Goal: Information Seeking & Learning: Compare options

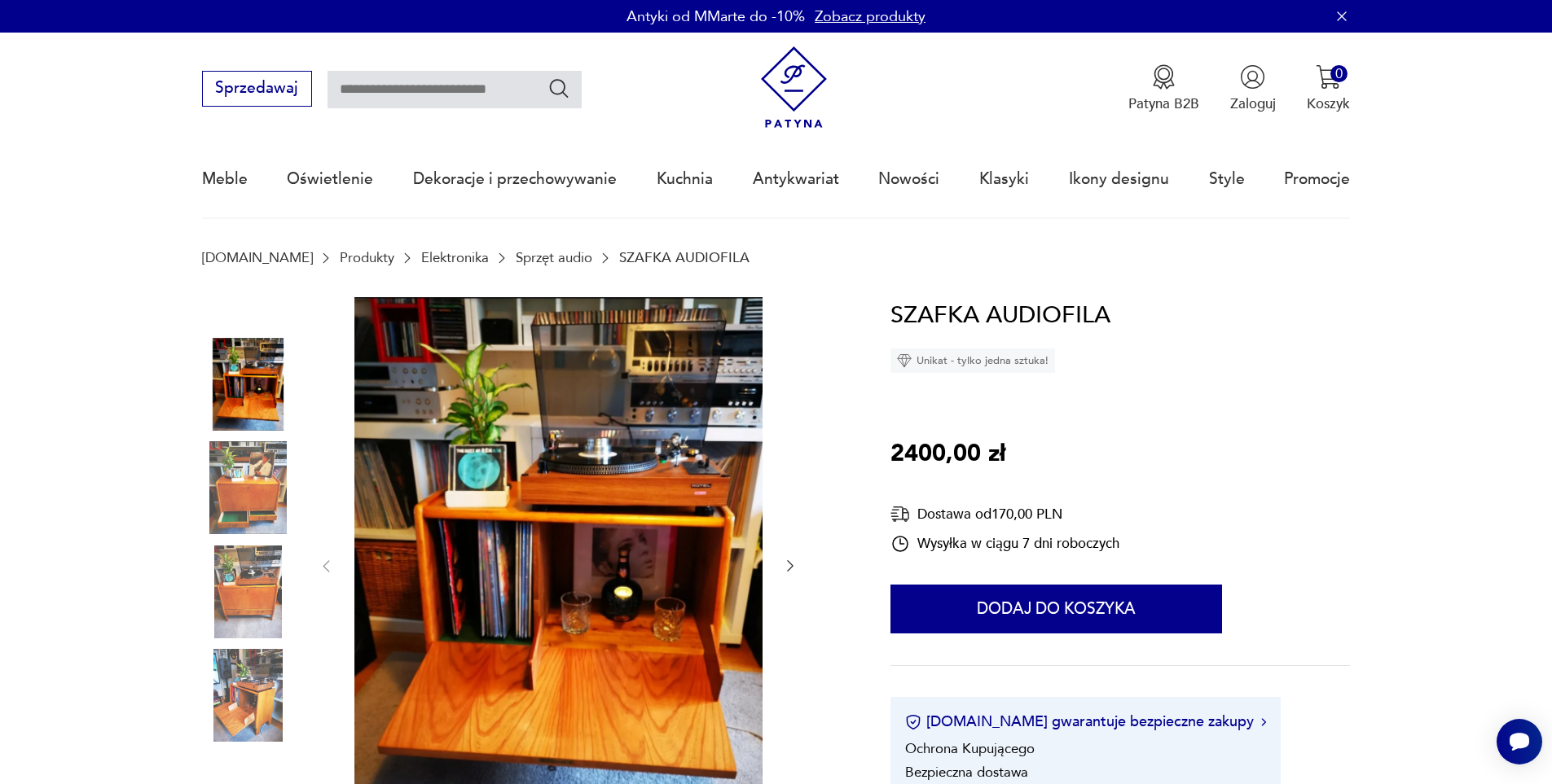
click at [226, 505] on img at bounding box center [249, 487] width 93 height 93
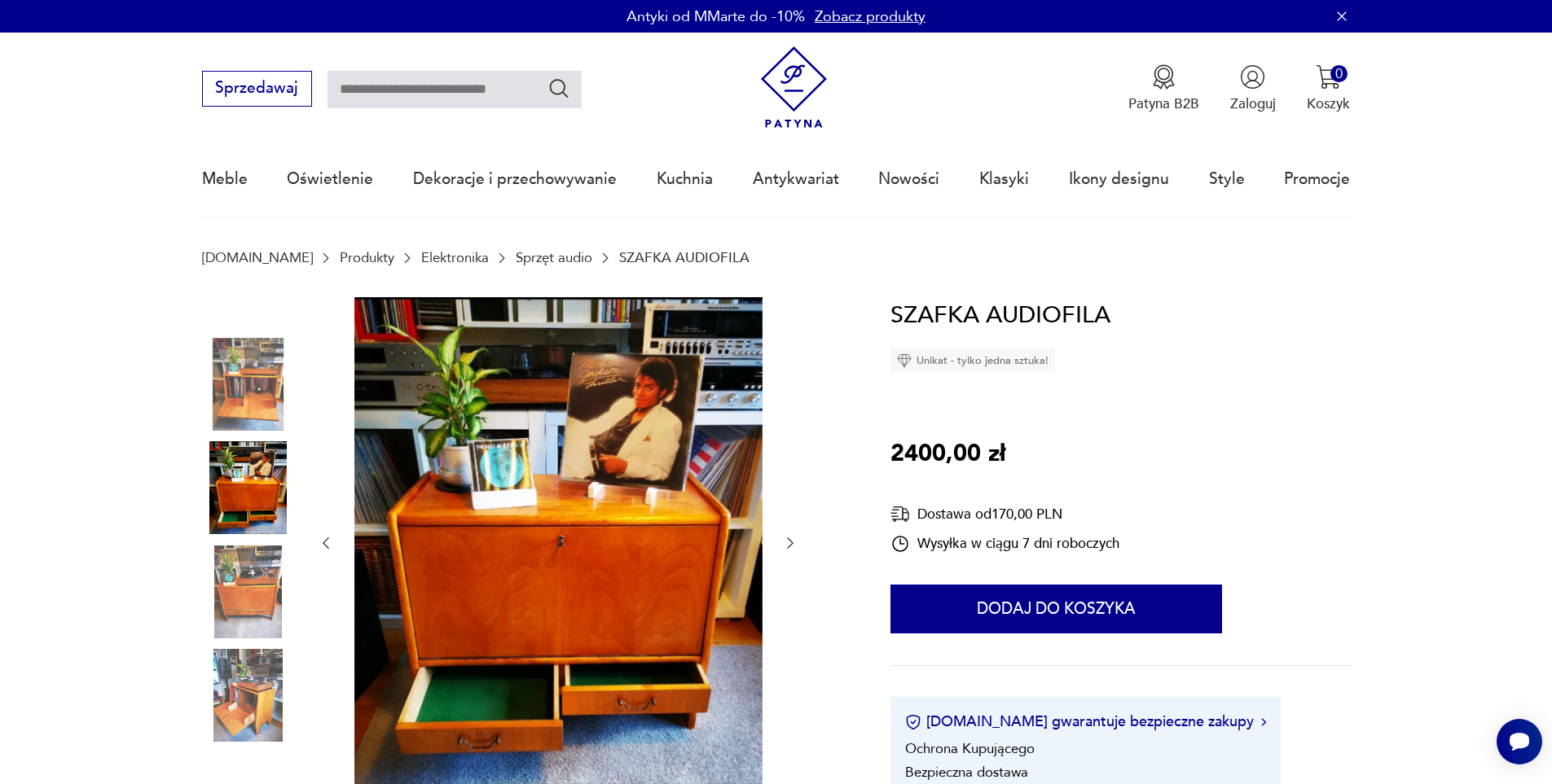
click at [516, 260] on link "Sprzęt audio" at bounding box center [554, 257] width 77 height 16
click at [250, 403] on img at bounding box center [249, 385] width 93 height 93
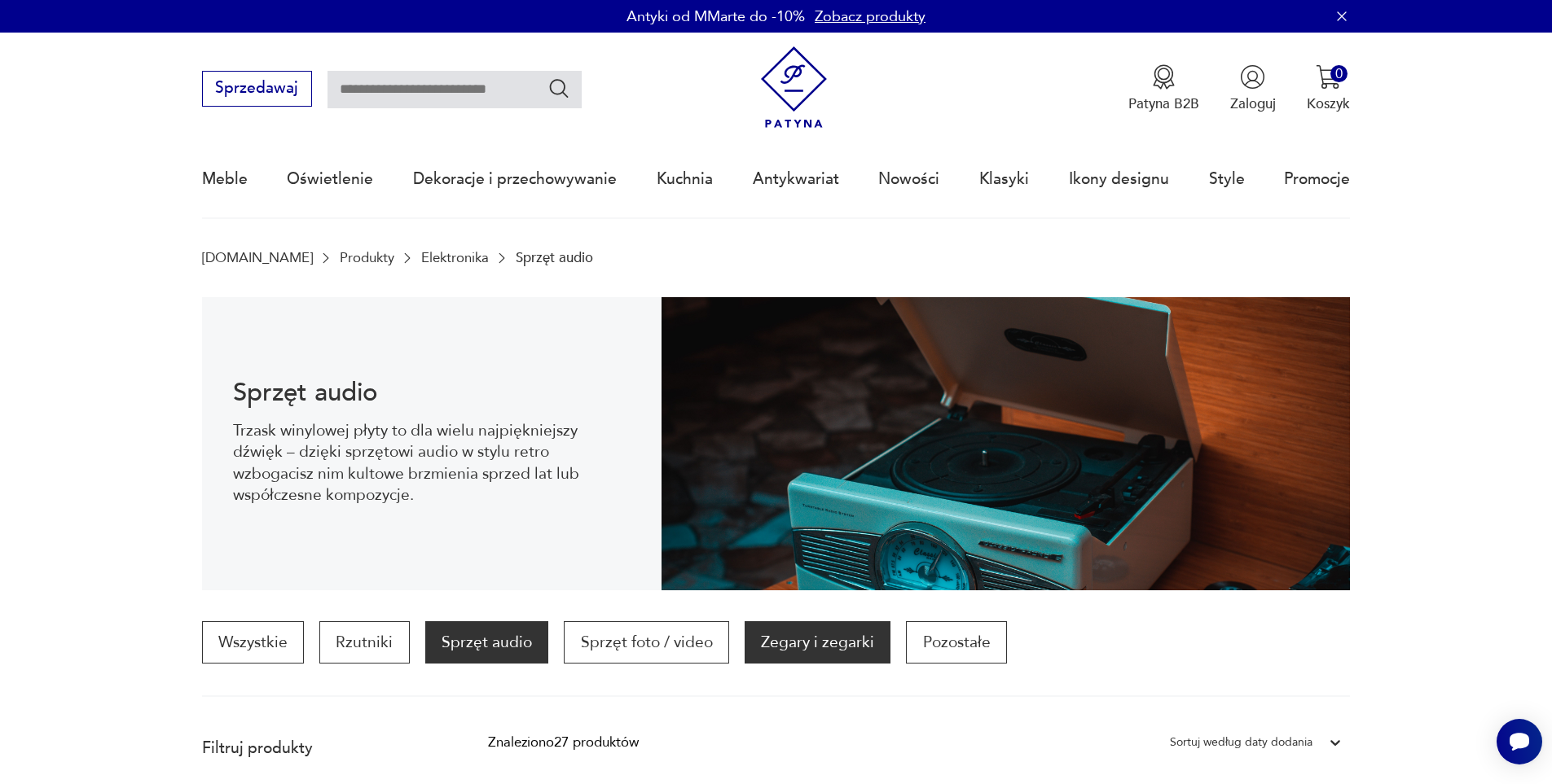
click at [805, 653] on p "Zegary i zegarki" at bounding box center [818, 642] width 146 height 42
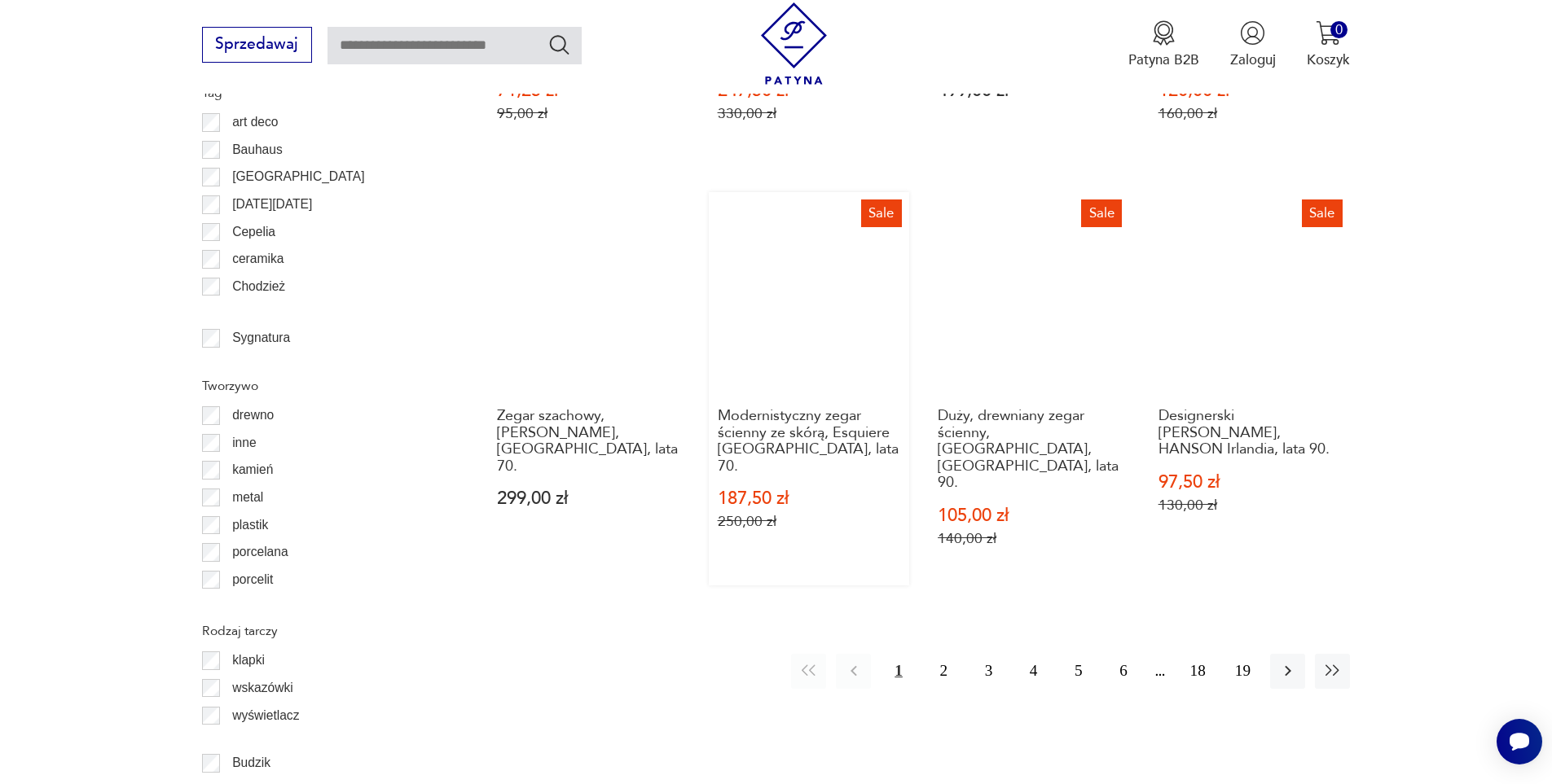
scroll to position [1786, 0]
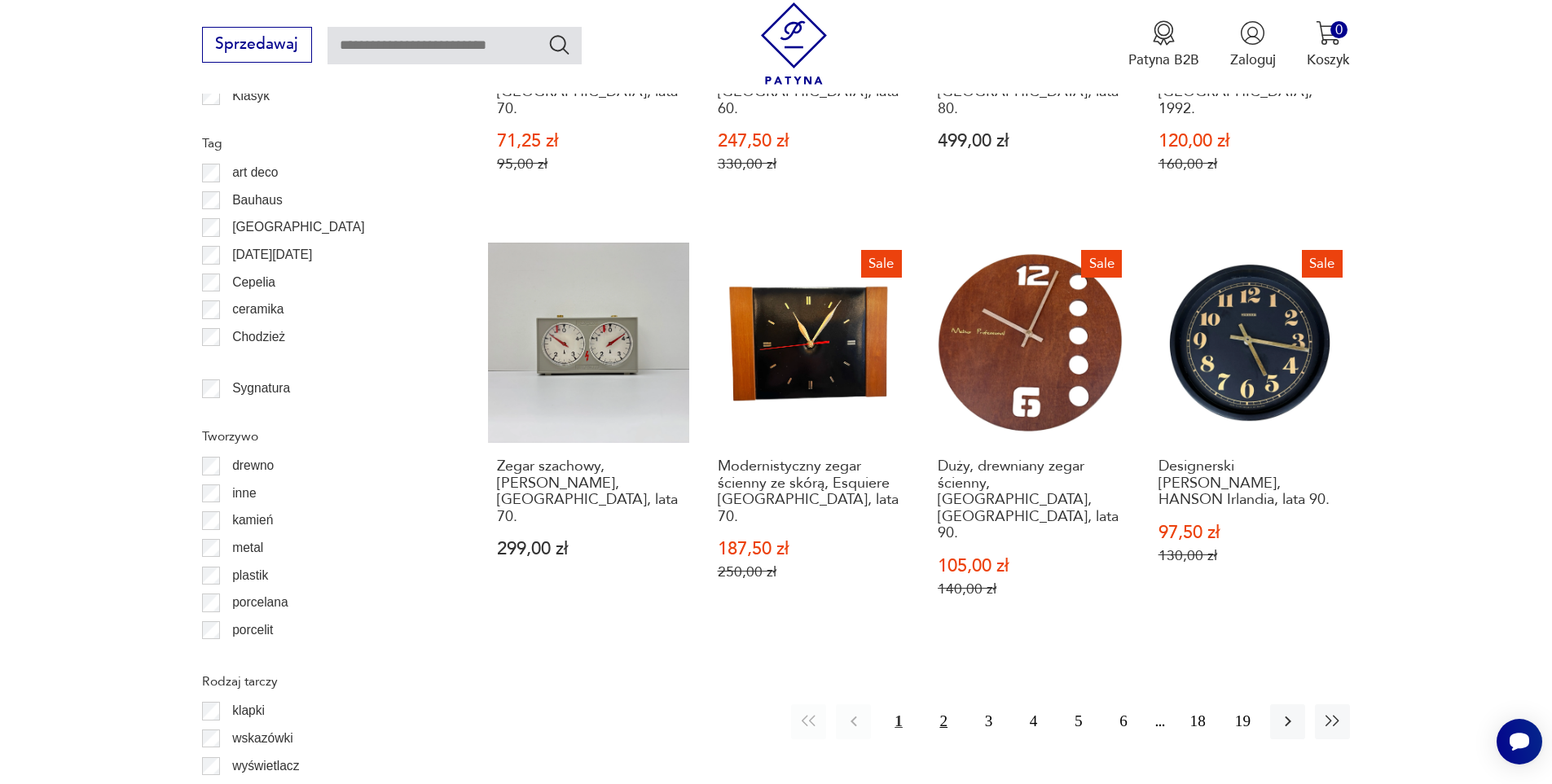
click at [941, 704] on button "2" at bounding box center [943, 721] width 35 height 35
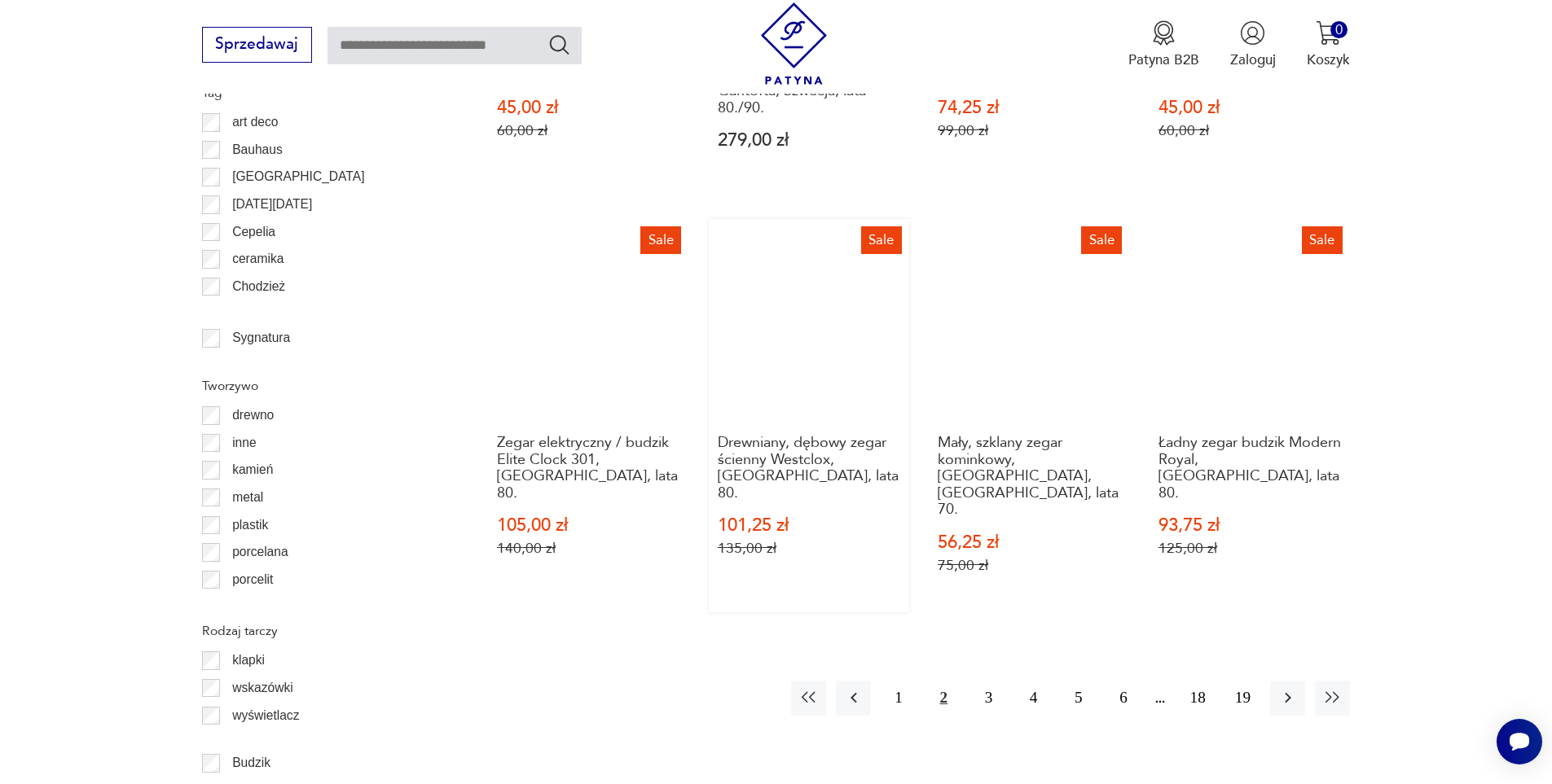
scroll to position [1739, 0]
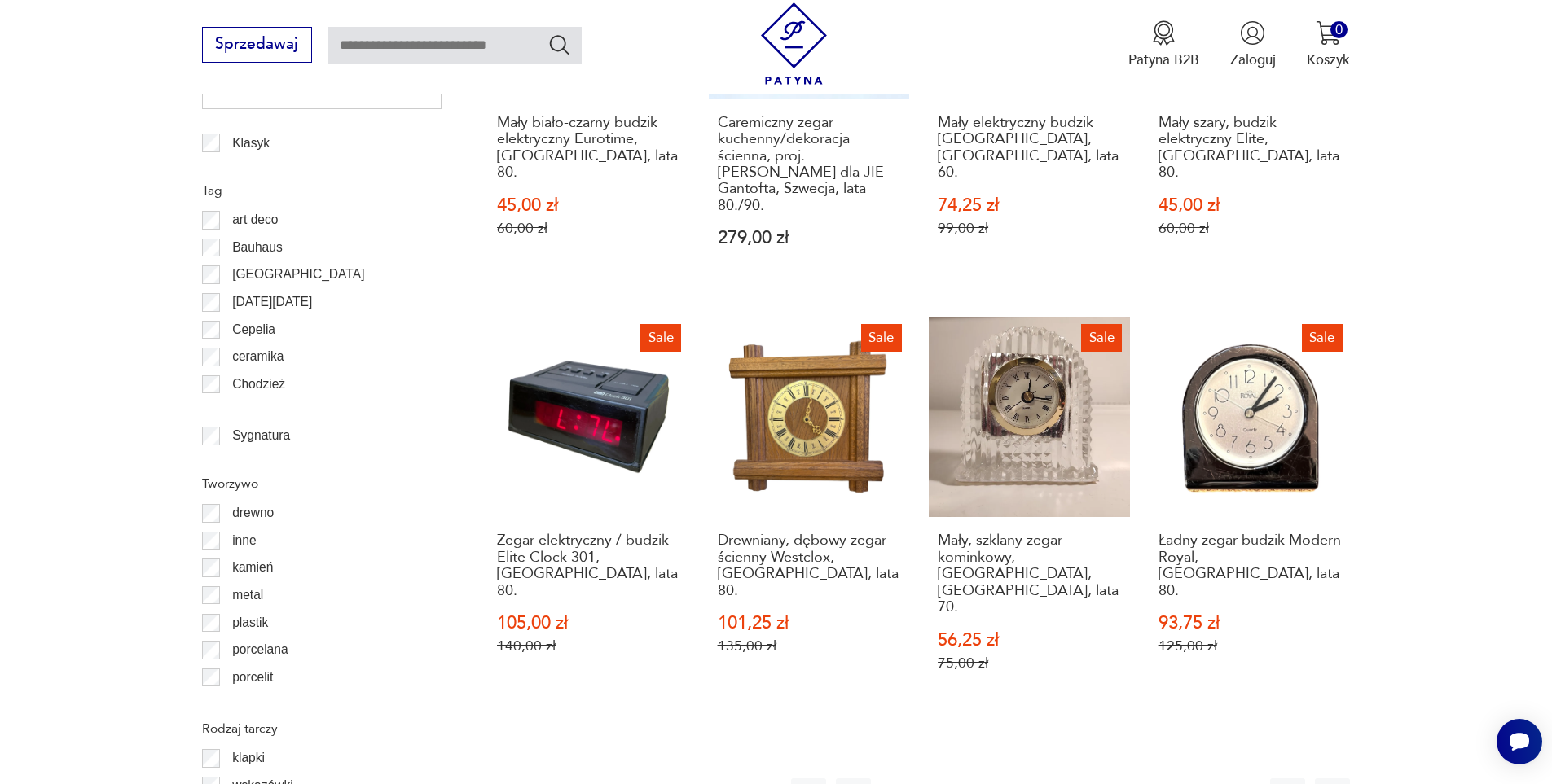
click at [989, 778] on button "3" at bounding box center [988, 795] width 35 height 35
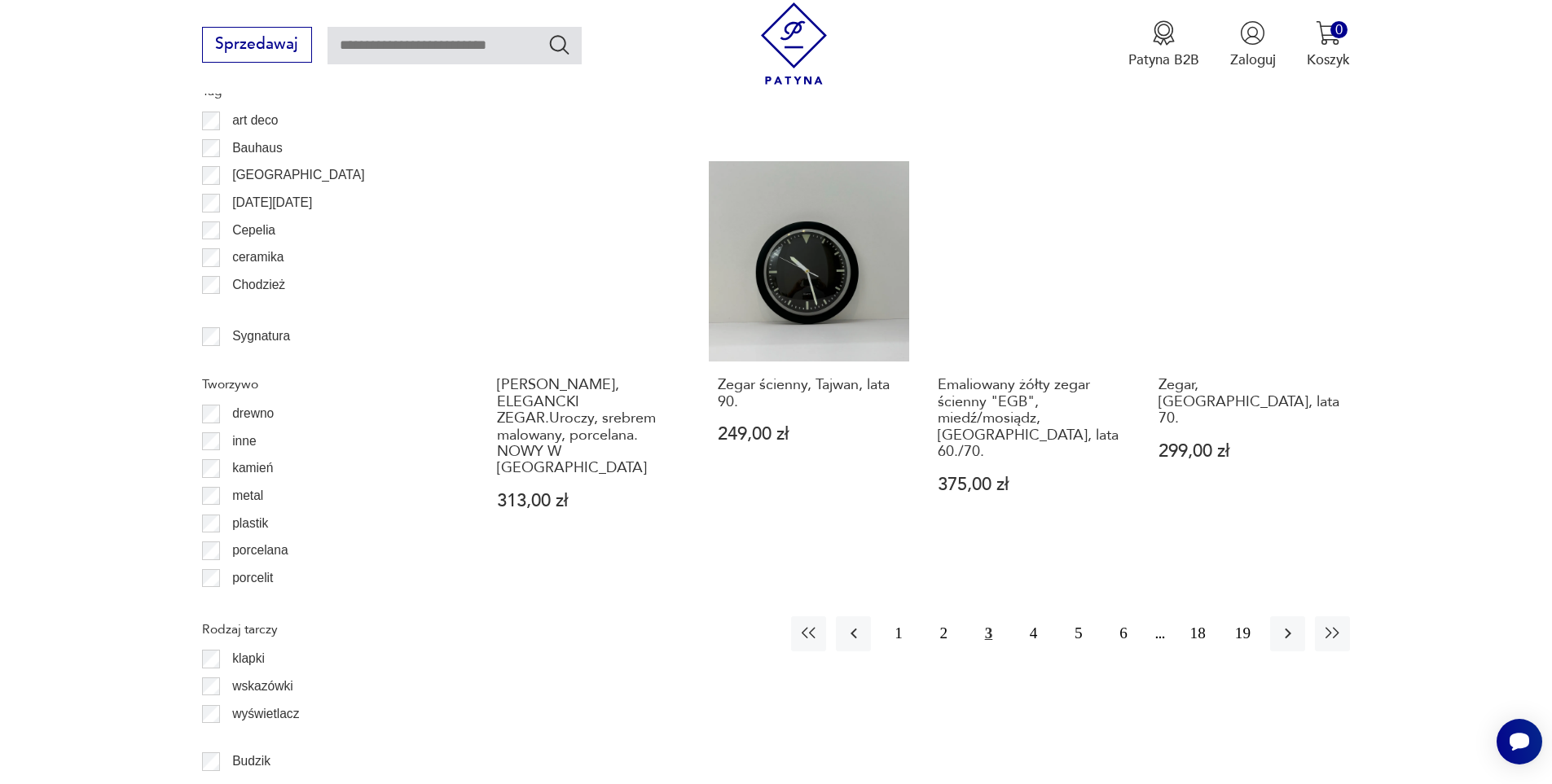
scroll to position [1868, 0]
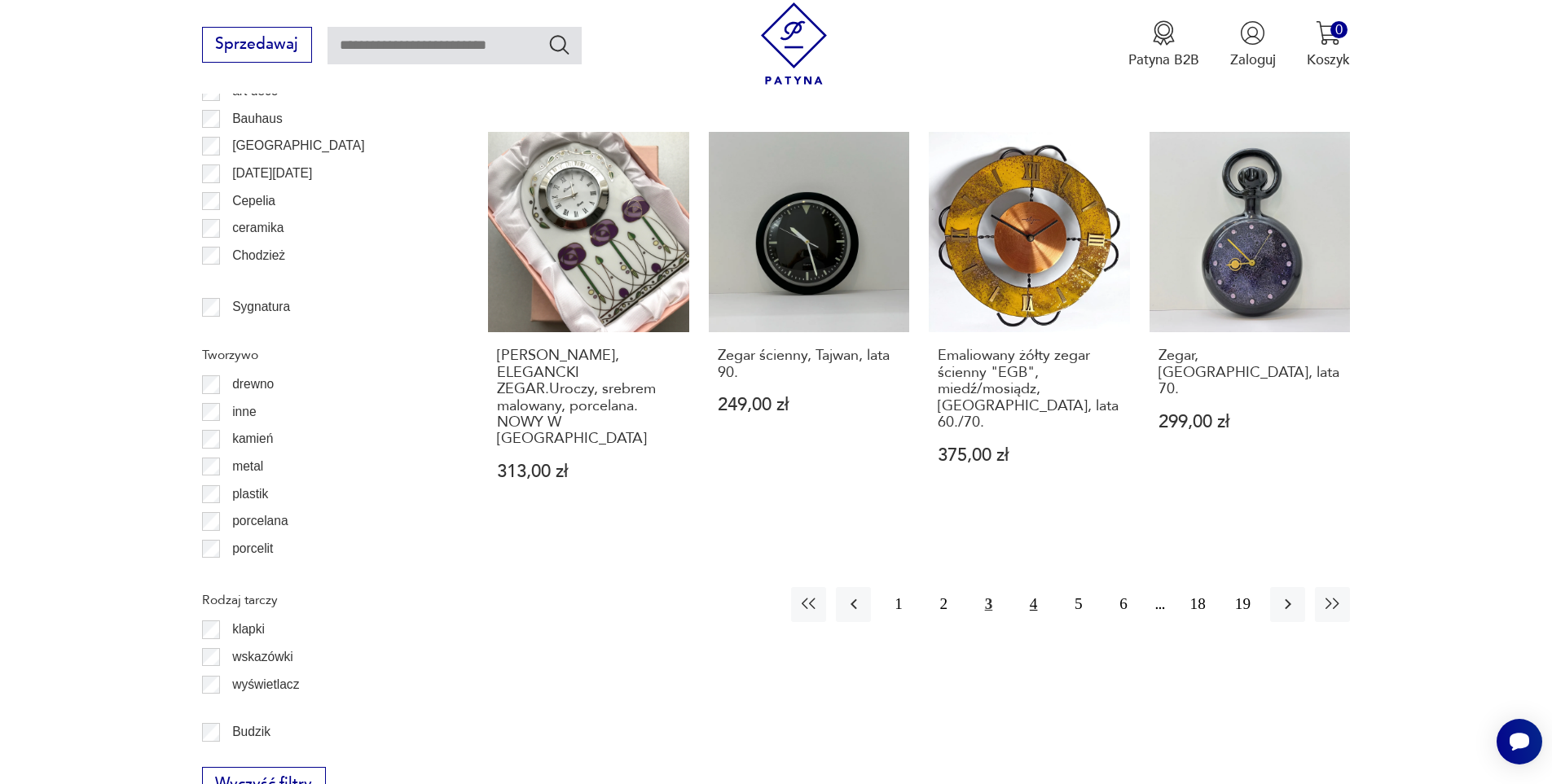
click at [1029, 587] on button "4" at bounding box center [1032, 604] width 35 height 35
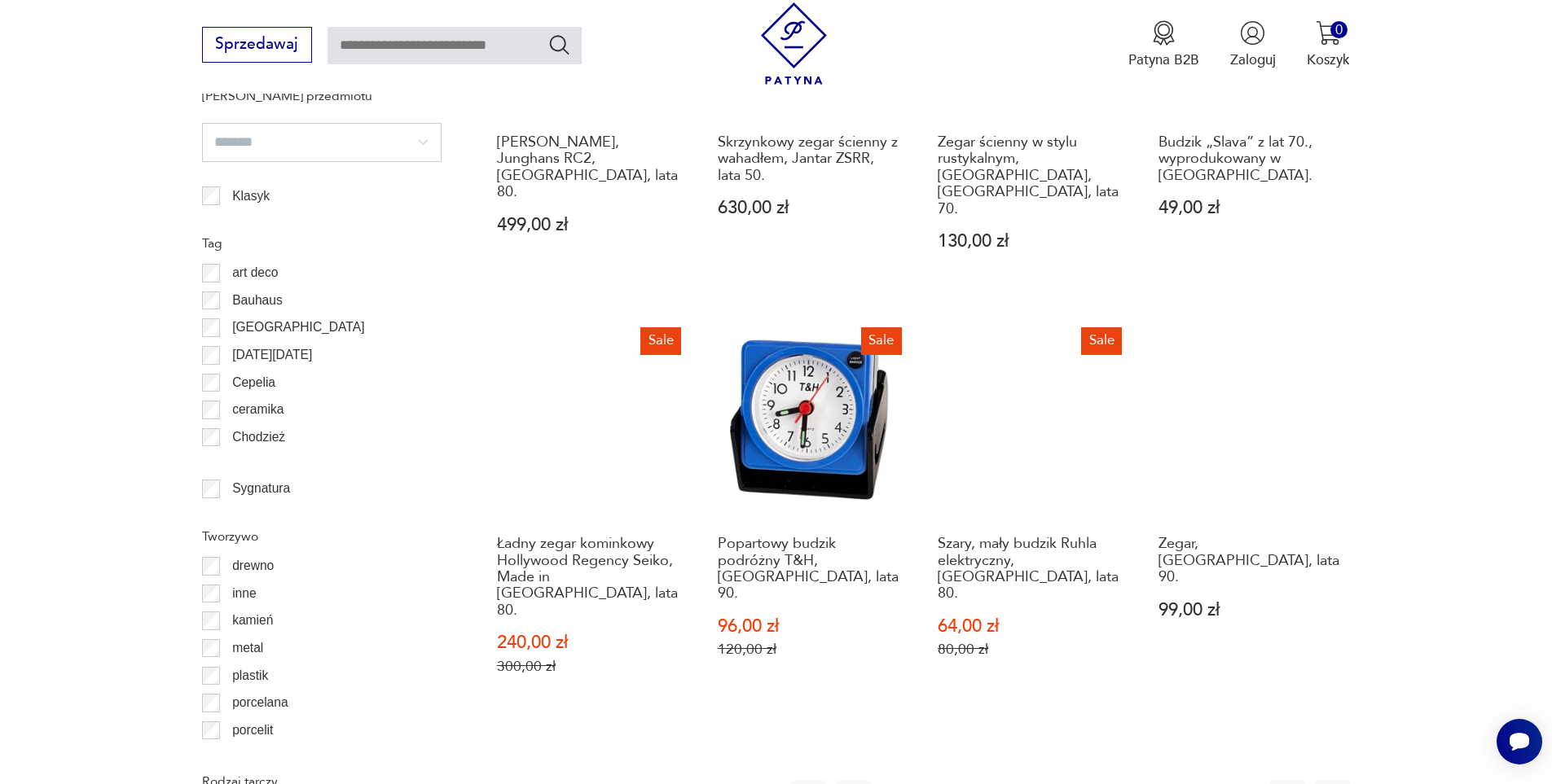
scroll to position [1868, 0]
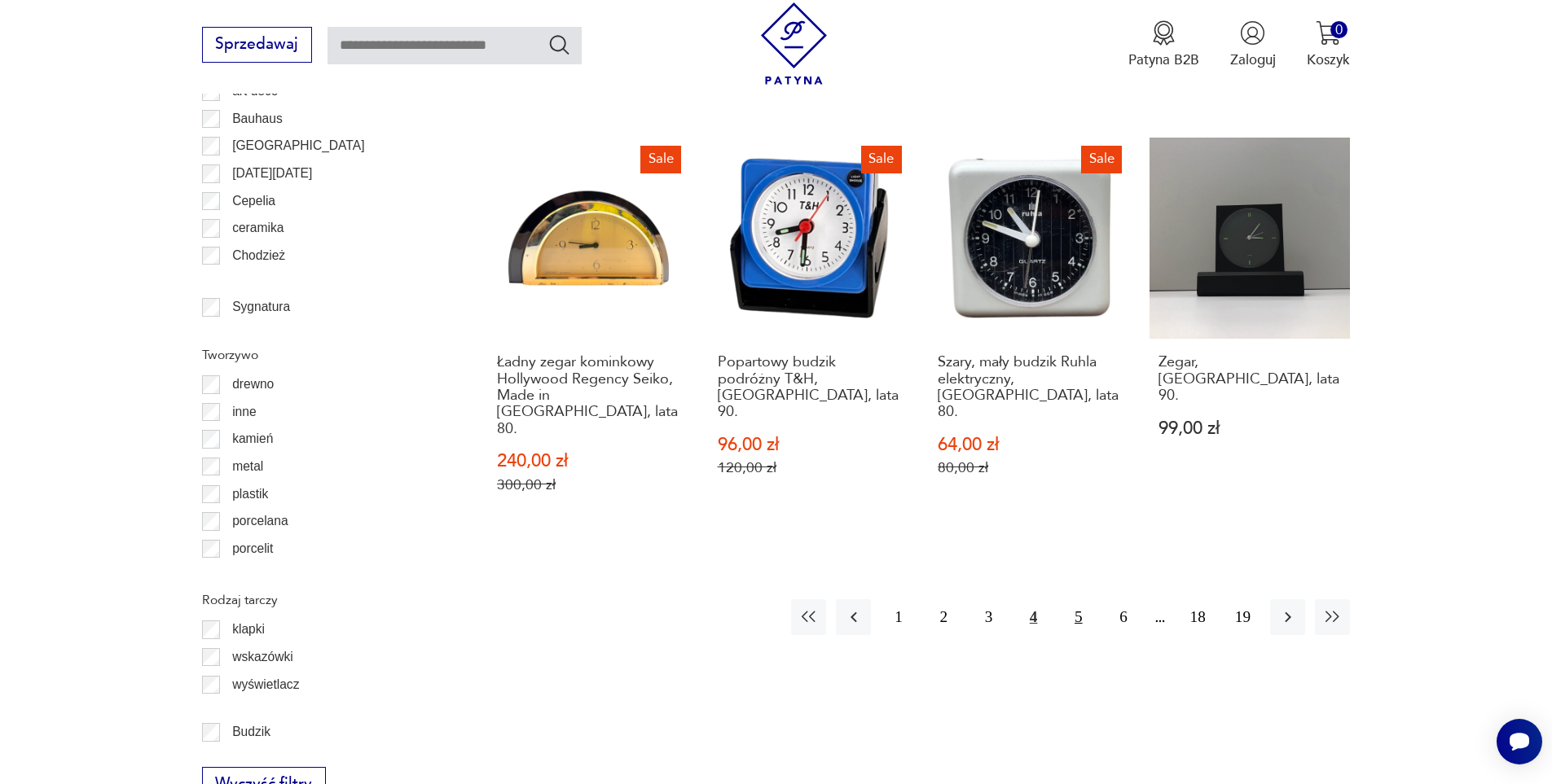
click at [1086, 600] on button "5" at bounding box center [1077, 616] width 35 height 35
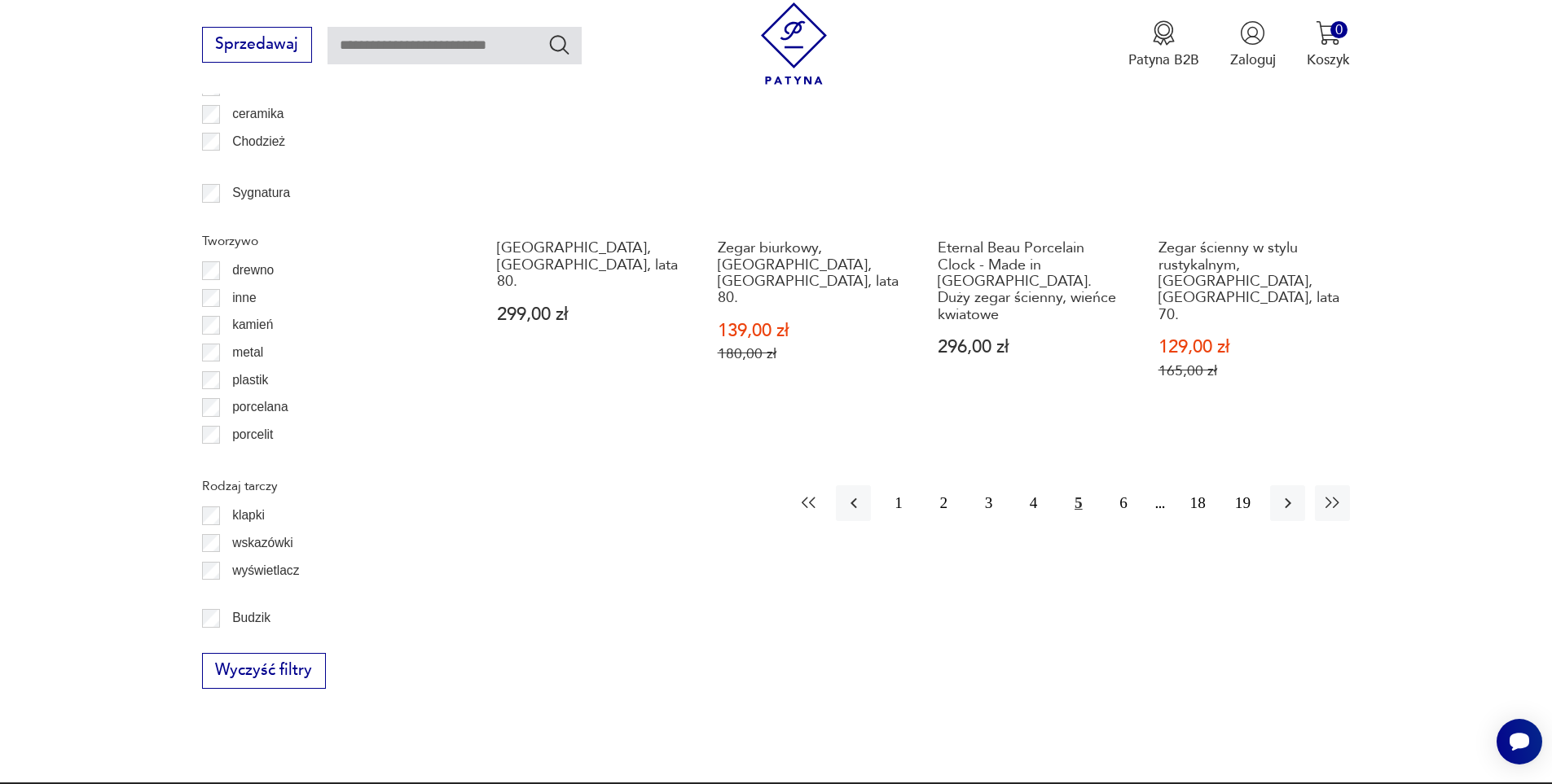
scroll to position [1868, 0]
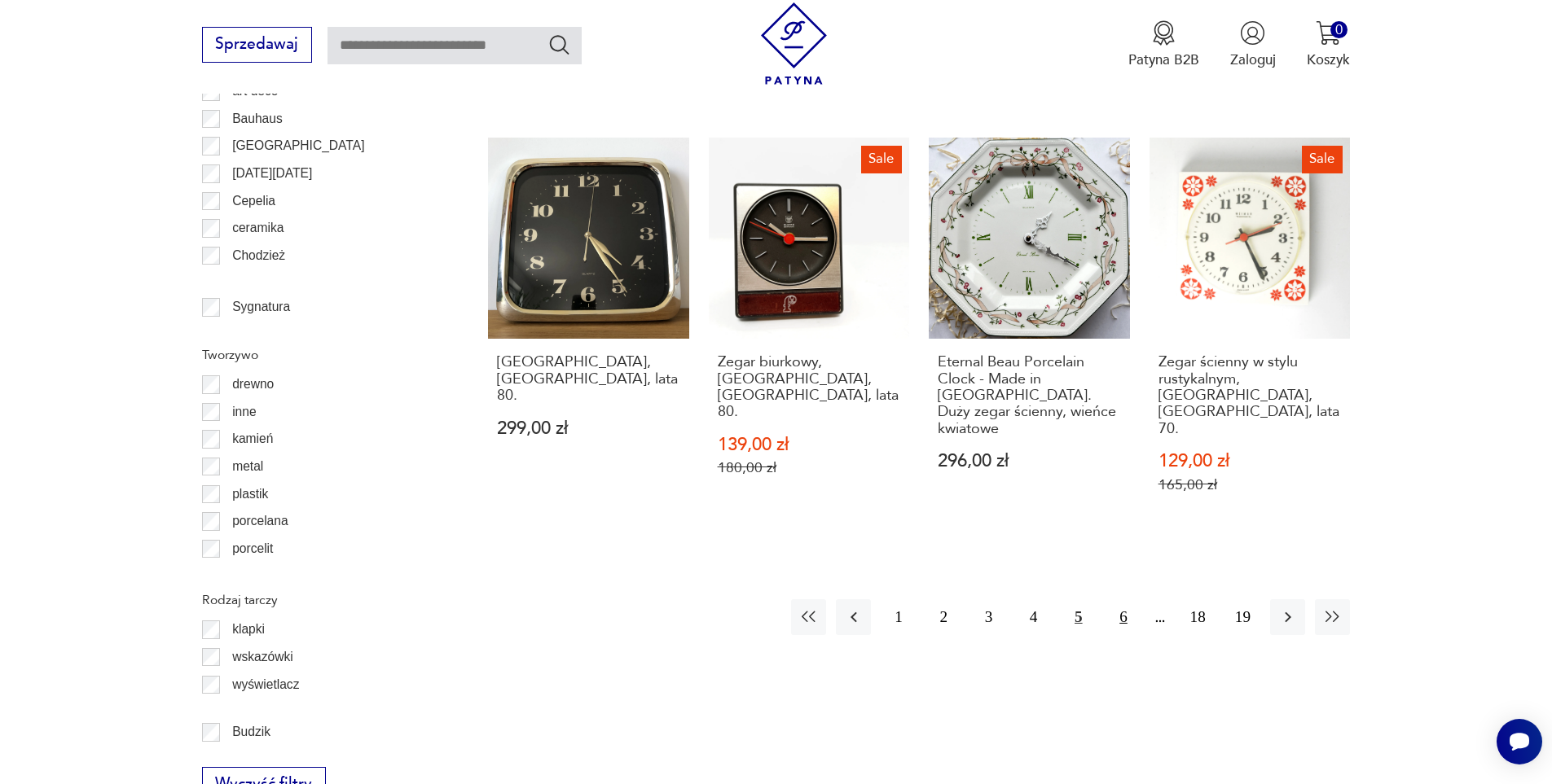
click at [1120, 600] on button "6" at bounding box center [1122, 616] width 35 height 35
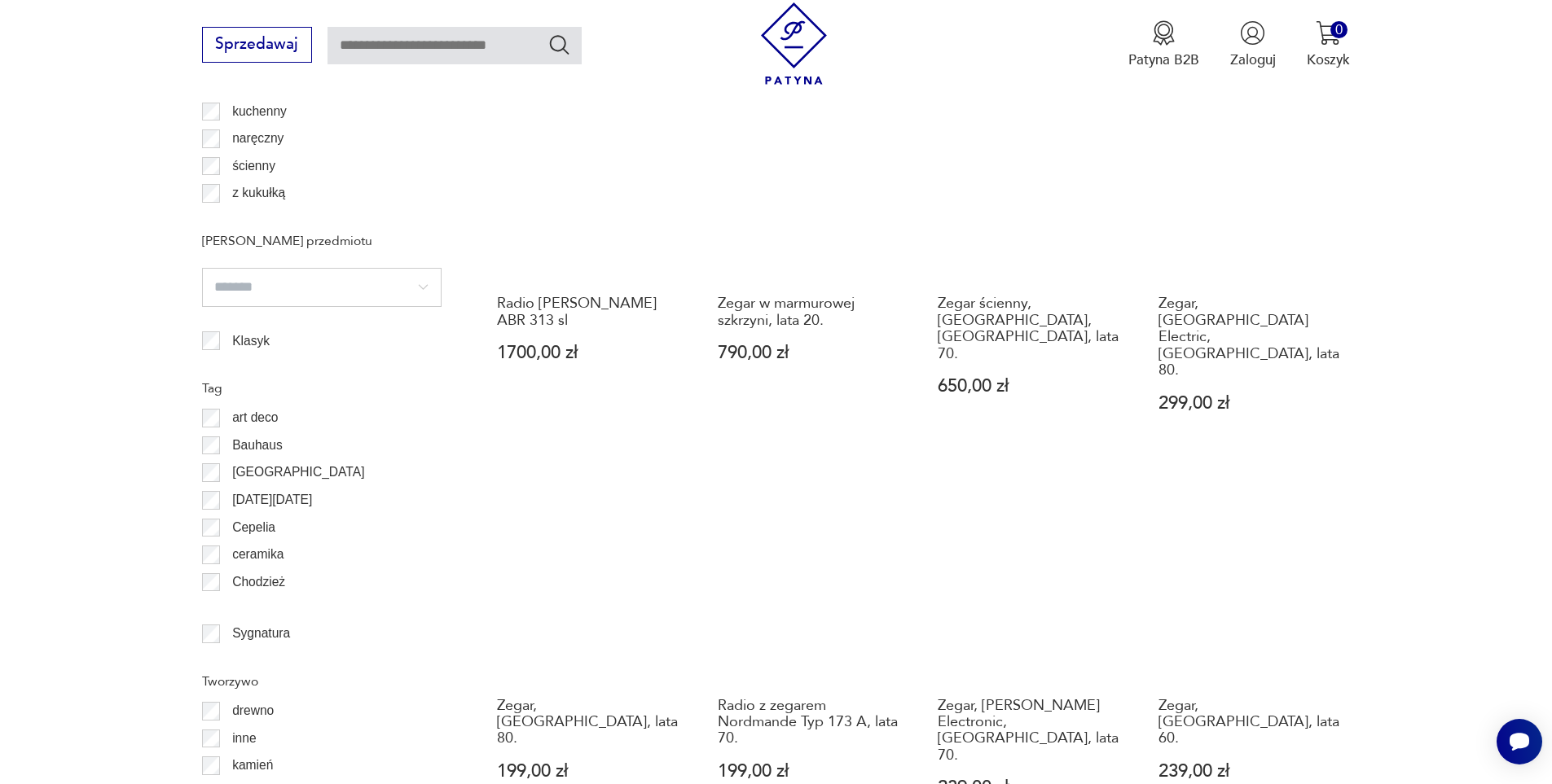
scroll to position [1868, 0]
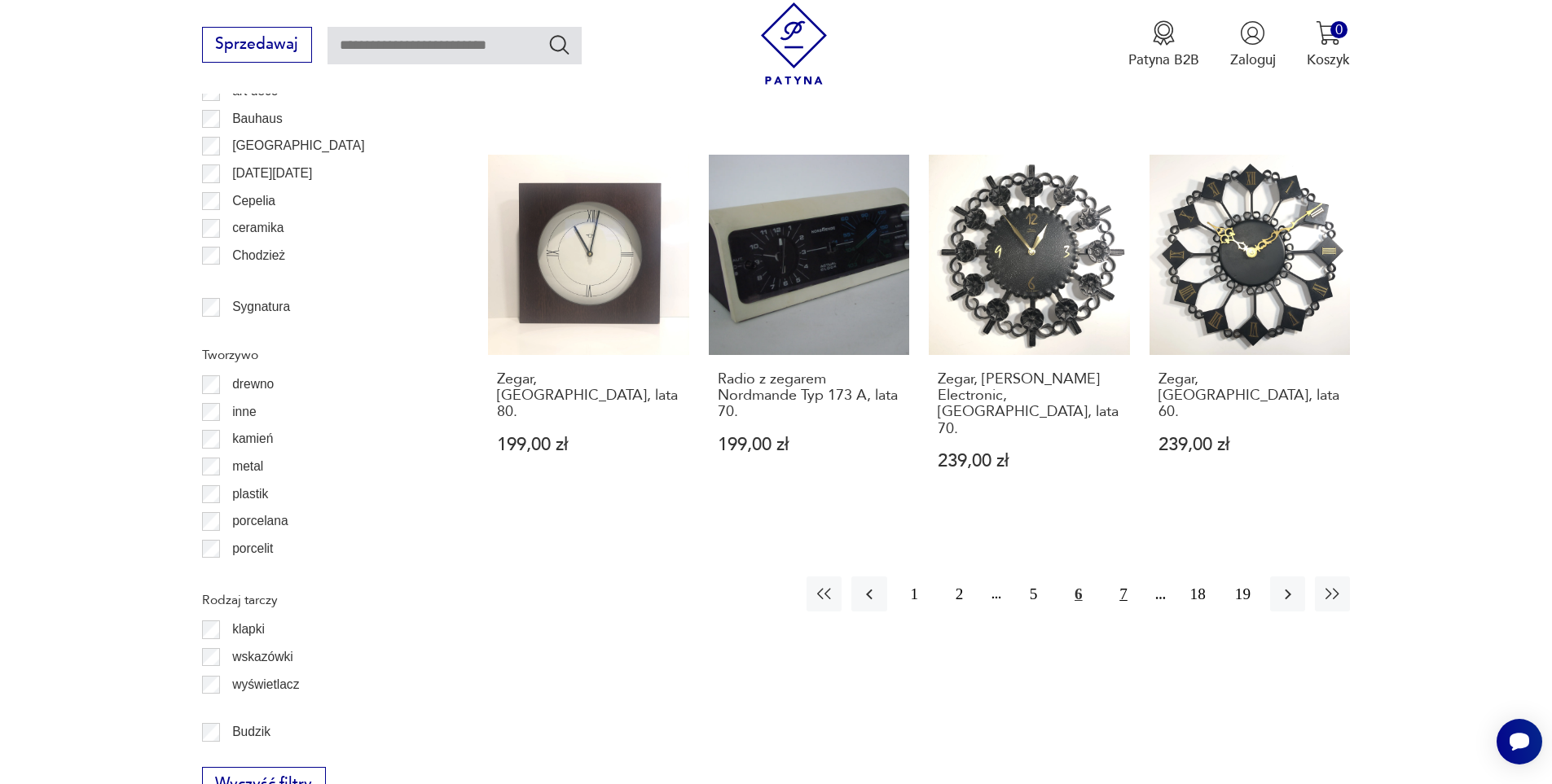
click at [1124, 577] on button "7" at bounding box center [1122, 594] width 35 height 35
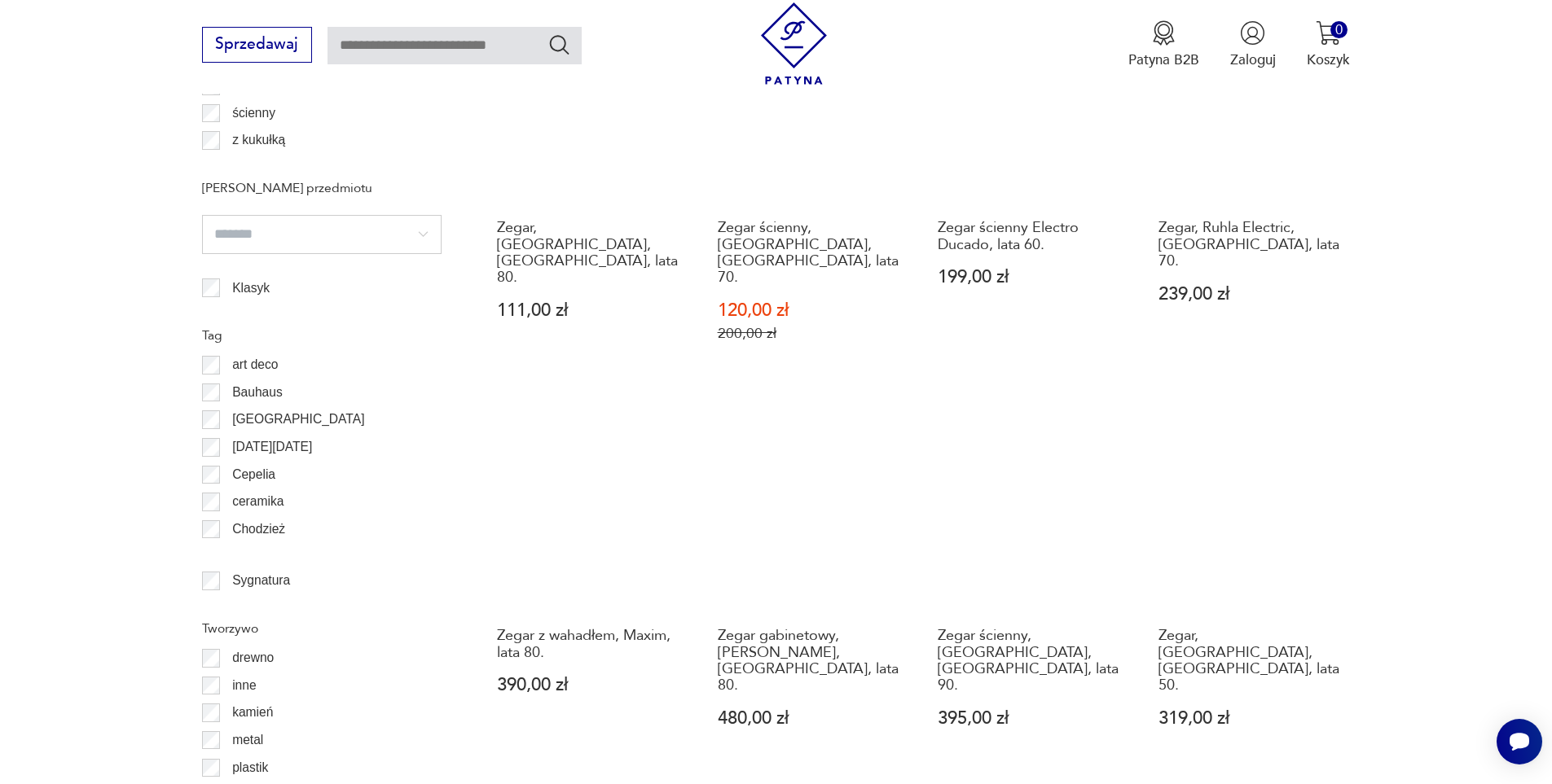
scroll to position [1623, 0]
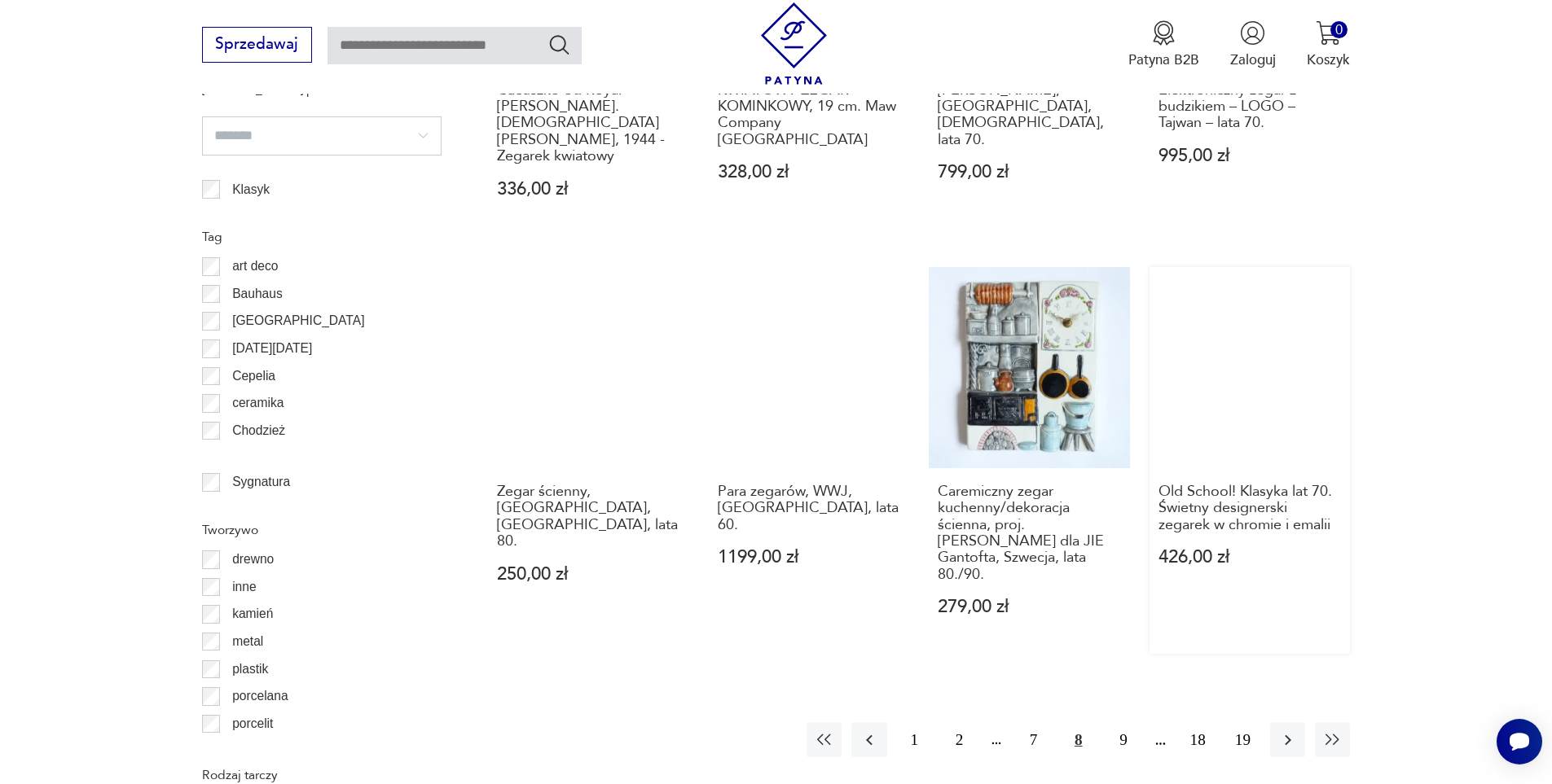
scroll to position [1786, 0]
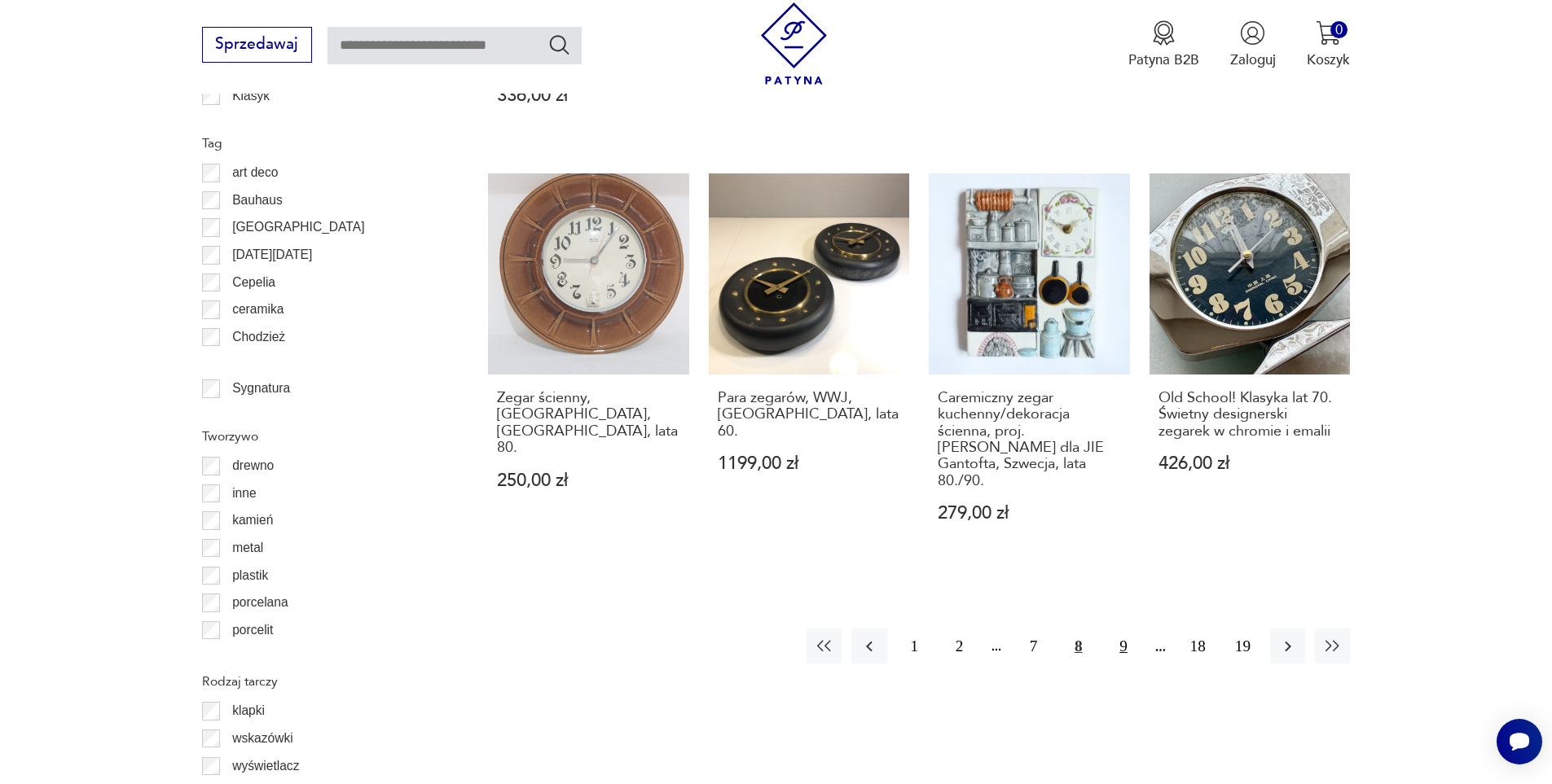
click at [1122, 628] on button "9" at bounding box center [1122, 645] width 35 height 35
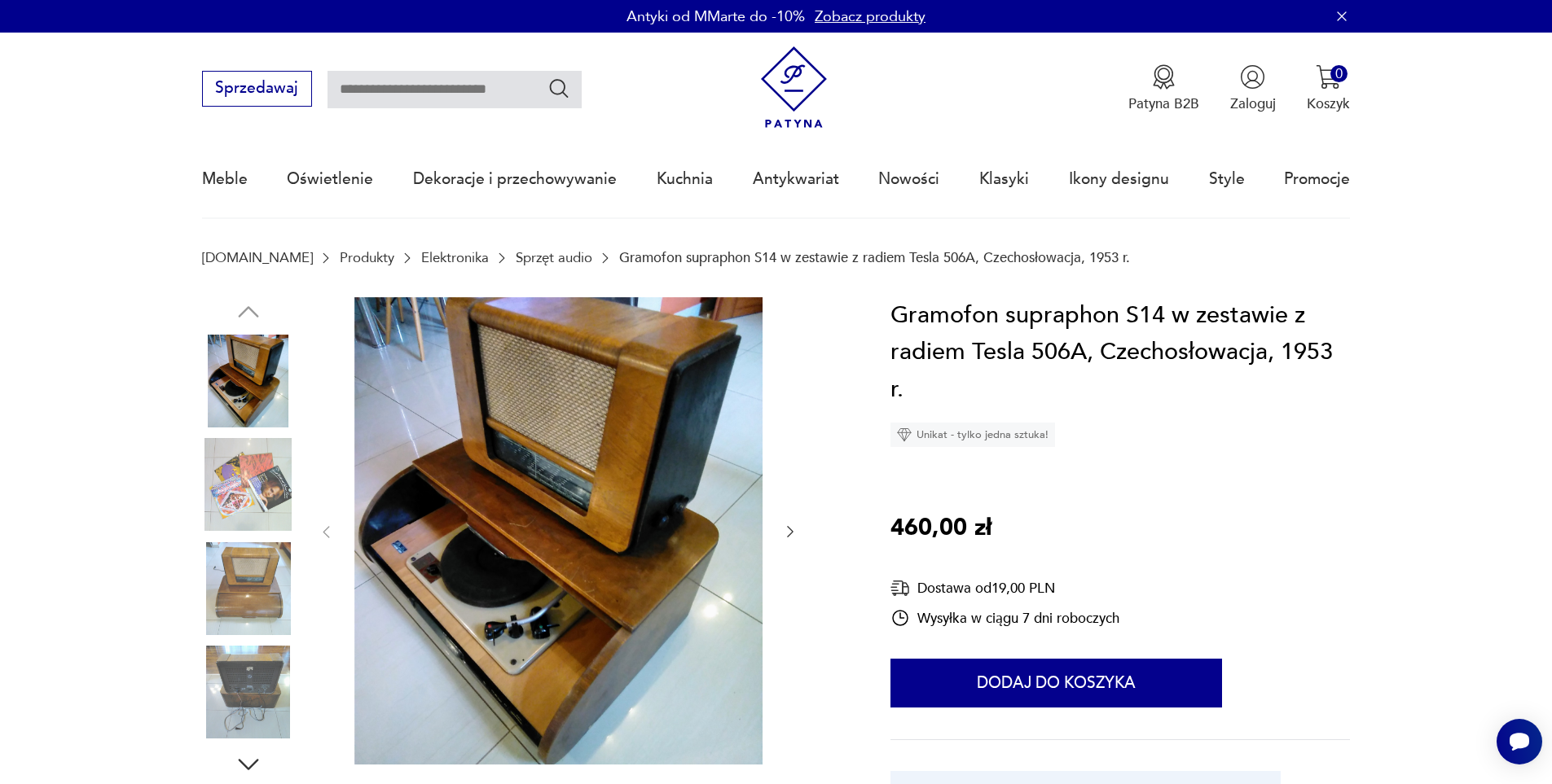
click at [255, 378] on img at bounding box center [249, 381] width 93 height 93
click at [229, 480] on img at bounding box center [249, 484] width 93 height 93
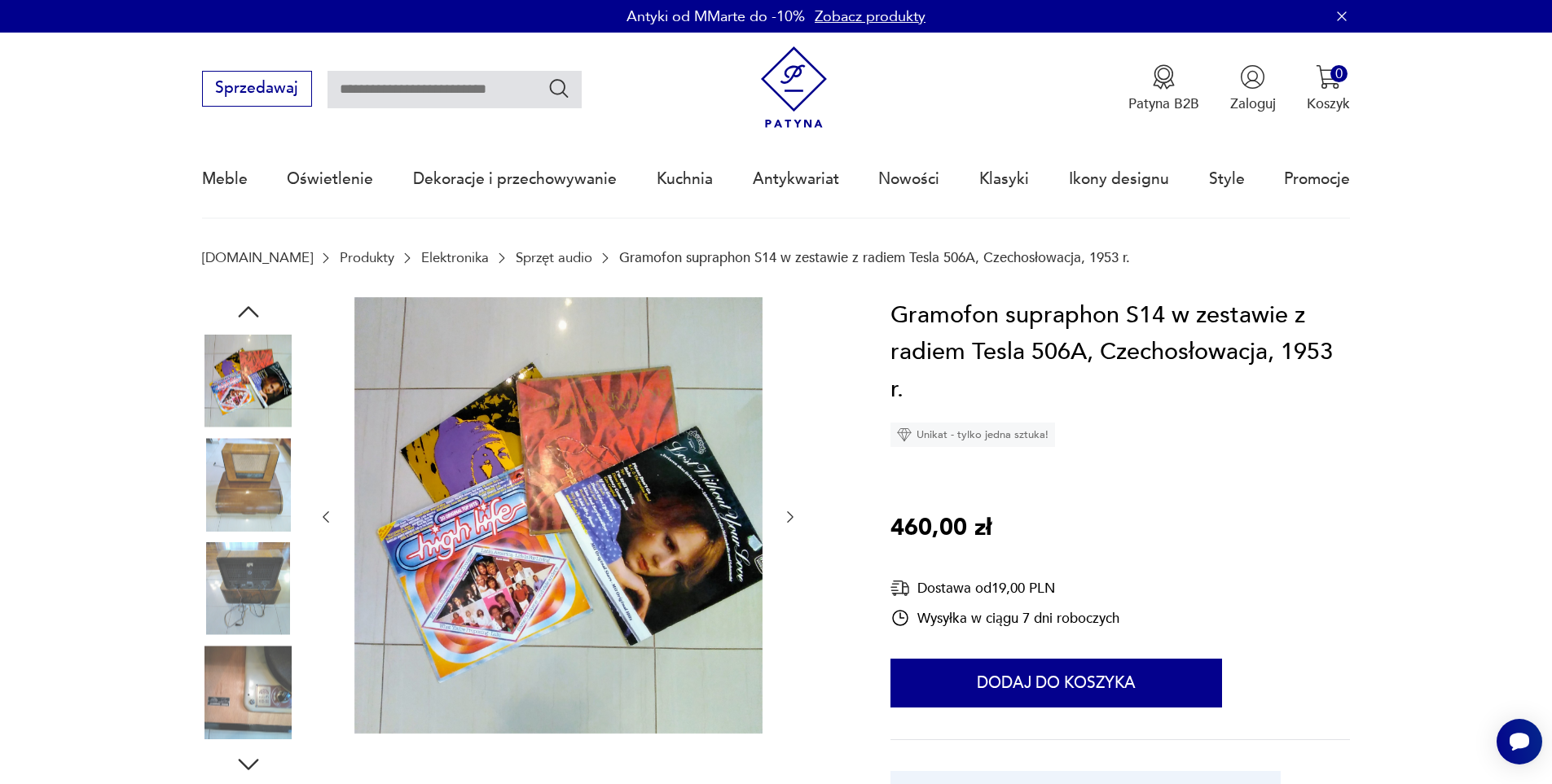
click at [255, 501] on img at bounding box center [249, 484] width 93 height 93
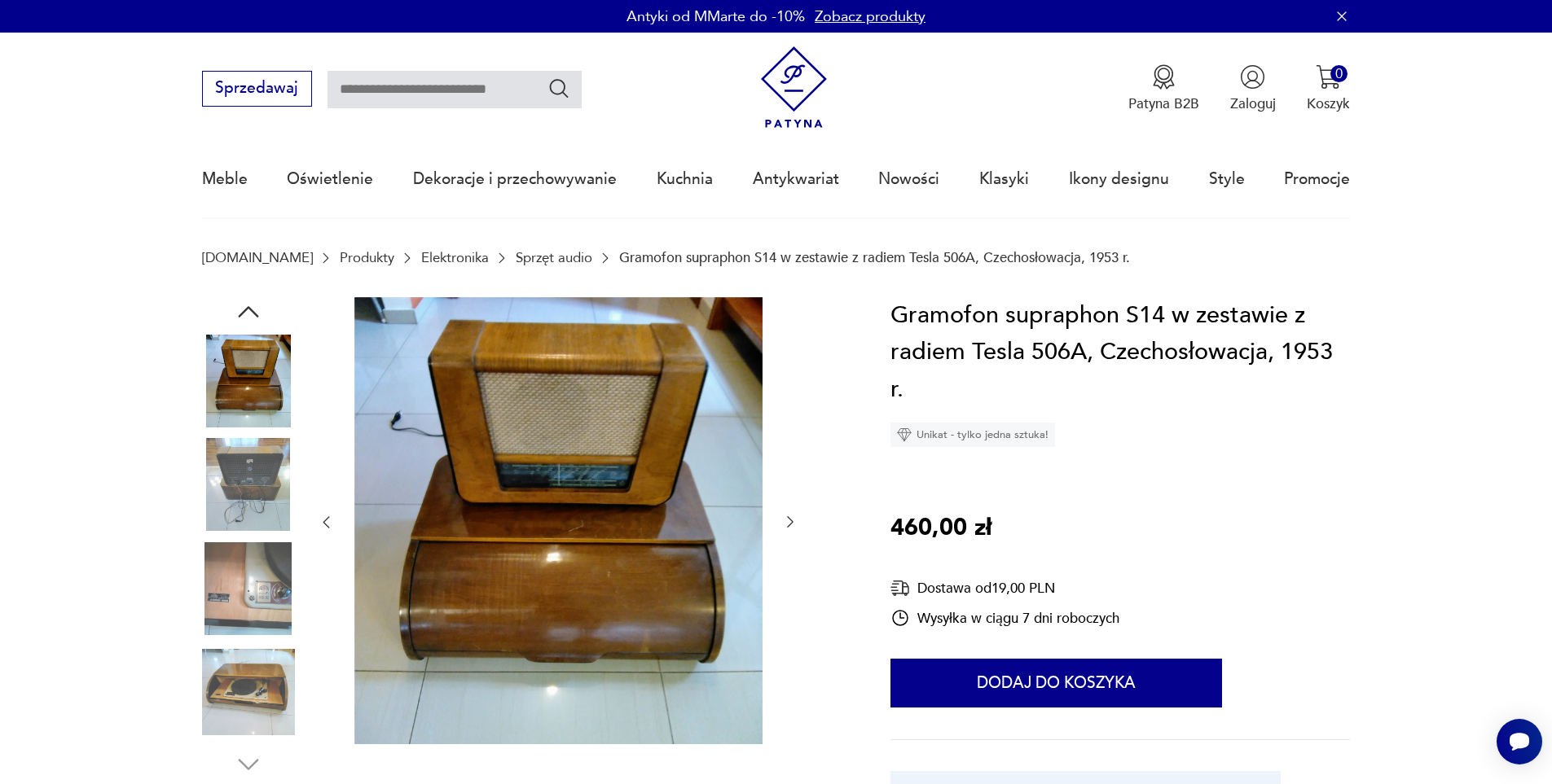
click at [255, 501] on img at bounding box center [249, 484] width 93 height 93
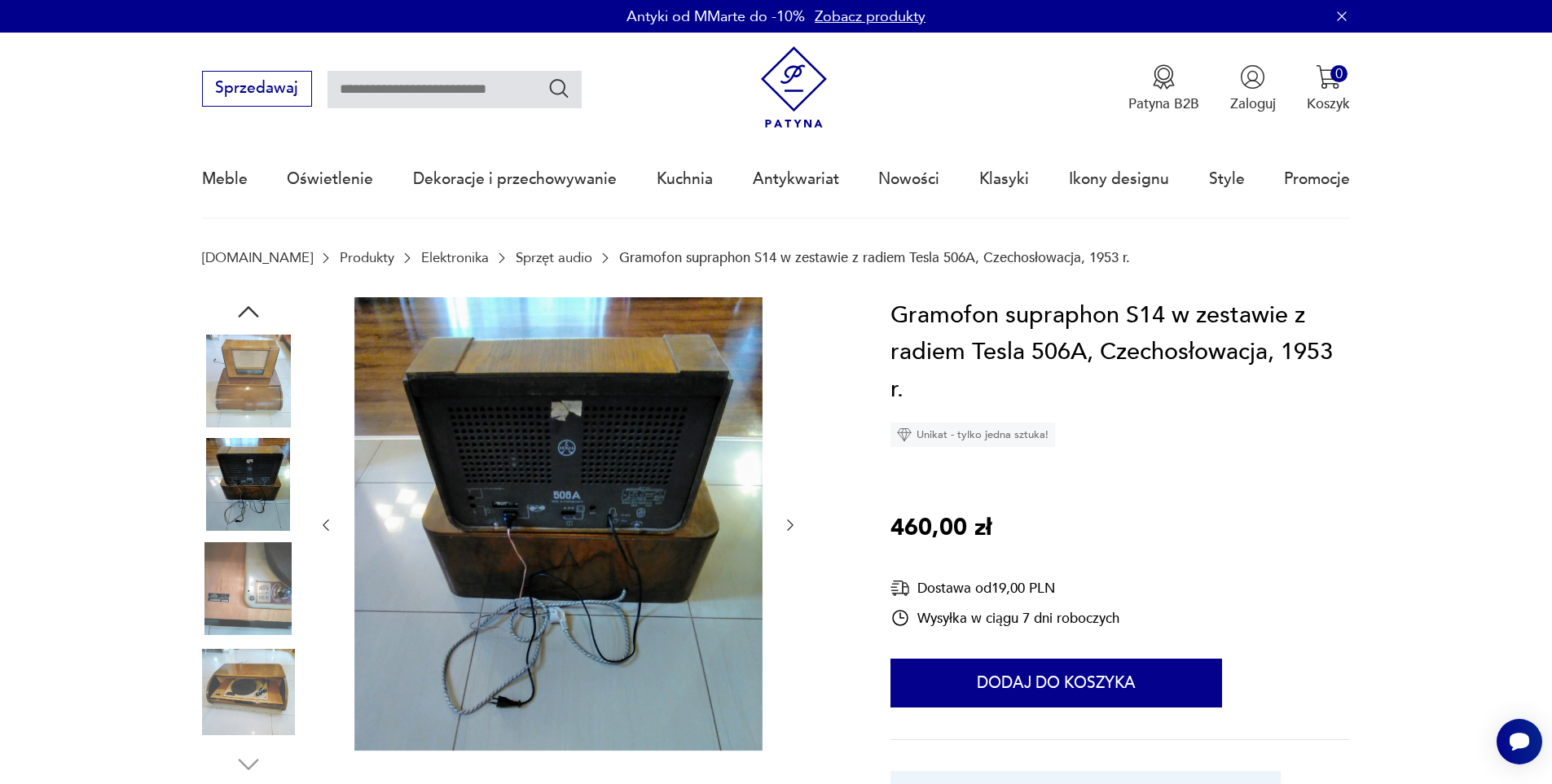
click at [255, 501] on img at bounding box center [249, 484] width 93 height 93
click at [245, 623] on img at bounding box center [249, 589] width 93 height 93
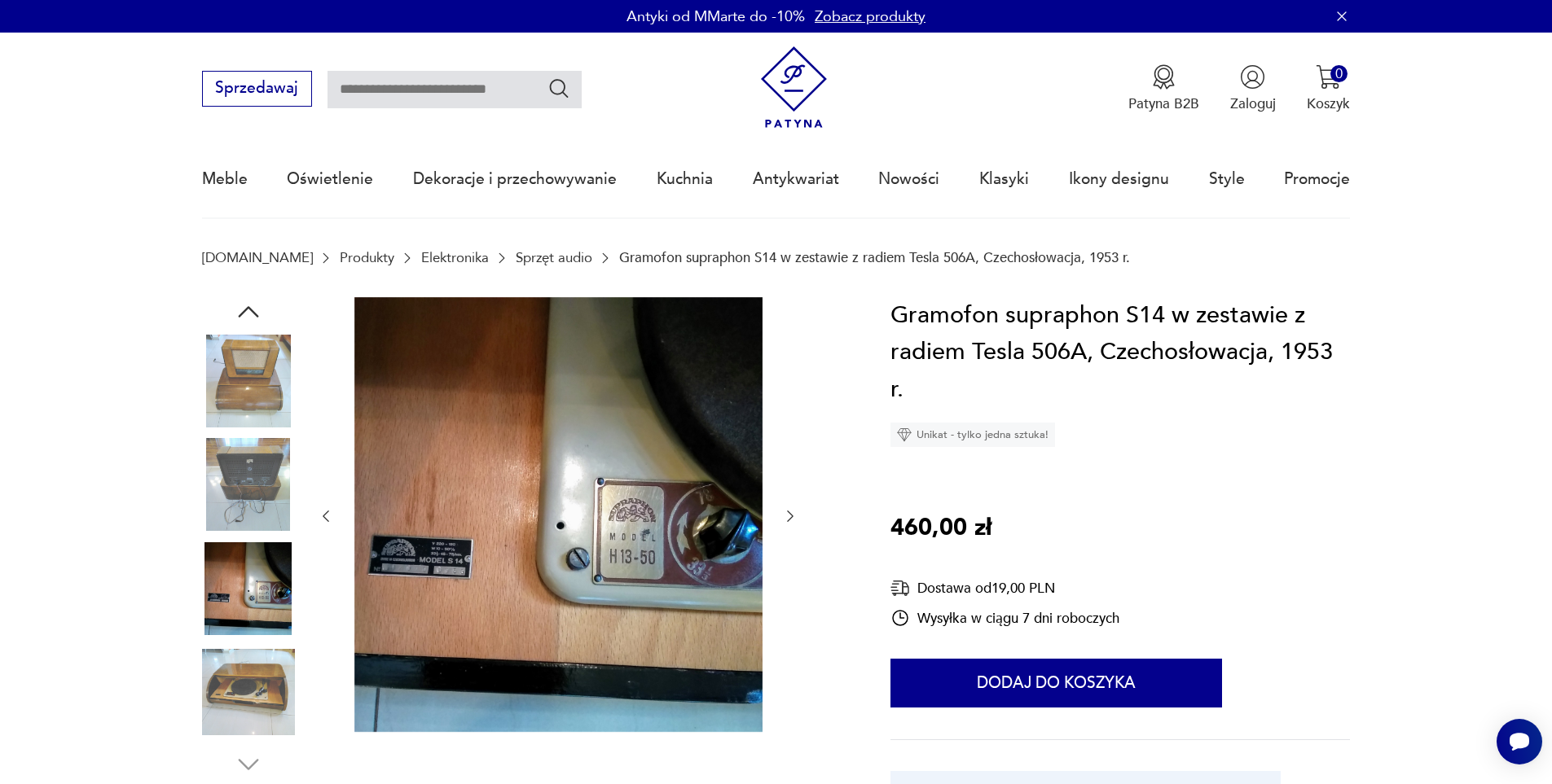
click at [254, 688] on img at bounding box center [249, 692] width 93 height 93
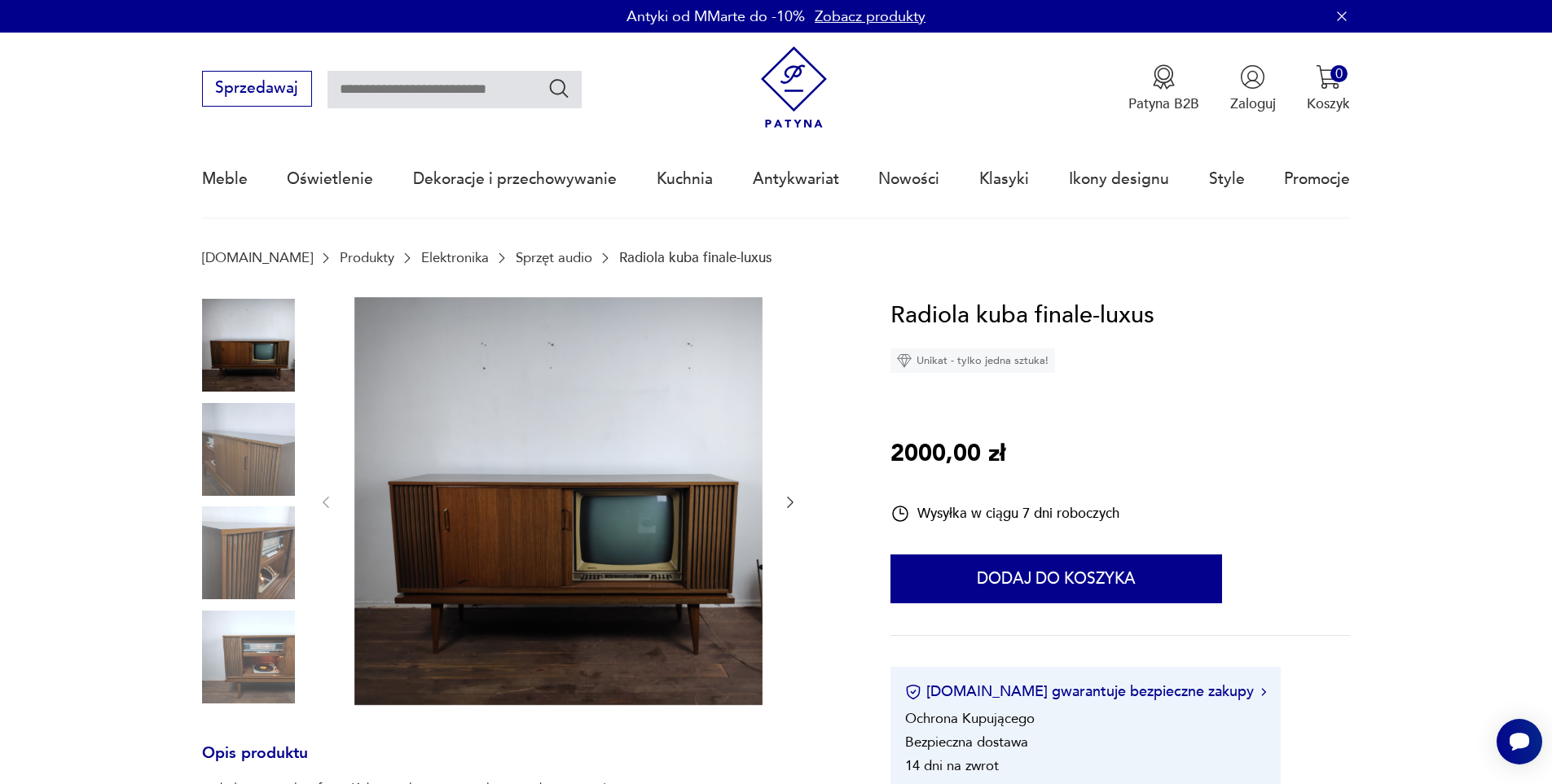
click at [249, 437] on img at bounding box center [249, 450] width 93 height 93
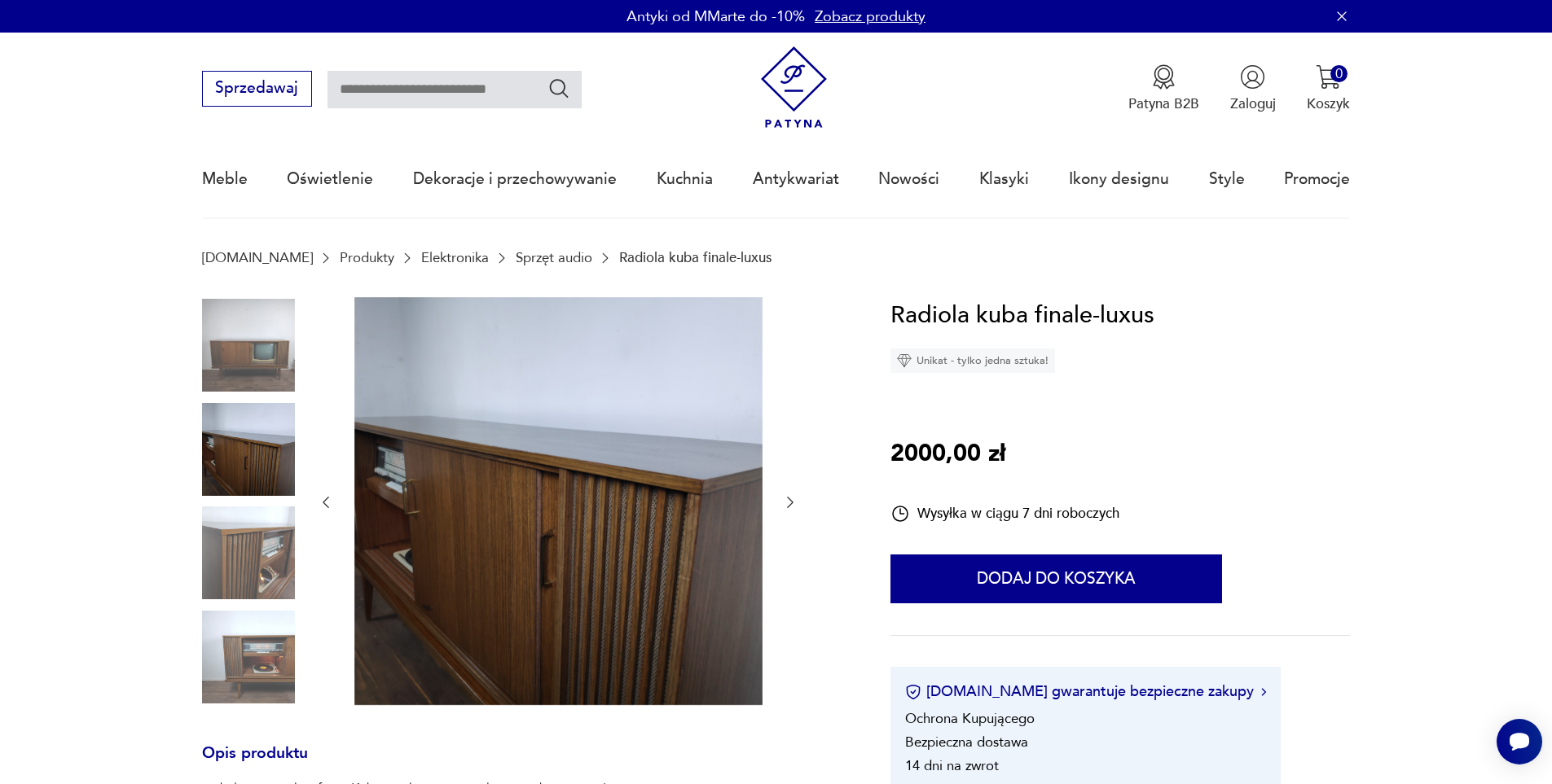
click at [249, 437] on img at bounding box center [249, 450] width 93 height 93
click at [254, 562] on img at bounding box center [249, 553] width 93 height 93
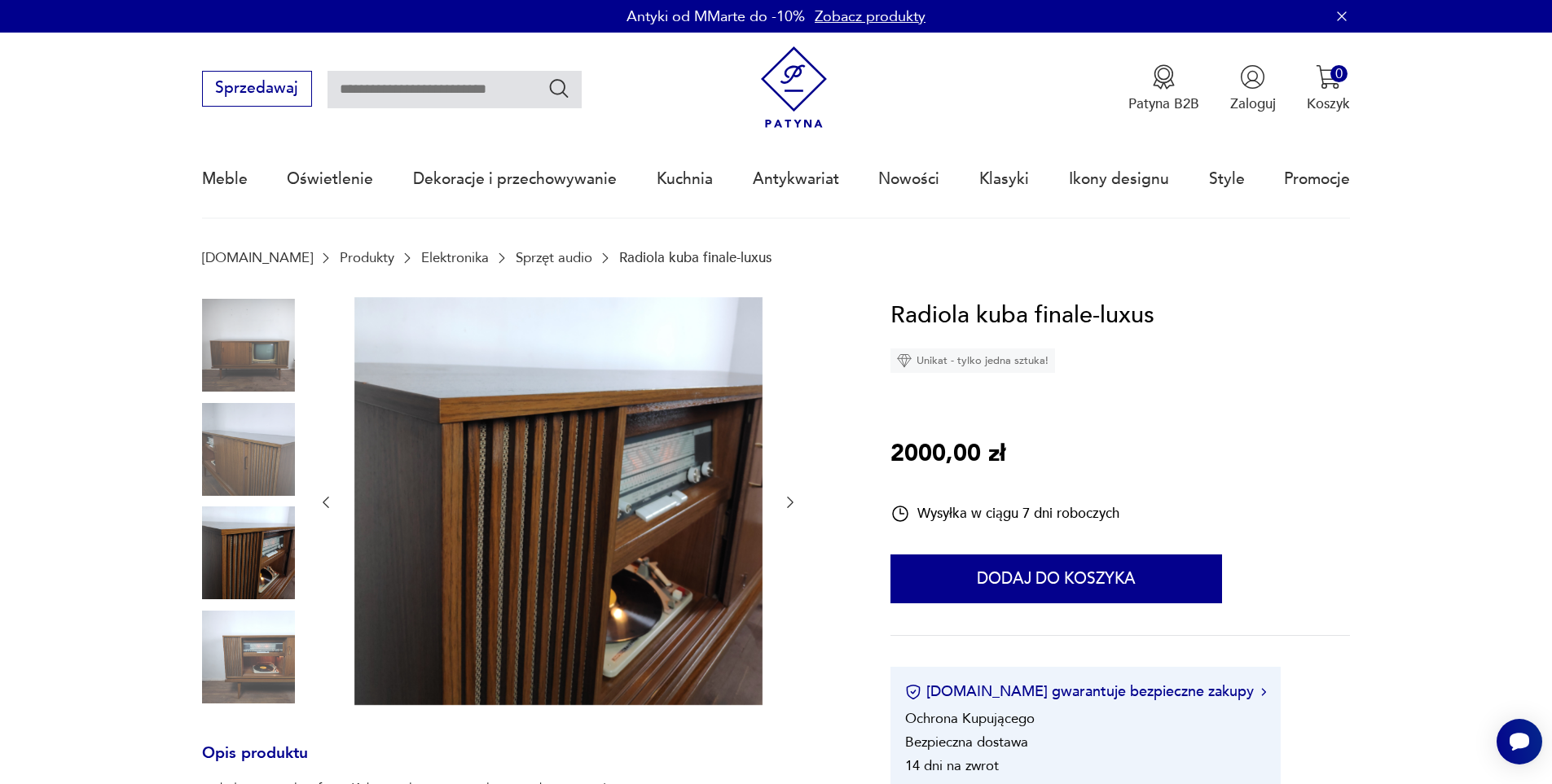
click at [259, 668] on img at bounding box center [249, 657] width 93 height 93
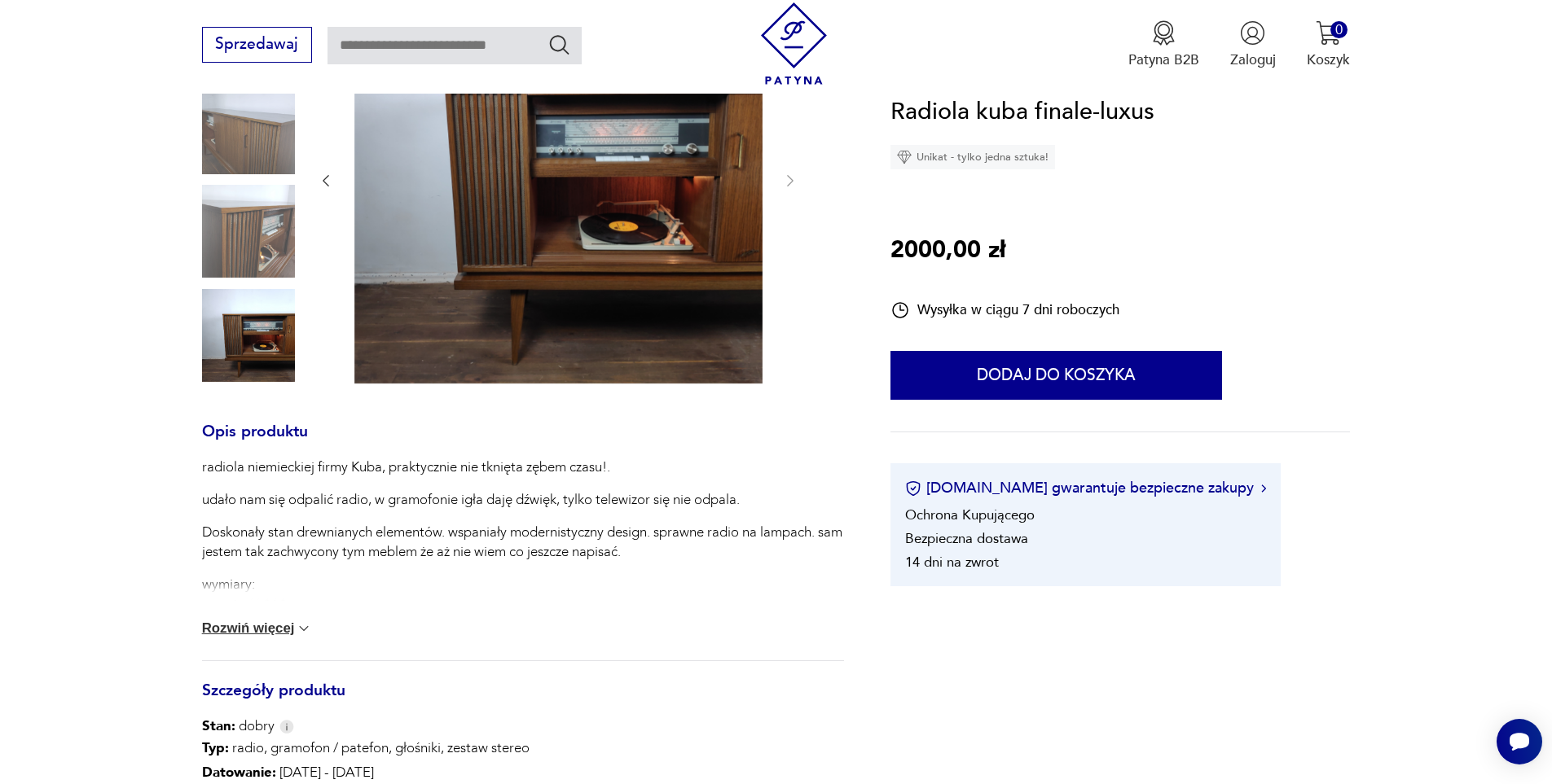
scroll to position [325, 0]
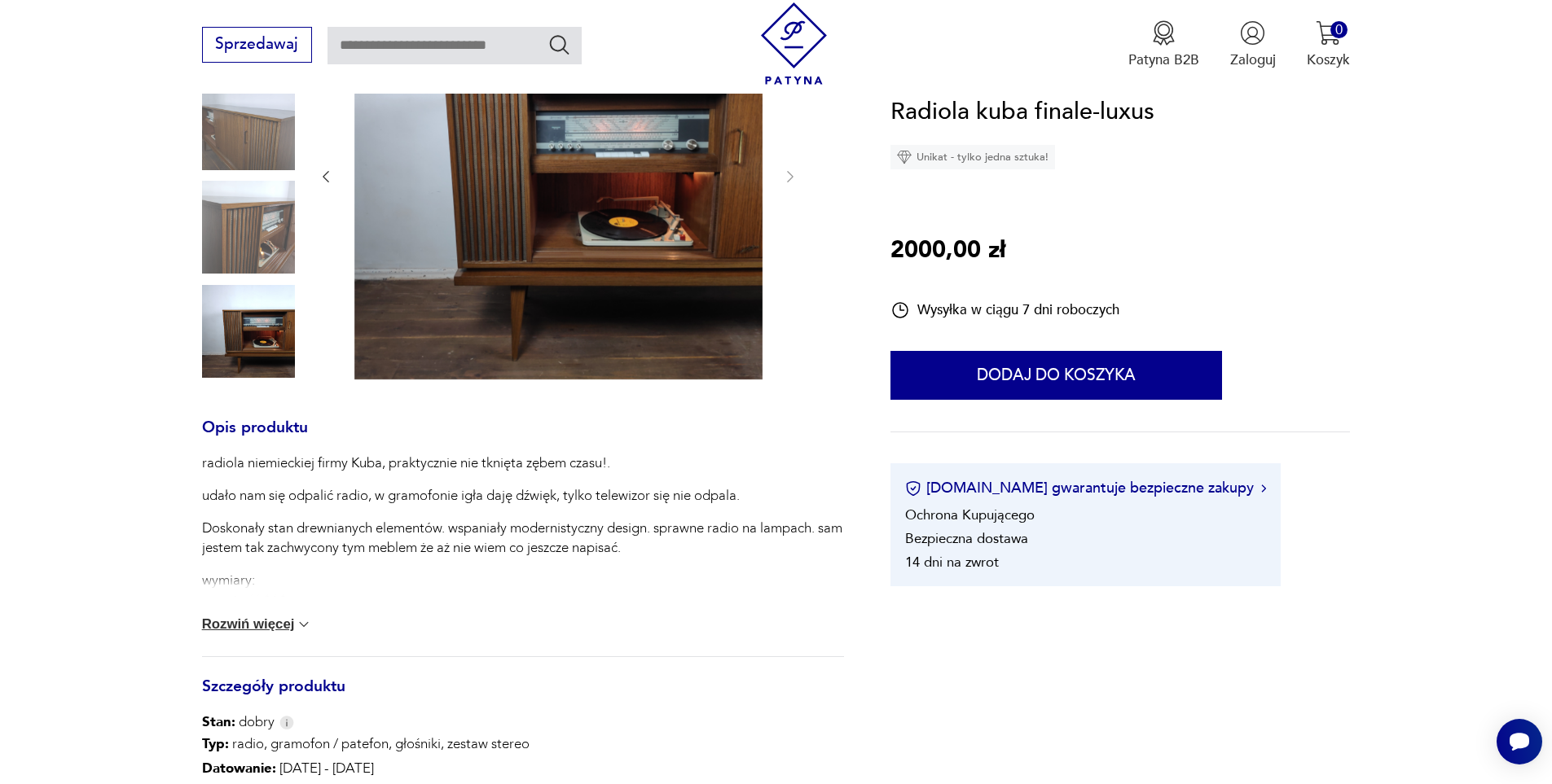
click at [237, 624] on button "Rozwiń więcej" at bounding box center [258, 624] width 111 height 17
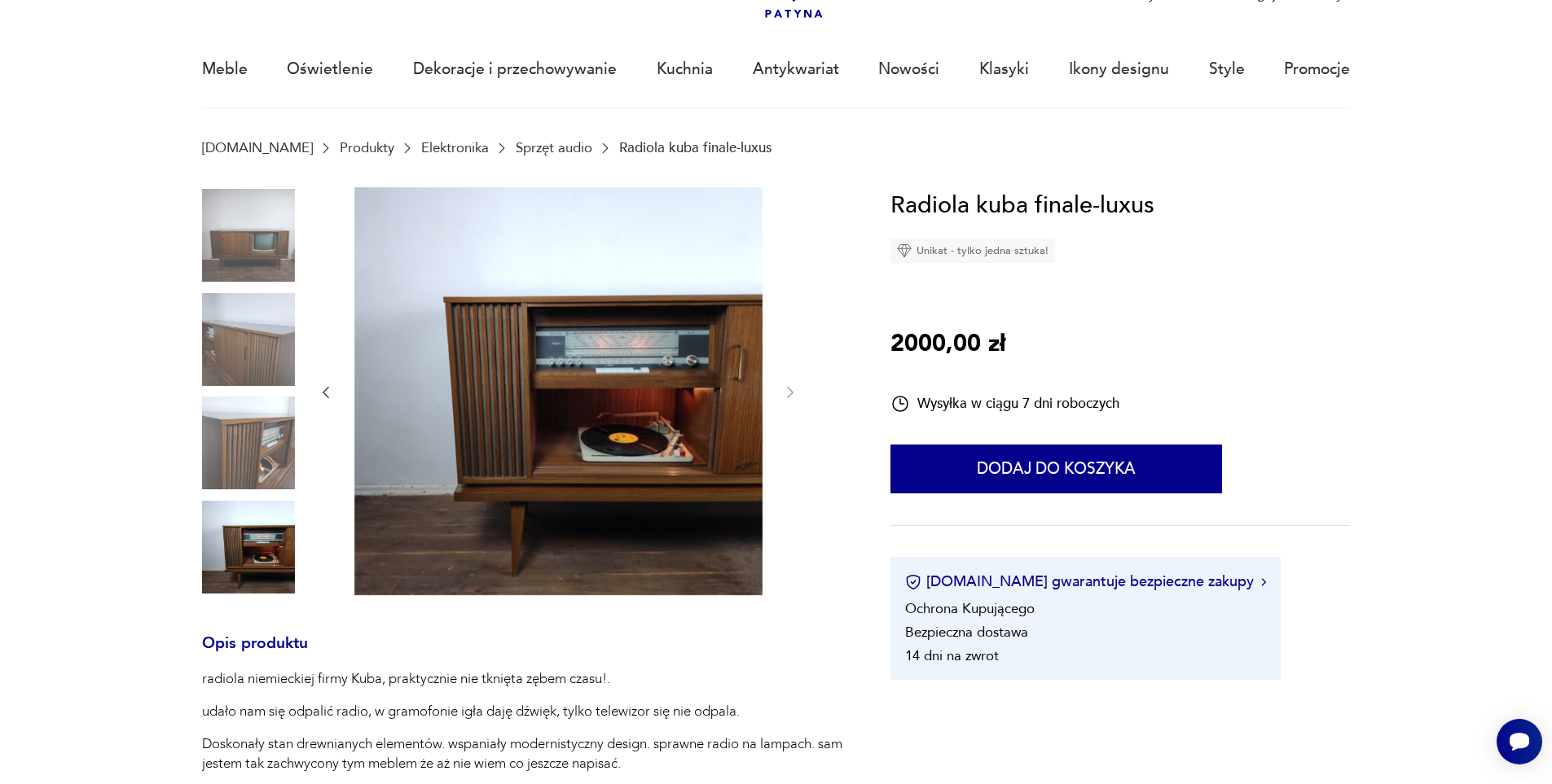
scroll to position [82, 0]
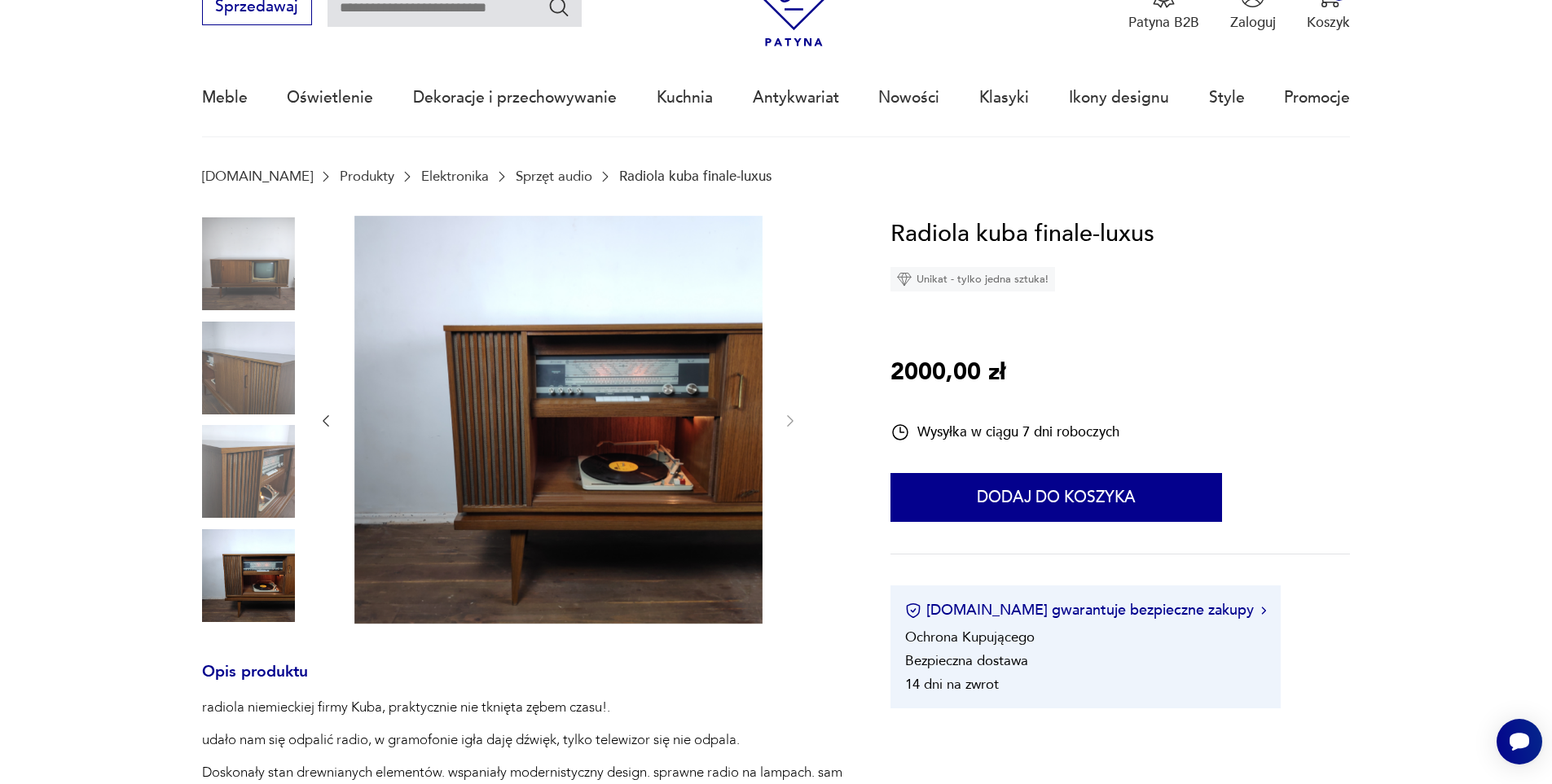
click at [246, 256] on img at bounding box center [249, 263] width 93 height 93
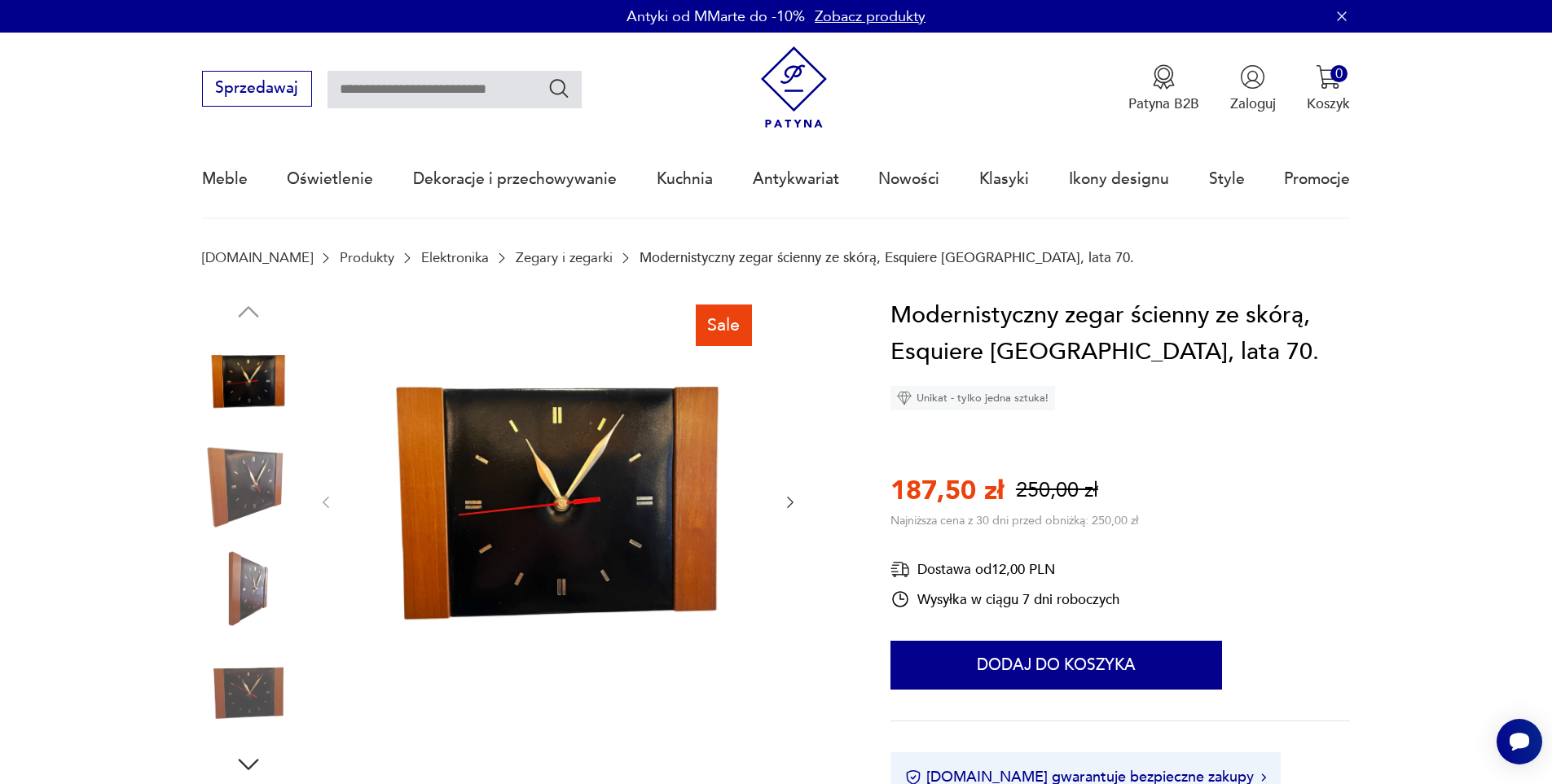
click at [267, 487] on img at bounding box center [249, 484] width 93 height 93
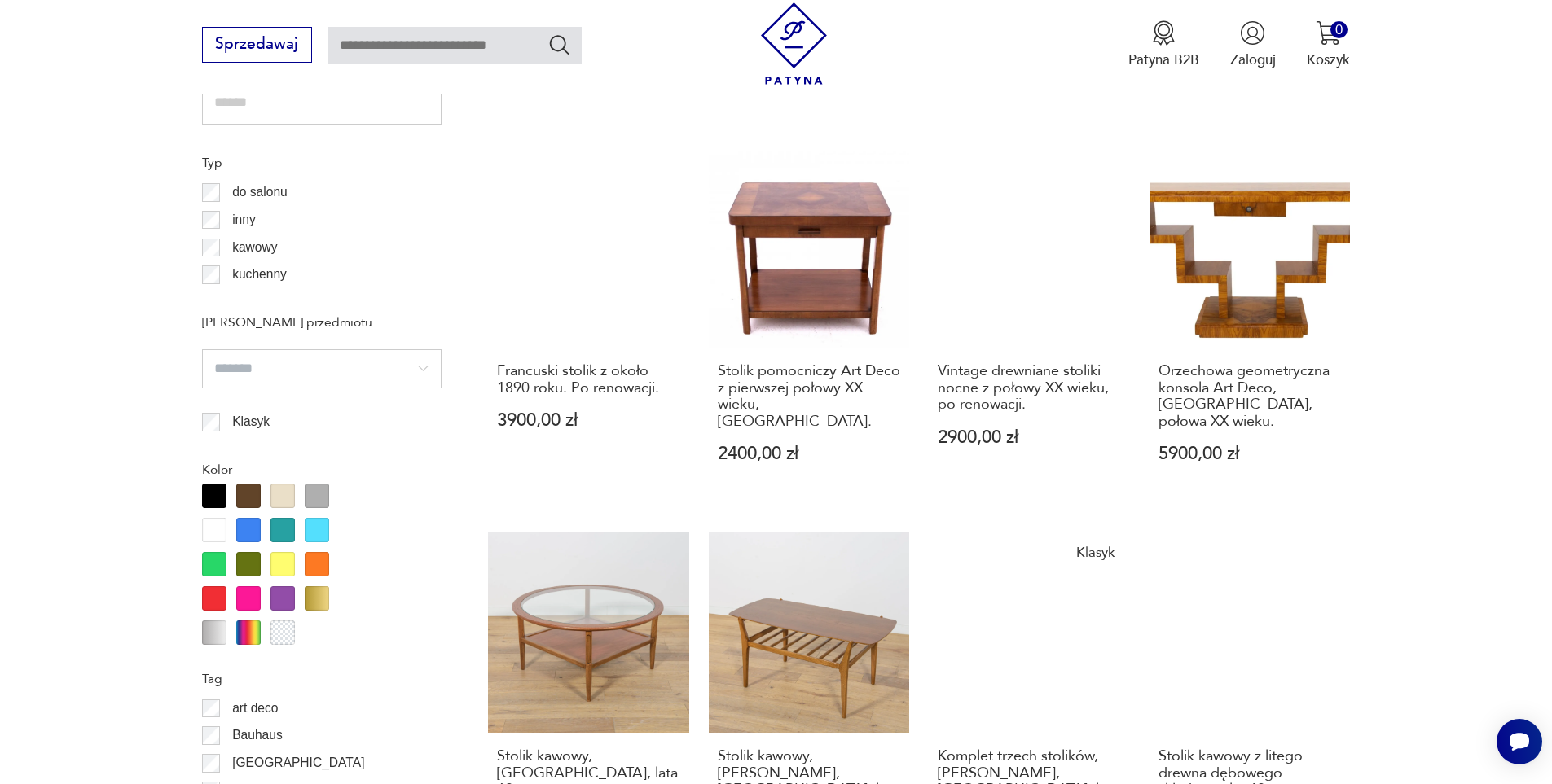
scroll to position [1600, 0]
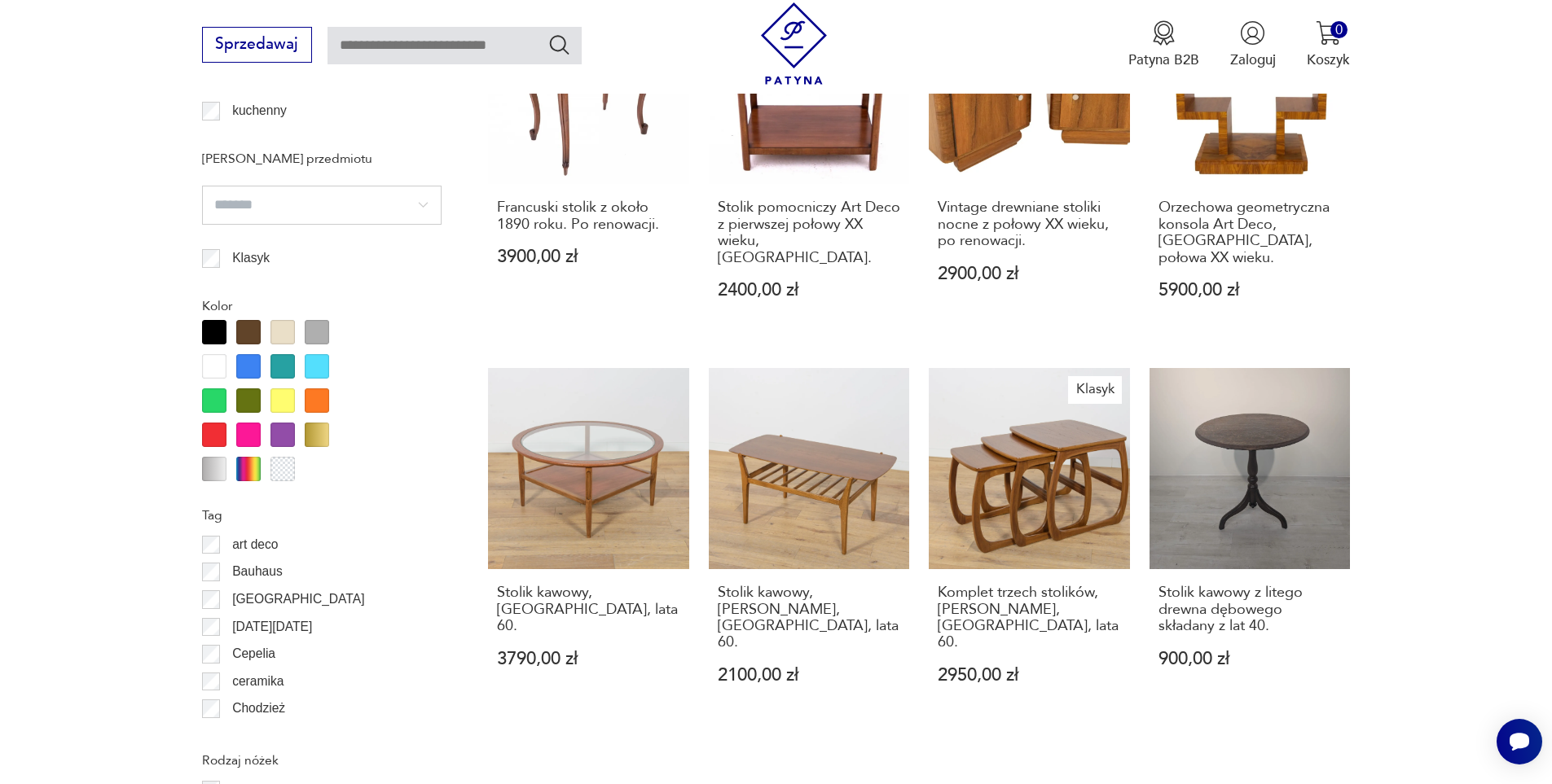
click at [211, 472] on div at bounding box center [214, 468] width 25 height 25
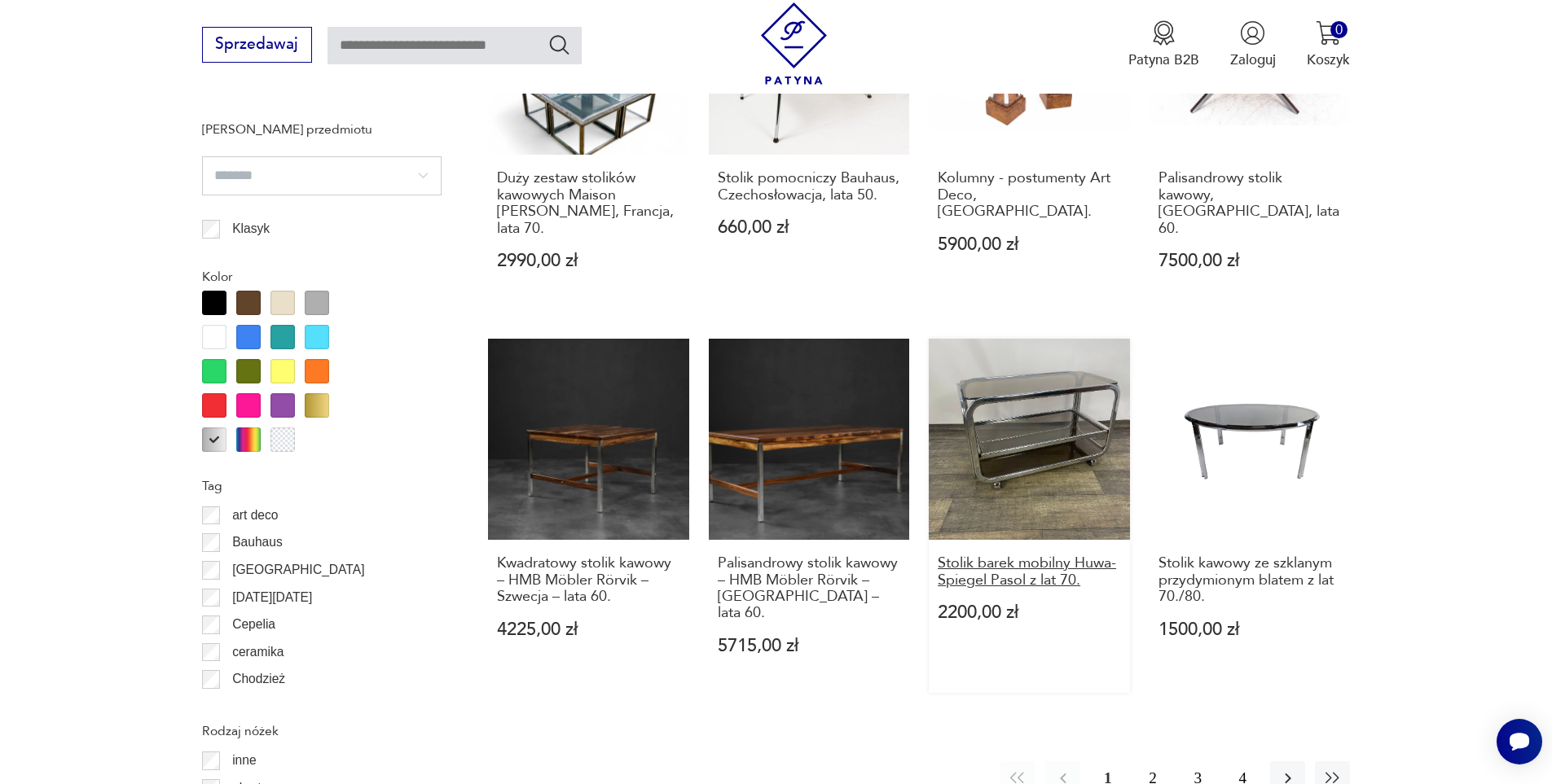
scroll to position [1845, 0]
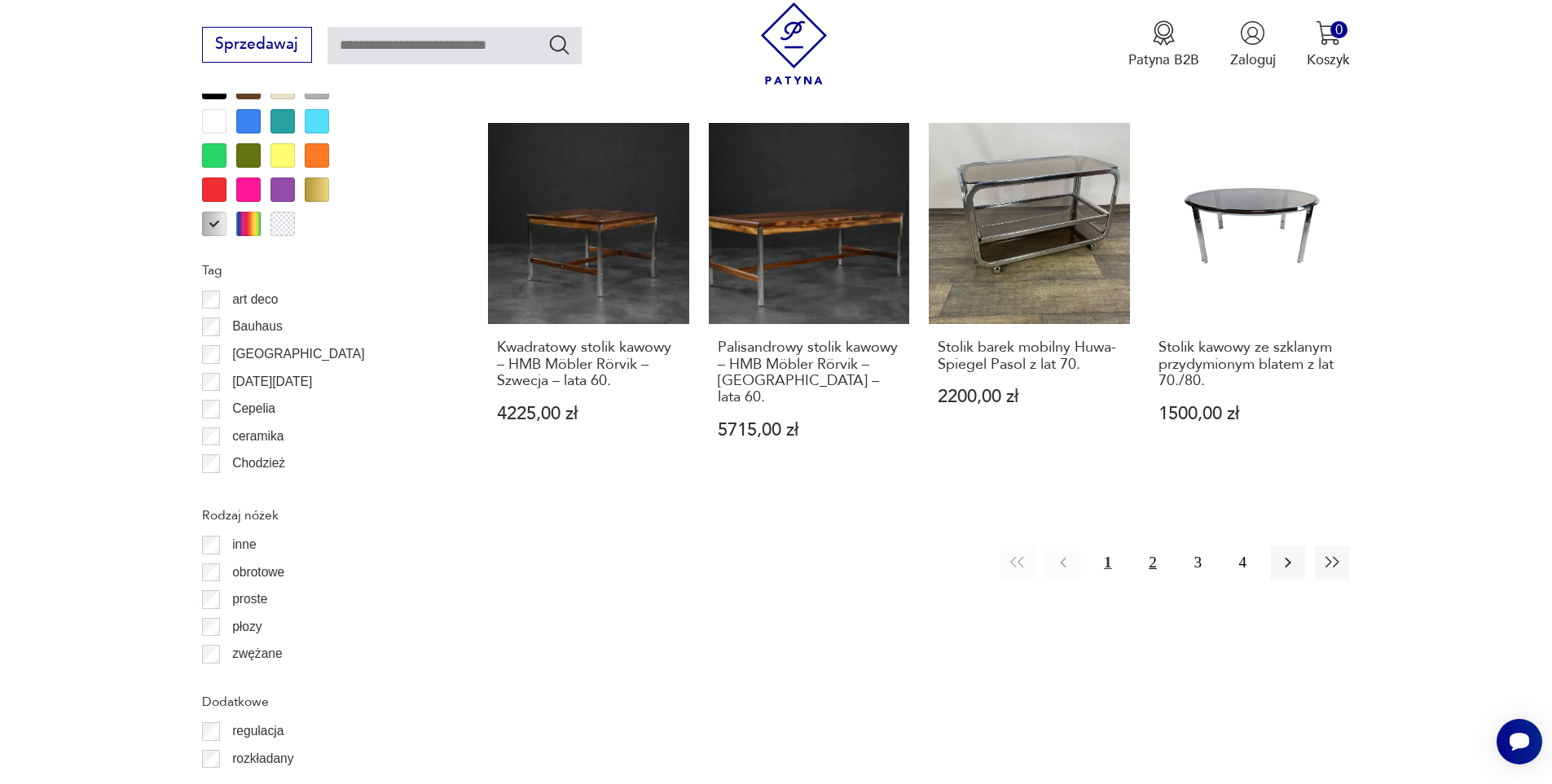
click at [1154, 545] on button "2" at bounding box center [1151, 562] width 35 height 35
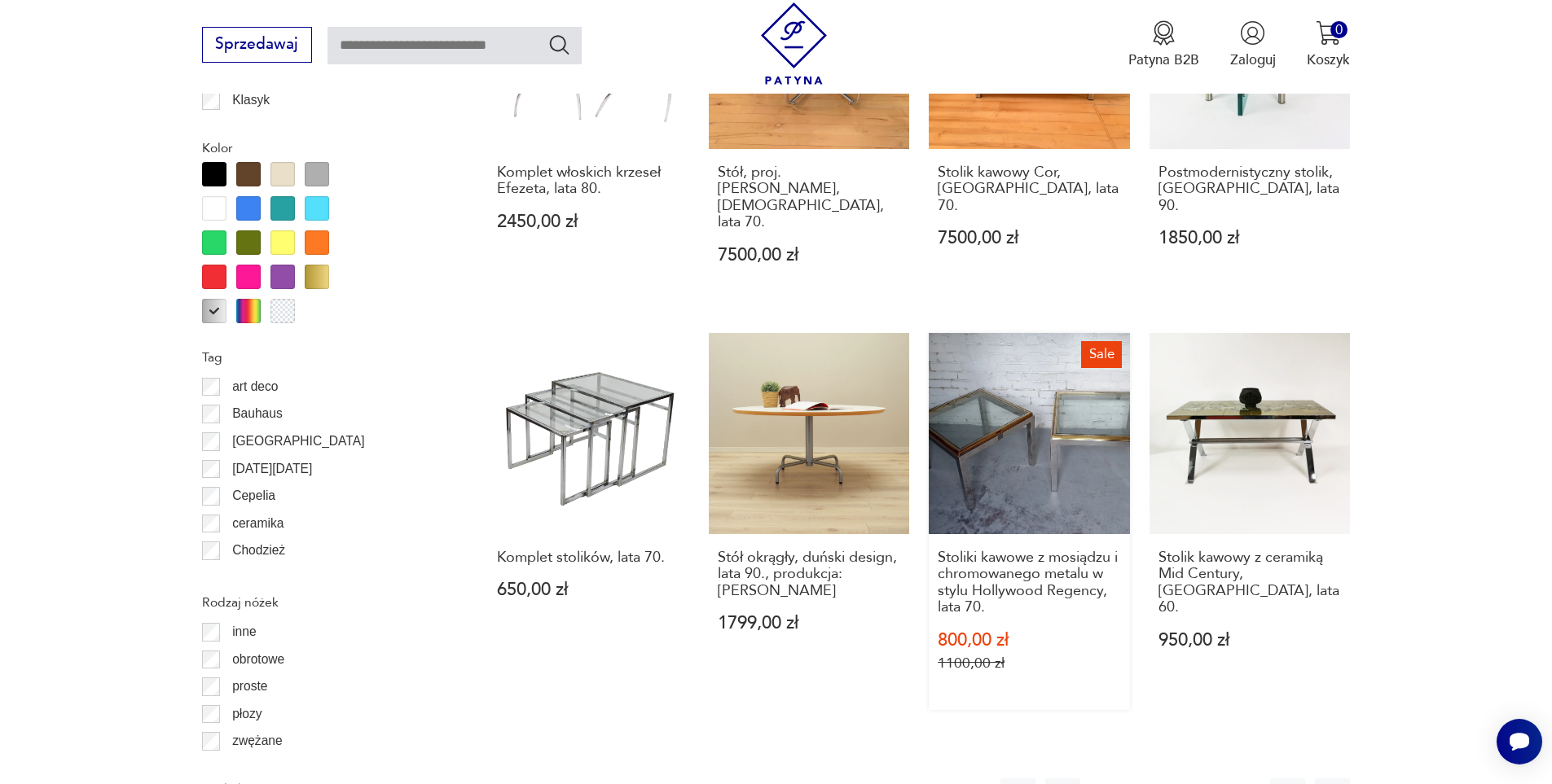
scroll to position [2008, 0]
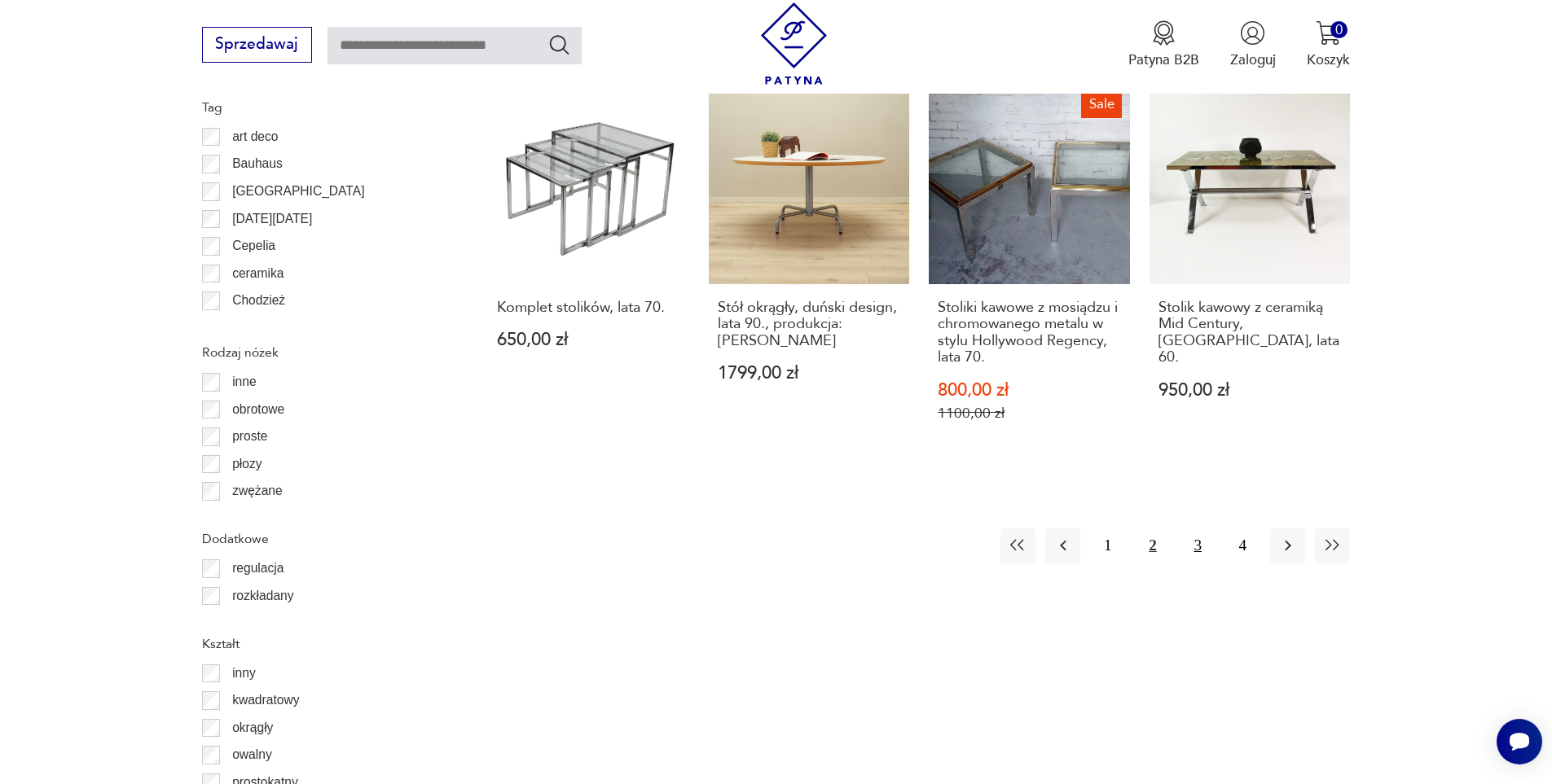
click at [1196, 529] on button "3" at bounding box center [1197, 545] width 35 height 35
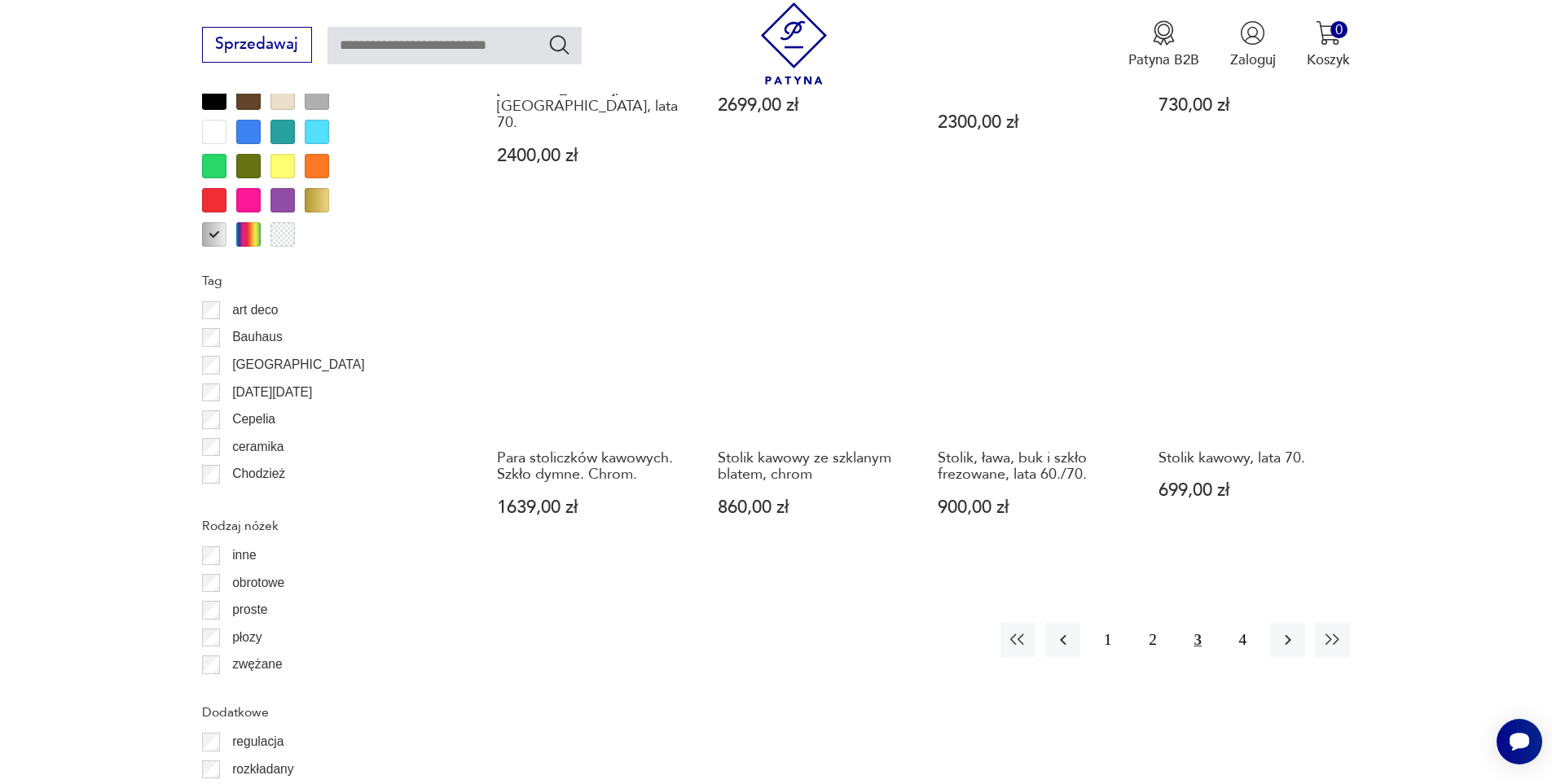
scroll to position [1845, 0]
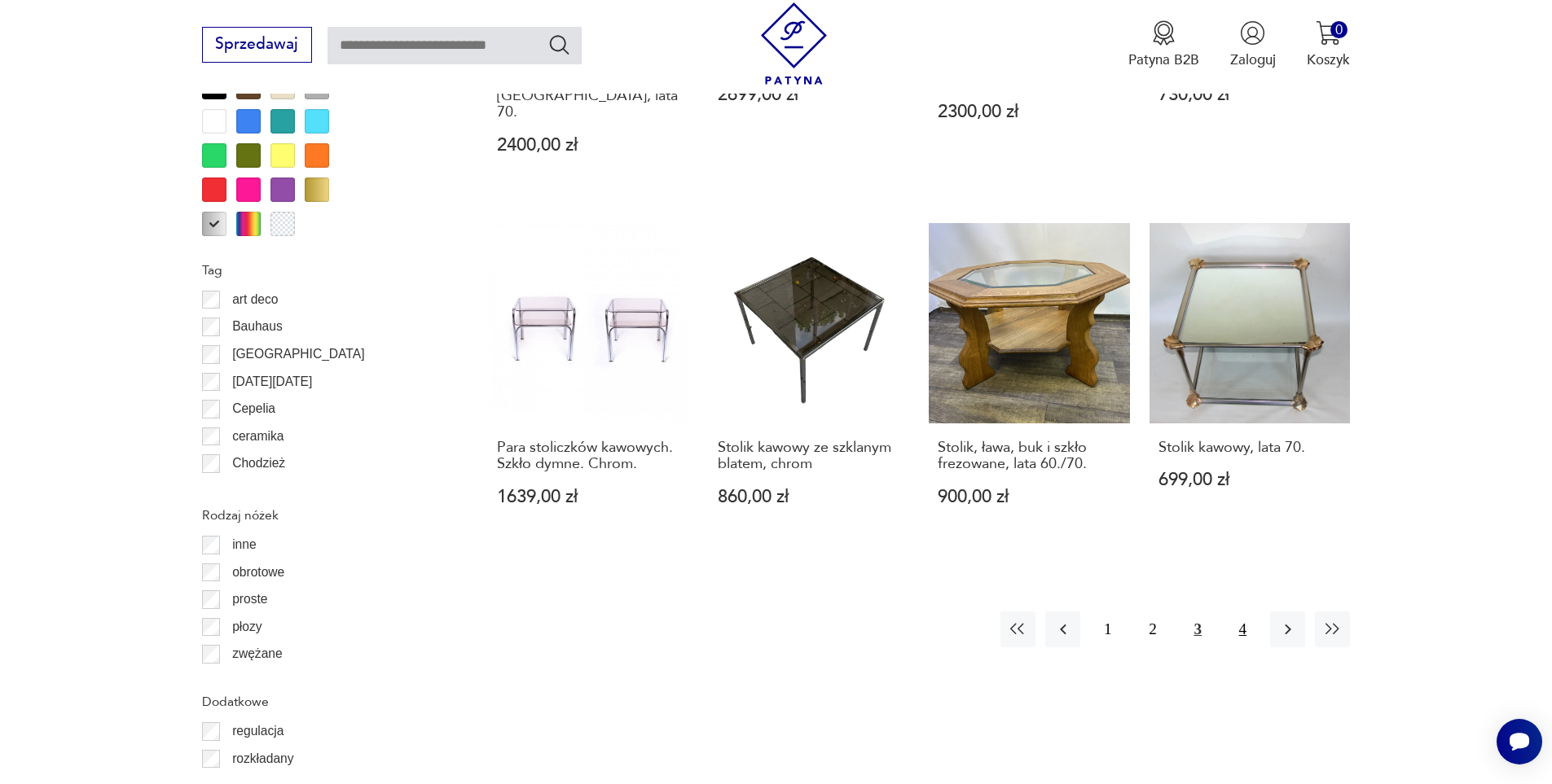
click at [1241, 611] on button "4" at bounding box center [1242, 628] width 35 height 35
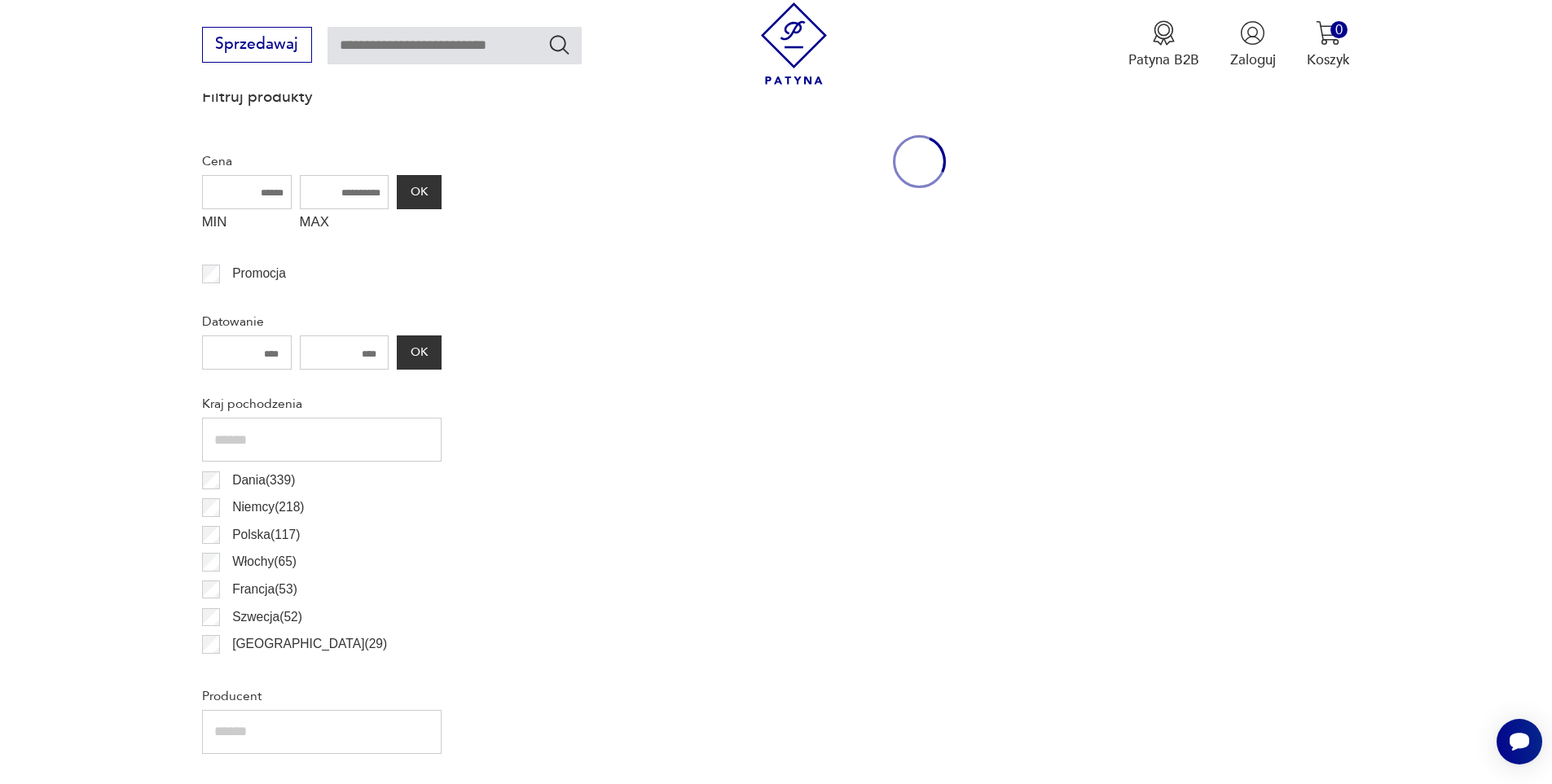
scroll to position [542, 0]
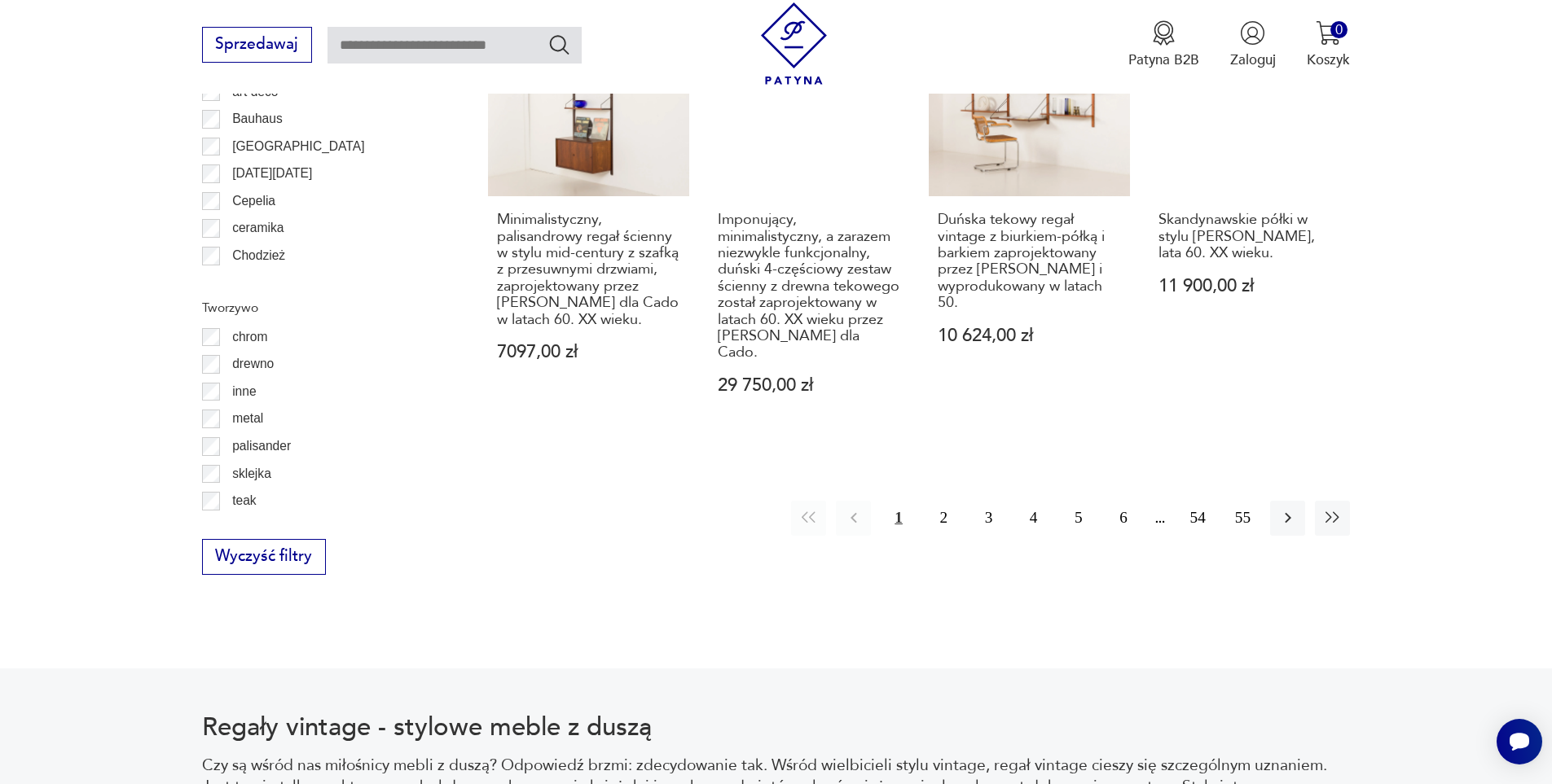
scroll to position [2170, 0]
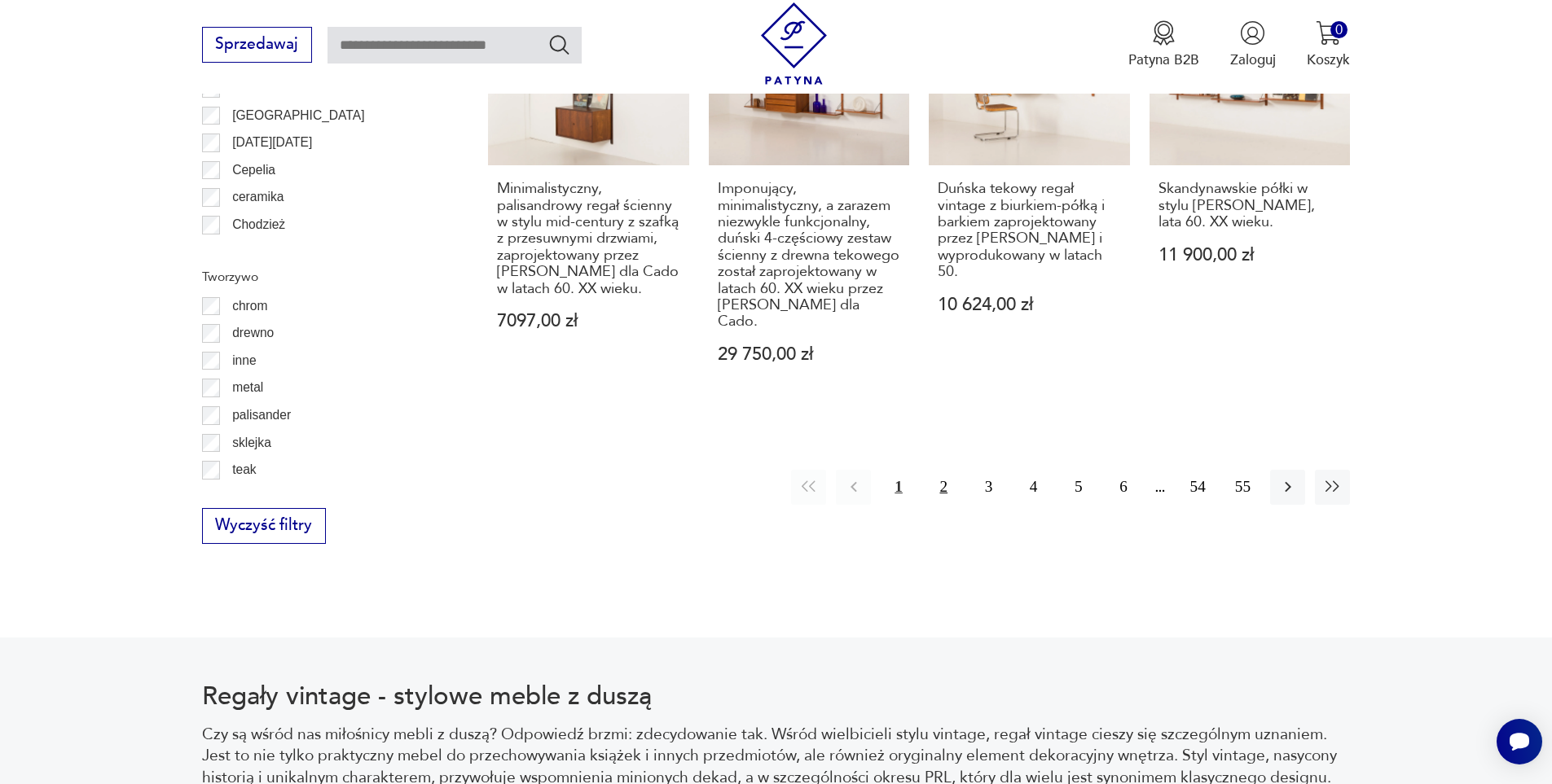
click at [949, 469] on button "2" at bounding box center [943, 486] width 35 height 35
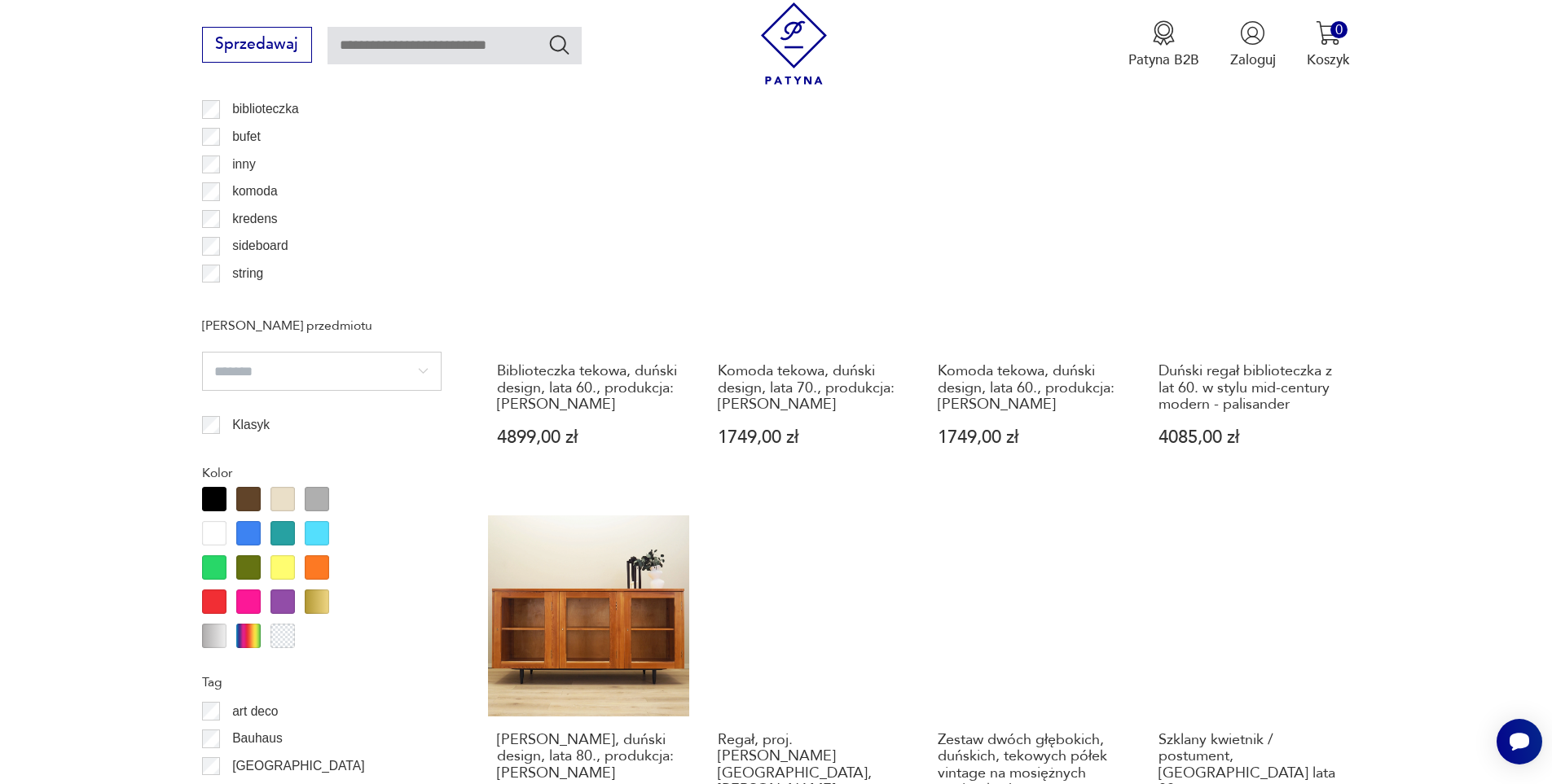
scroll to position [1845, 0]
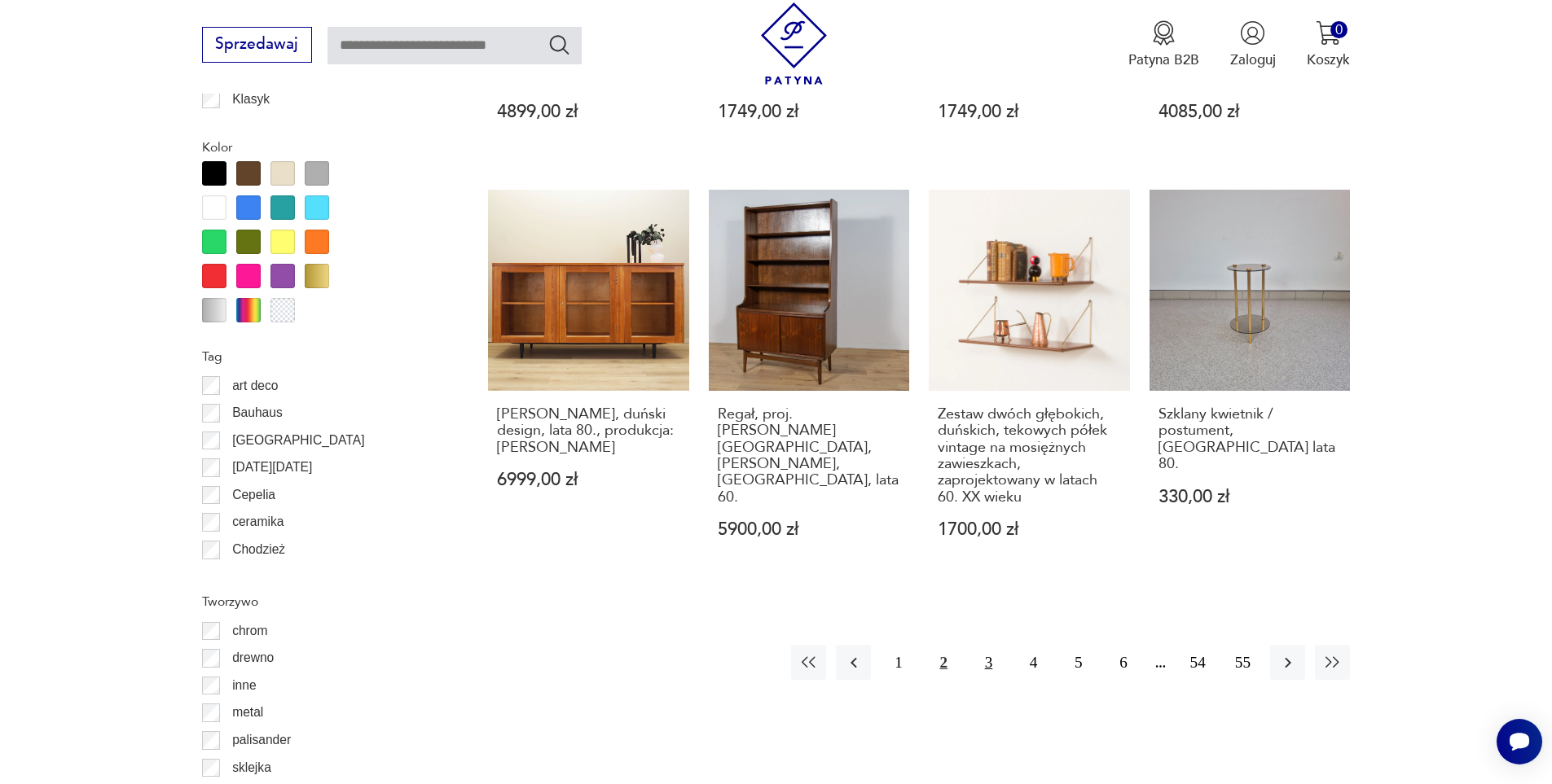
click at [987, 646] on button "3" at bounding box center [988, 662] width 35 height 35
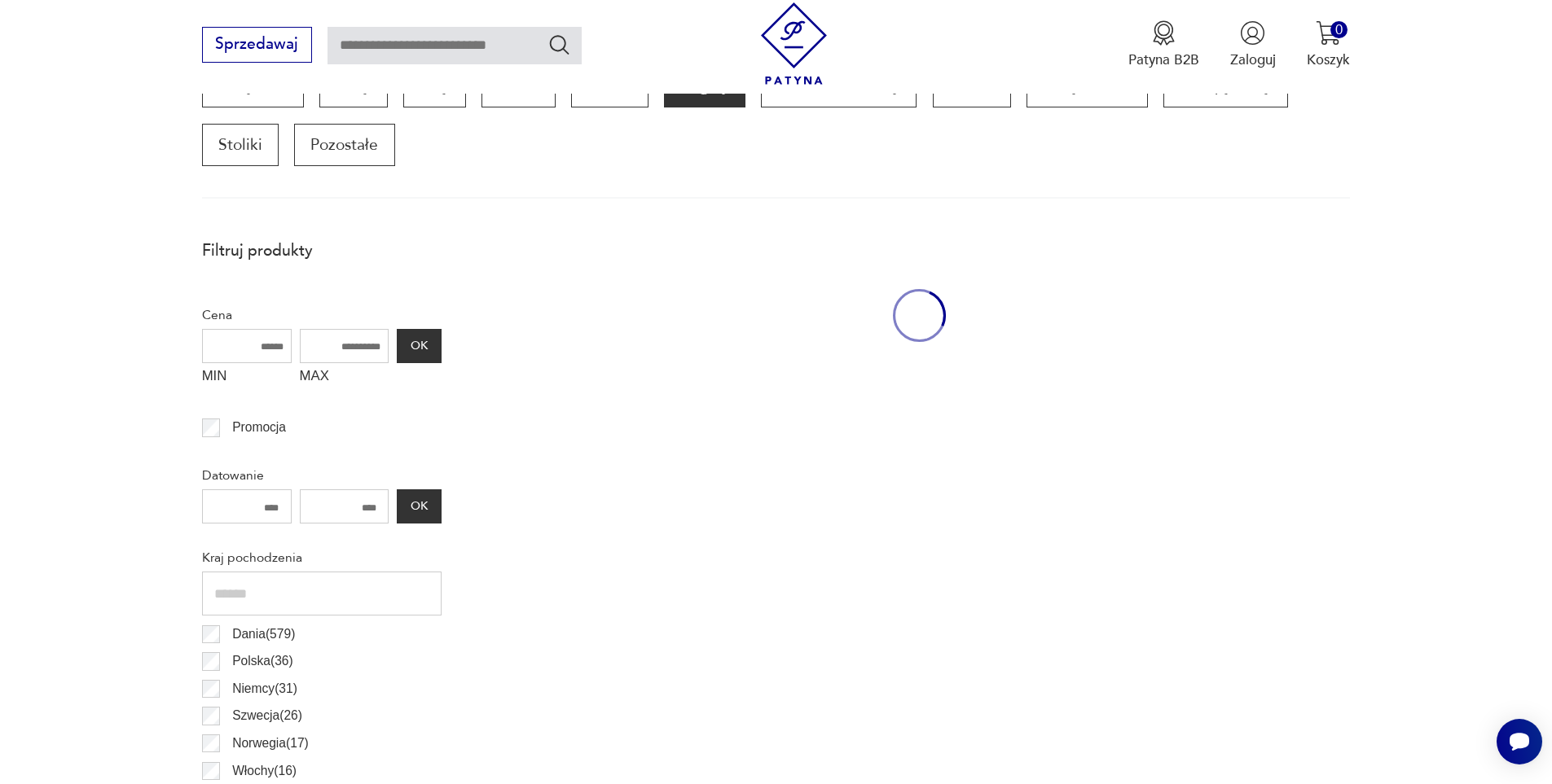
scroll to position [542, 0]
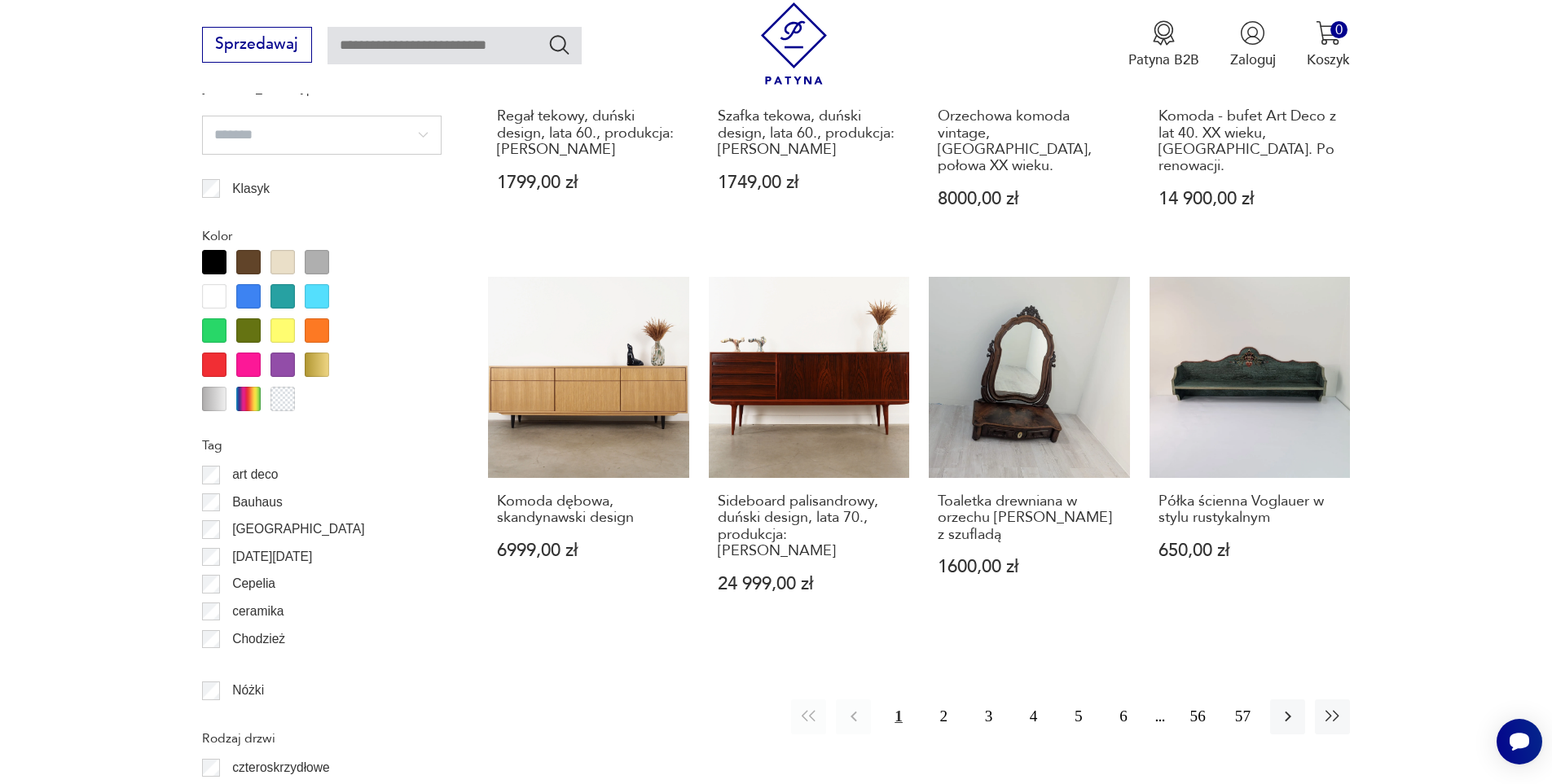
scroll to position [1762, 0]
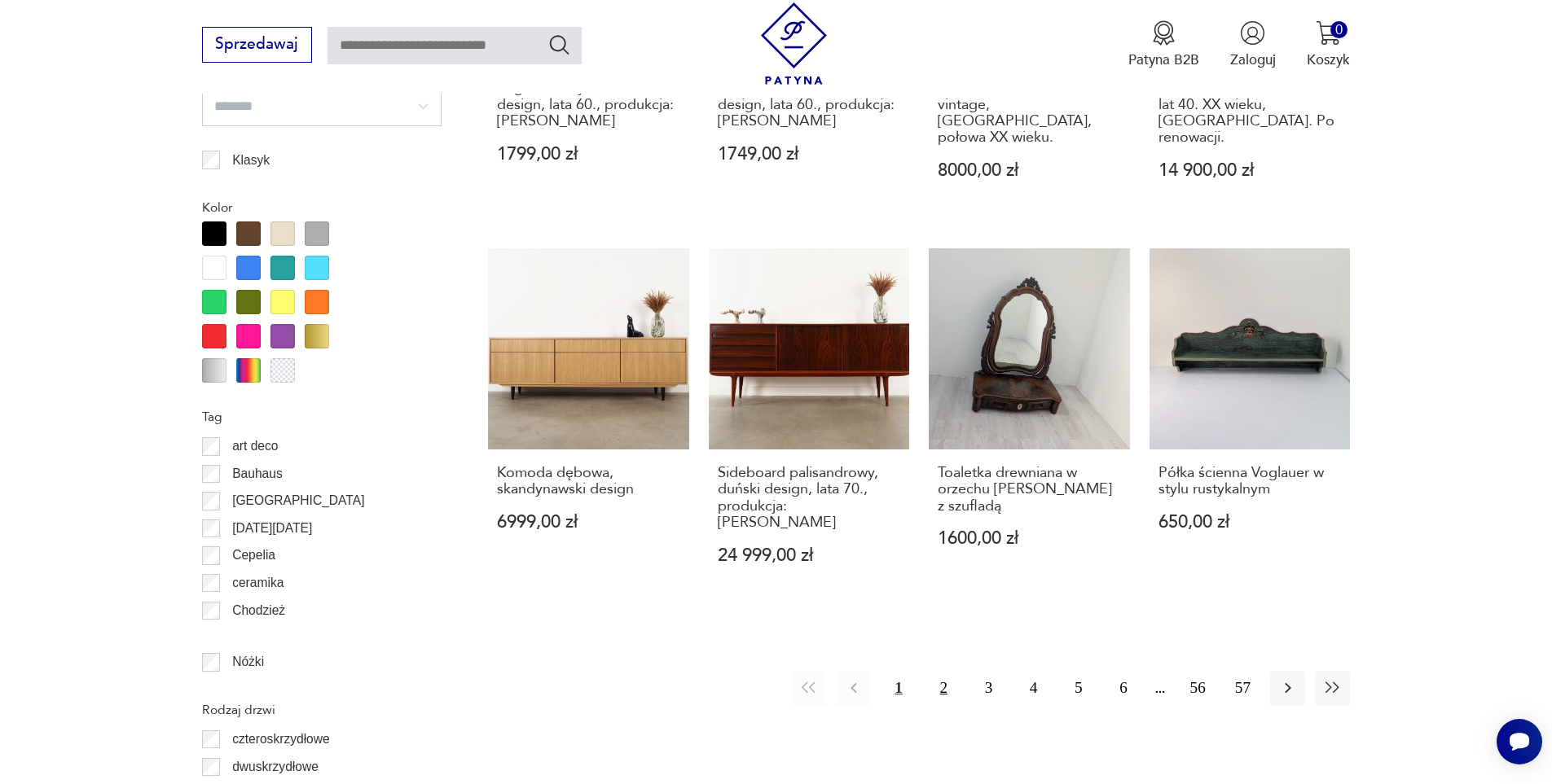
click at [945, 671] on button "2" at bounding box center [943, 687] width 35 height 35
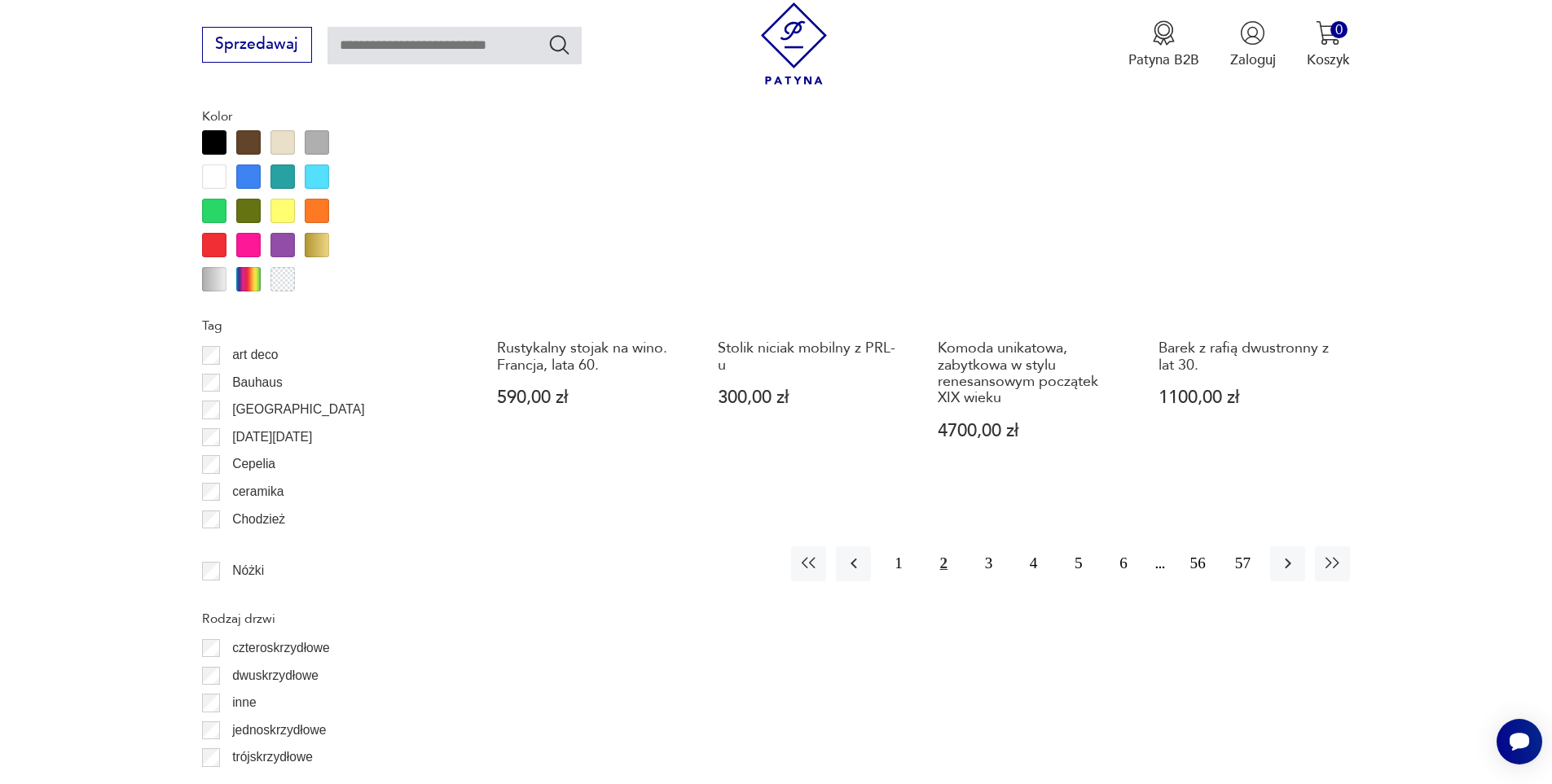
scroll to position [1855, 0]
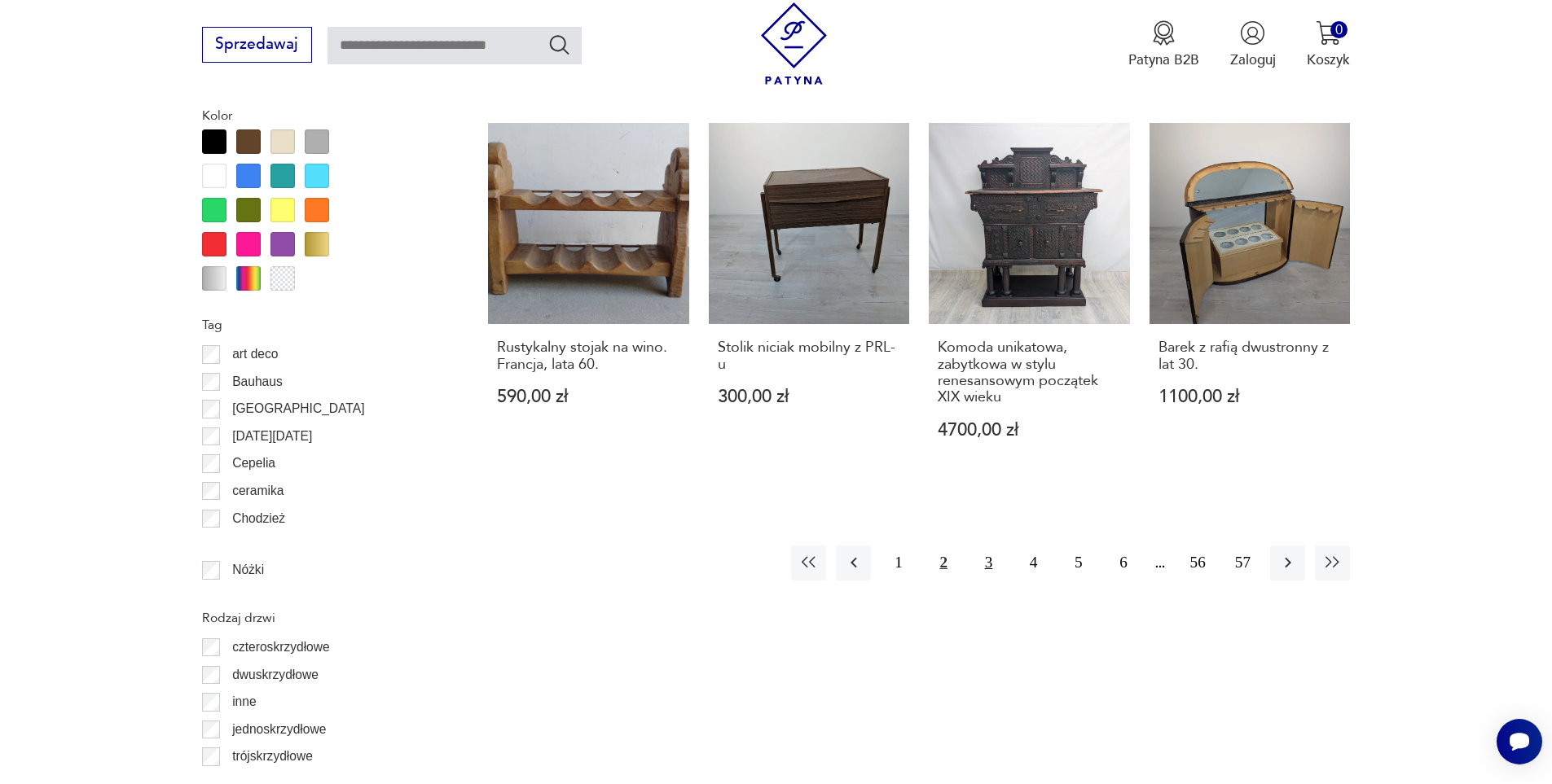
click at [988, 563] on button "3" at bounding box center [988, 562] width 35 height 35
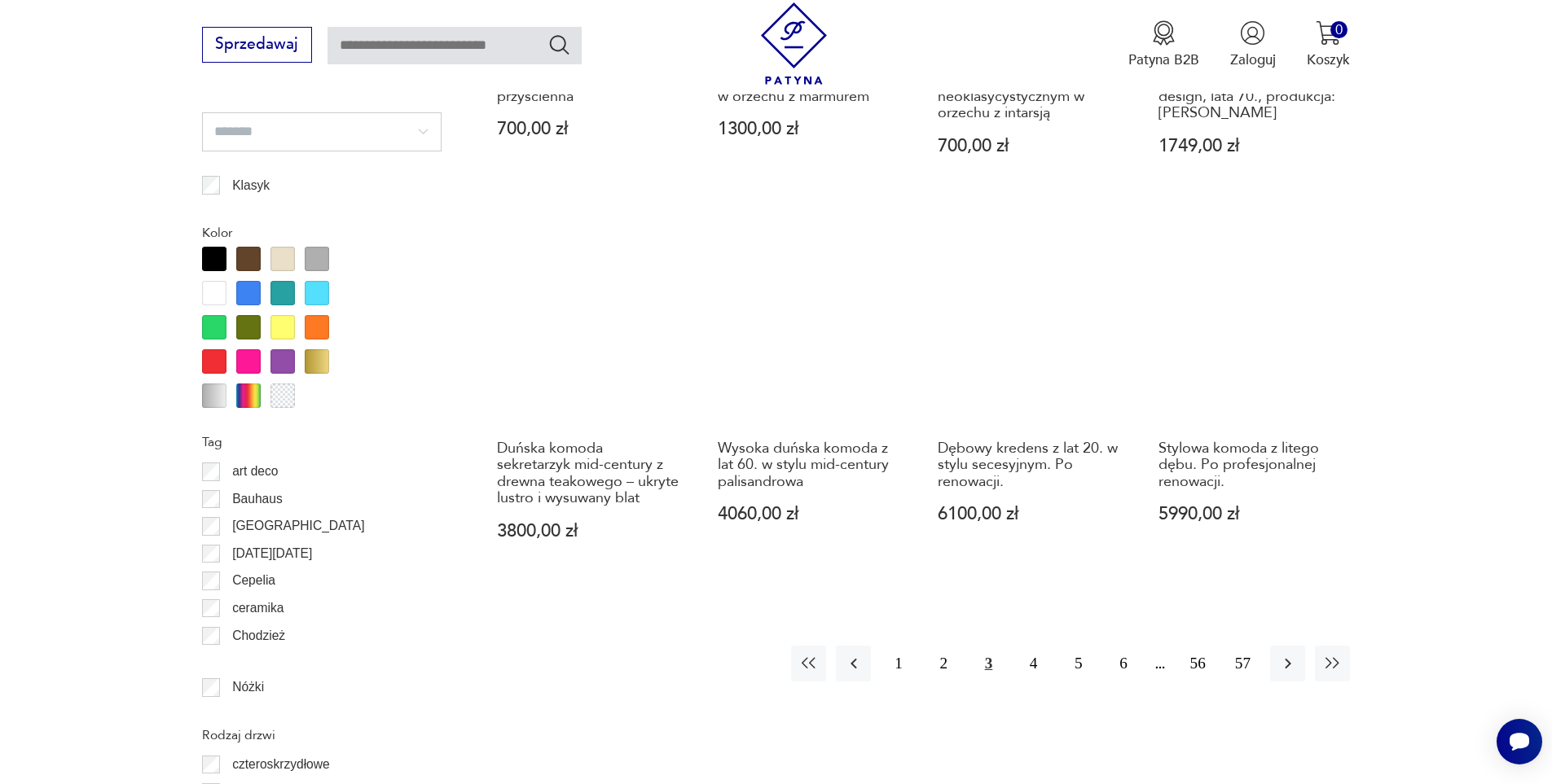
scroll to position [1773, 0]
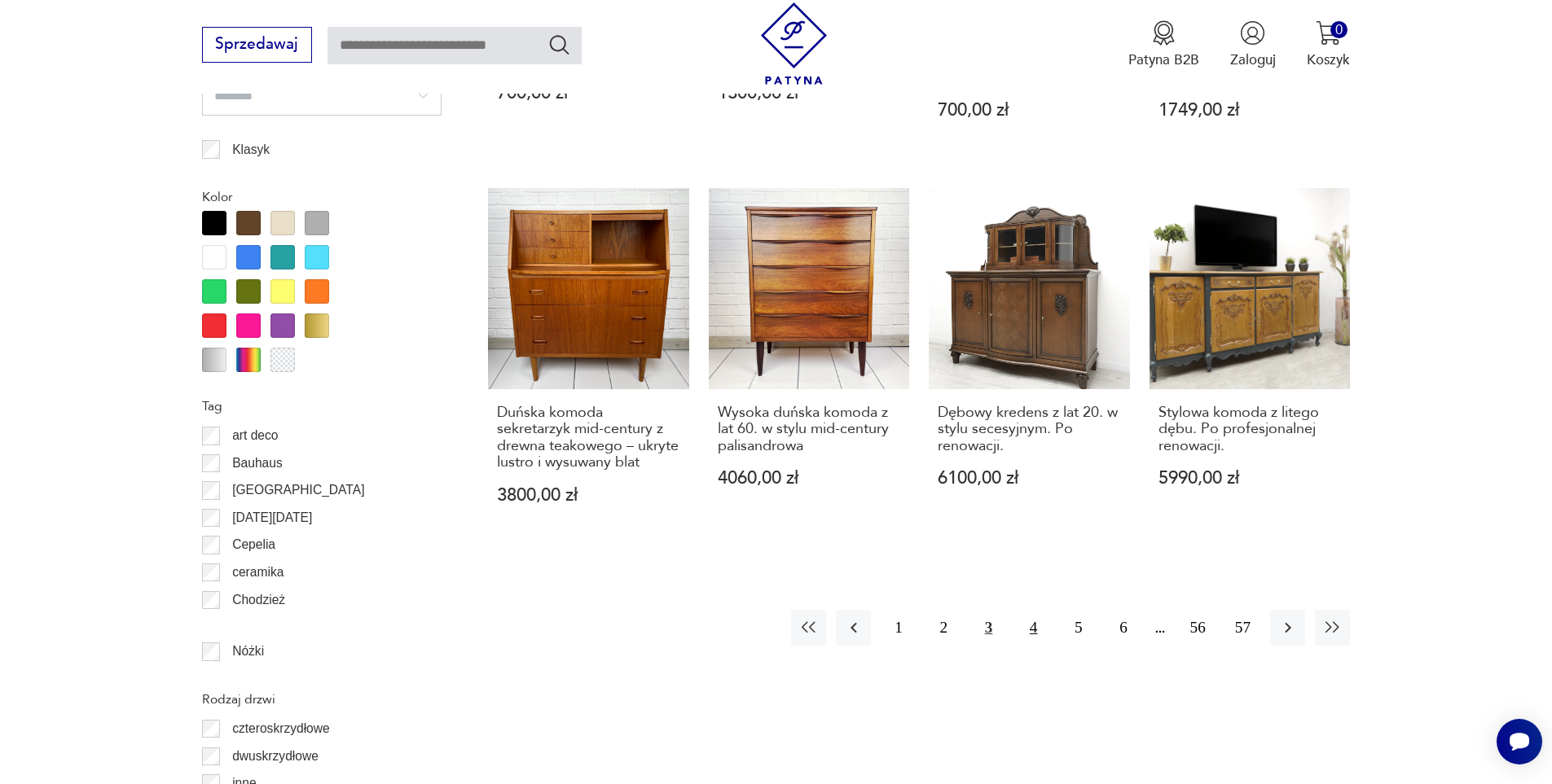
click at [1034, 611] on button "4" at bounding box center [1032, 626] width 35 height 35
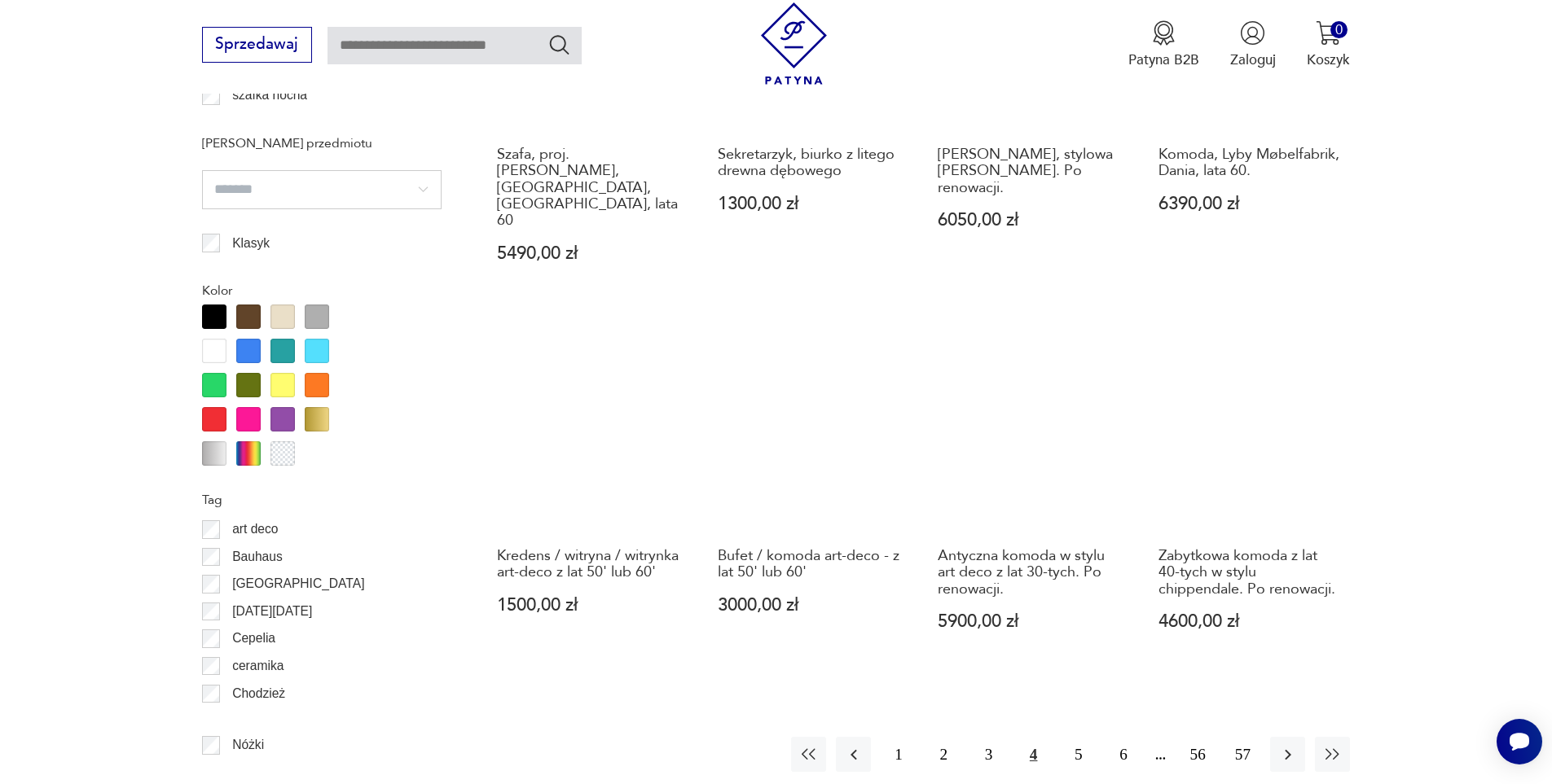
scroll to position [1773, 0]
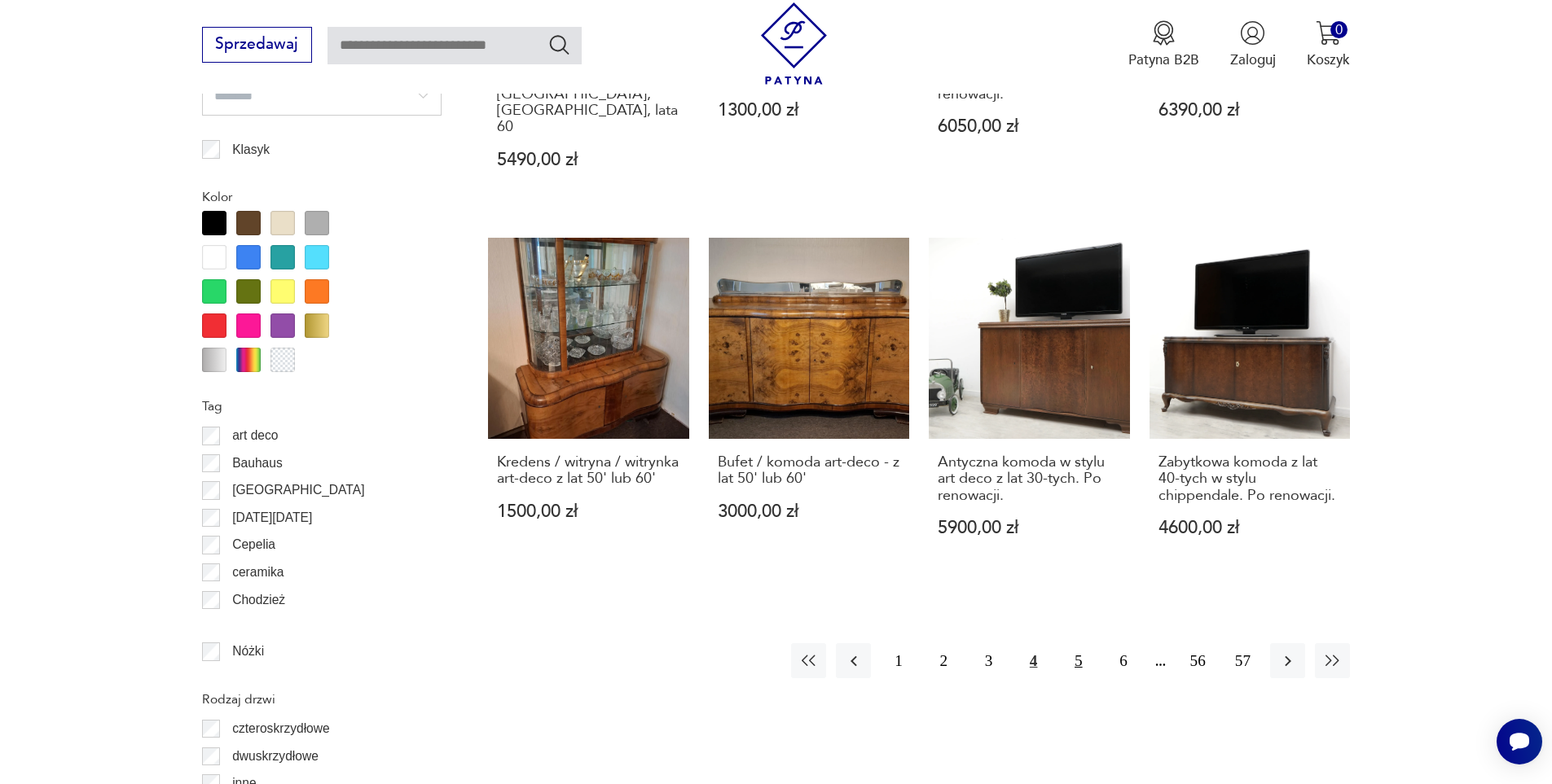
click at [1080, 643] on button "5" at bounding box center [1077, 660] width 35 height 35
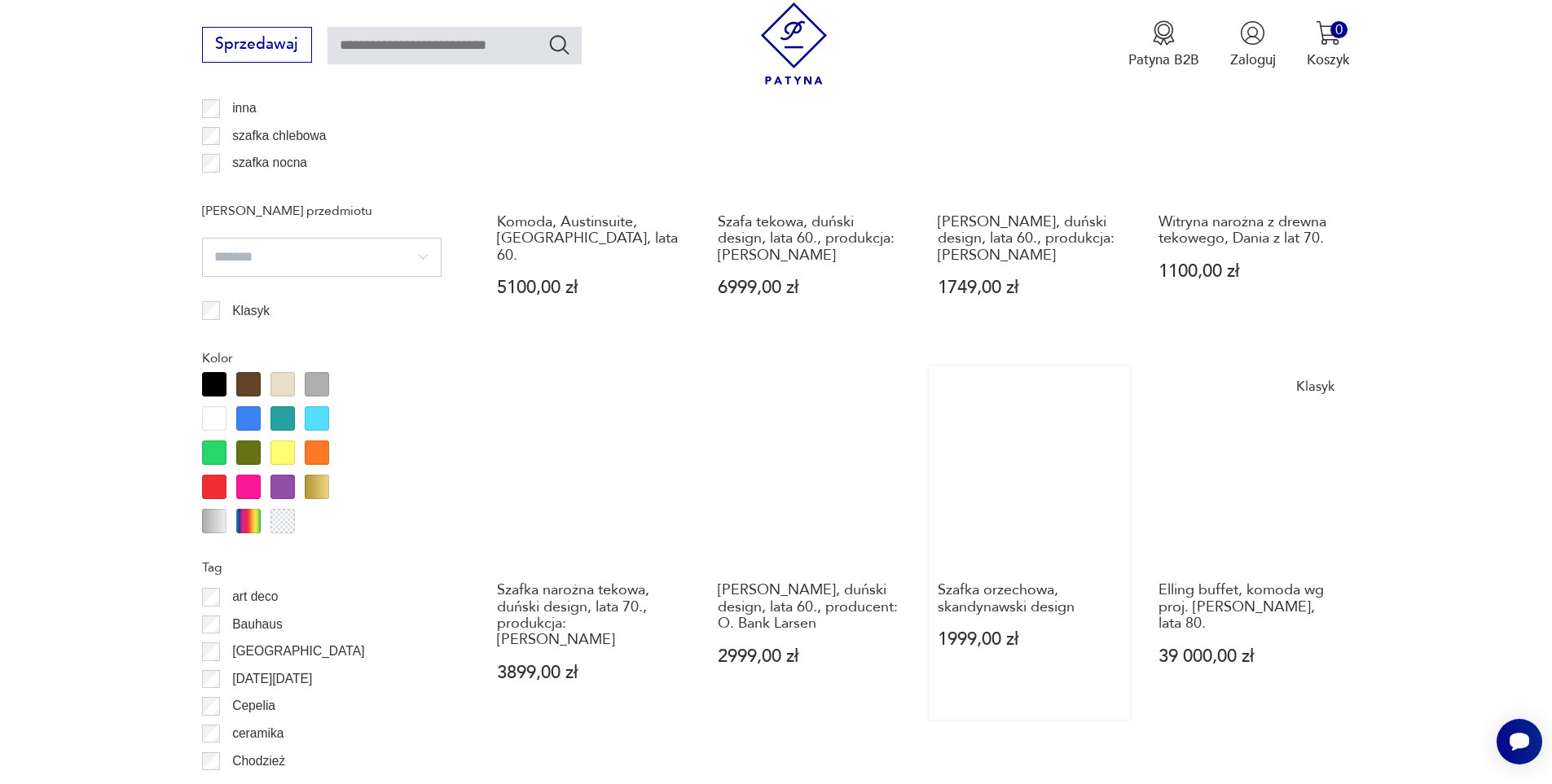
scroll to position [1855, 0]
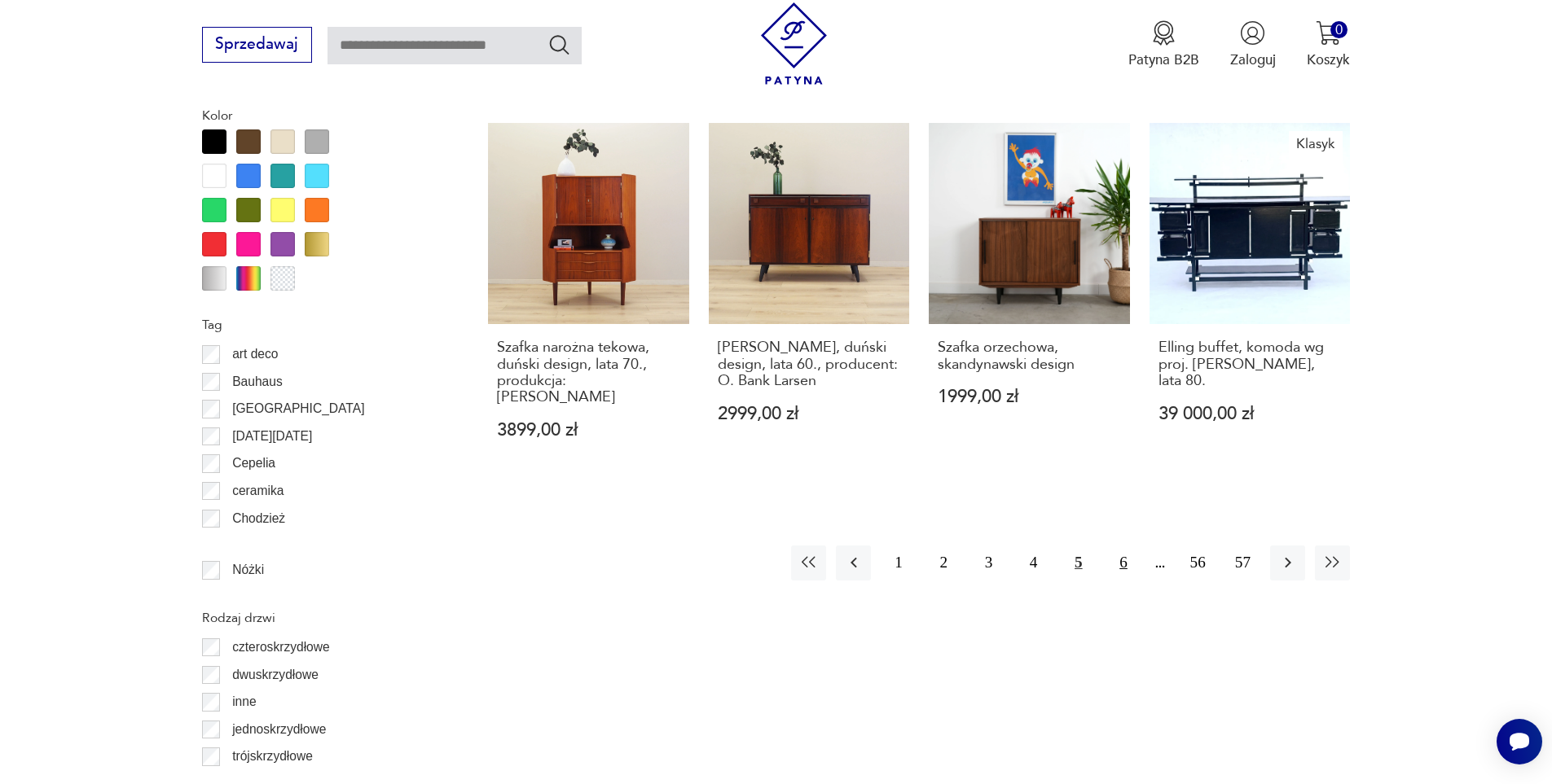
click at [1115, 550] on button "6" at bounding box center [1122, 562] width 35 height 35
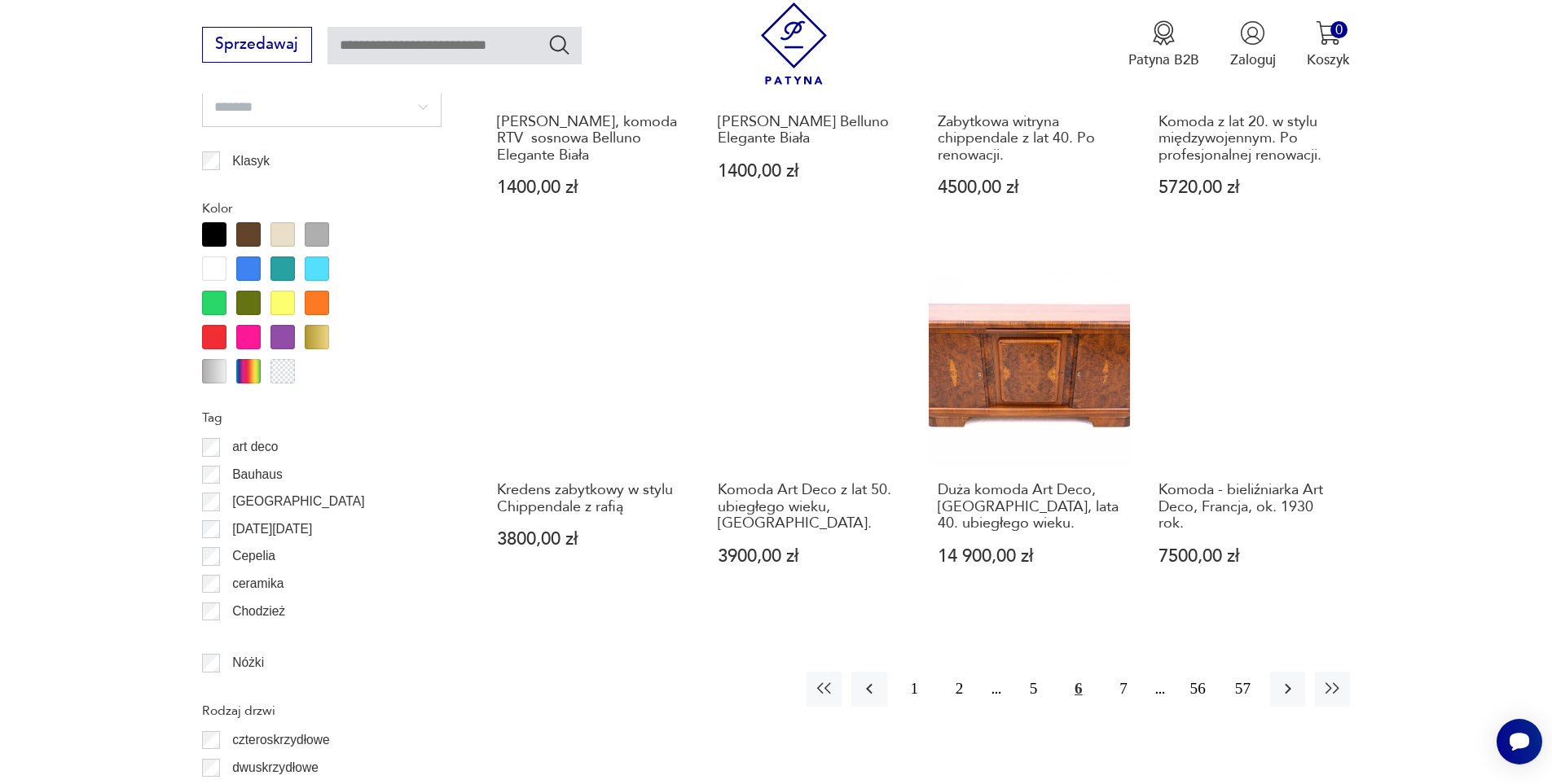
scroll to position [1855, 0]
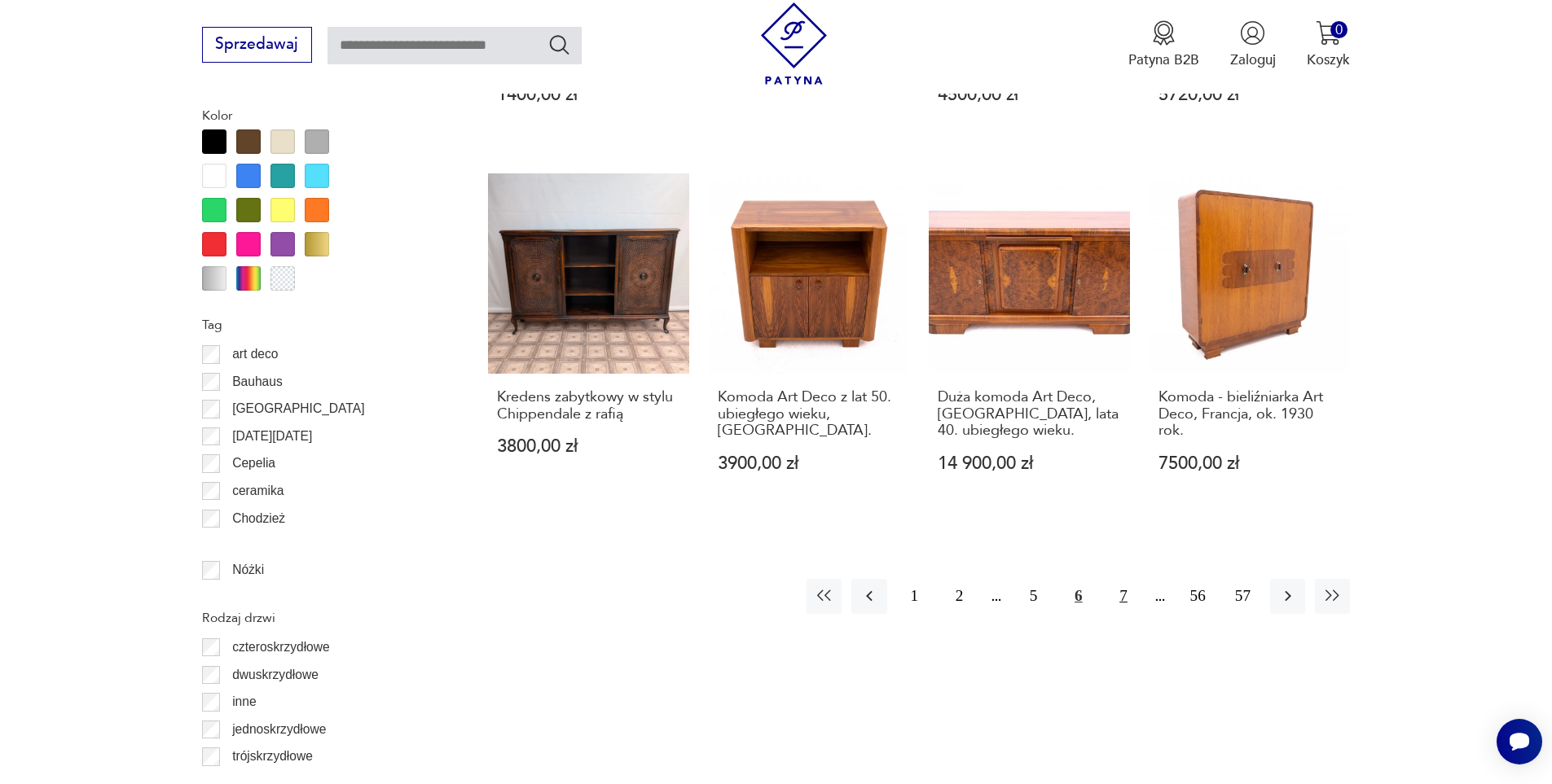
click at [1135, 579] on button "7" at bounding box center [1122, 596] width 35 height 35
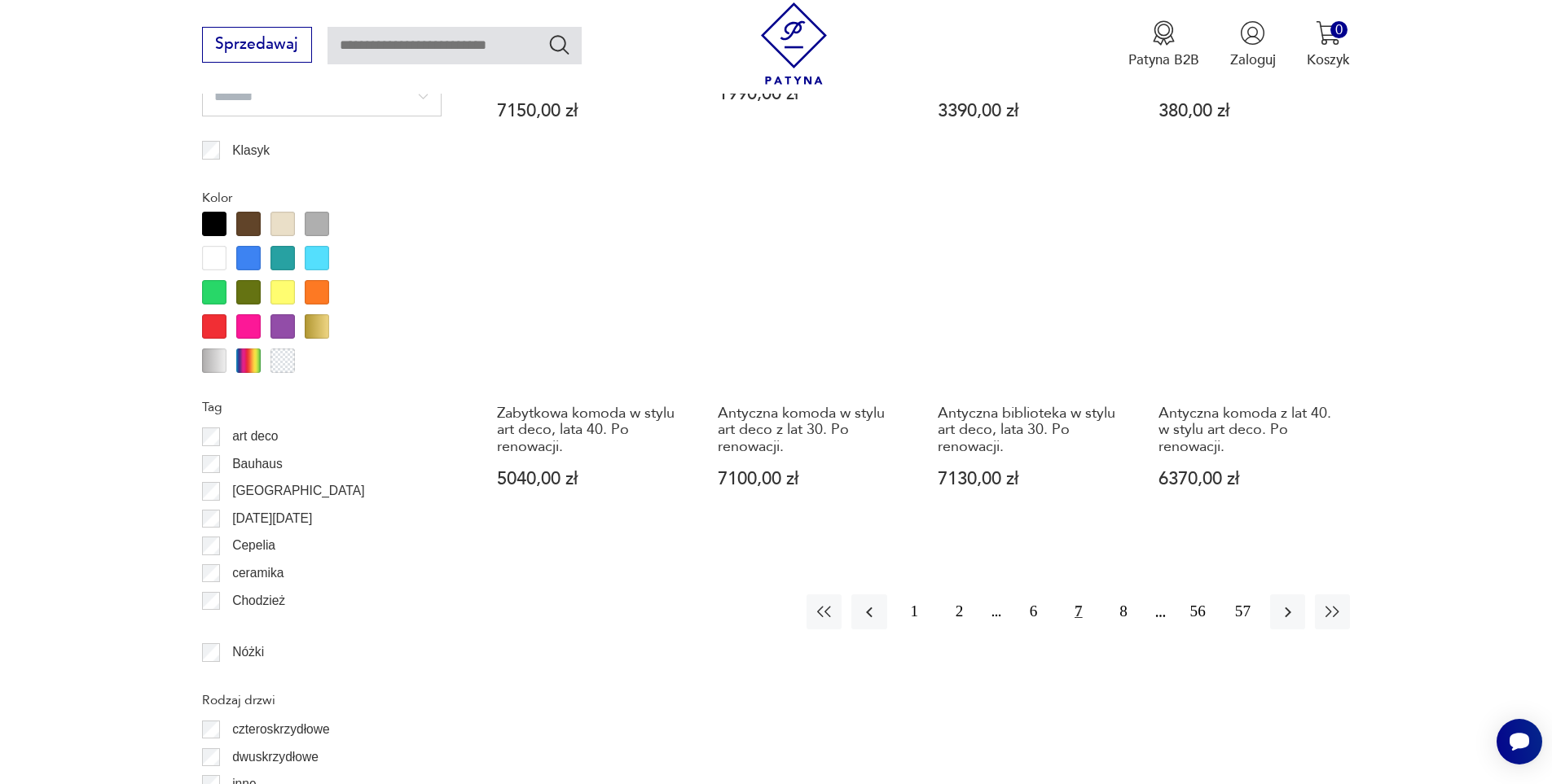
scroll to position [1773, 0]
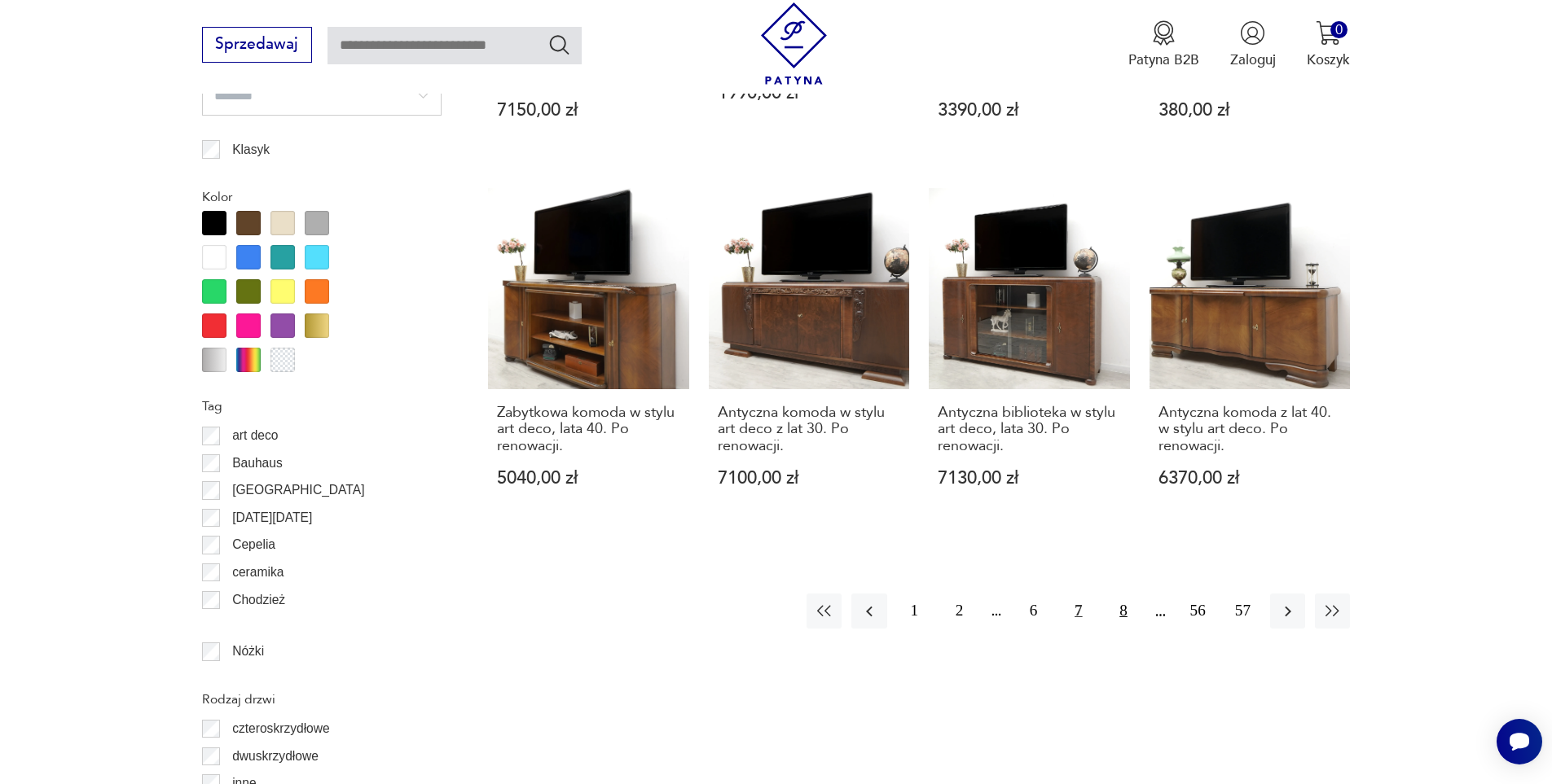
click at [1126, 611] on button "8" at bounding box center [1122, 610] width 35 height 35
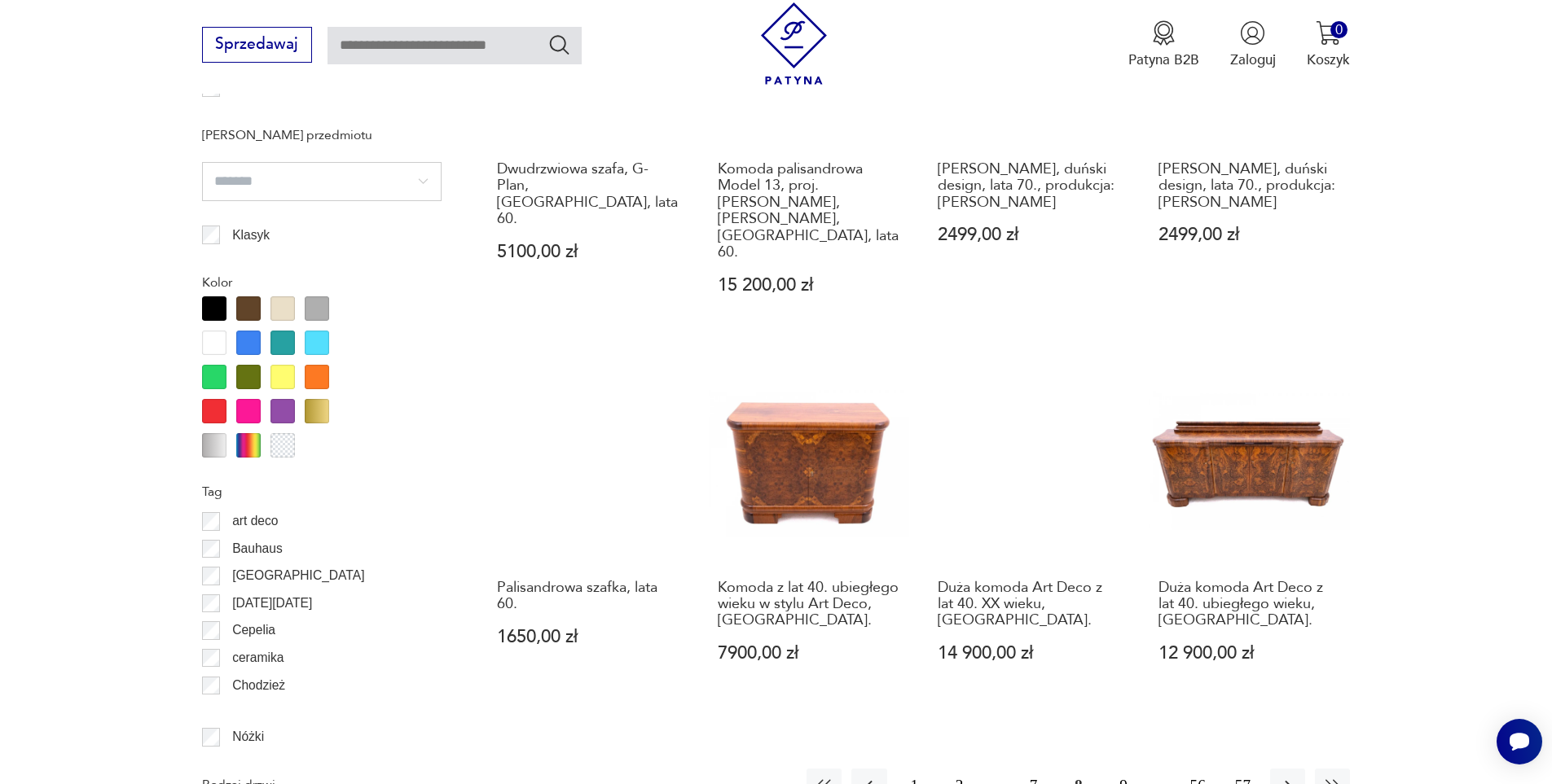
scroll to position [1773, 0]
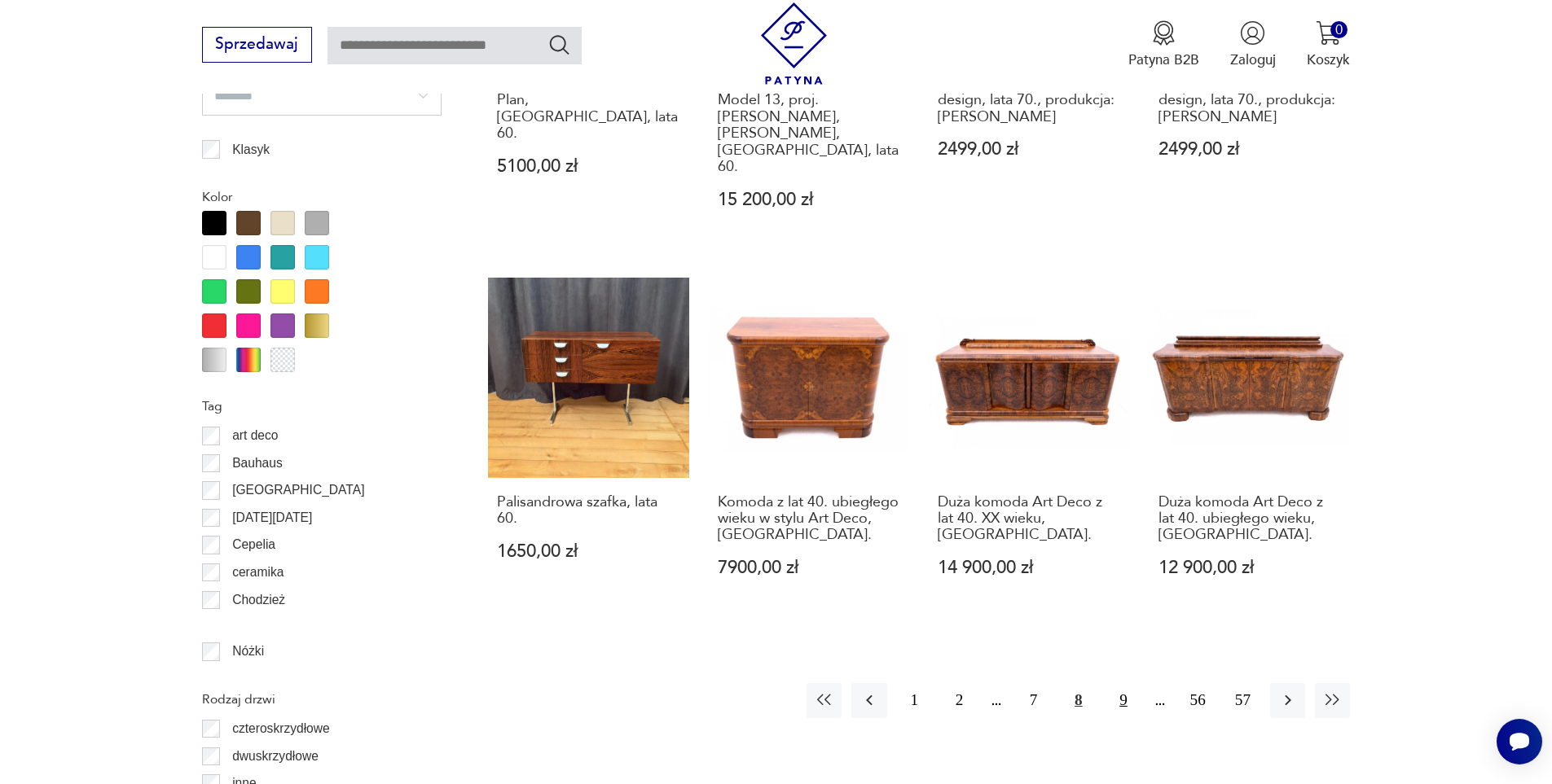
click at [1119, 683] on button "9" at bounding box center [1122, 700] width 35 height 35
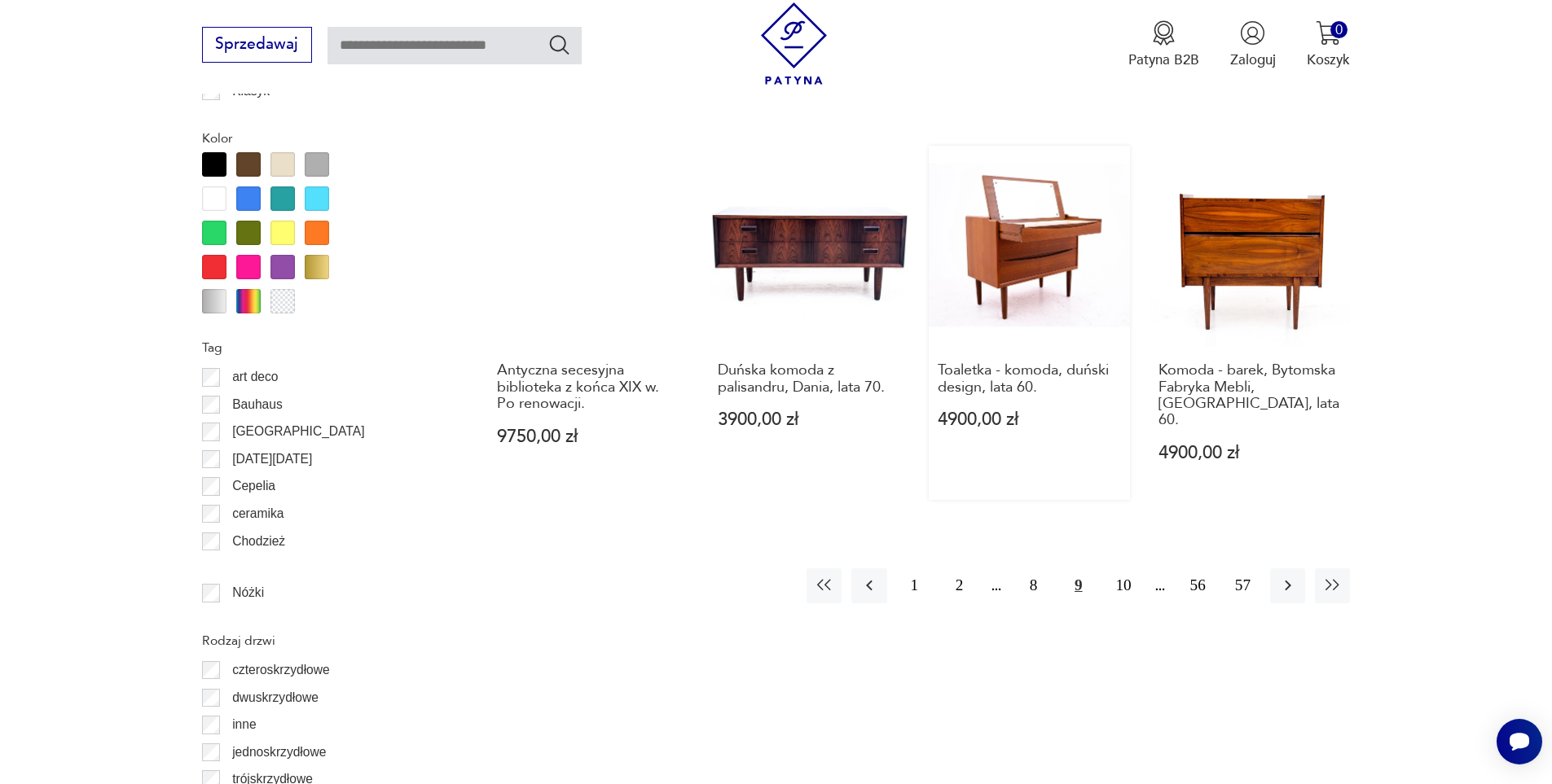
scroll to position [1855, 0]
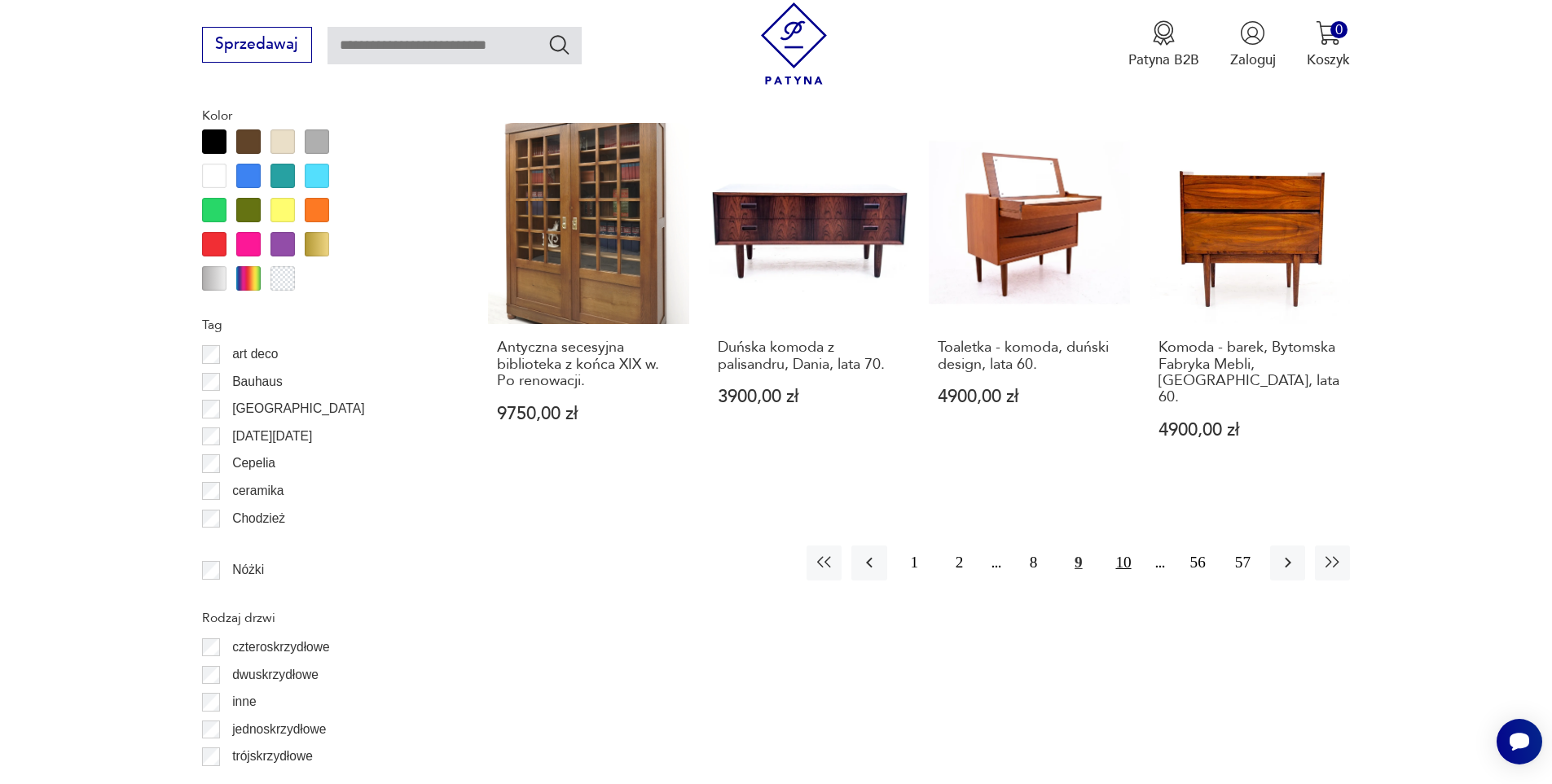
click at [1121, 545] on button "10" at bounding box center [1122, 562] width 35 height 35
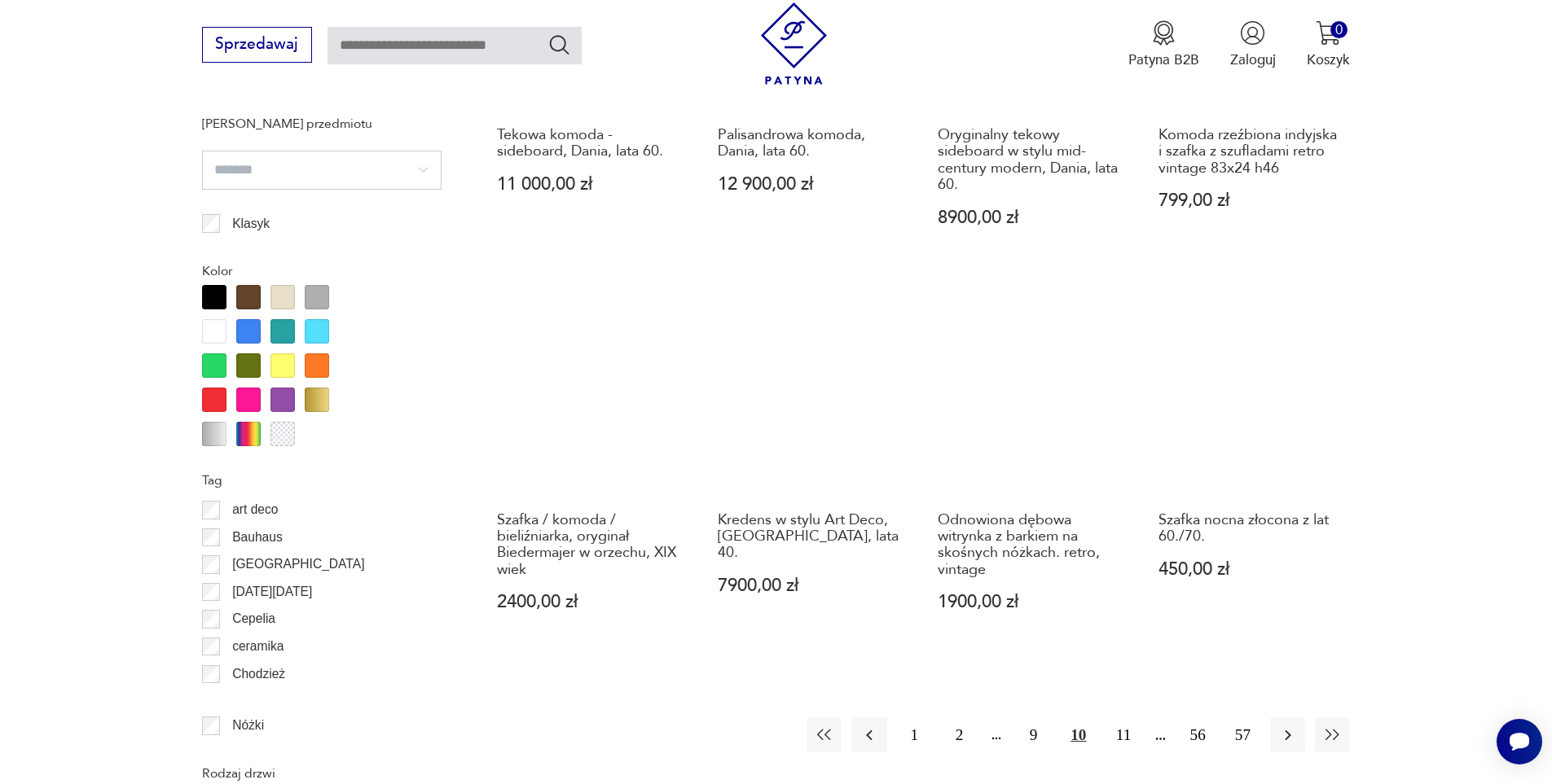
scroll to position [1692, 0]
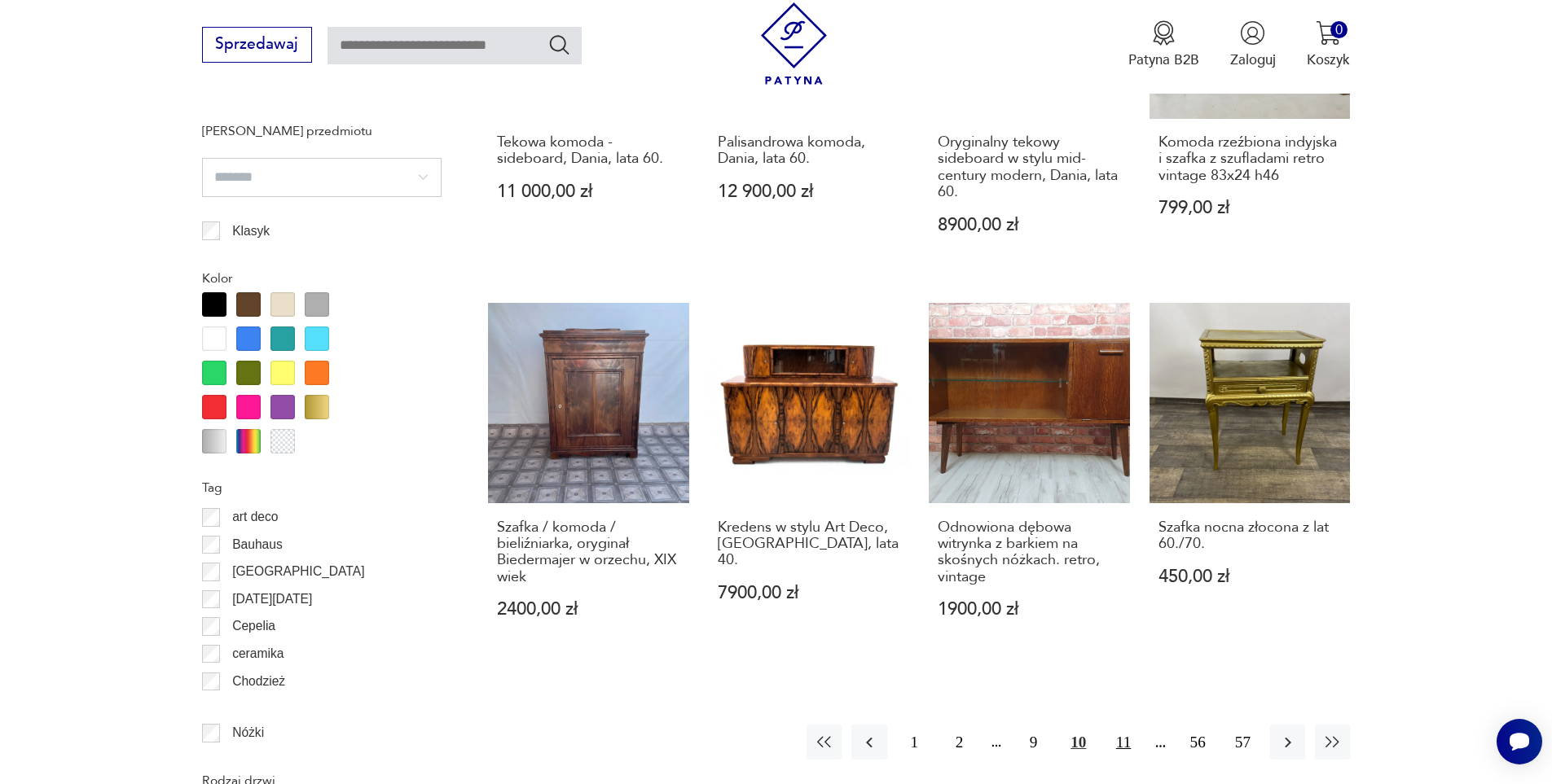
click at [1126, 725] on button "11" at bounding box center [1122, 742] width 35 height 35
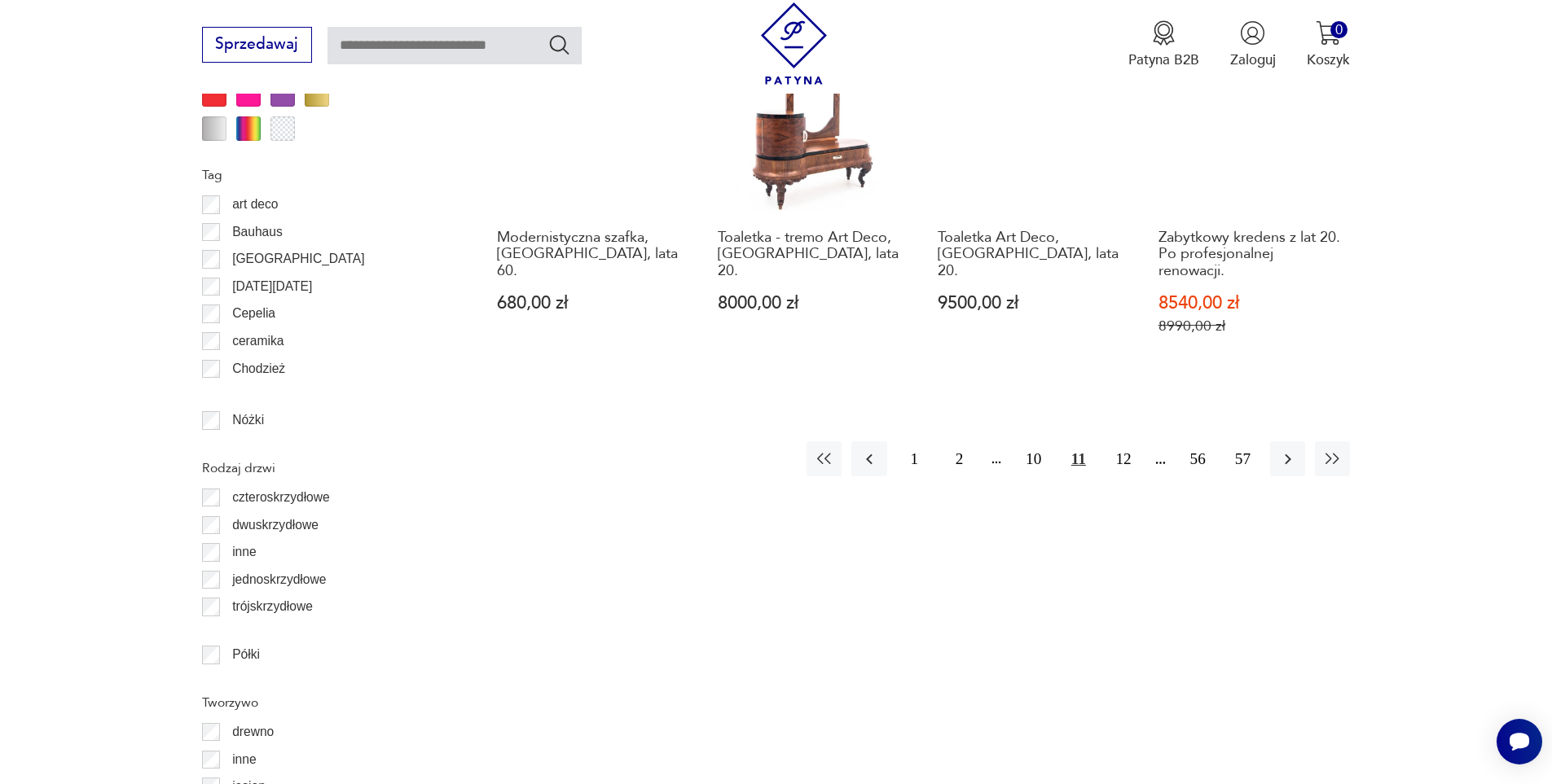
scroll to position [2018, 0]
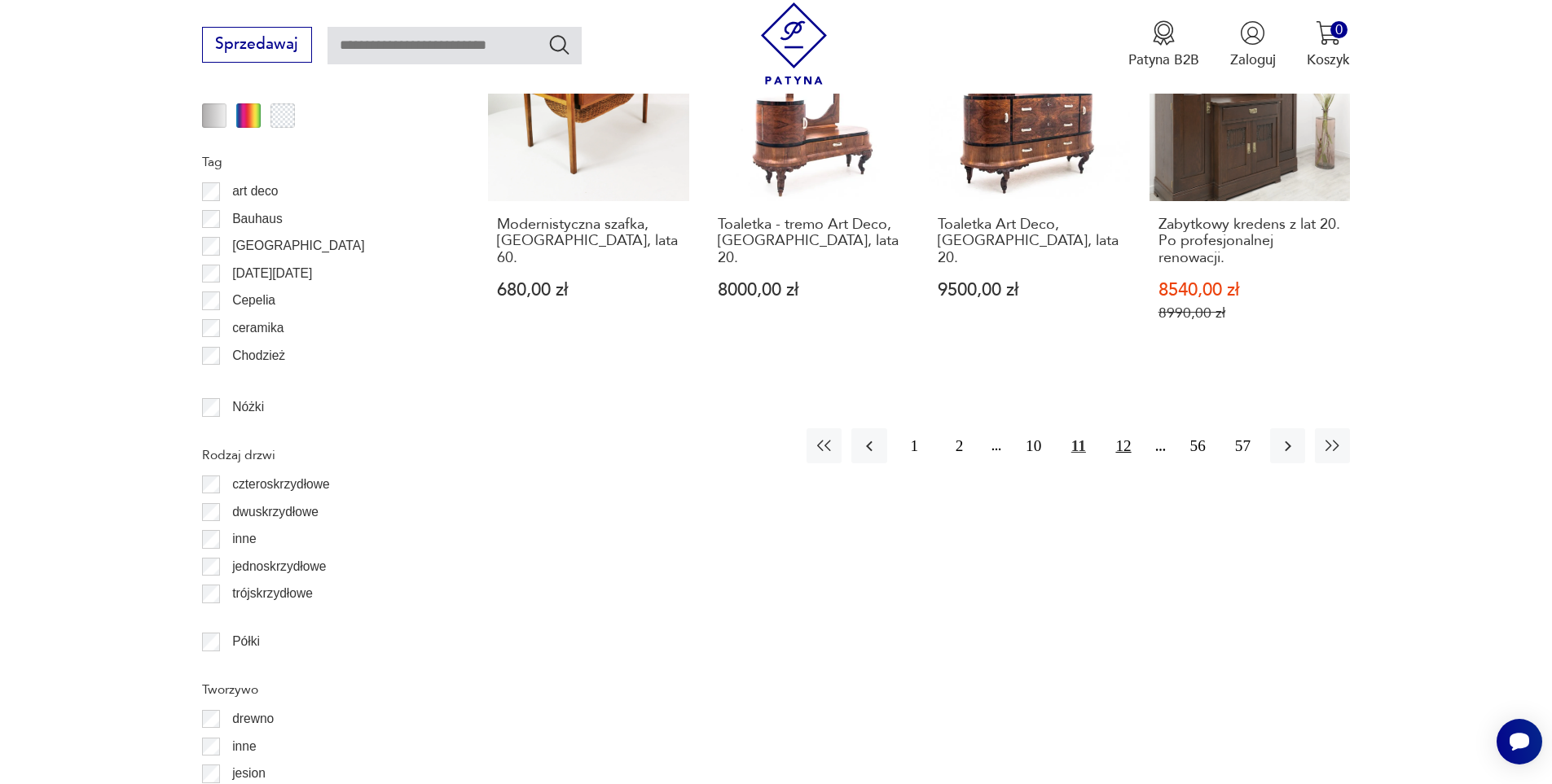
click at [1124, 428] on button "12" at bounding box center [1122, 445] width 35 height 35
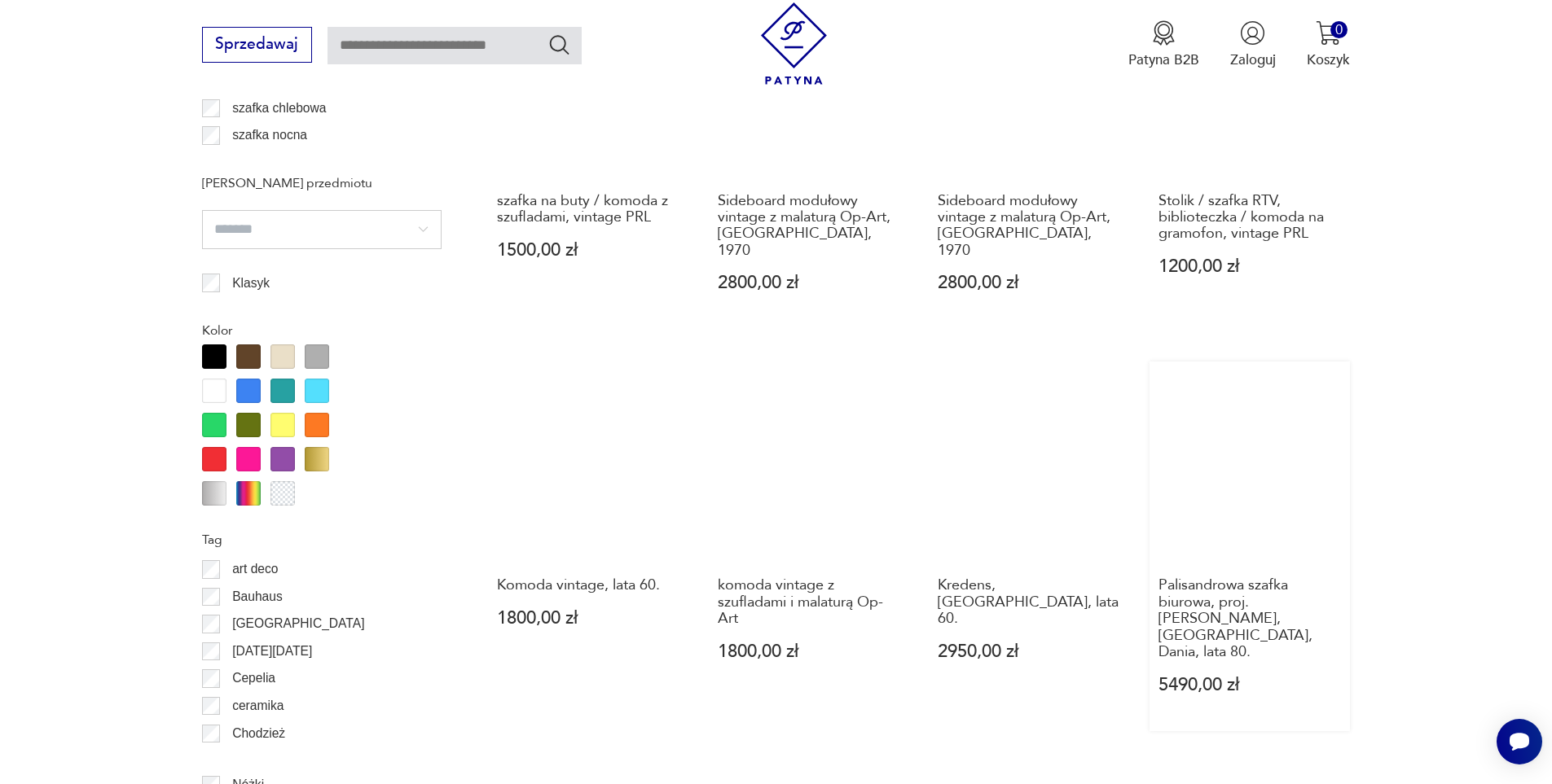
scroll to position [1855, 0]
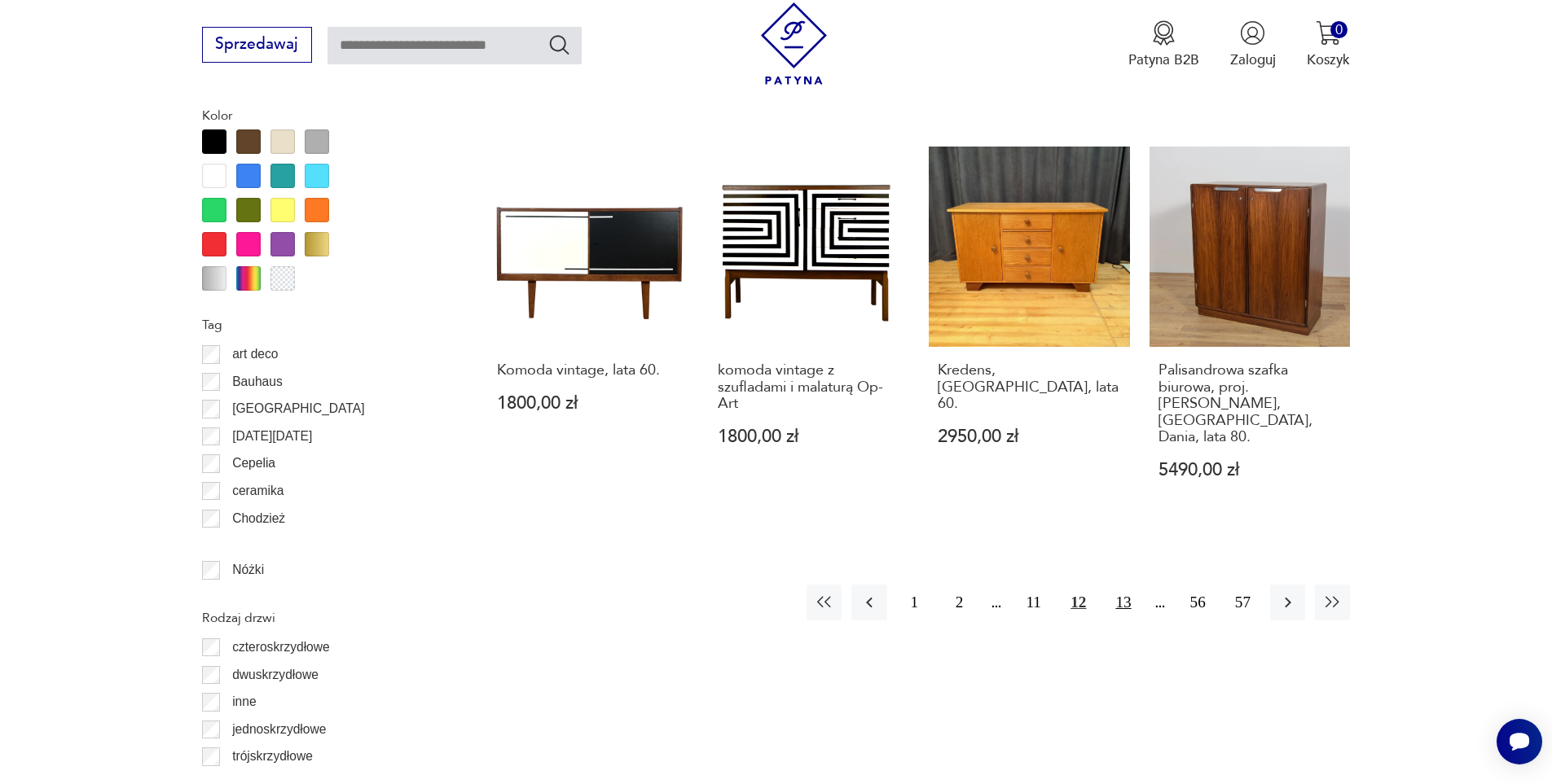
click at [1127, 585] on button "13" at bounding box center [1122, 602] width 35 height 35
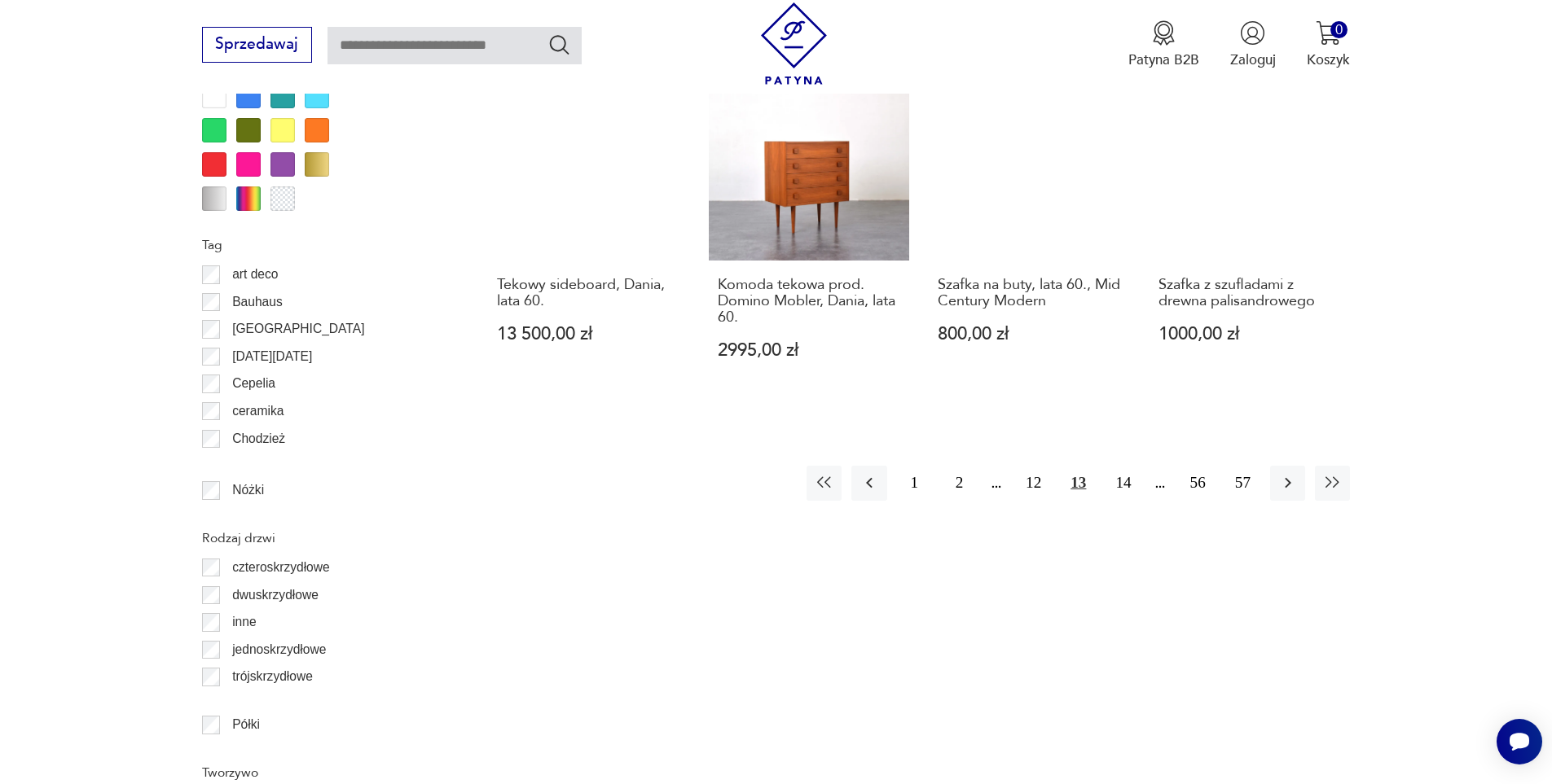
scroll to position [1936, 0]
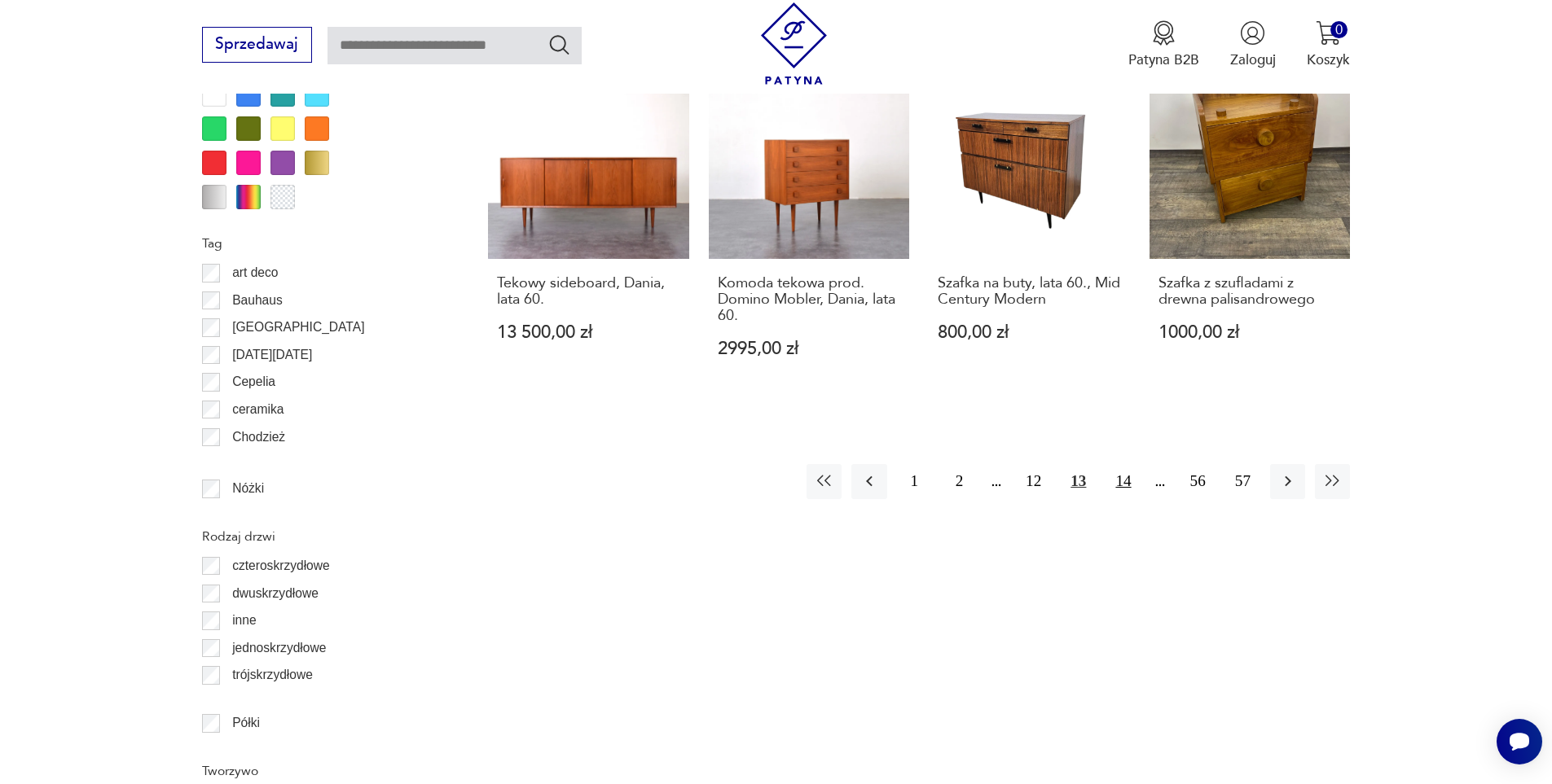
click at [1120, 470] on button "14" at bounding box center [1122, 481] width 35 height 35
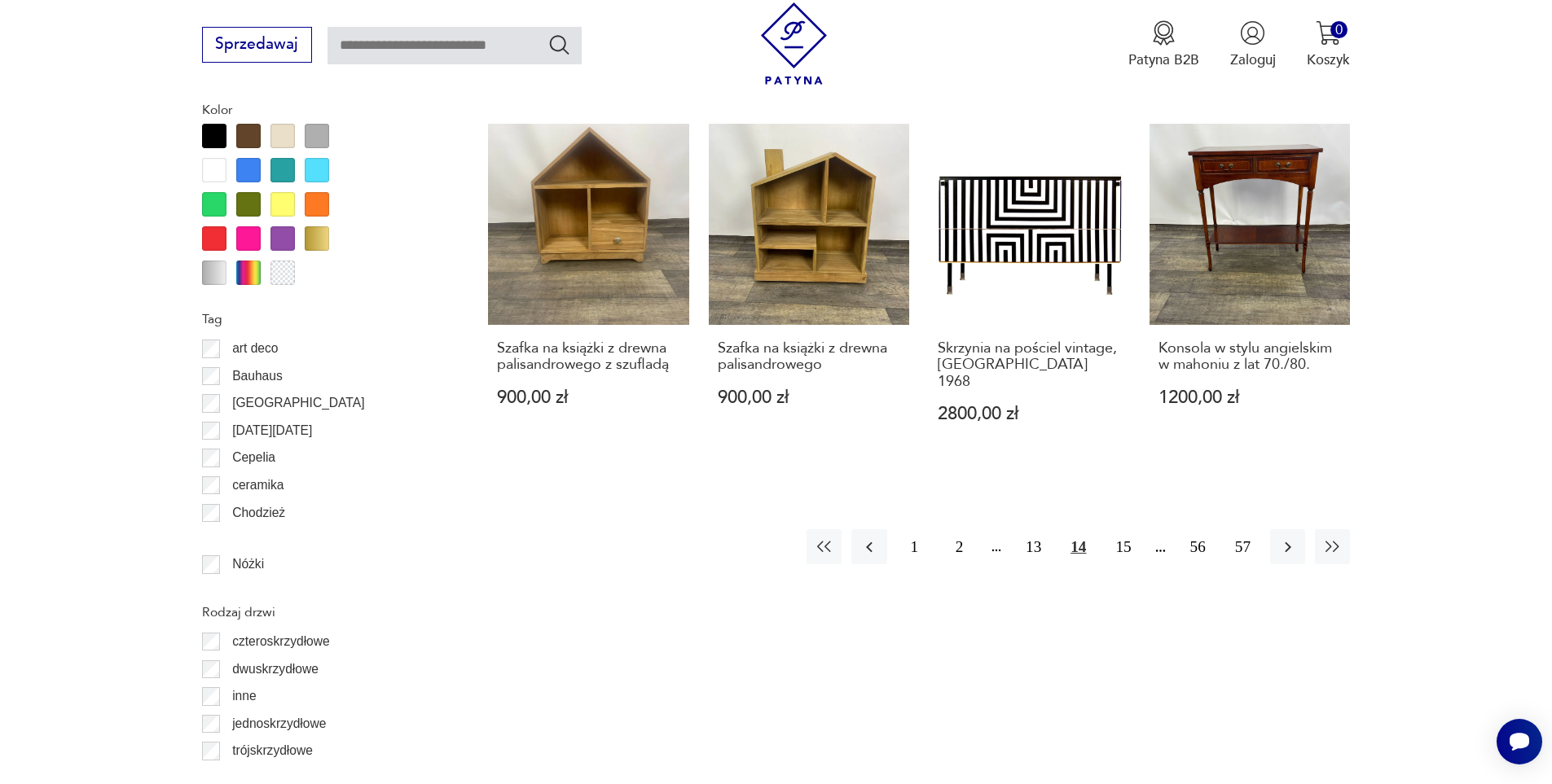
scroll to position [1936, 0]
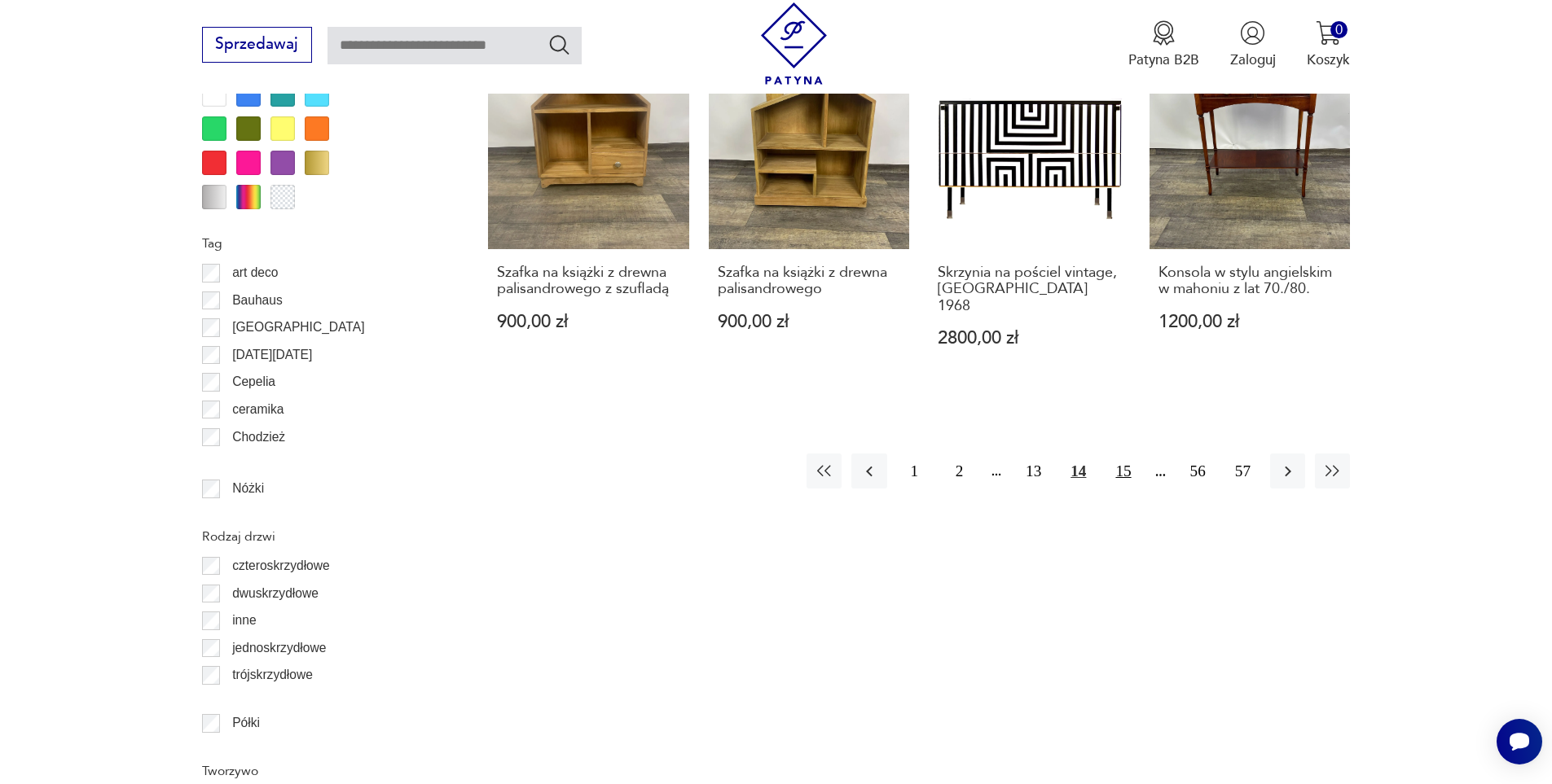
click at [1119, 455] on button "15" at bounding box center [1122, 470] width 35 height 35
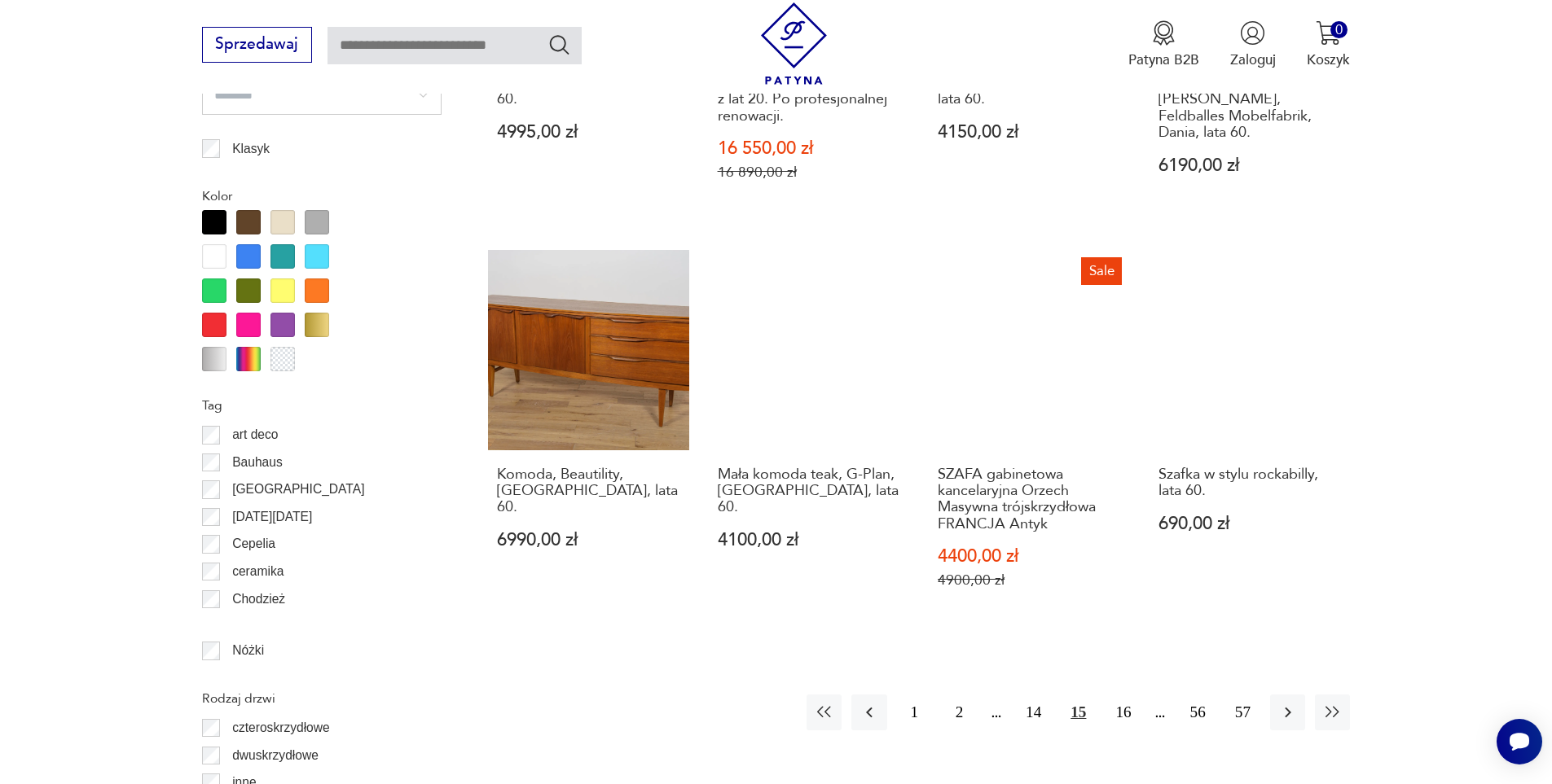
scroll to position [1936, 0]
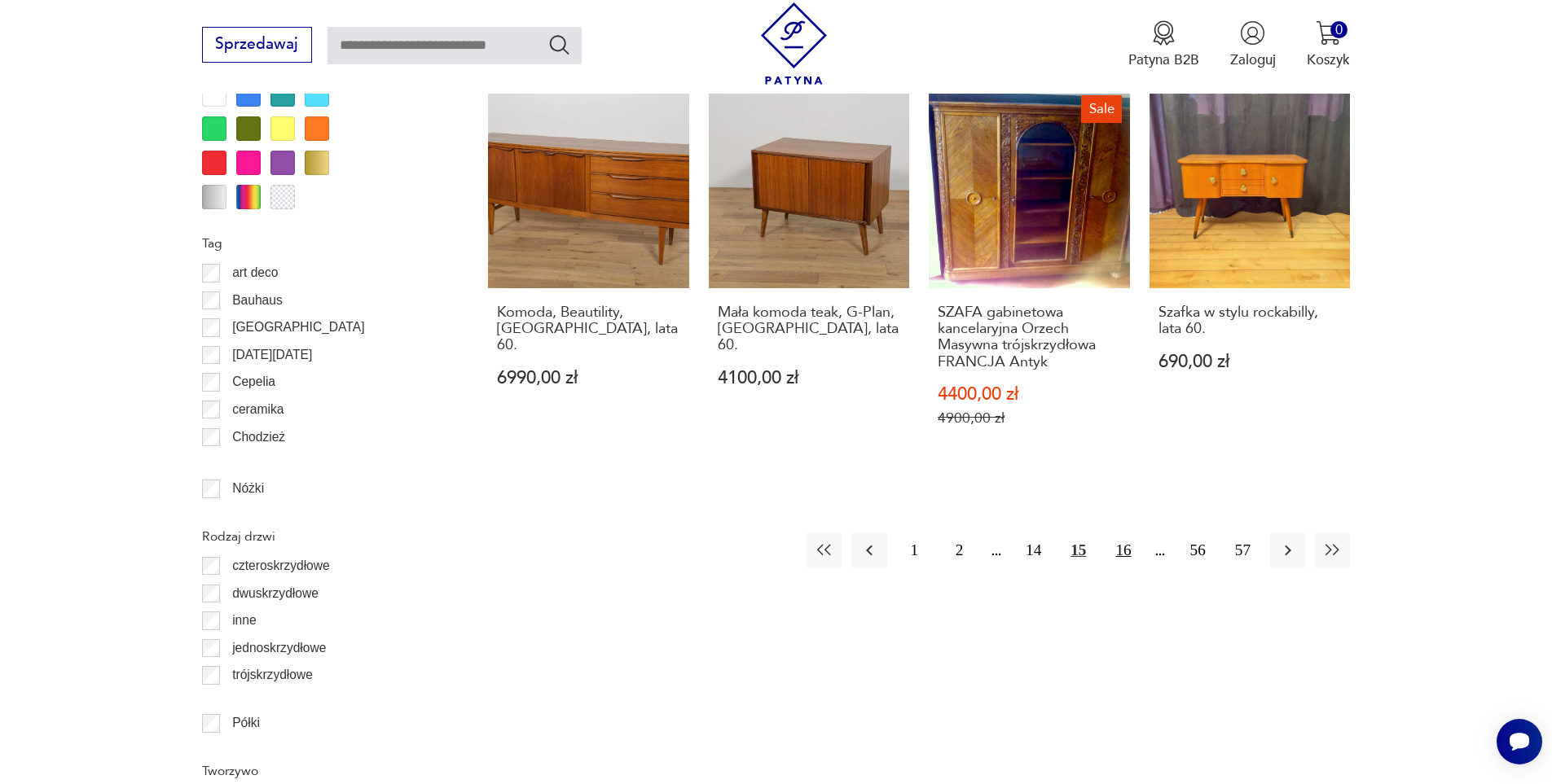
click at [1125, 535] on button "16" at bounding box center [1122, 549] width 35 height 35
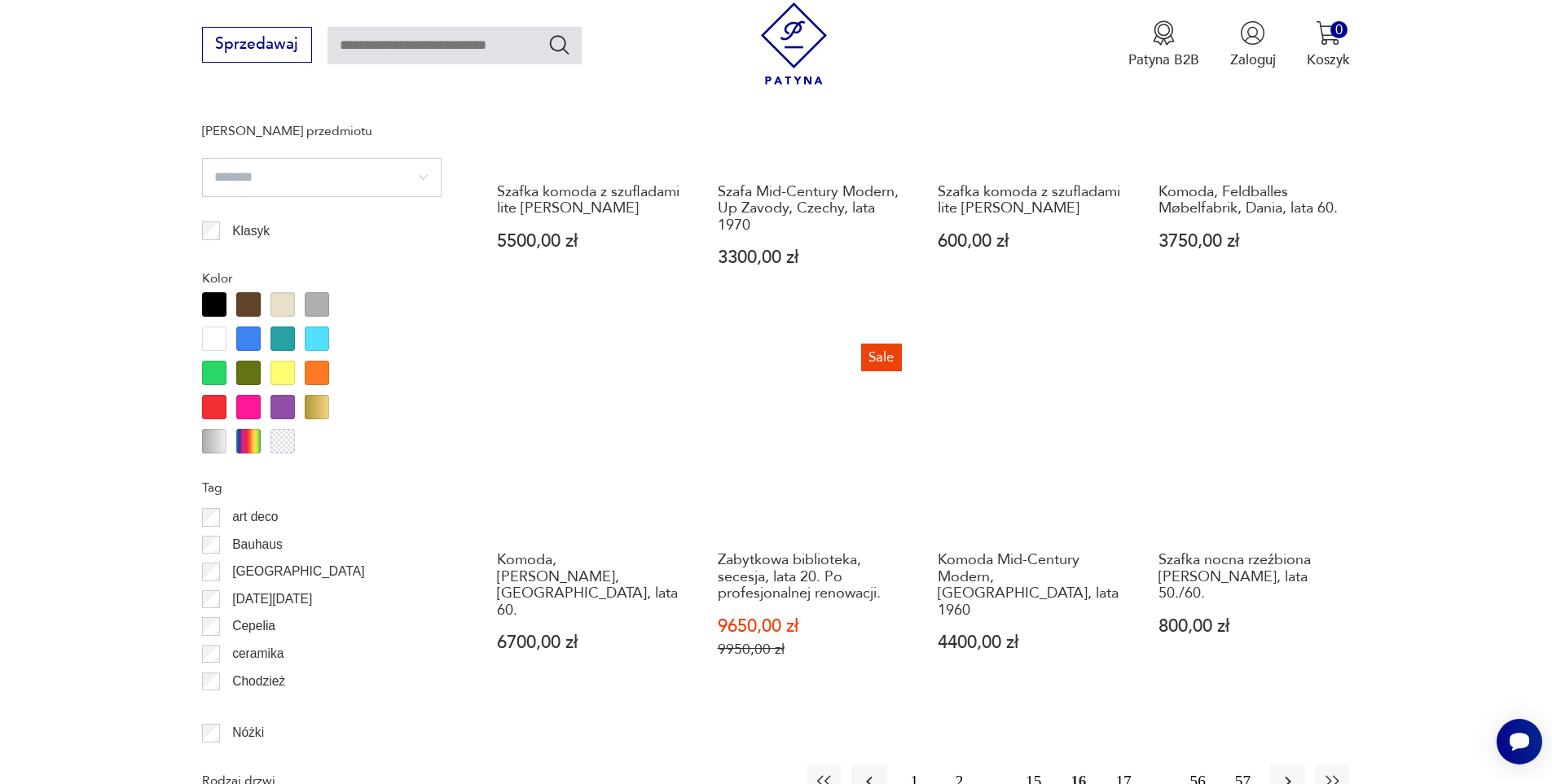
scroll to position [1855, 0]
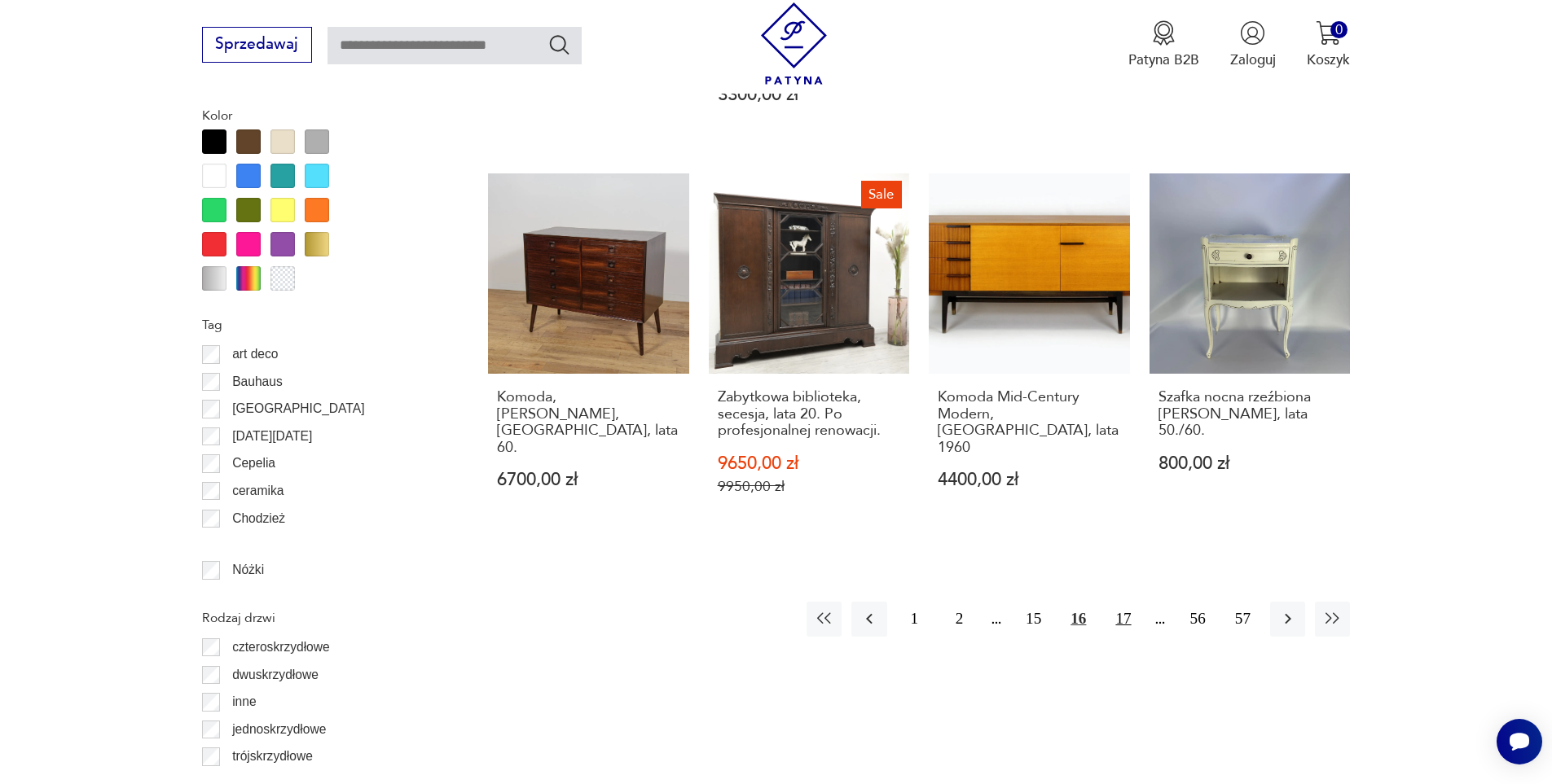
click at [1119, 602] on button "17" at bounding box center [1122, 618] width 35 height 35
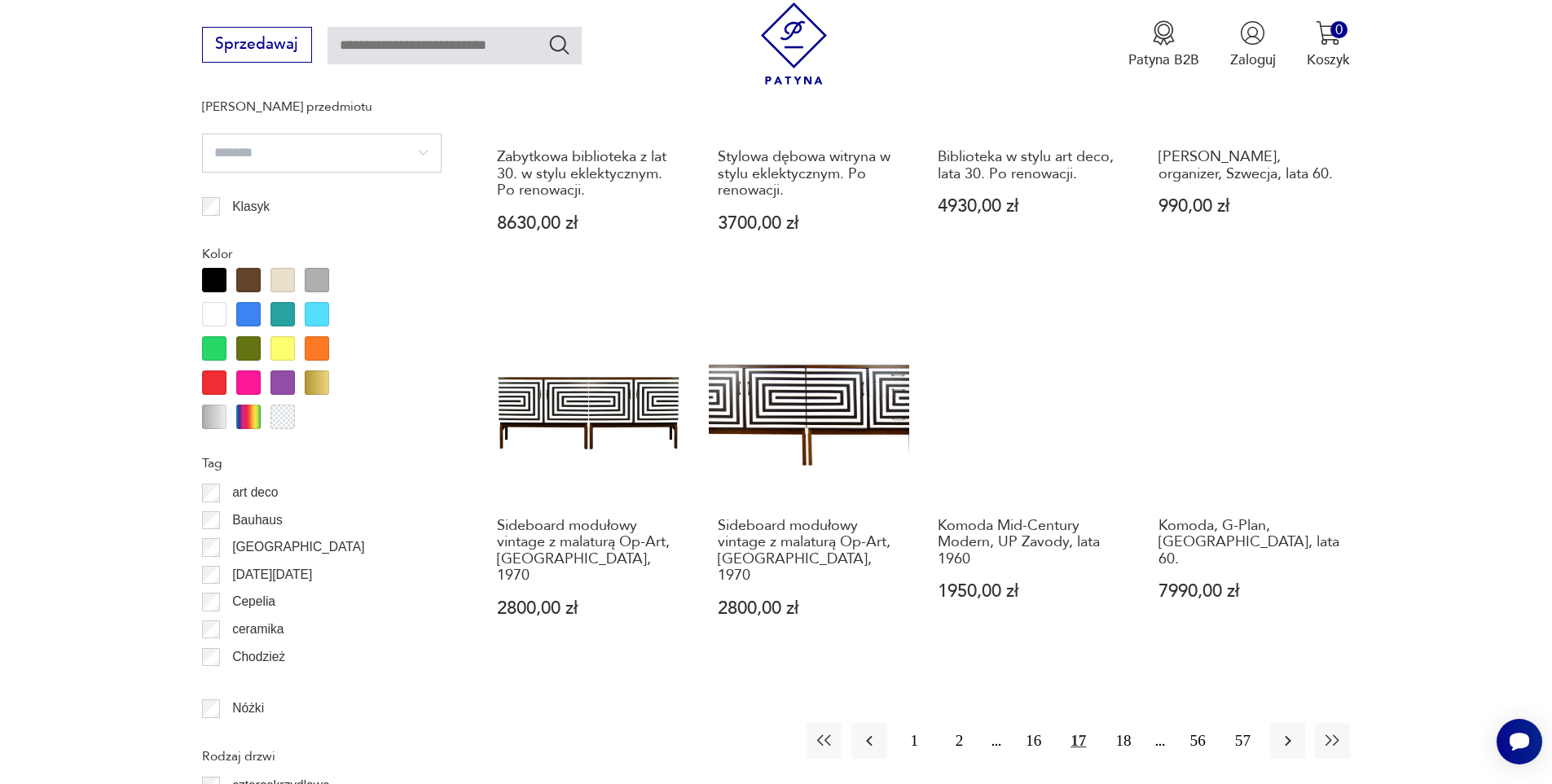
scroll to position [1936, 0]
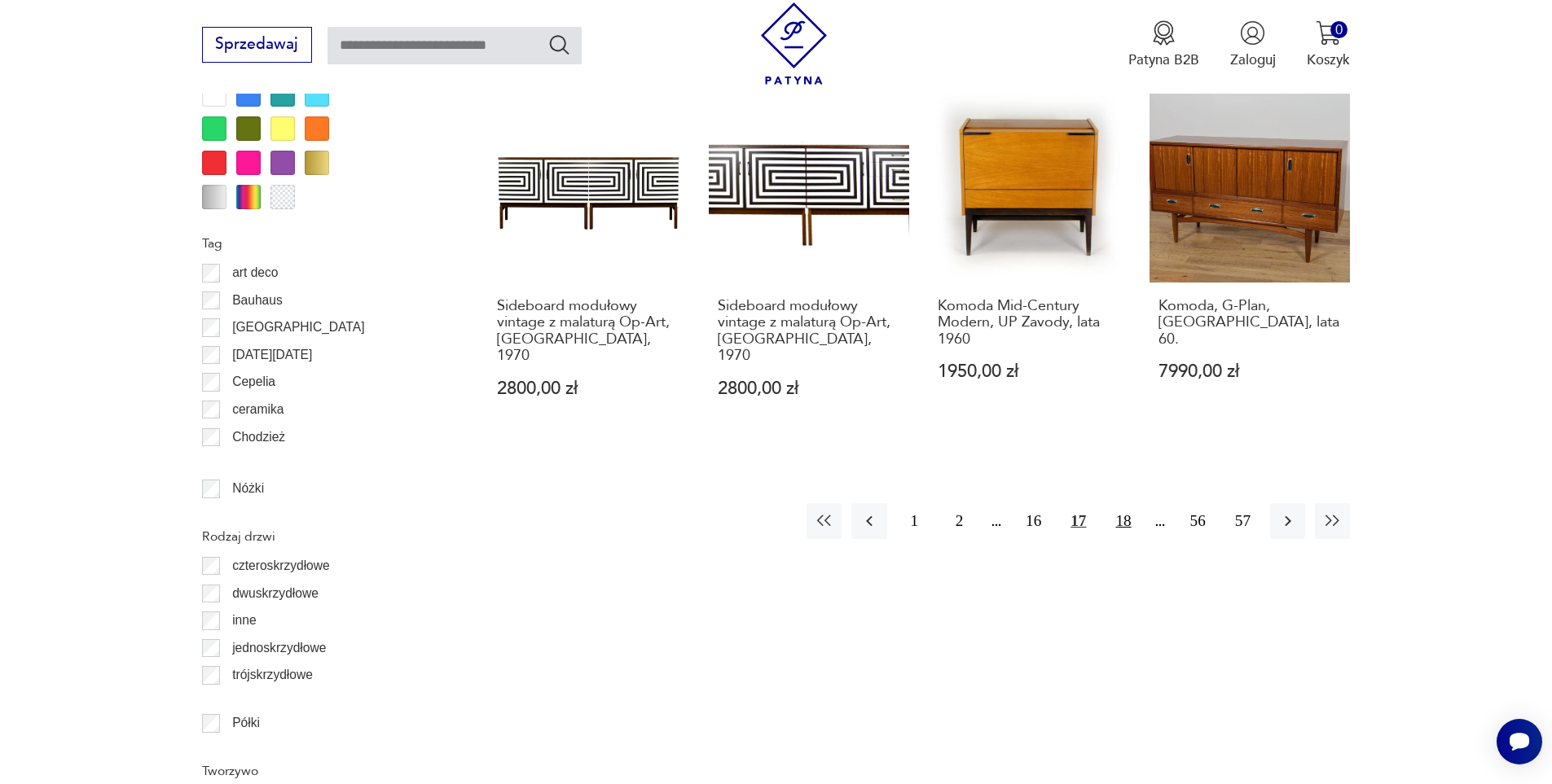
click at [1124, 503] on button "18" at bounding box center [1122, 520] width 35 height 35
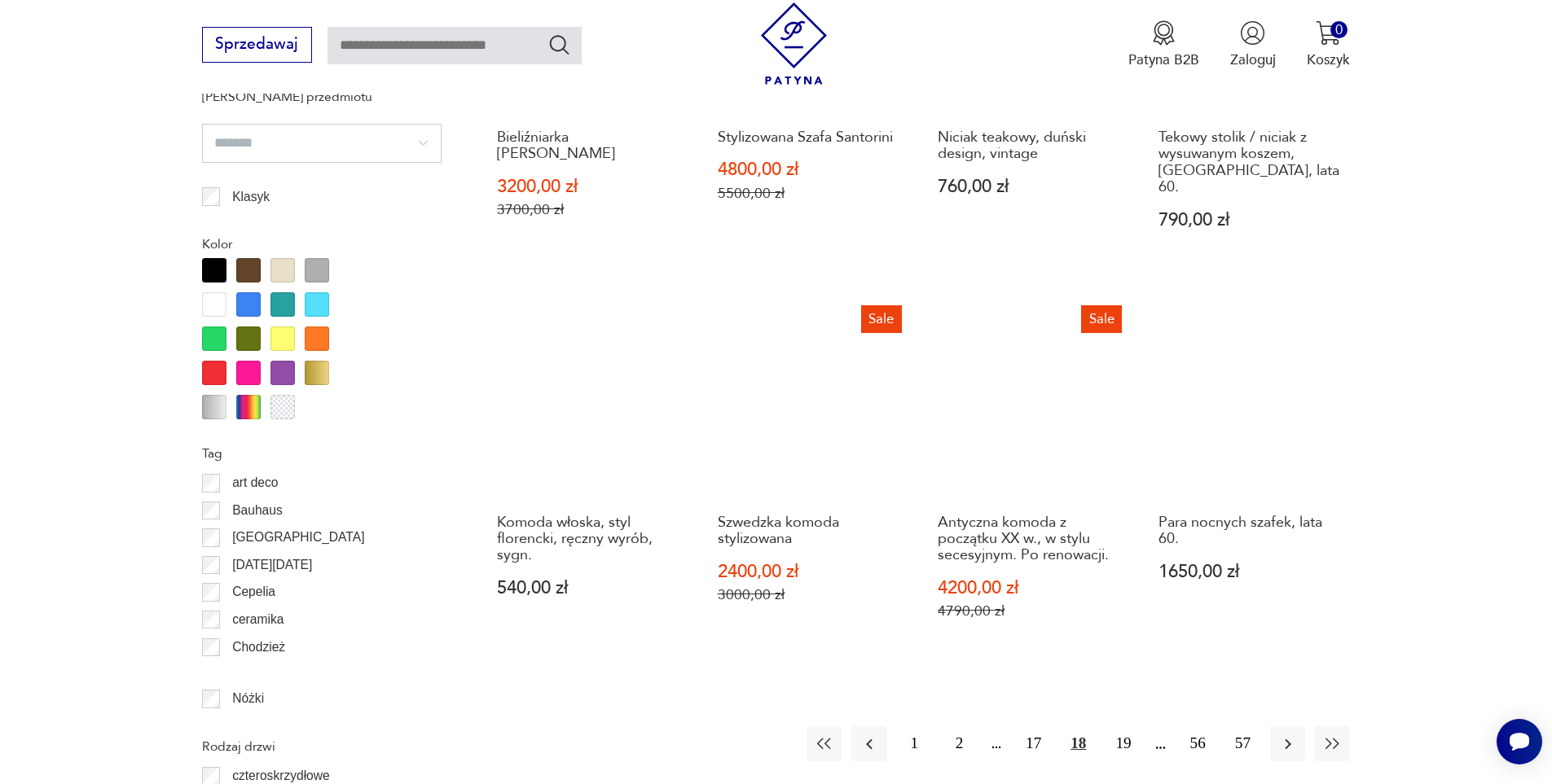
scroll to position [1773, 0]
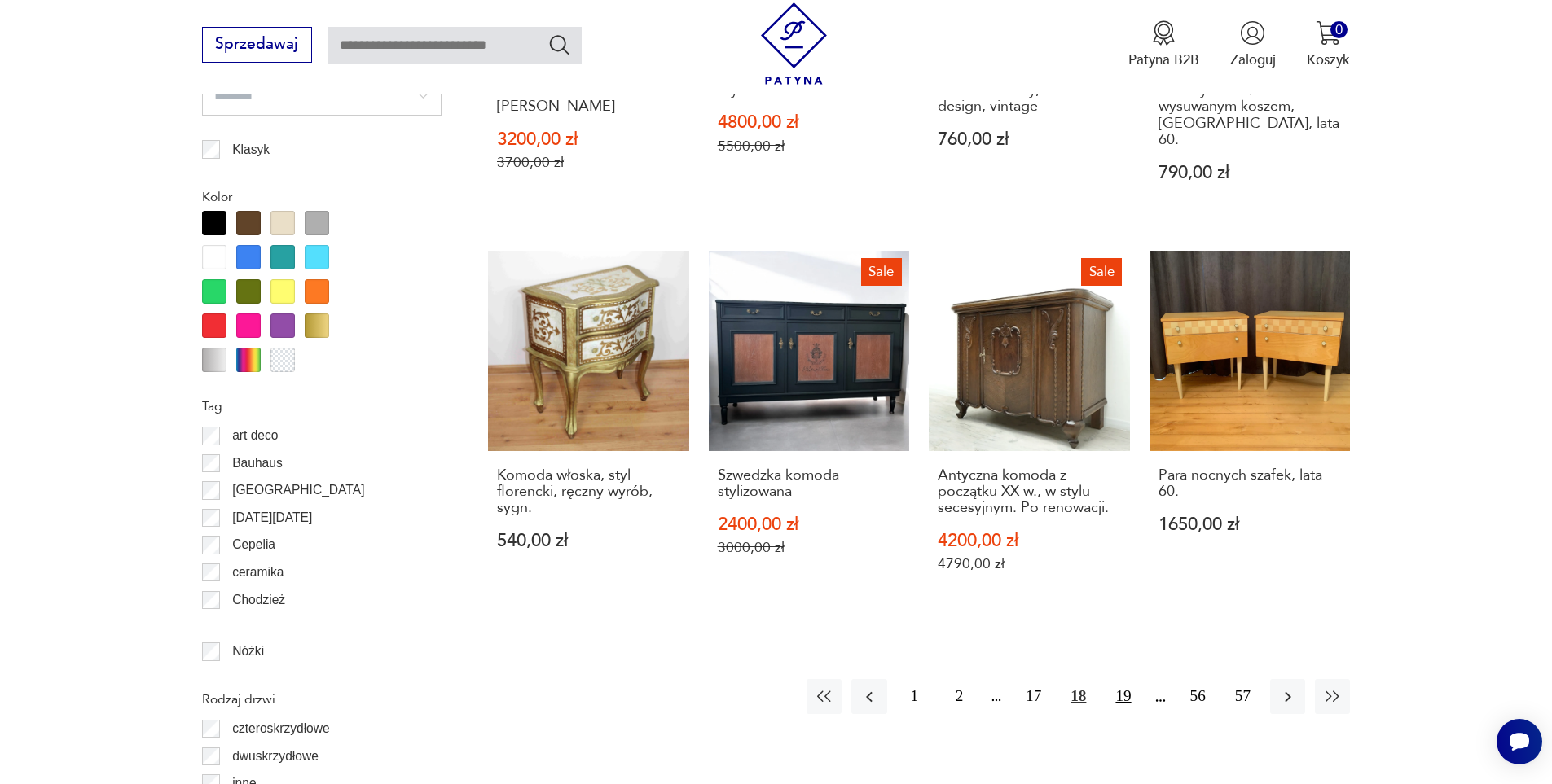
click at [1126, 683] on button "19" at bounding box center [1122, 696] width 35 height 35
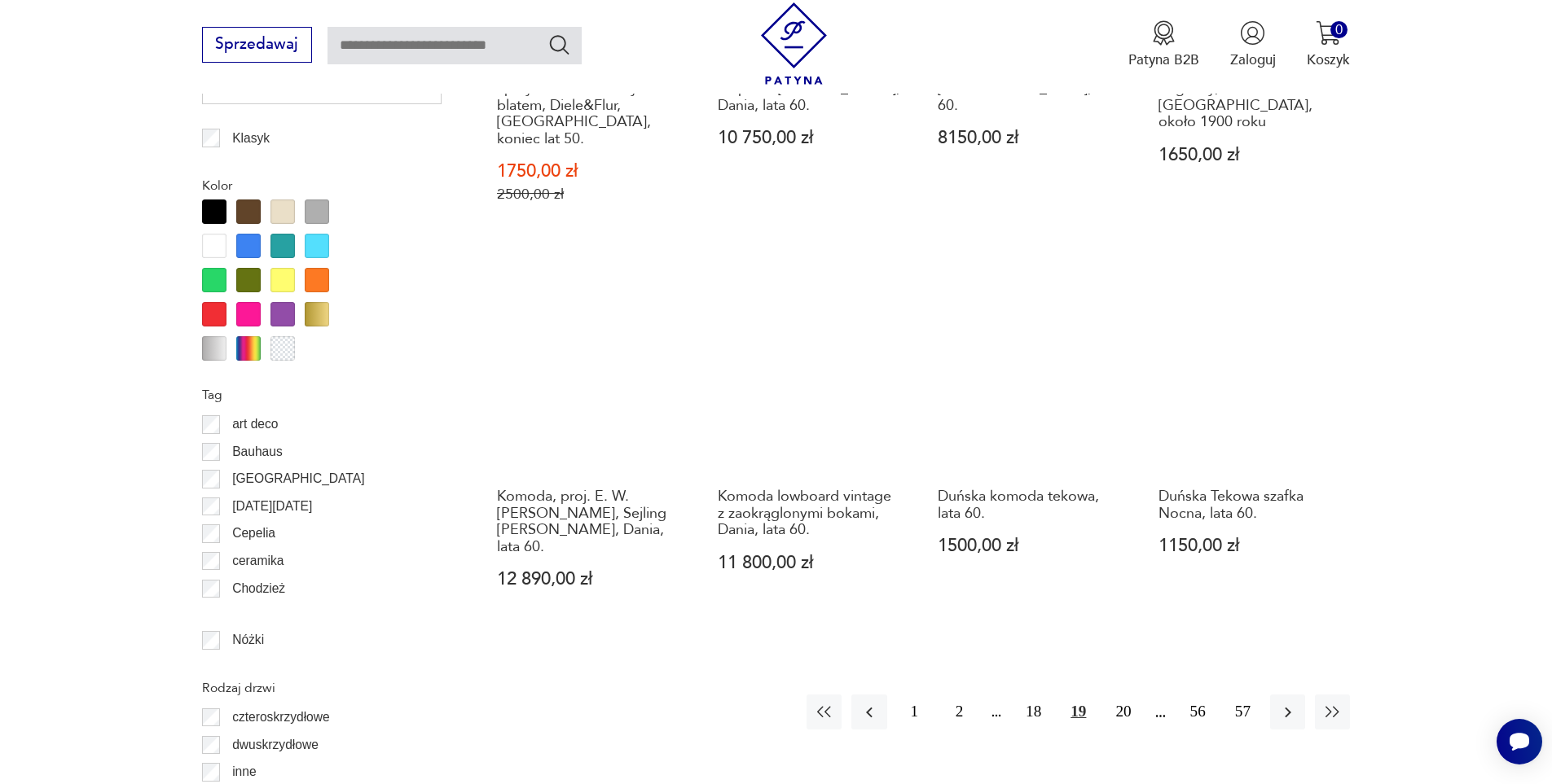
scroll to position [2018, 0]
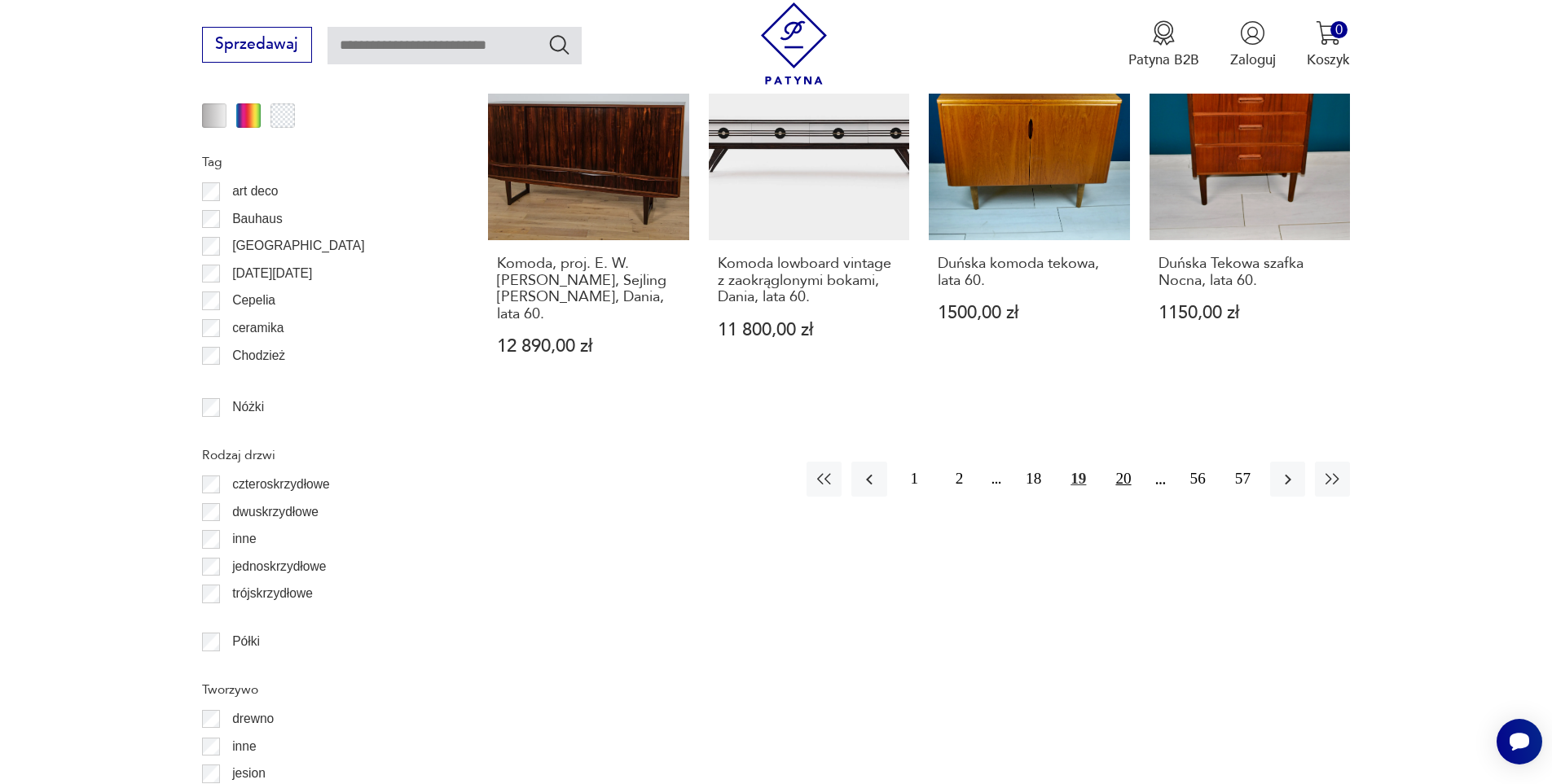
click at [1118, 462] on button "20" at bounding box center [1122, 478] width 35 height 35
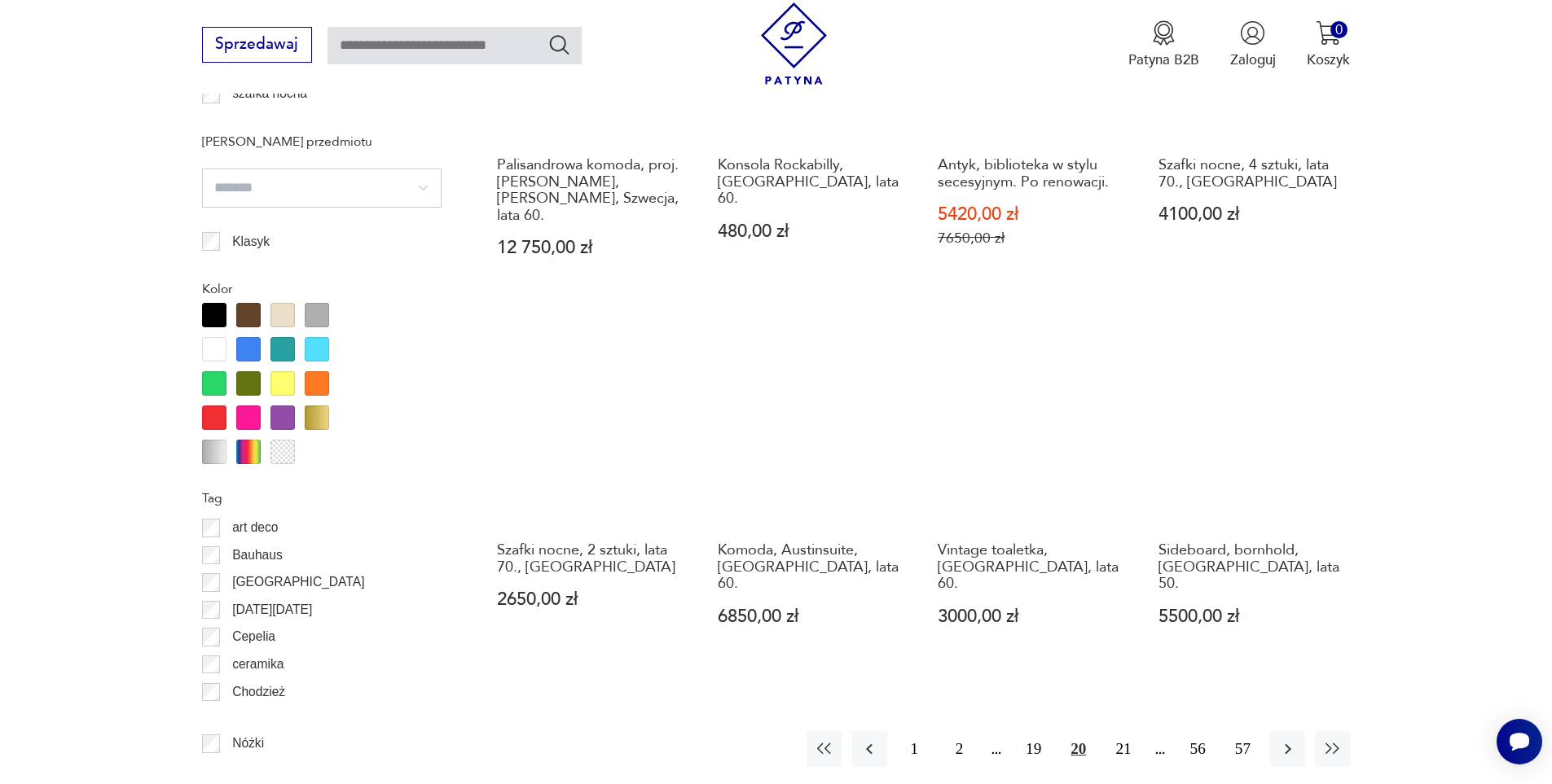
scroll to position [1855, 0]
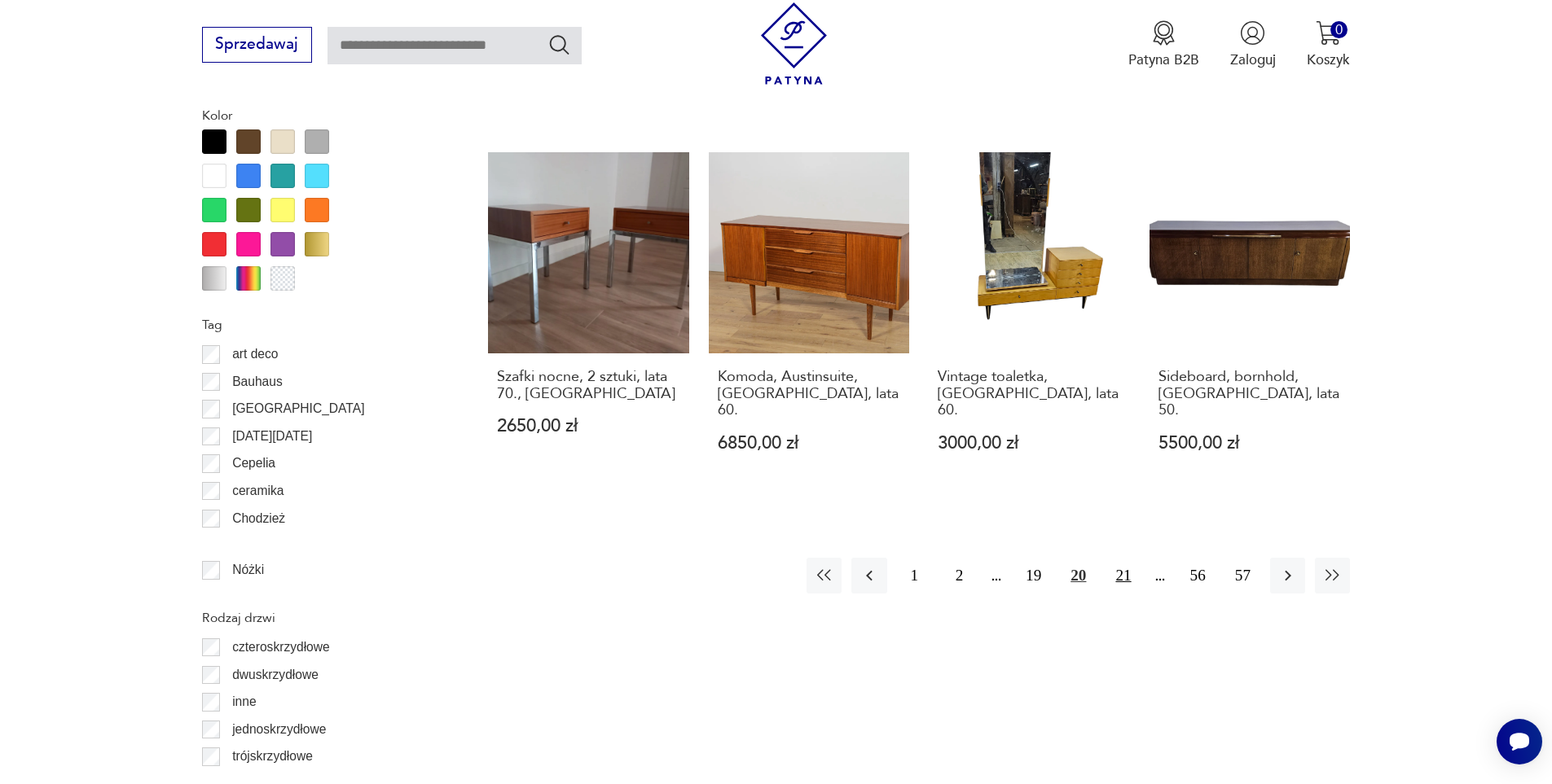
click at [1124, 558] on button "21" at bounding box center [1122, 575] width 35 height 35
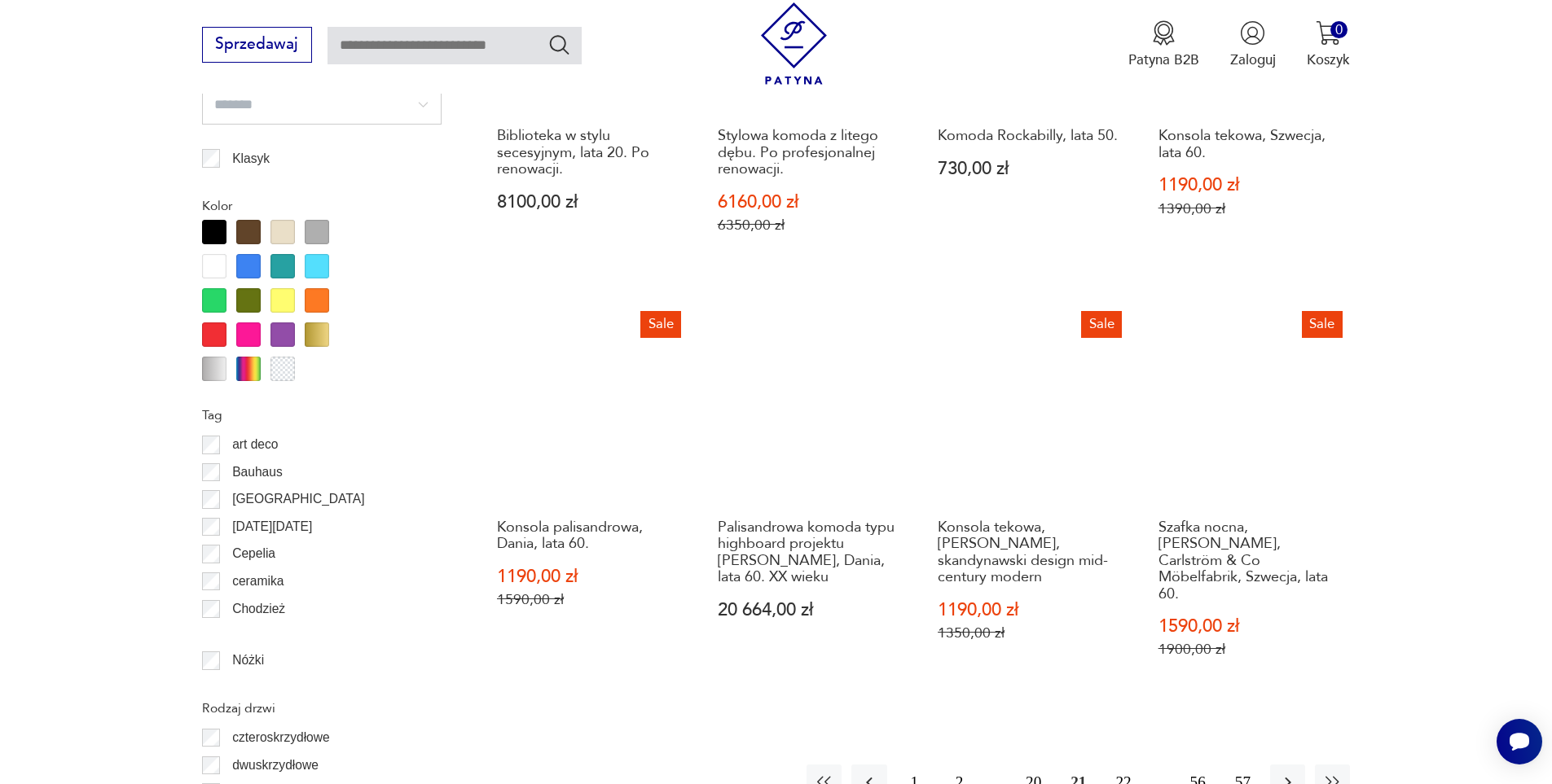
scroll to position [1855, 0]
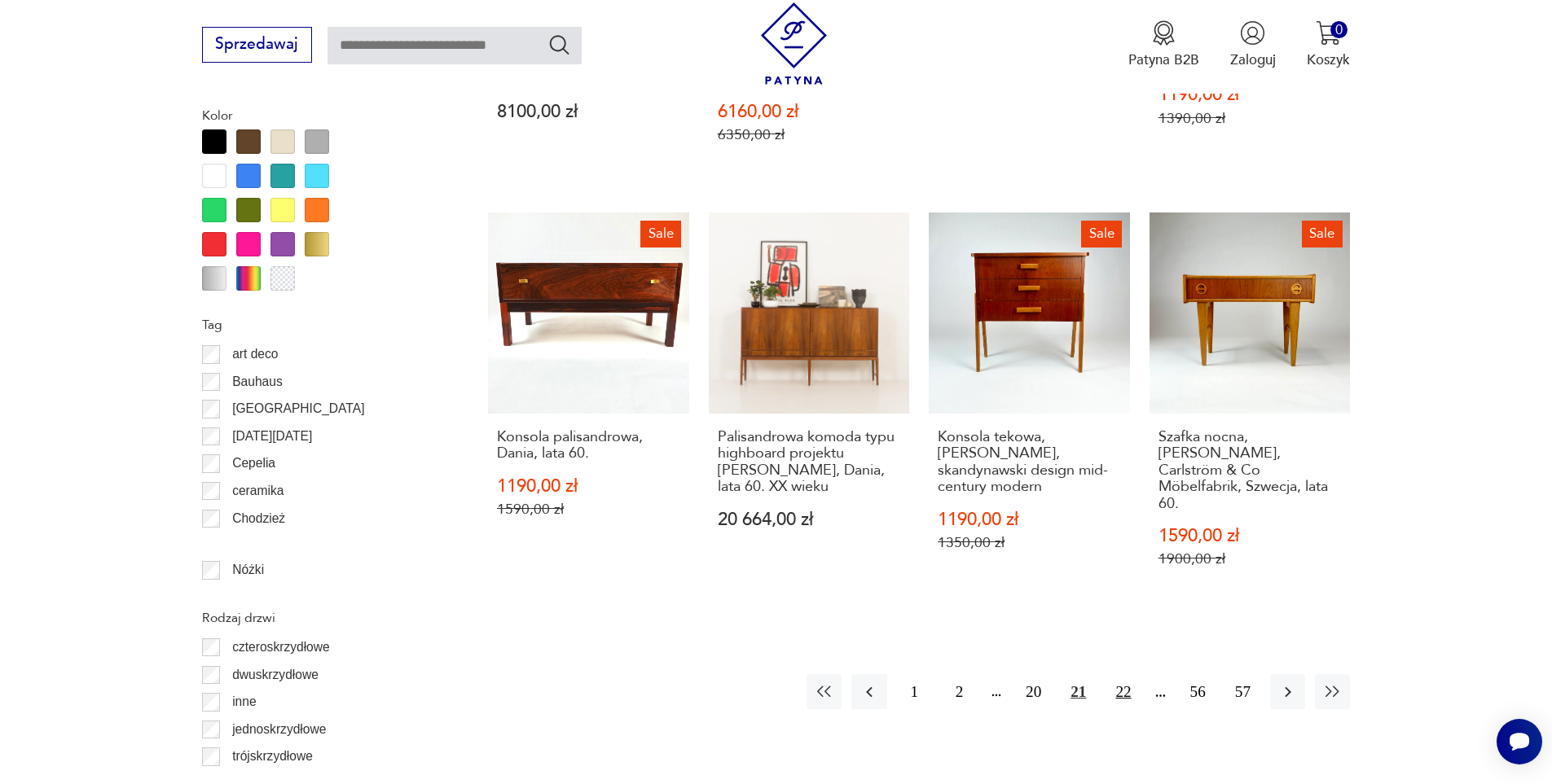
click at [1119, 675] on button "22" at bounding box center [1122, 691] width 35 height 35
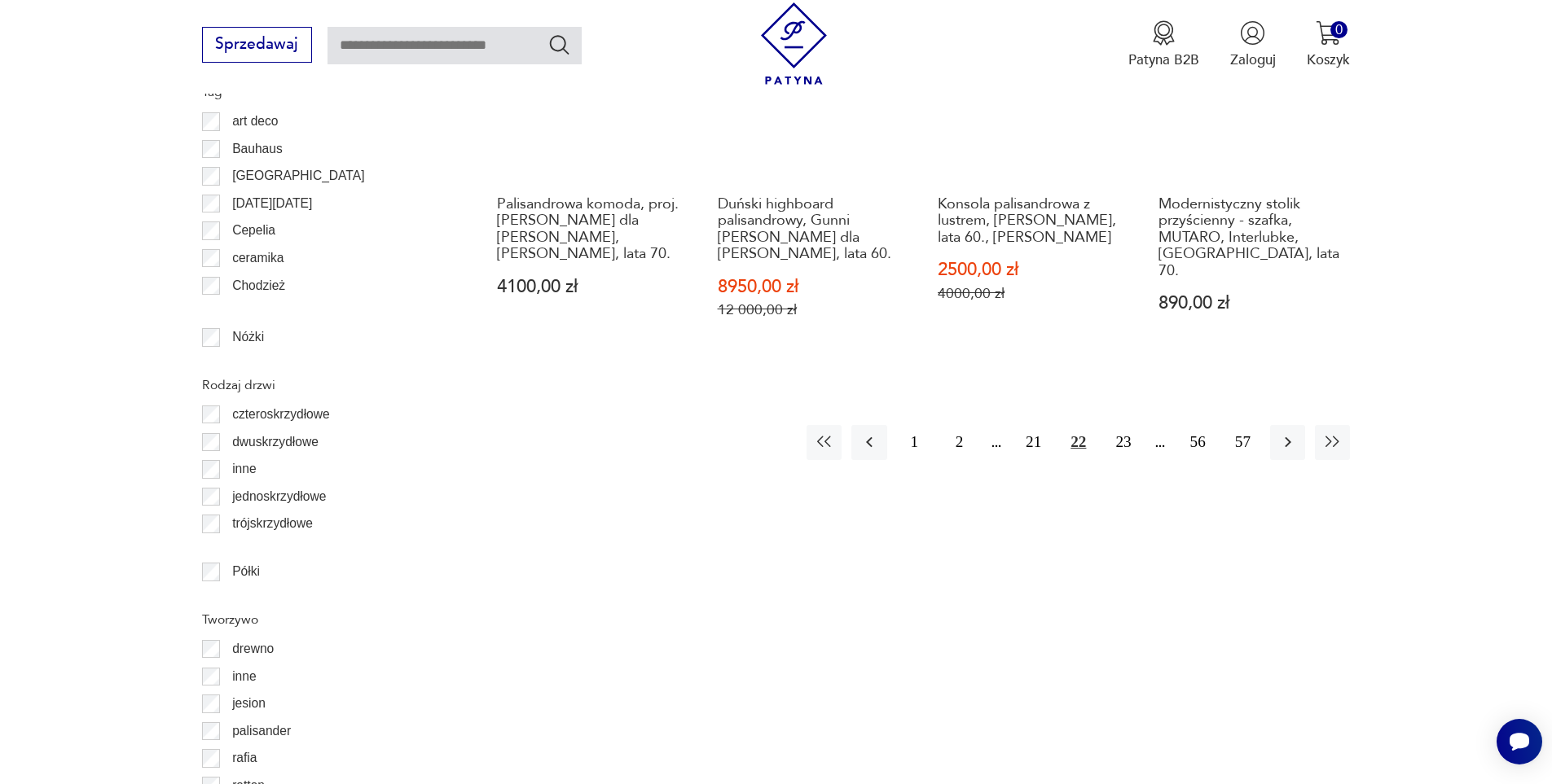
scroll to position [2099, 0]
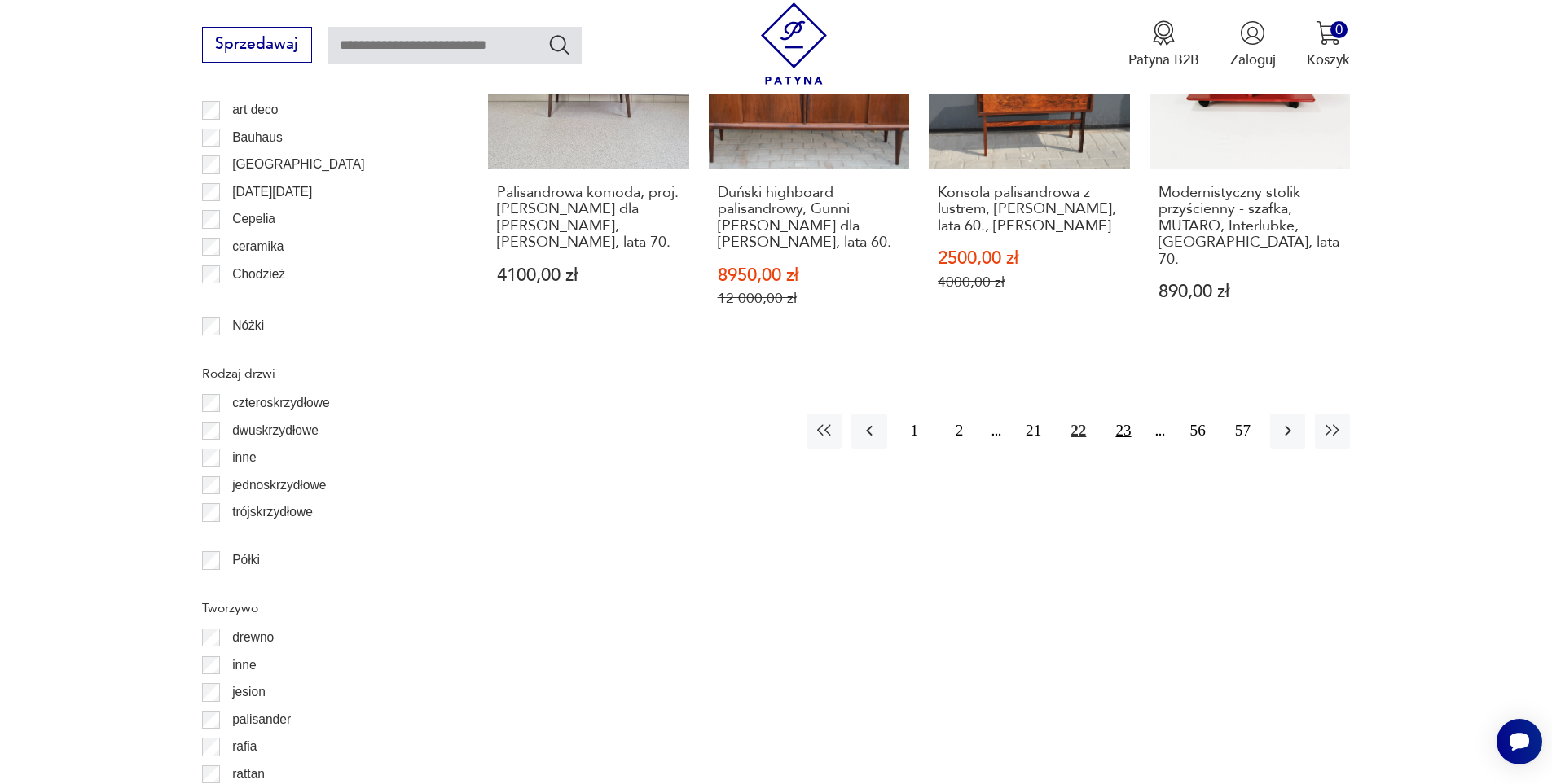
click at [1119, 417] on button "23" at bounding box center [1122, 430] width 35 height 35
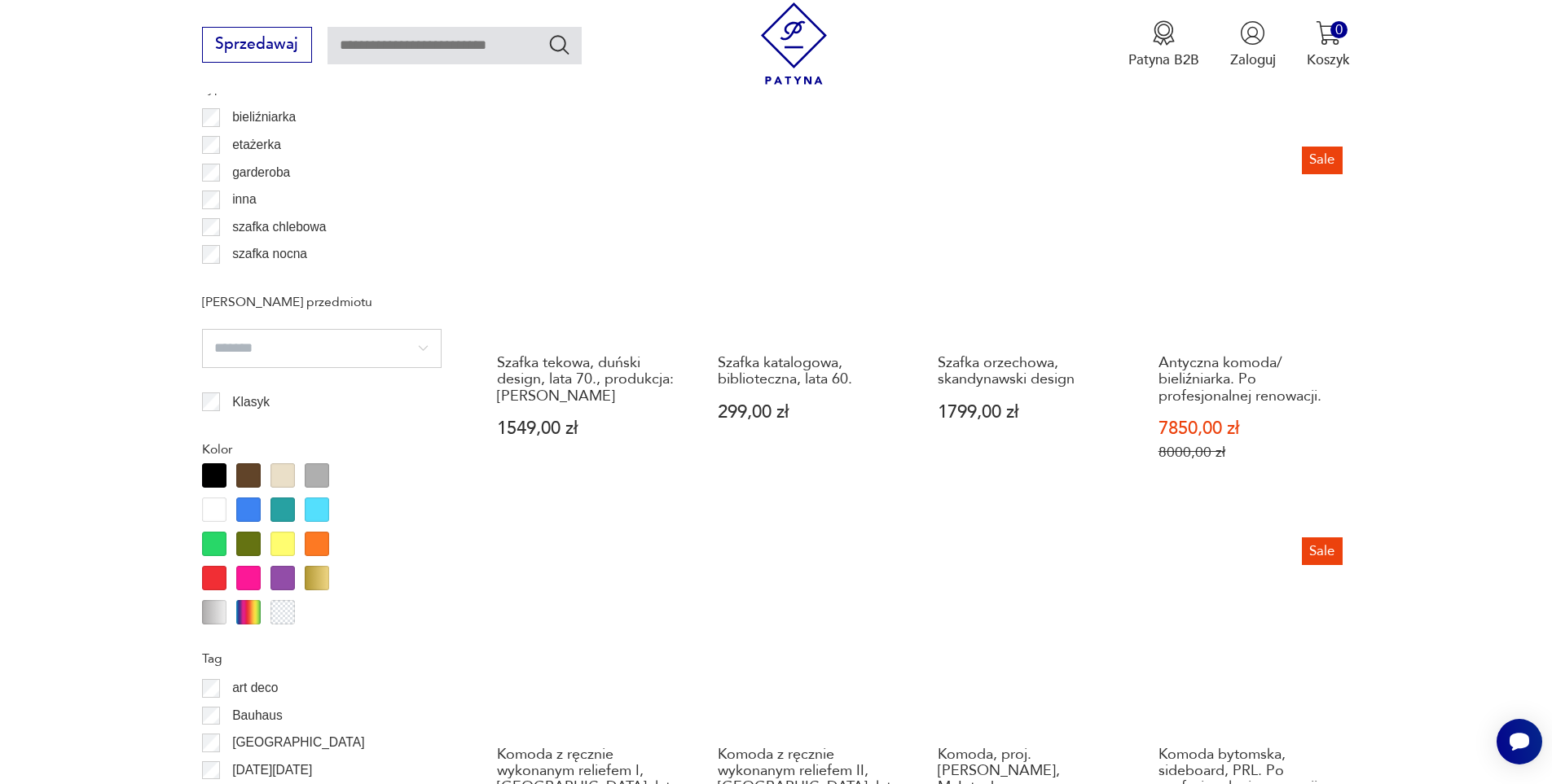
scroll to position [1692, 0]
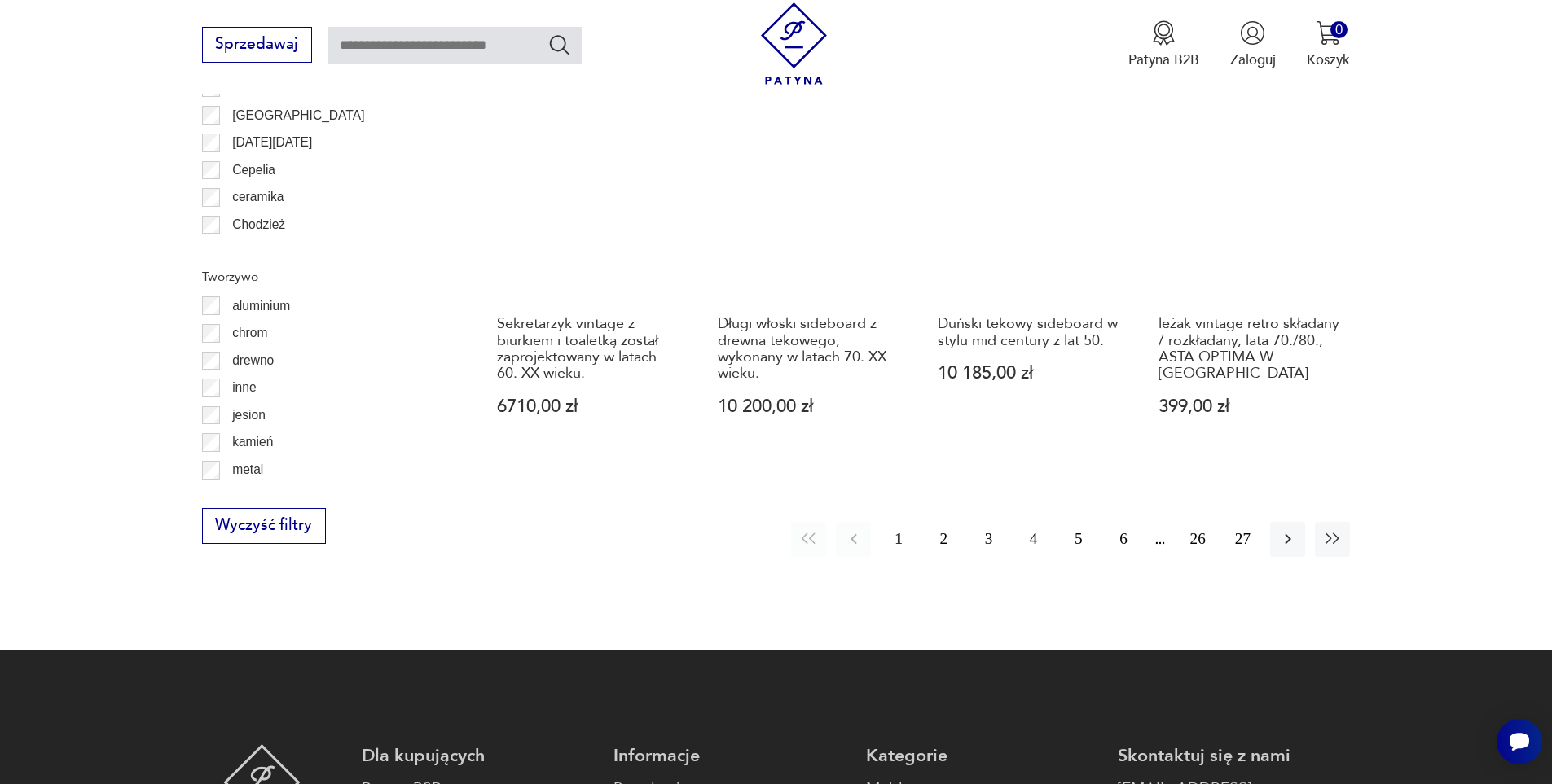
scroll to position [1925, 0]
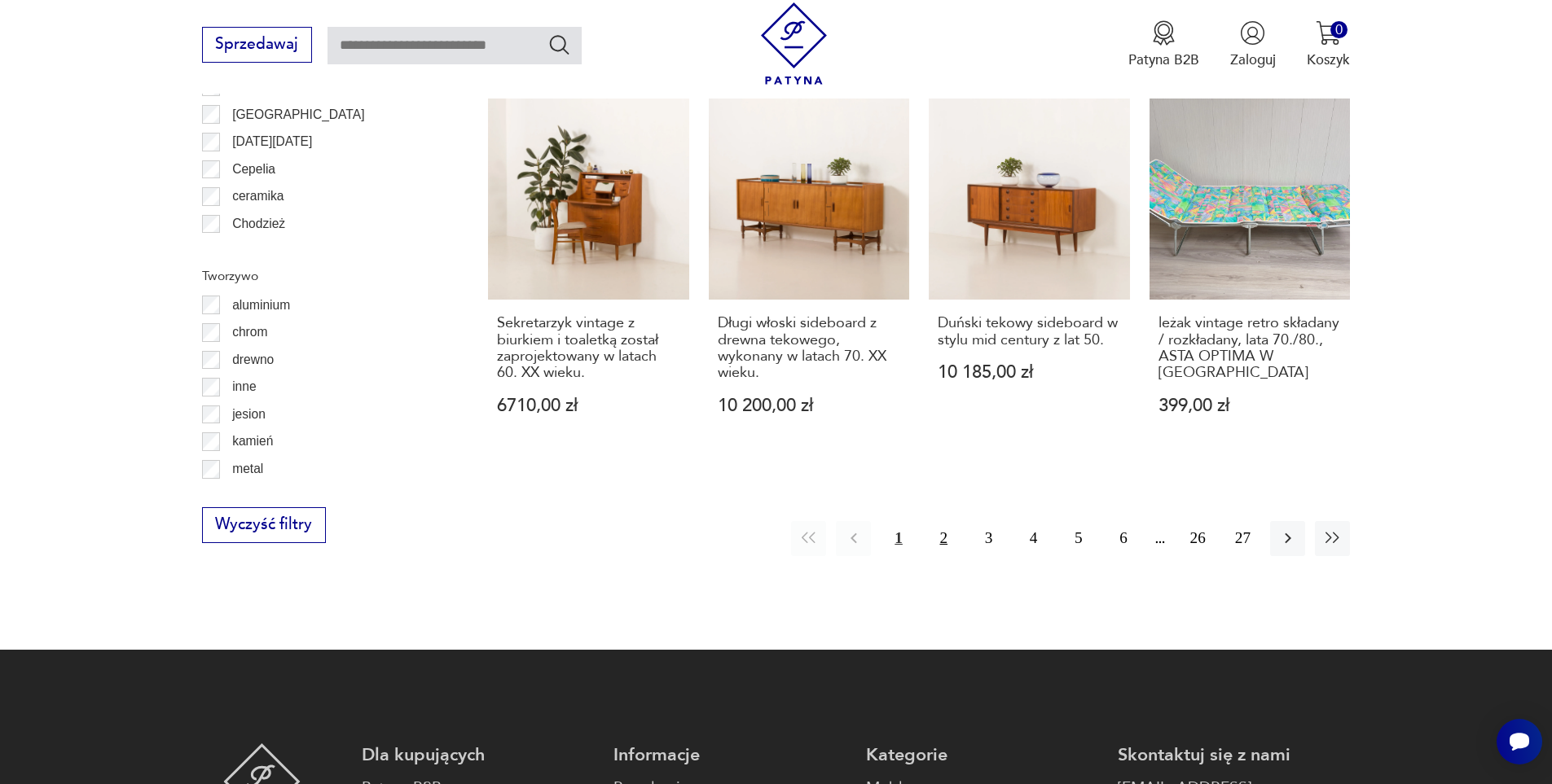
click at [949, 521] on button "2" at bounding box center [943, 537] width 35 height 35
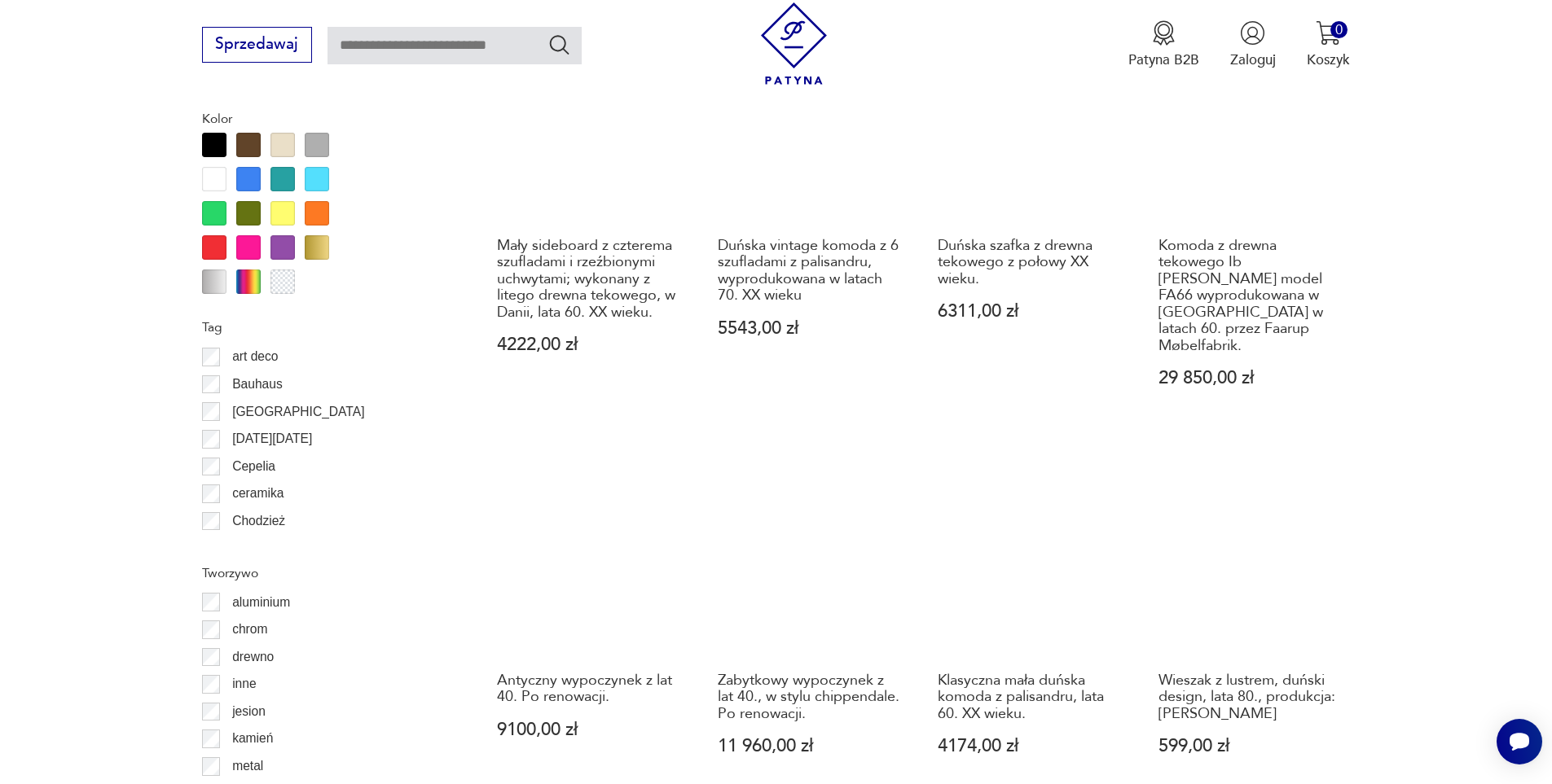
scroll to position [1845, 0]
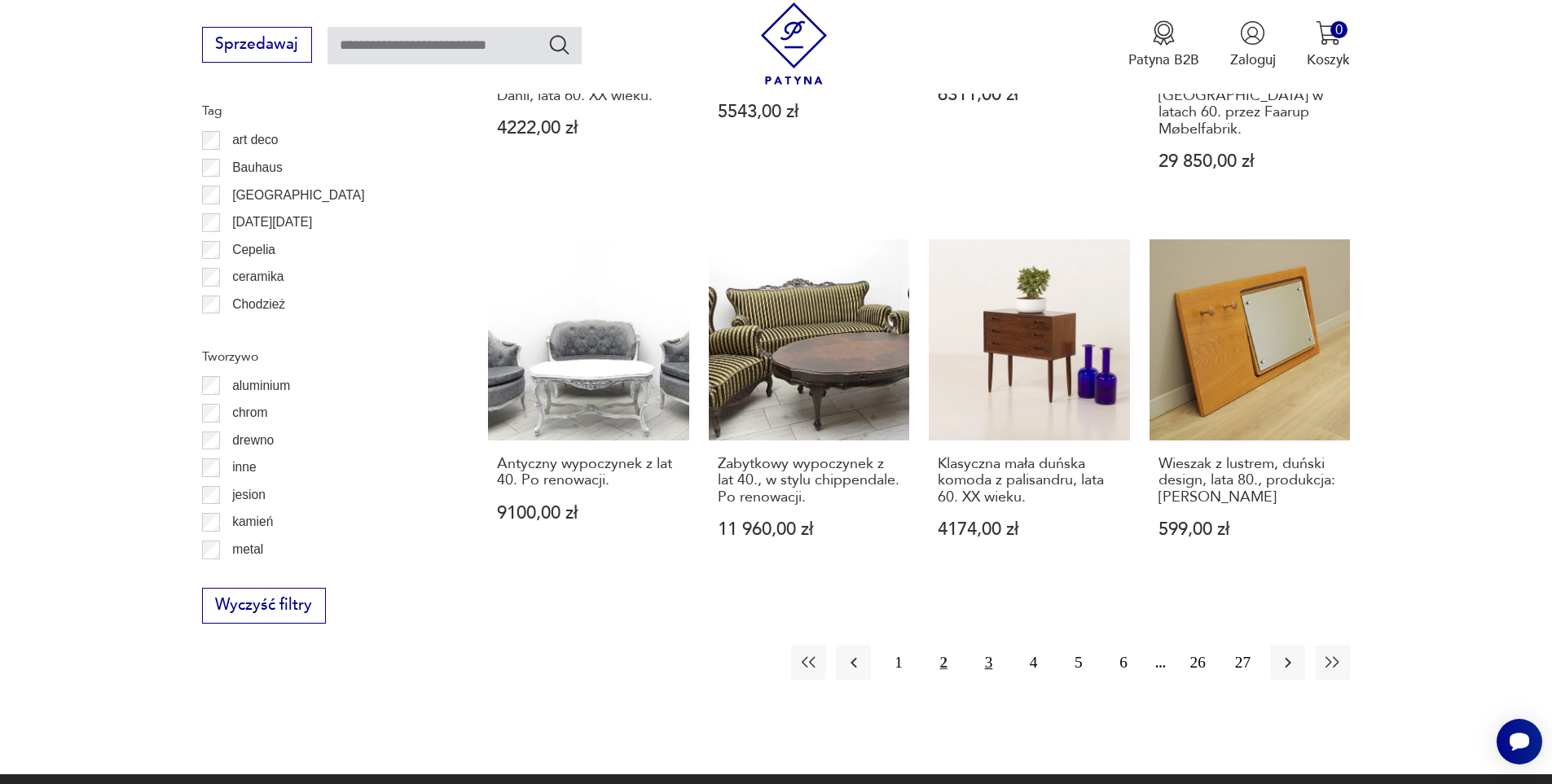
click at [991, 651] on button "3" at bounding box center [988, 662] width 35 height 35
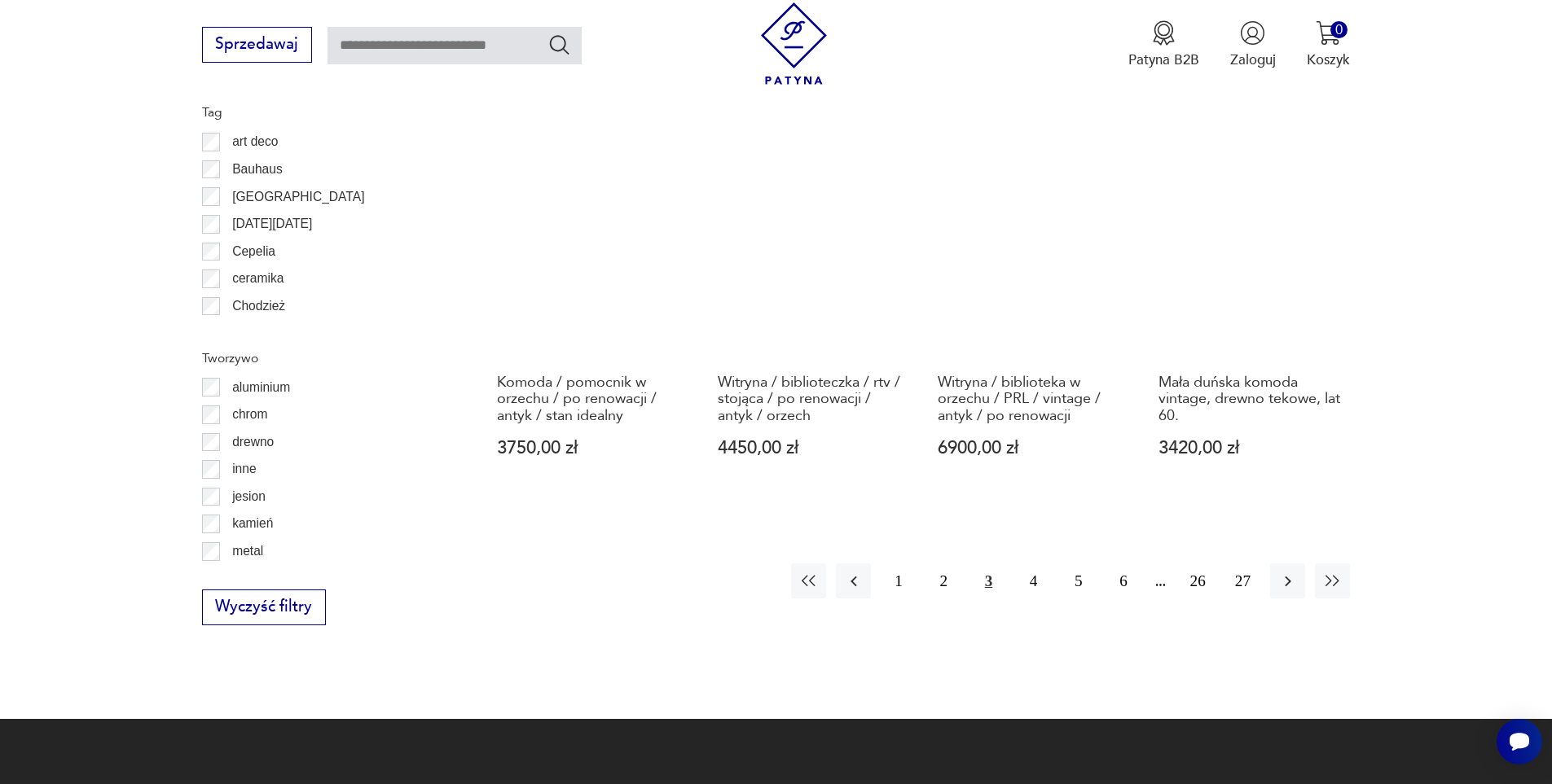
scroll to position [2008, 0]
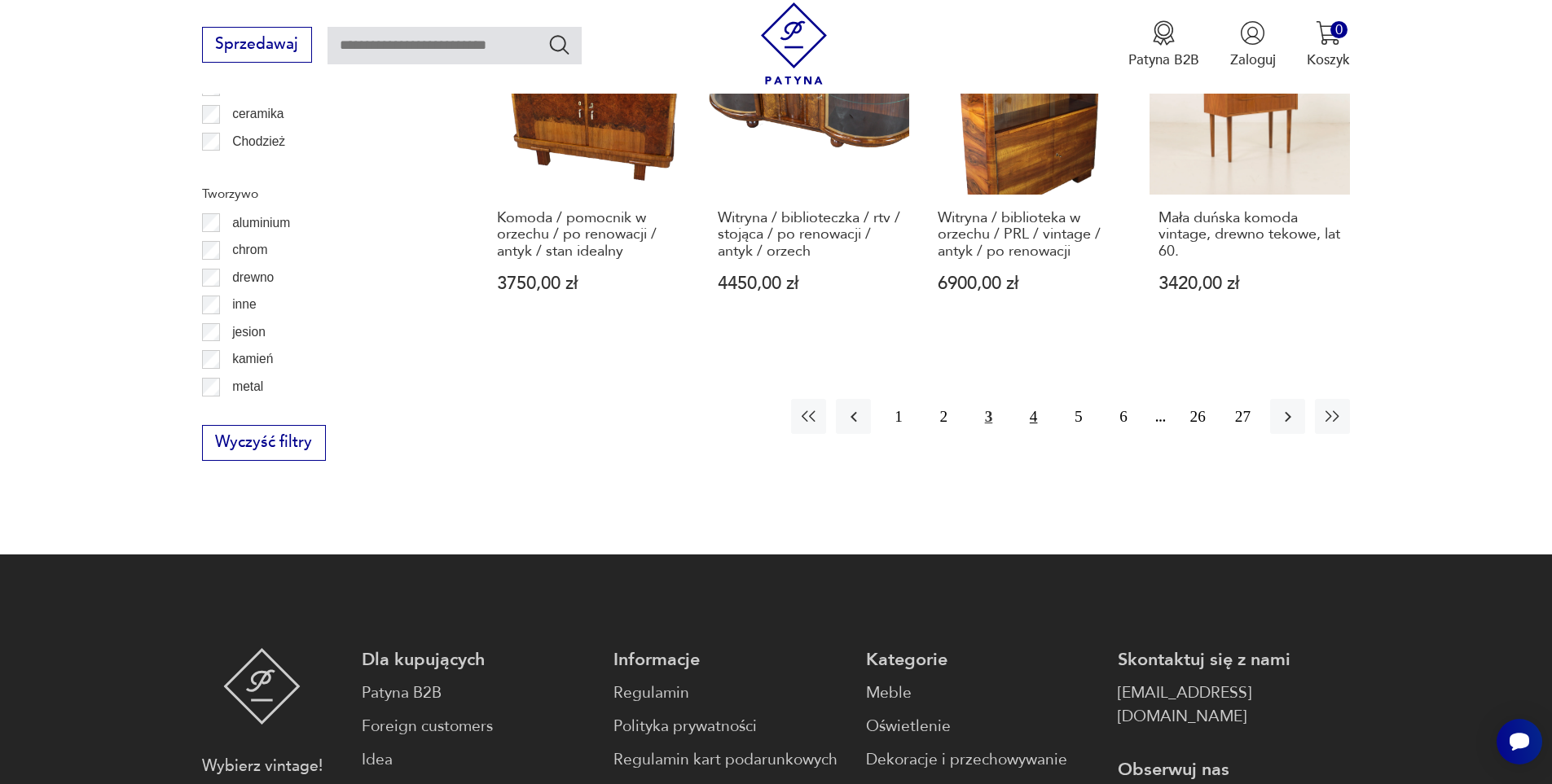
click at [1034, 399] on button "4" at bounding box center [1032, 416] width 35 height 35
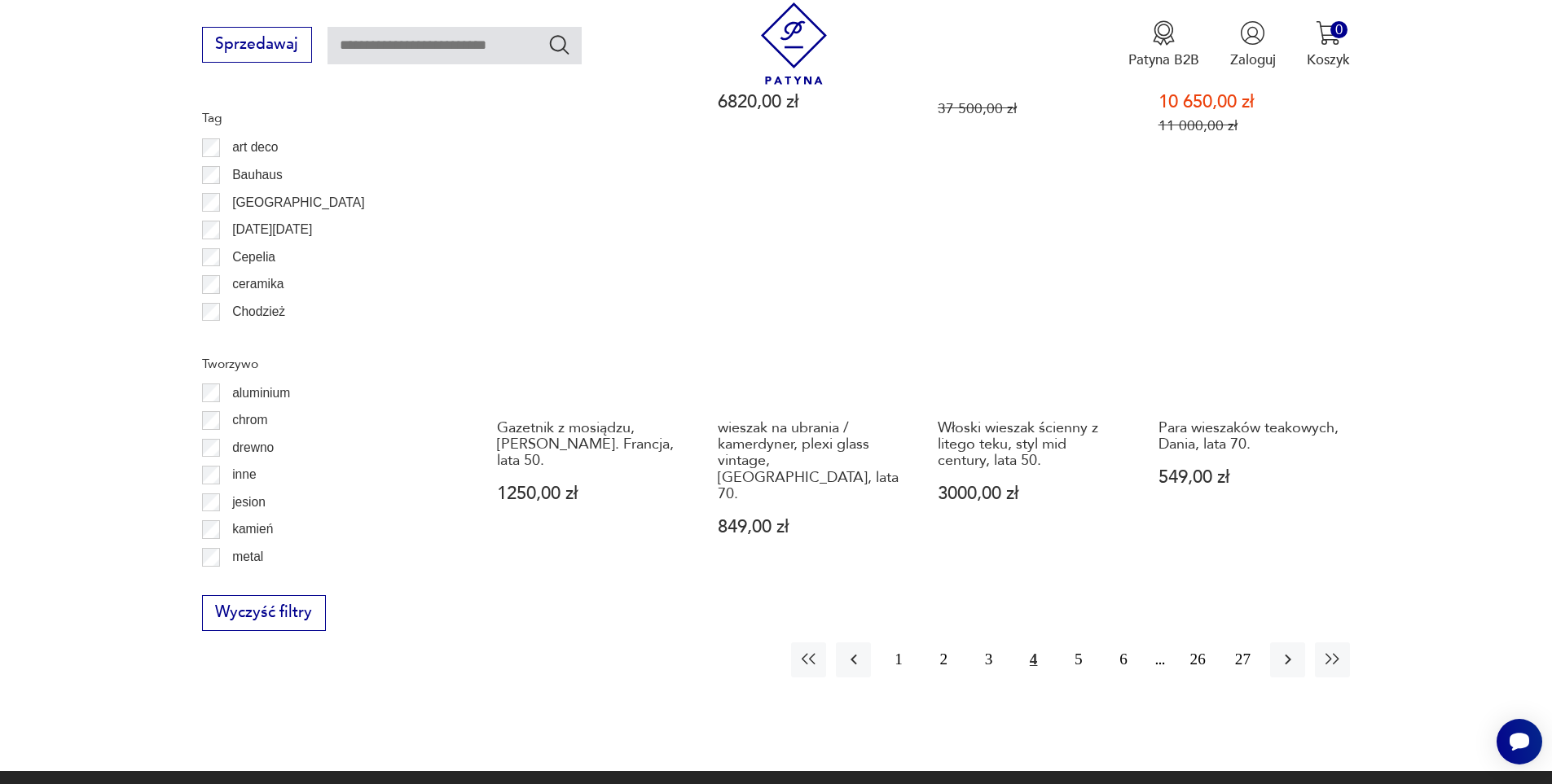
scroll to position [1845, 0]
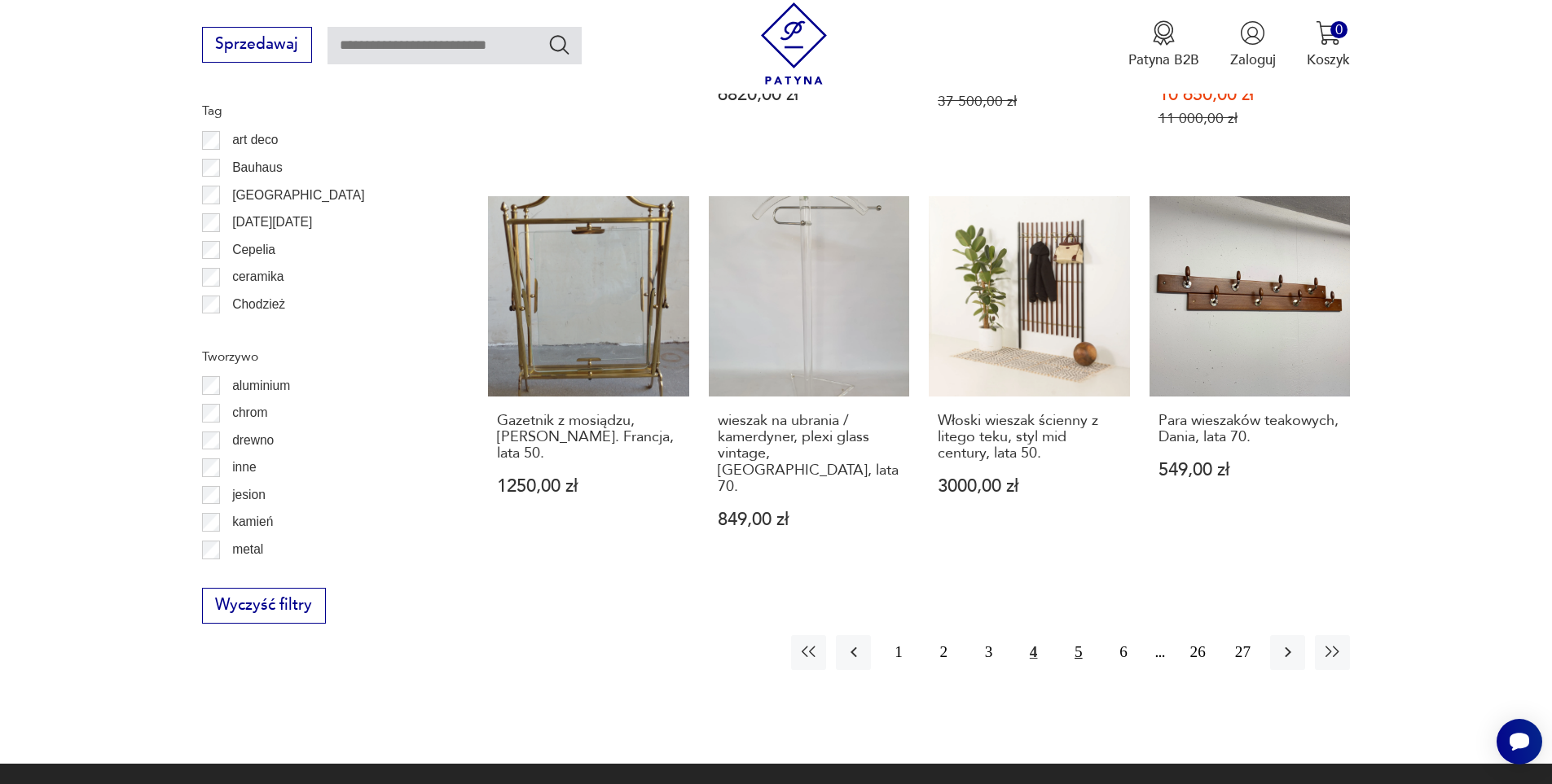
click at [1082, 635] on button "5" at bounding box center [1077, 652] width 35 height 35
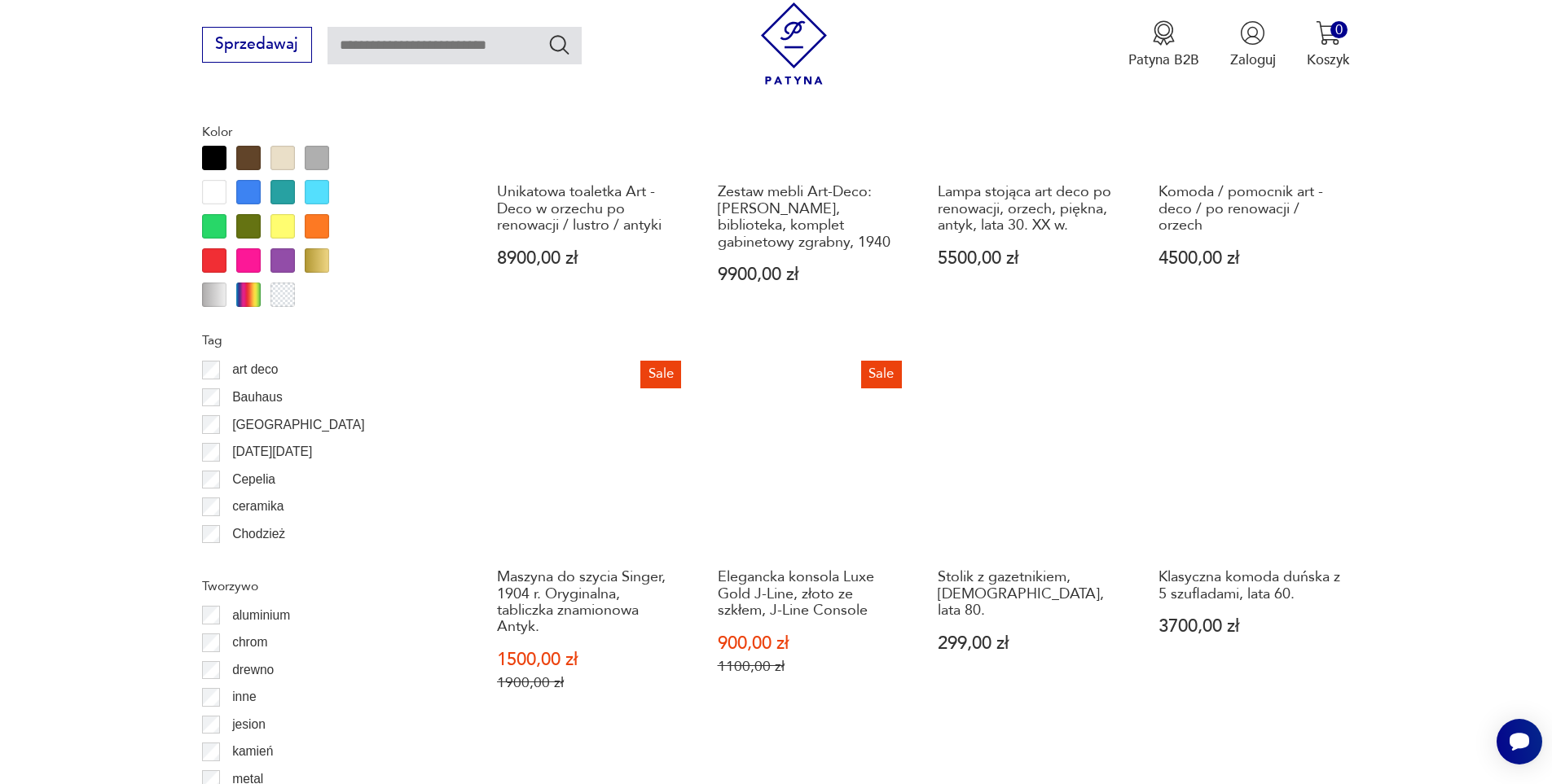
scroll to position [1682, 0]
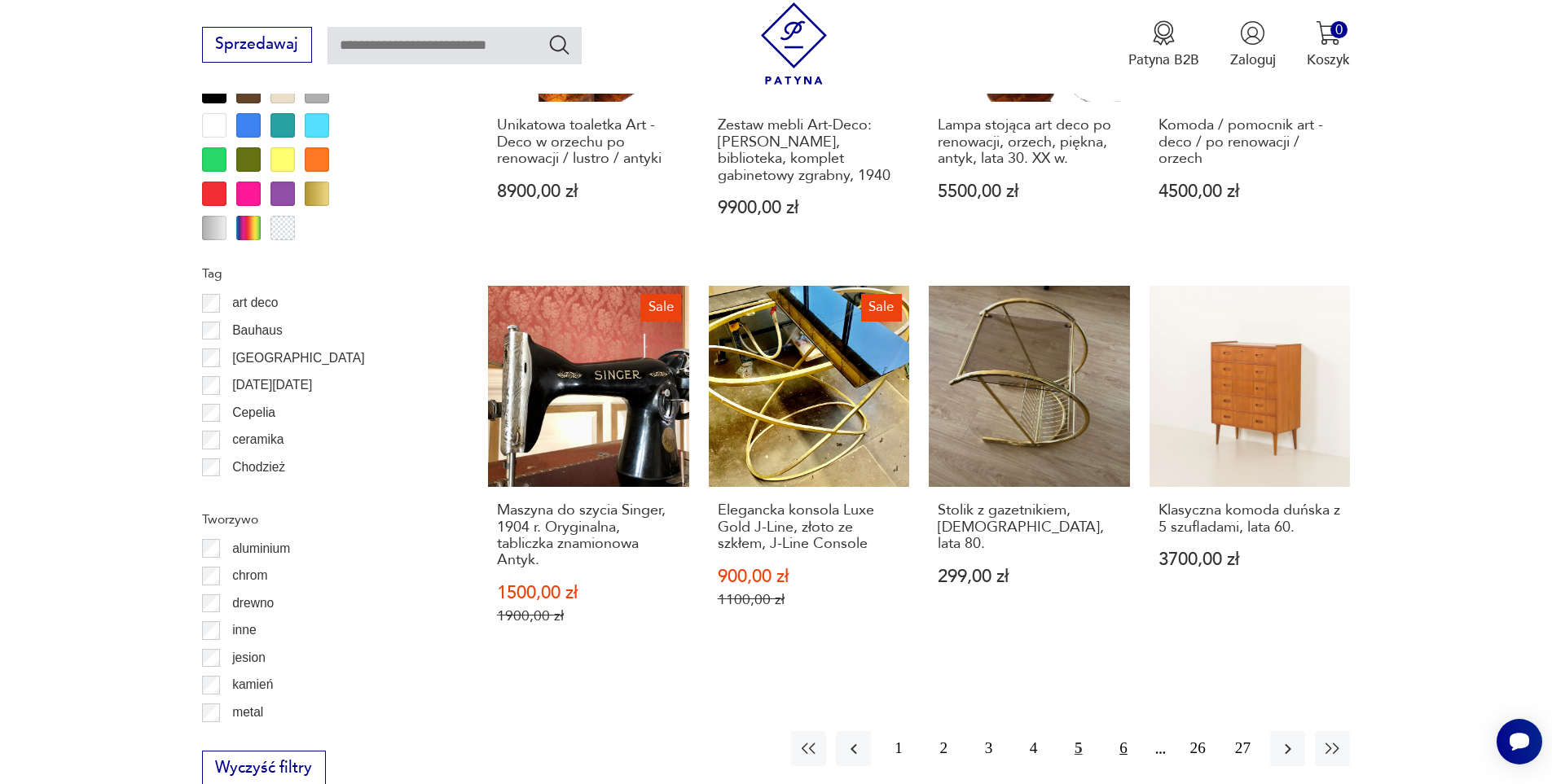
click at [1122, 737] on button "6" at bounding box center [1122, 748] width 35 height 35
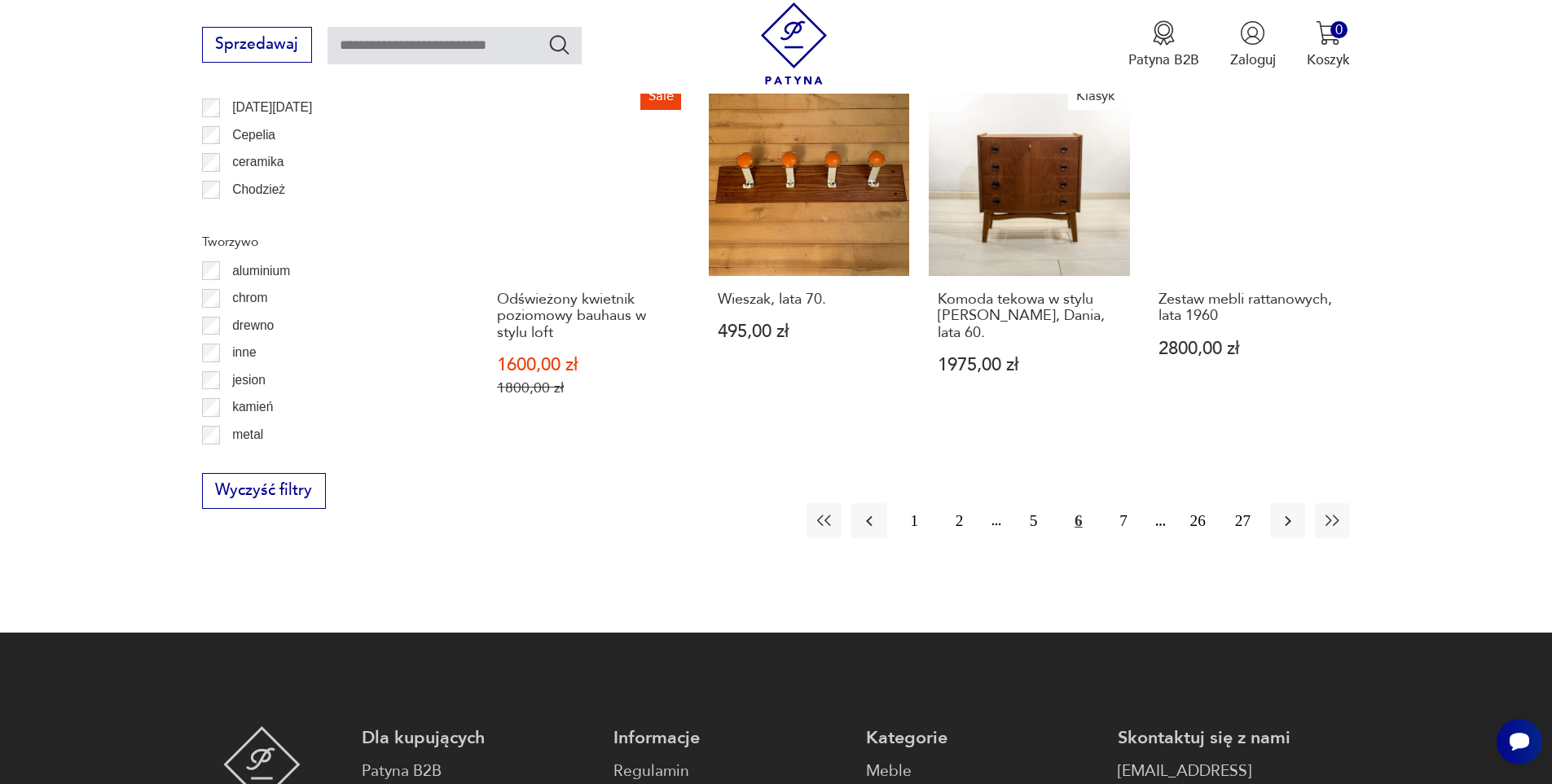
scroll to position [2008, 0]
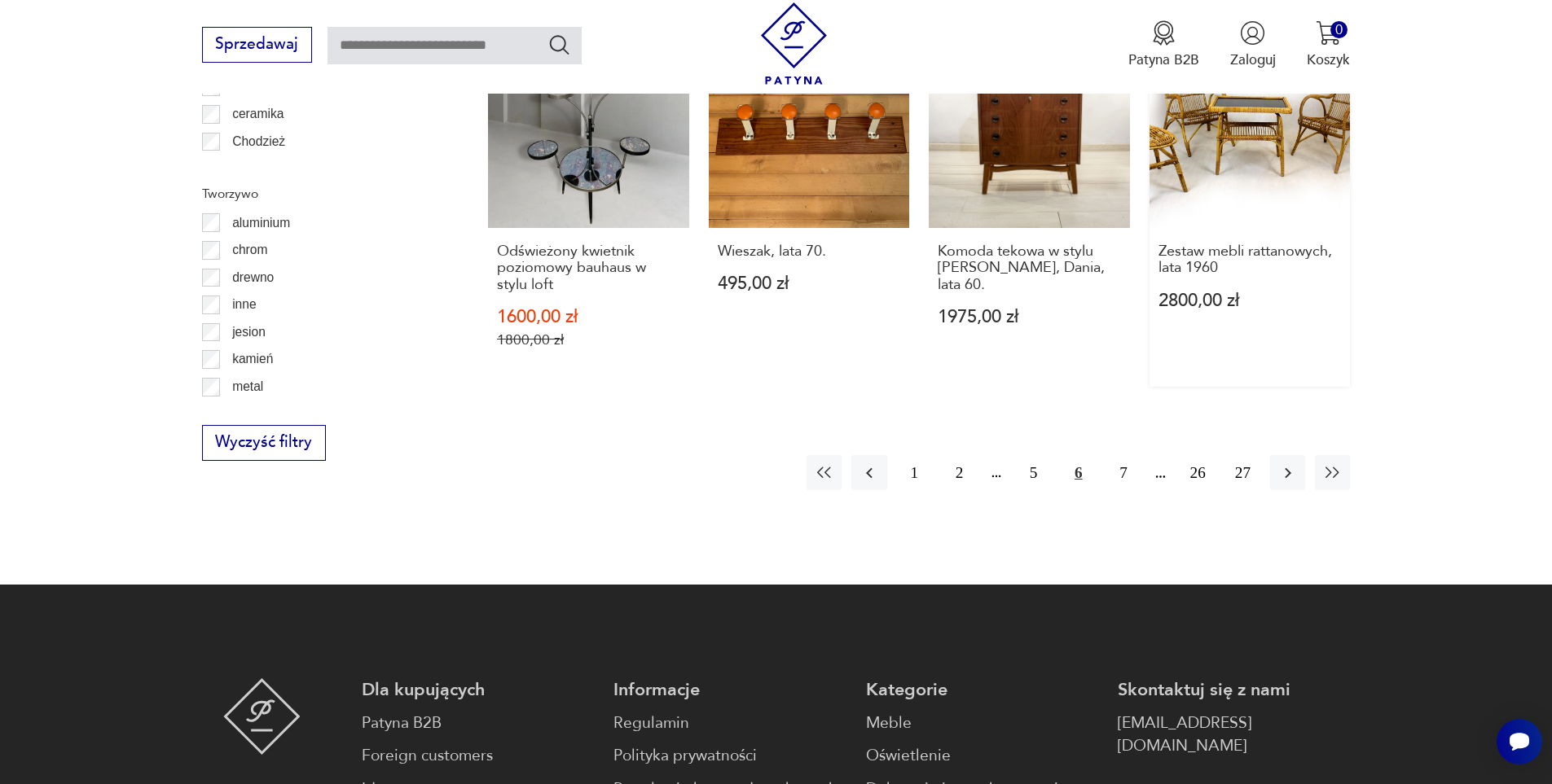
drag, startPoint x: 1125, startPoint y: 460, endPoint x: 1198, endPoint y: 274, distance: 199.8
click at [1125, 459] on button "7" at bounding box center [1122, 471] width 35 height 35
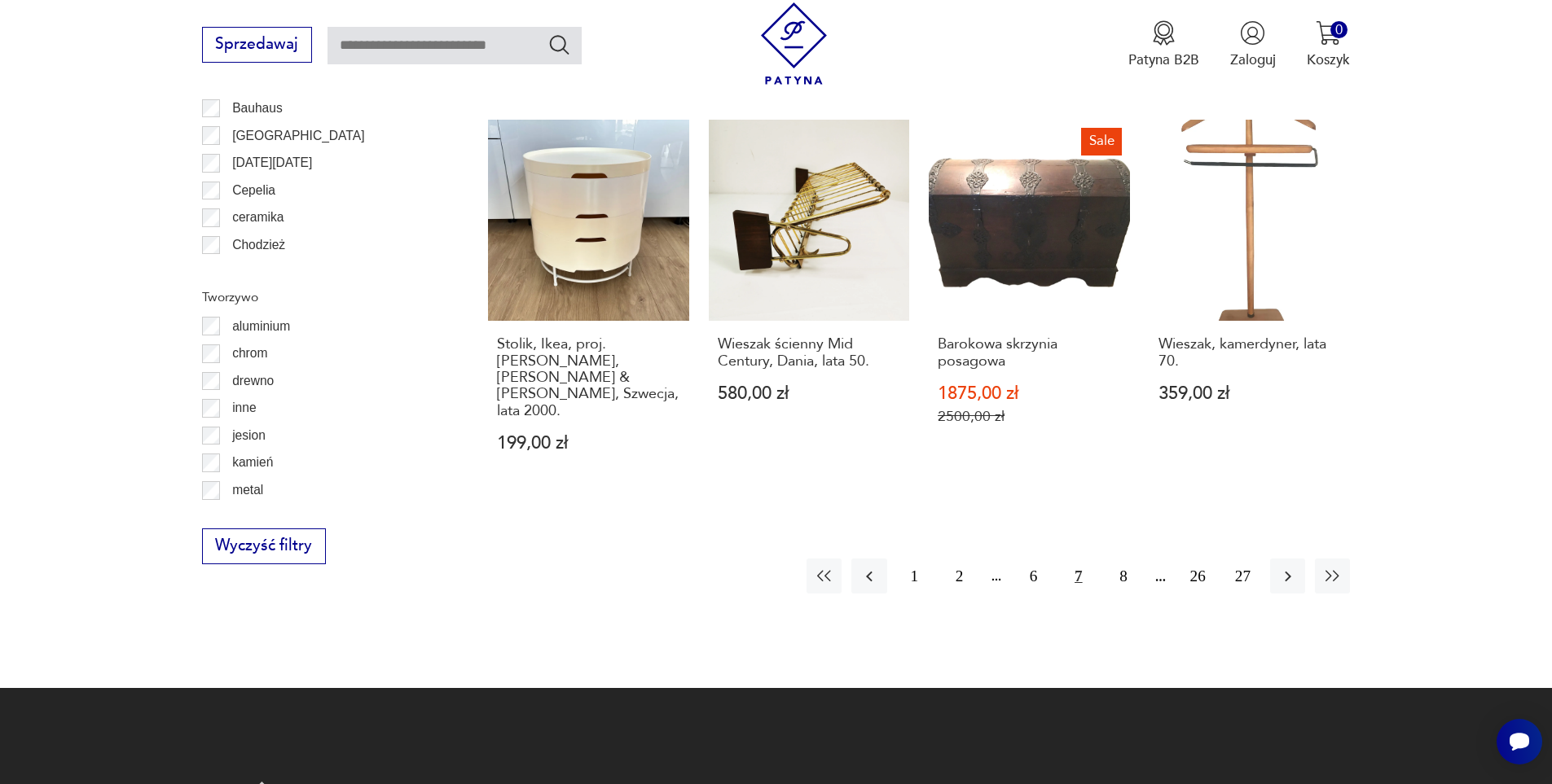
scroll to position [2008, 0]
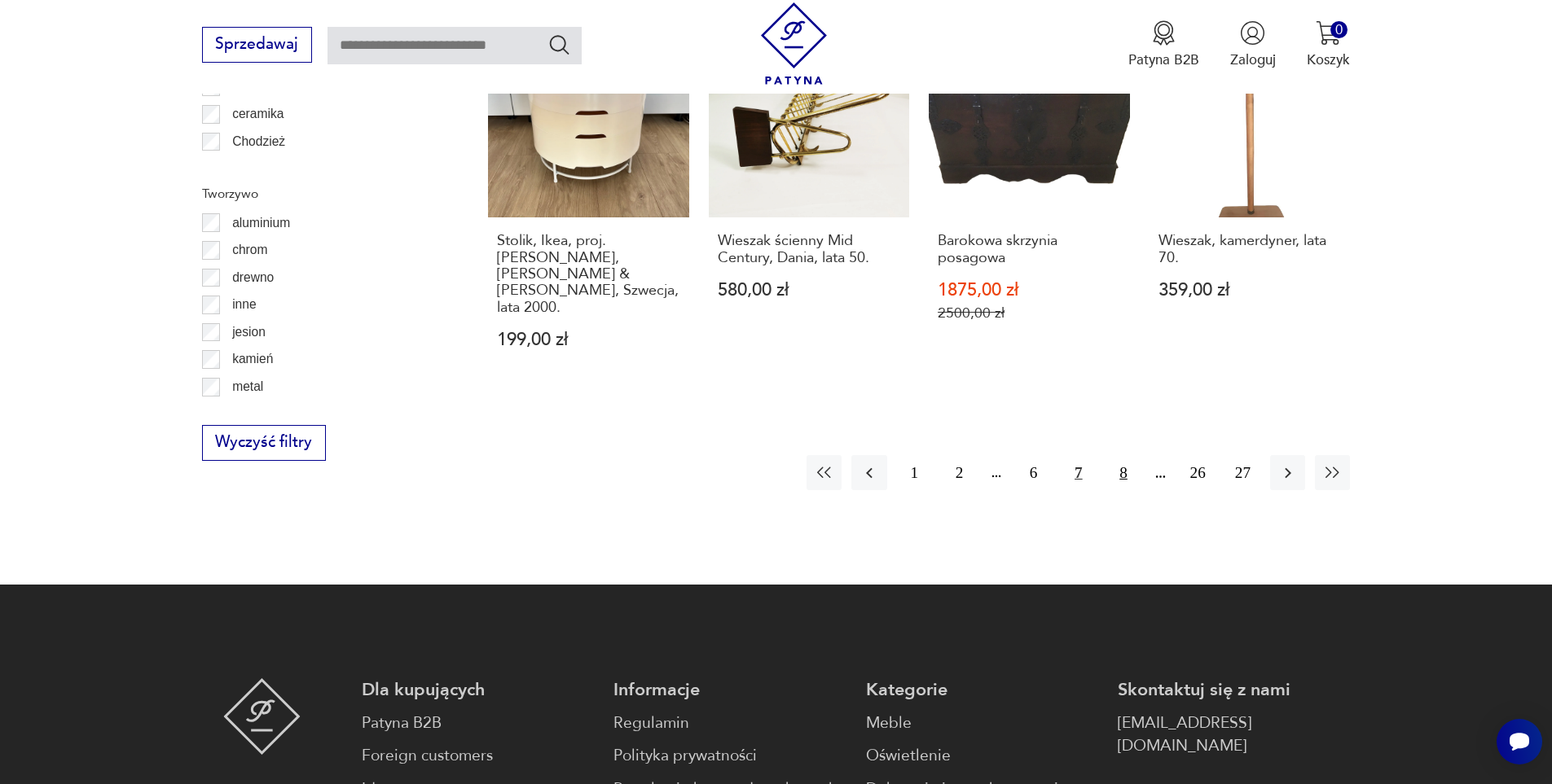
click at [1124, 455] on button "8" at bounding box center [1122, 471] width 35 height 35
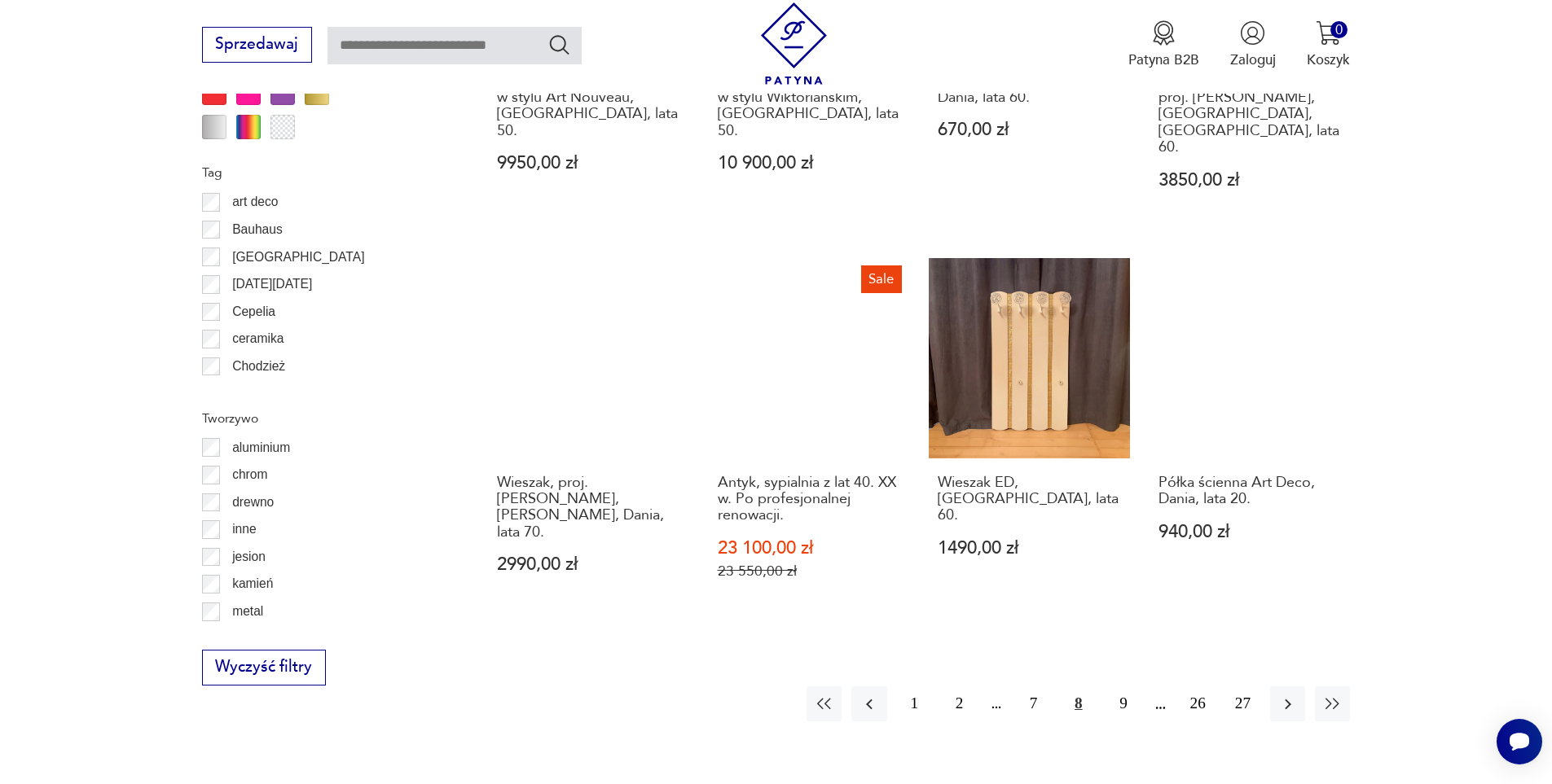
scroll to position [1845, 0]
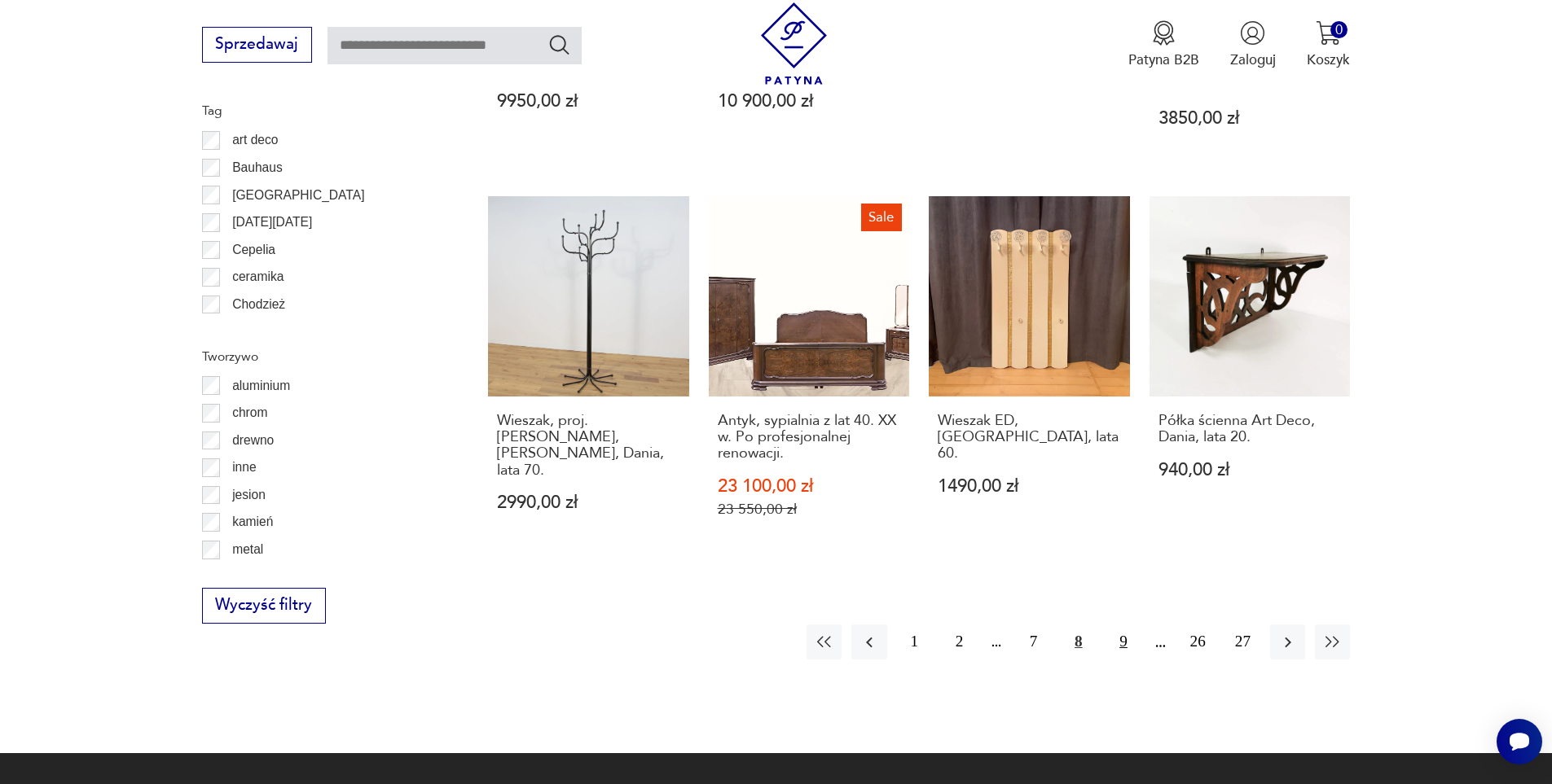
click at [1123, 624] on button "9" at bounding box center [1122, 641] width 35 height 35
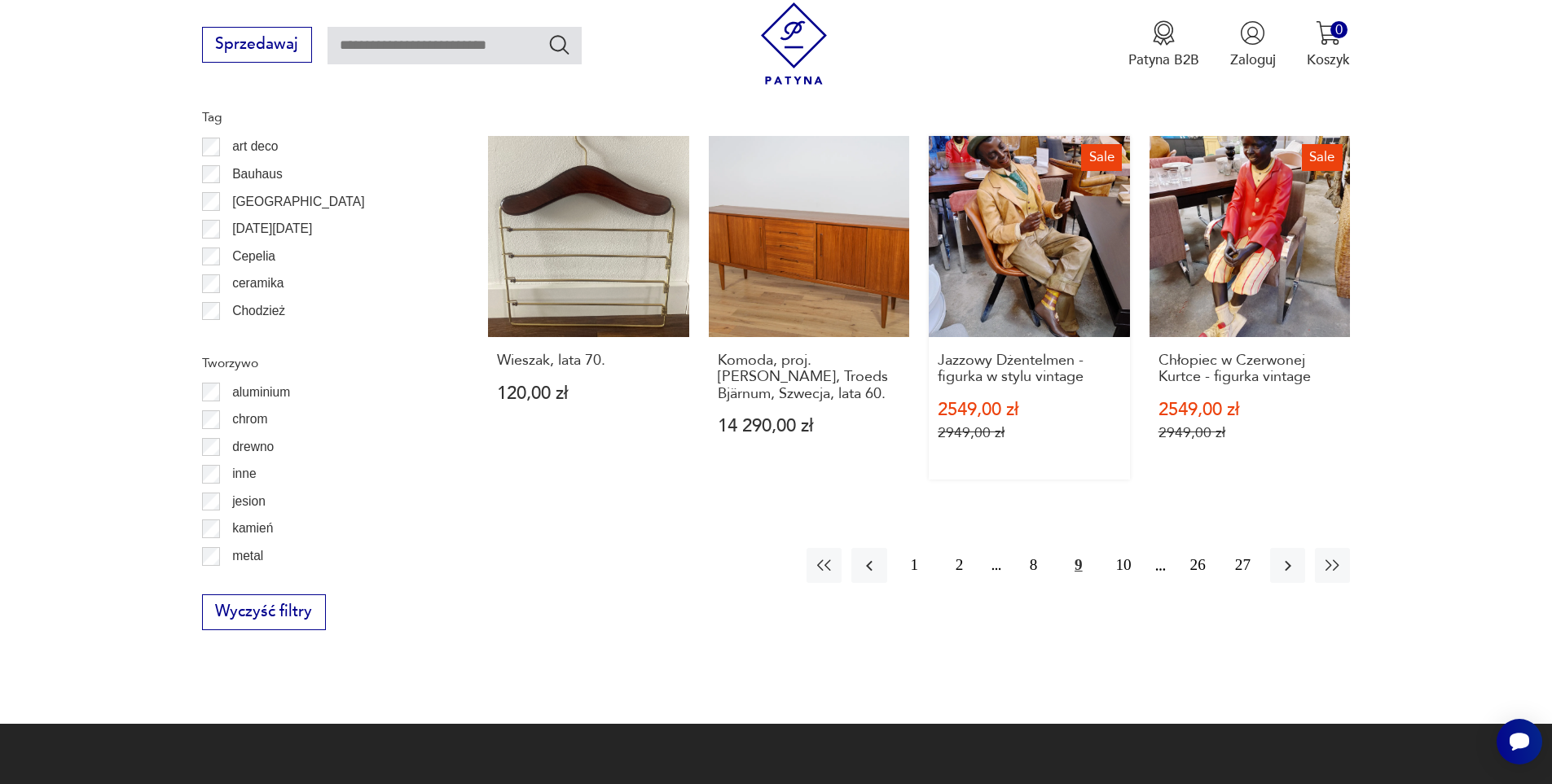
scroll to position [1845, 0]
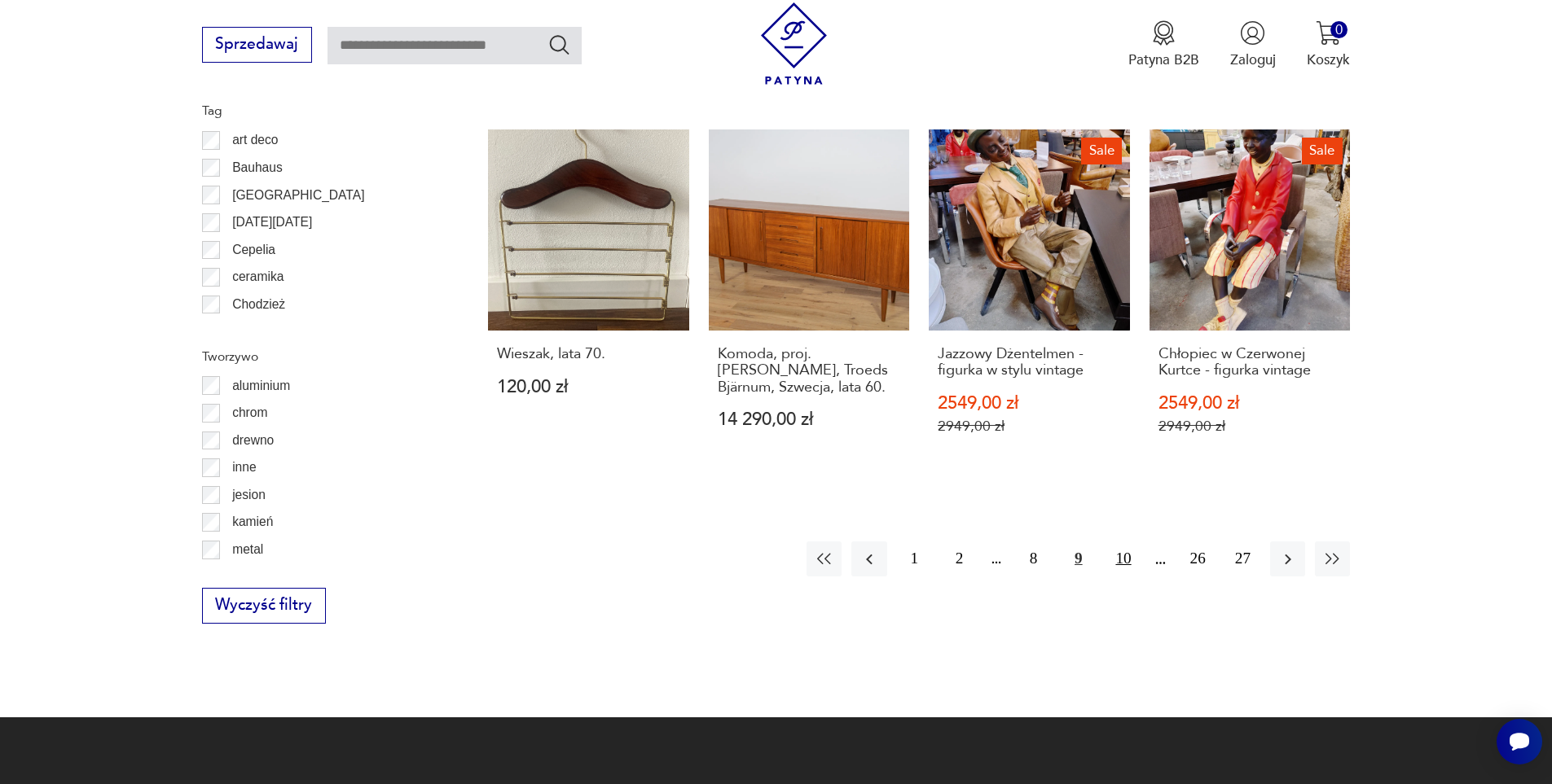
click at [1124, 562] on button "10" at bounding box center [1122, 558] width 35 height 35
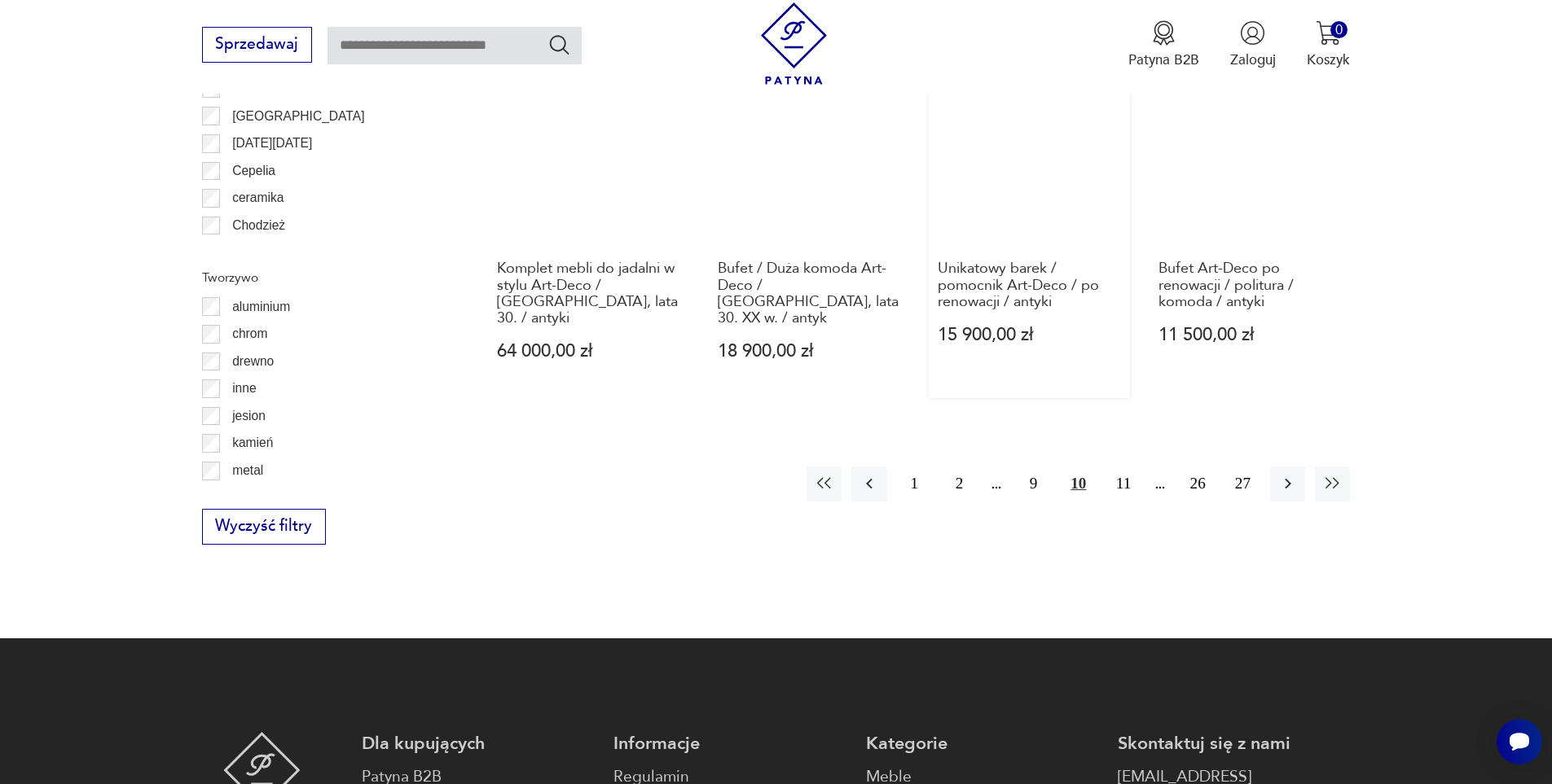
scroll to position [1926, 0]
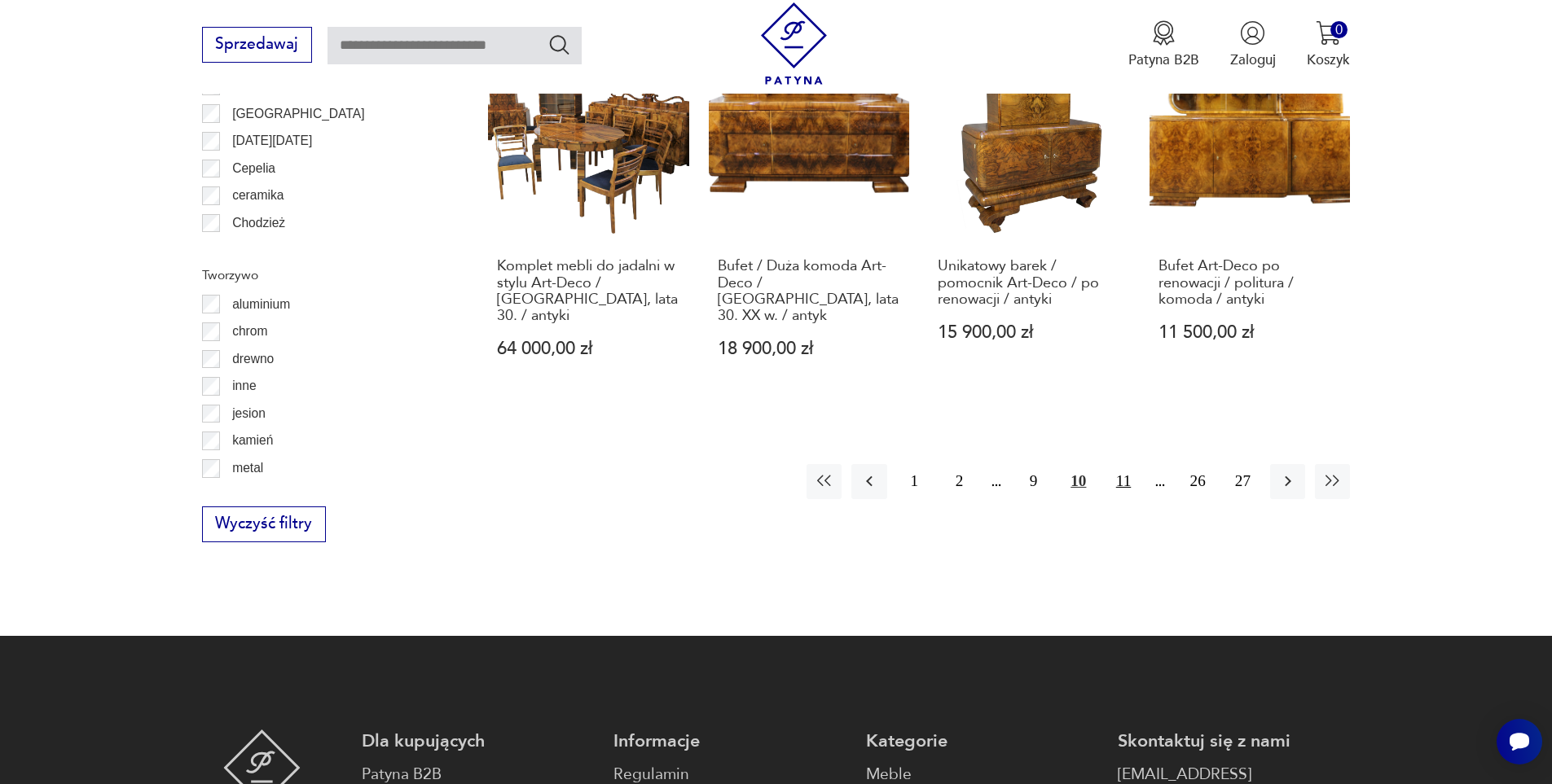
click at [1126, 464] on button "11" at bounding box center [1122, 481] width 35 height 35
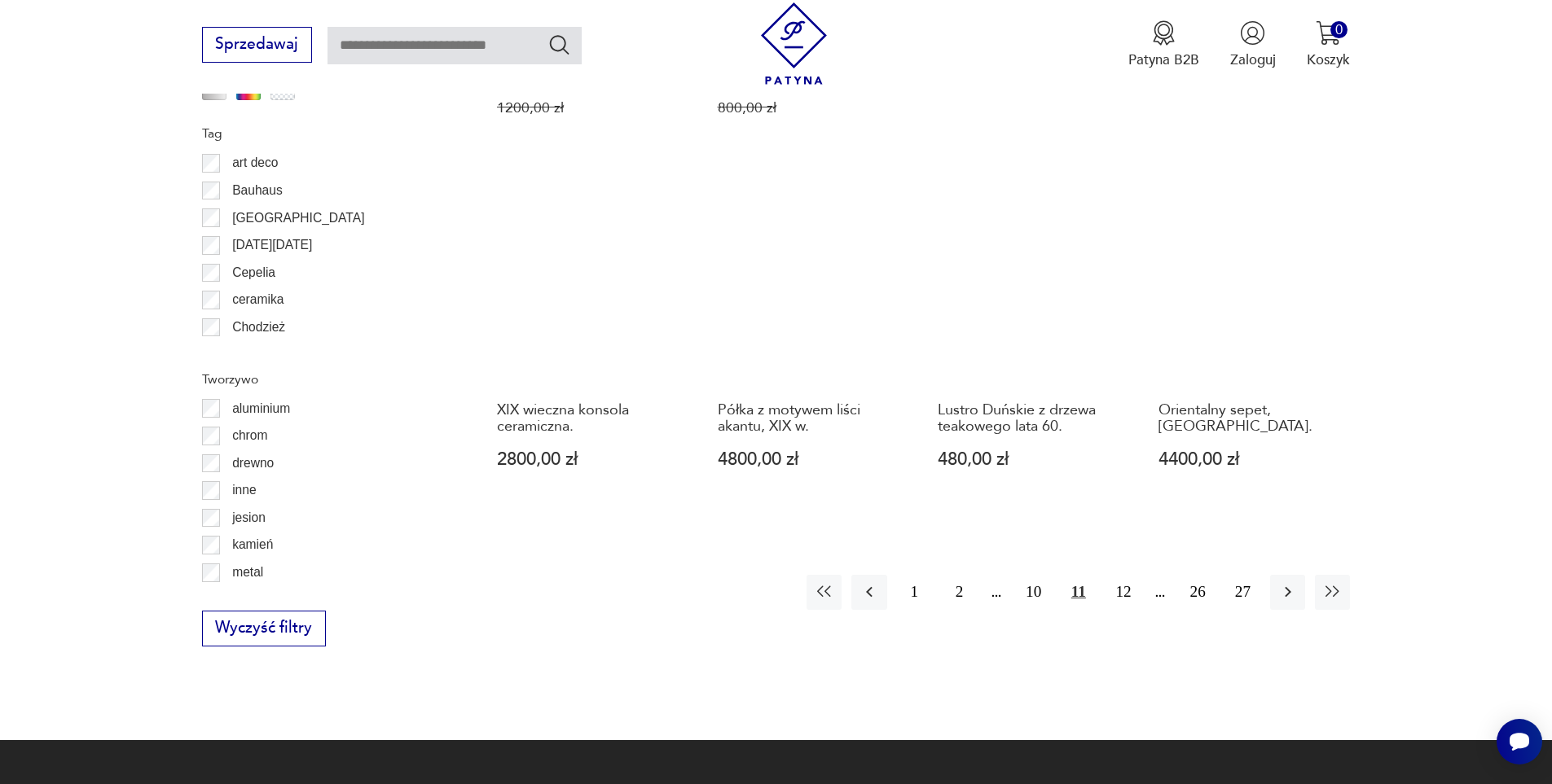
scroll to position [1845, 0]
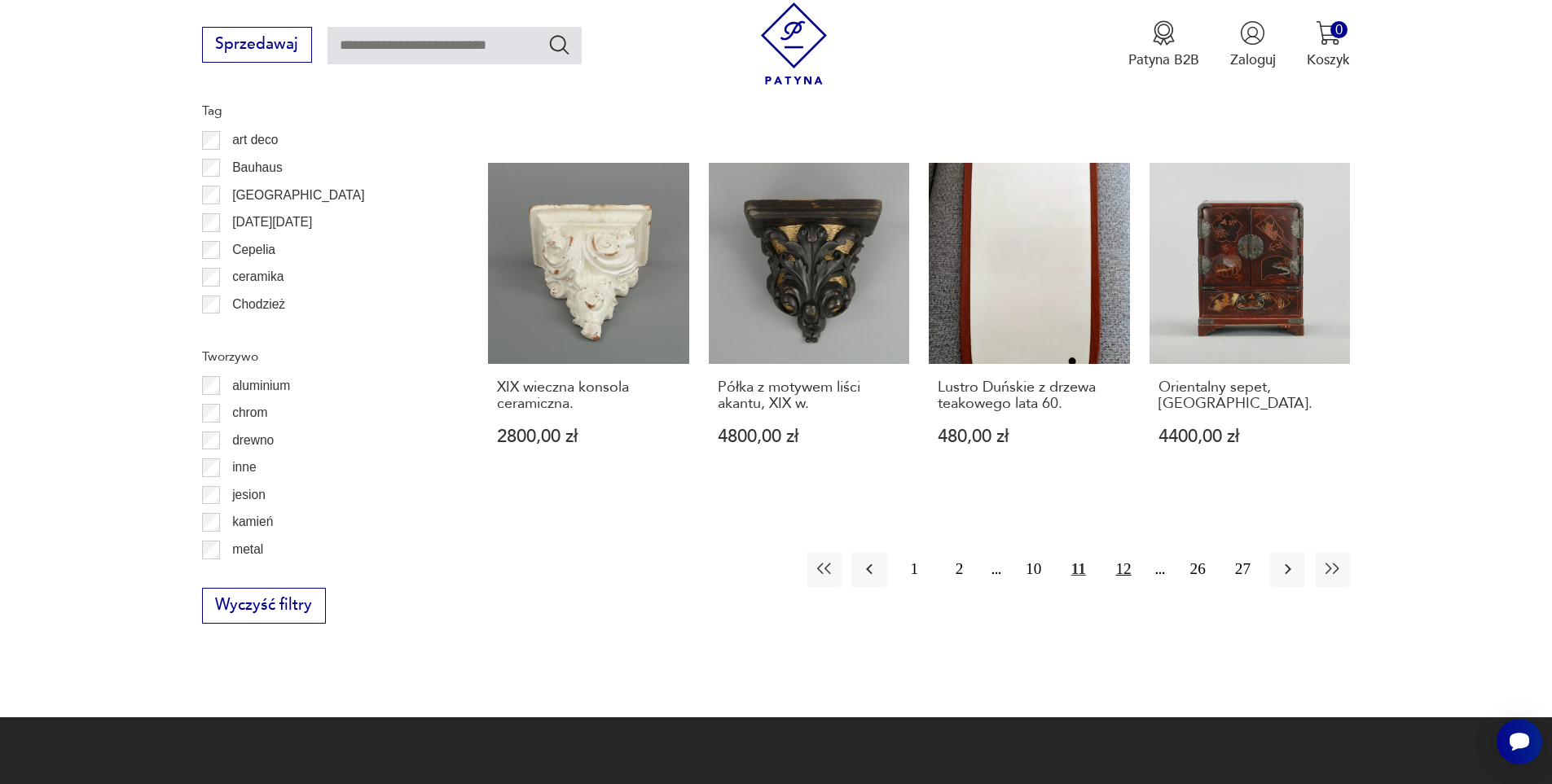
click at [1125, 552] on button "12" at bounding box center [1122, 569] width 35 height 35
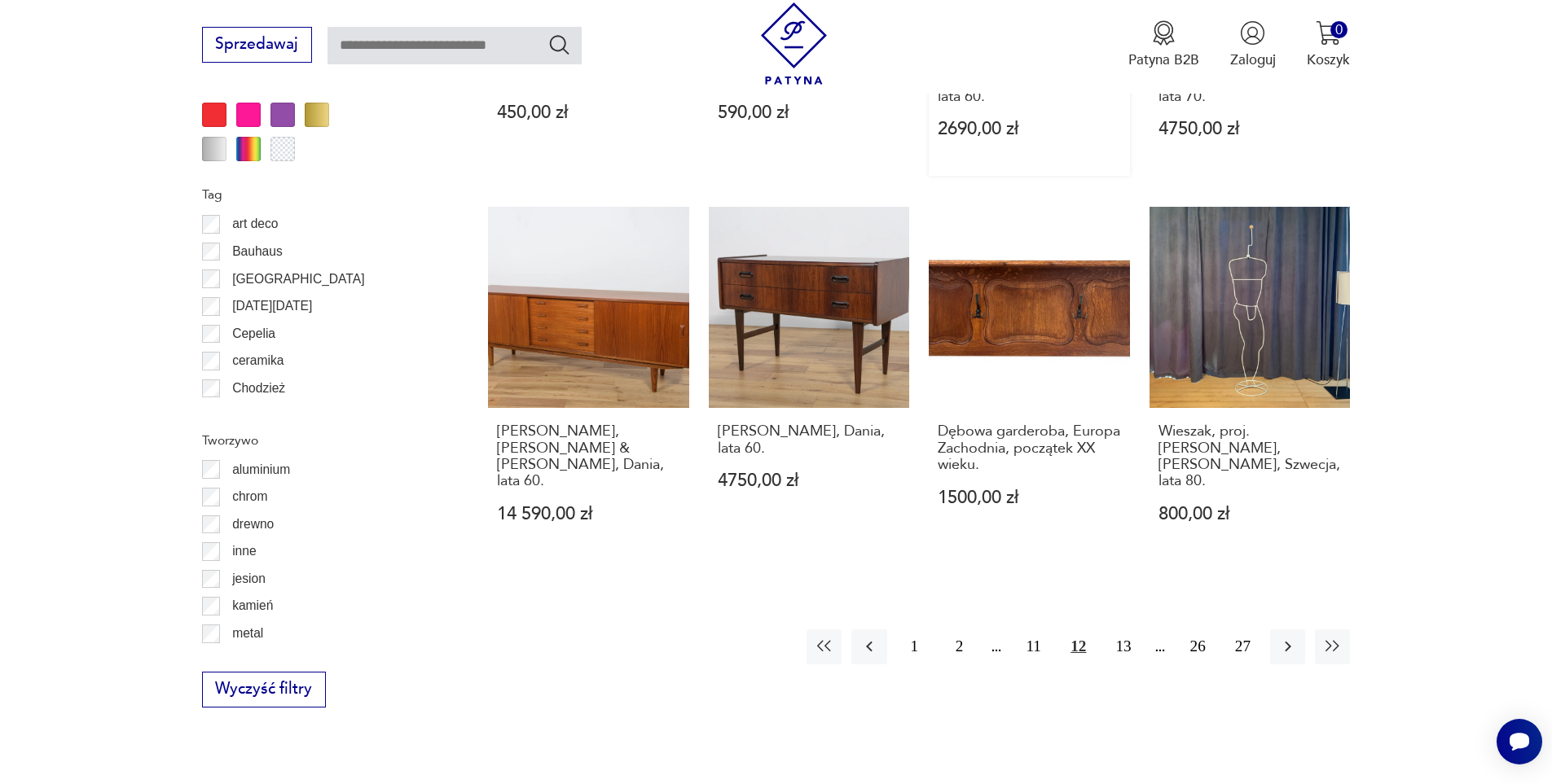
scroll to position [1763, 0]
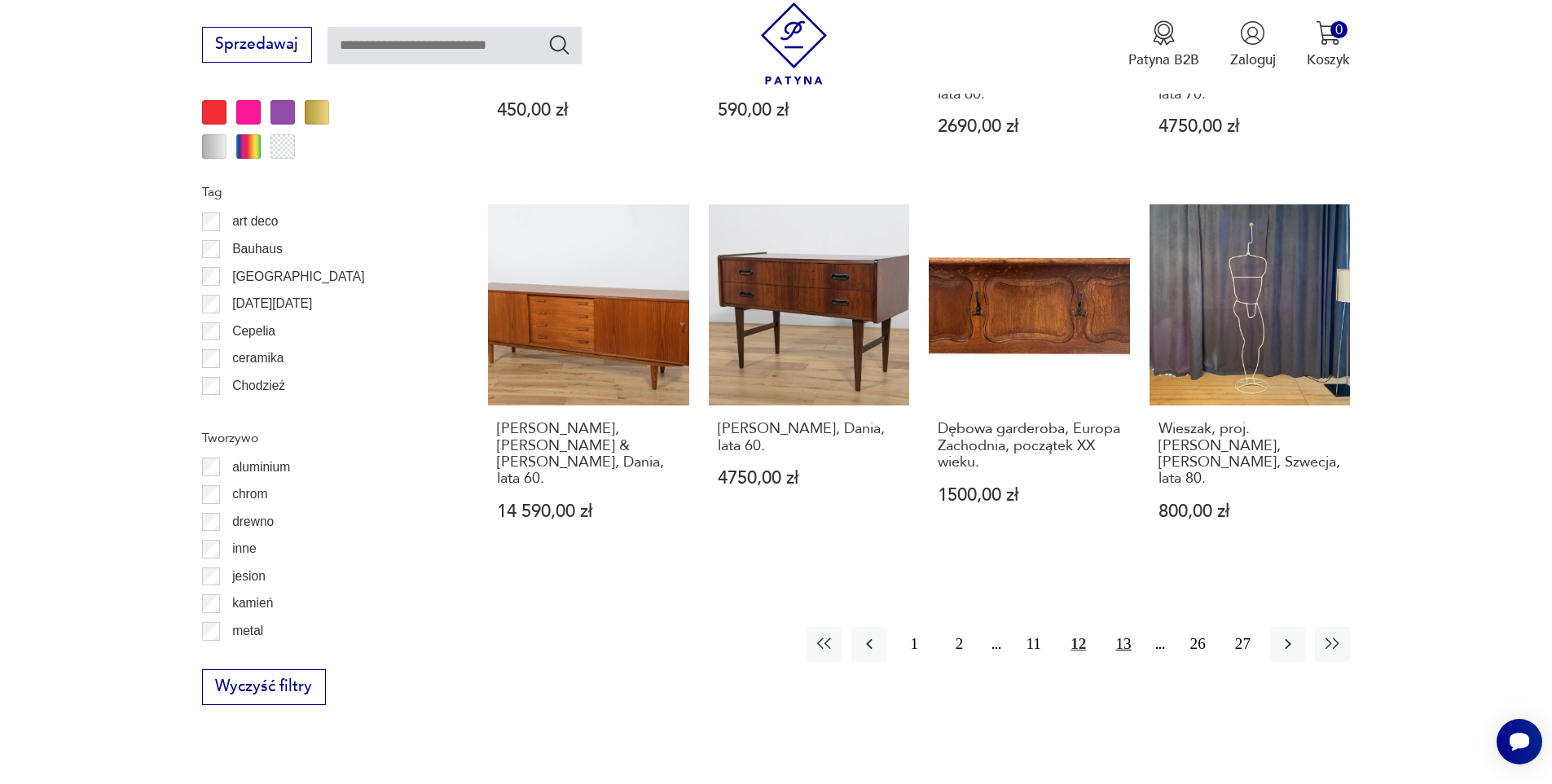
click at [1128, 627] on button "13" at bounding box center [1122, 644] width 35 height 35
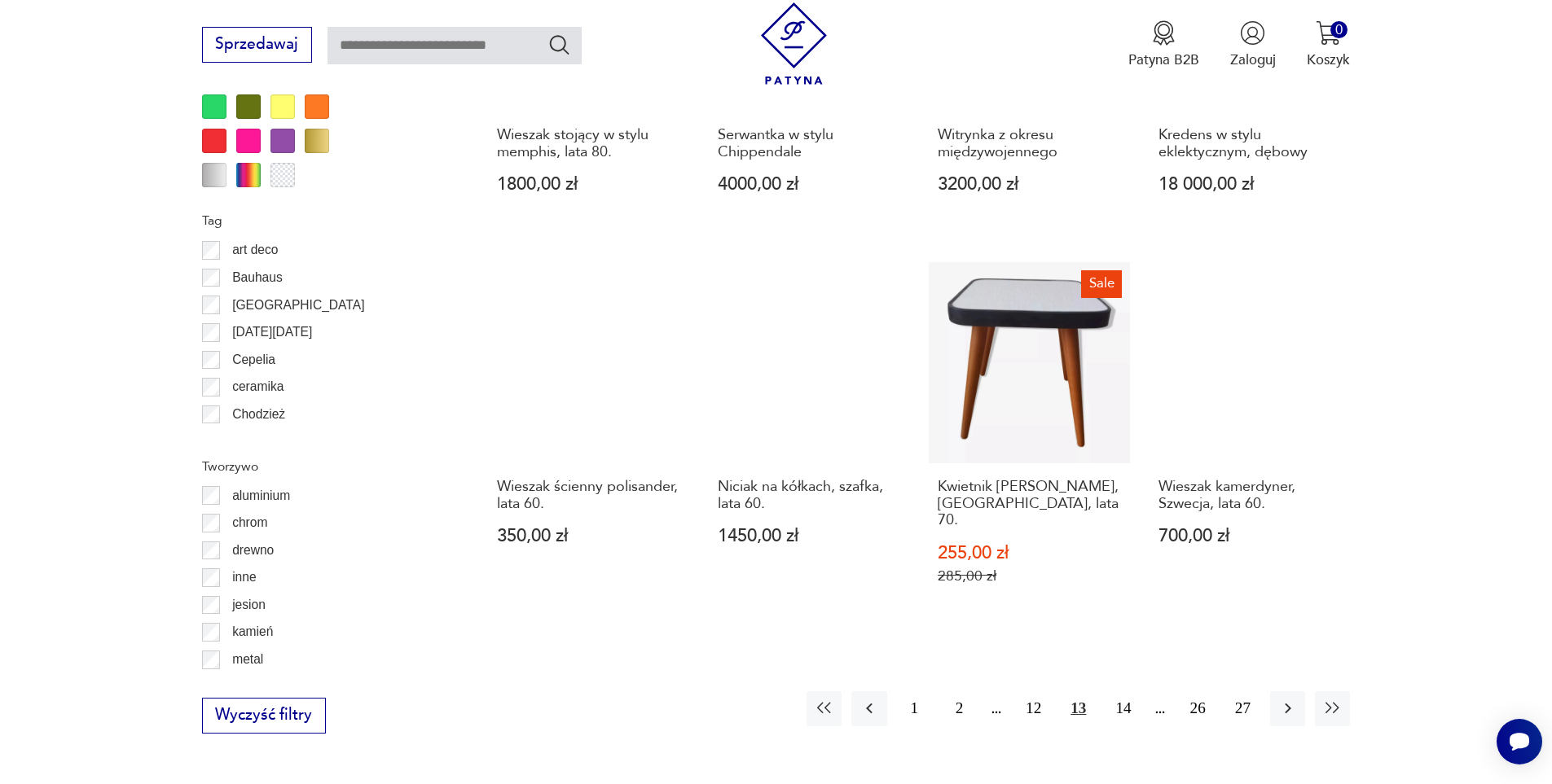
scroll to position [1763, 0]
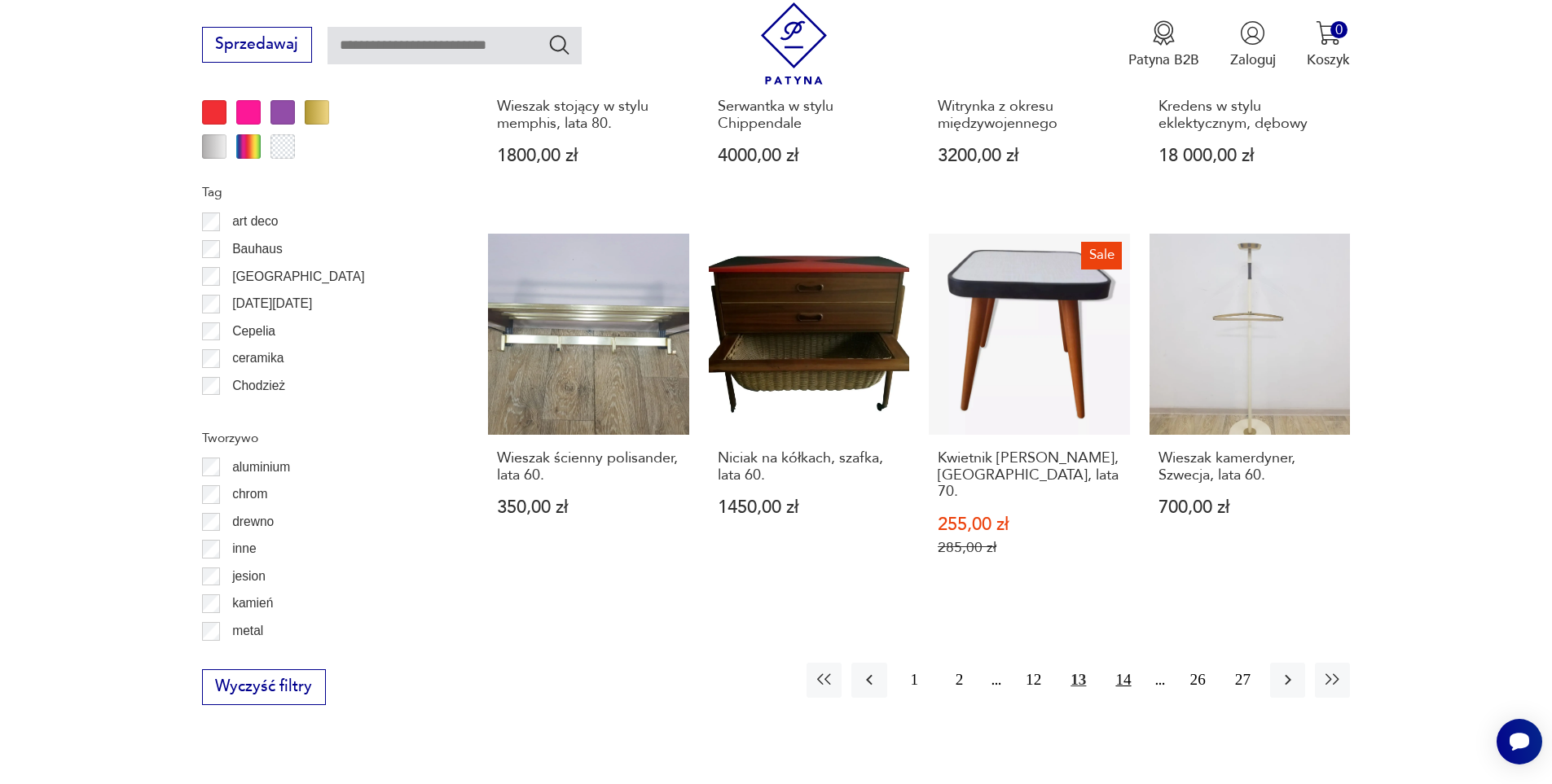
click at [1123, 663] on button "14" at bounding box center [1122, 679] width 35 height 35
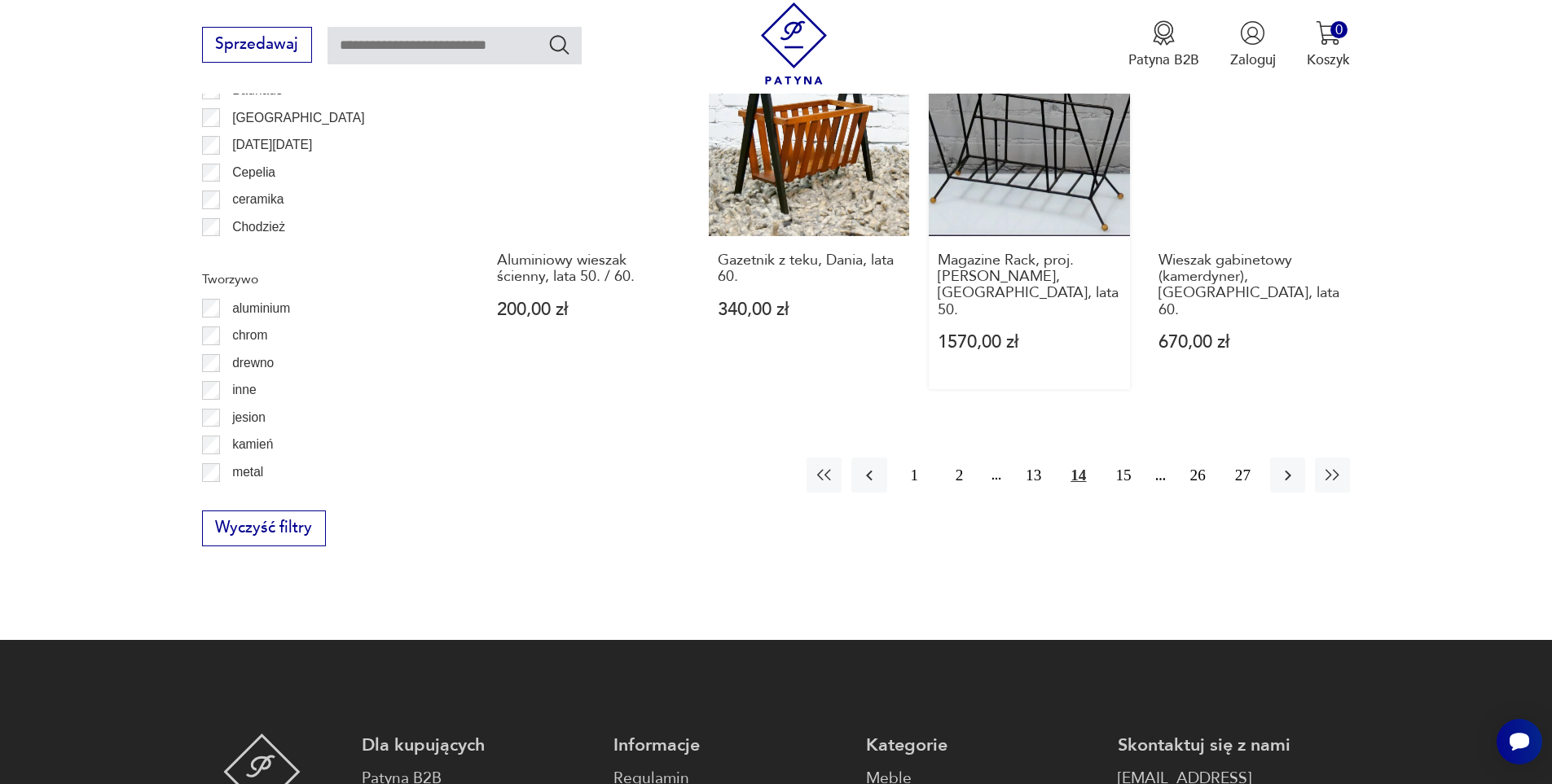
scroll to position [1926, 0]
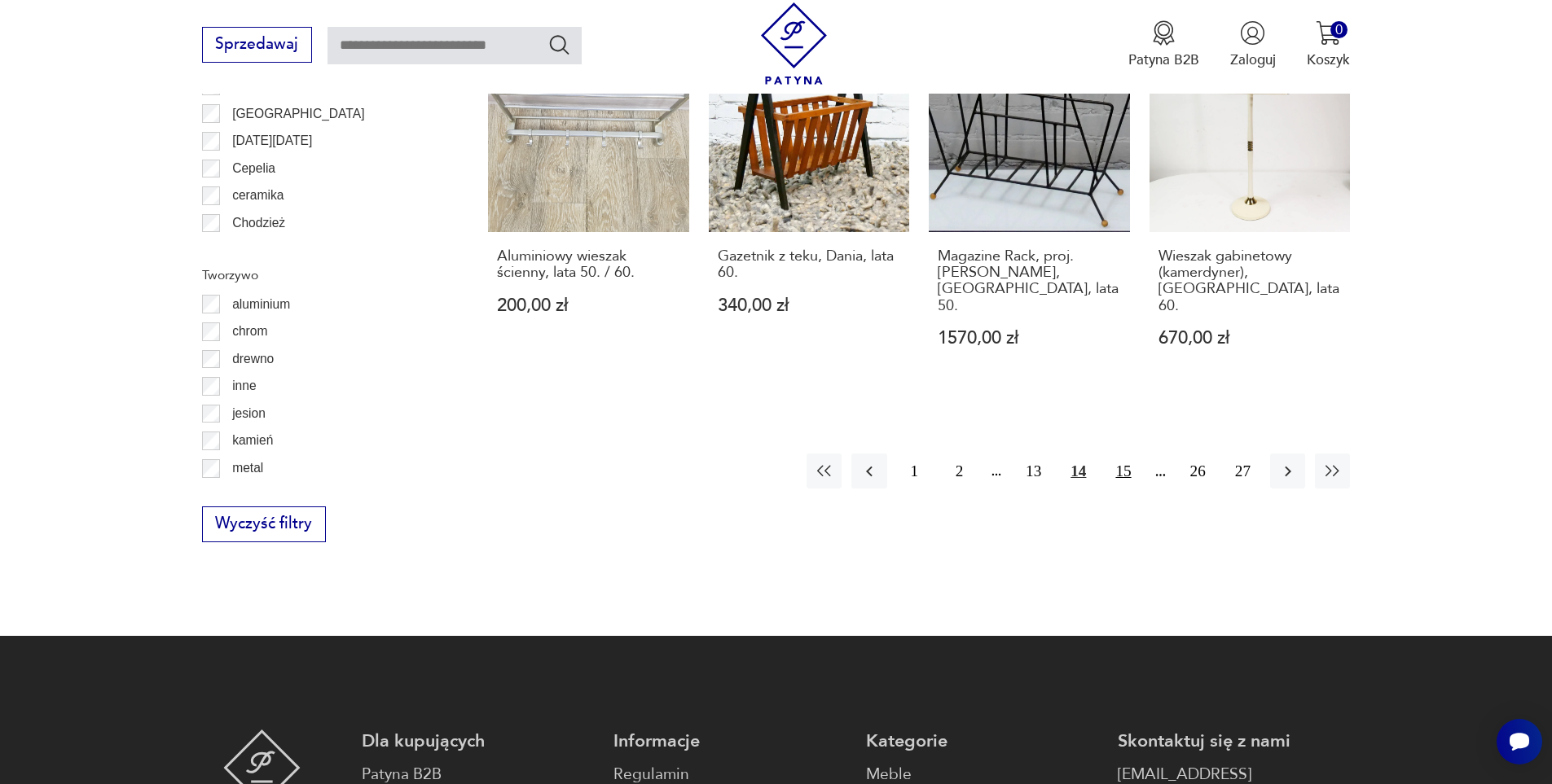
click at [1130, 454] on button "15" at bounding box center [1122, 470] width 35 height 35
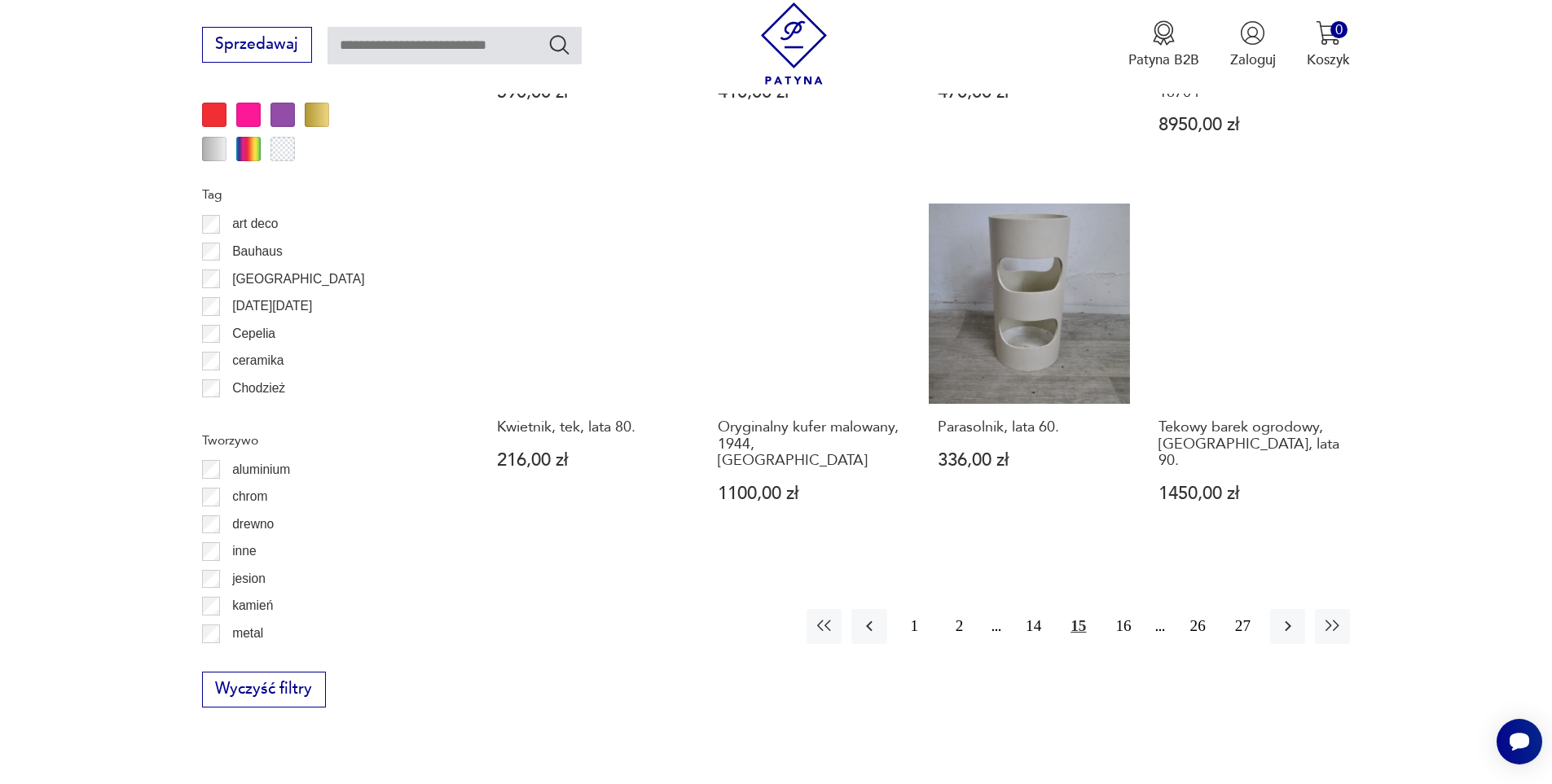
scroll to position [1763, 0]
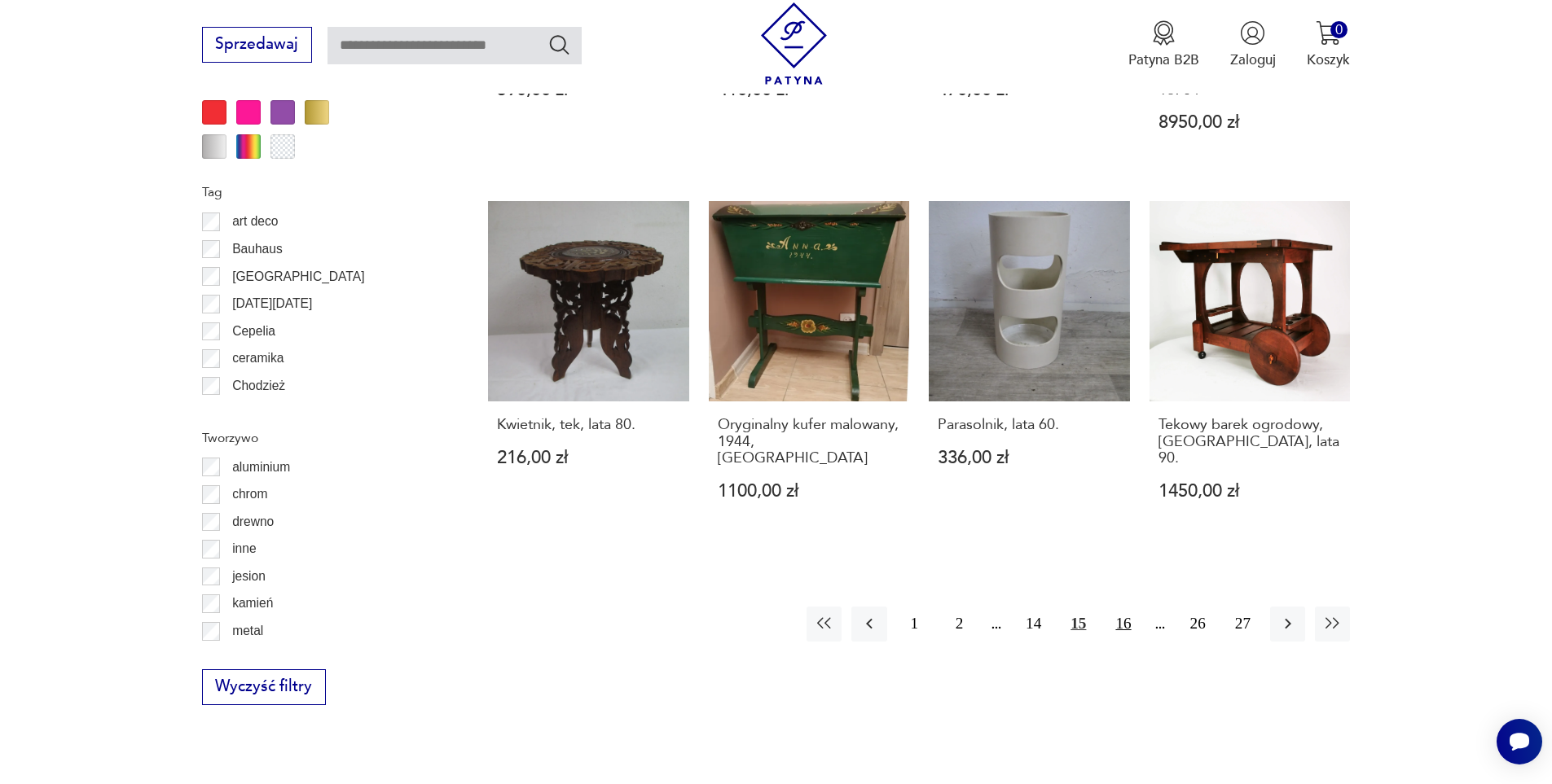
click at [1117, 606] on button "16" at bounding box center [1122, 623] width 35 height 35
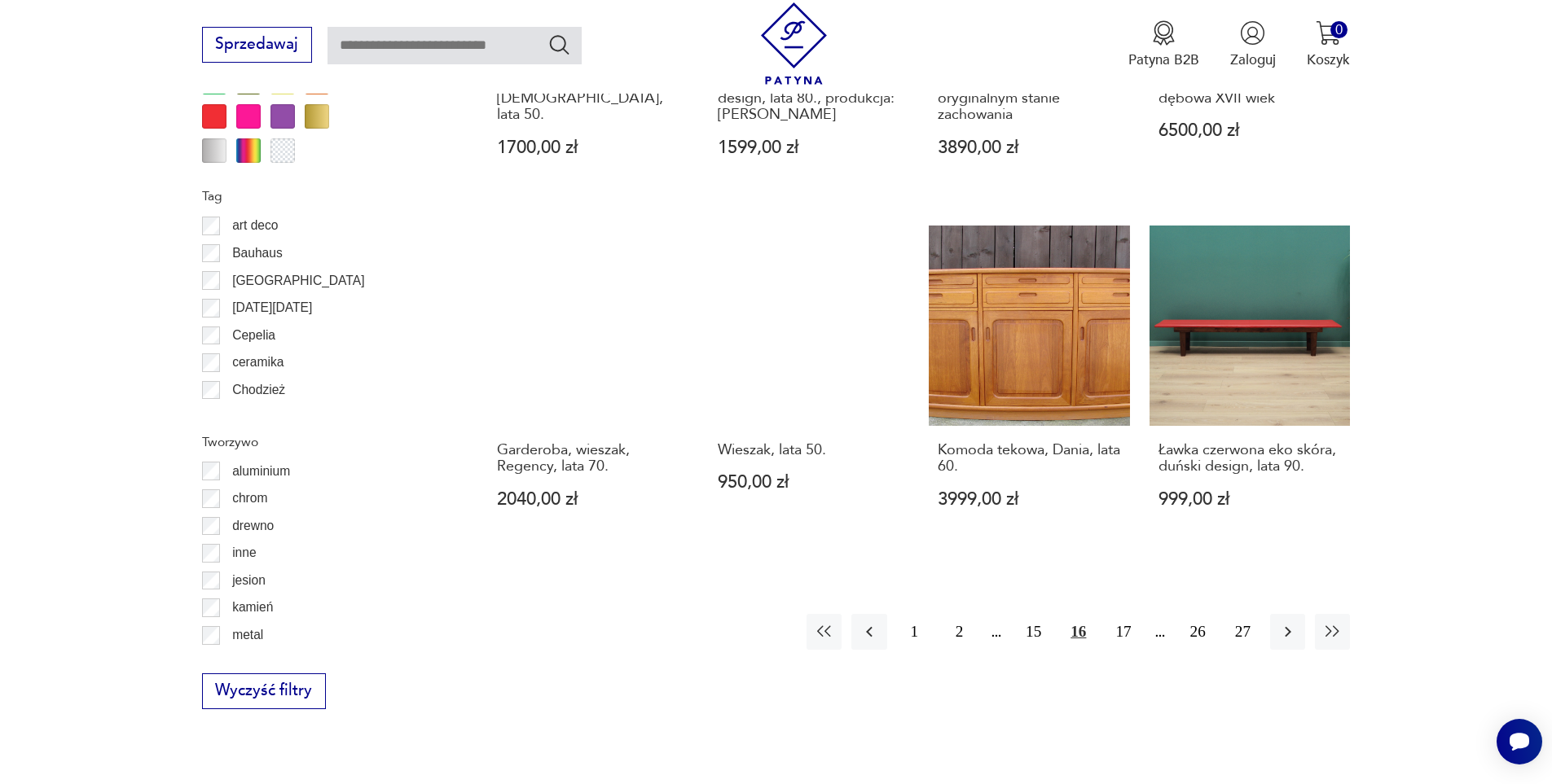
scroll to position [1763, 0]
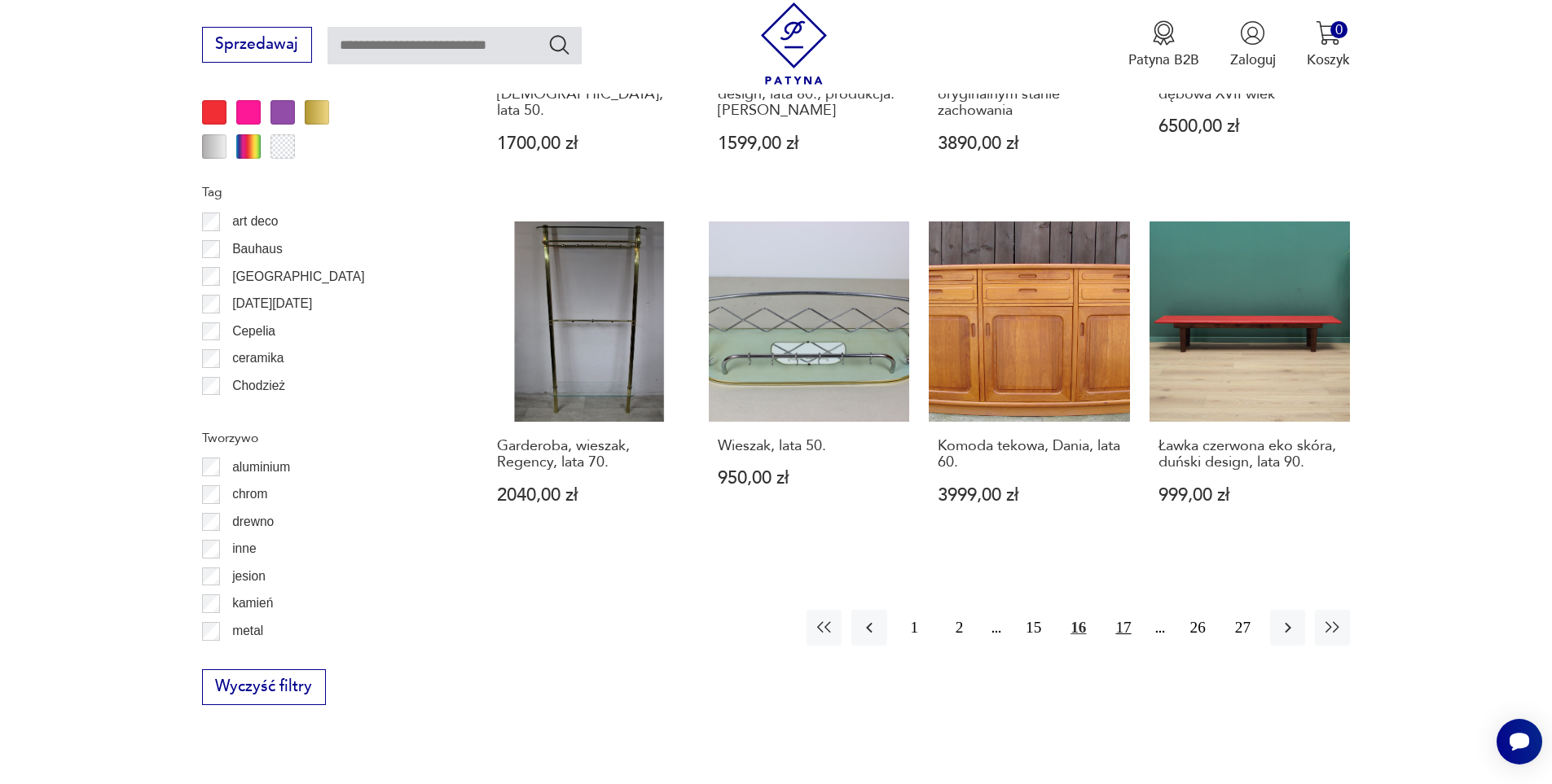
click at [1130, 609] on button "17" at bounding box center [1122, 626] width 35 height 35
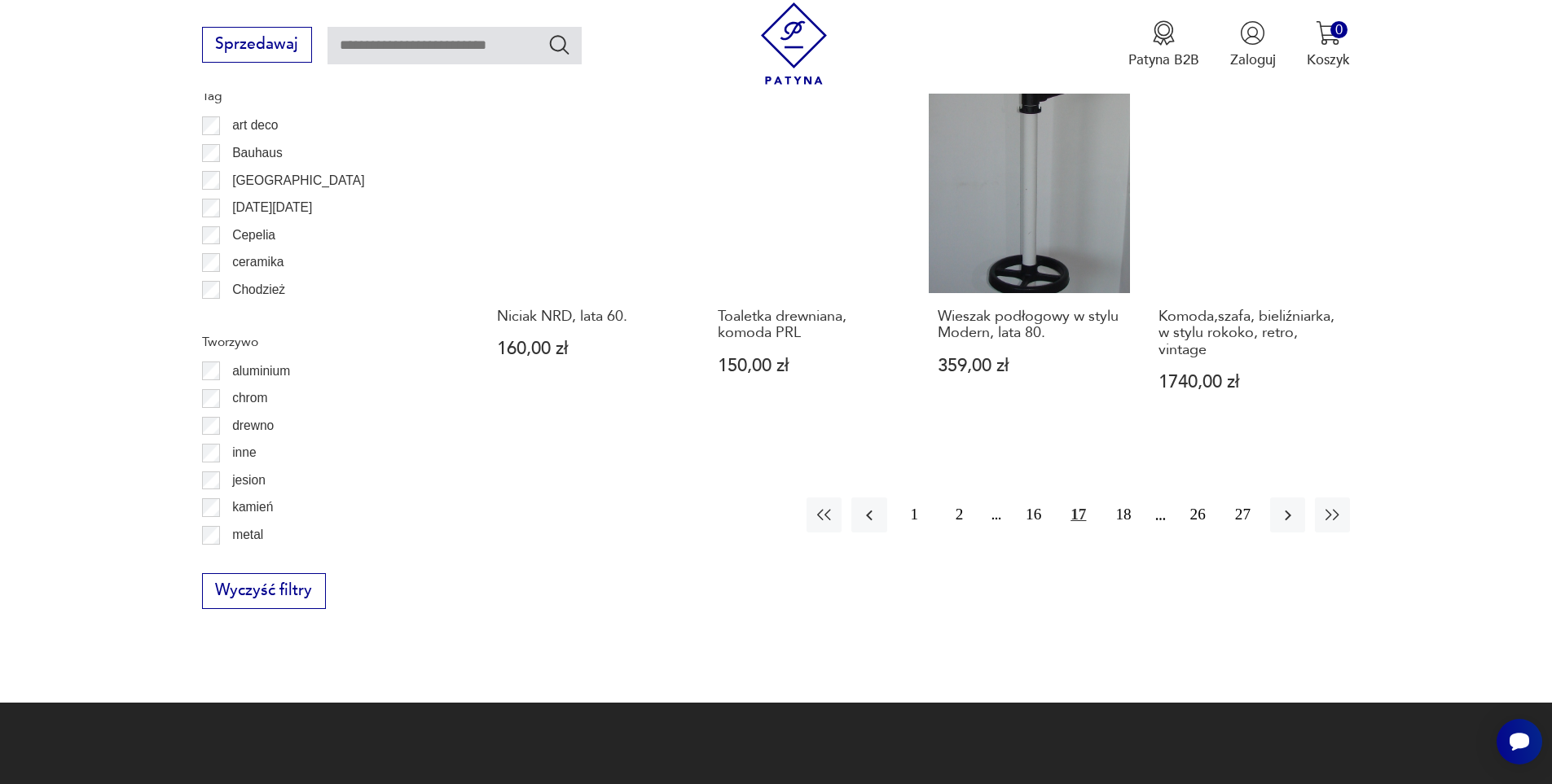
scroll to position [1926, 0]
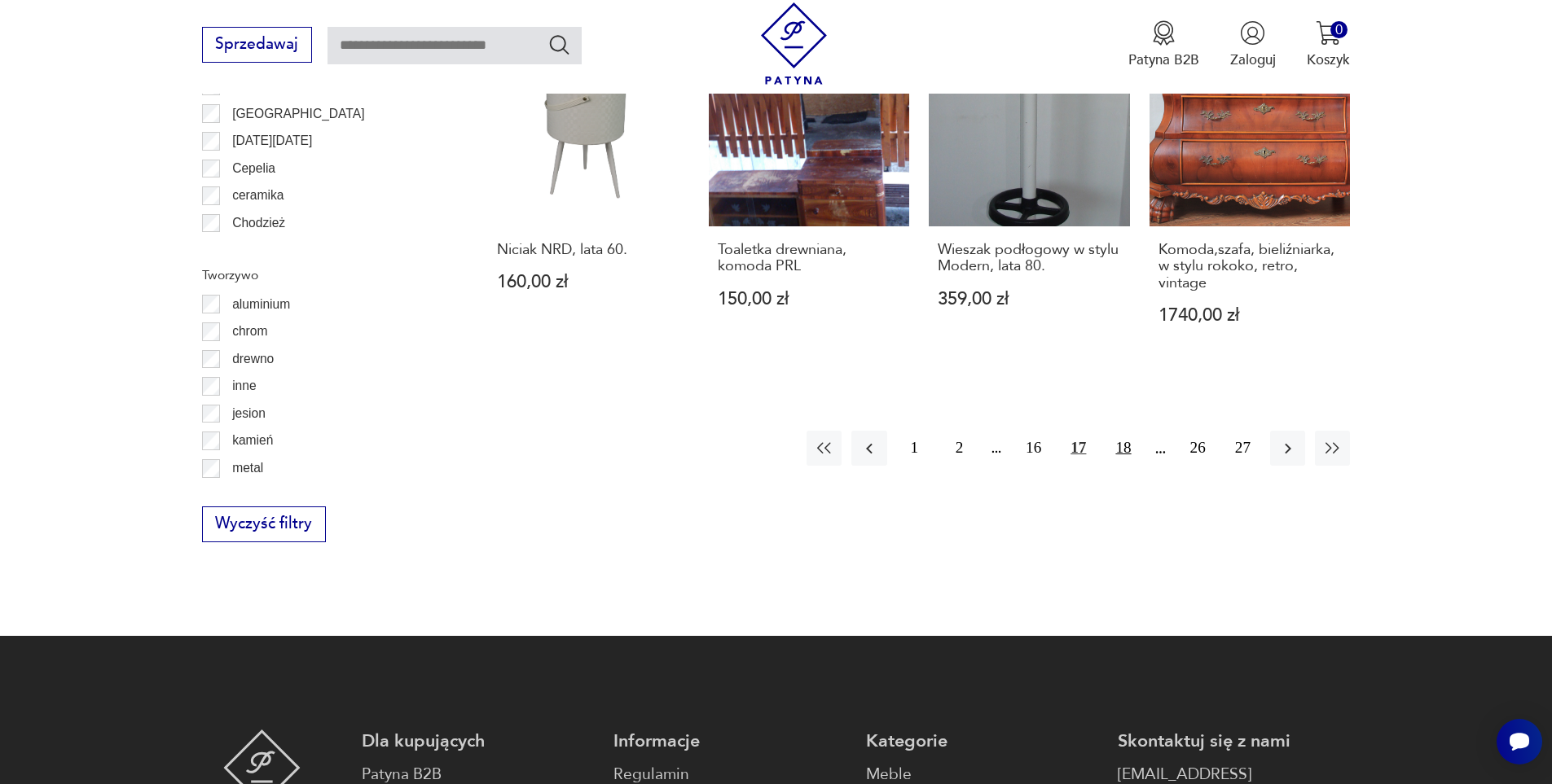
click at [1123, 446] on button "18" at bounding box center [1122, 448] width 35 height 35
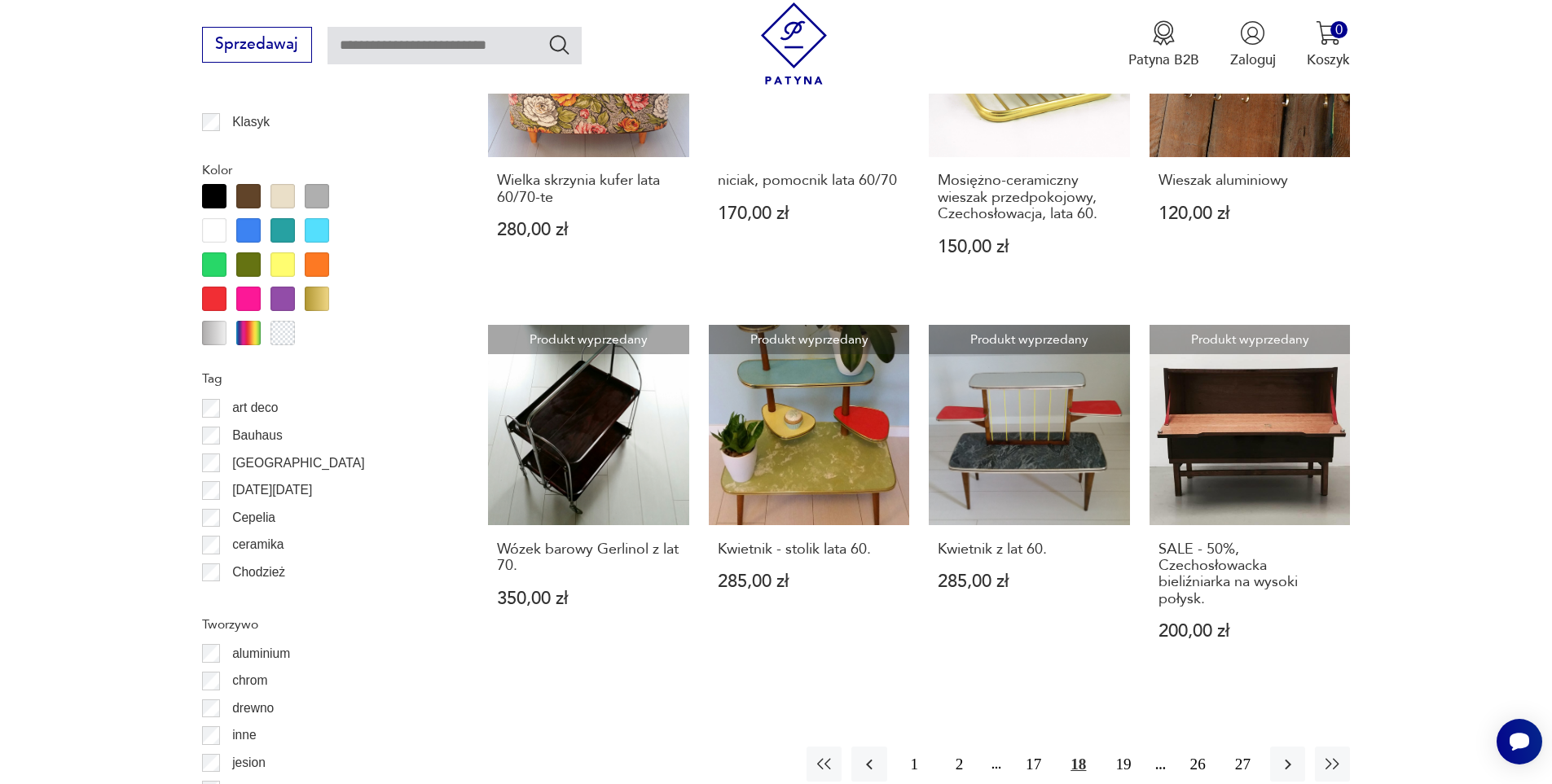
scroll to position [1763, 0]
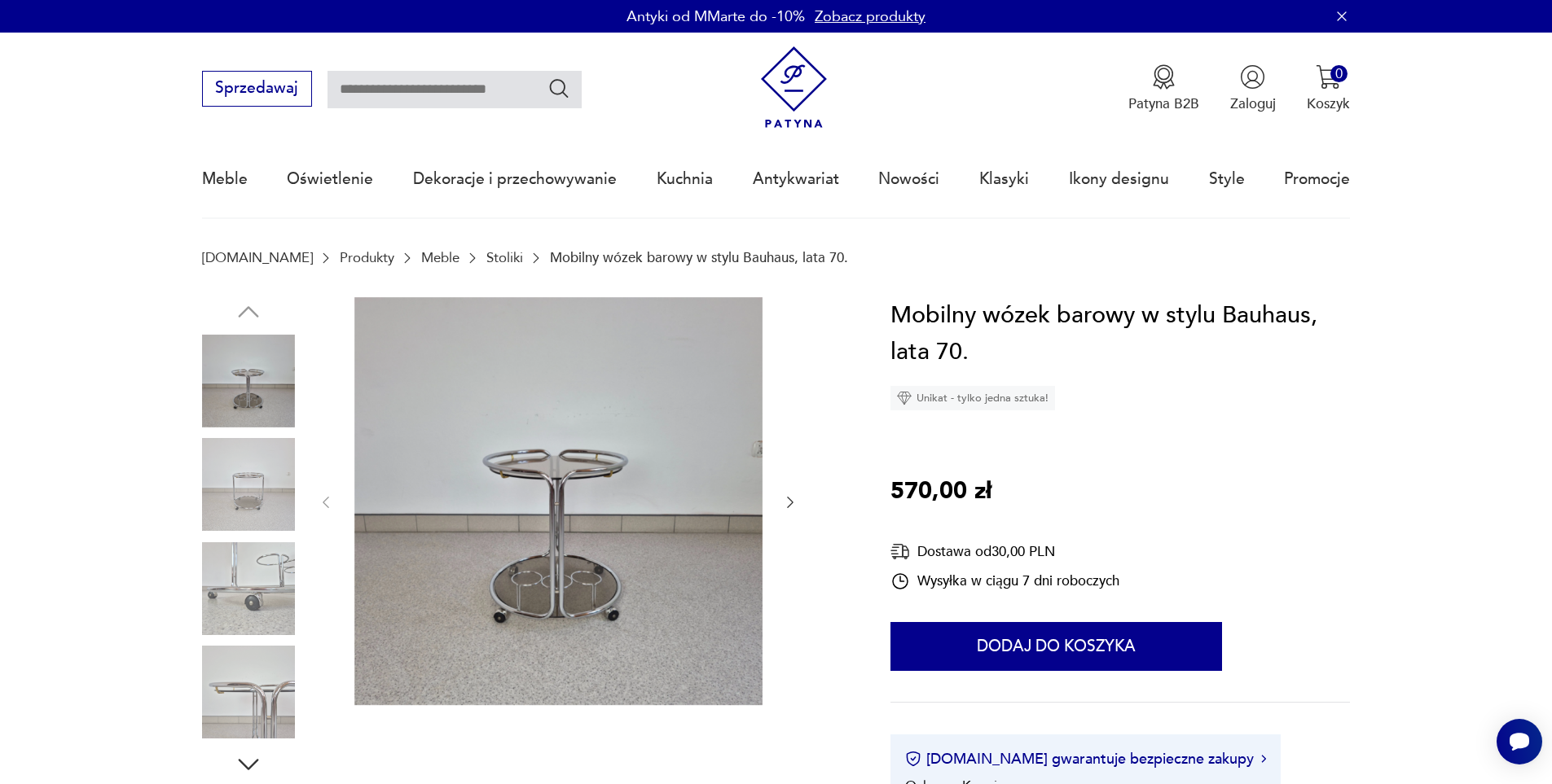
click at [260, 453] on img at bounding box center [249, 484] width 93 height 93
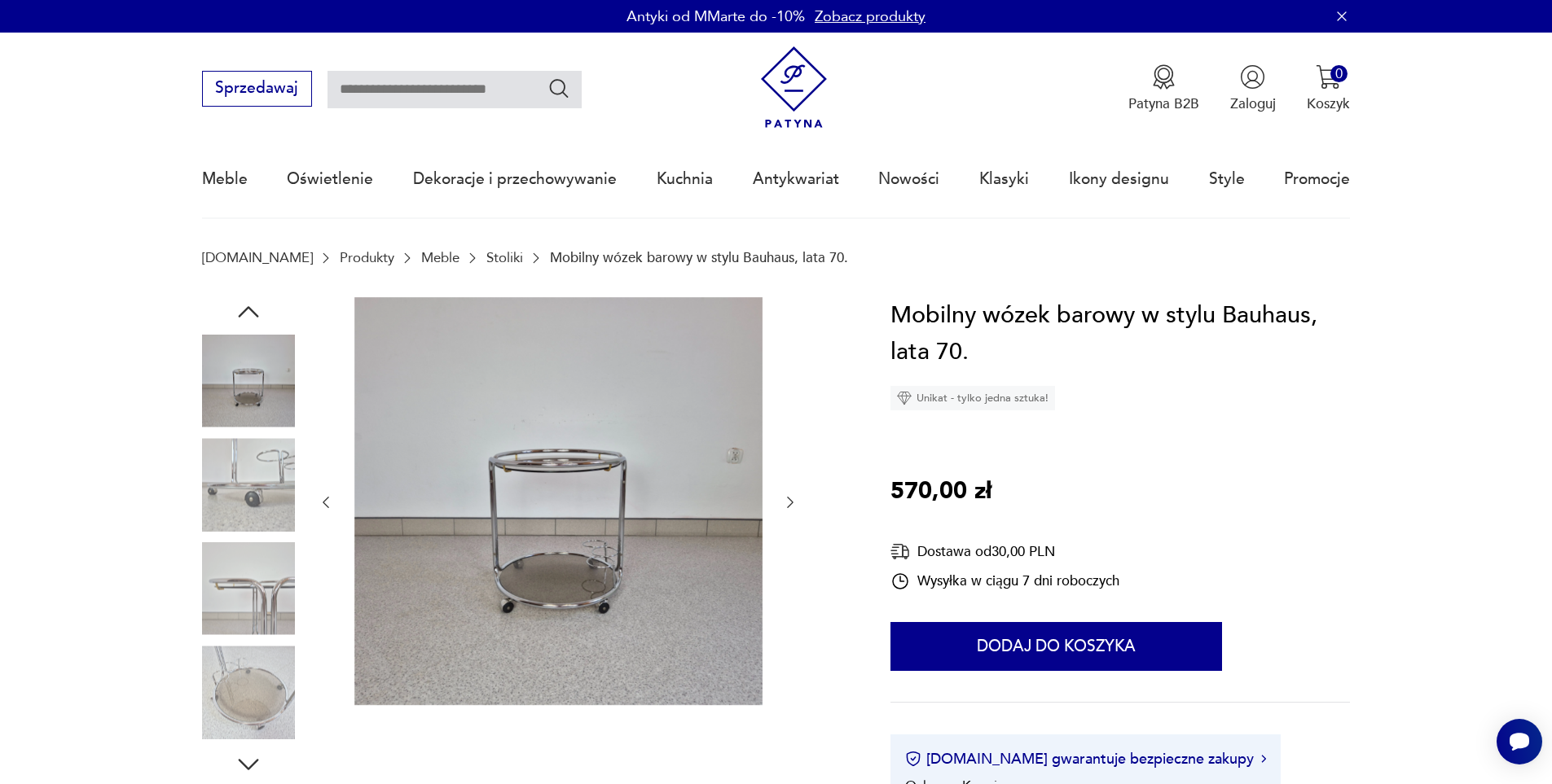
click at [260, 505] on img at bounding box center [249, 484] width 93 height 93
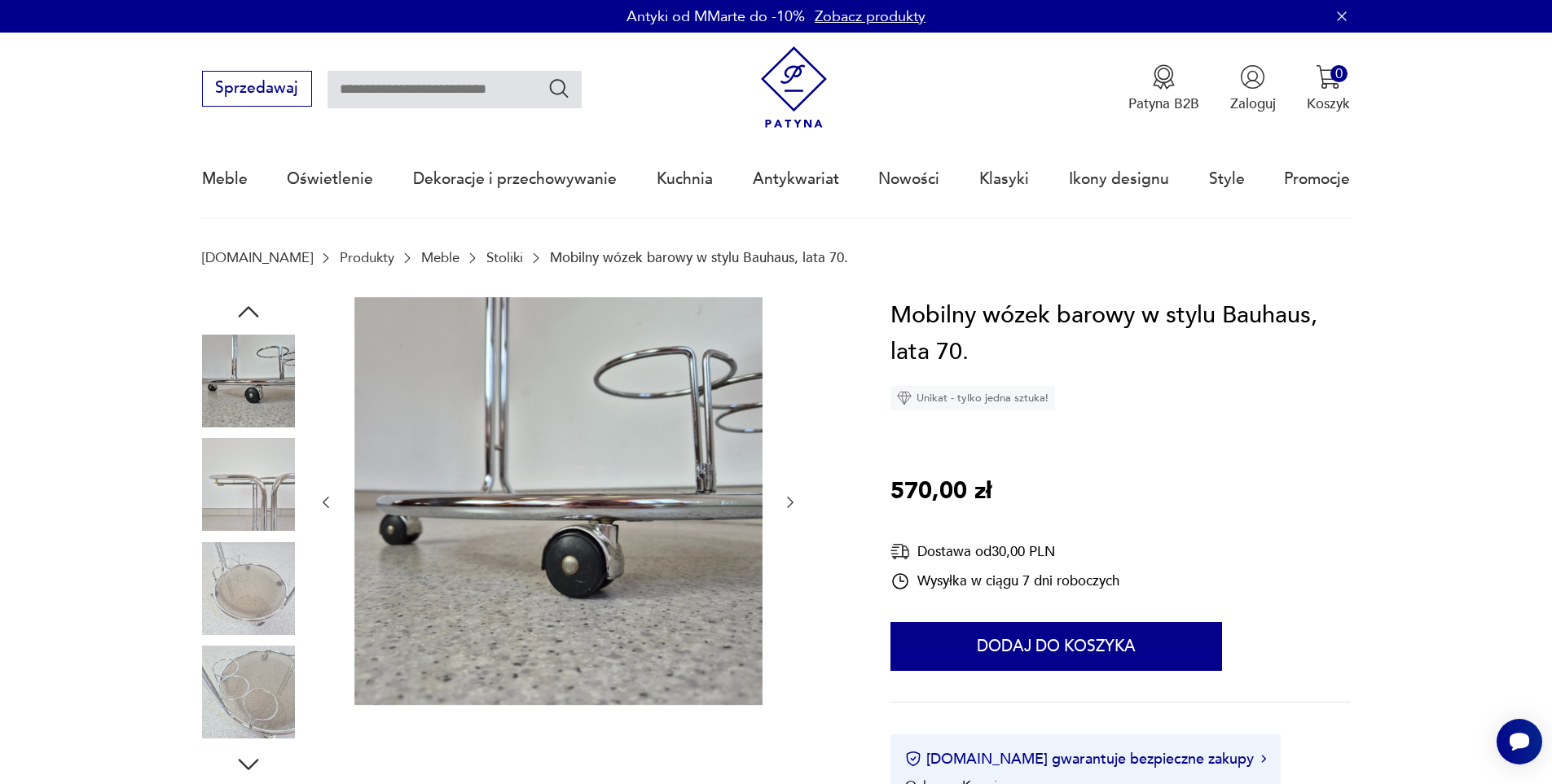
click at [260, 559] on img at bounding box center [249, 589] width 93 height 93
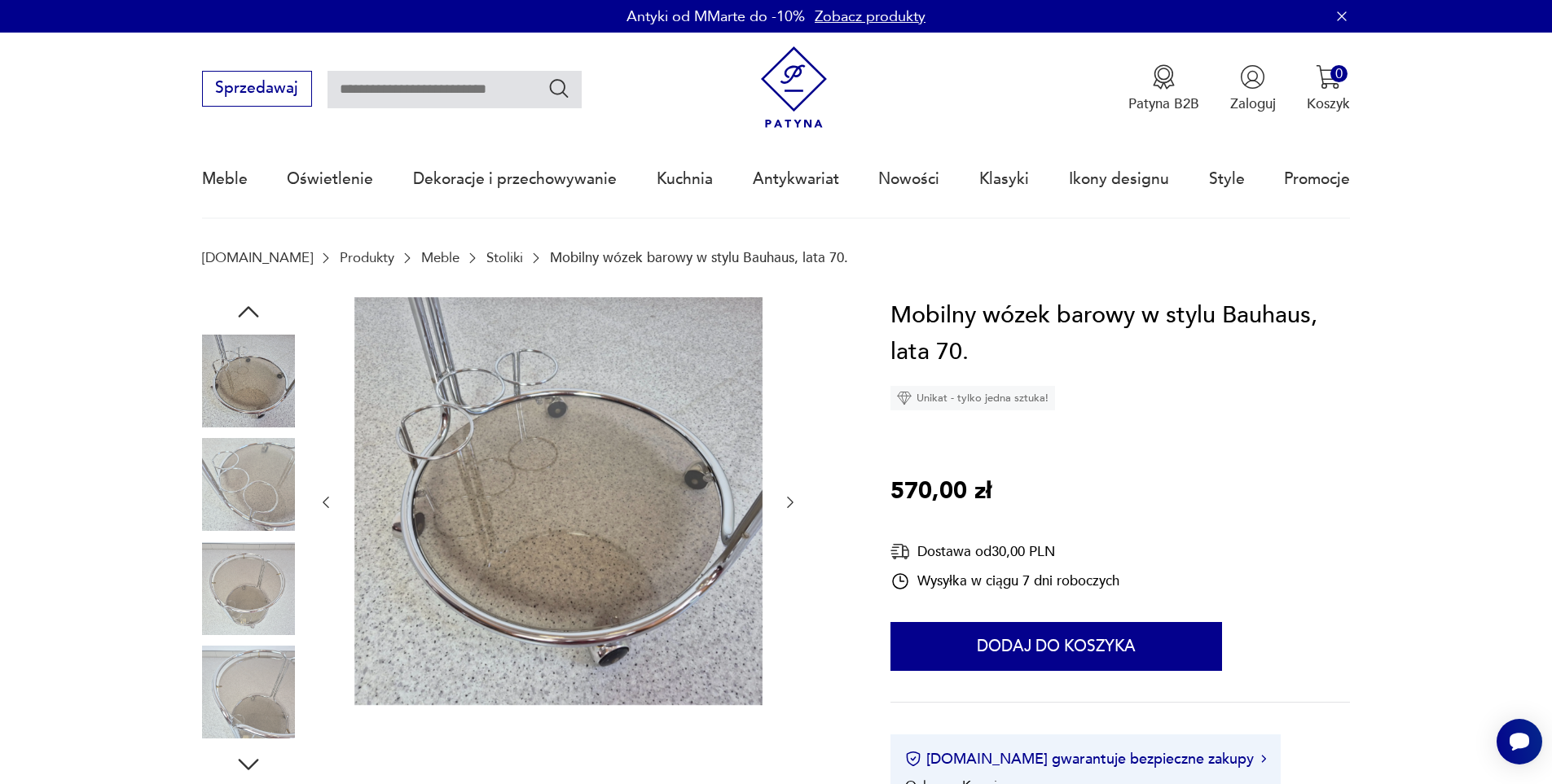
click at [262, 609] on img at bounding box center [249, 589] width 93 height 93
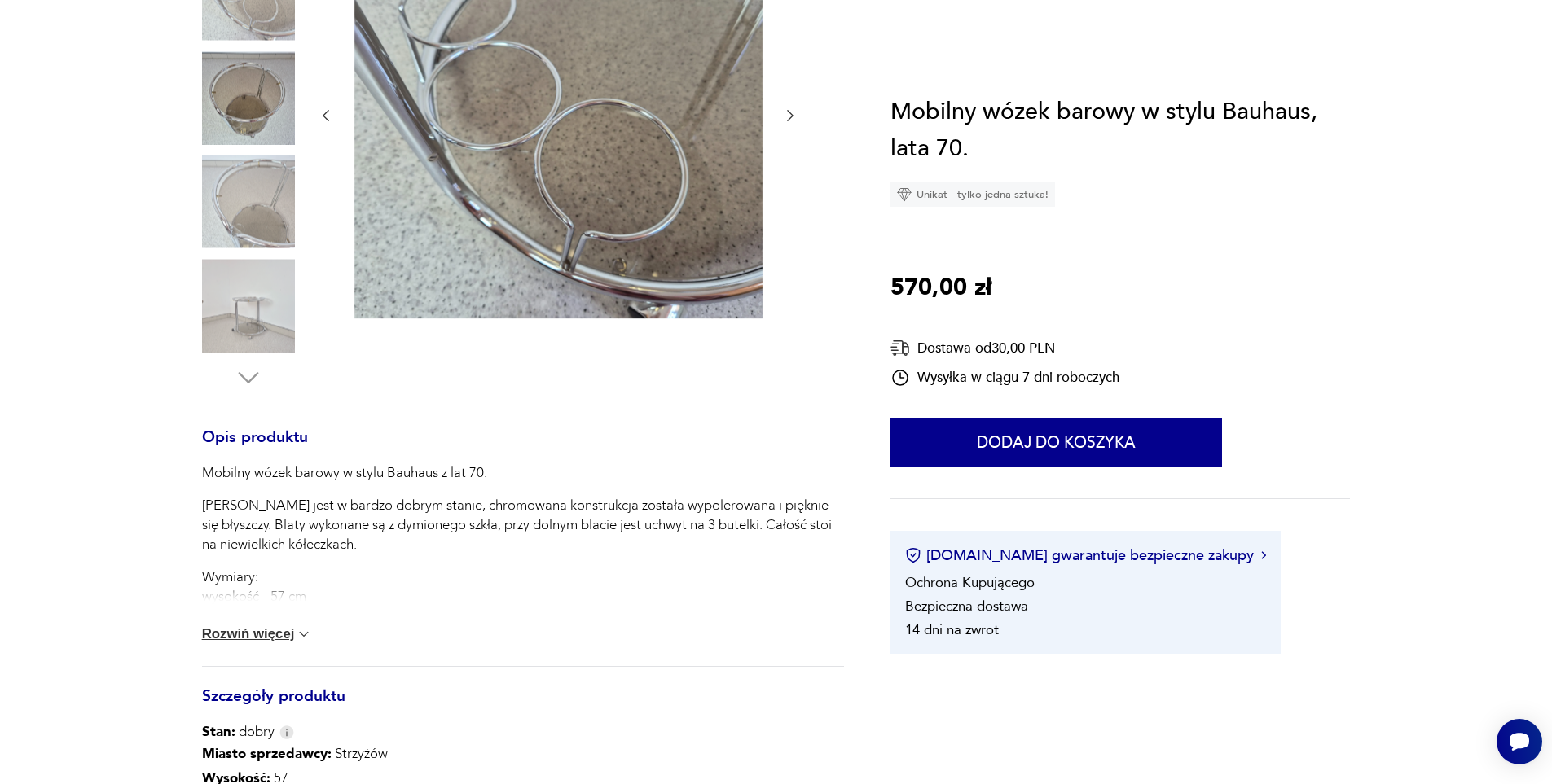
scroll to position [407, 0]
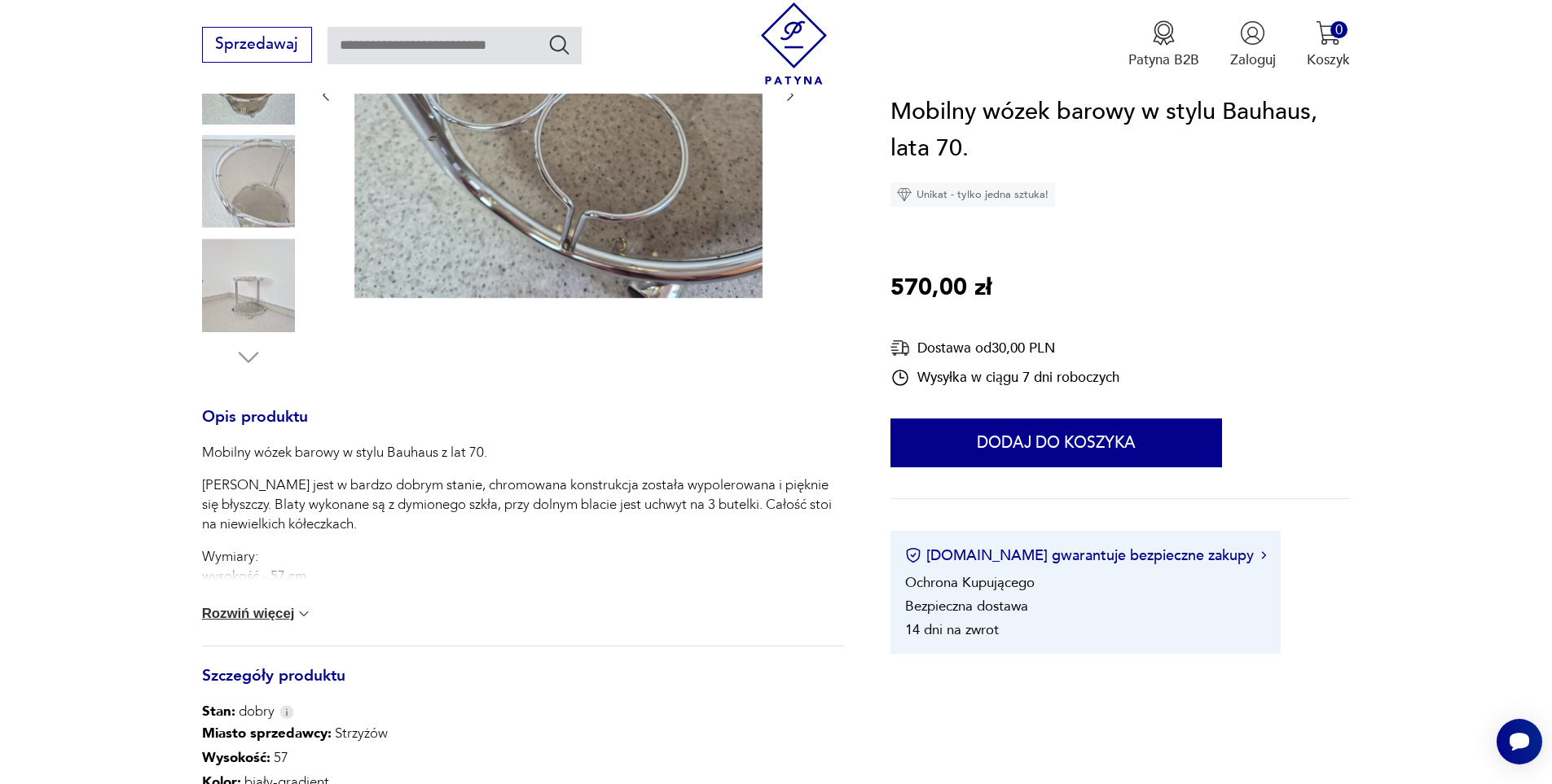
click at [251, 614] on button "Rozwiń więcej" at bounding box center [258, 613] width 111 height 17
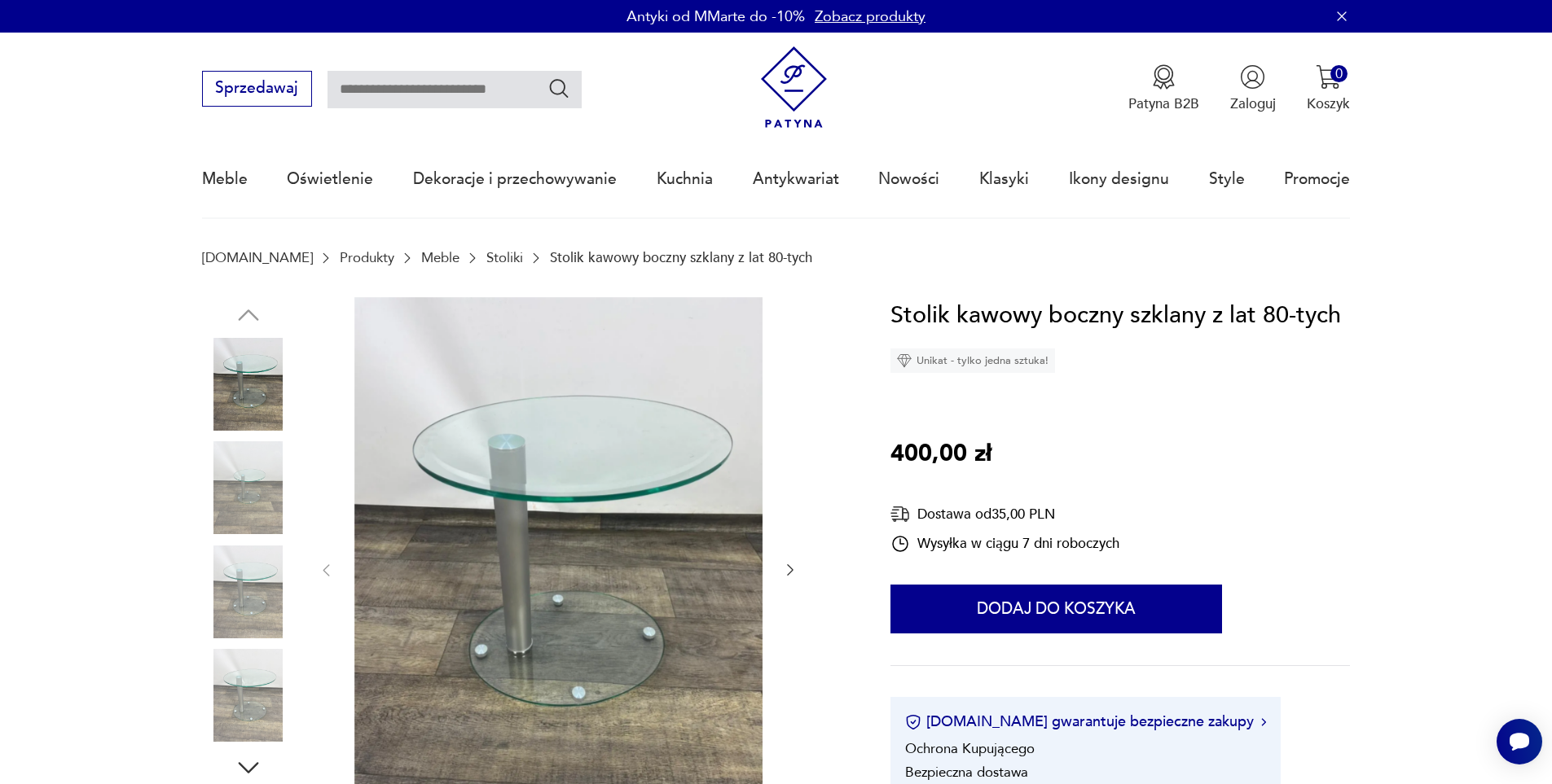
click at [262, 497] on img at bounding box center [249, 487] width 93 height 93
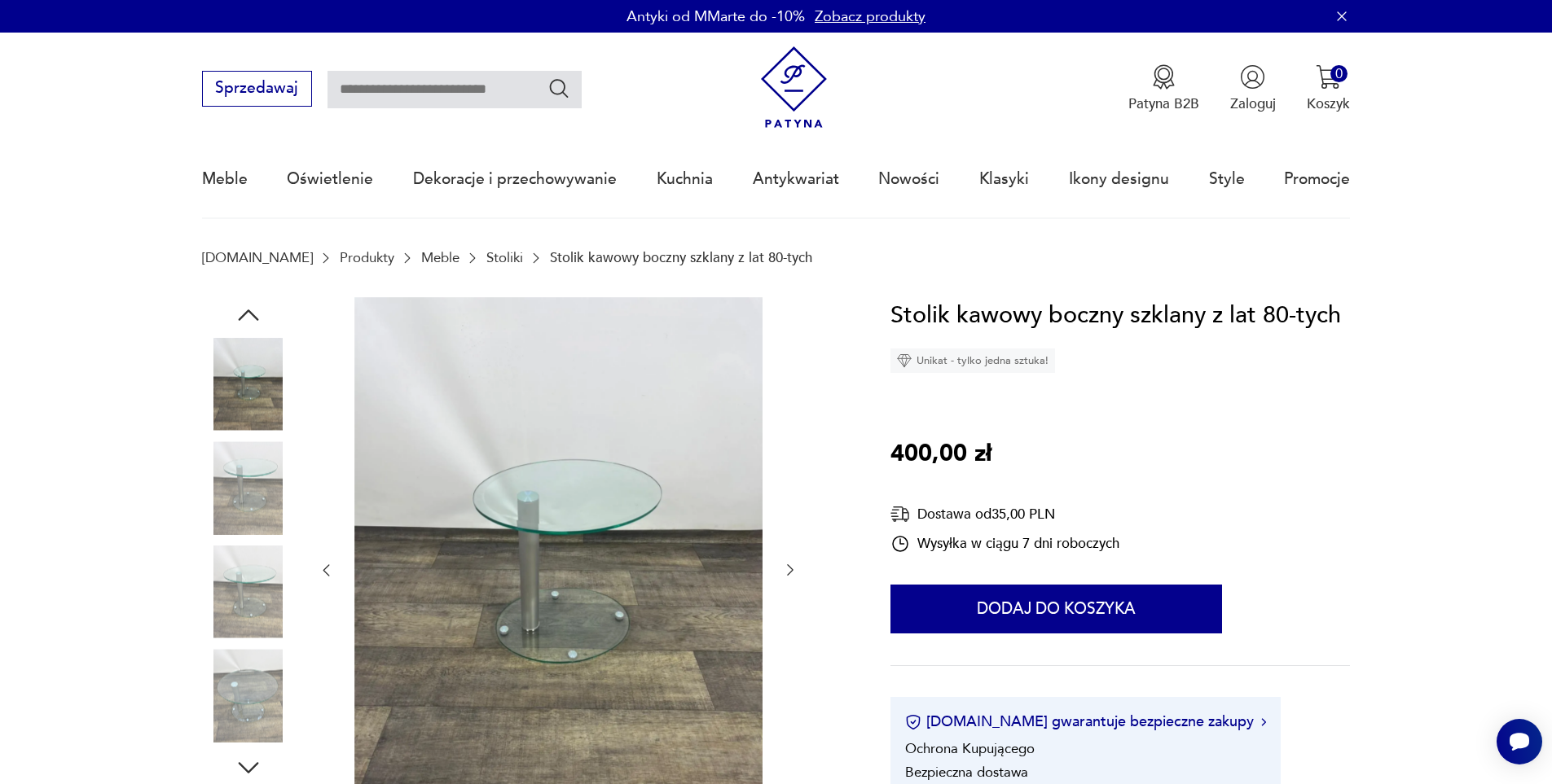
click at [262, 497] on img at bounding box center [249, 487] width 93 height 93
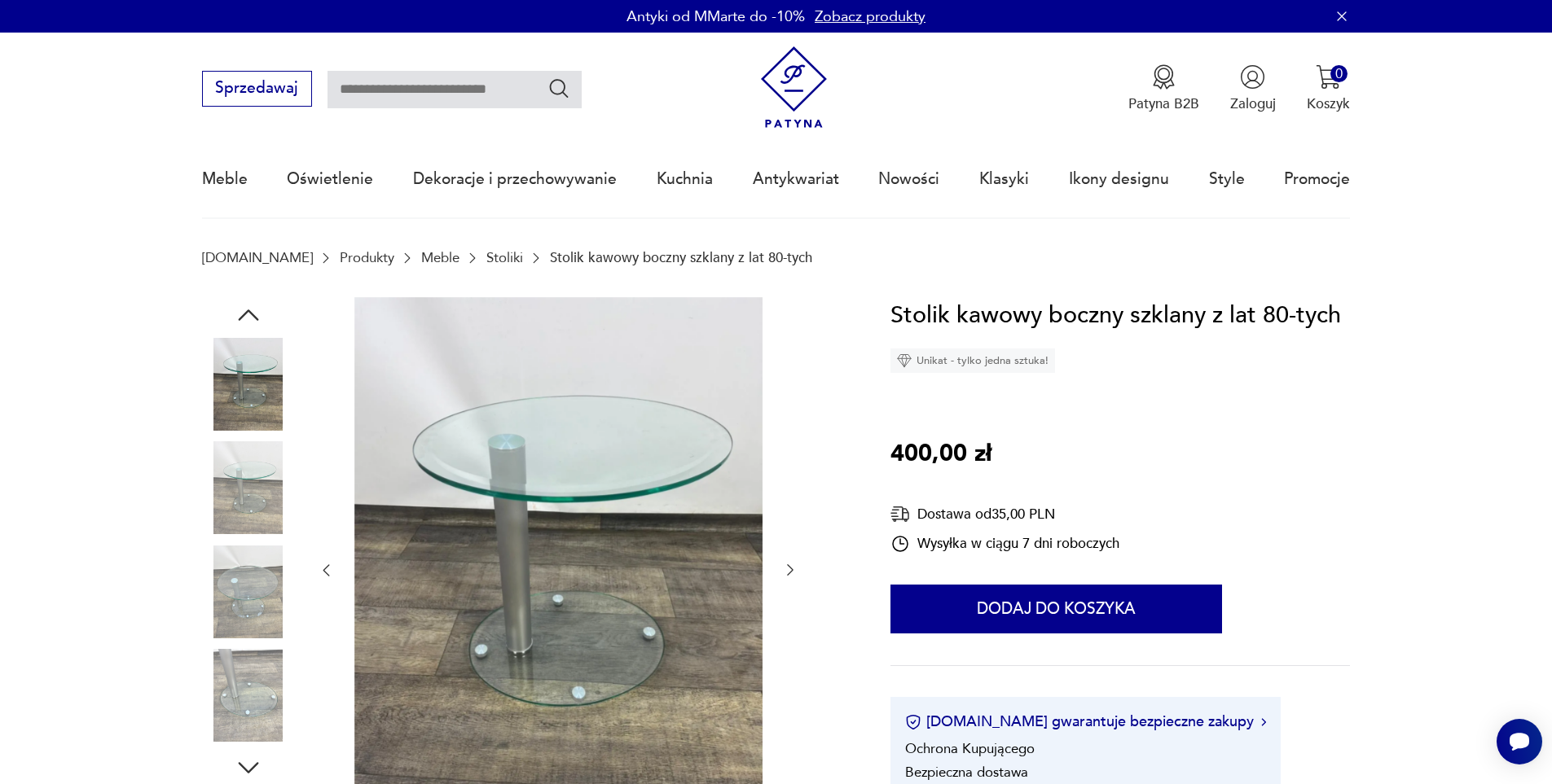
click at [262, 497] on img at bounding box center [249, 487] width 93 height 93
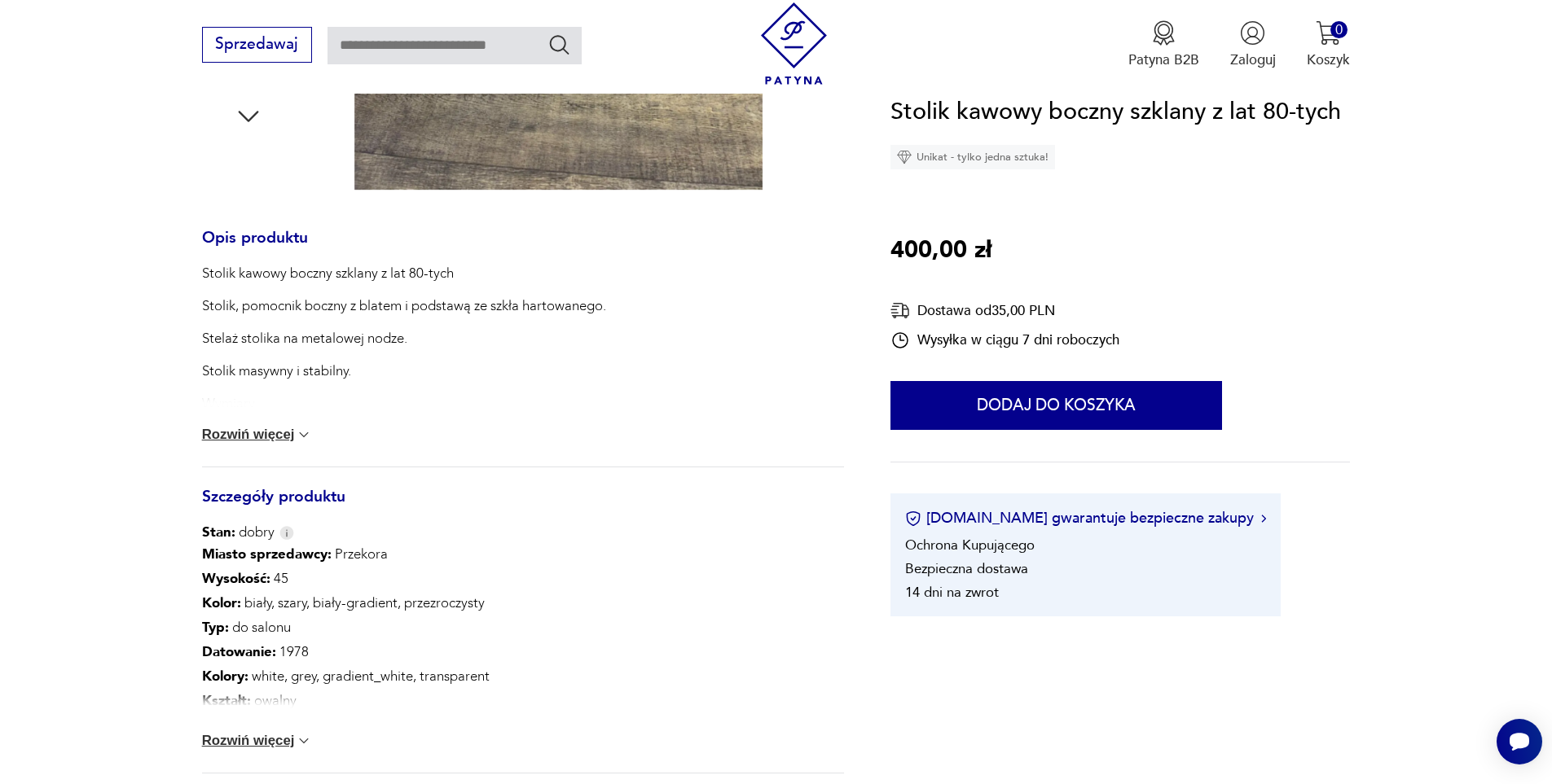
scroll to position [815, 0]
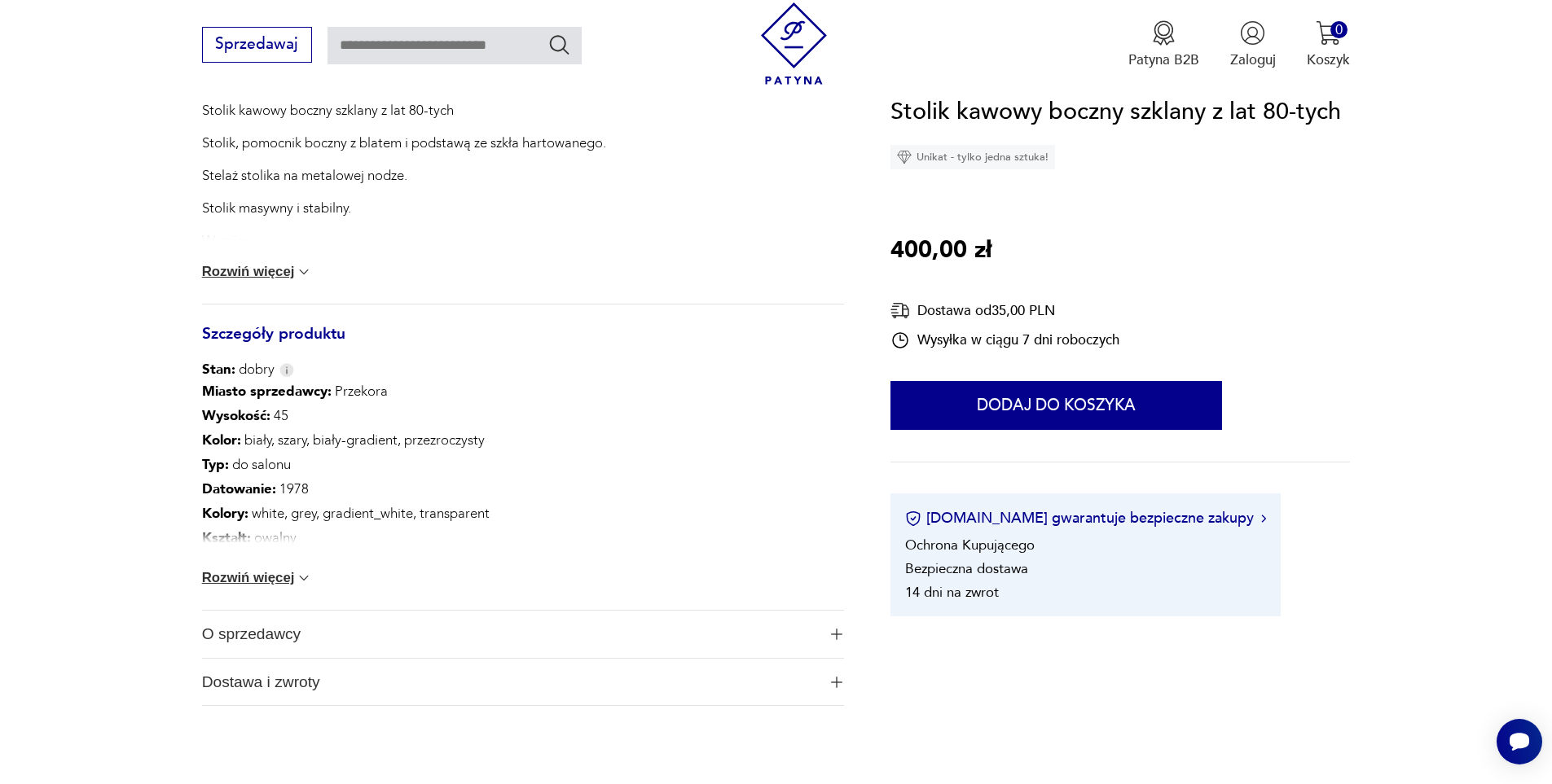
click at [252, 578] on button "Rozwiń więcej" at bounding box center [258, 578] width 111 height 17
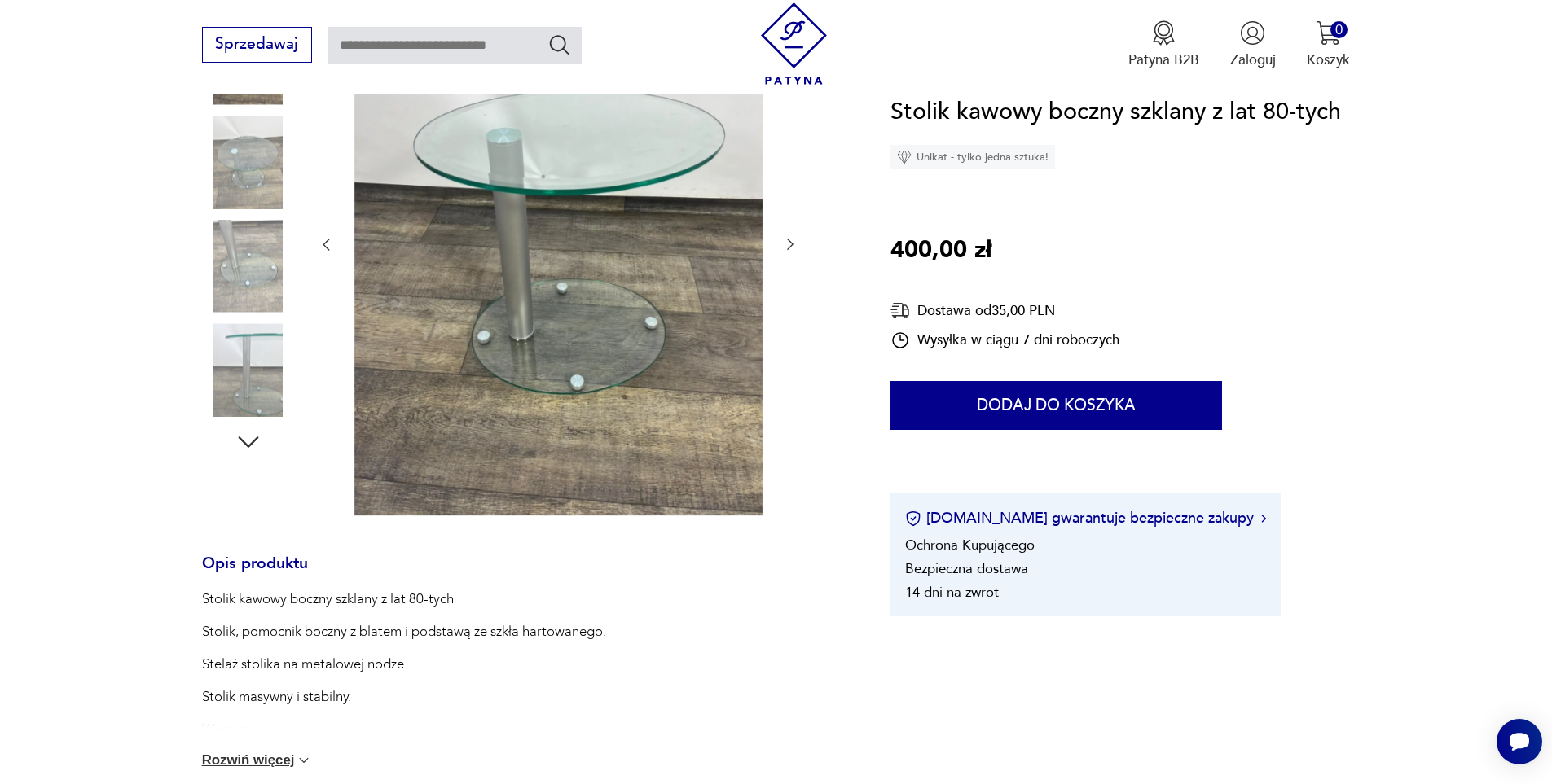
scroll to position [163, 0]
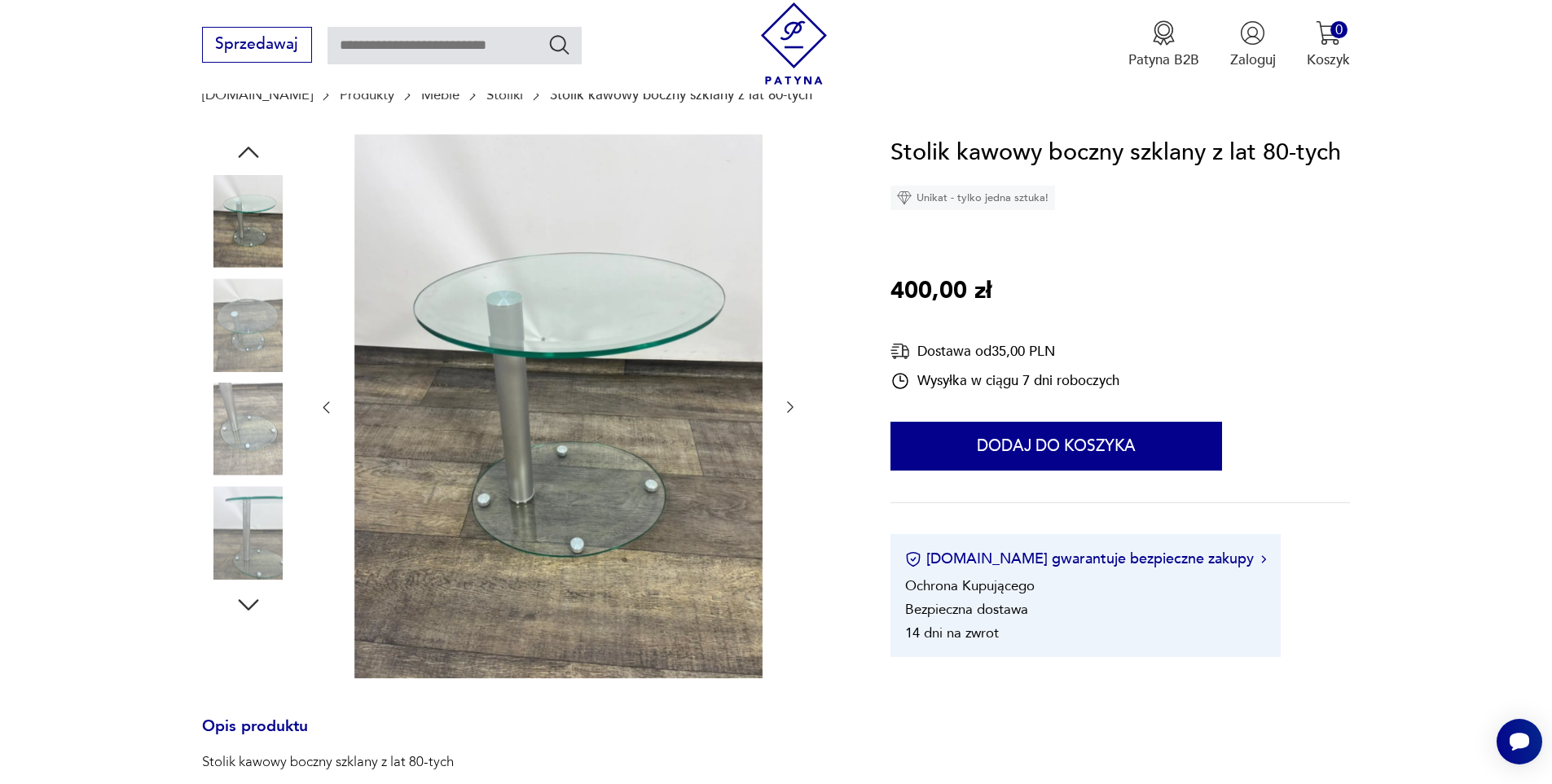
click at [237, 434] on img at bounding box center [249, 429] width 93 height 93
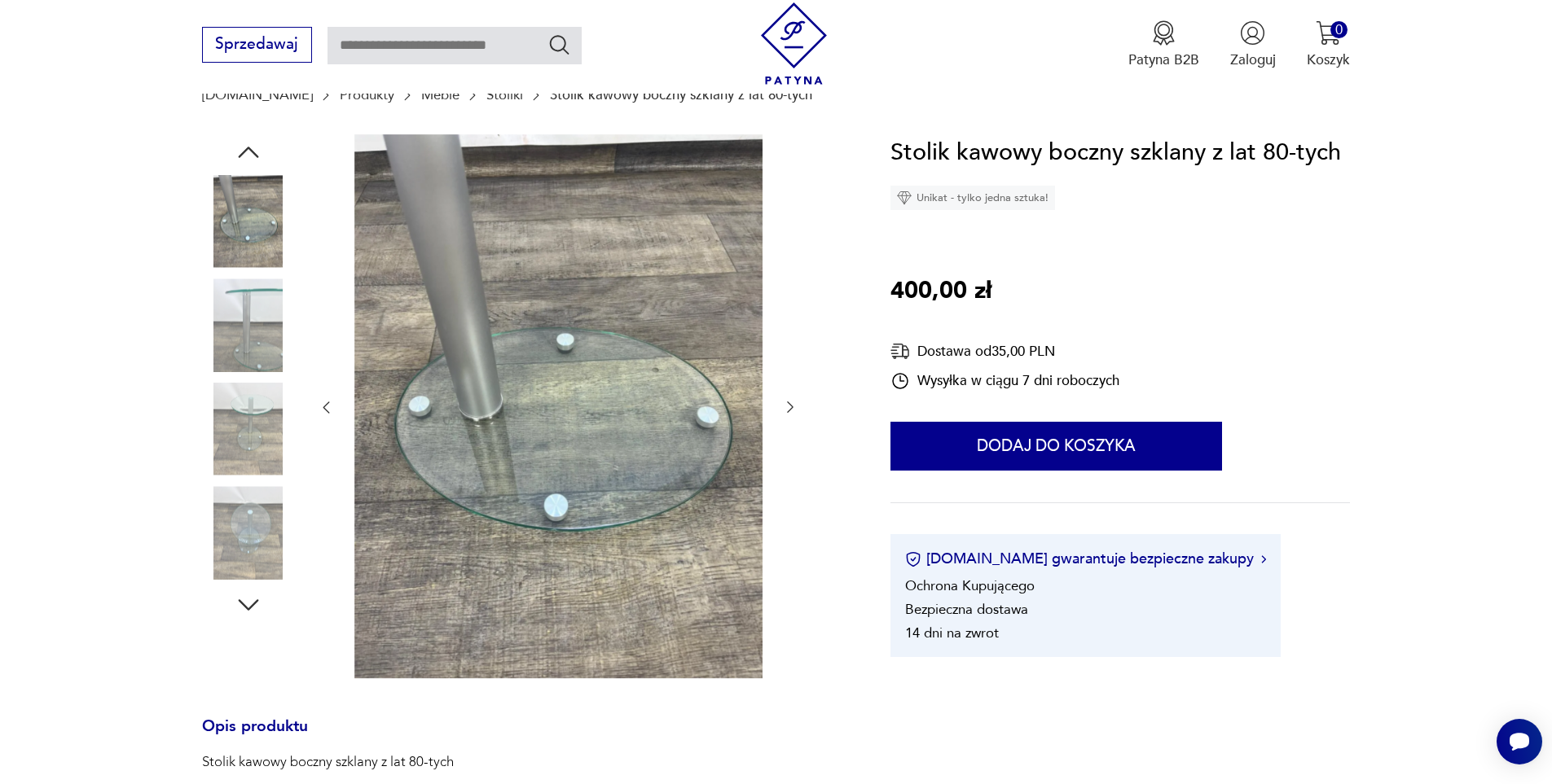
click at [237, 432] on img at bounding box center [249, 429] width 93 height 93
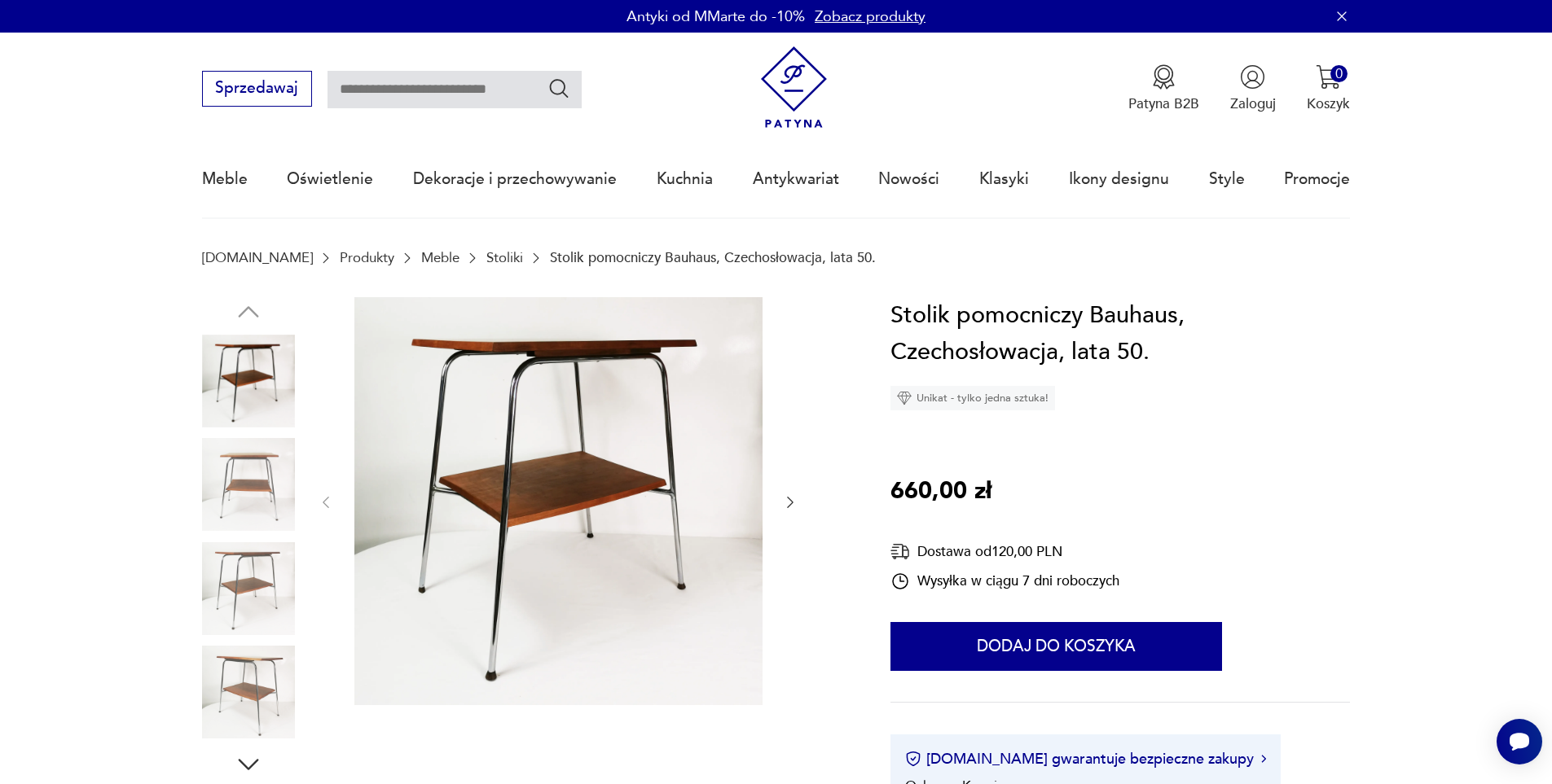
click at [269, 503] on img at bounding box center [249, 484] width 93 height 93
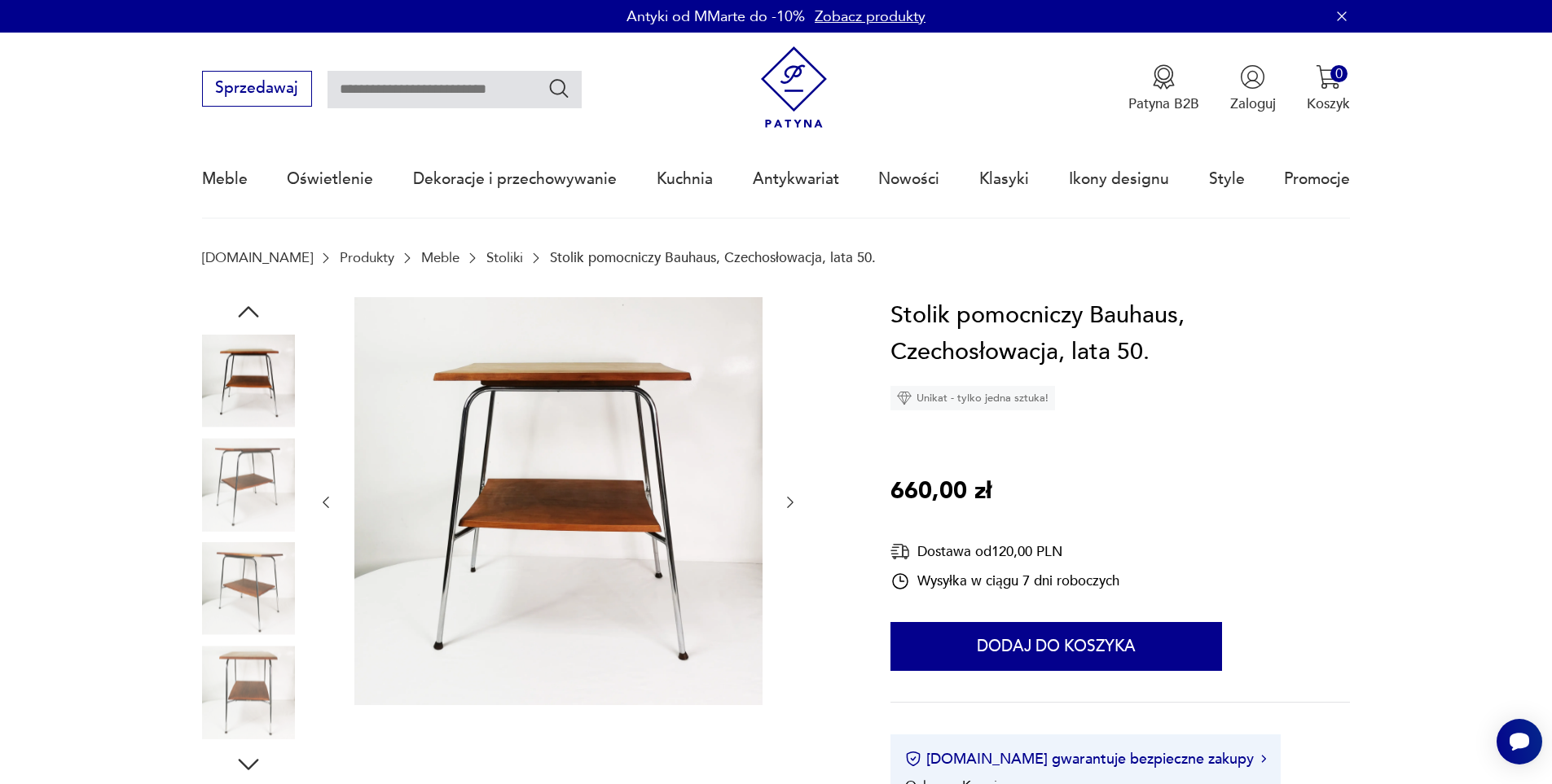
click at [257, 534] on div at bounding box center [249, 485] width 93 height 96
click at [245, 601] on img at bounding box center [249, 589] width 93 height 93
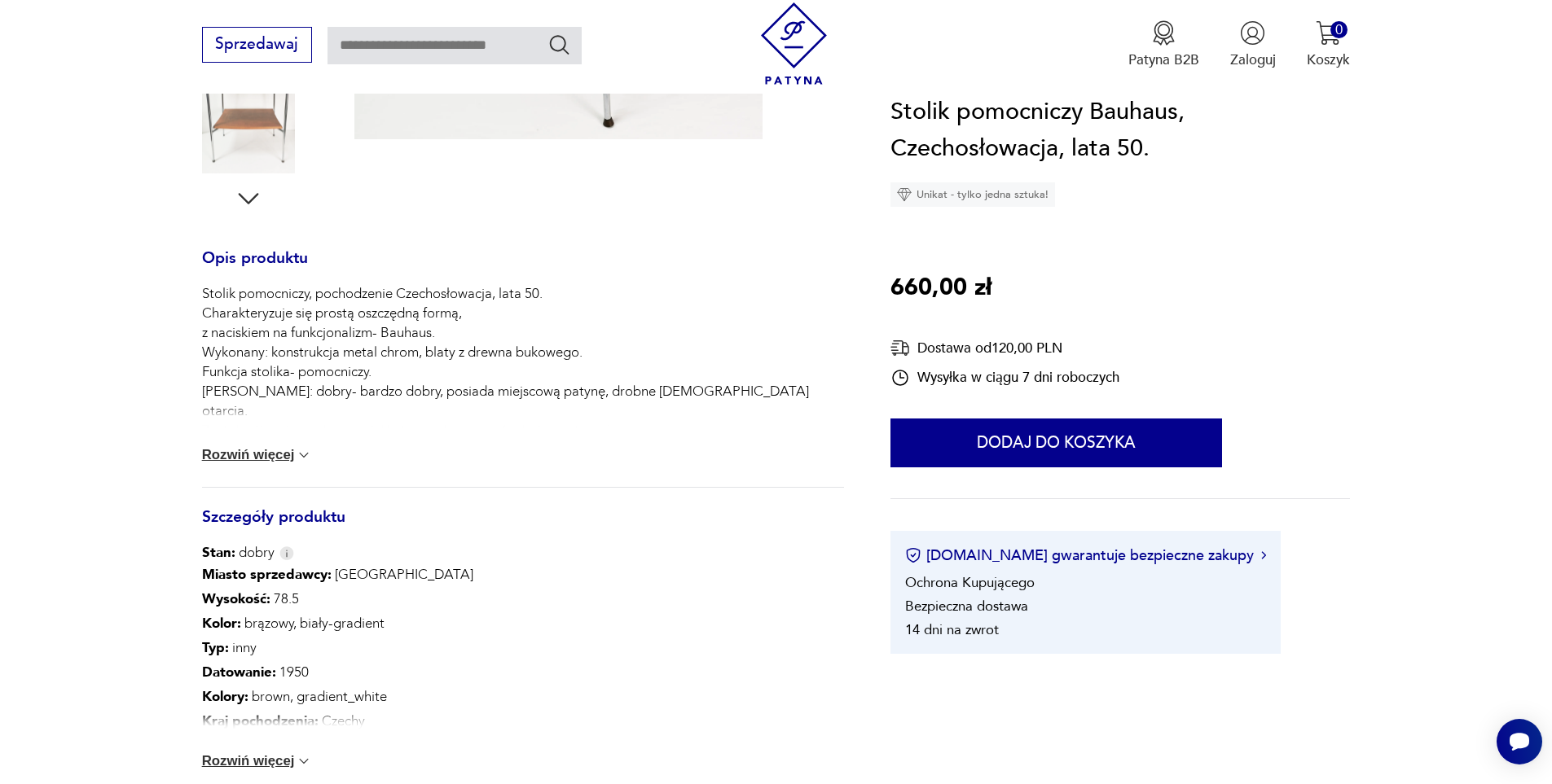
scroll to position [651, 0]
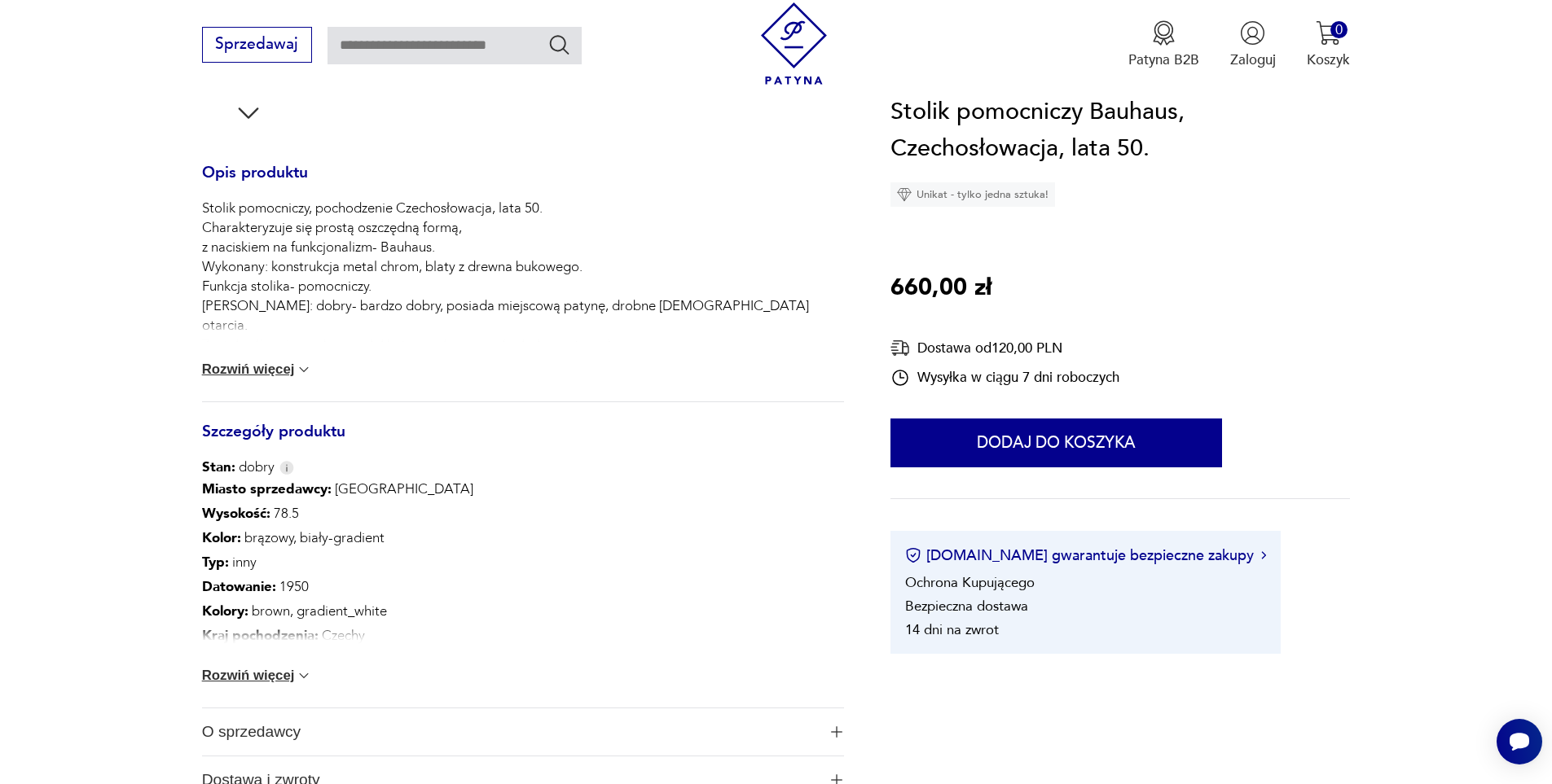
click at [245, 674] on button "Rozwiń więcej" at bounding box center [258, 676] width 111 height 17
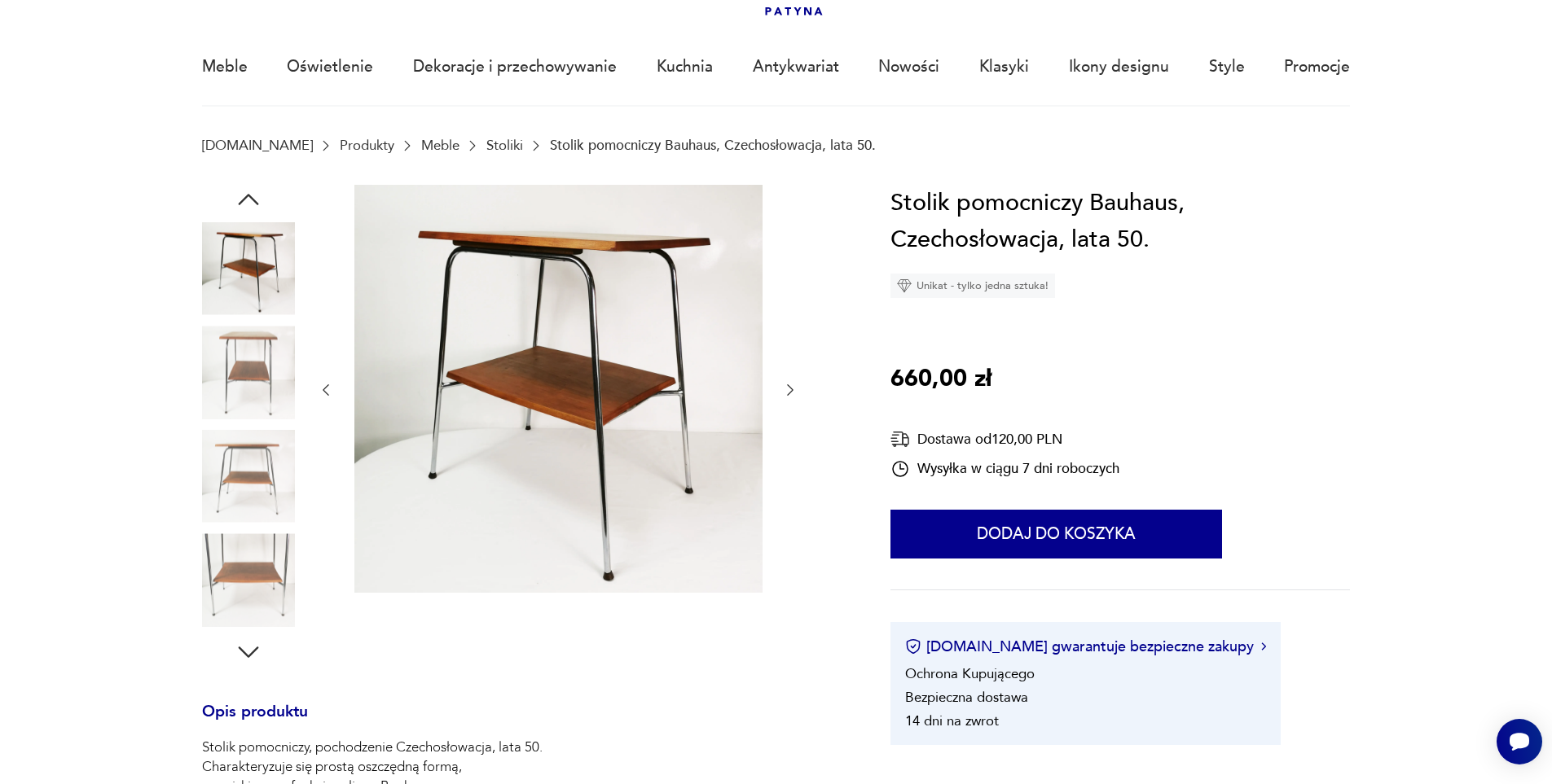
scroll to position [82, 0]
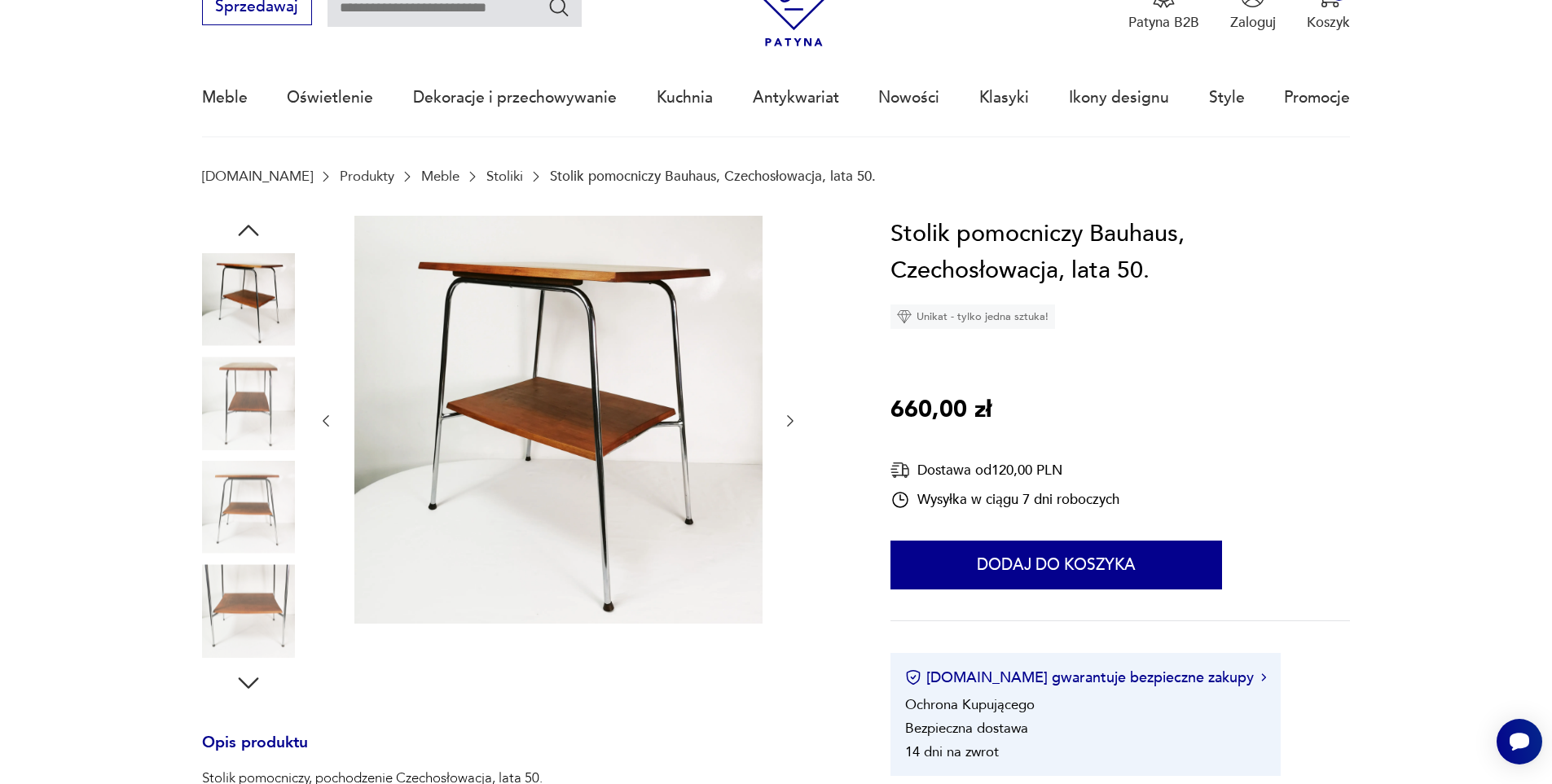
click at [236, 384] on img at bounding box center [249, 403] width 93 height 93
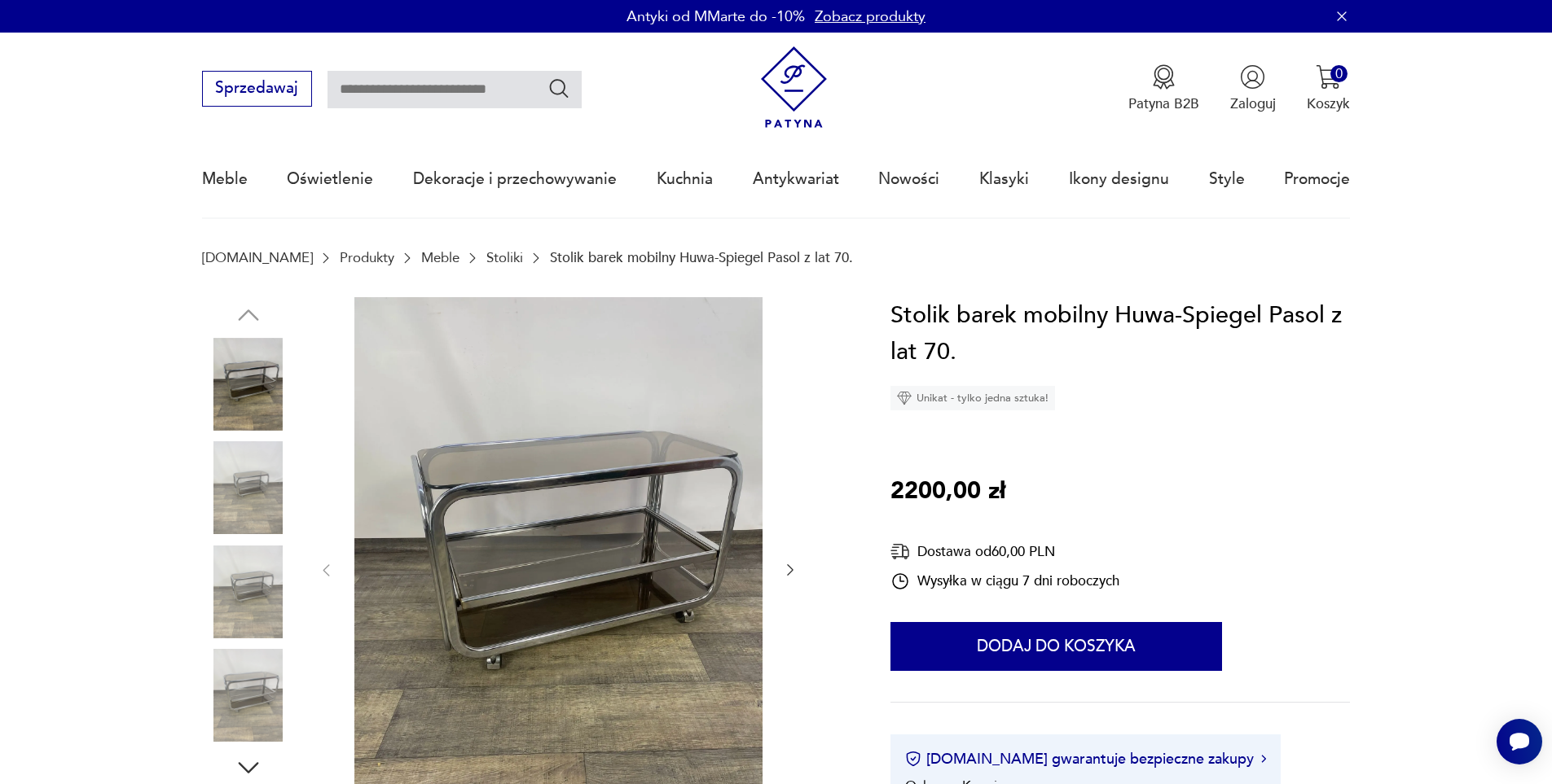
click at [228, 498] on img at bounding box center [249, 487] width 93 height 93
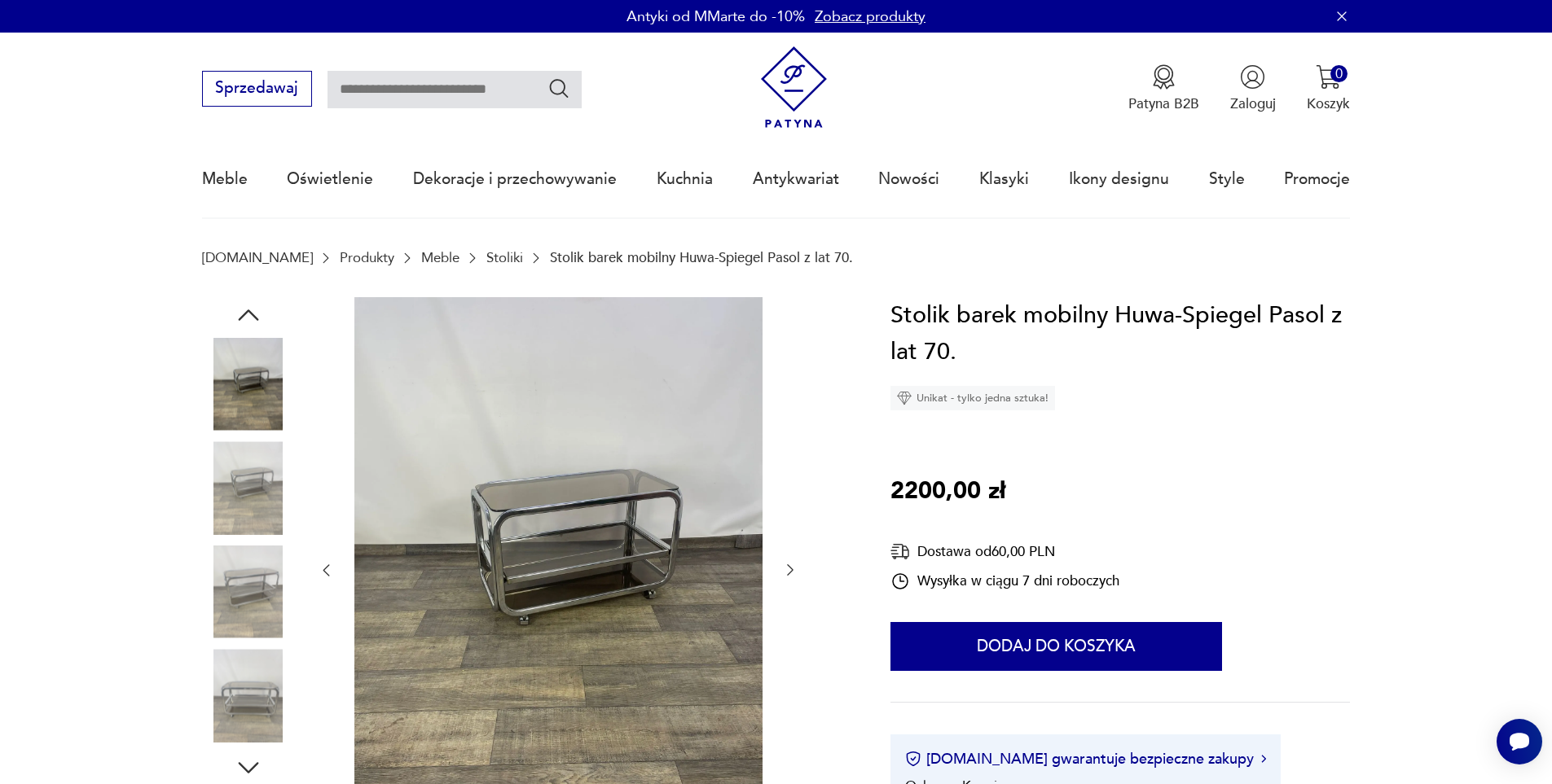
click at [246, 531] on img at bounding box center [249, 487] width 93 height 93
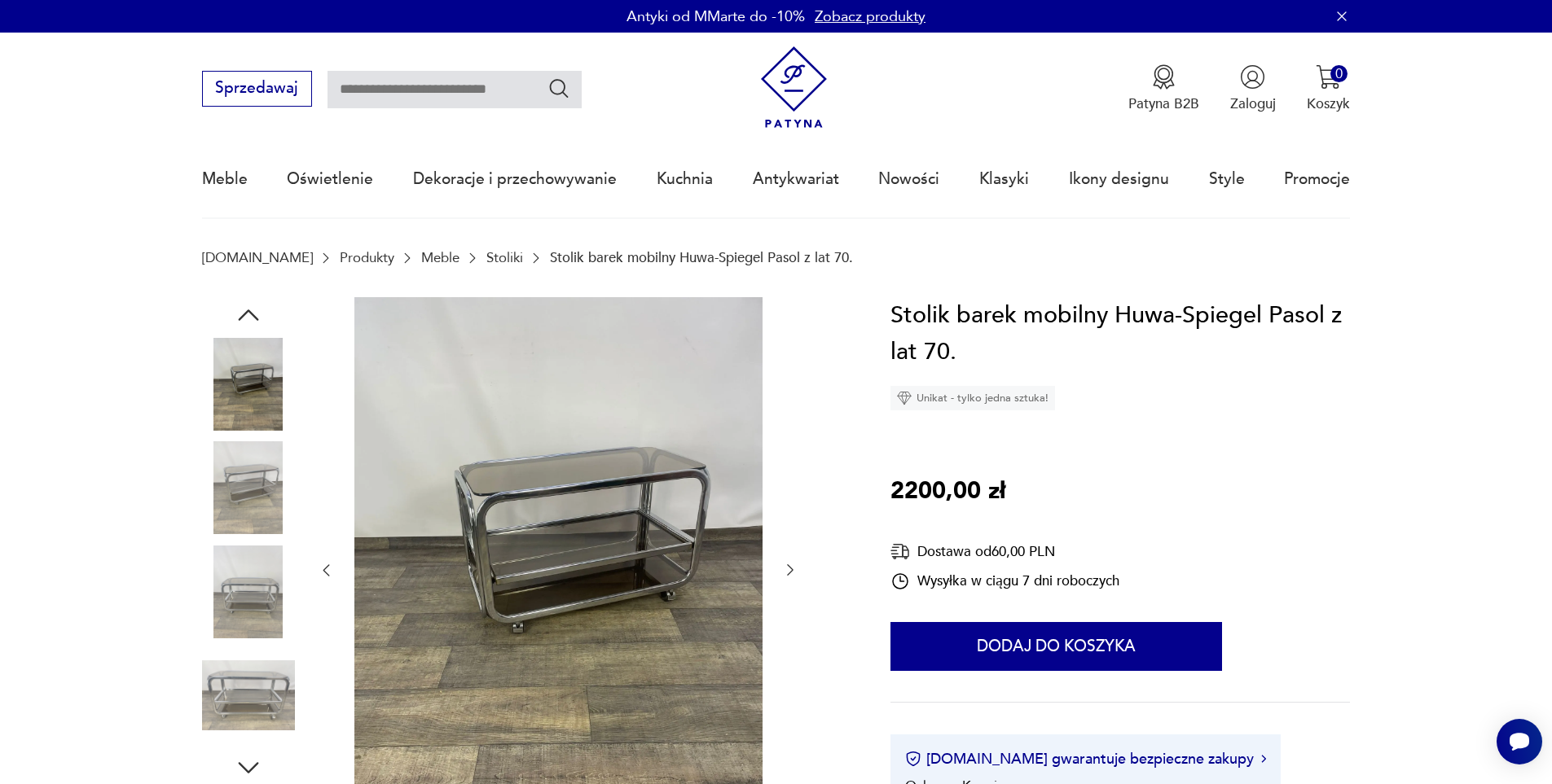
click at [259, 596] on img at bounding box center [249, 592] width 93 height 93
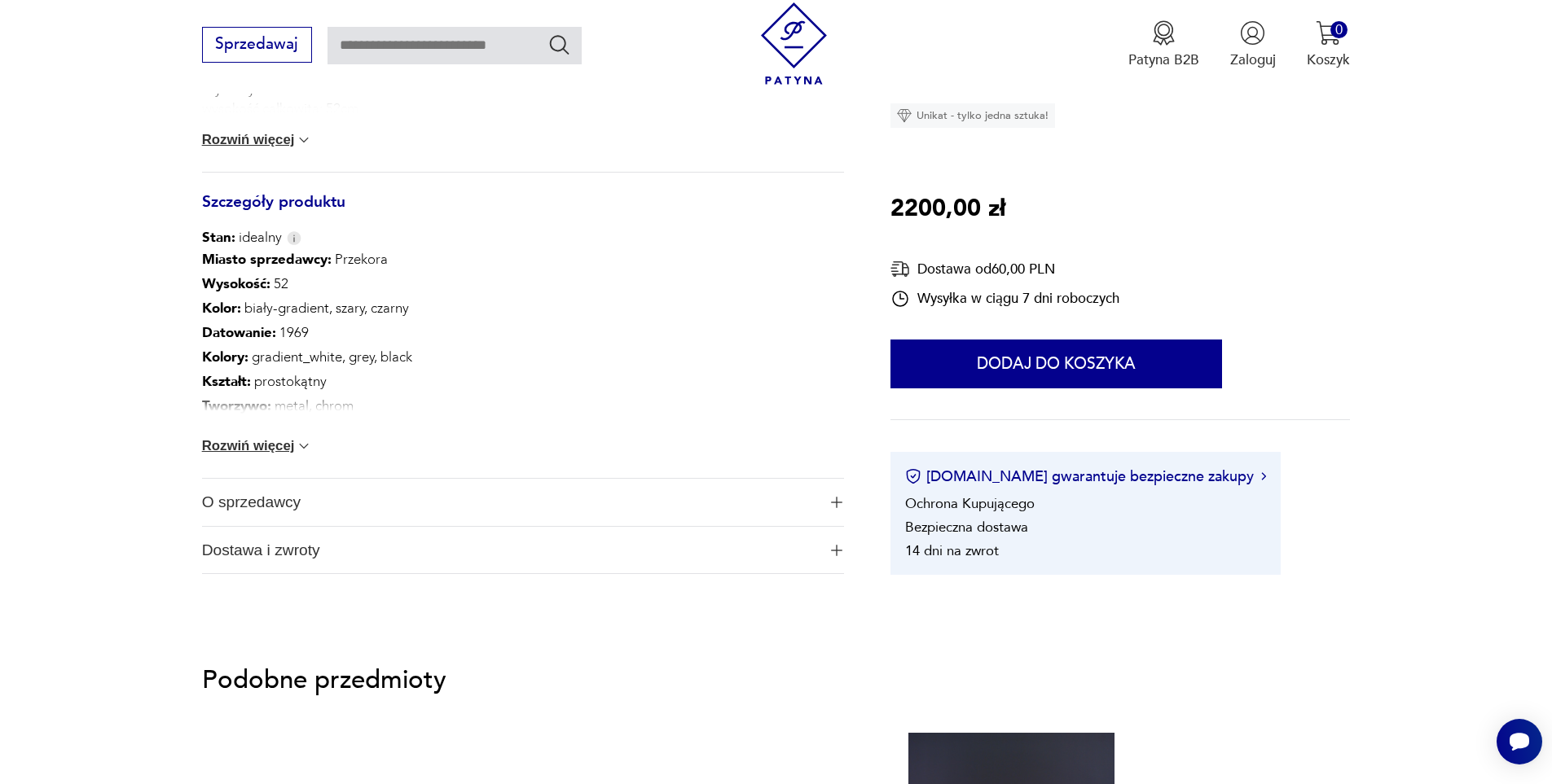
scroll to position [977, 0]
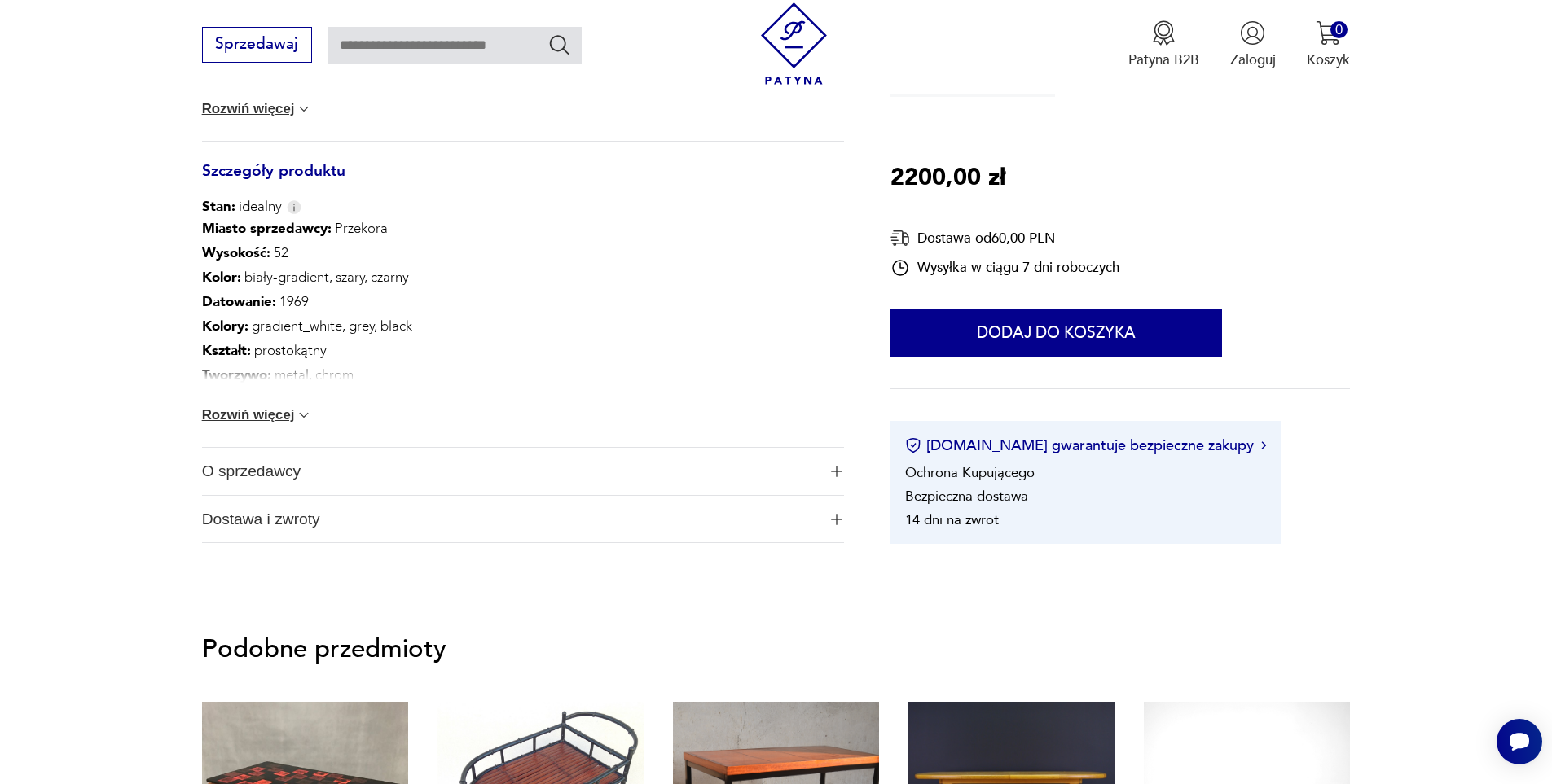
click at [259, 412] on button "Rozwiń więcej" at bounding box center [258, 415] width 111 height 17
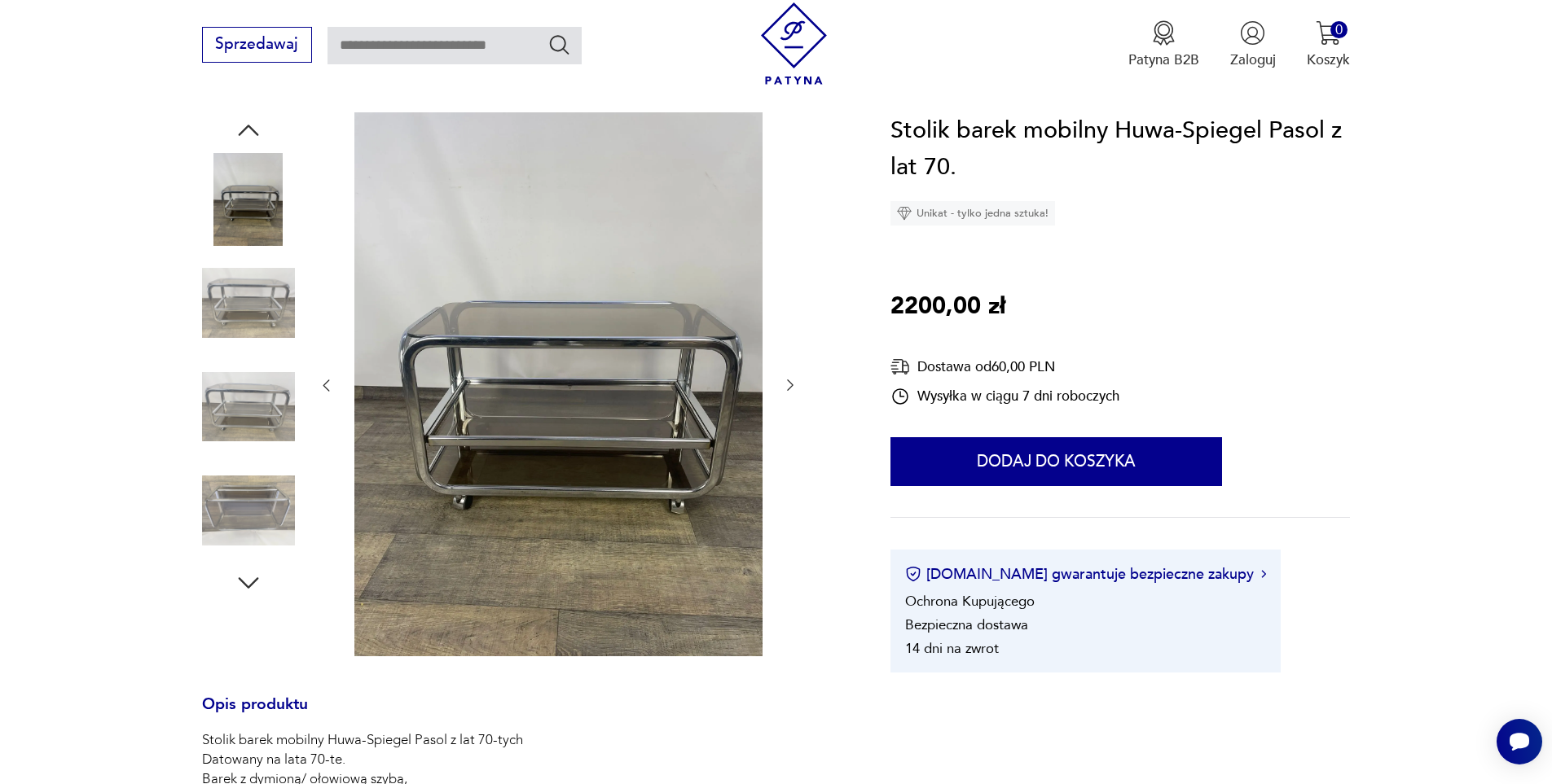
scroll to position [82, 0]
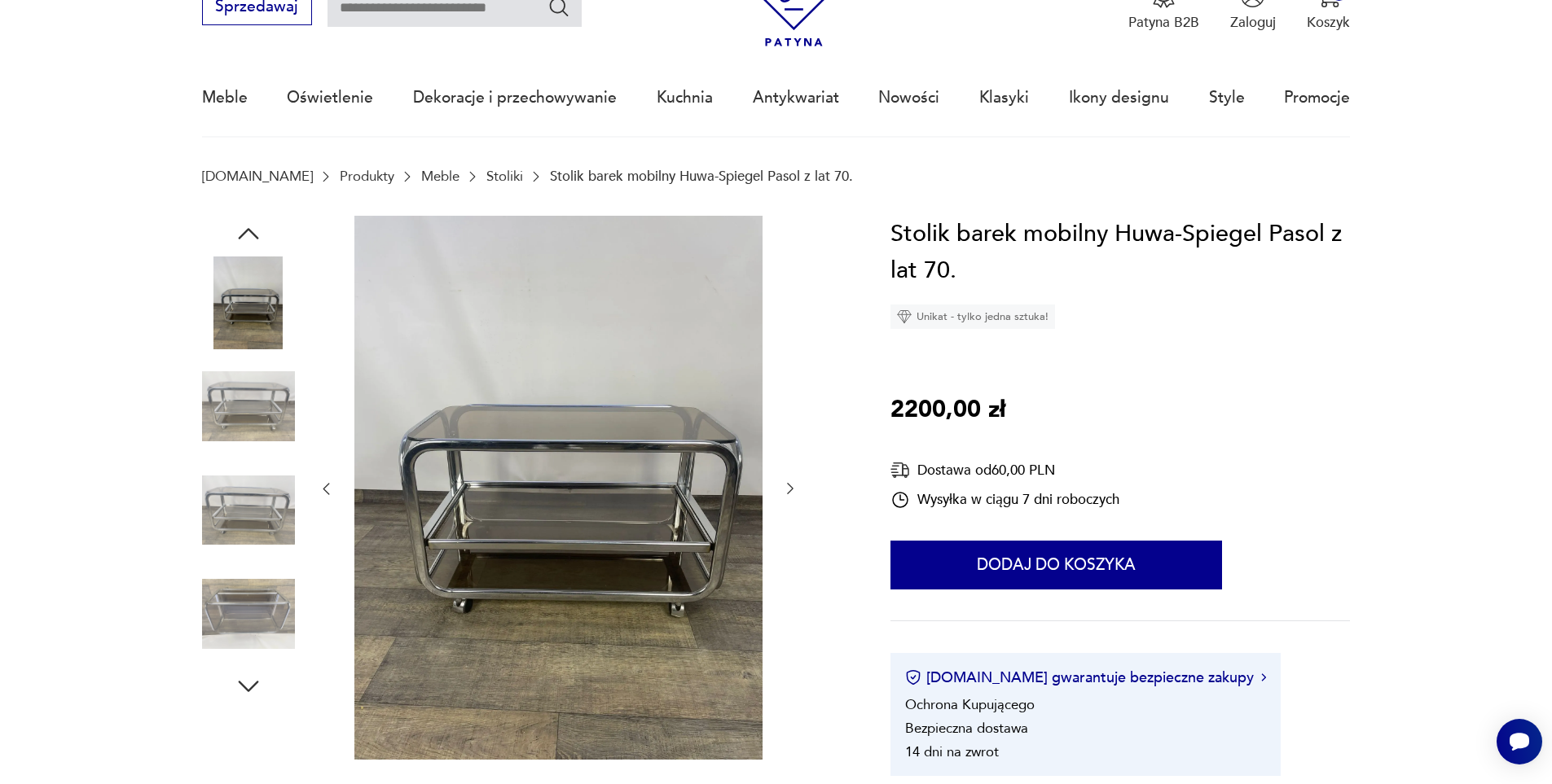
click at [243, 400] on img at bounding box center [249, 406] width 93 height 93
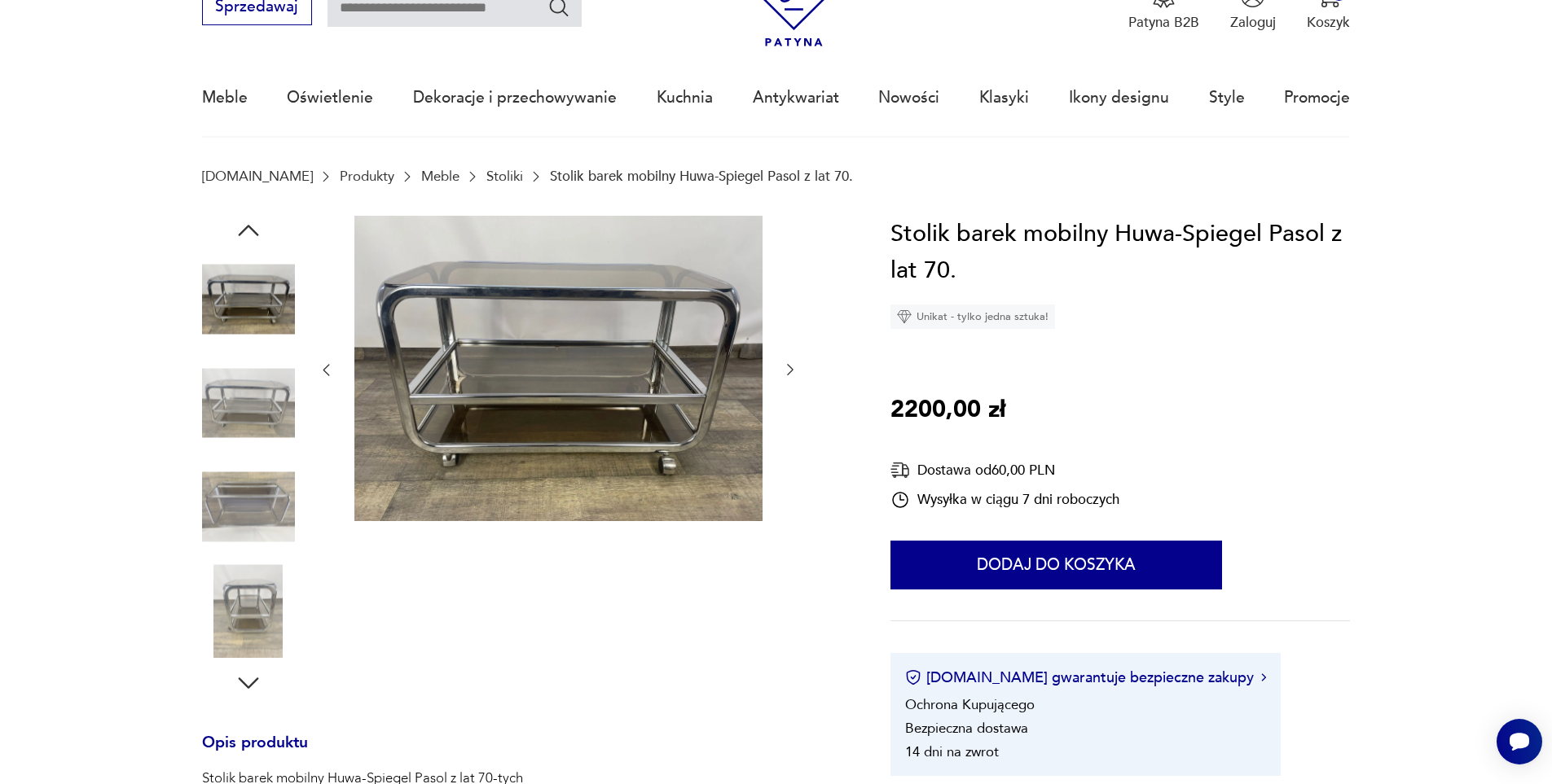
click at [243, 400] on img at bounding box center [249, 403] width 93 height 93
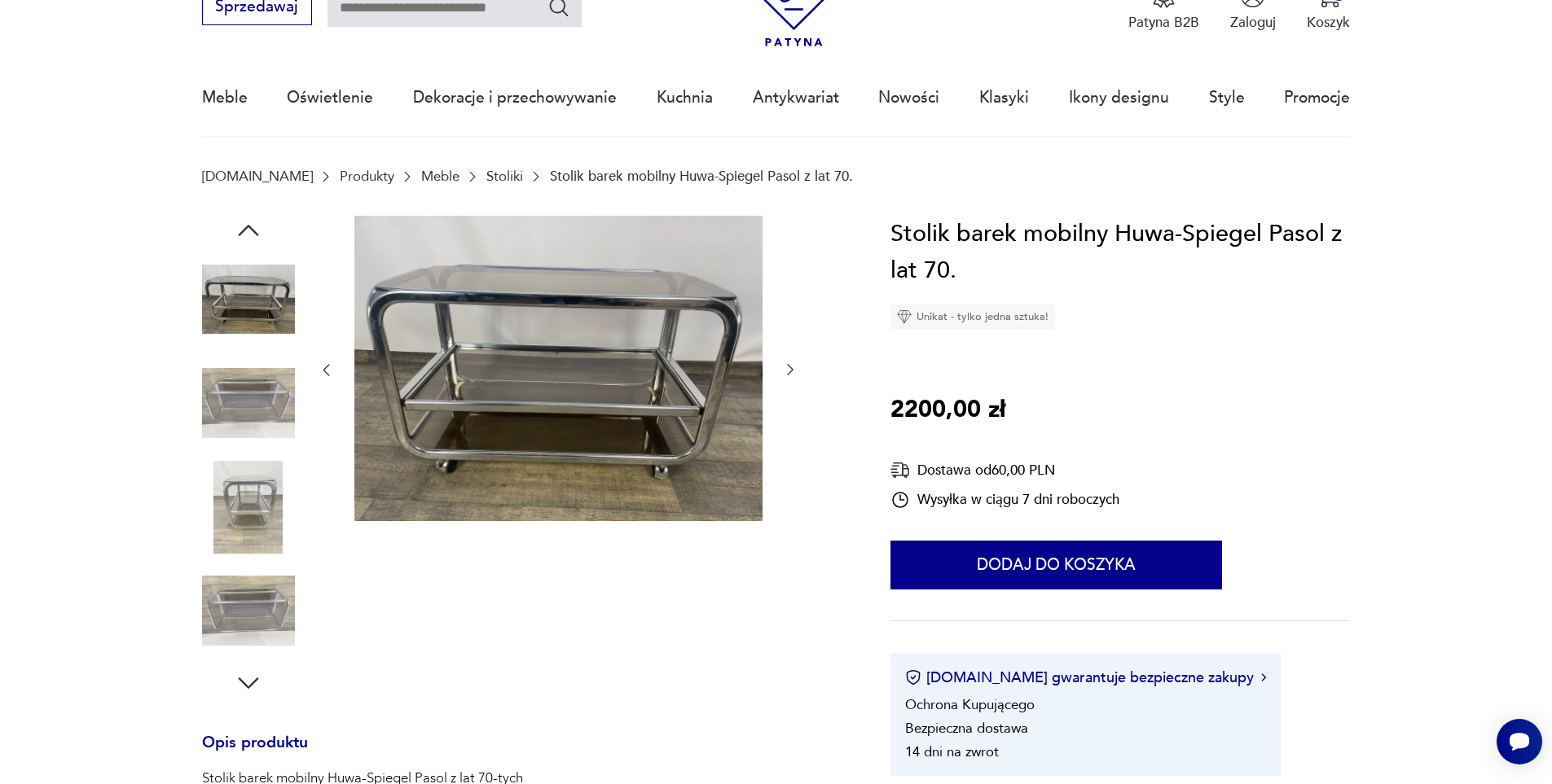
click at [243, 400] on img at bounding box center [249, 403] width 93 height 93
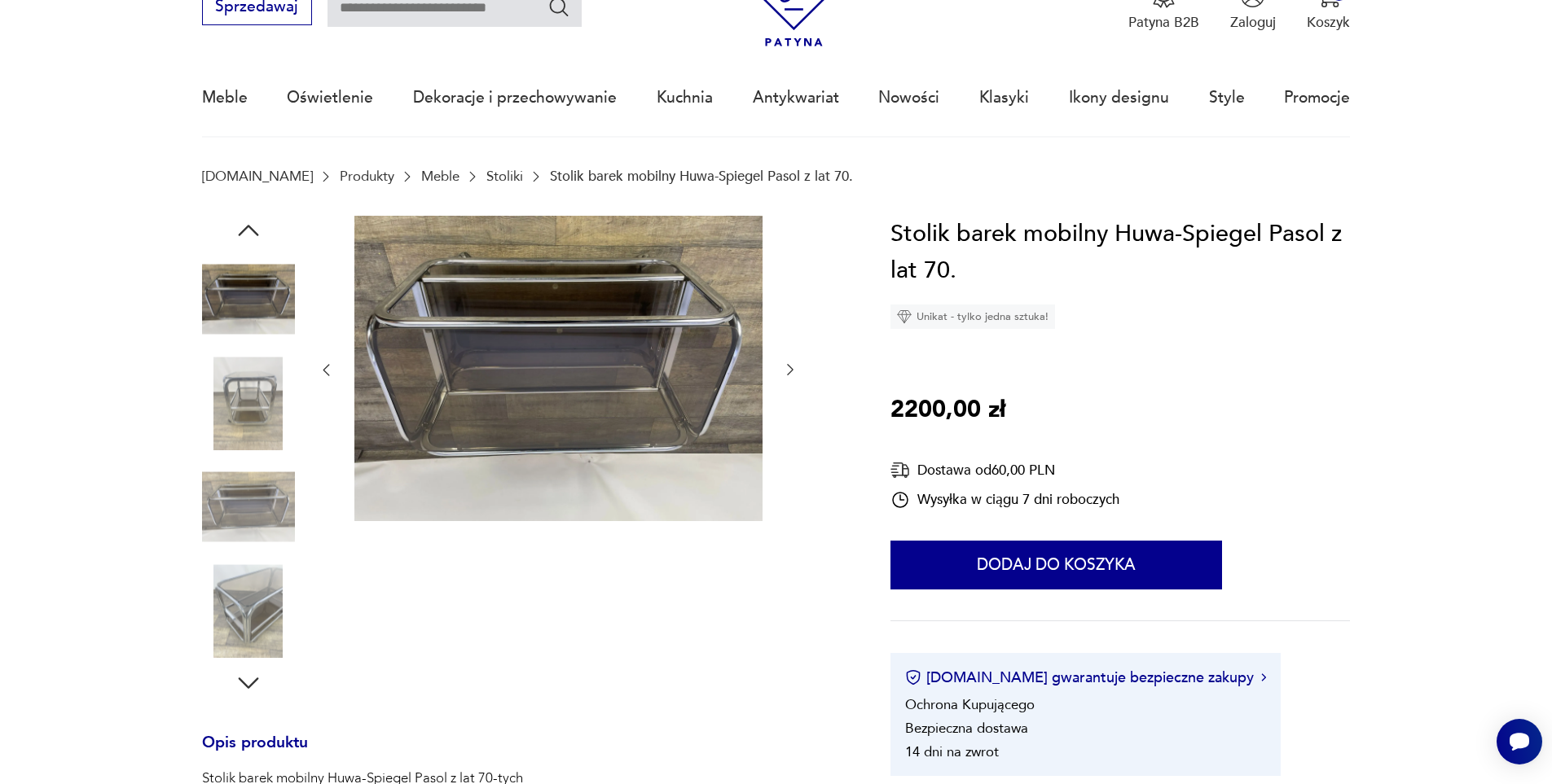
click at [243, 400] on img at bounding box center [249, 403] width 93 height 93
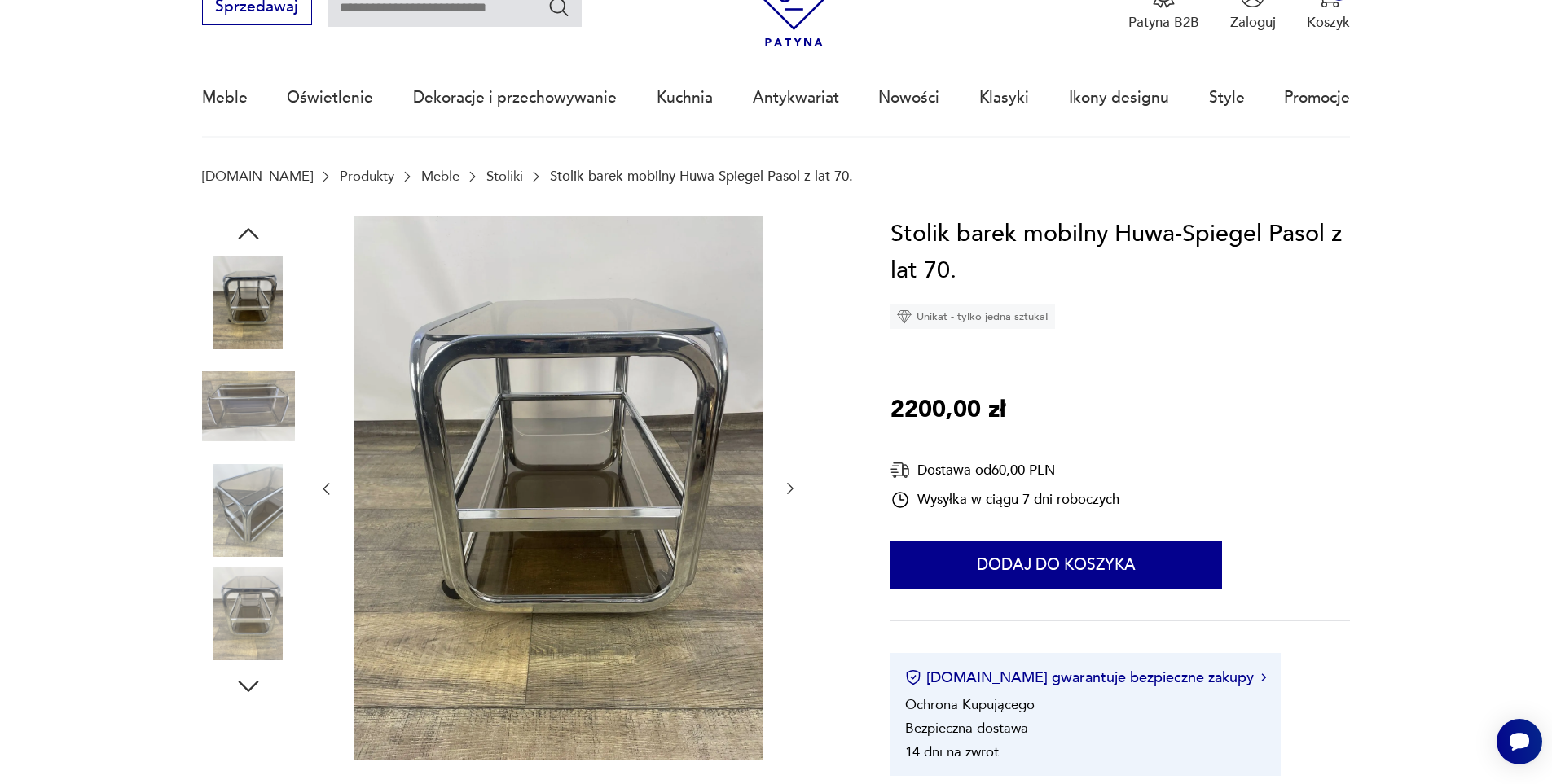
click at [243, 400] on img at bounding box center [249, 406] width 93 height 93
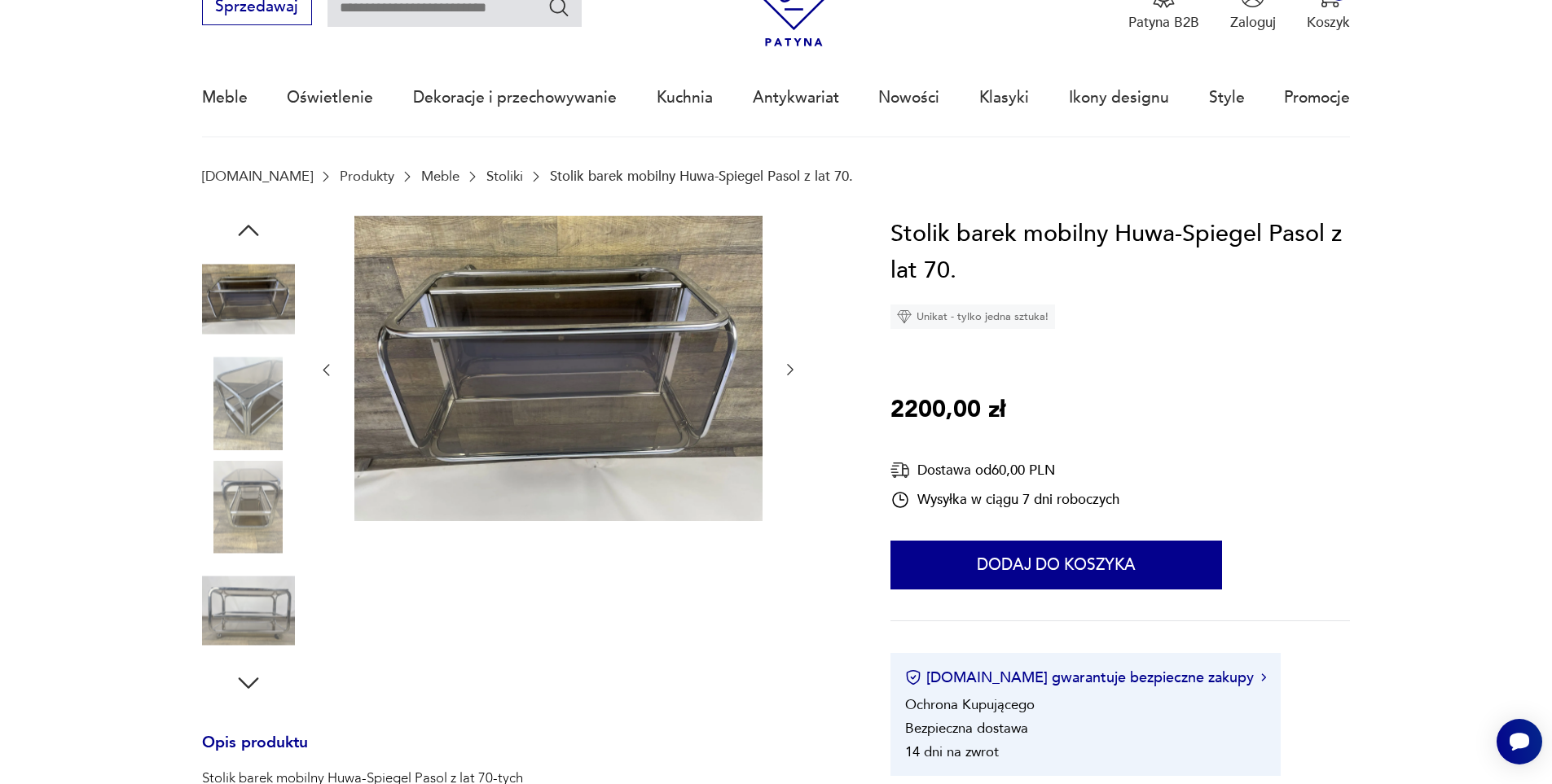
click at [243, 400] on img at bounding box center [249, 403] width 93 height 93
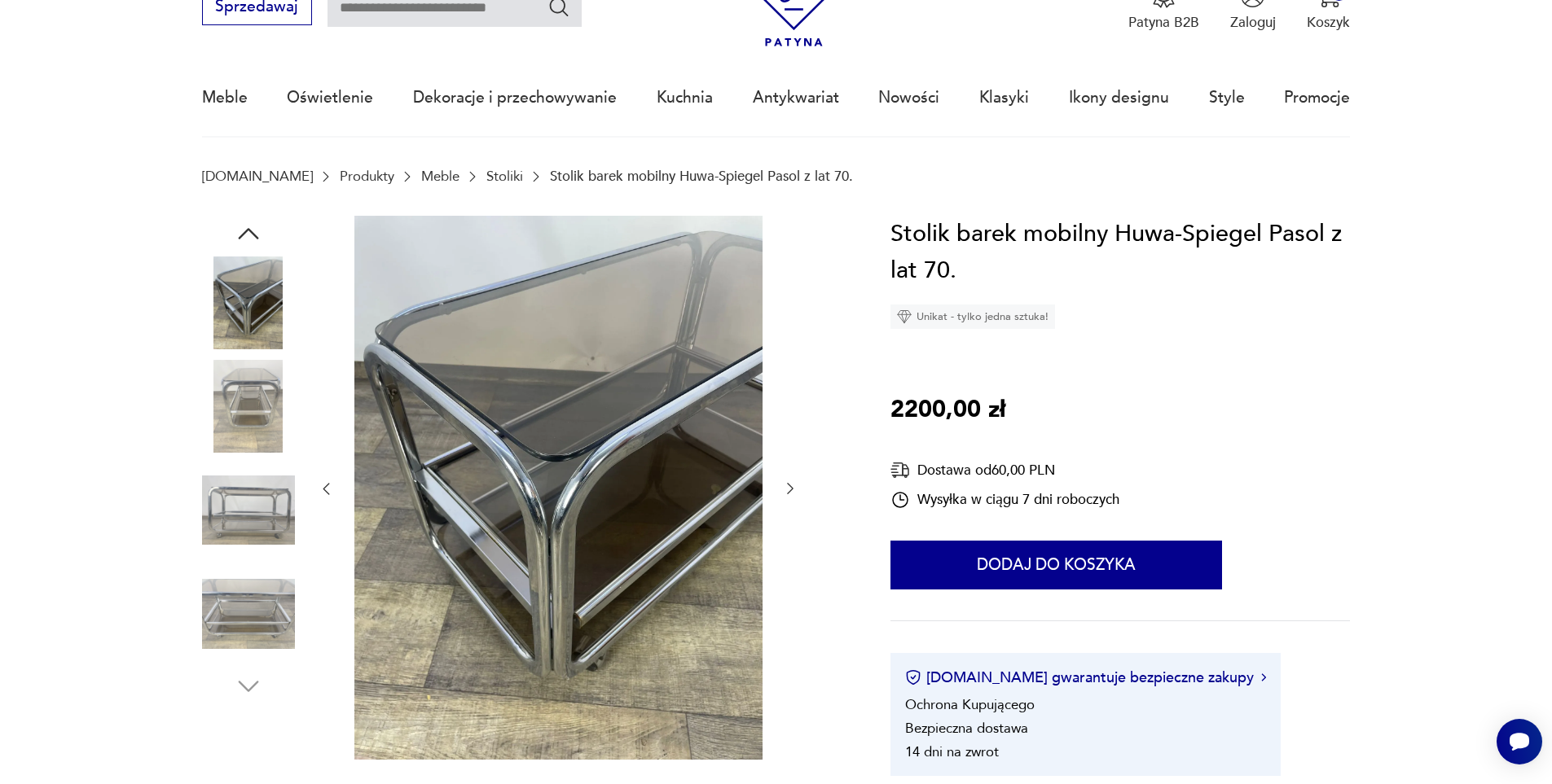
click at [243, 400] on img at bounding box center [249, 406] width 93 height 93
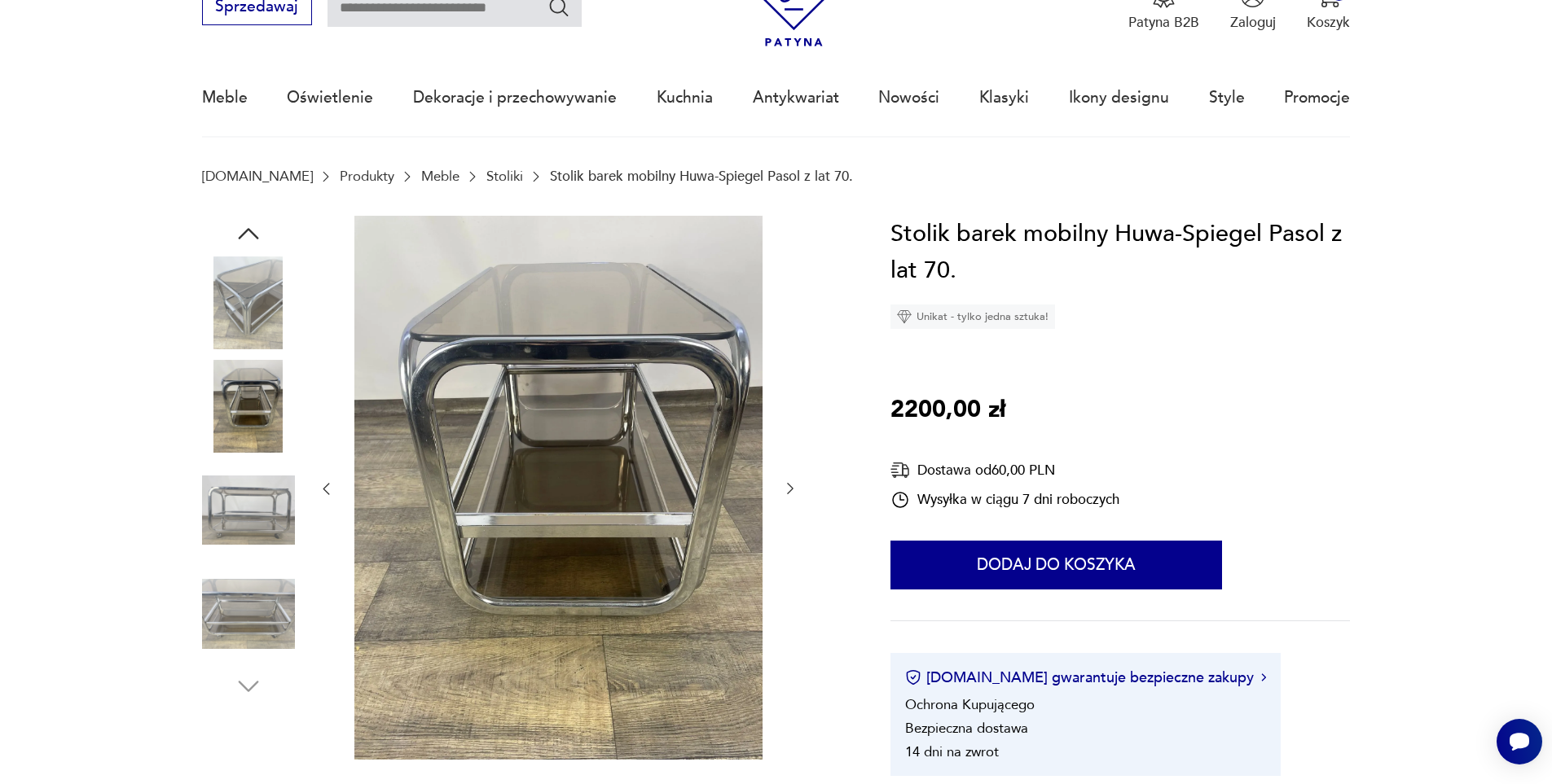
click at [243, 400] on img at bounding box center [249, 406] width 93 height 93
click at [257, 463] on div at bounding box center [249, 460] width 93 height 407
click at [260, 502] on img at bounding box center [249, 511] width 93 height 93
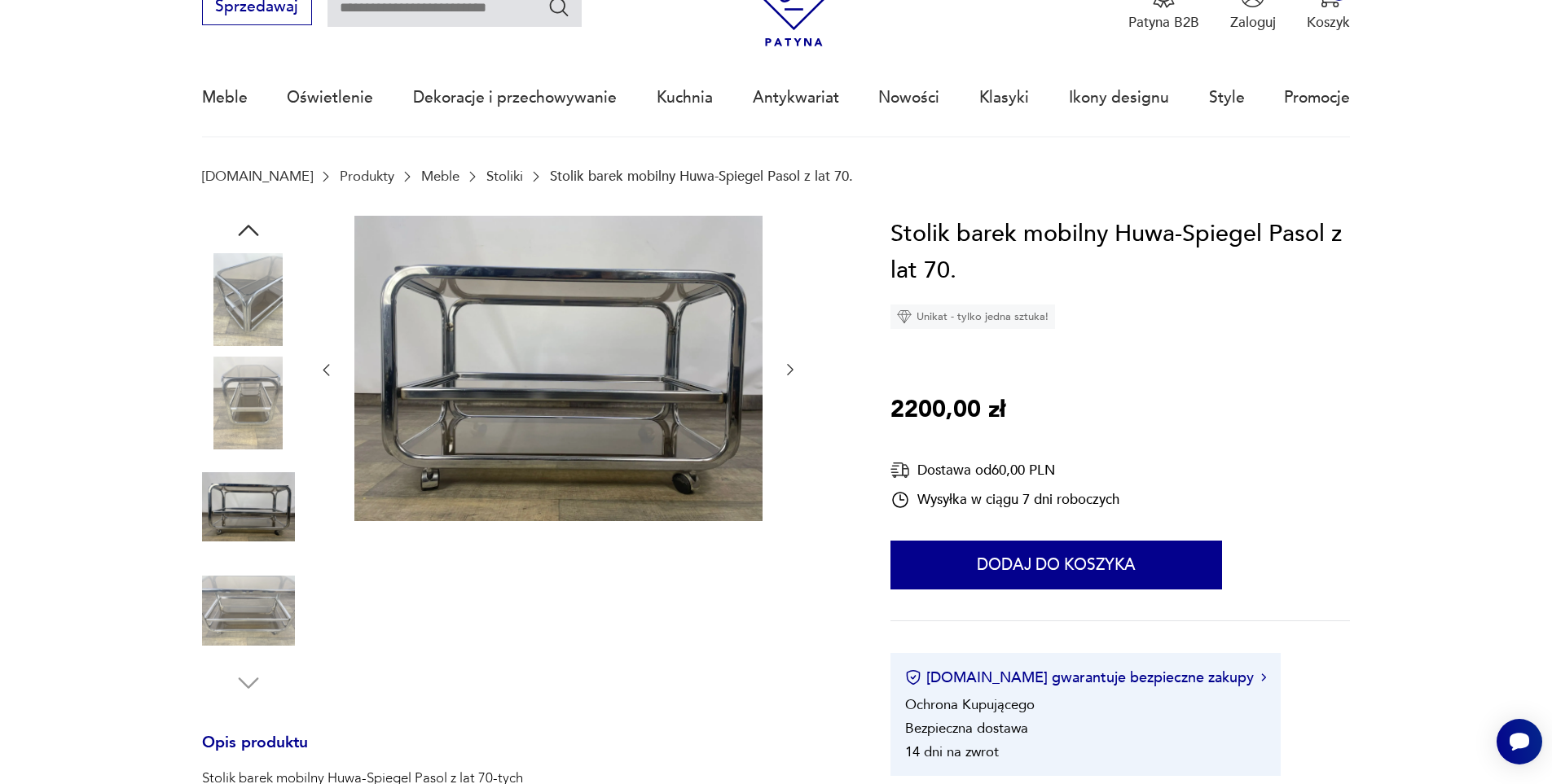
click at [252, 529] on img at bounding box center [249, 507] width 93 height 93
click at [264, 596] on img at bounding box center [249, 610] width 93 height 93
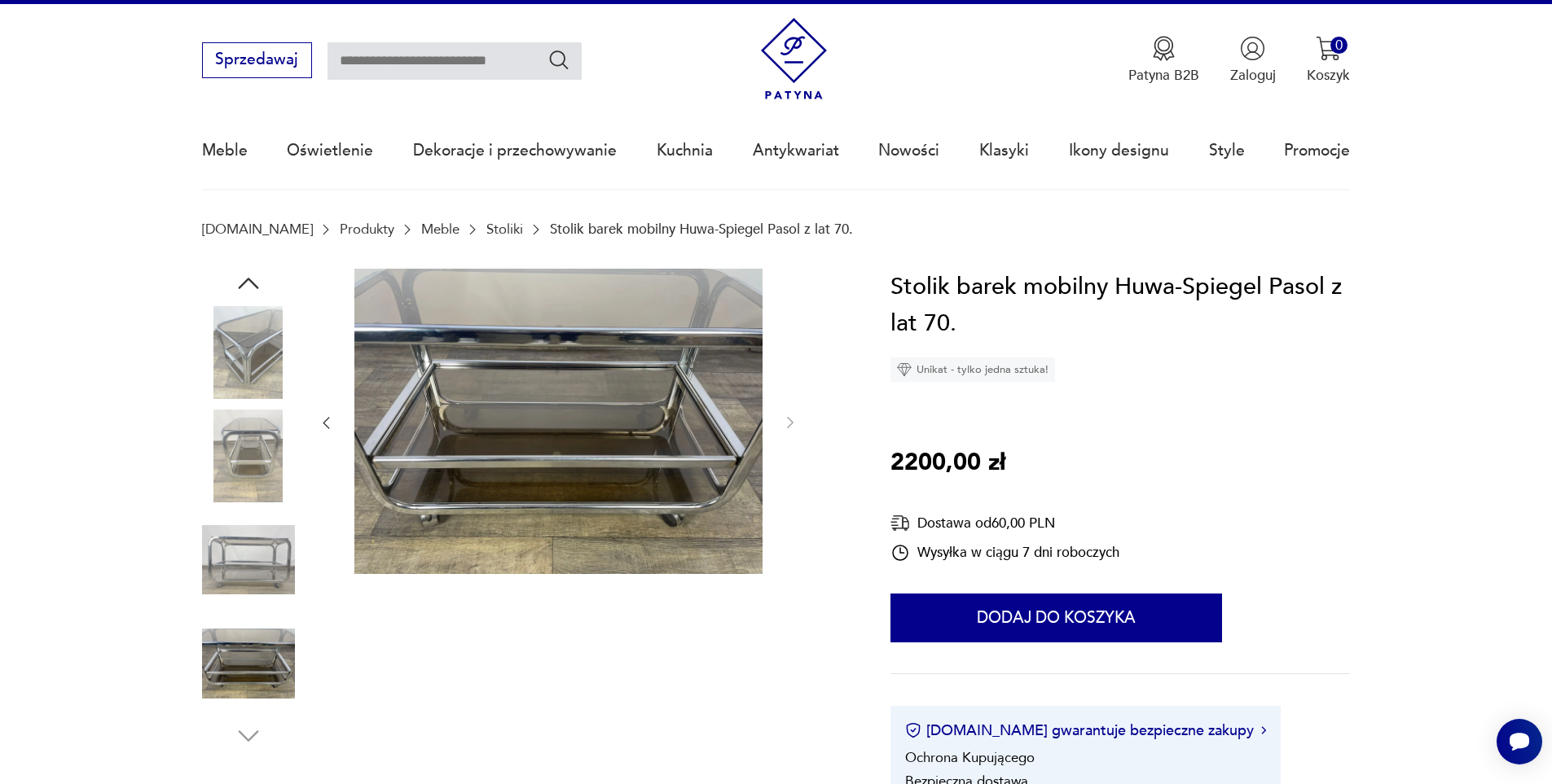
scroll to position [0, 0]
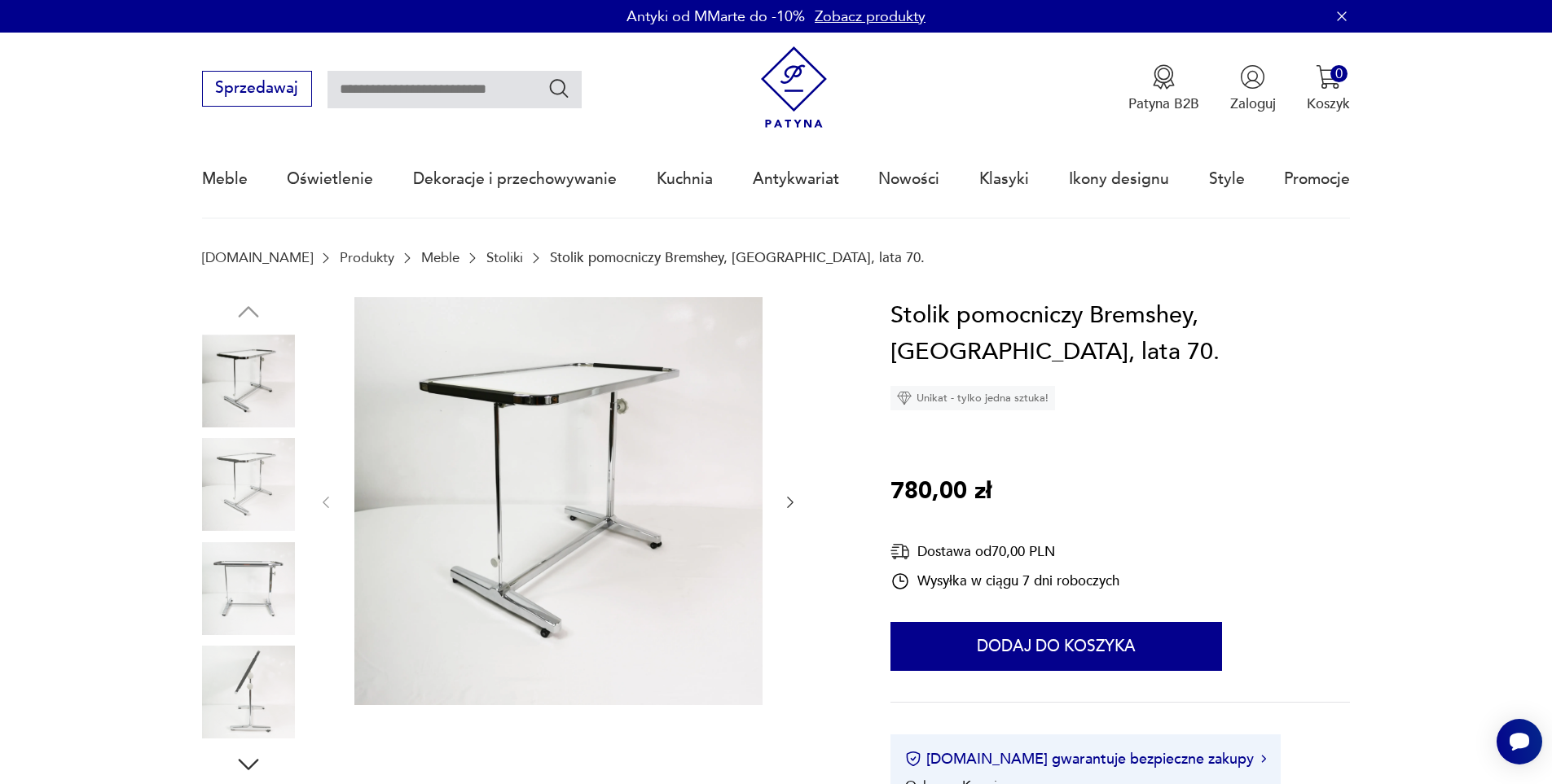
click at [268, 474] on img at bounding box center [249, 484] width 93 height 93
click at [256, 572] on img at bounding box center [249, 589] width 93 height 93
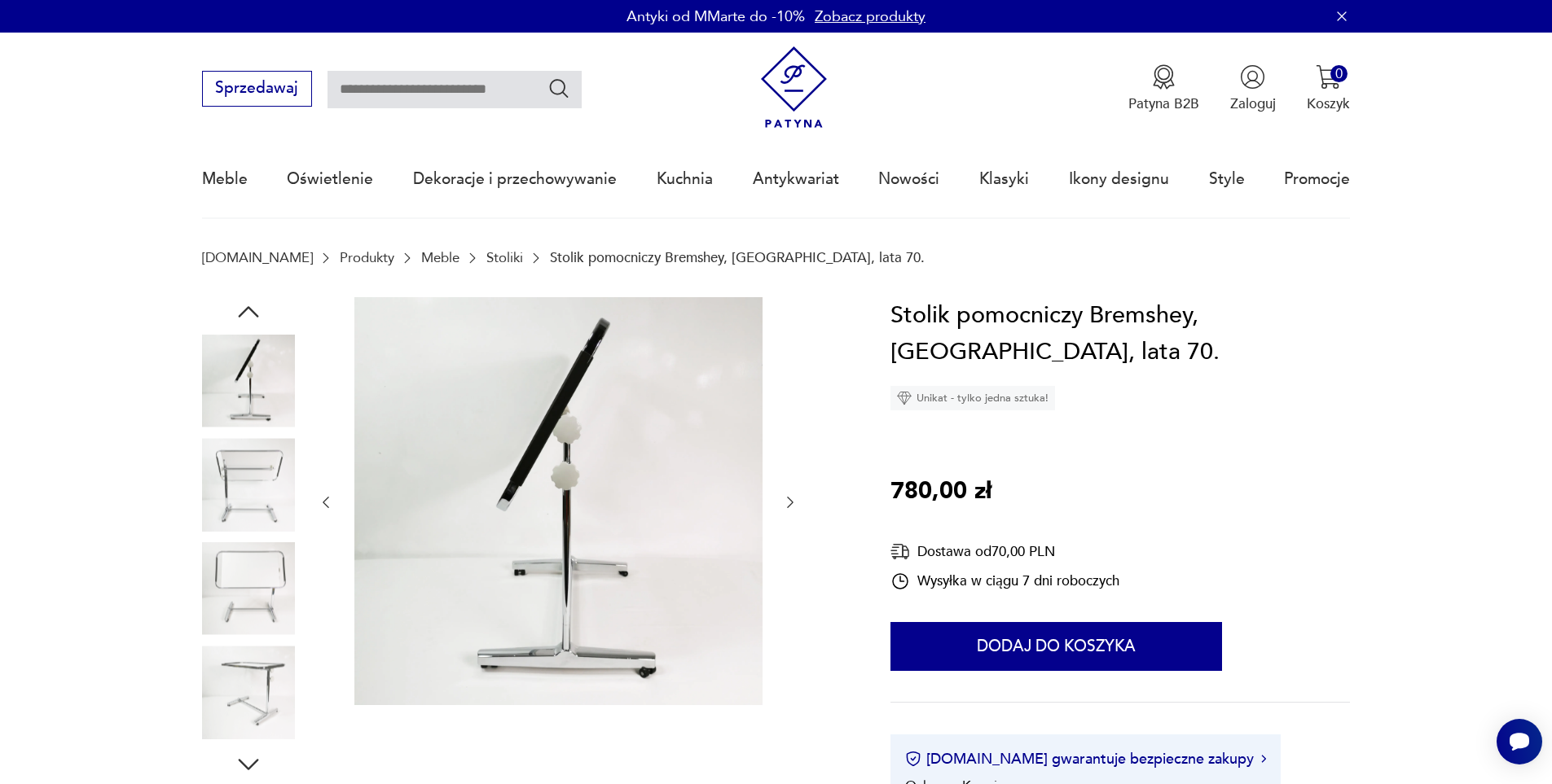
click at [263, 612] on img at bounding box center [249, 589] width 93 height 93
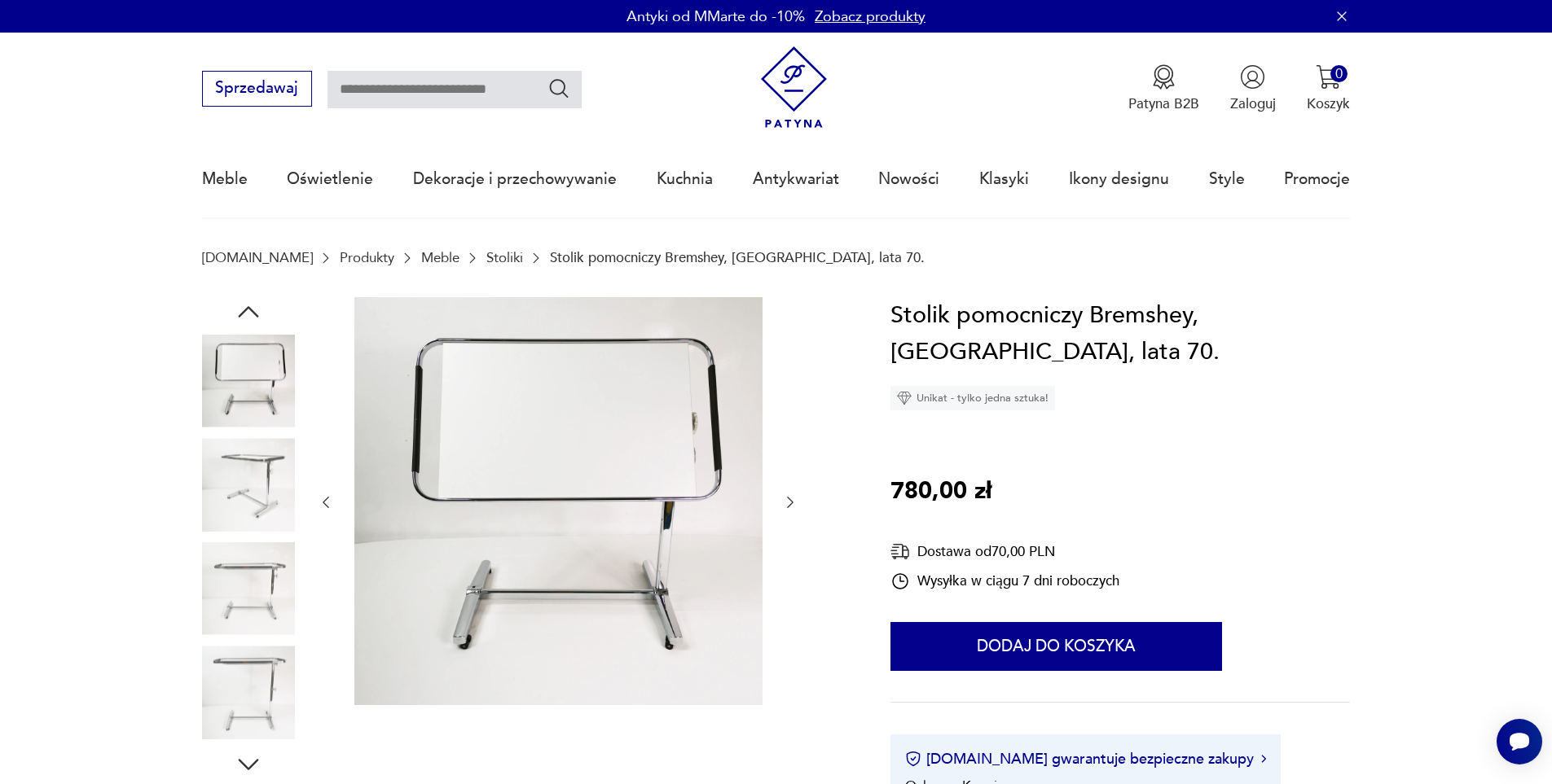
click at [274, 628] on img at bounding box center [249, 589] width 93 height 93
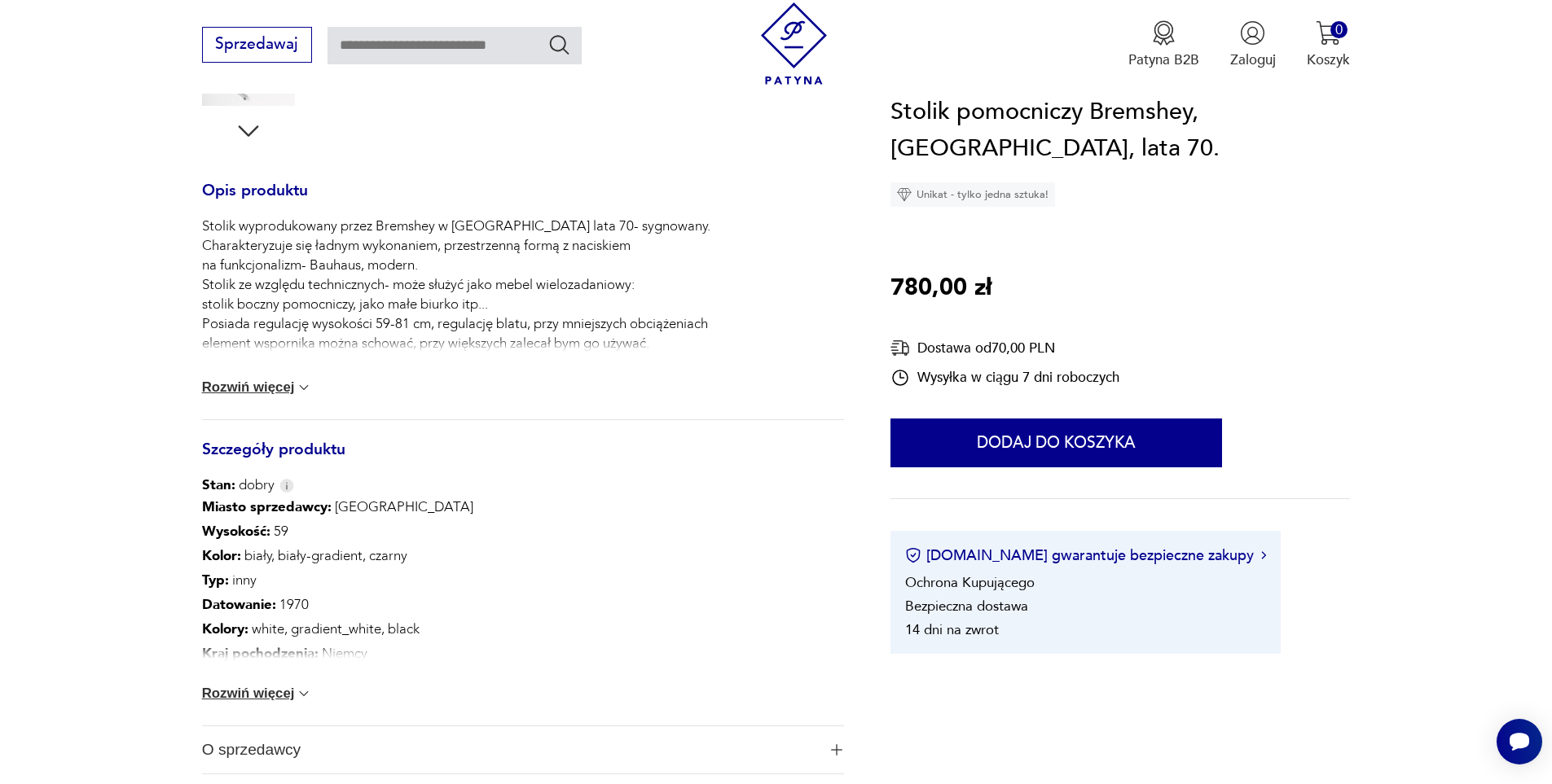
scroll to position [651, 0]
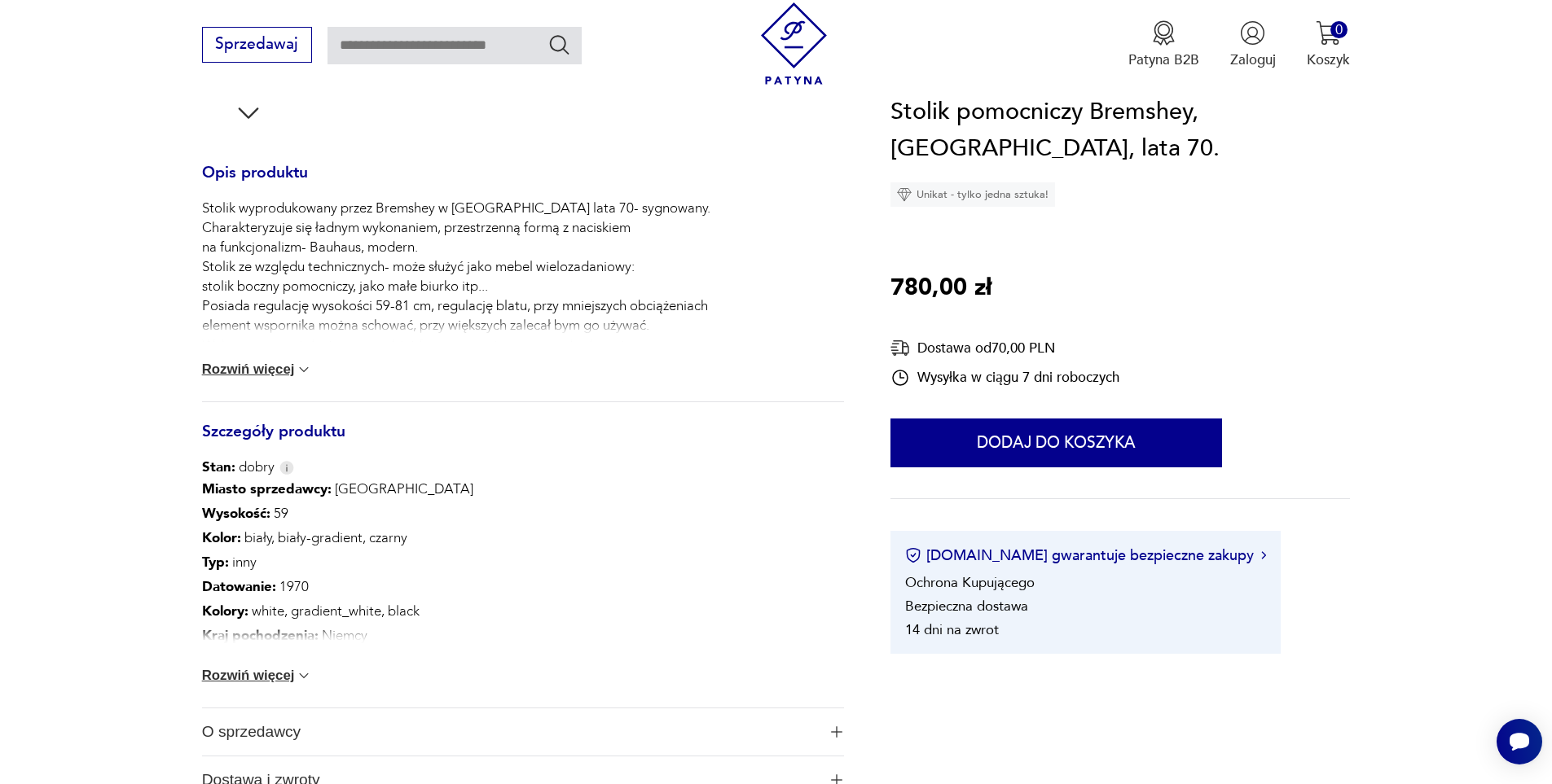
click at [252, 677] on button "Rozwiń więcej" at bounding box center [258, 676] width 111 height 17
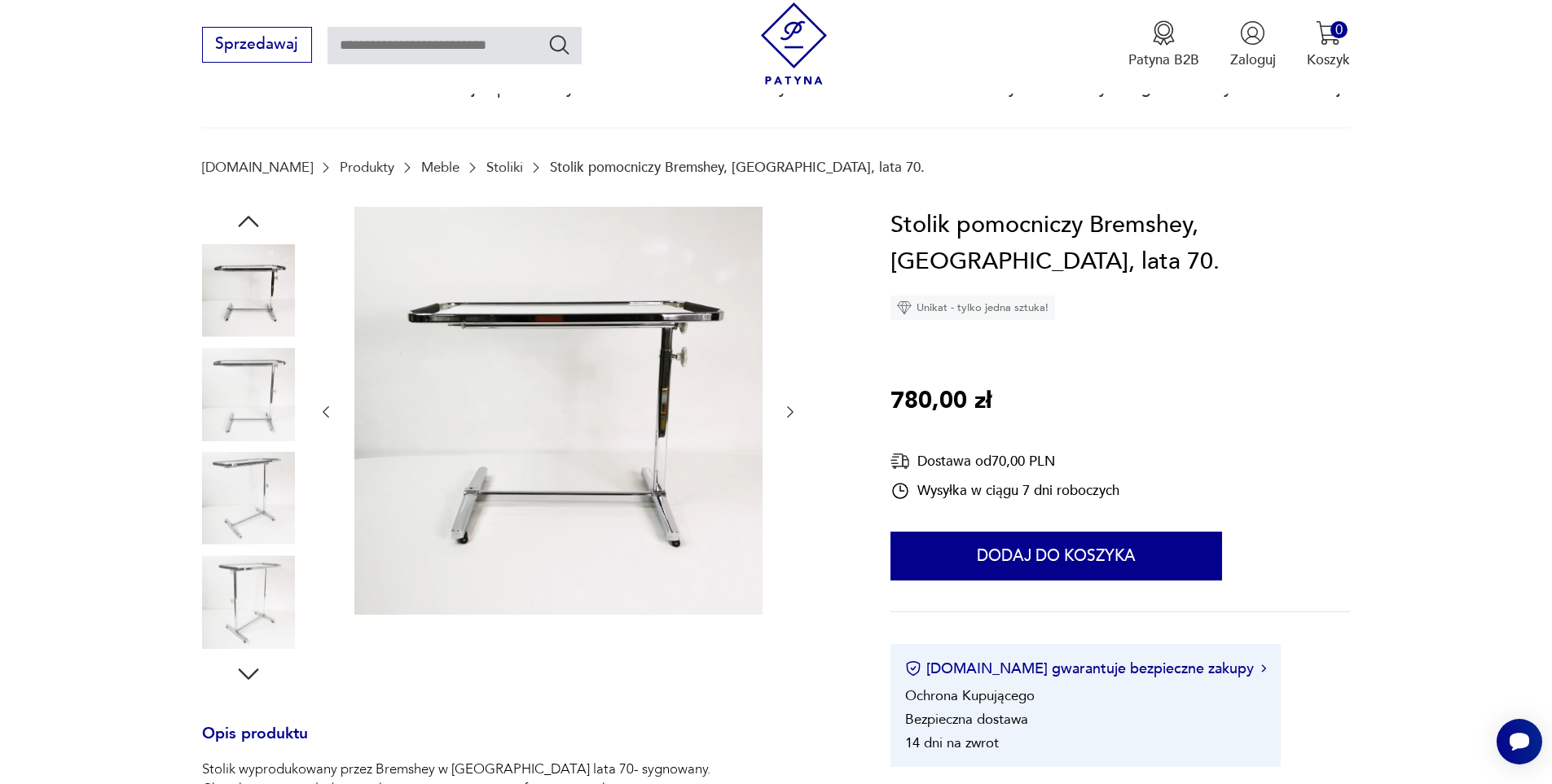
scroll to position [82, 0]
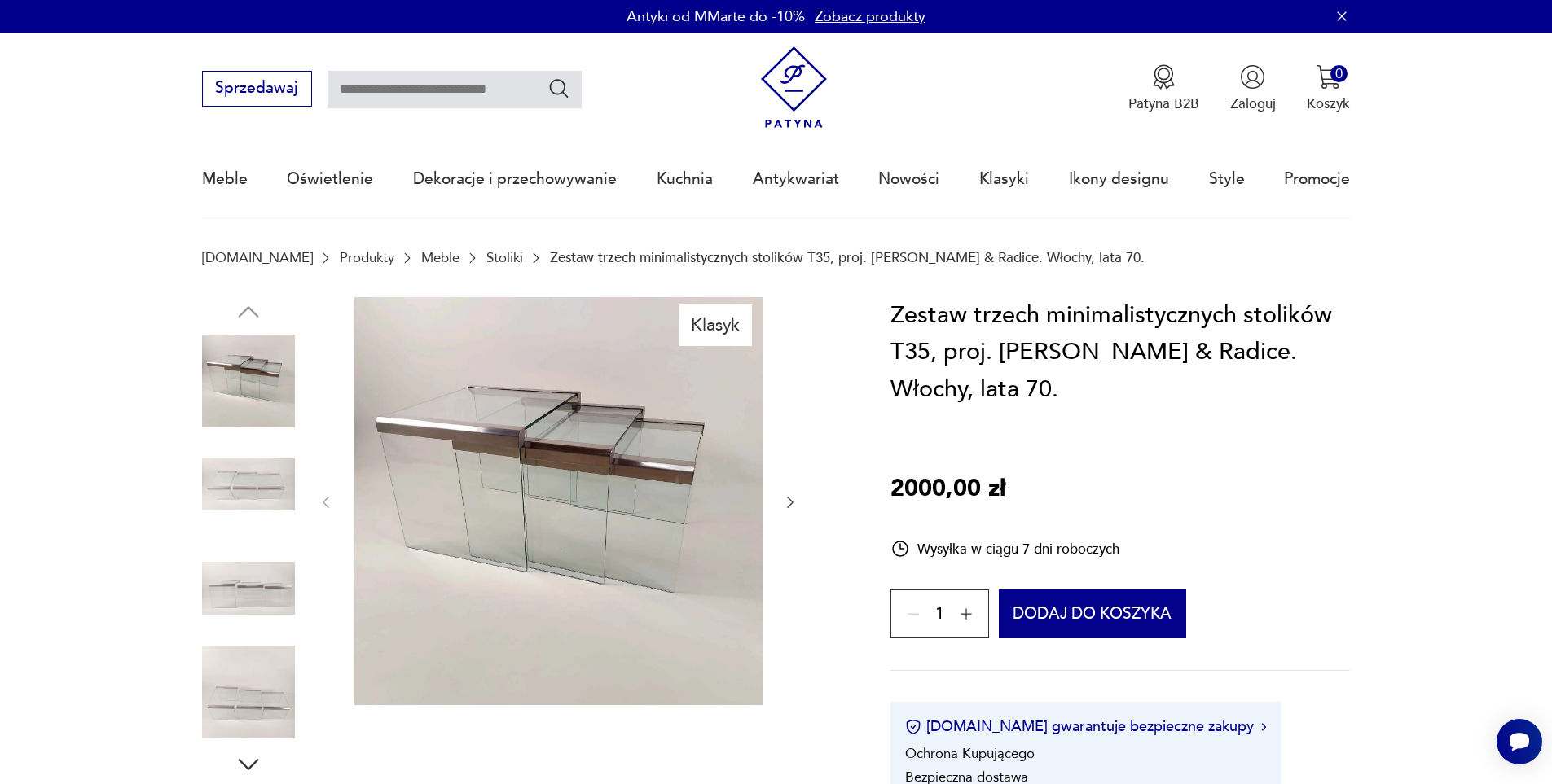
click at [259, 475] on img at bounding box center [249, 484] width 93 height 93
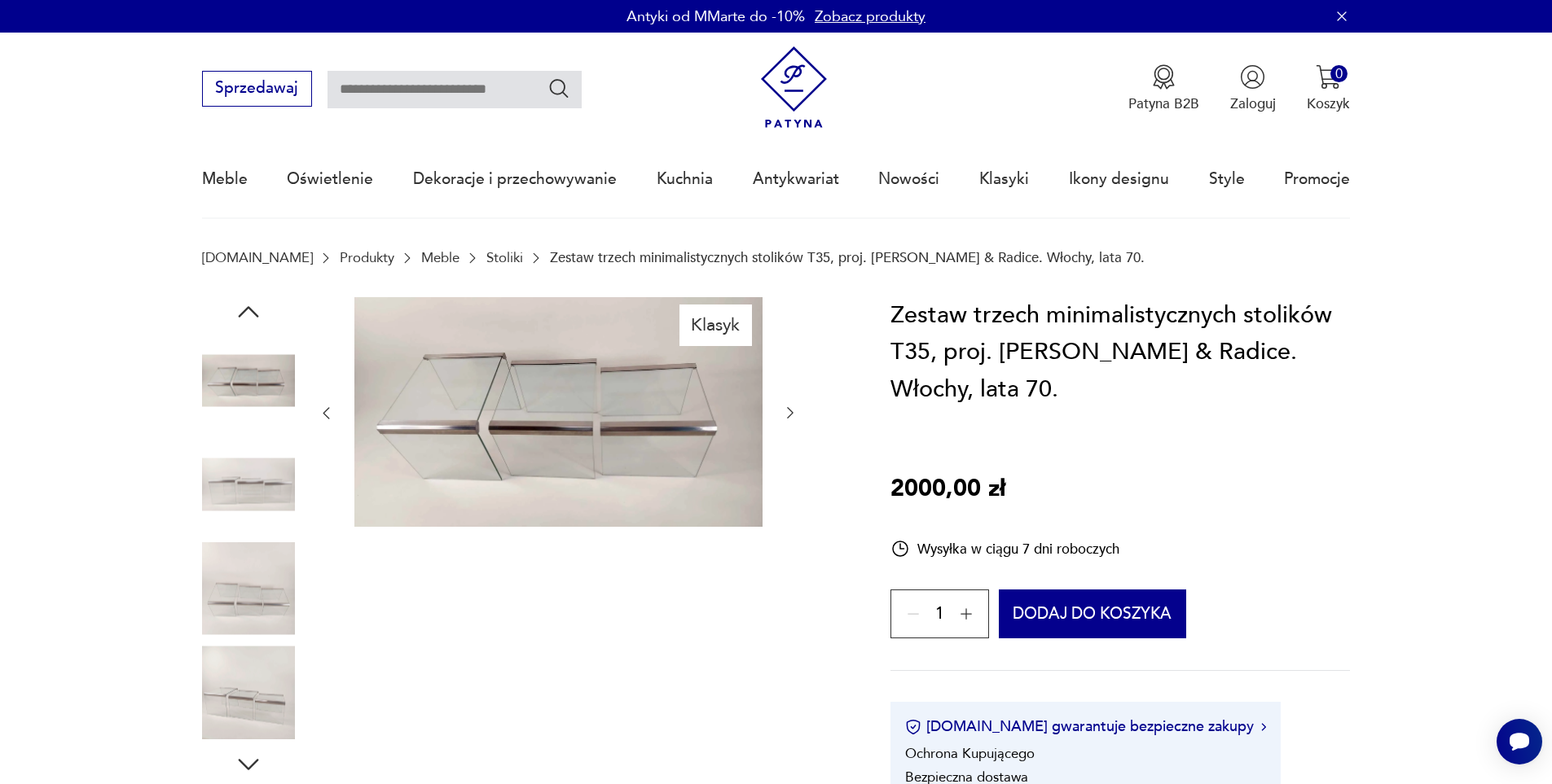
click at [259, 475] on img at bounding box center [249, 484] width 93 height 93
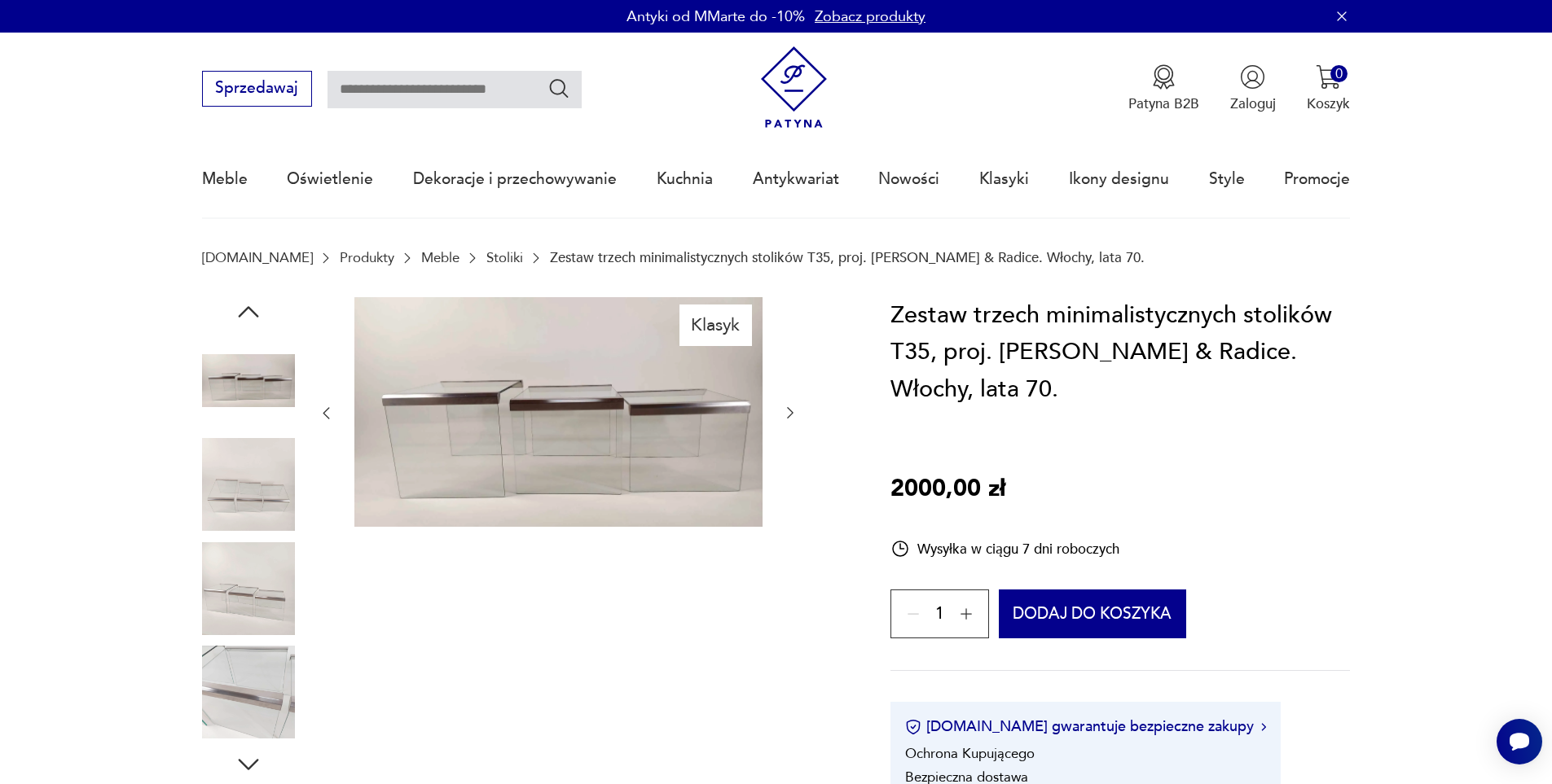
click at [259, 475] on img at bounding box center [249, 484] width 93 height 93
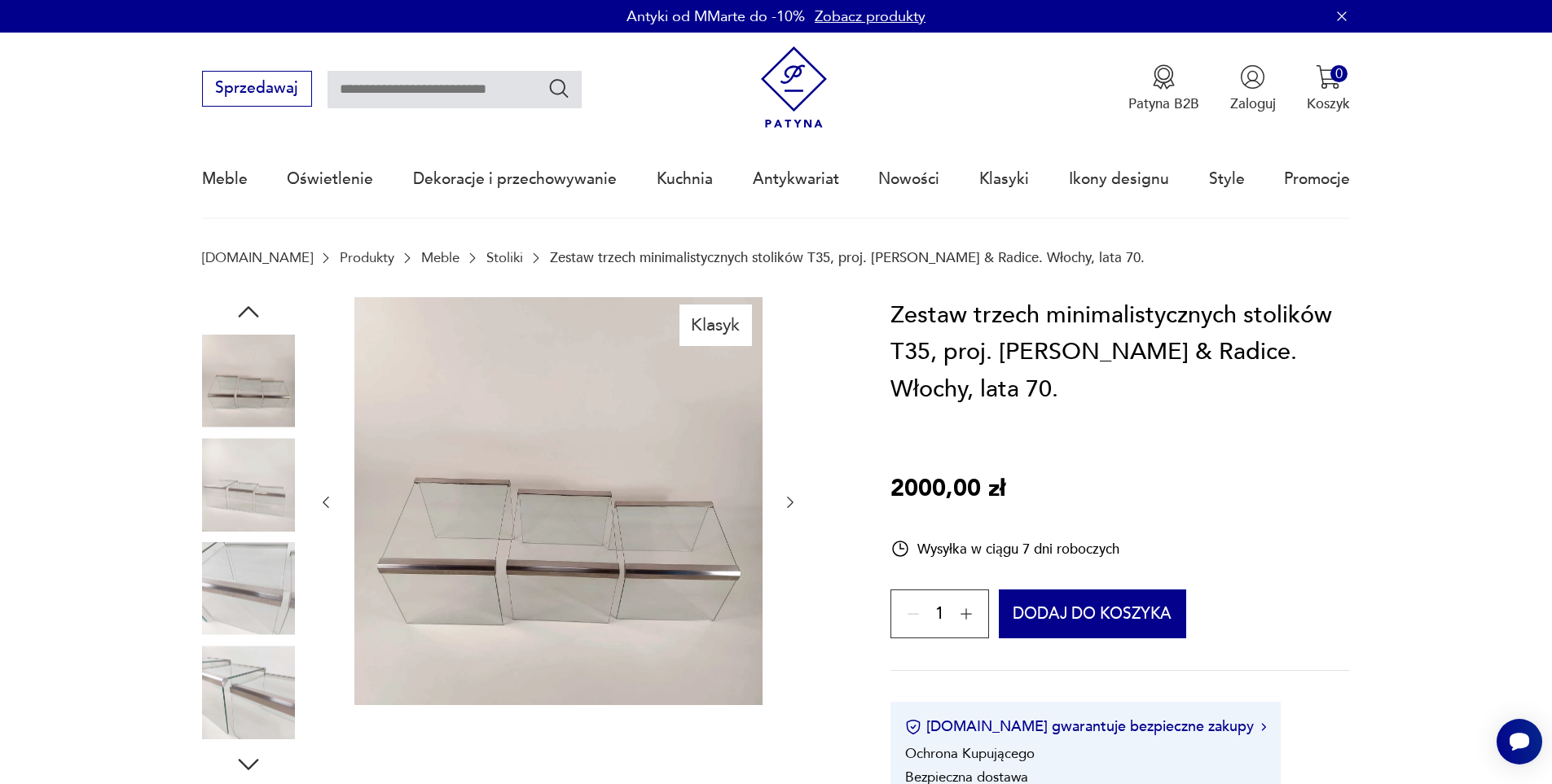
click at [259, 475] on img at bounding box center [249, 484] width 93 height 93
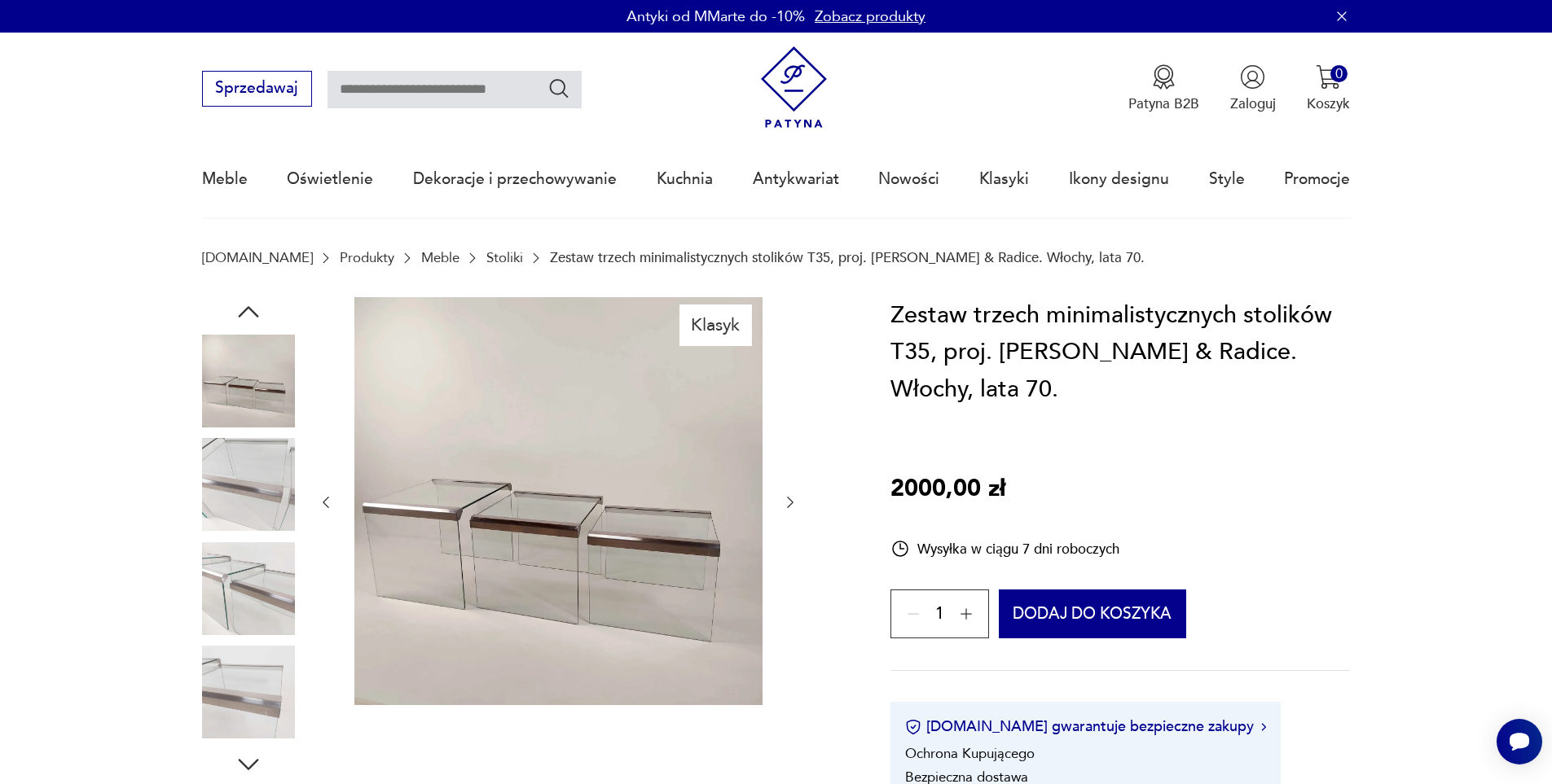
click at [259, 475] on img at bounding box center [249, 484] width 93 height 93
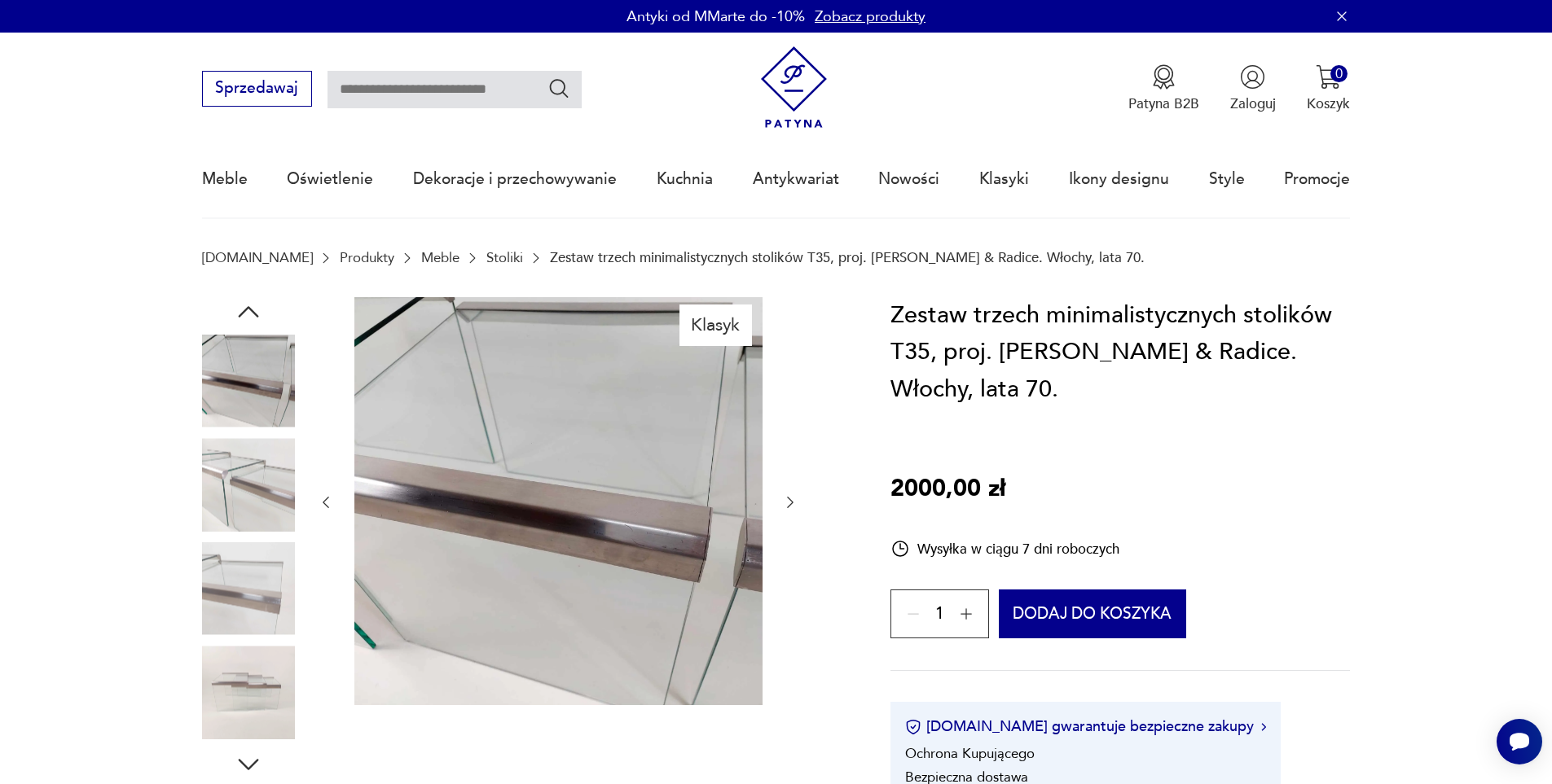
click at [259, 475] on img at bounding box center [249, 484] width 93 height 93
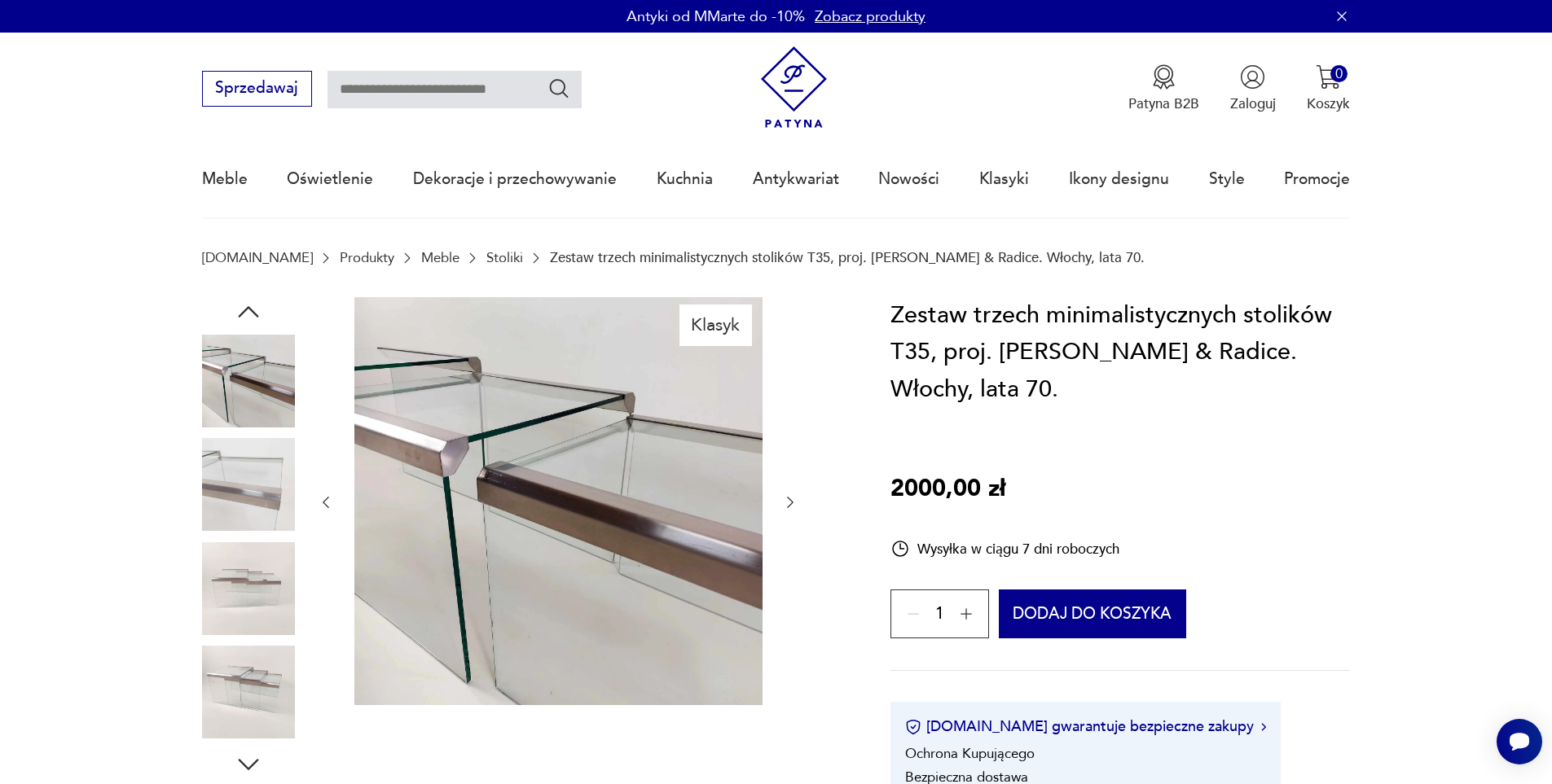
click at [259, 475] on img at bounding box center [249, 484] width 93 height 93
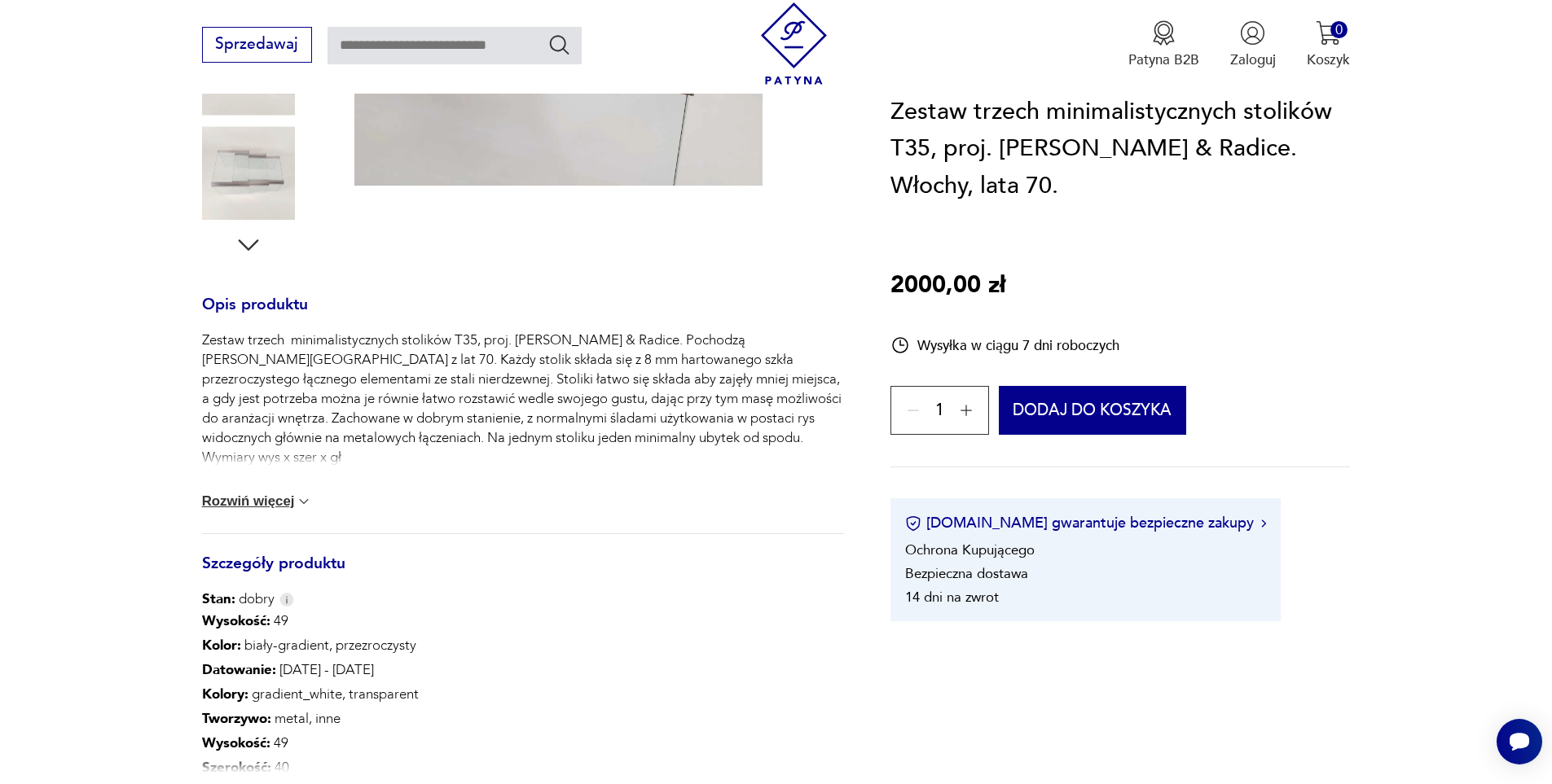
scroll to position [733, 0]
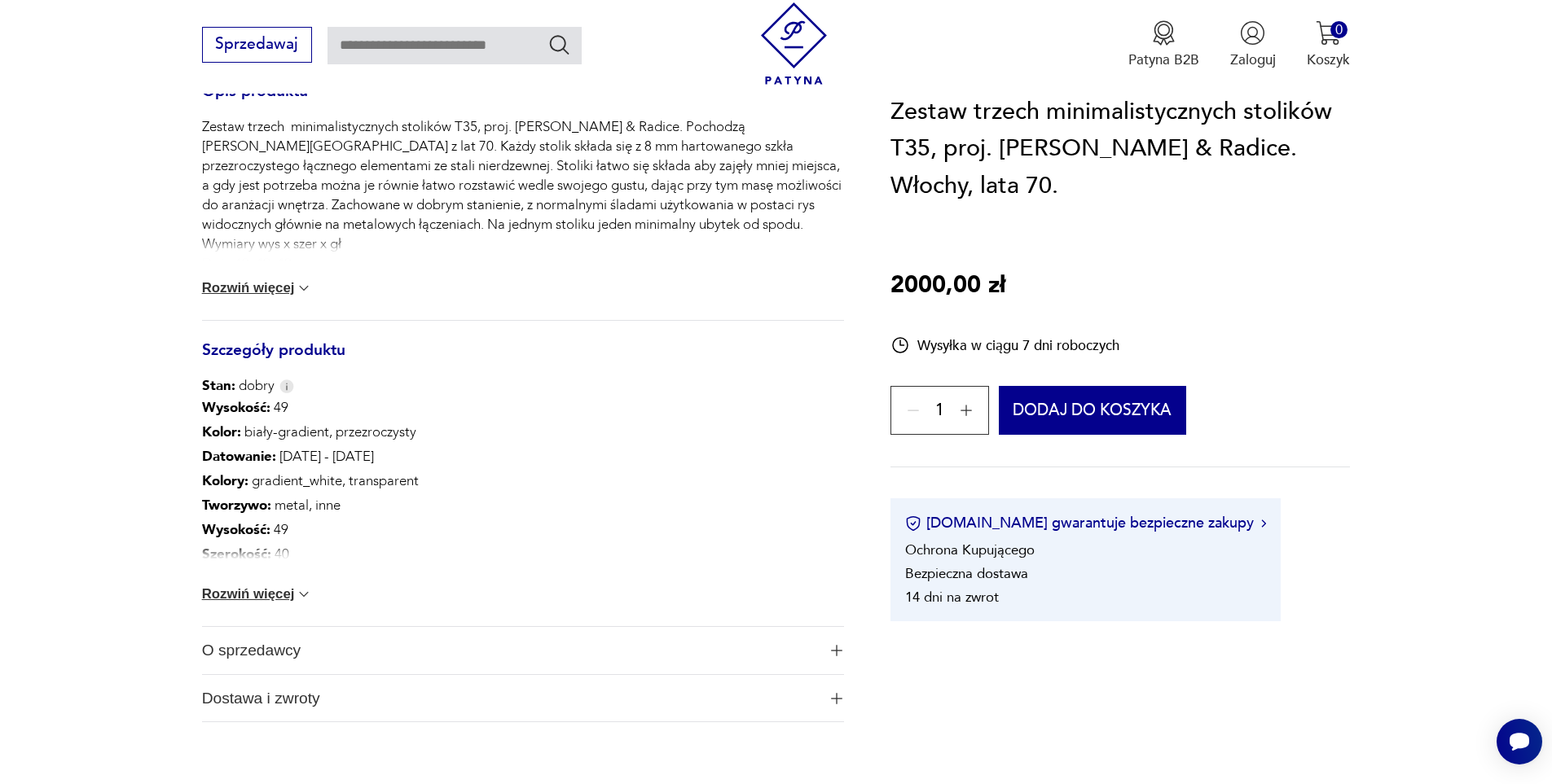
click at [259, 605] on div "Wysokość : 49 Kolor: biały-gradient, przezroczysty Datowanie : 1970 - 1979 Kolo…" at bounding box center [523, 511] width 642 height 231
click at [259, 595] on button "Rozwiń więcej" at bounding box center [258, 594] width 111 height 17
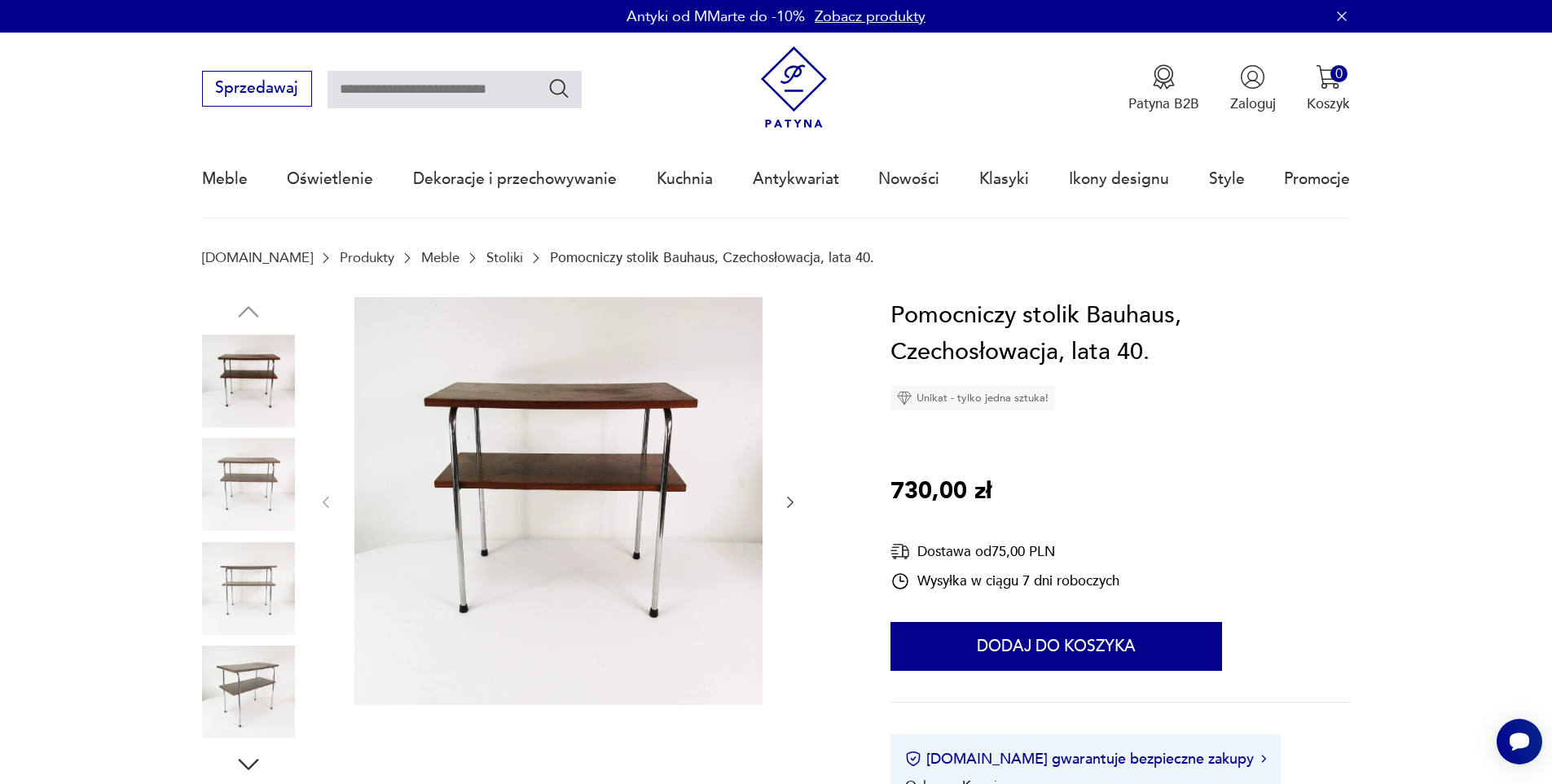
click at [245, 589] on img at bounding box center [249, 589] width 93 height 93
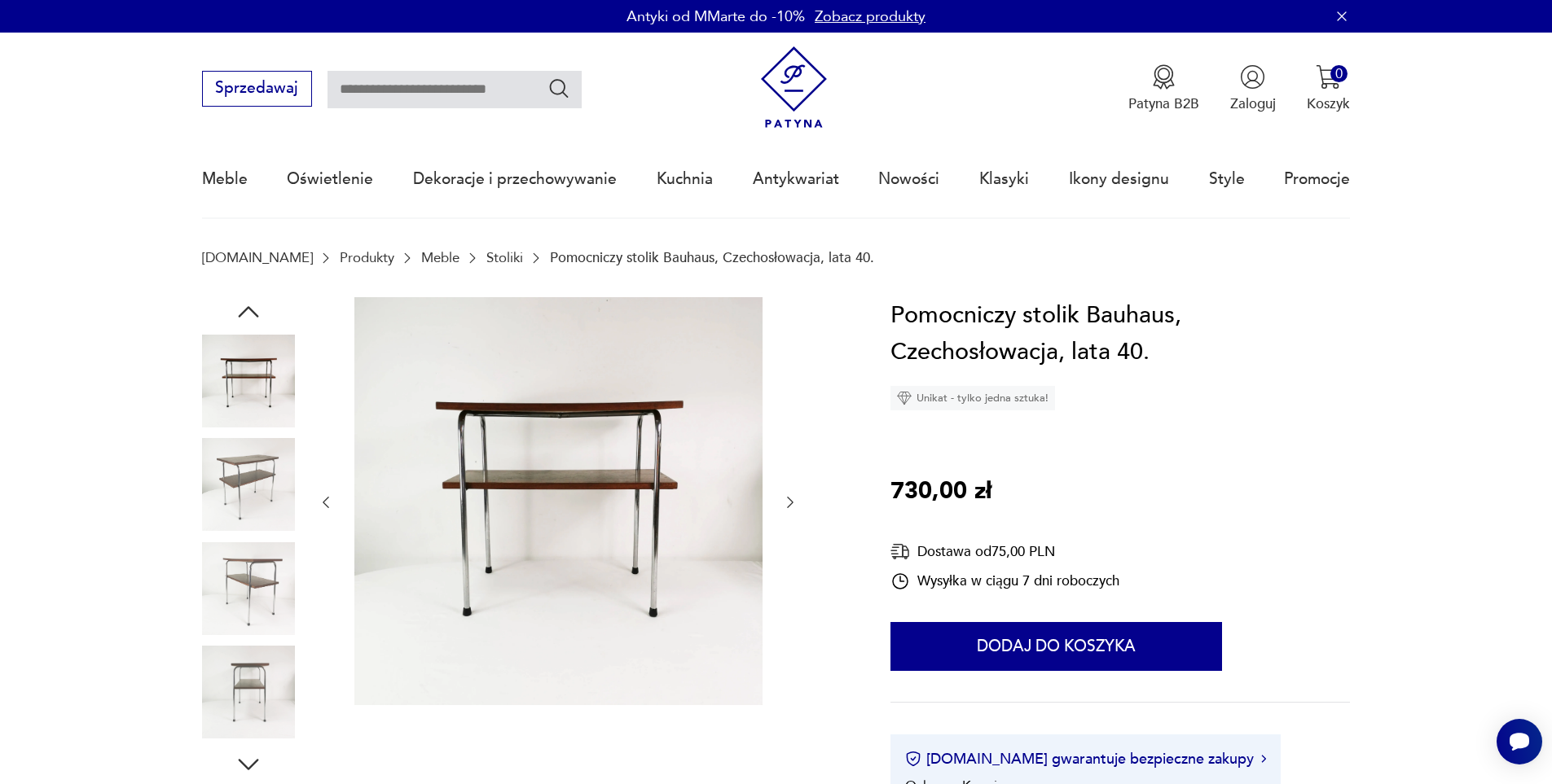
click at [257, 571] on img at bounding box center [249, 589] width 93 height 93
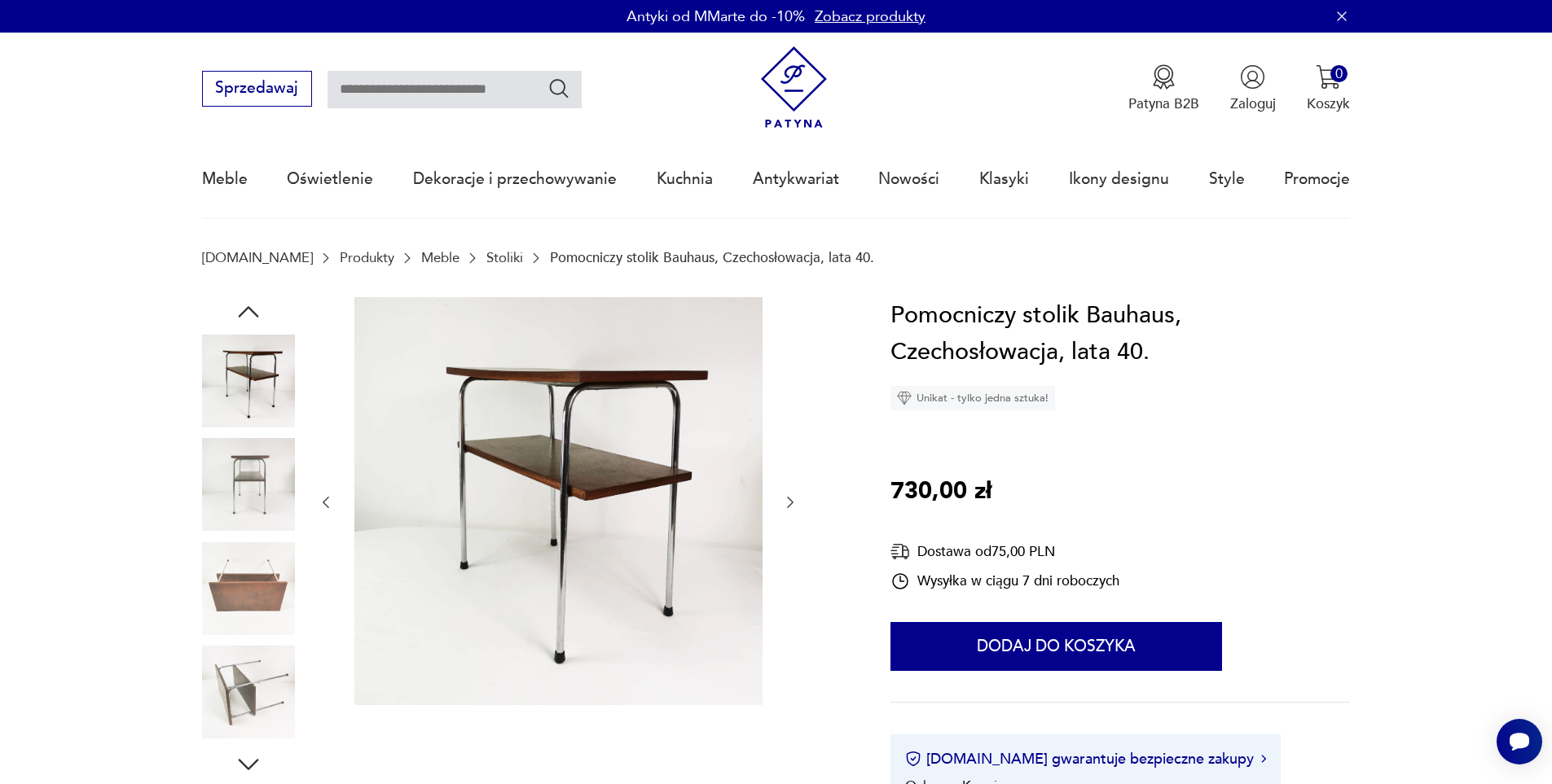
click at [263, 674] on img at bounding box center [249, 692] width 93 height 93
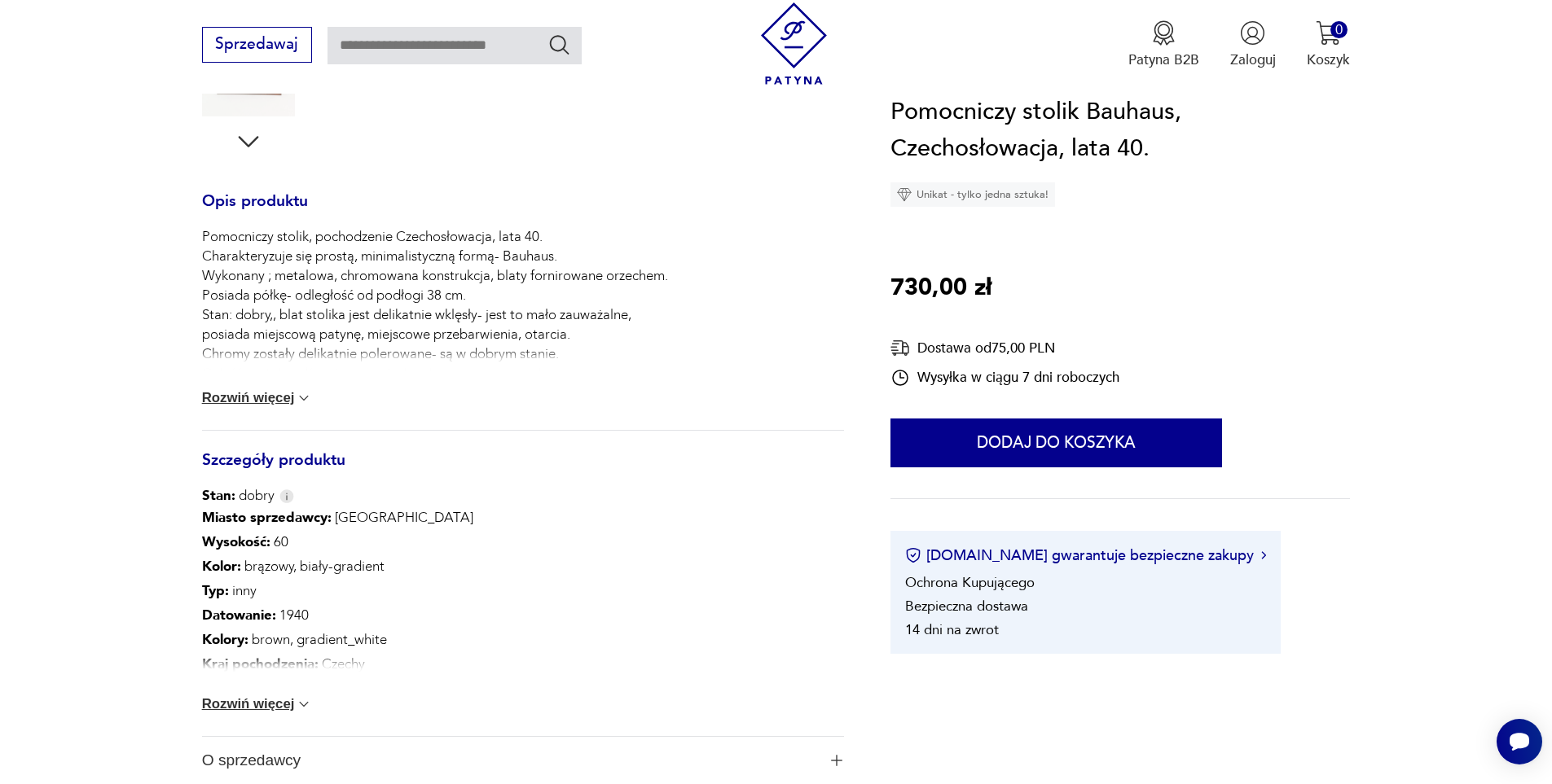
scroll to position [651, 0]
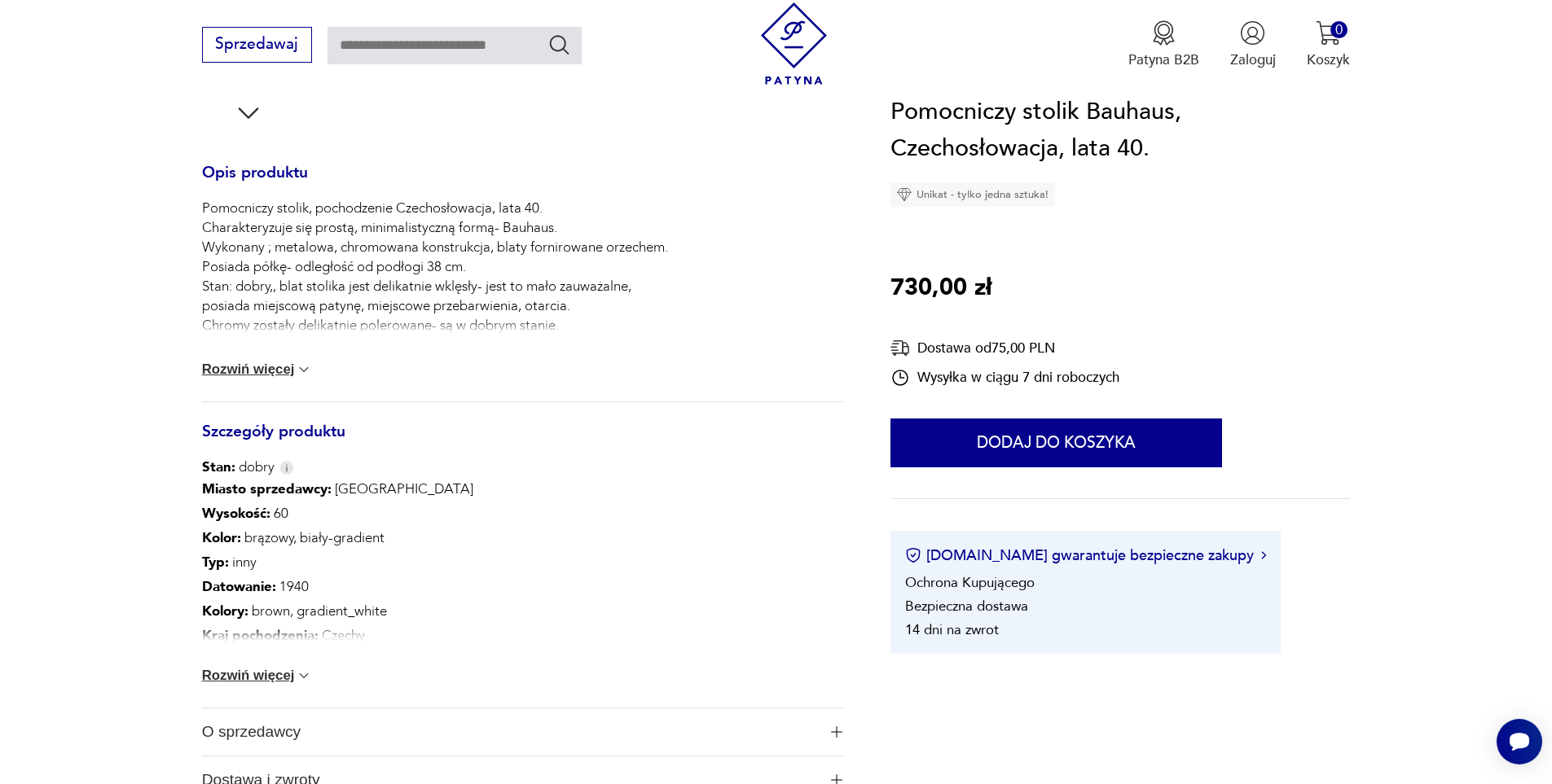
click at [257, 674] on button "Rozwiń więcej" at bounding box center [258, 676] width 111 height 17
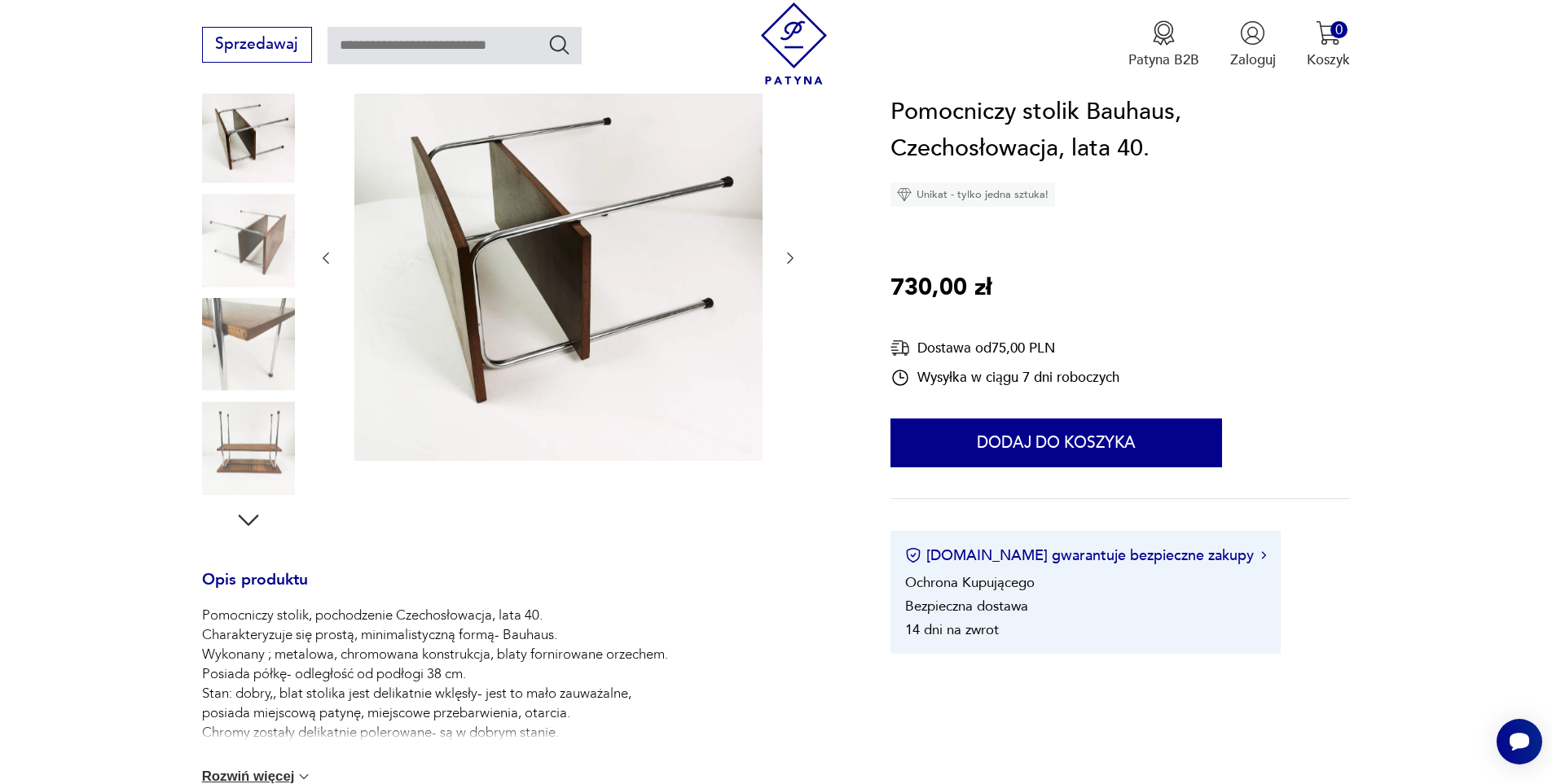
scroll to position [163, 0]
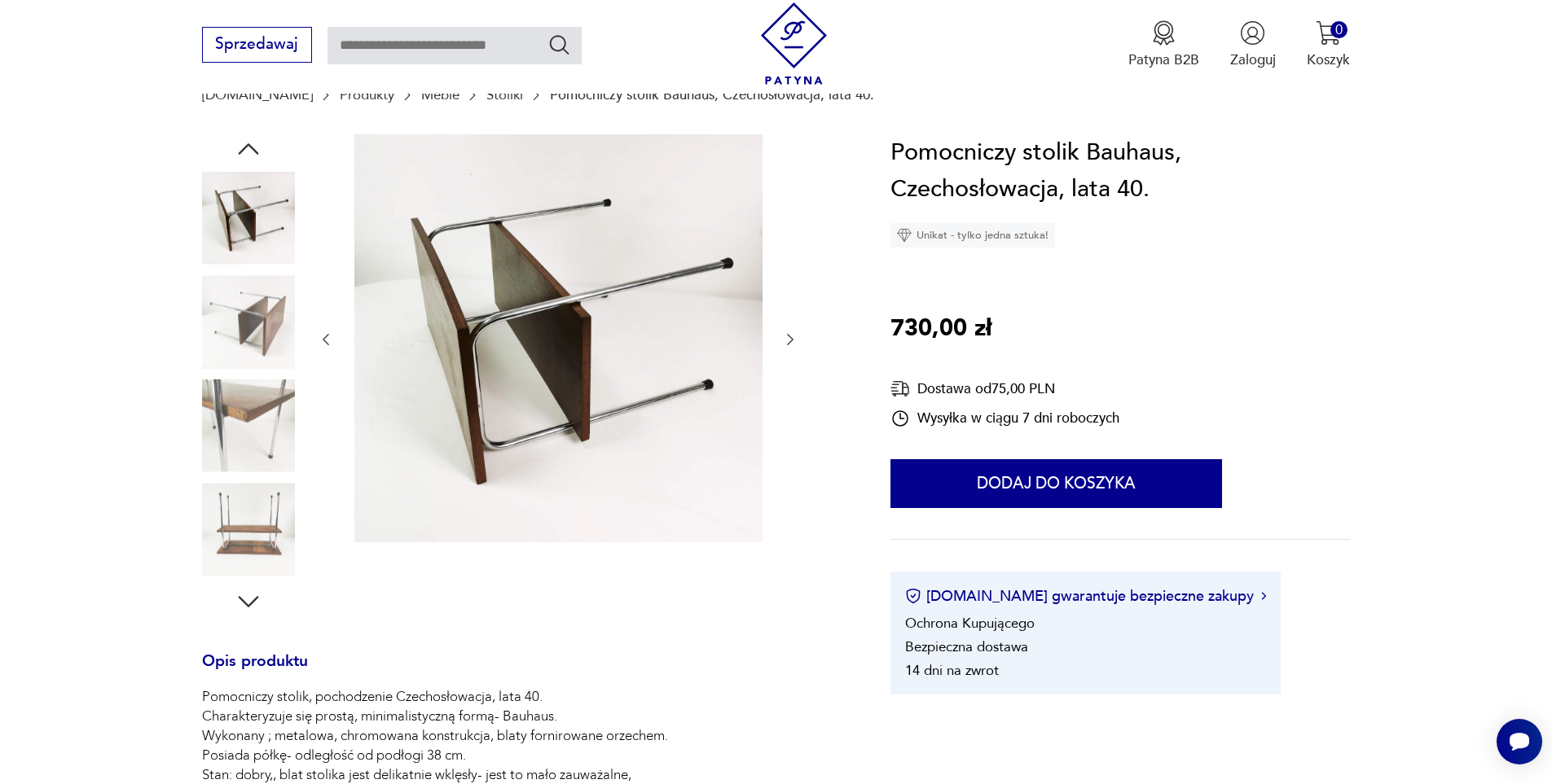
click at [240, 392] on img at bounding box center [249, 426] width 93 height 93
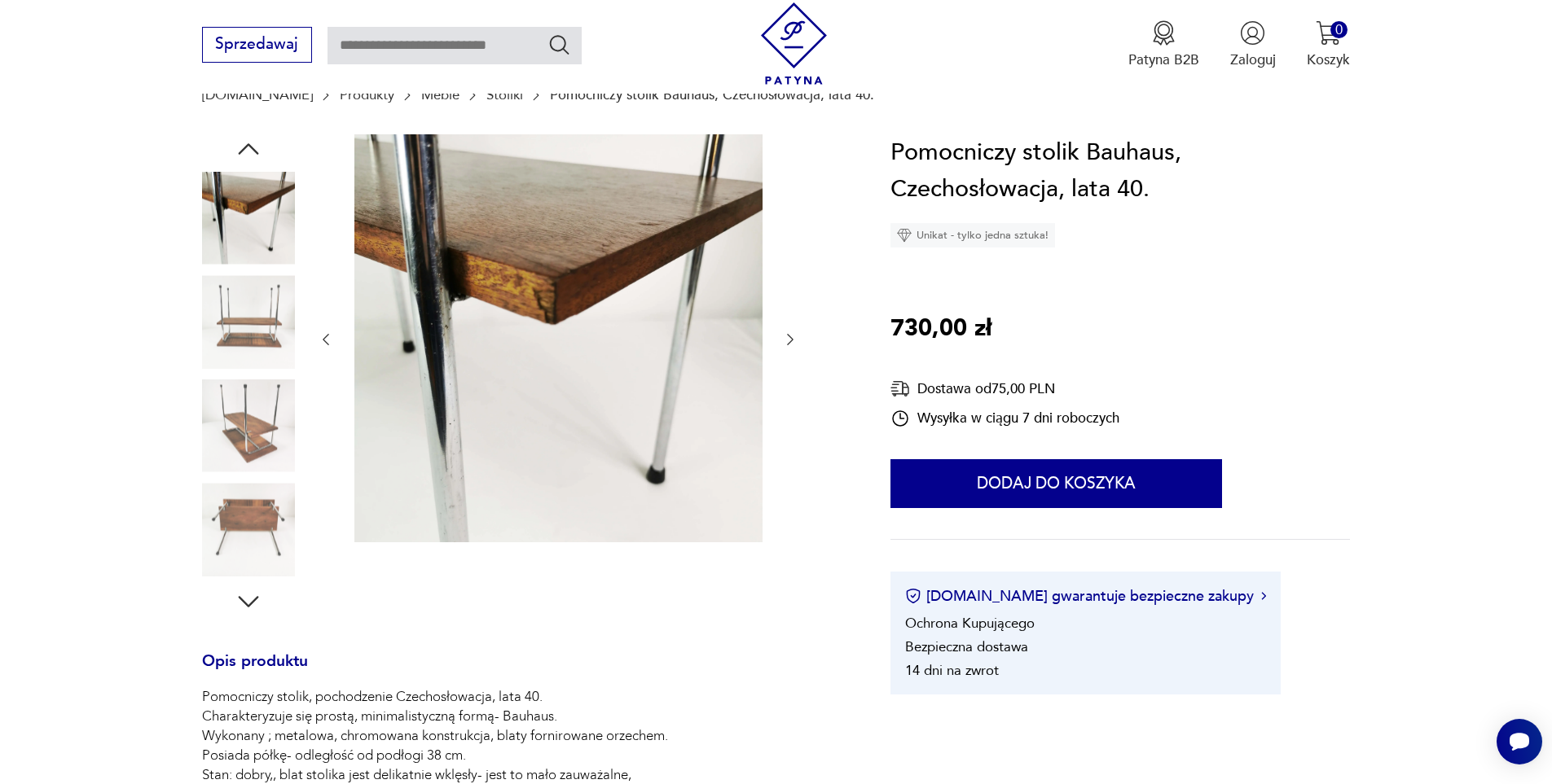
click at [227, 389] on img at bounding box center [249, 426] width 93 height 93
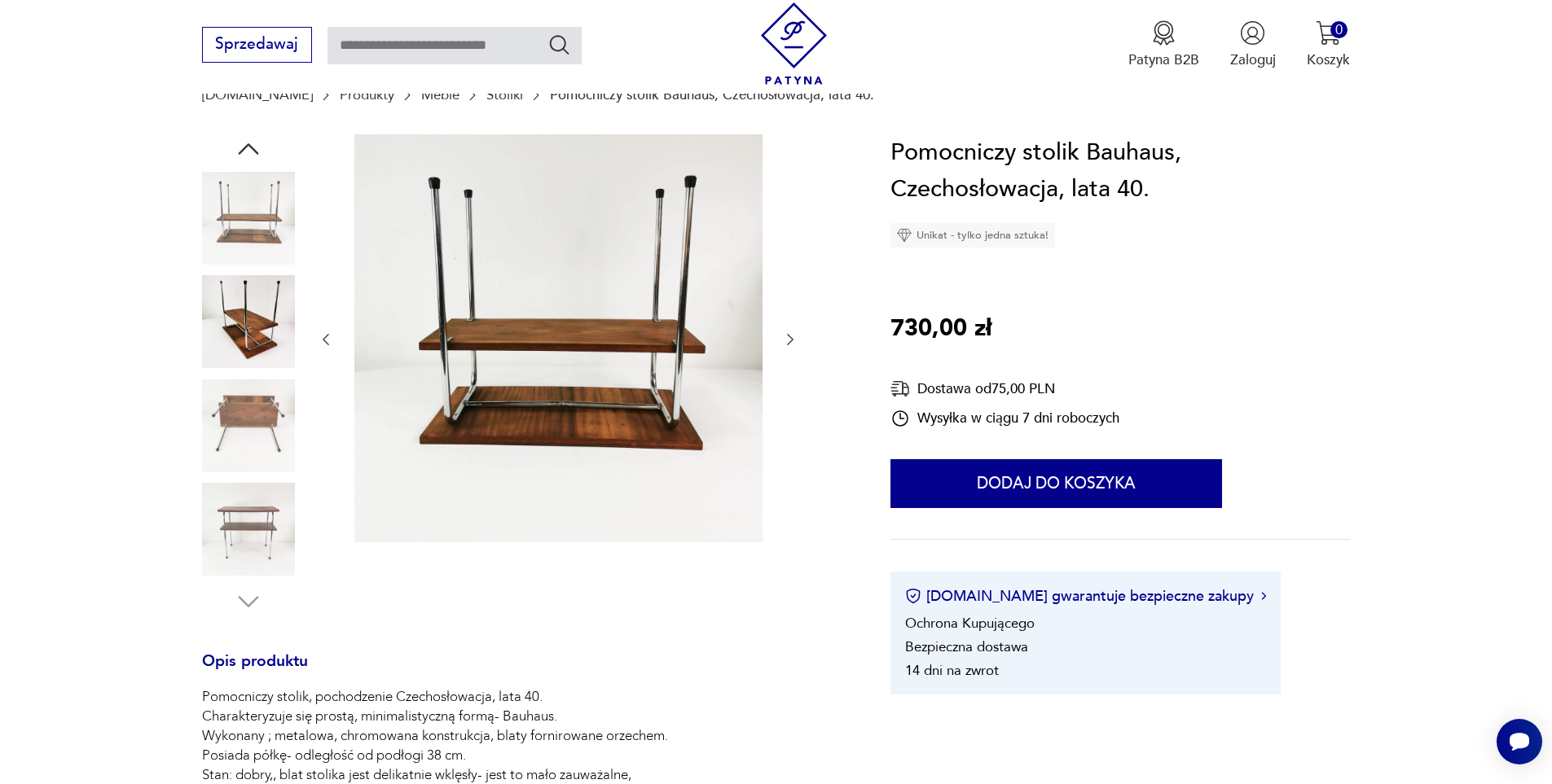
click at [241, 234] on img at bounding box center [249, 218] width 93 height 93
click at [251, 535] on img at bounding box center [249, 530] width 93 height 93
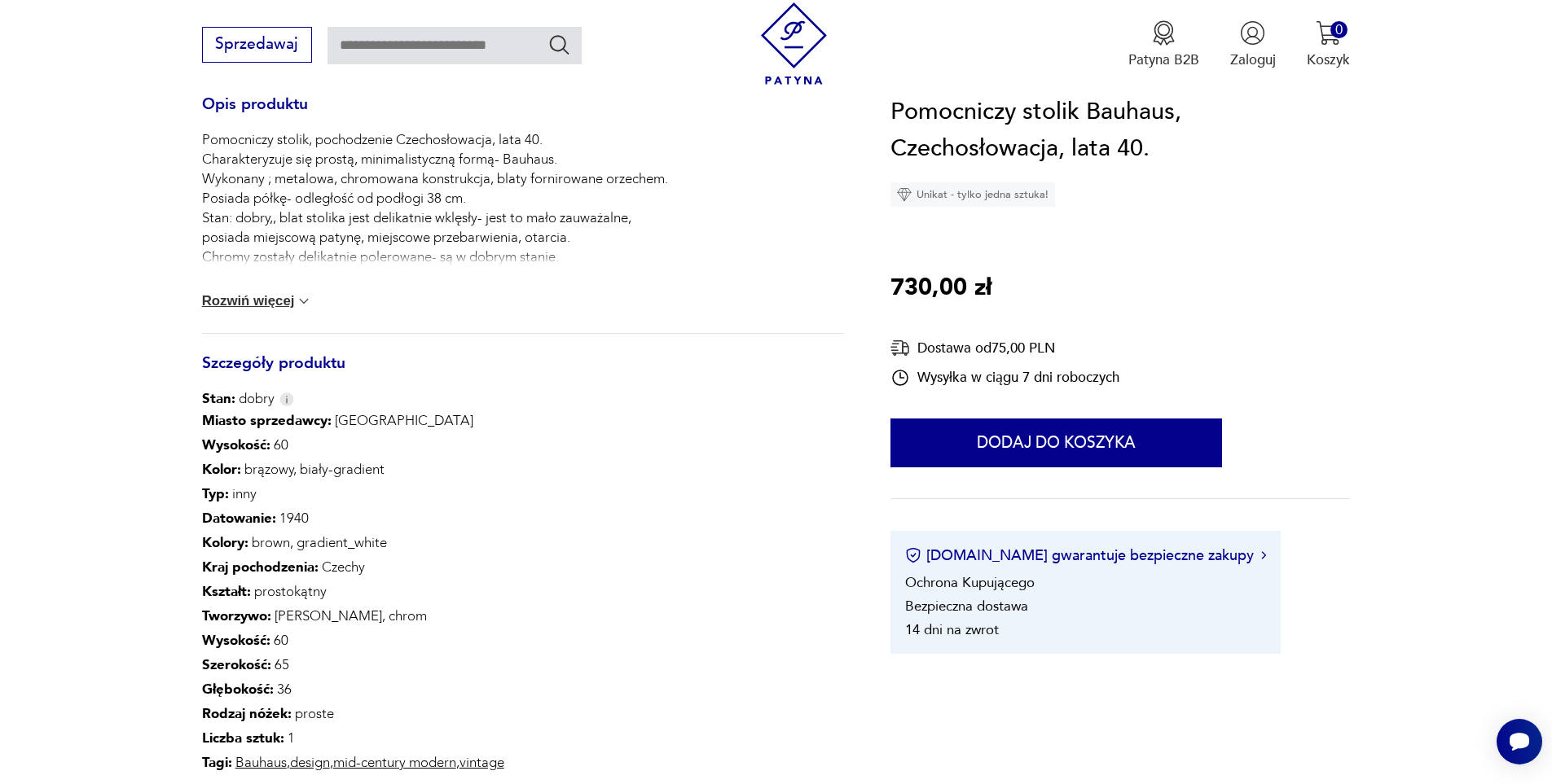
scroll to position [733, 0]
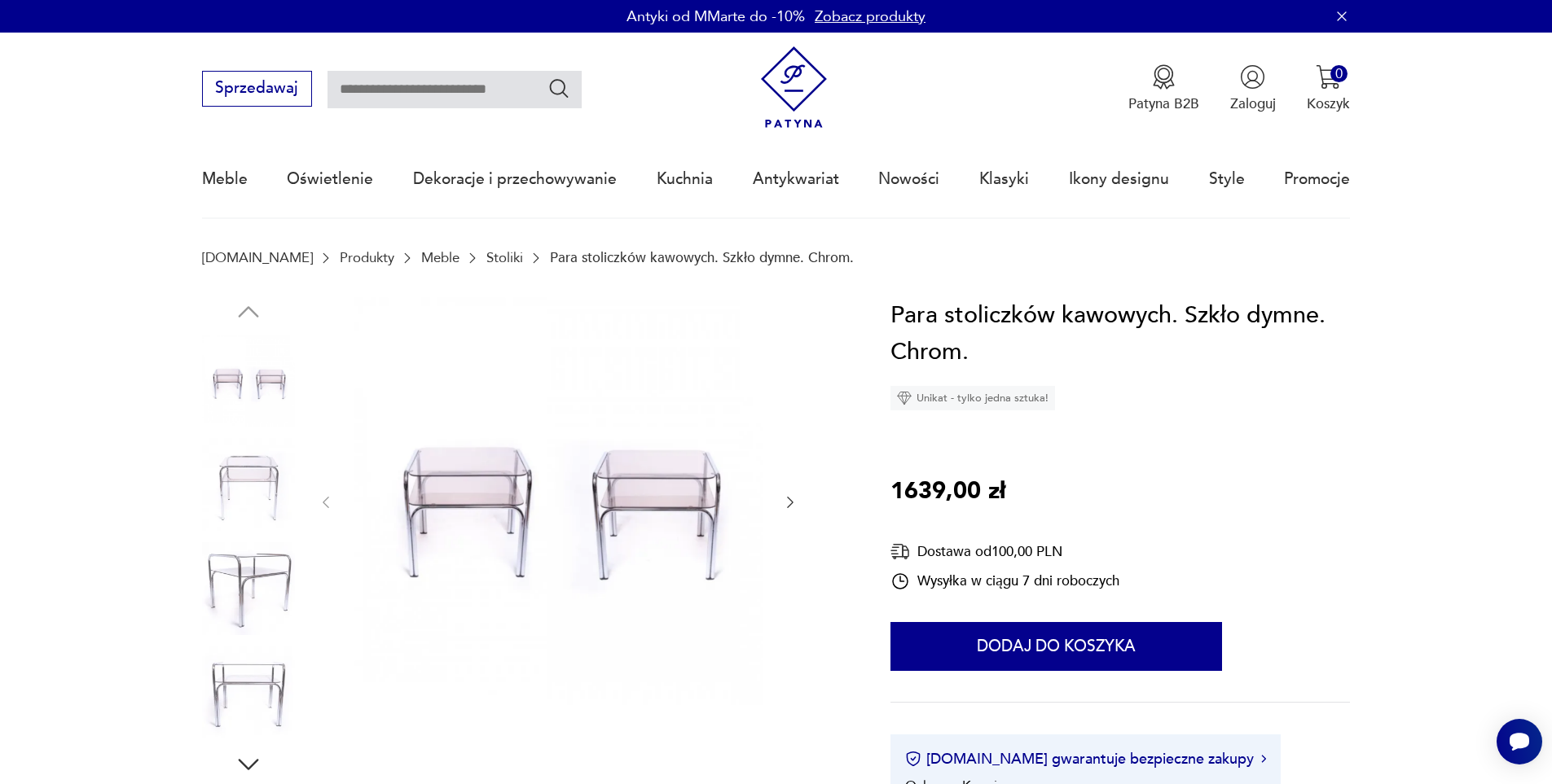
click at [241, 585] on img at bounding box center [249, 589] width 93 height 93
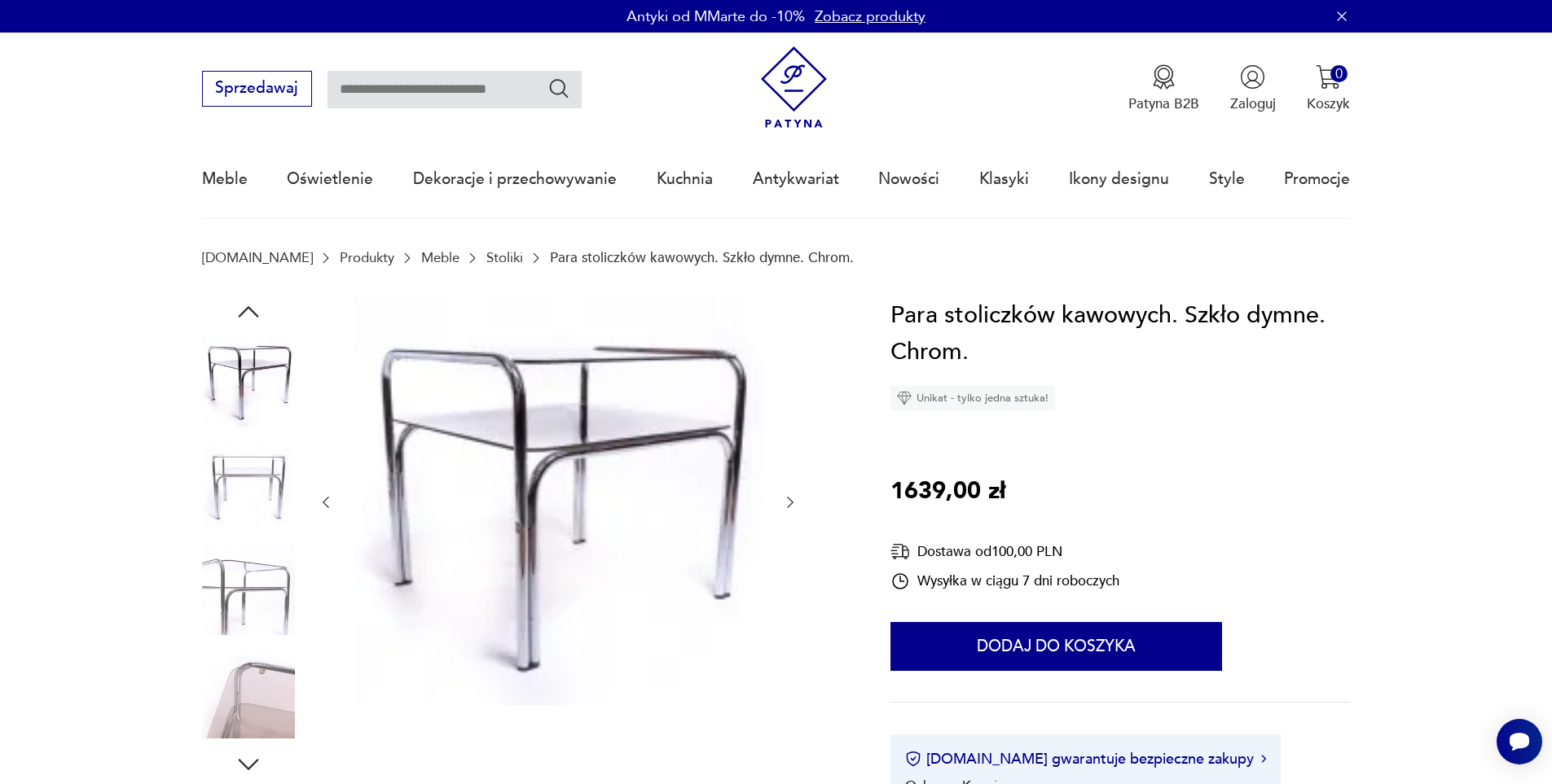
click at [241, 585] on img at bounding box center [249, 589] width 93 height 93
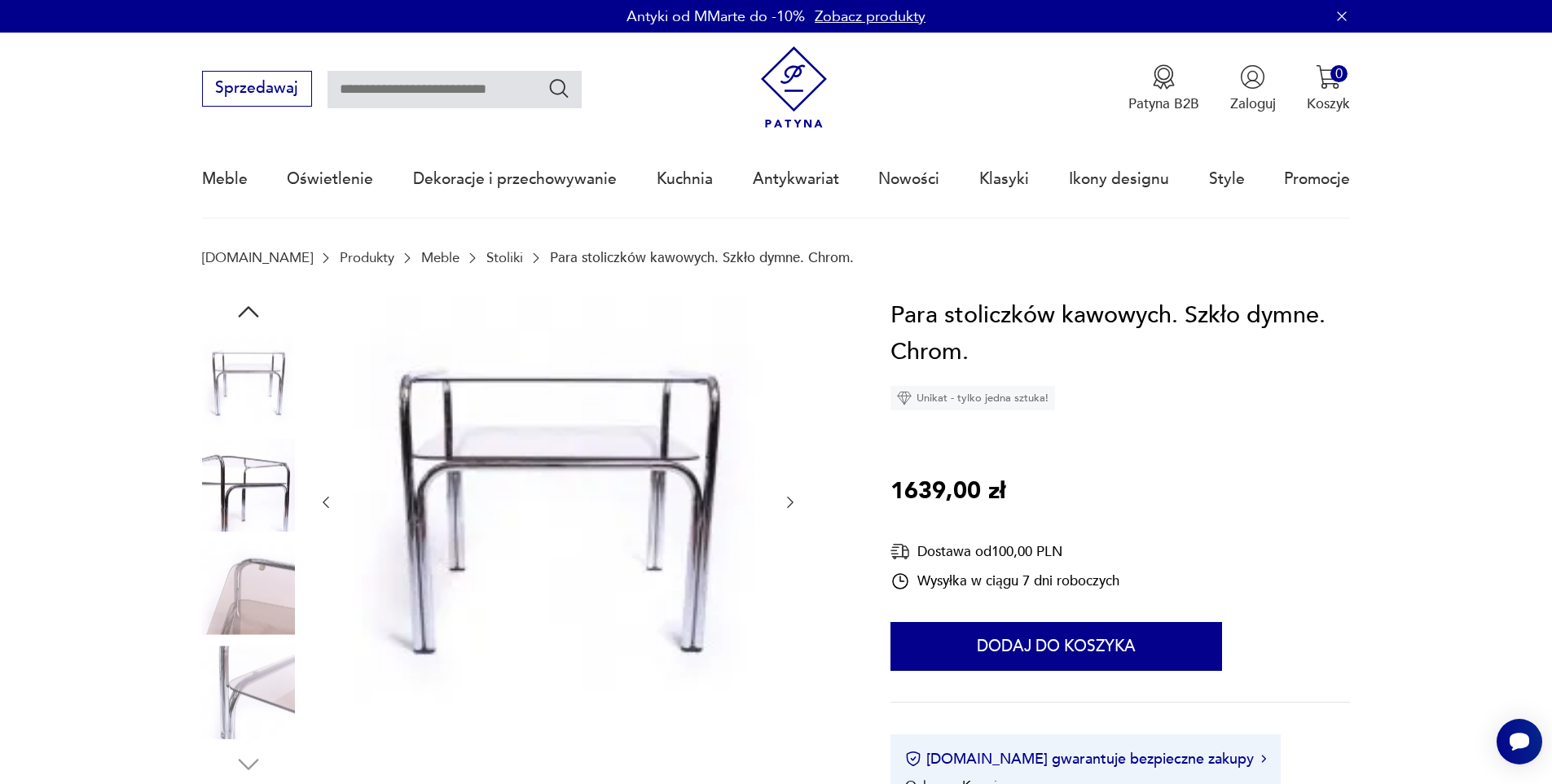
click at [241, 585] on img at bounding box center [249, 589] width 93 height 93
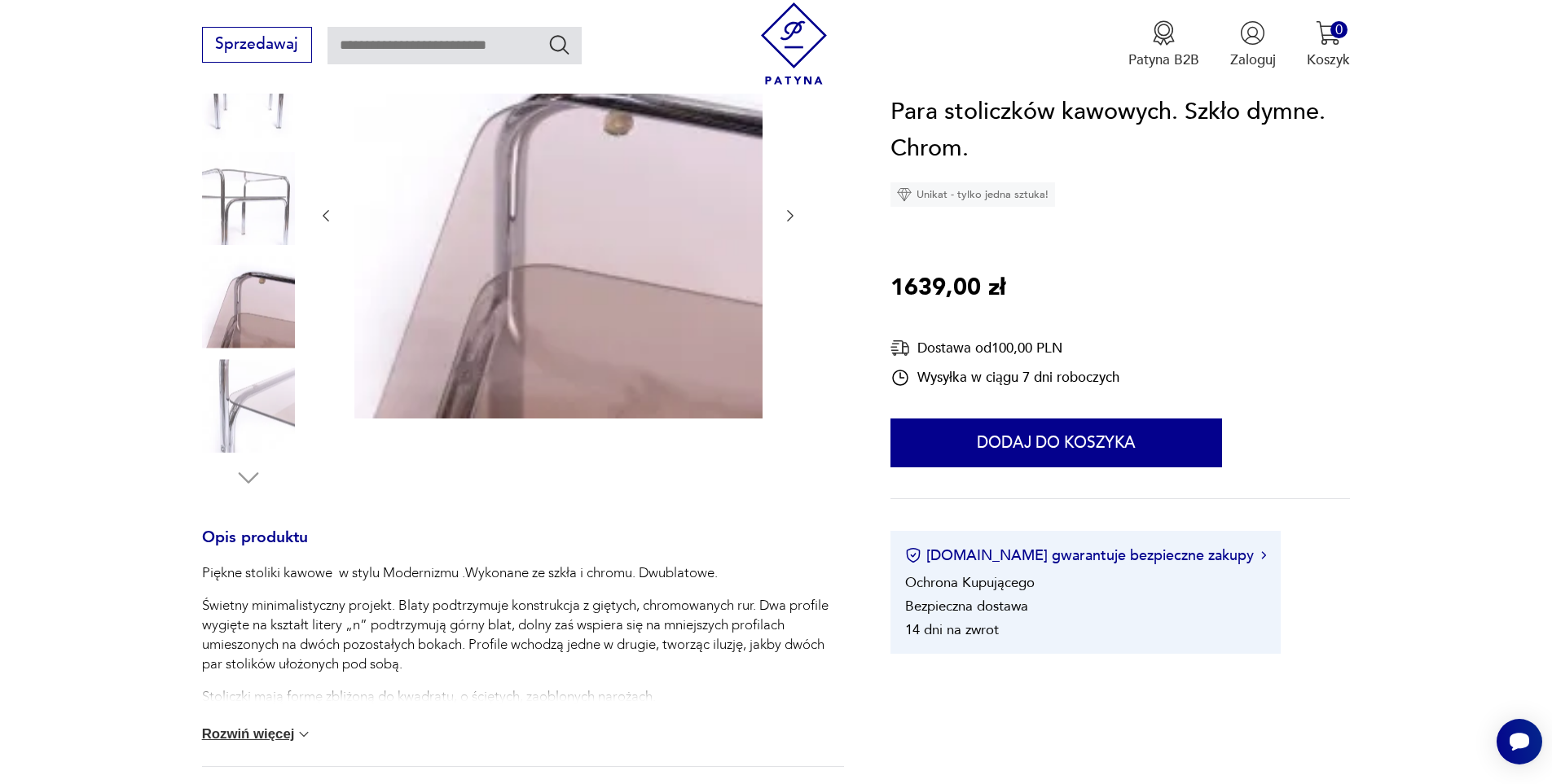
scroll to position [325, 0]
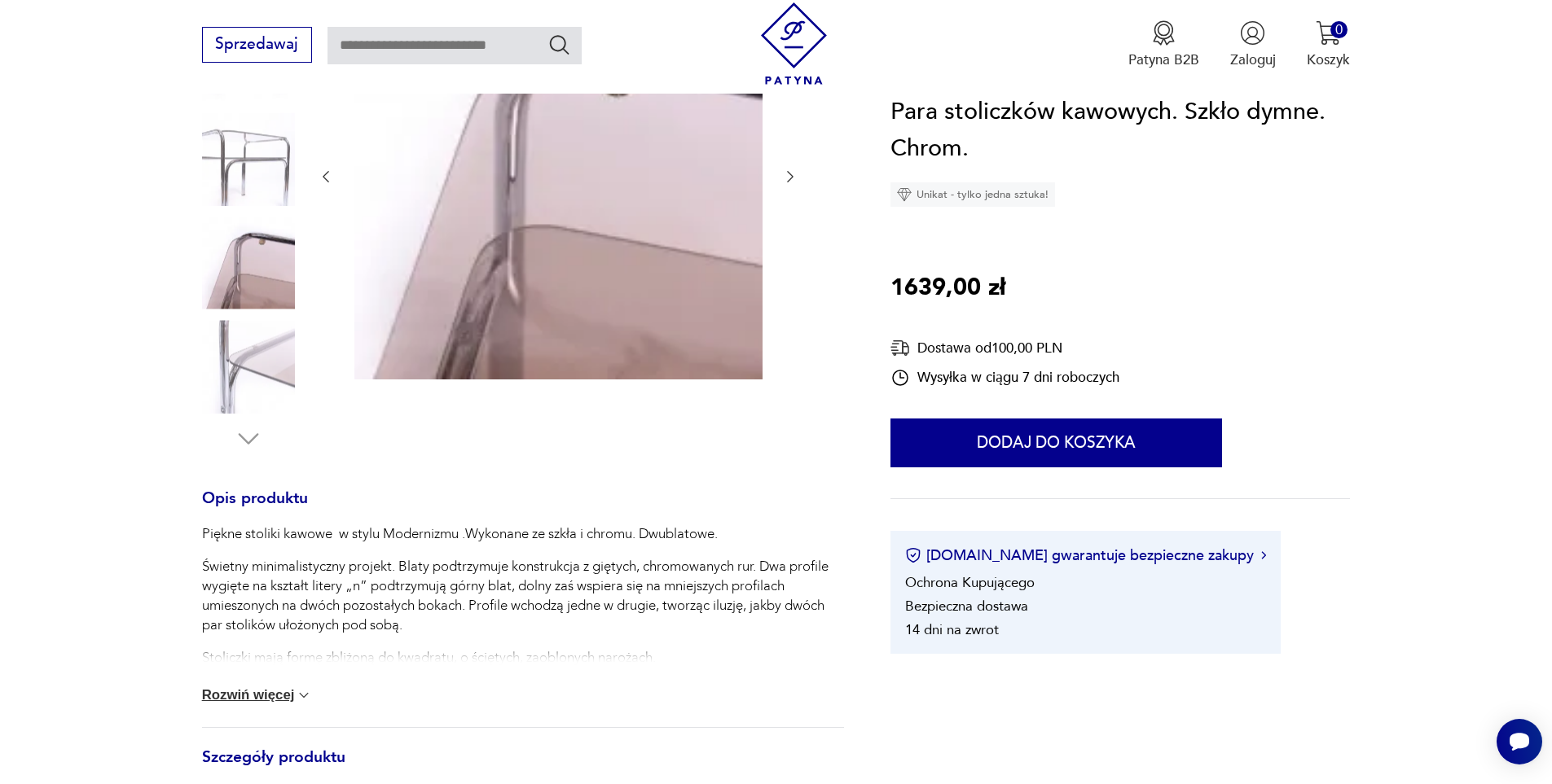
click at [278, 694] on button "Rozwiń więcej" at bounding box center [258, 695] width 111 height 17
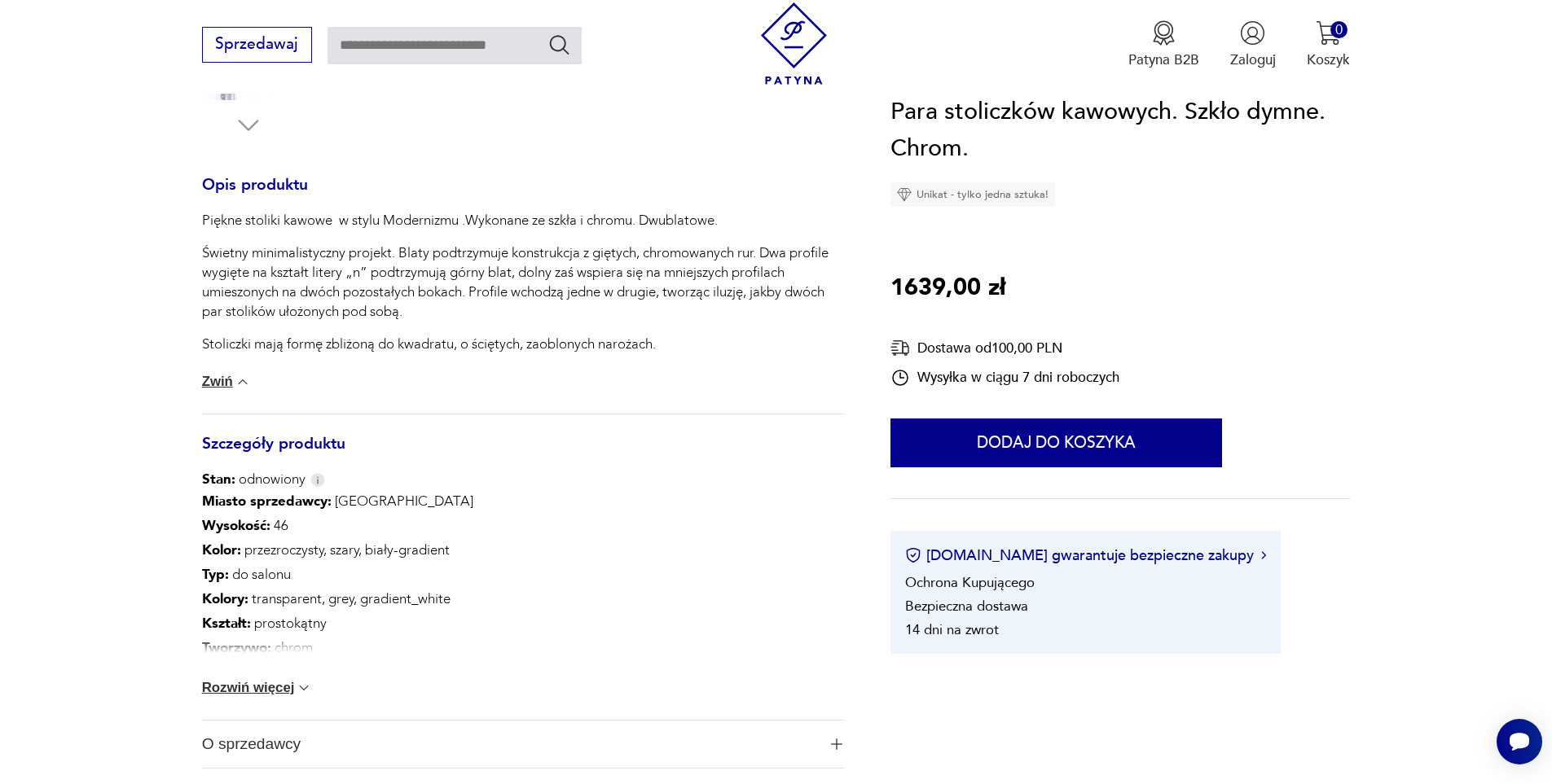
scroll to position [733, 0]
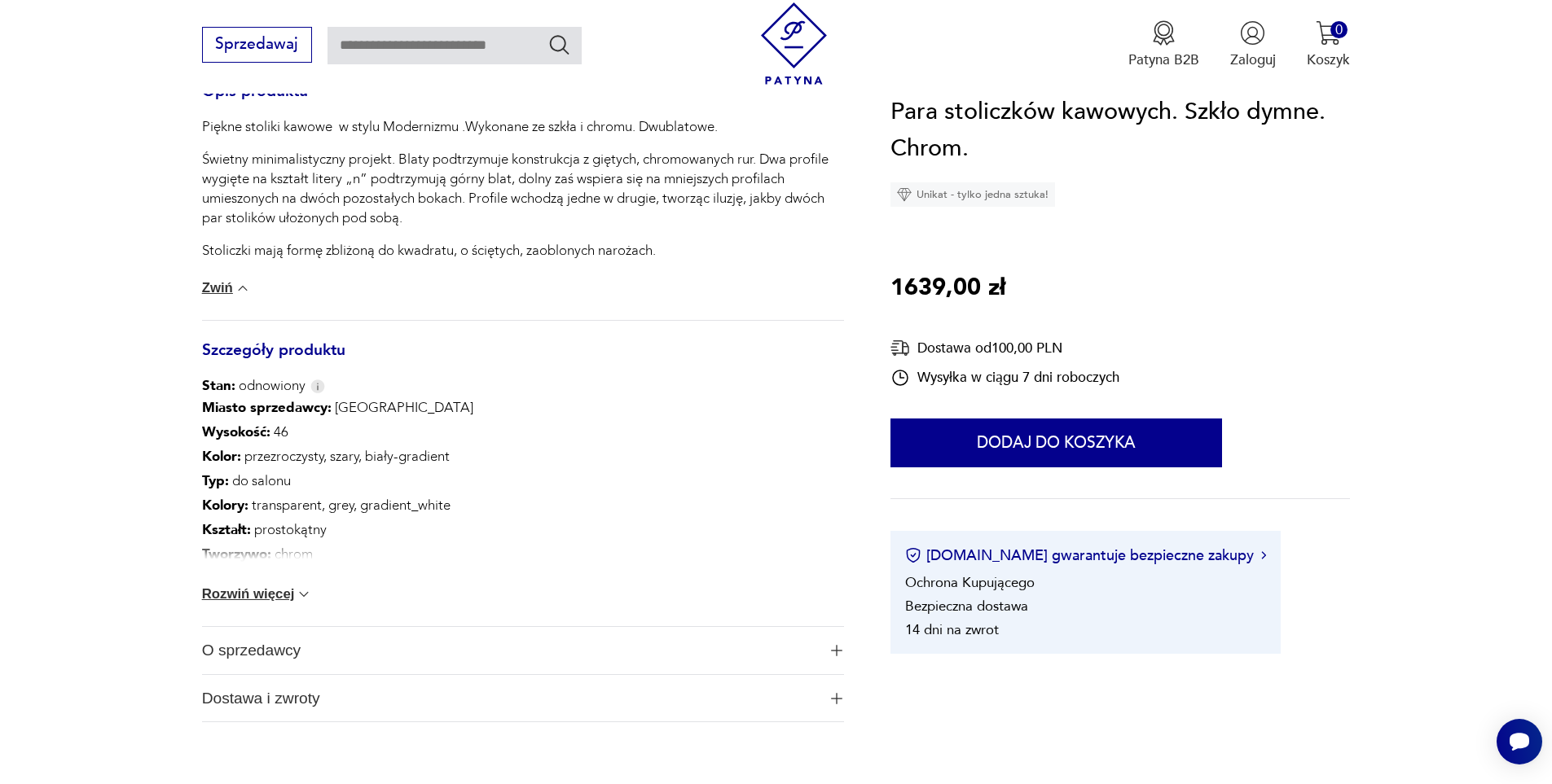
click at [264, 589] on button "Rozwiń więcej" at bounding box center [258, 594] width 111 height 17
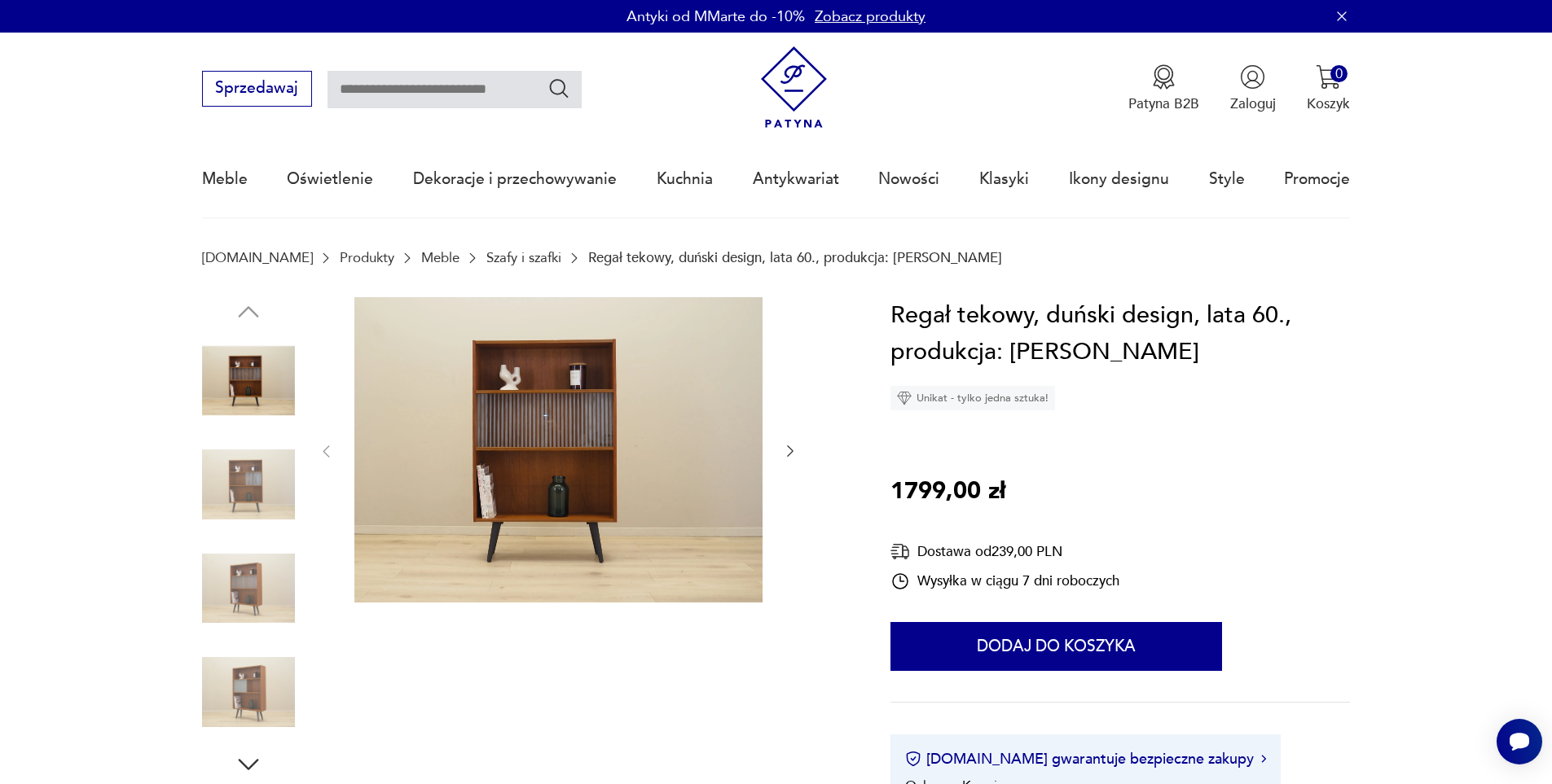
click at [267, 471] on img at bounding box center [249, 484] width 93 height 93
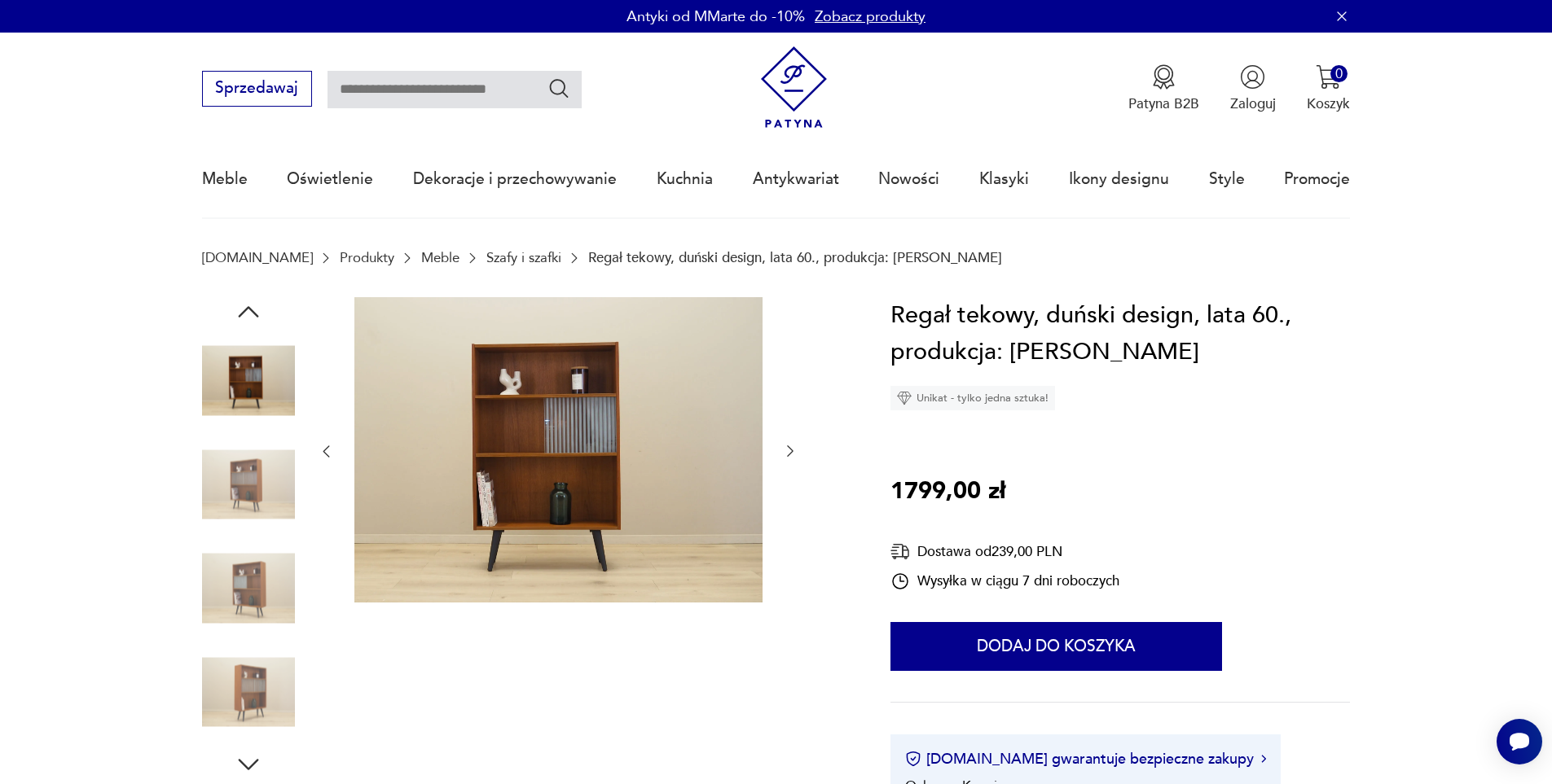
click at [267, 471] on img at bounding box center [249, 484] width 93 height 93
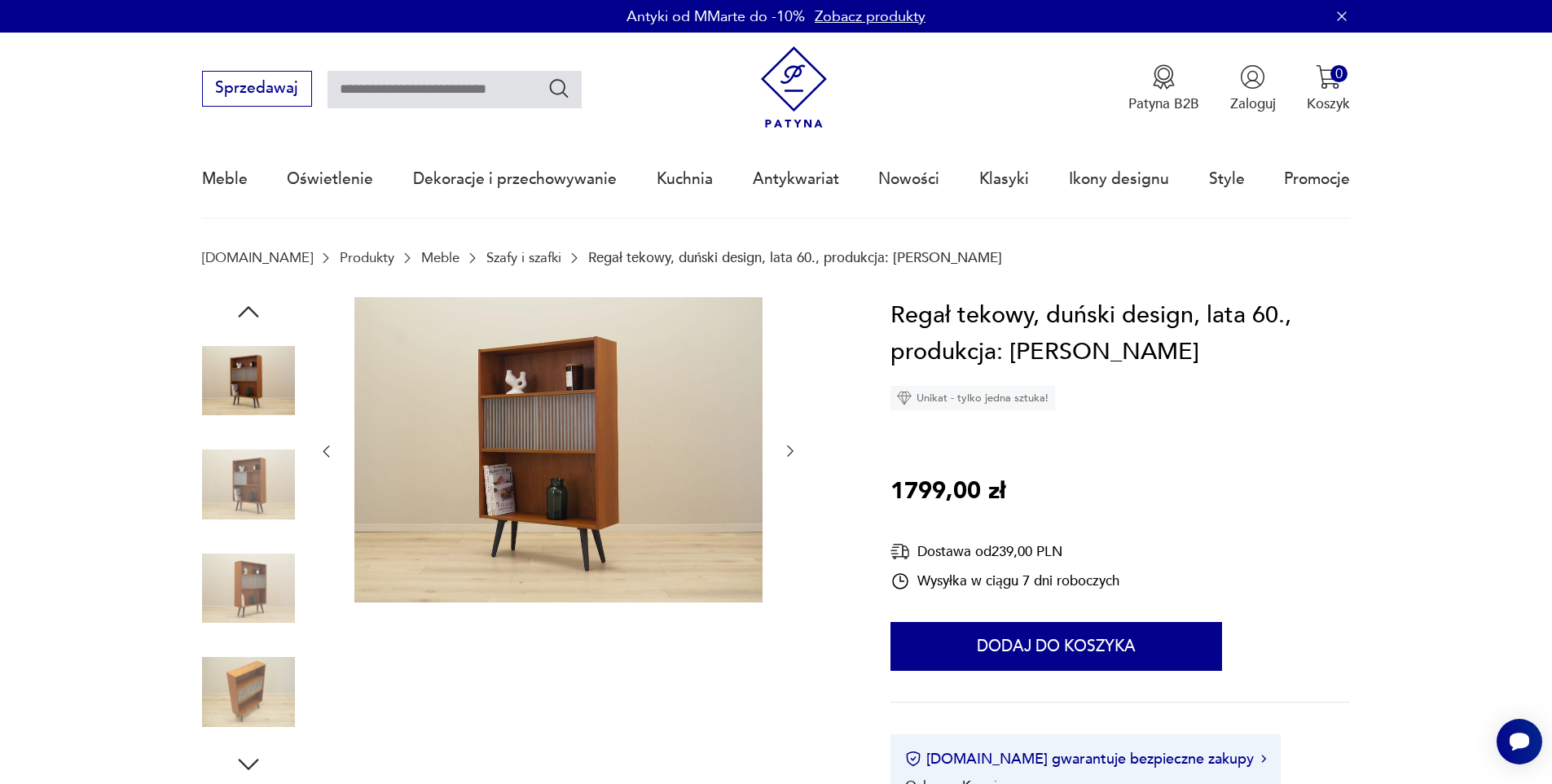
click at [267, 472] on img at bounding box center [249, 484] width 93 height 93
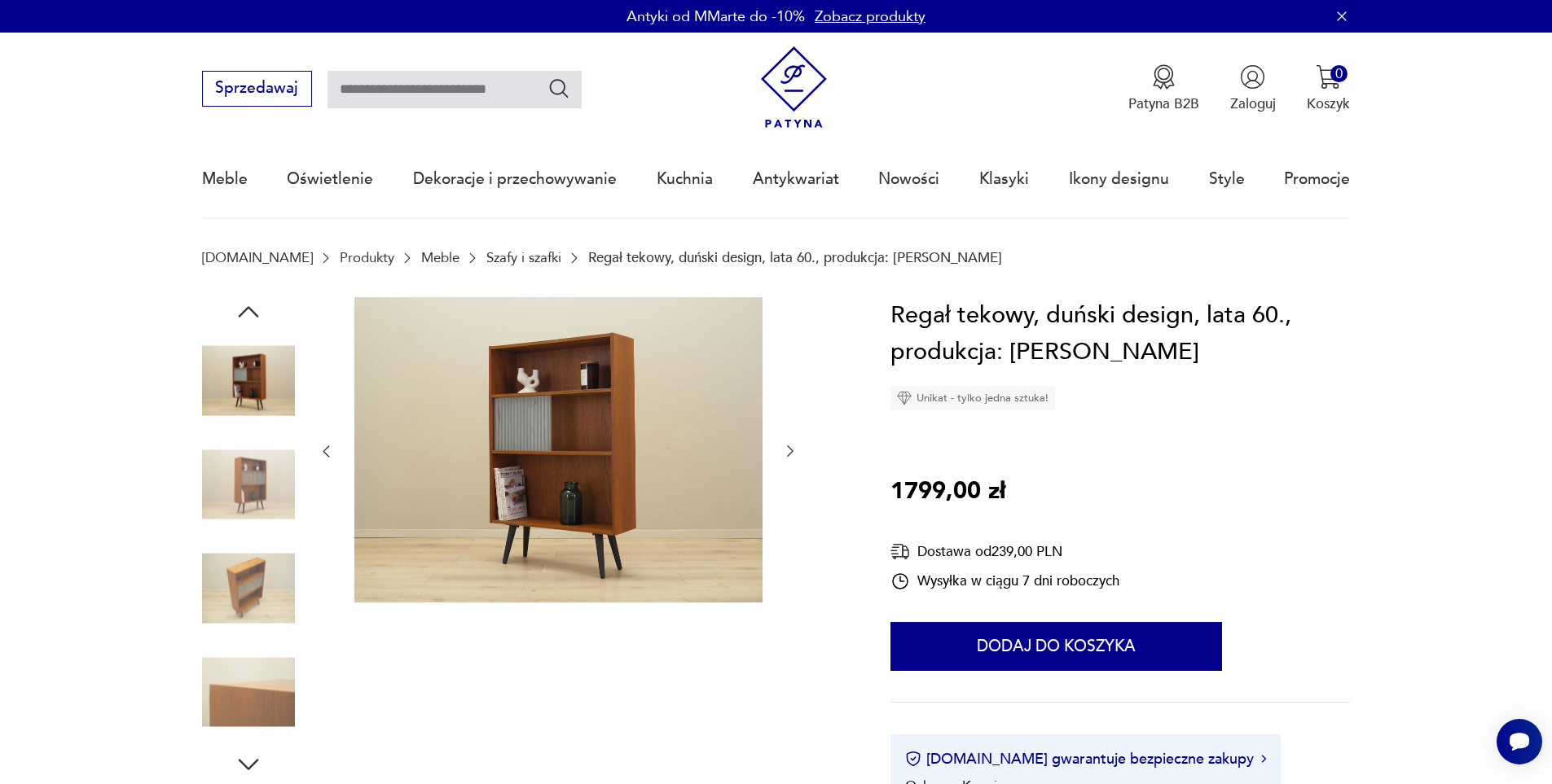
click at [267, 472] on img at bounding box center [249, 484] width 93 height 93
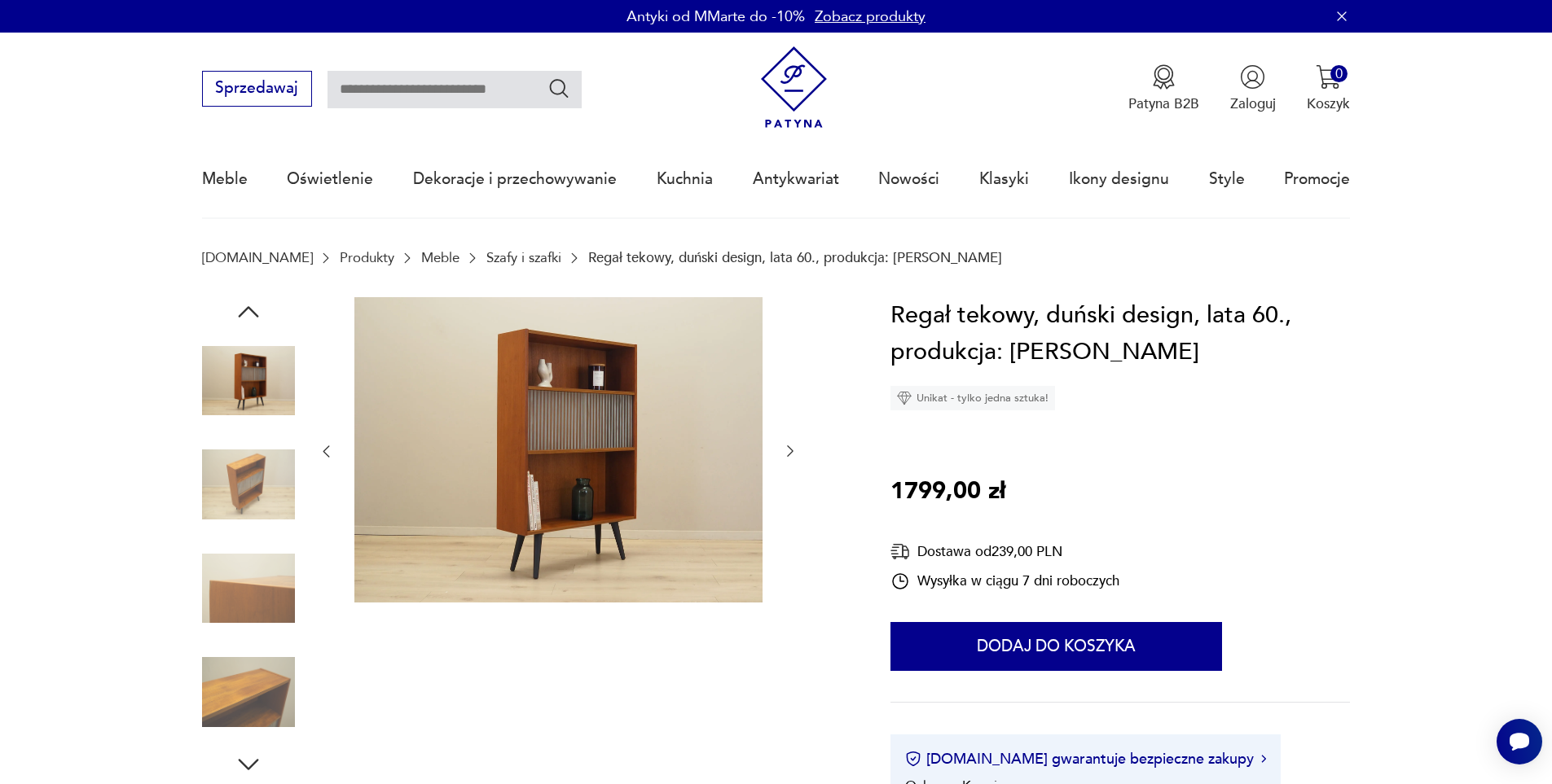
click at [267, 472] on img at bounding box center [249, 484] width 93 height 93
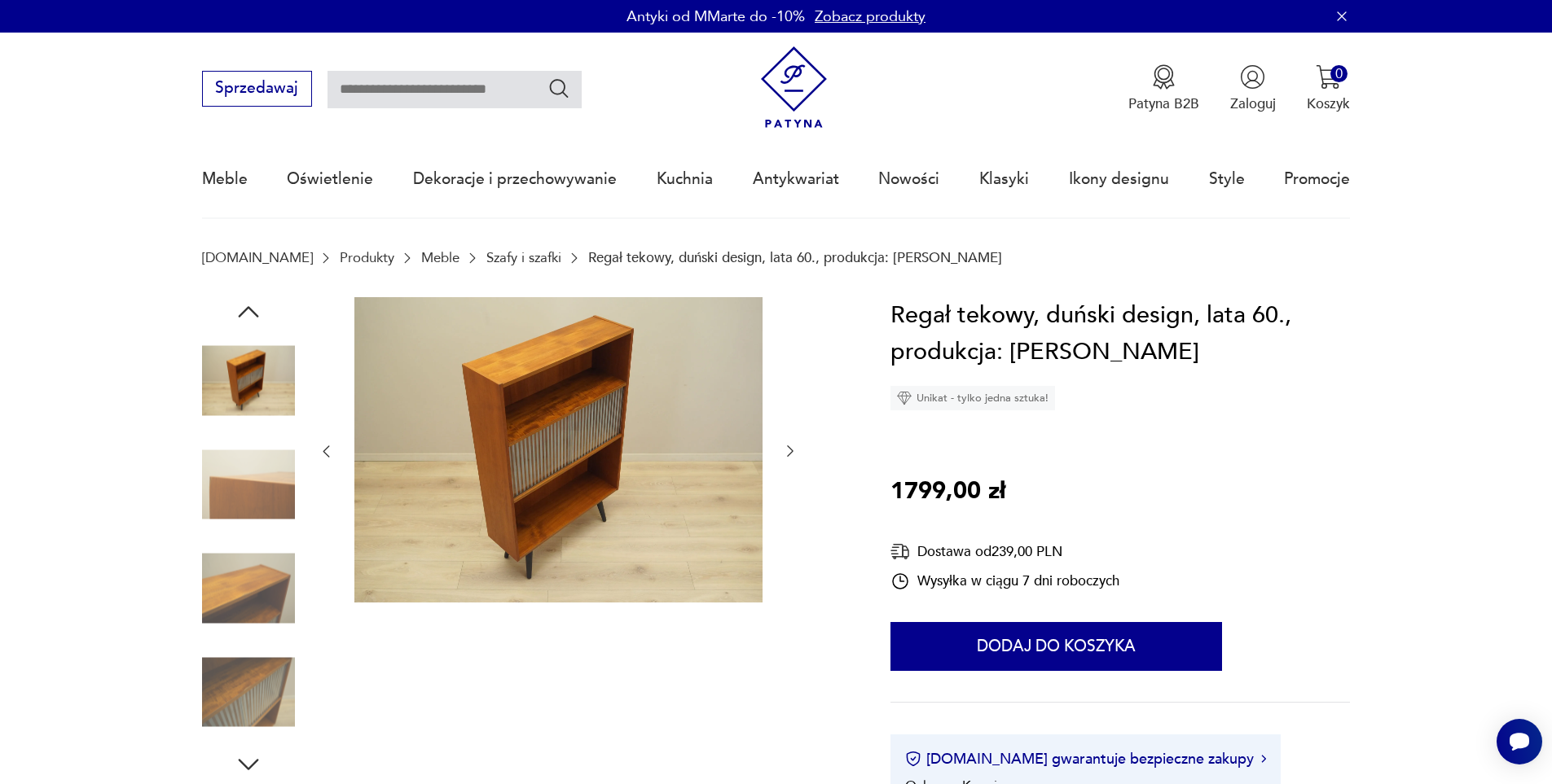
click at [267, 472] on img at bounding box center [249, 484] width 93 height 93
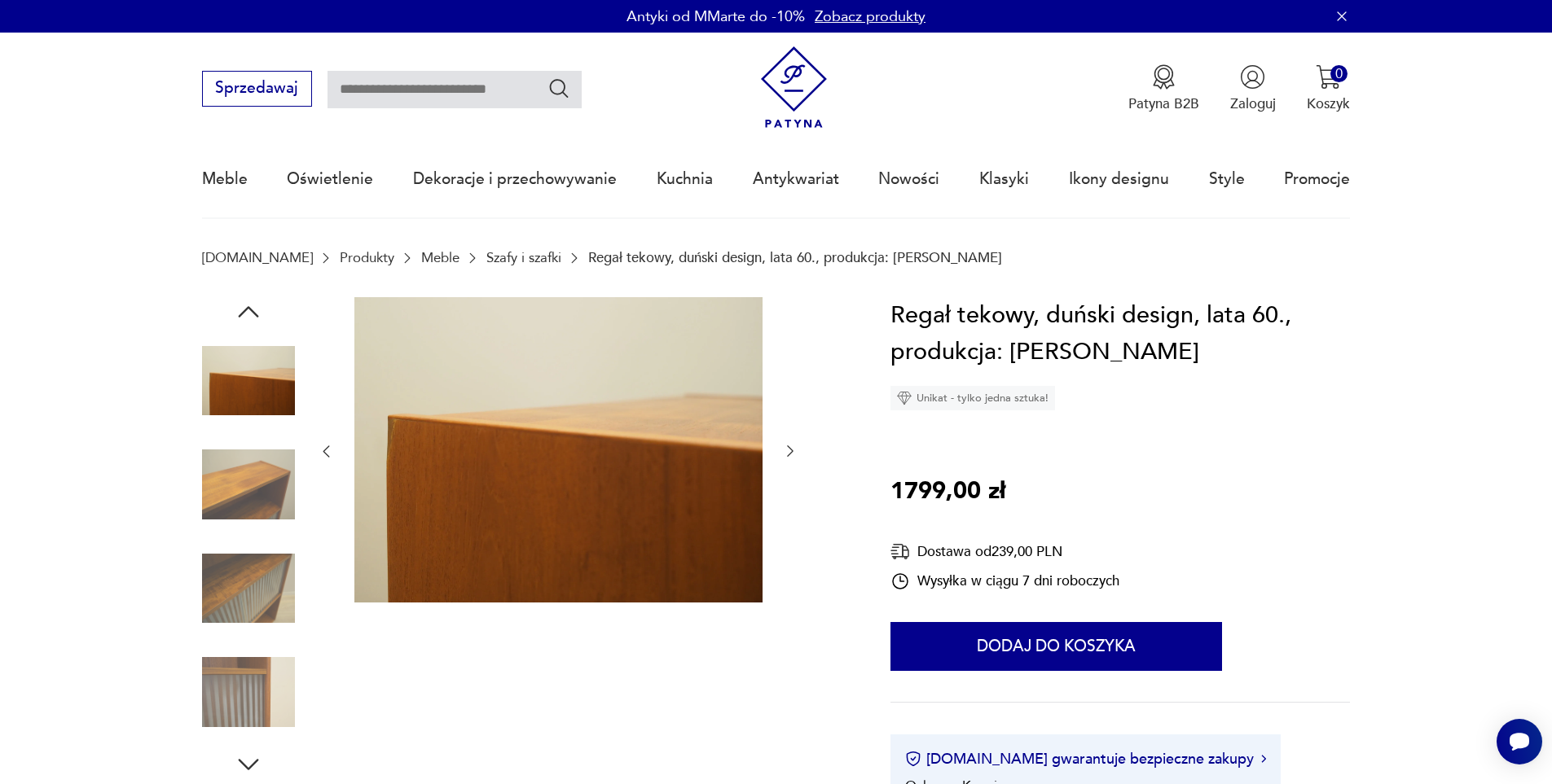
click at [267, 472] on img at bounding box center [249, 484] width 93 height 93
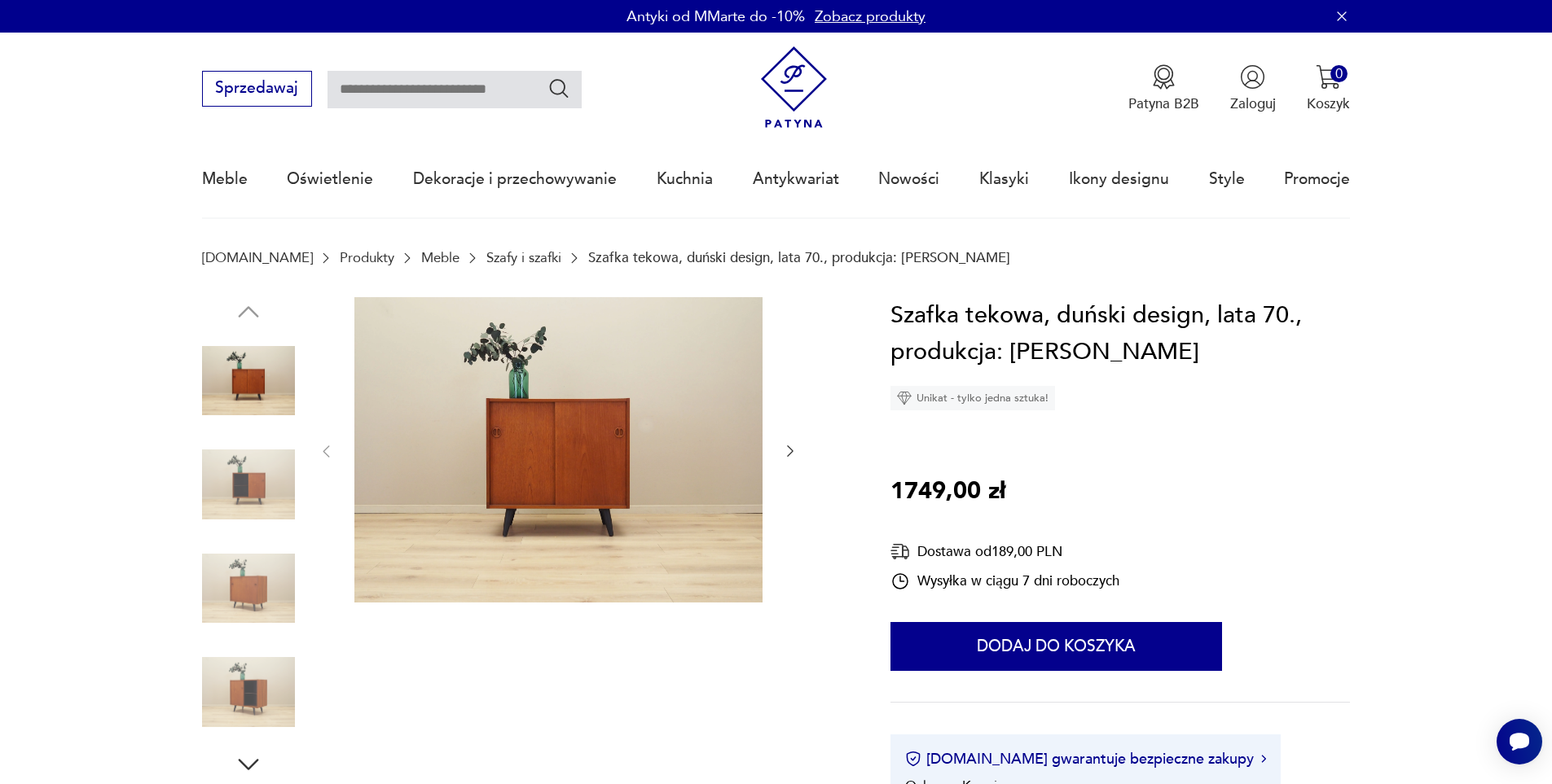
click at [229, 482] on img at bounding box center [249, 484] width 93 height 93
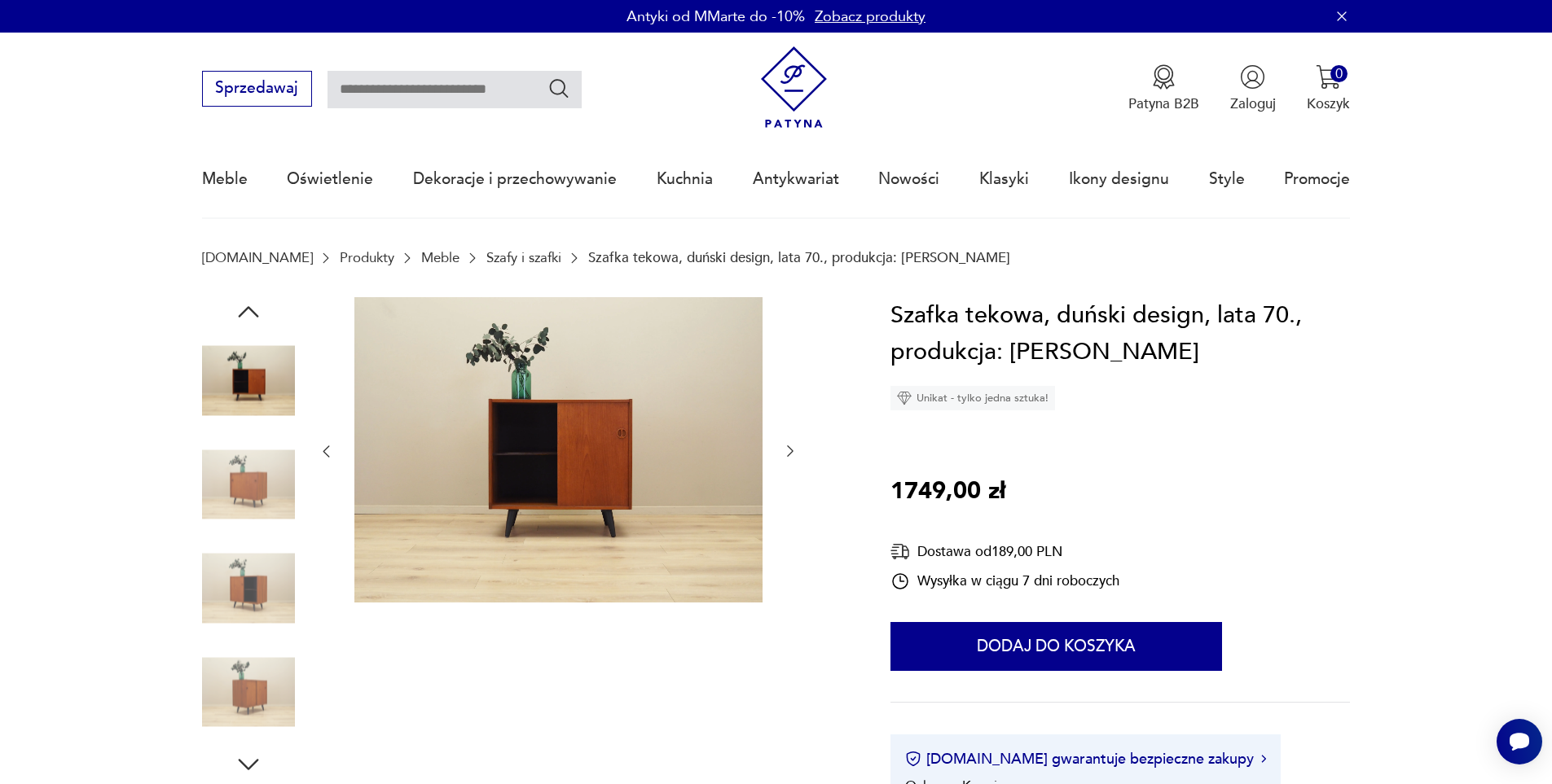
click at [266, 491] on img at bounding box center [249, 484] width 93 height 93
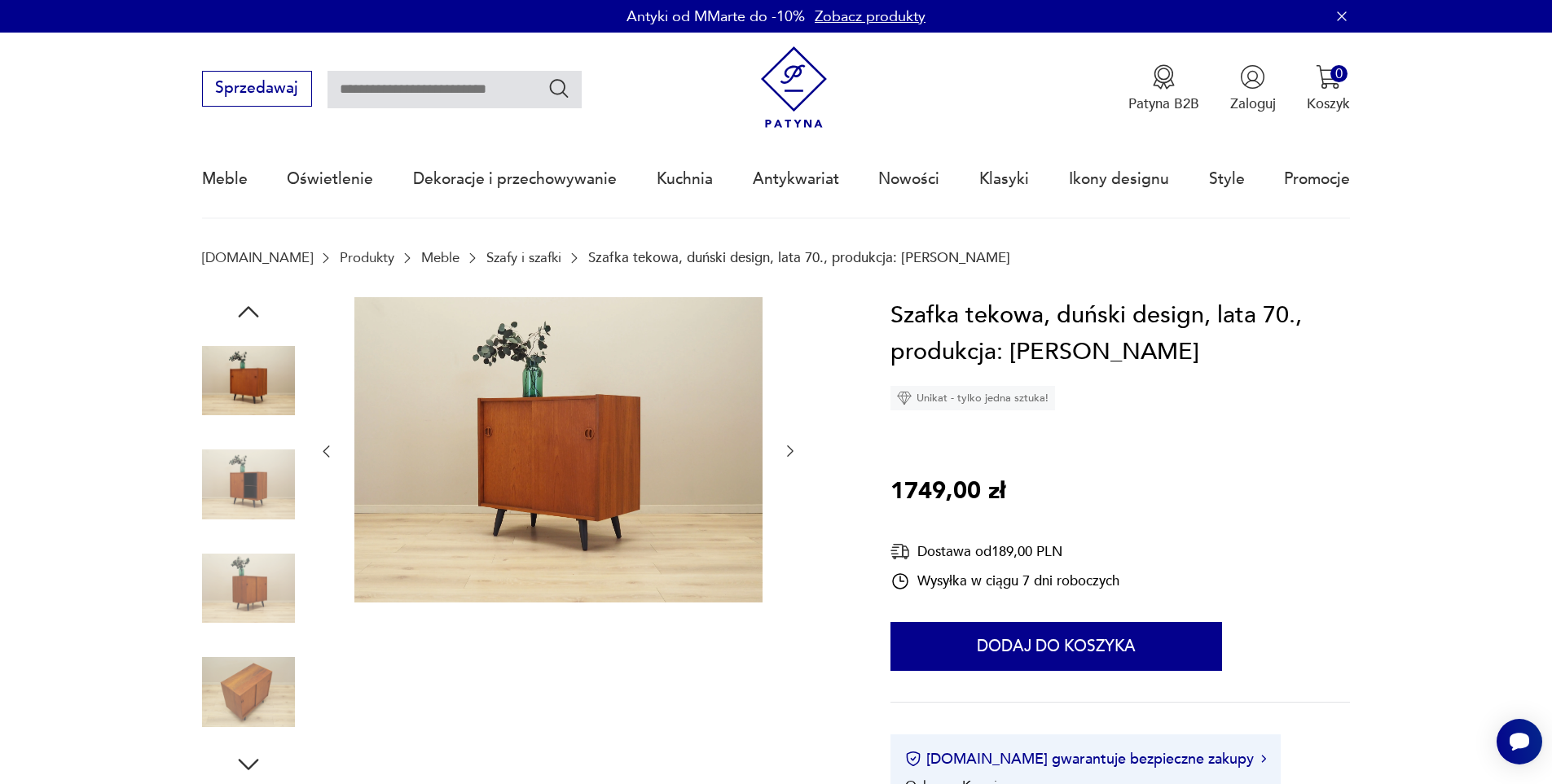
click at [266, 491] on img at bounding box center [249, 484] width 93 height 93
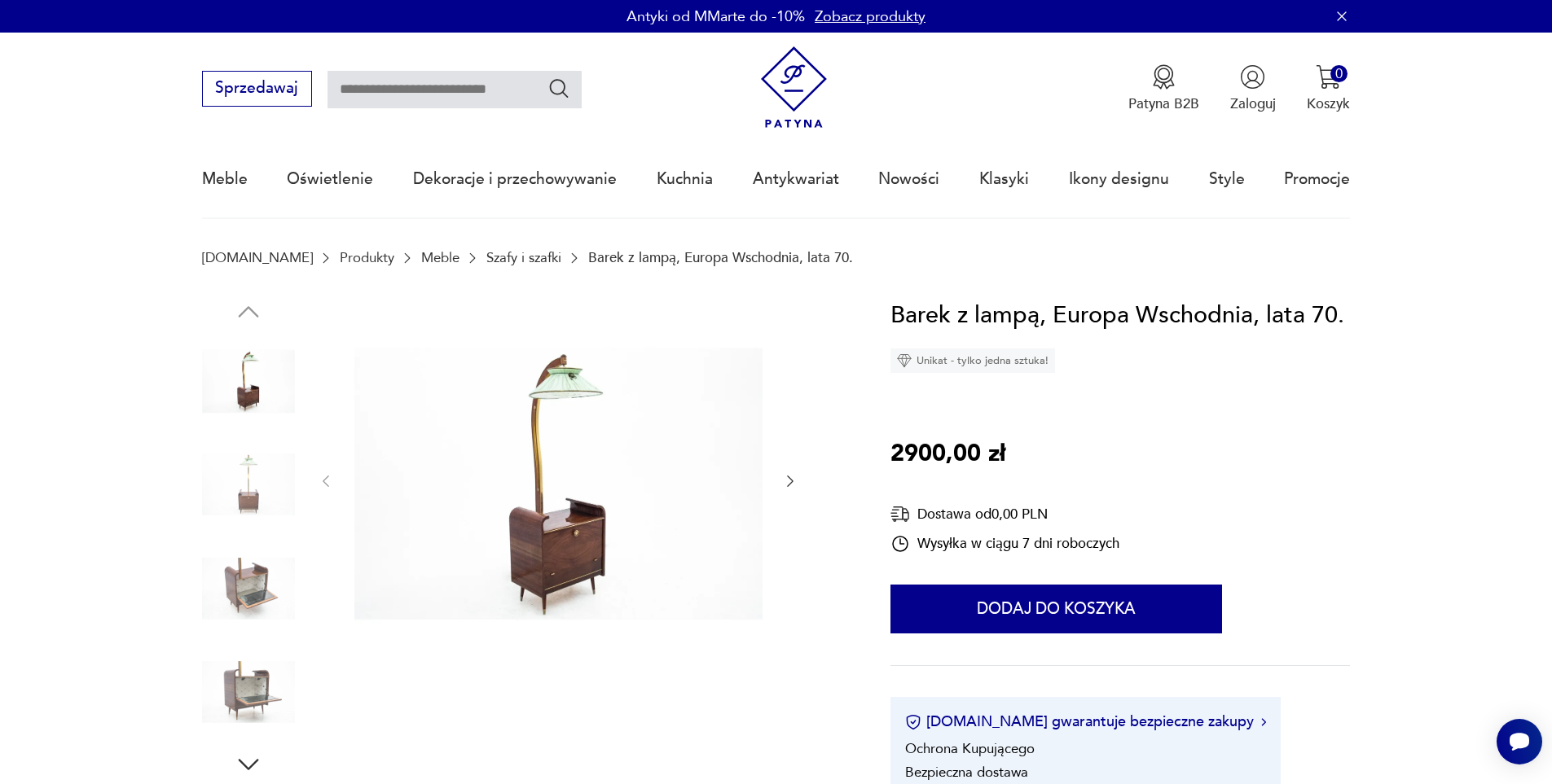
click at [252, 502] on img at bounding box center [249, 484] width 93 height 93
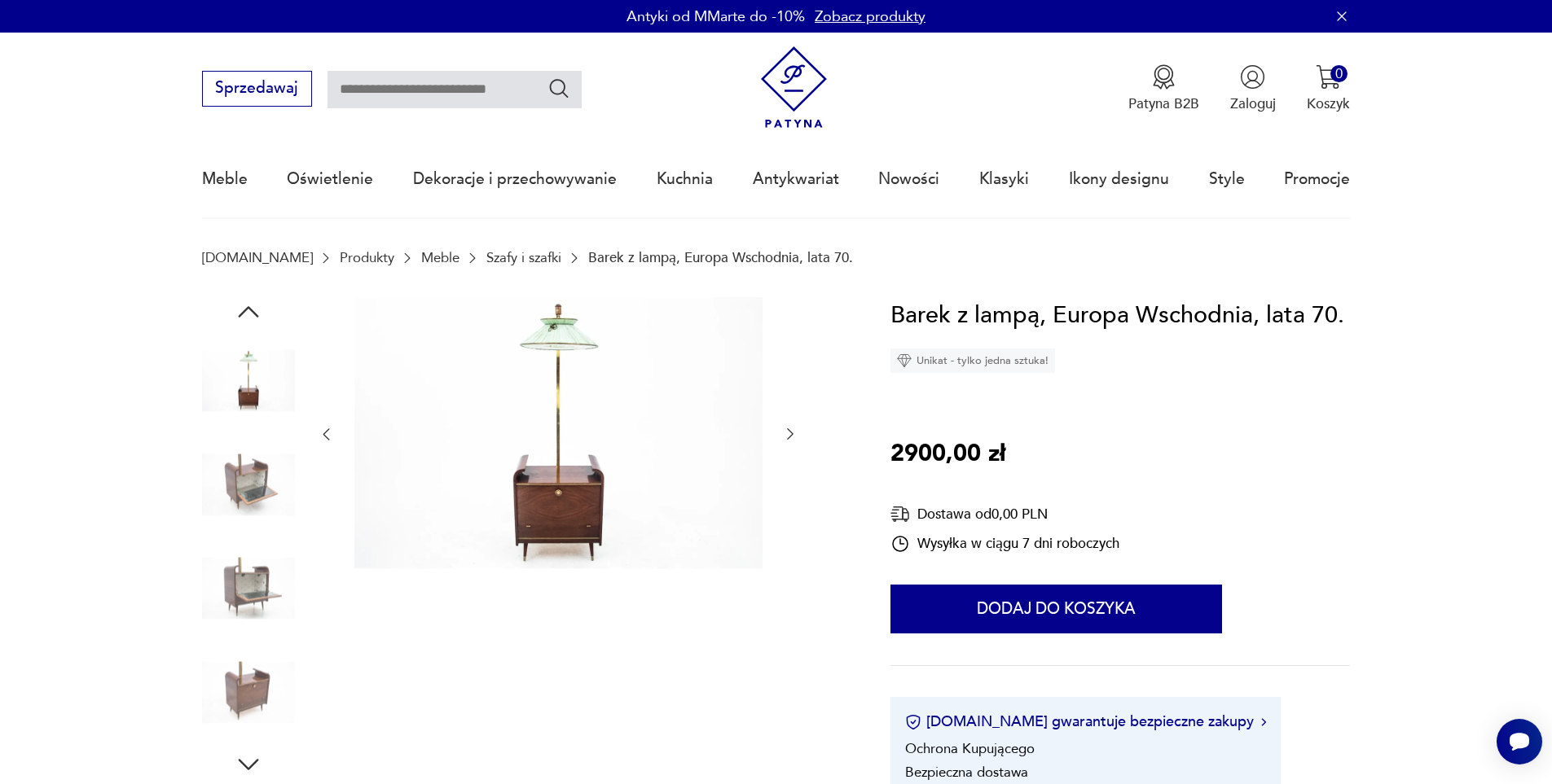
click at [252, 502] on img at bounding box center [249, 484] width 93 height 93
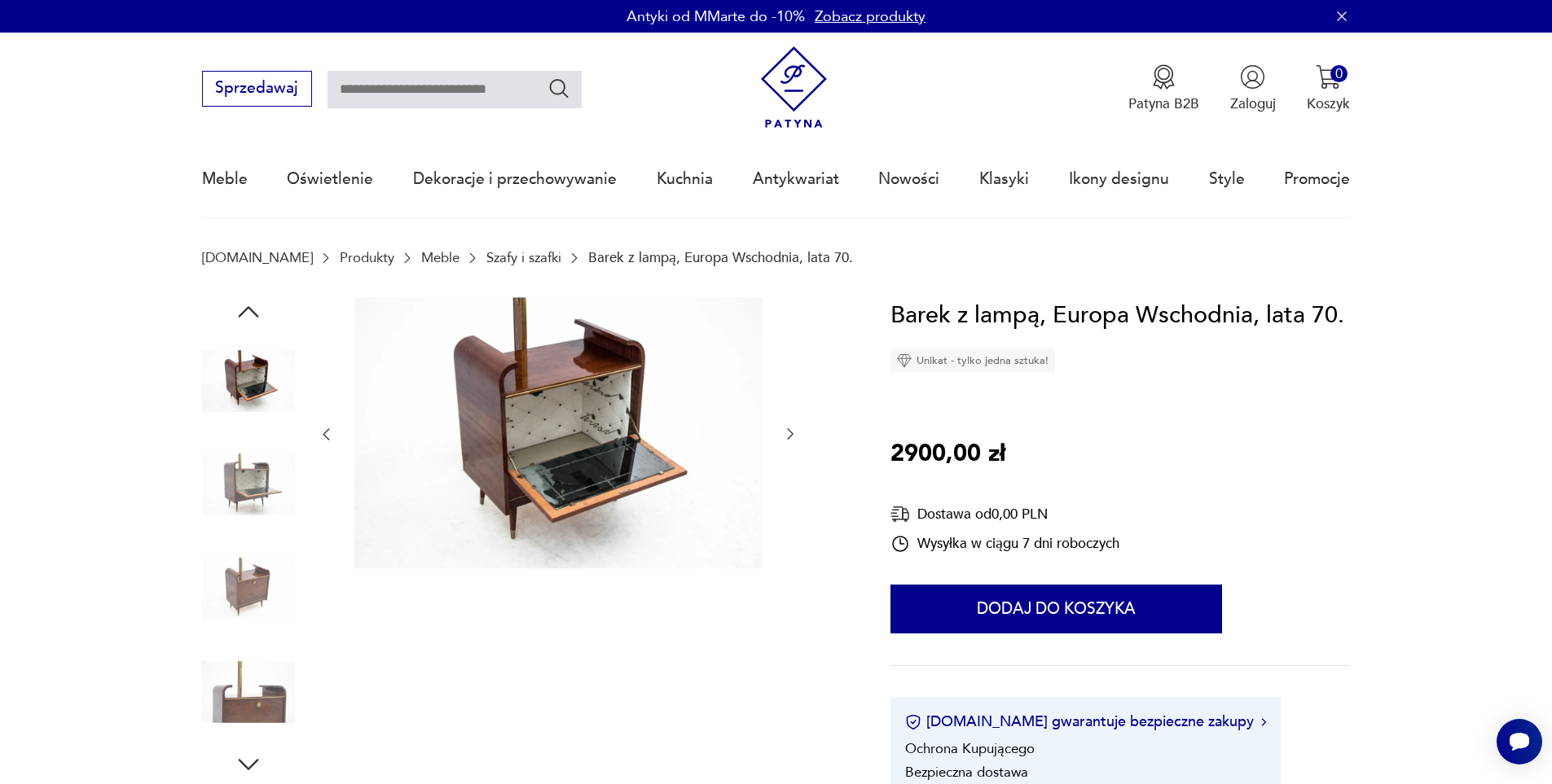
click at [252, 502] on img at bounding box center [249, 484] width 93 height 93
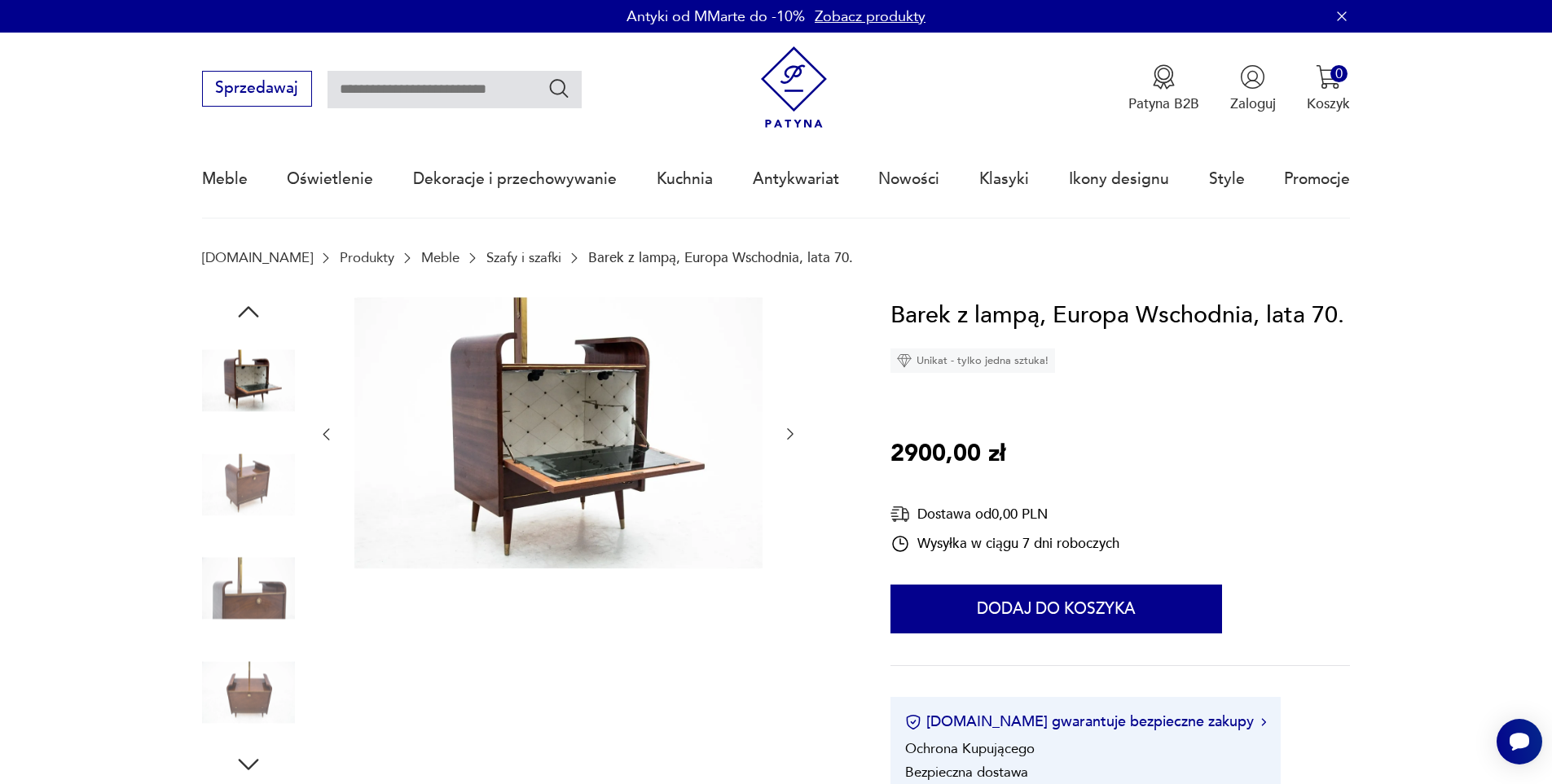
click at [252, 502] on img at bounding box center [249, 484] width 93 height 93
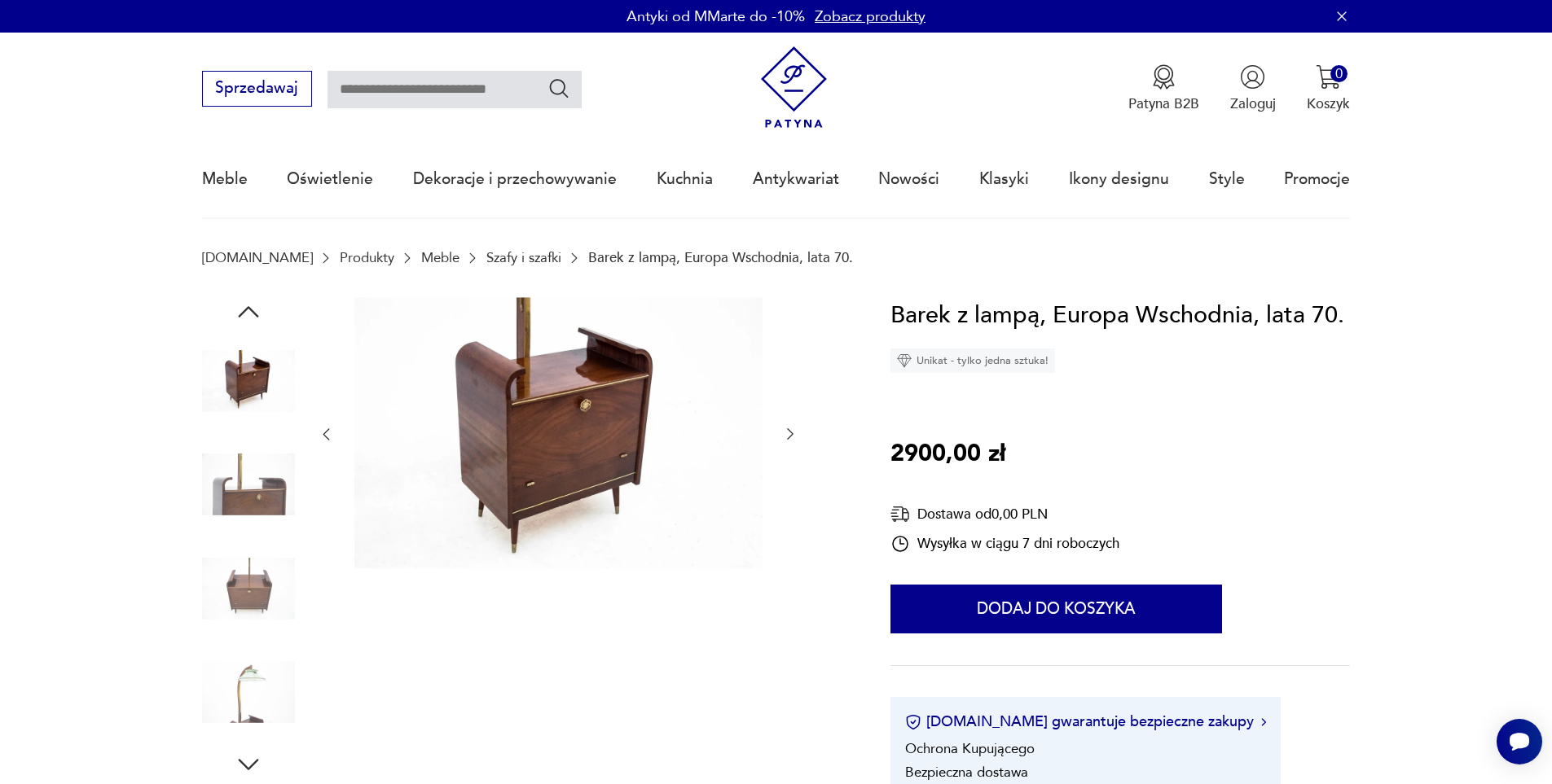
click at [252, 503] on img at bounding box center [249, 484] width 93 height 93
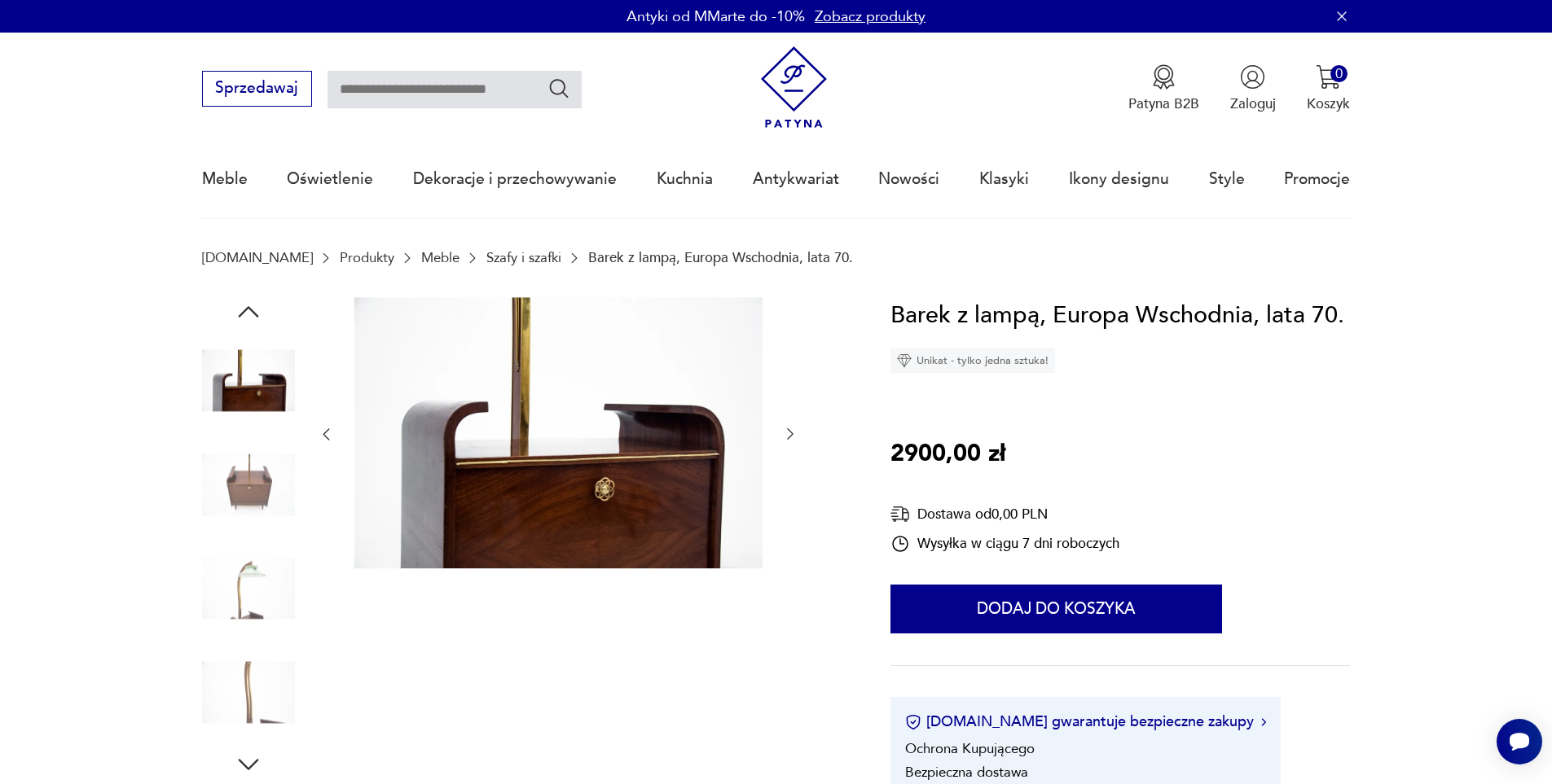
click at [252, 503] on img at bounding box center [249, 484] width 93 height 93
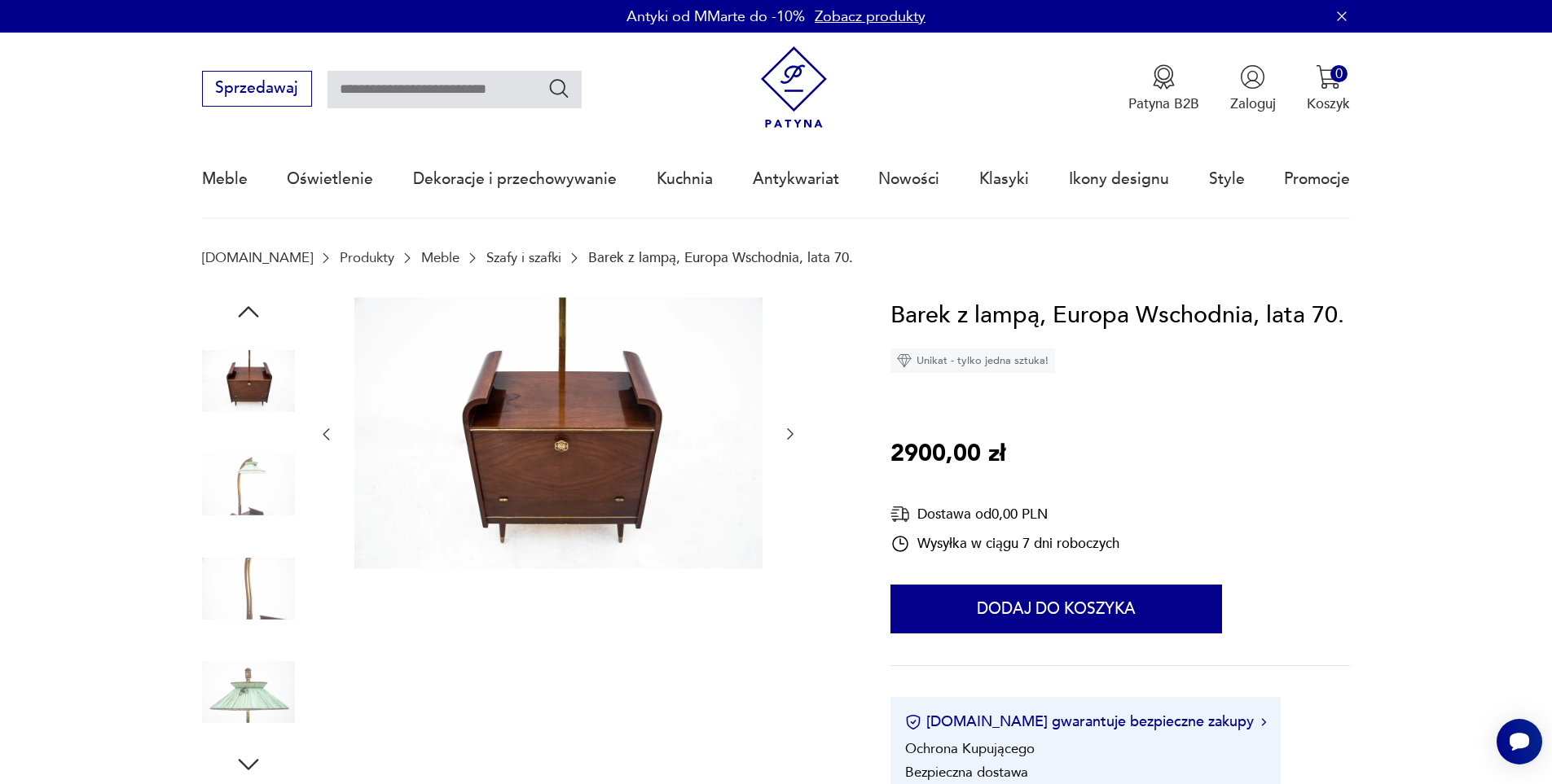
click at [252, 503] on img at bounding box center [249, 484] width 93 height 93
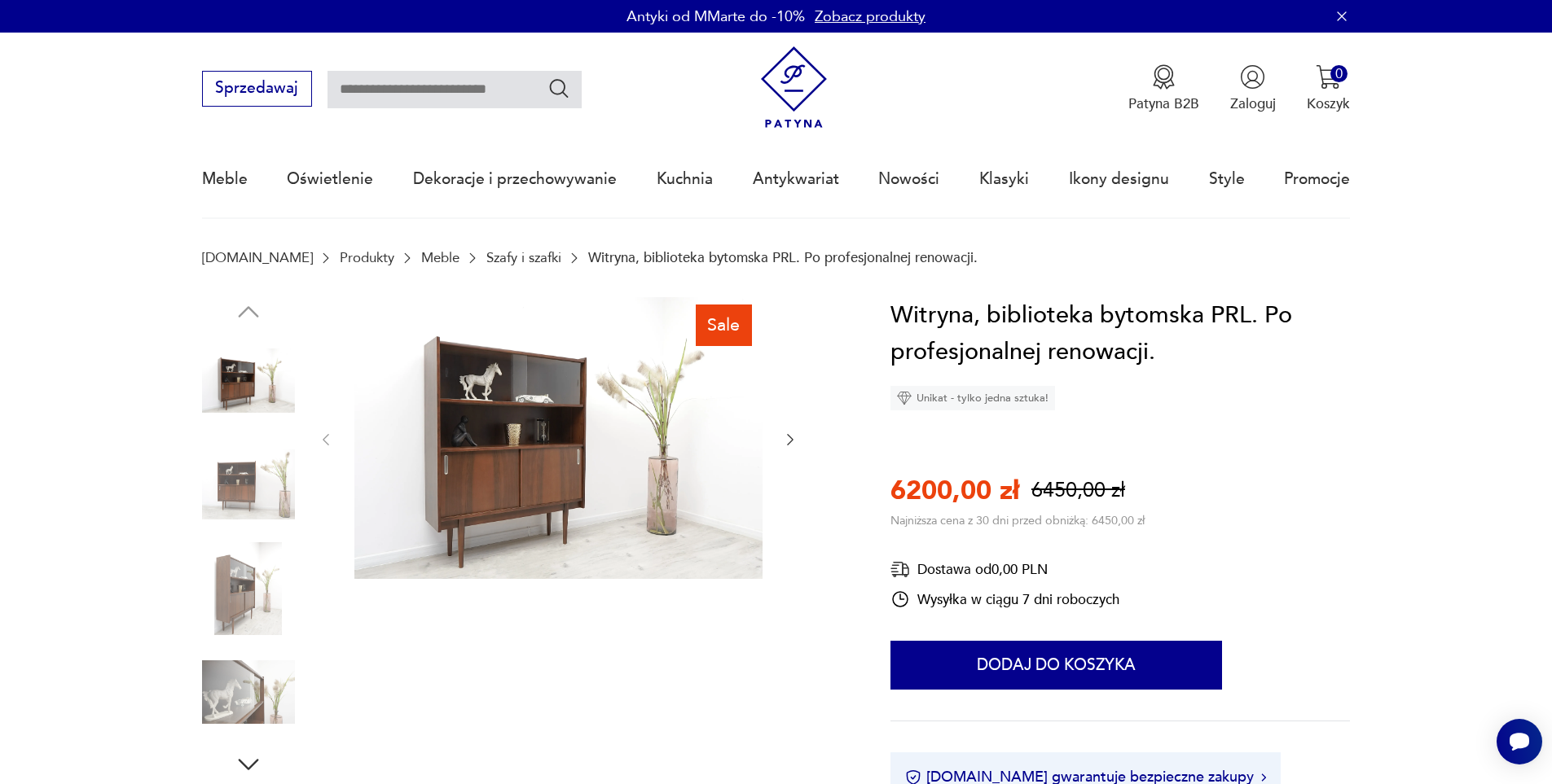
click at [219, 498] on img at bounding box center [249, 484] width 93 height 93
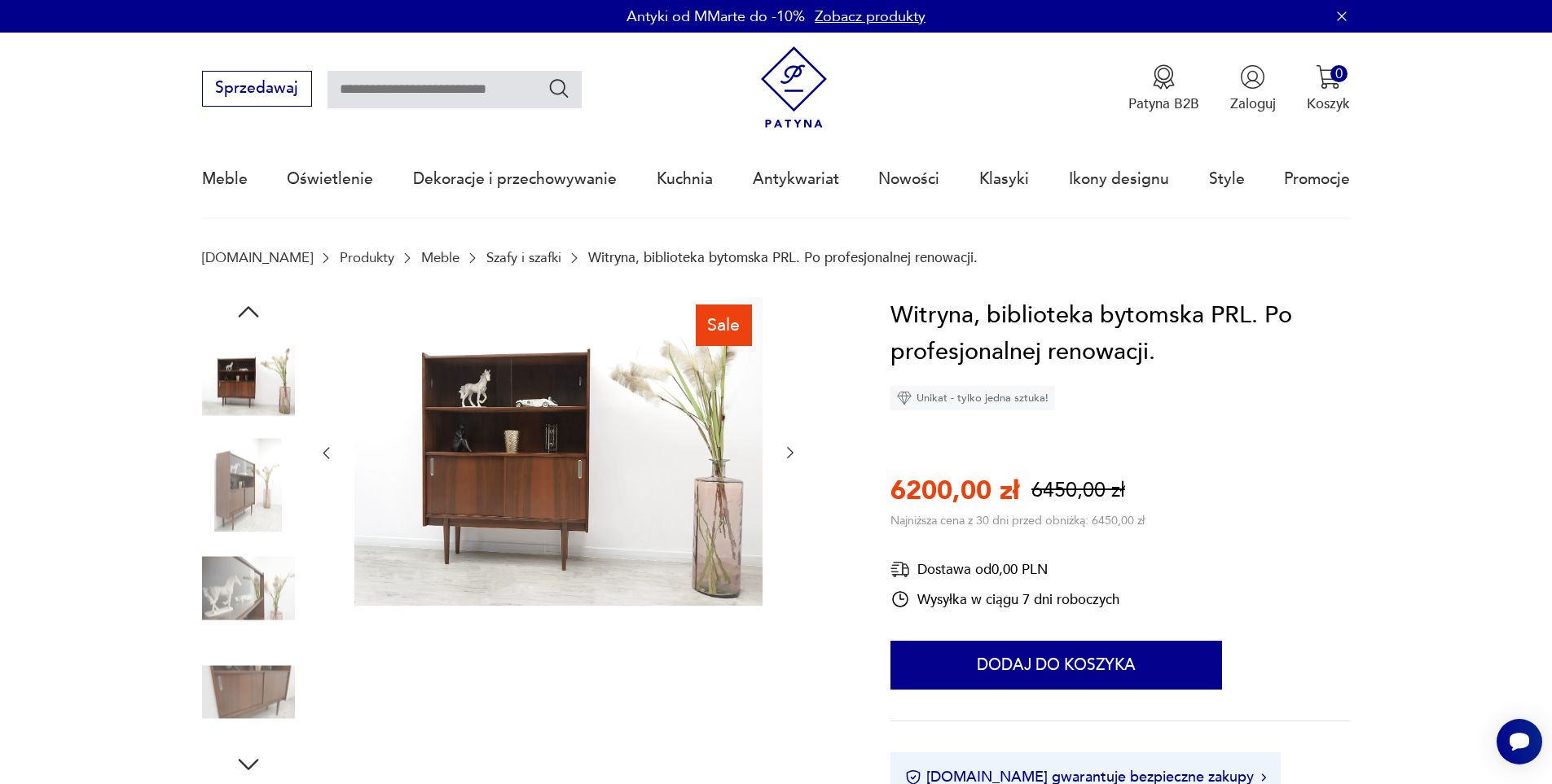
click at [259, 482] on img at bounding box center [249, 484] width 93 height 93
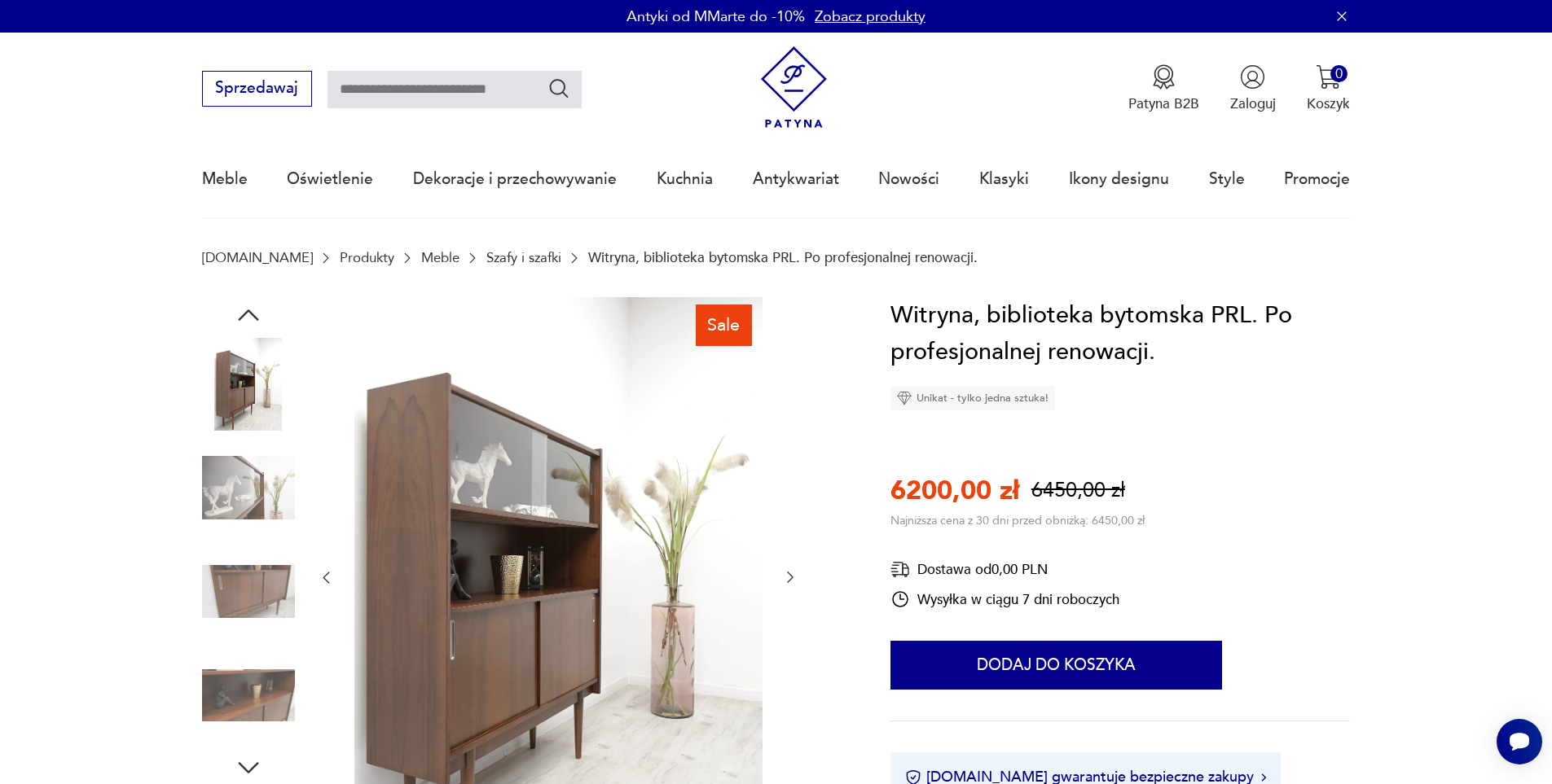
click at [259, 482] on img at bounding box center [249, 487] width 93 height 93
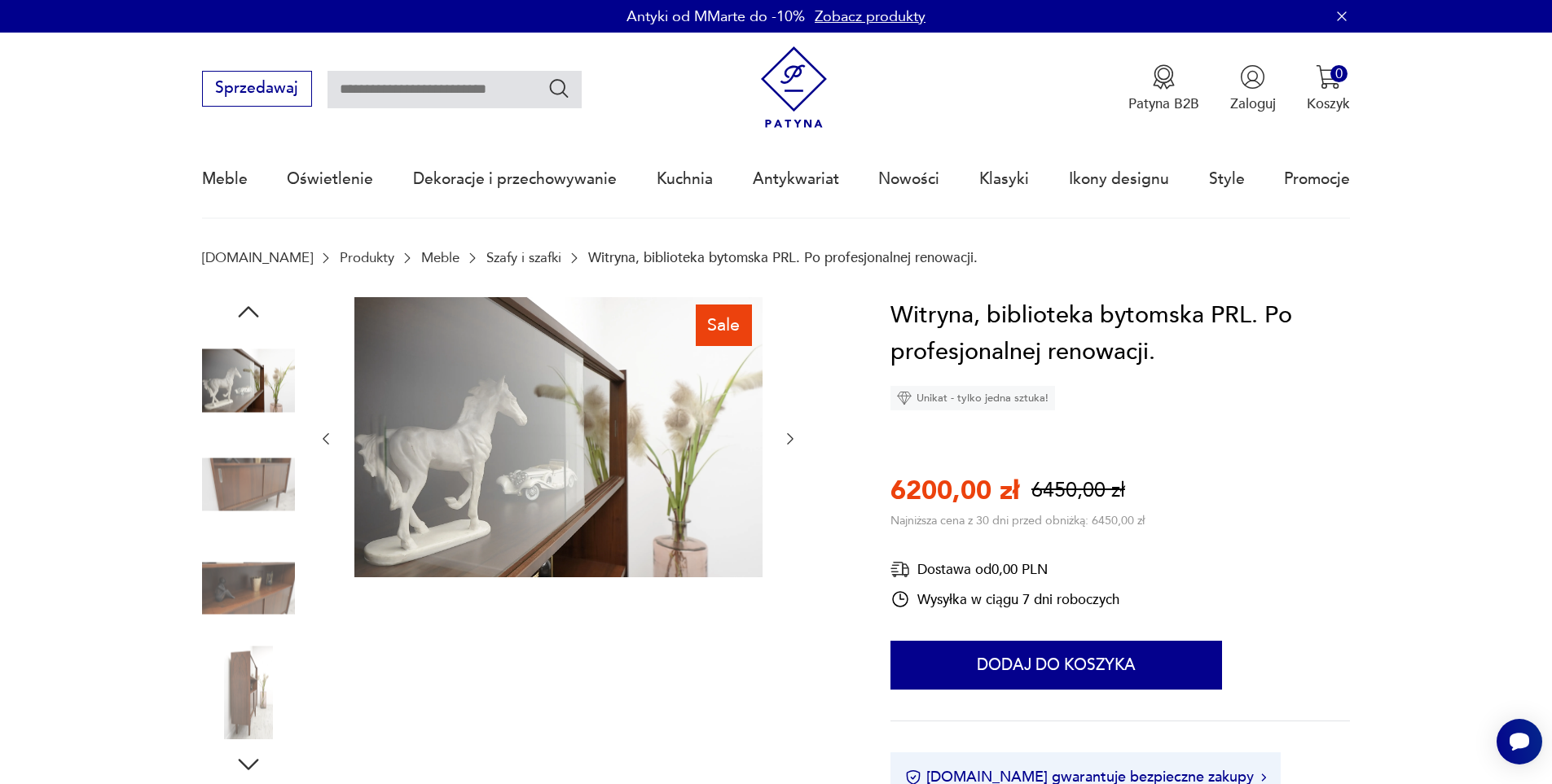
click at [259, 482] on img at bounding box center [249, 484] width 93 height 93
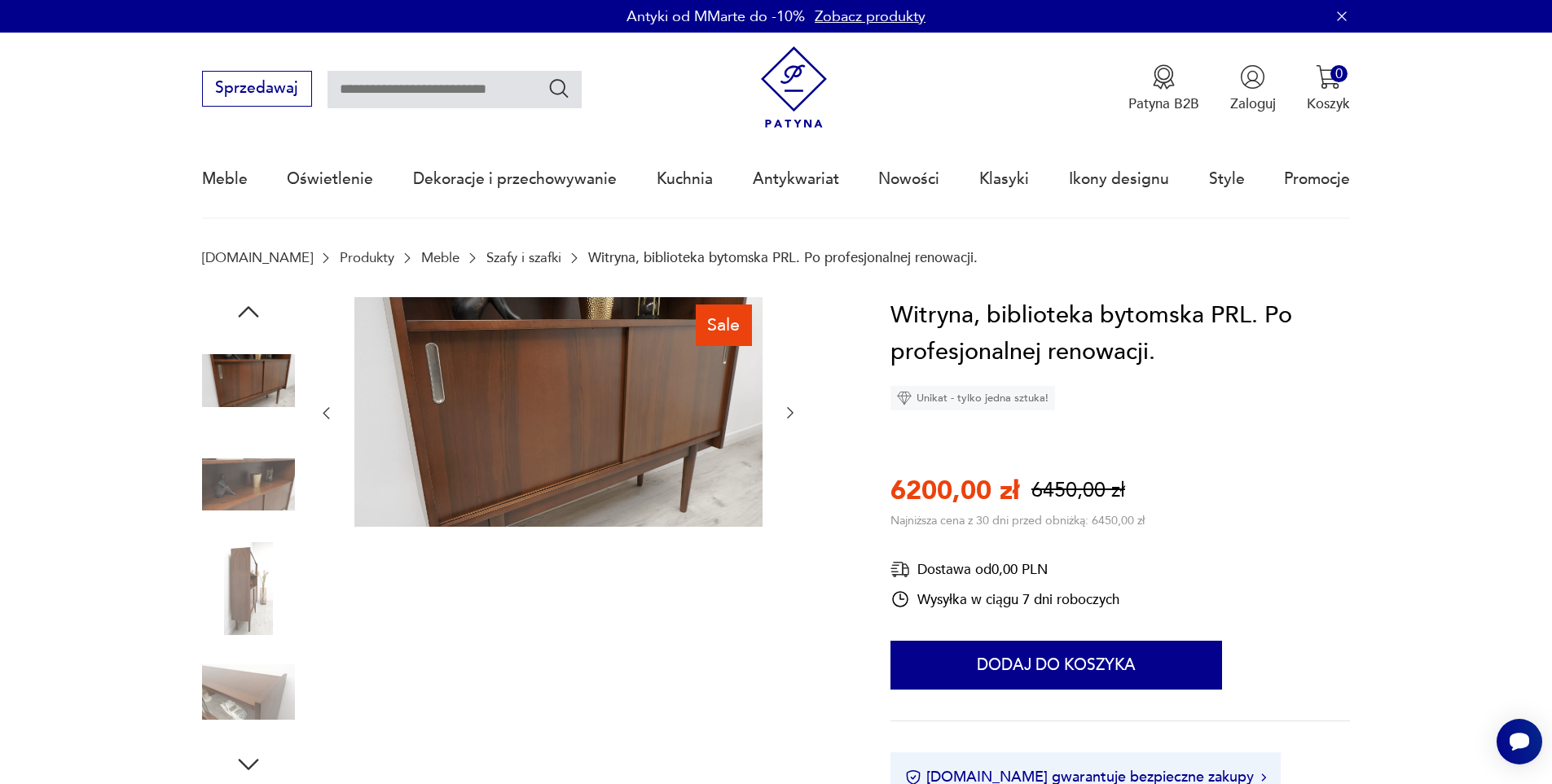
click at [259, 482] on img at bounding box center [249, 484] width 93 height 93
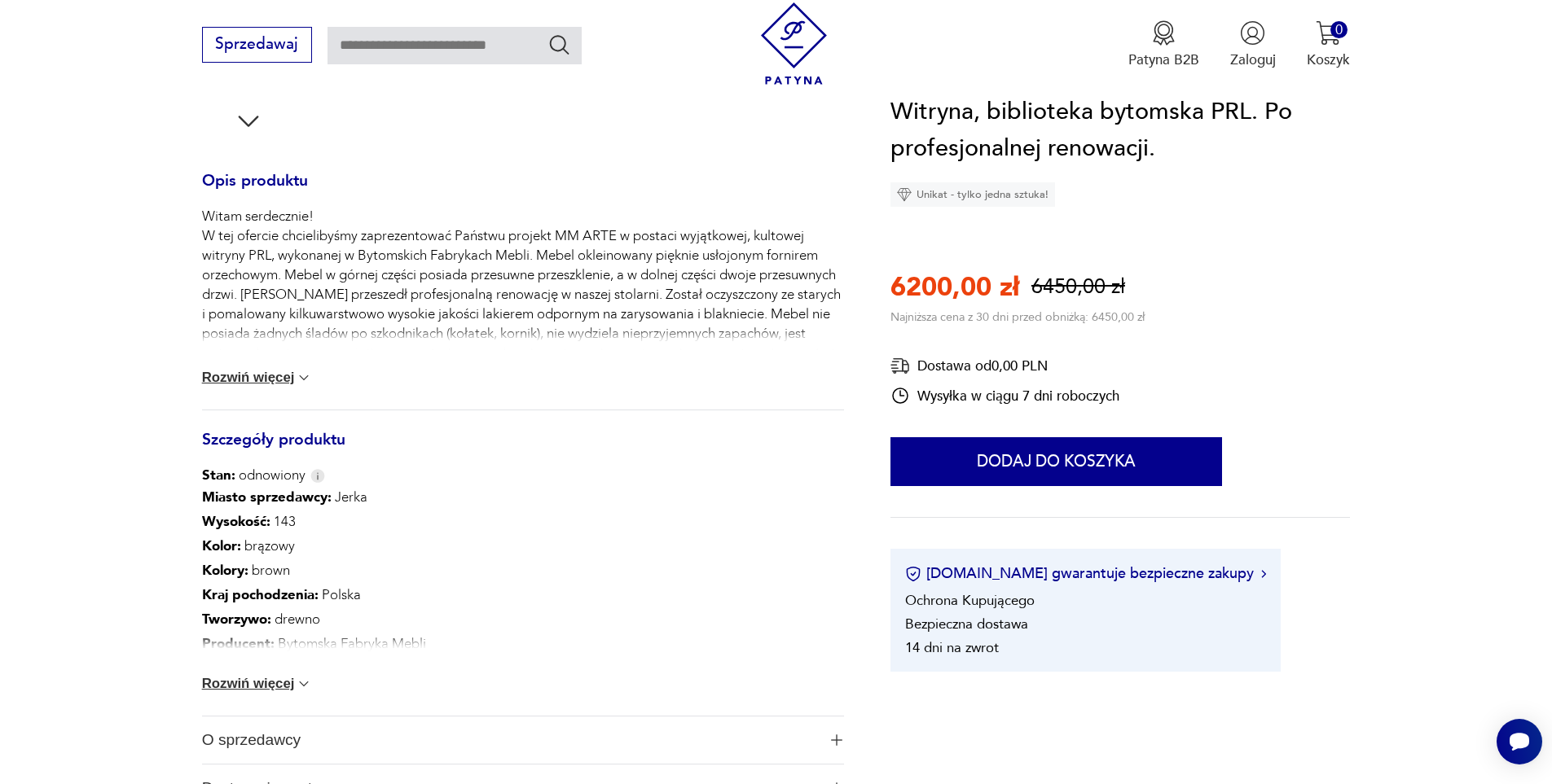
scroll to position [651, 0]
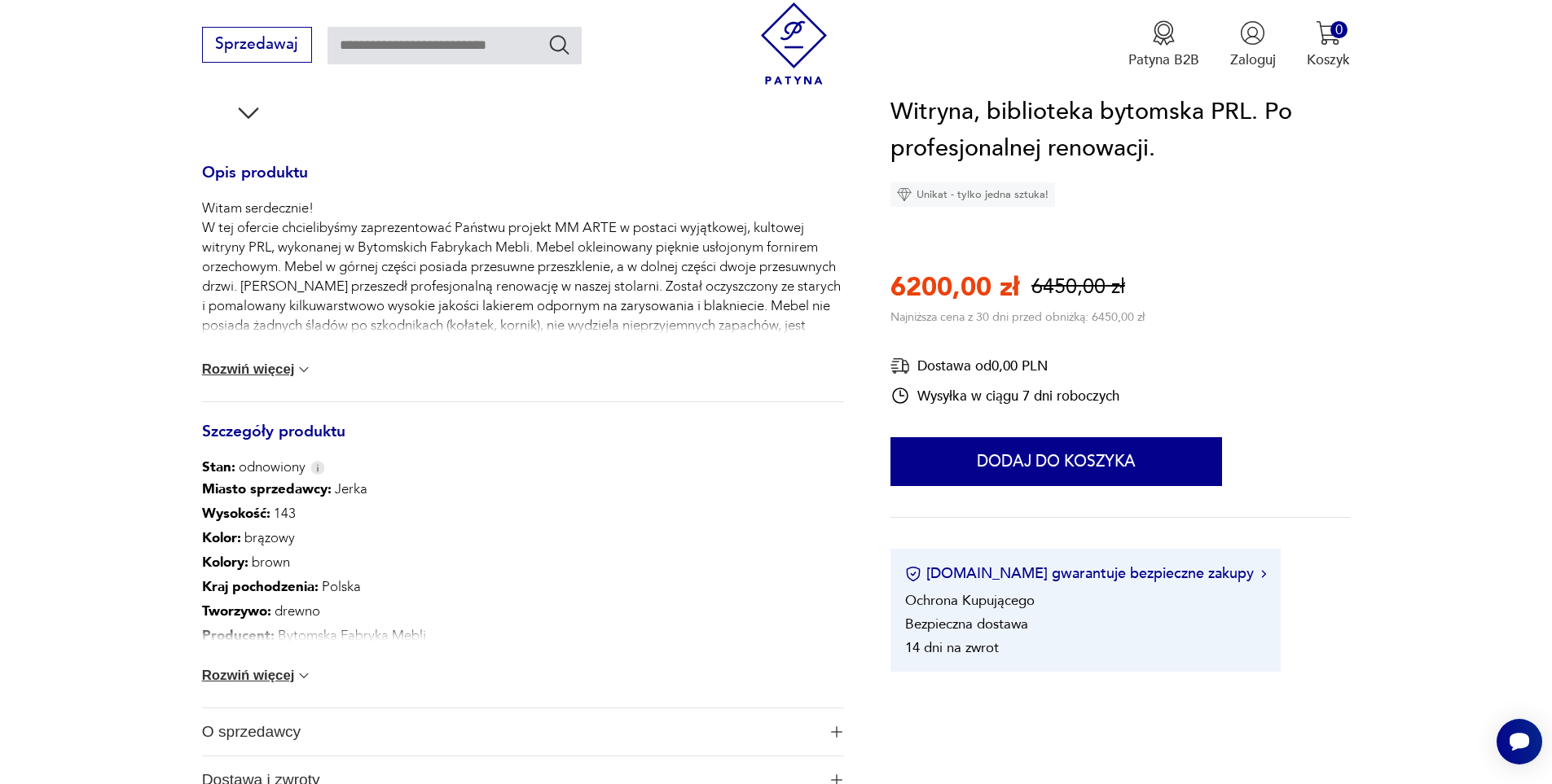
click at [278, 680] on button "Rozwiń więcej" at bounding box center [258, 676] width 111 height 17
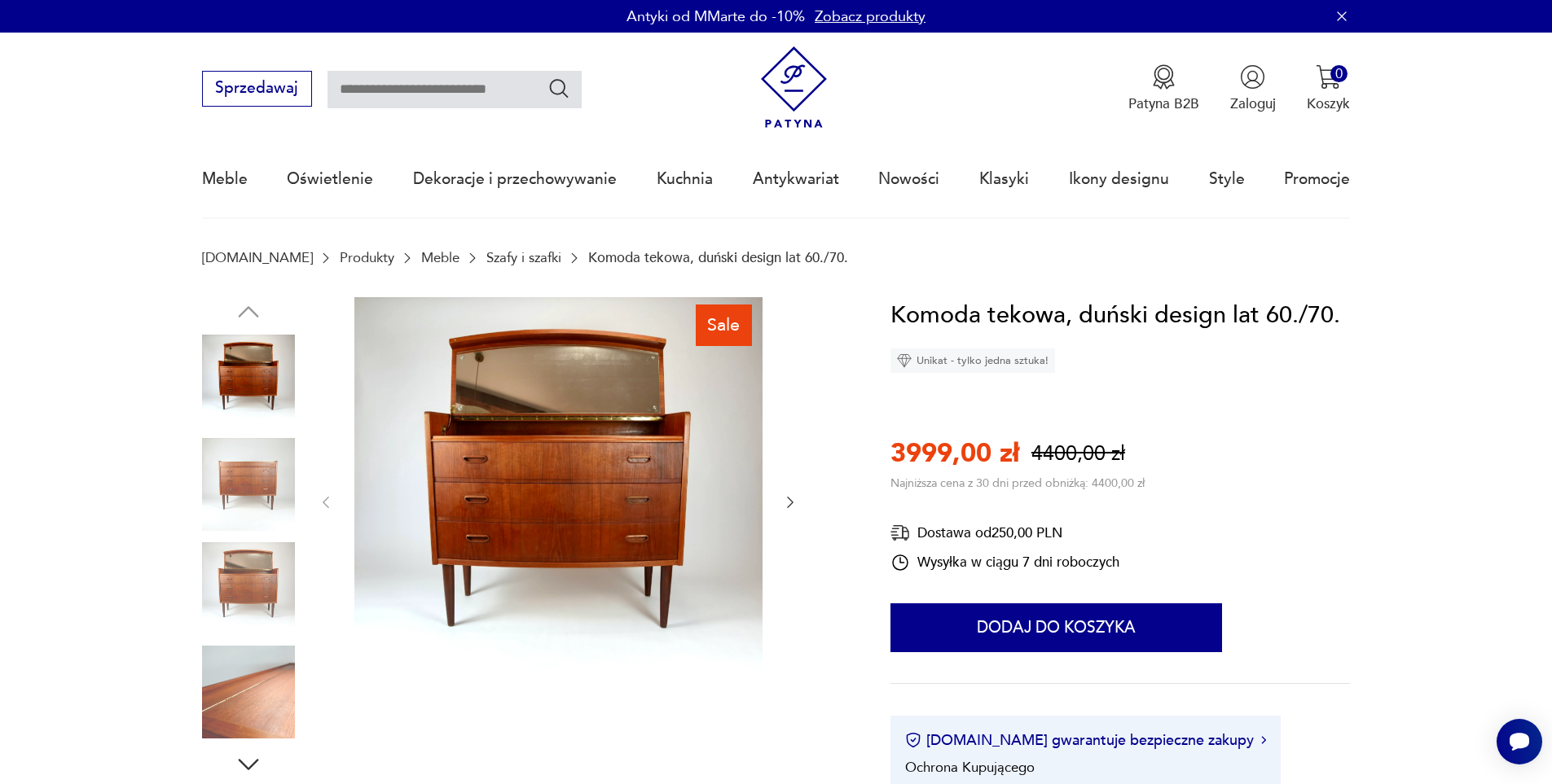
click at [273, 455] on img at bounding box center [249, 484] width 93 height 93
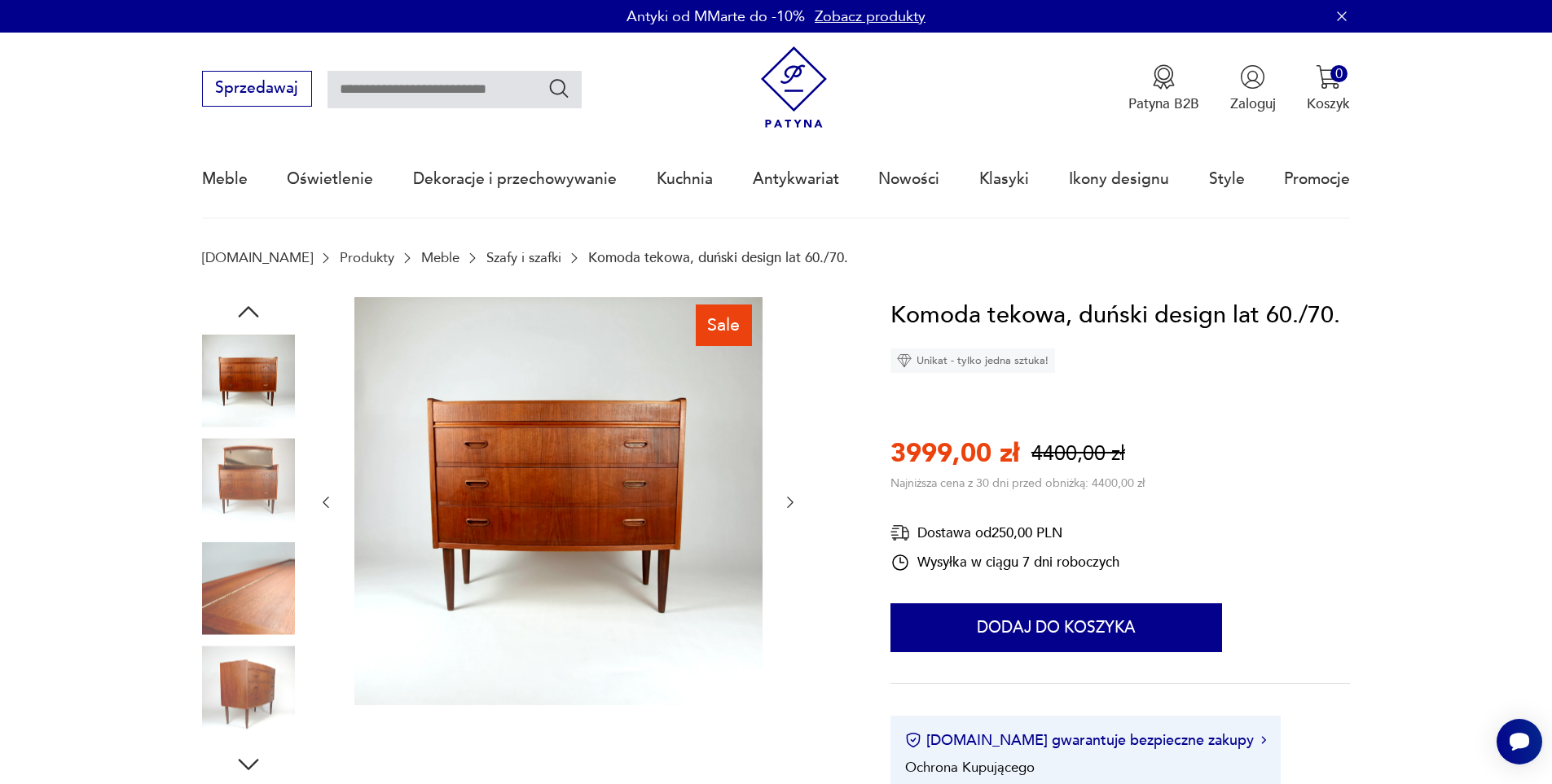
click at [269, 456] on img at bounding box center [249, 484] width 93 height 93
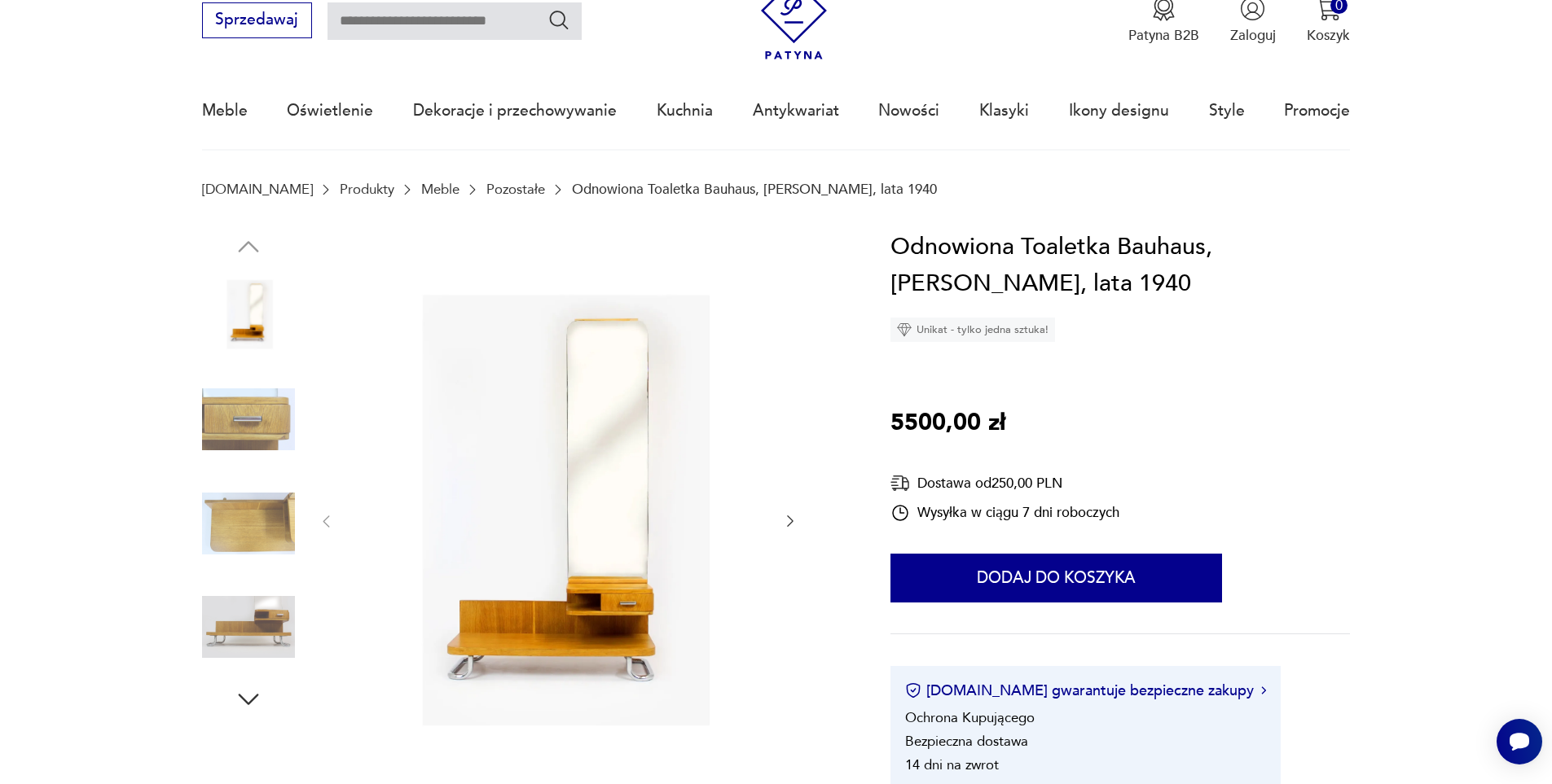
scroll to position [163, 0]
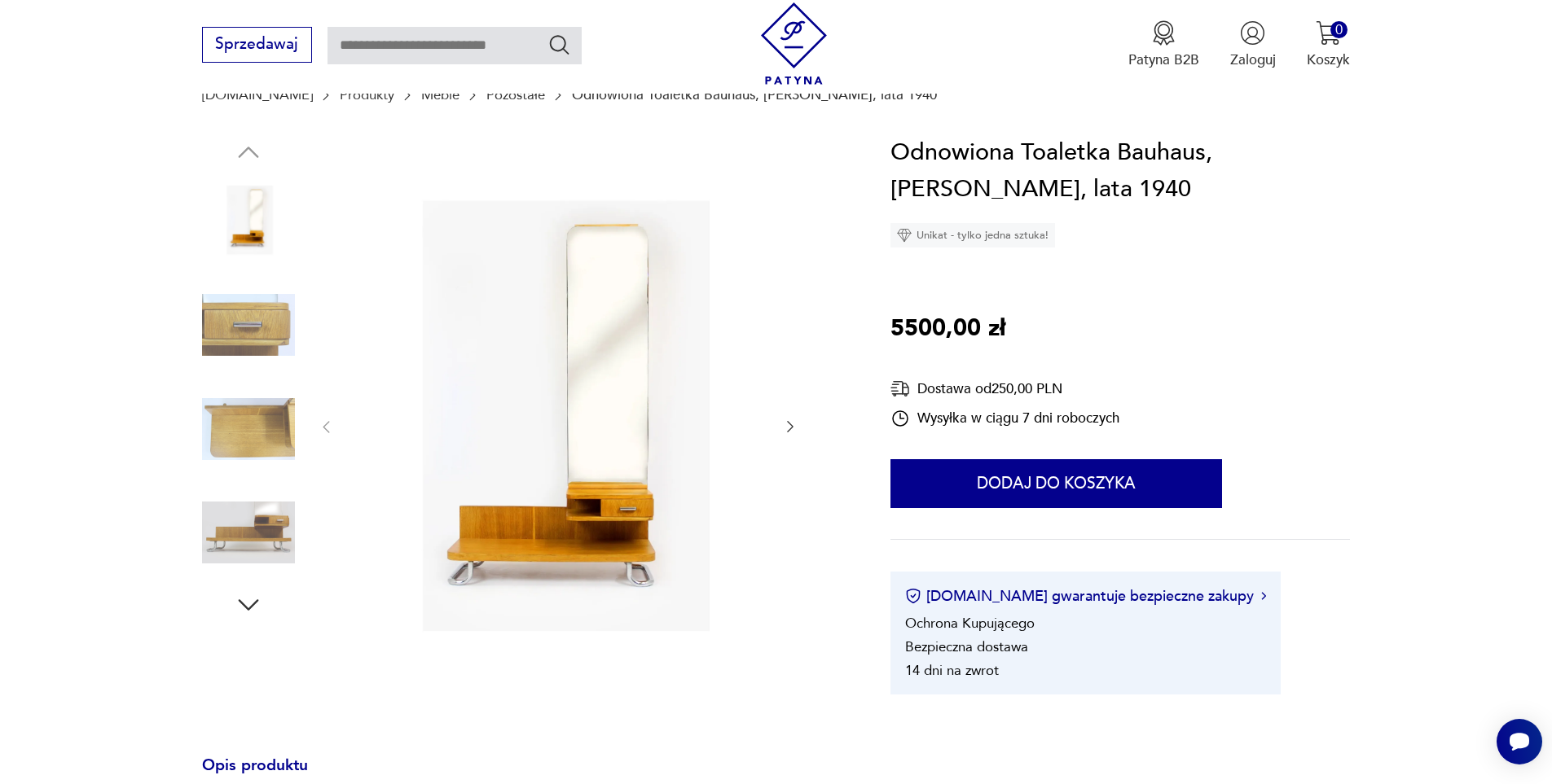
click at [535, 502] on img at bounding box center [558, 425] width 408 height 583
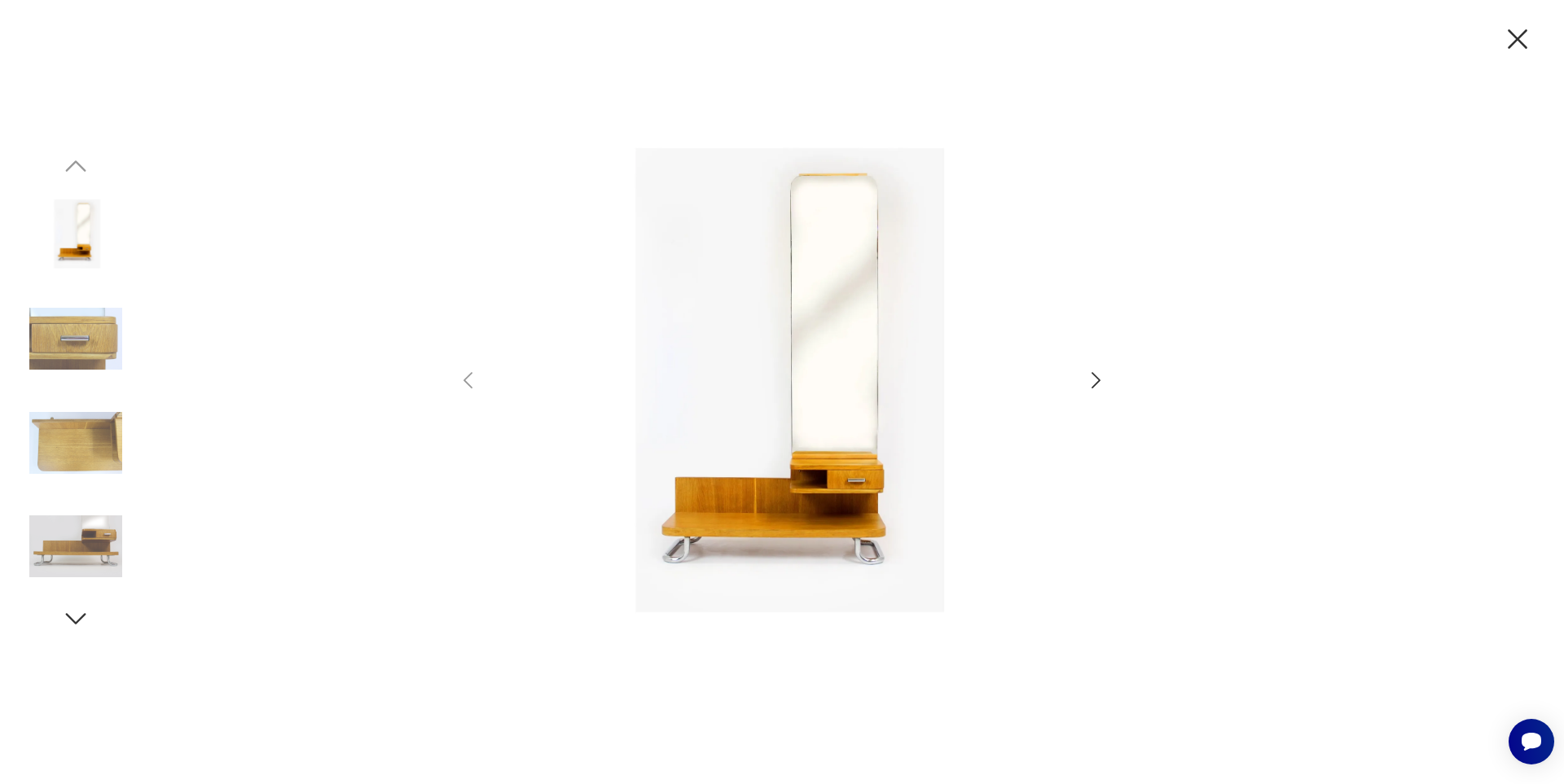
click at [91, 537] on img at bounding box center [76, 546] width 93 height 93
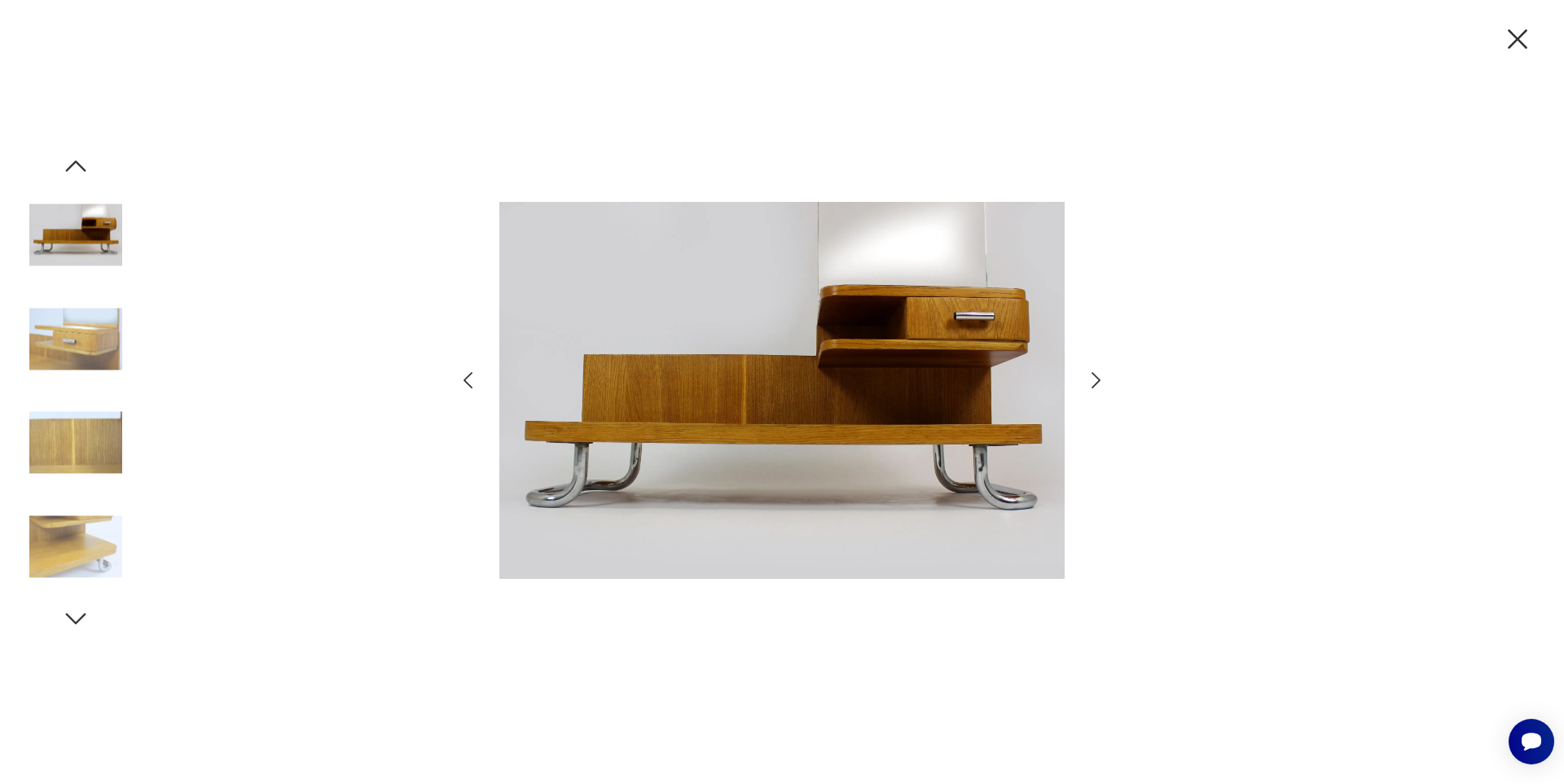
click at [91, 537] on img at bounding box center [76, 546] width 93 height 93
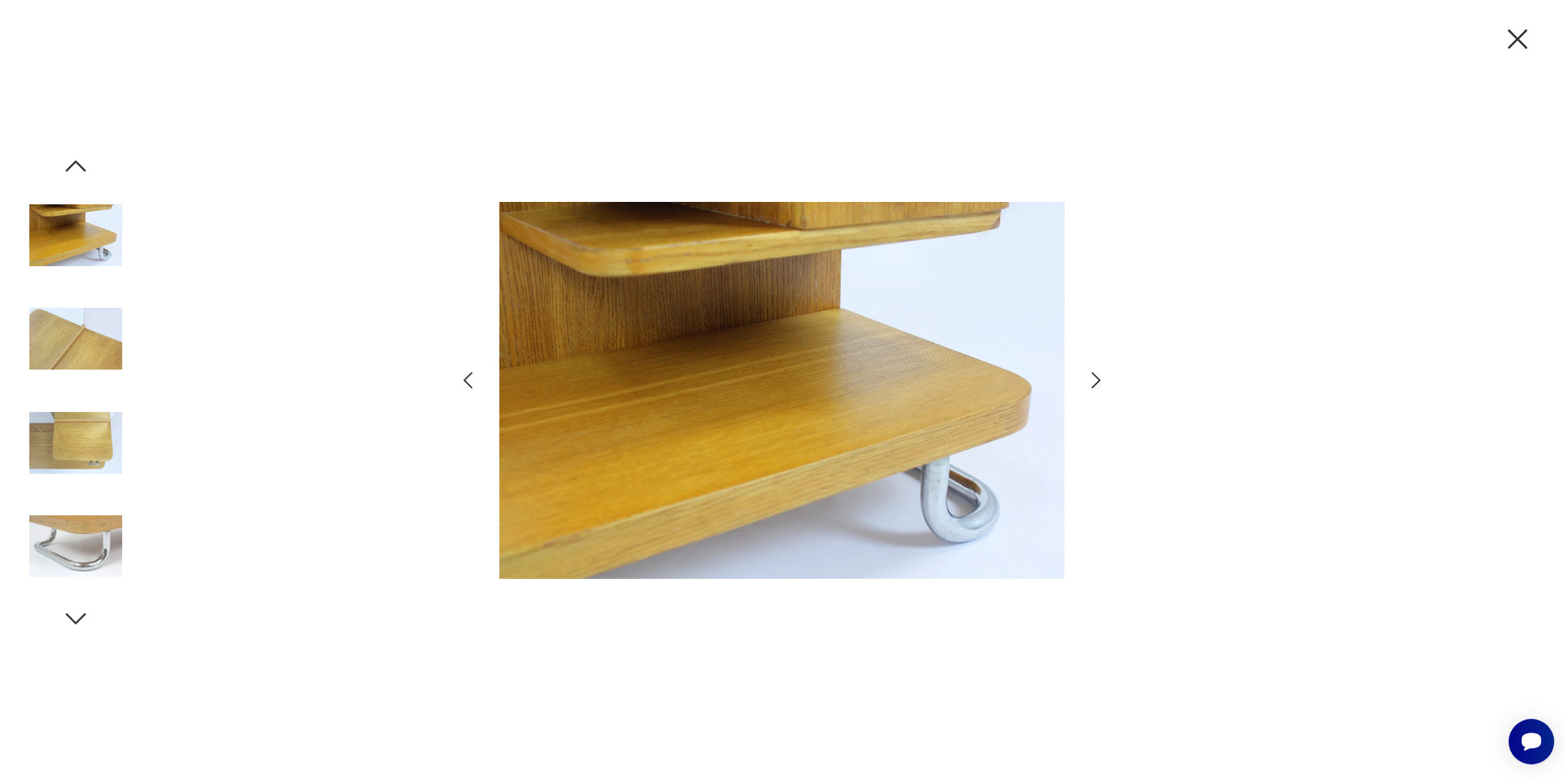
click at [91, 537] on img at bounding box center [76, 546] width 93 height 93
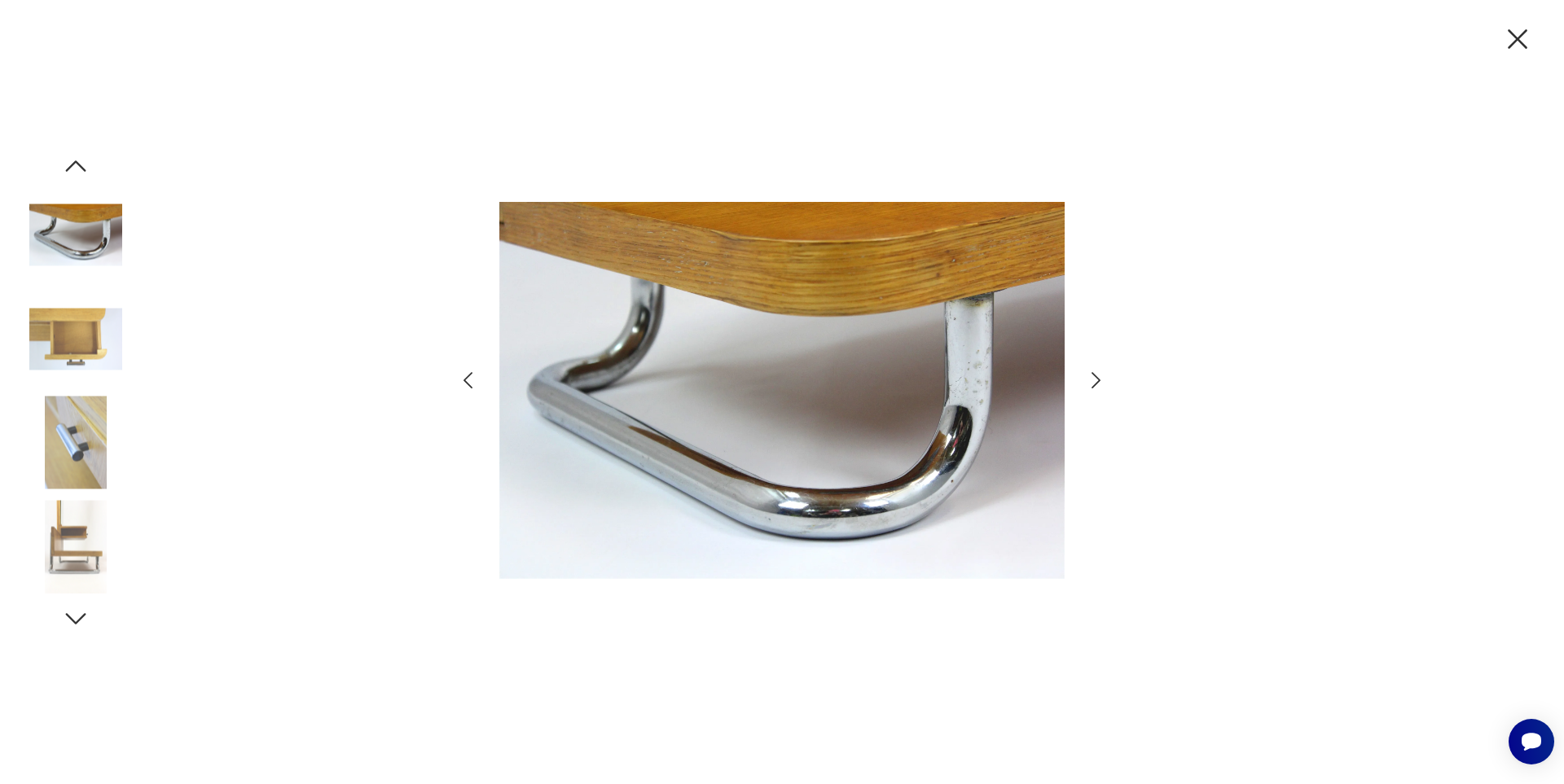
click at [91, 537] on img at bounding box center [76, 546] width 93 height 93
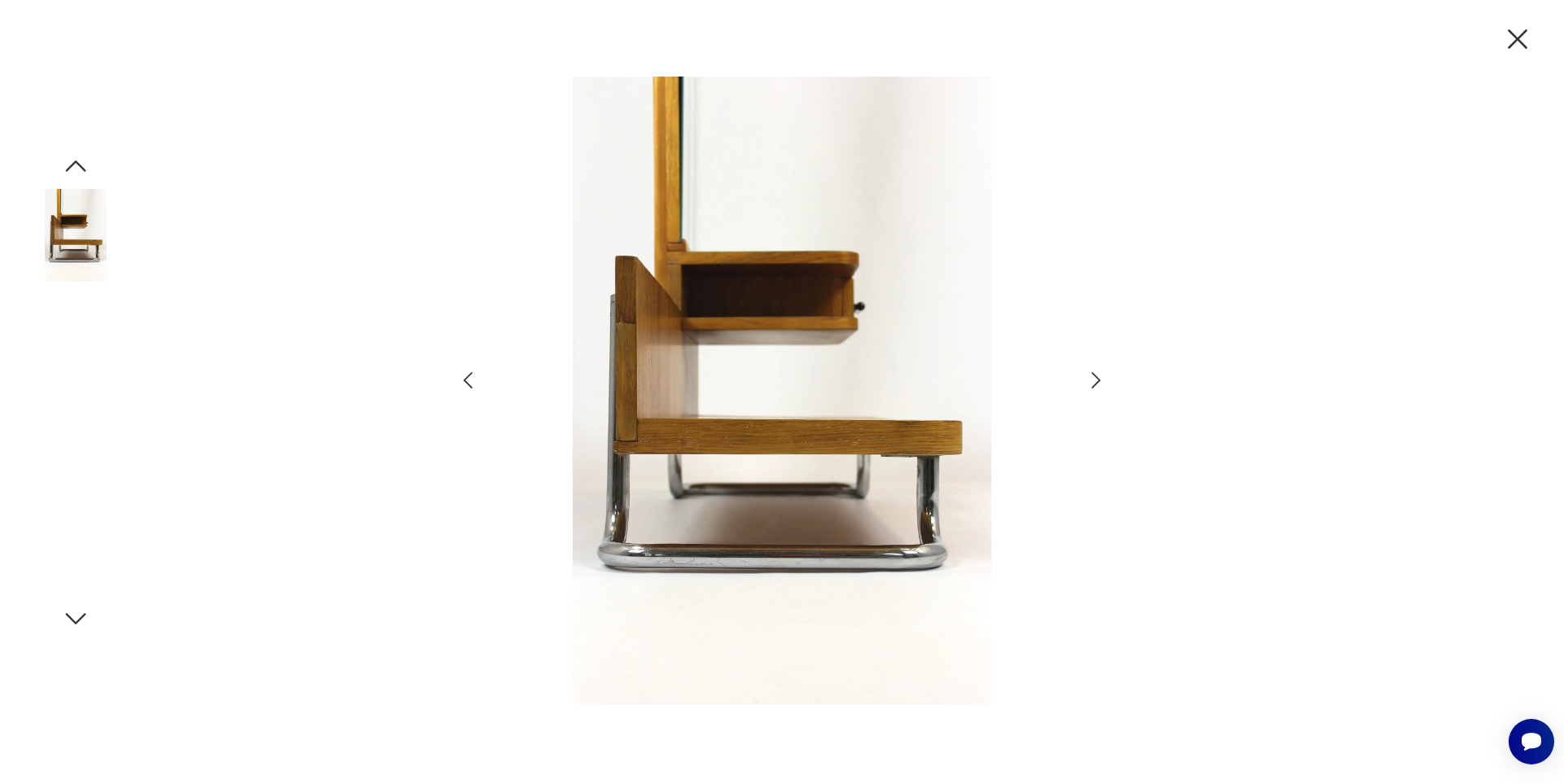
click at [91, 537] on img at bounding box center [76, 546] width 93 height 93
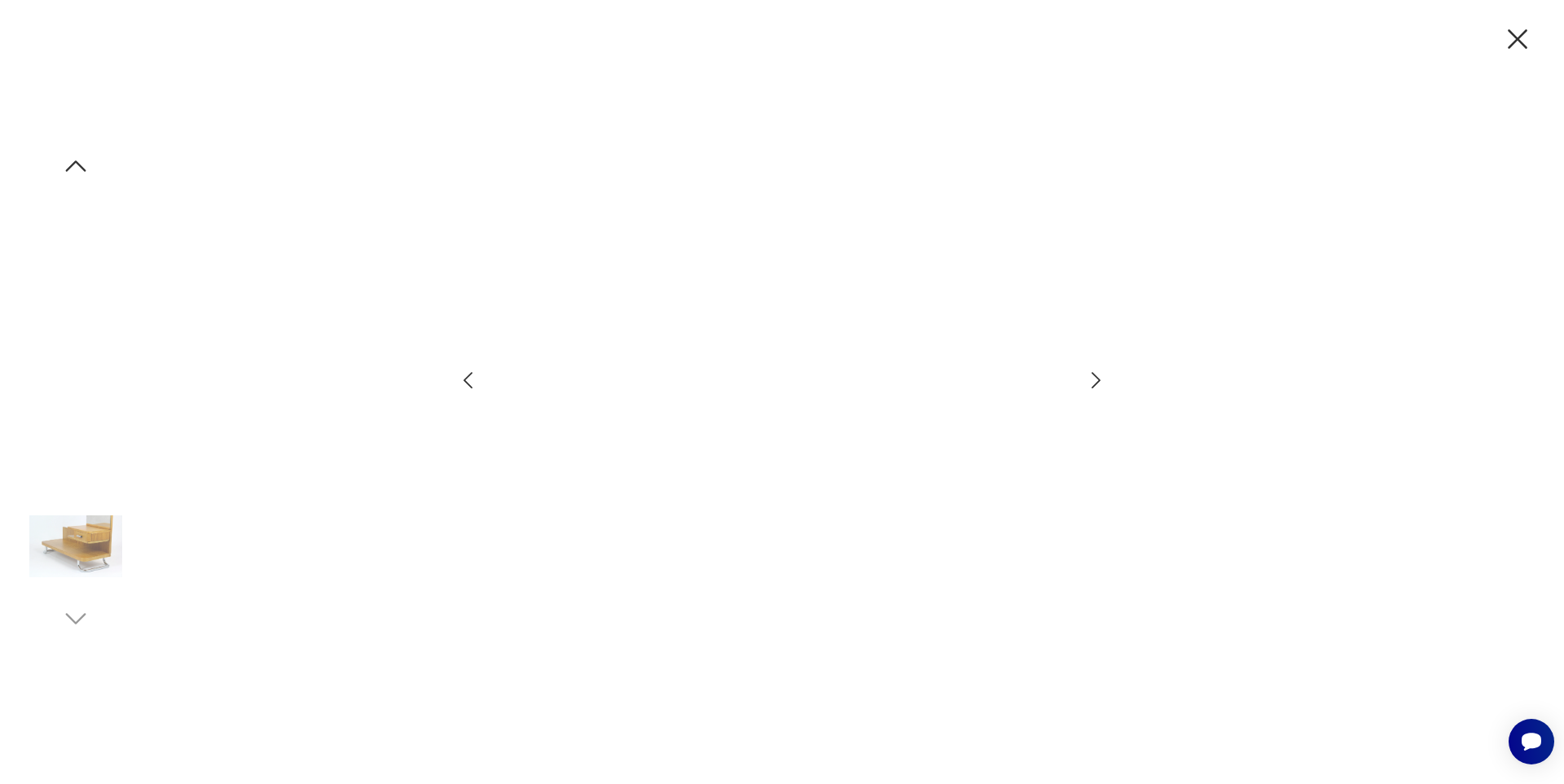
click at [91, 537] on img at bounding box center [76, 546] width 93 height 93
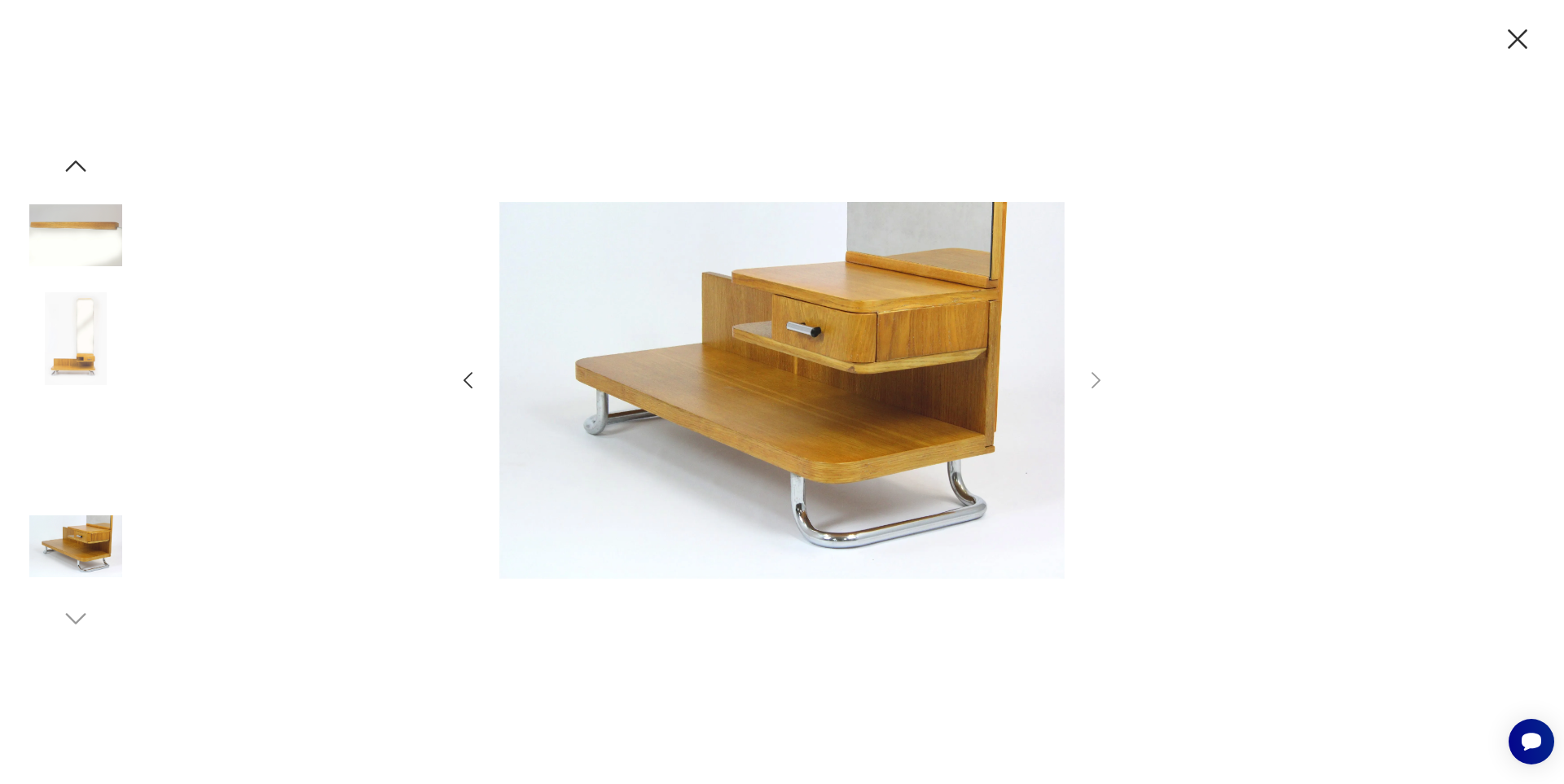
click at [91, 537] on img at bounding box center [76, 546] width 93 height 93
click at [99, 519] on img at bounding box center [76, 546] width 93 height 93
click at [110, 437] on img at bounding box center [76, 443] width 93 height 93
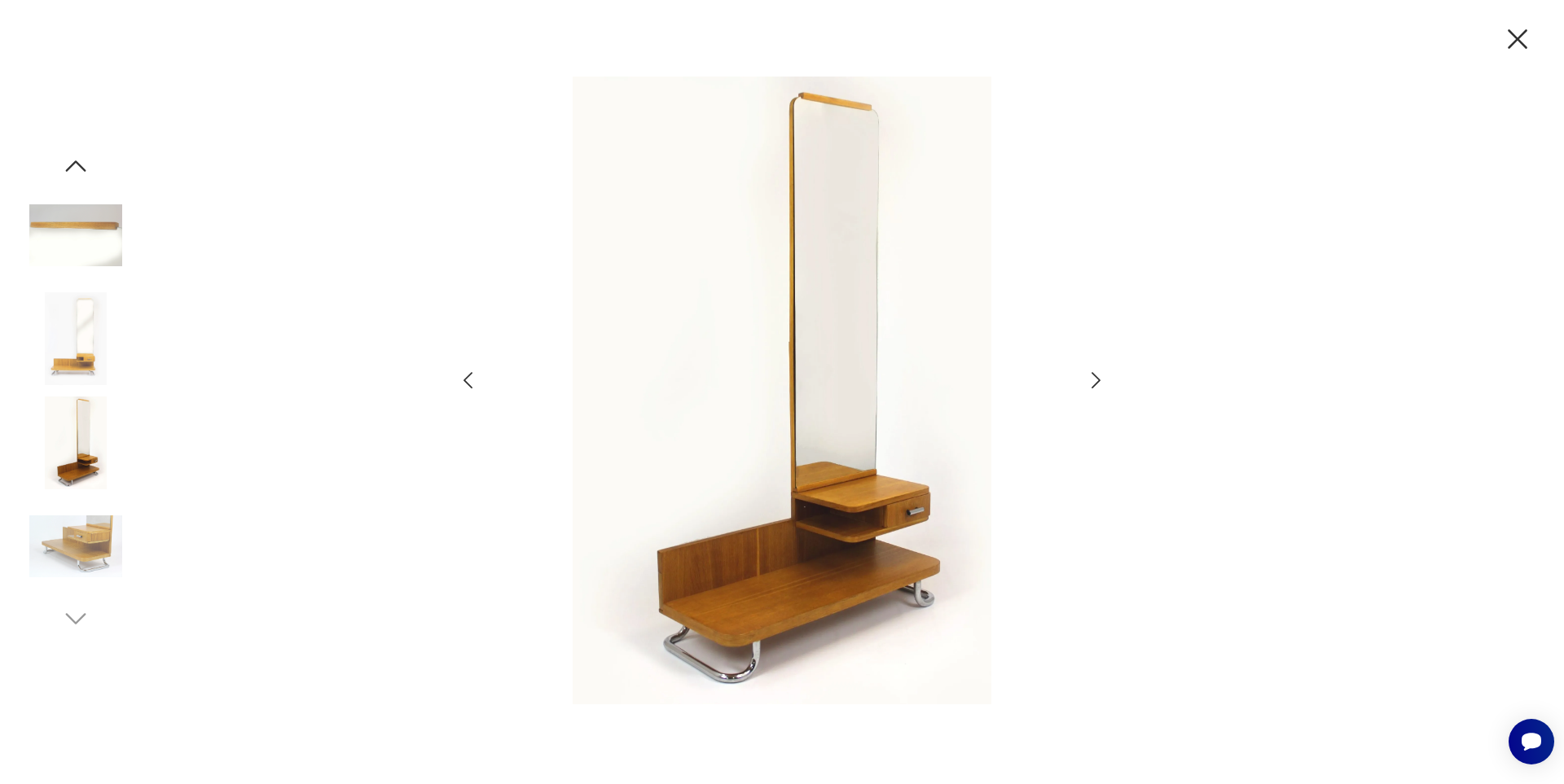
drag, startPoint x: 1516, startPoint y: 46, endPoint x: 1506, endPoint y: 47, distance: 10.0
click at [1516, 46] on icon "button" at bounding box center [1518, 38] width 35 height 35
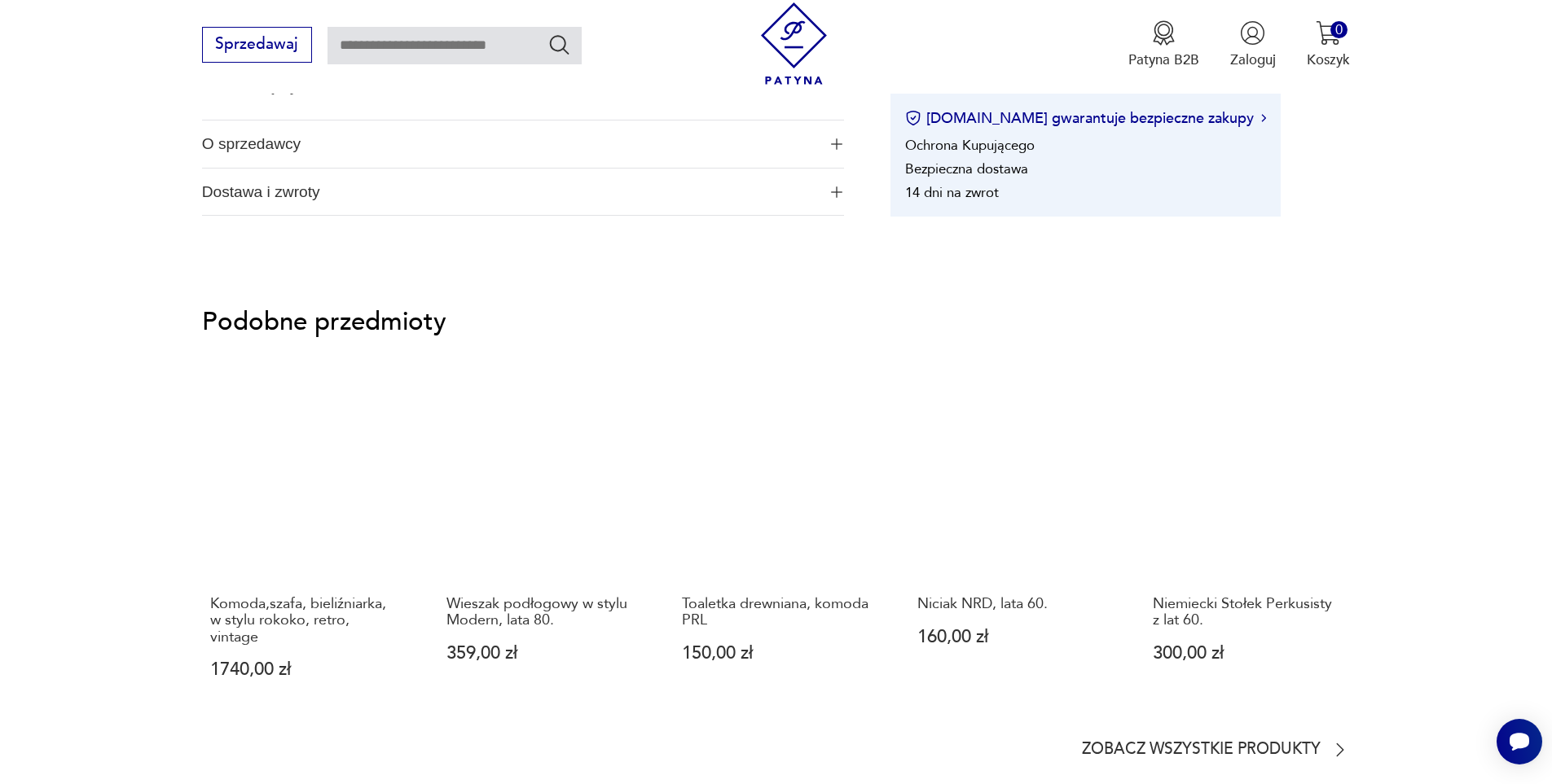
scroll to position [1384, 0]
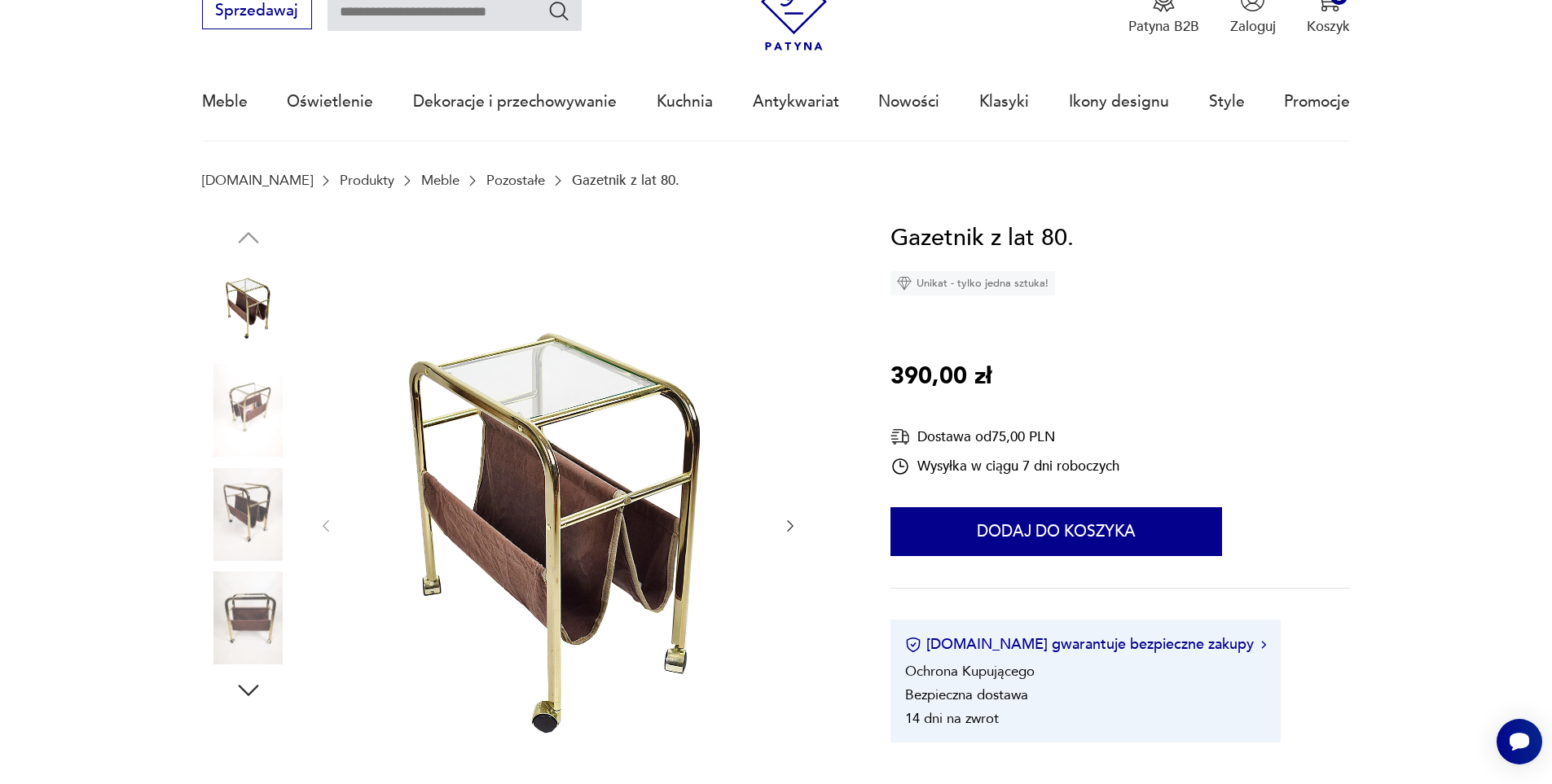
scroll to position [82, 0]
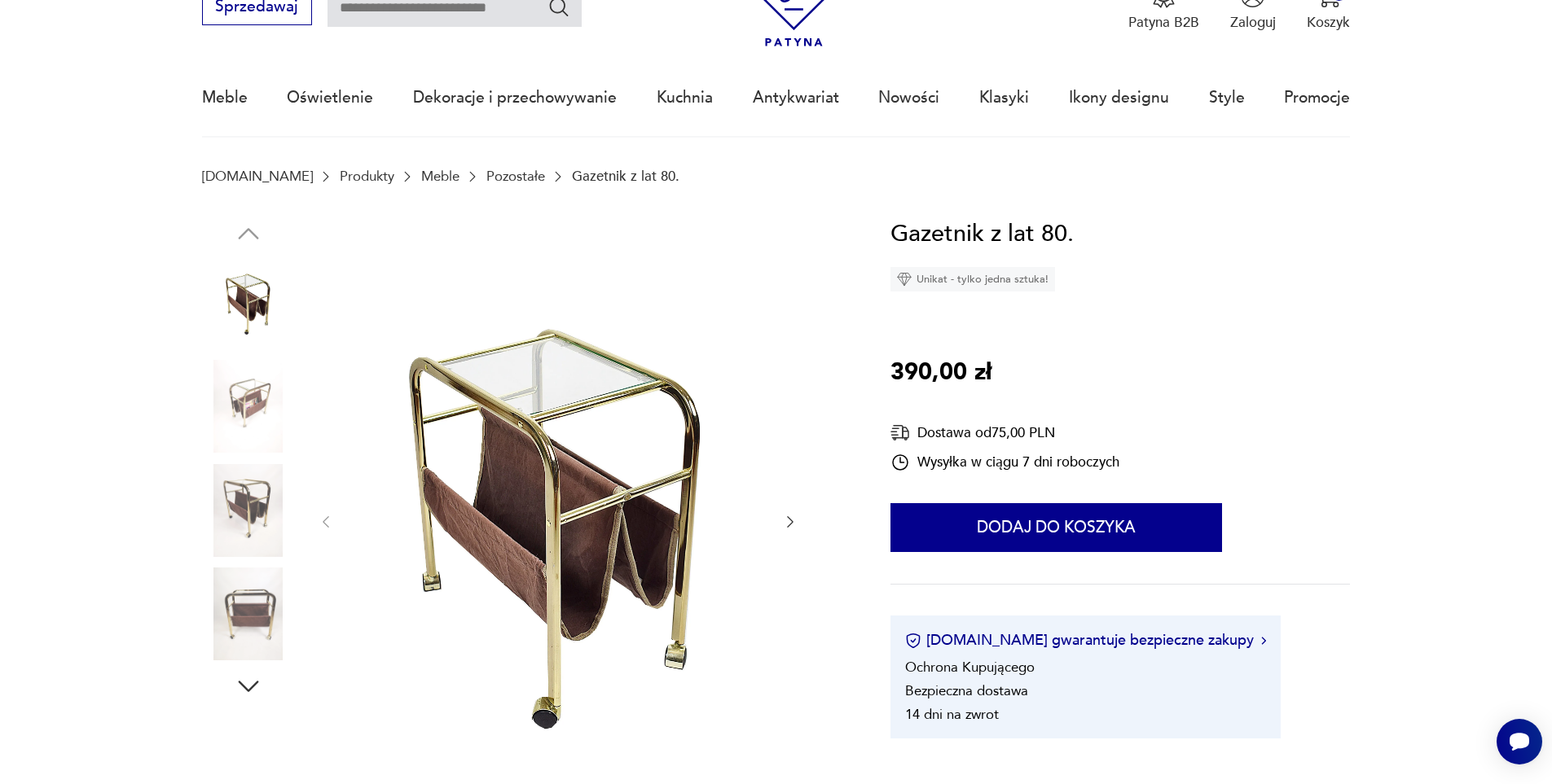
click at [236, 394] on img at bounding box center [249, 406] width 93 height 93
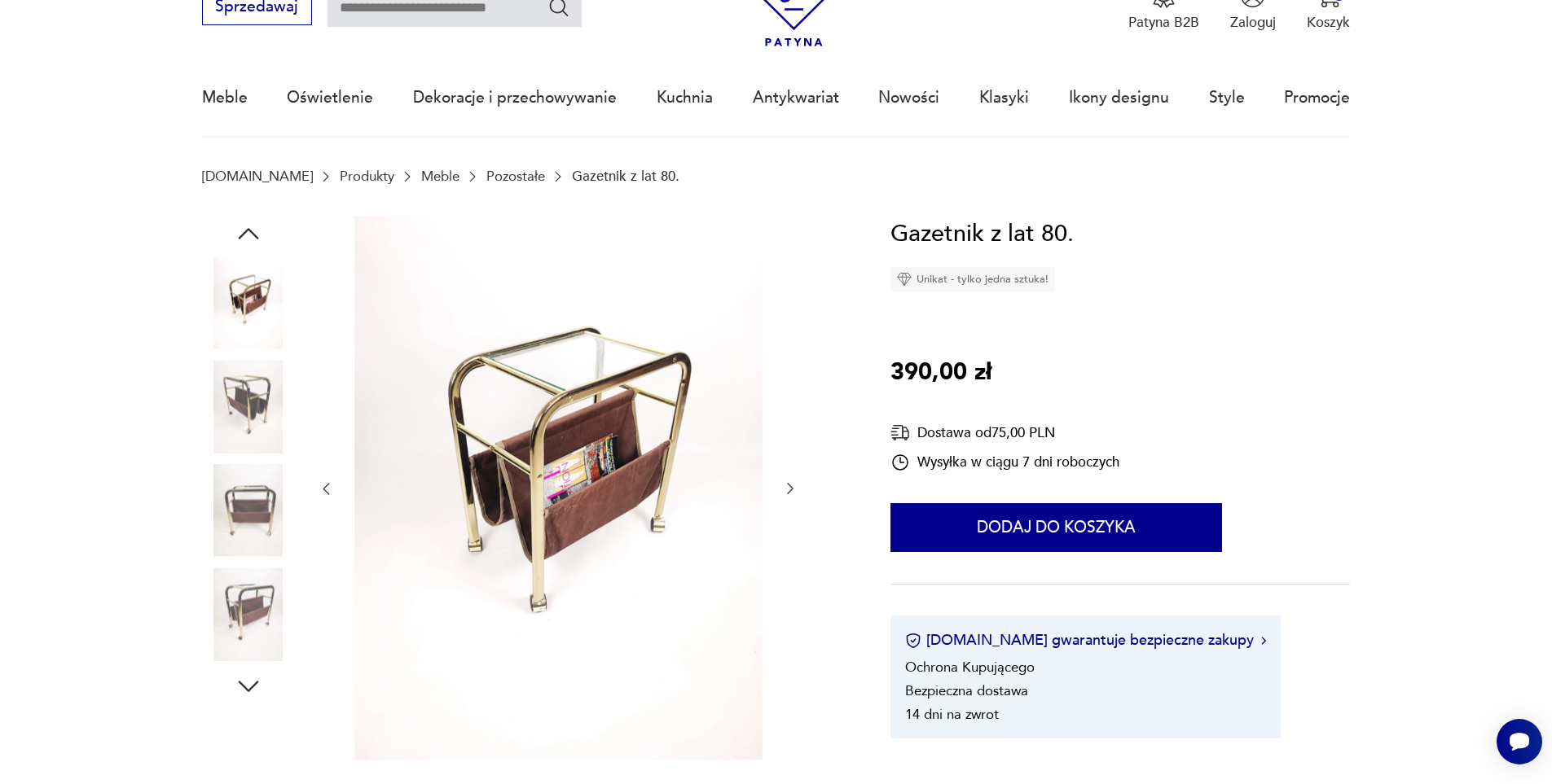
click at [236, 394] on img at bounding box center [249, 406] width 93 height 93
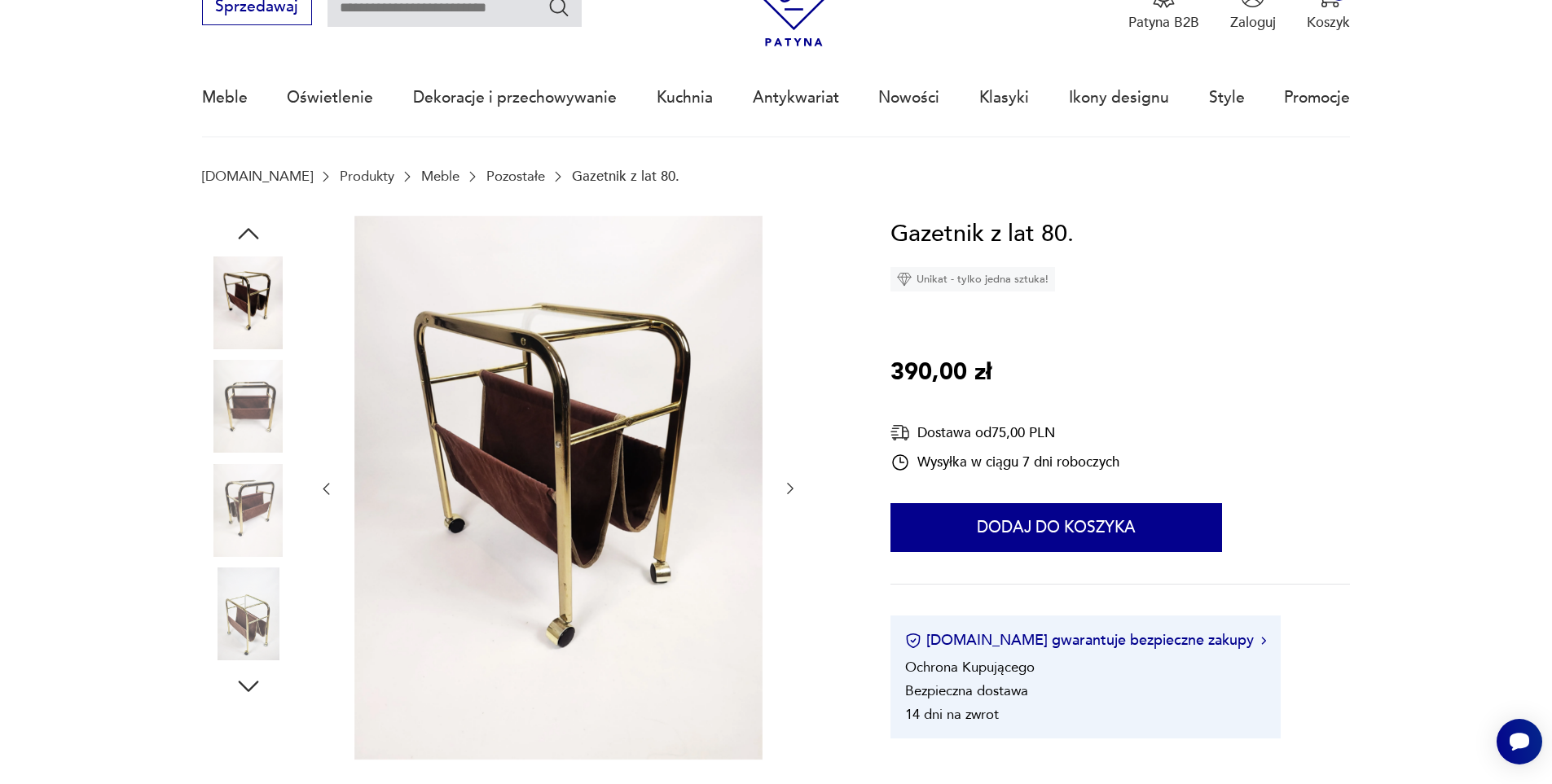
click at [236, 394] on img at bounding box center [249, 406] width 93 height 93
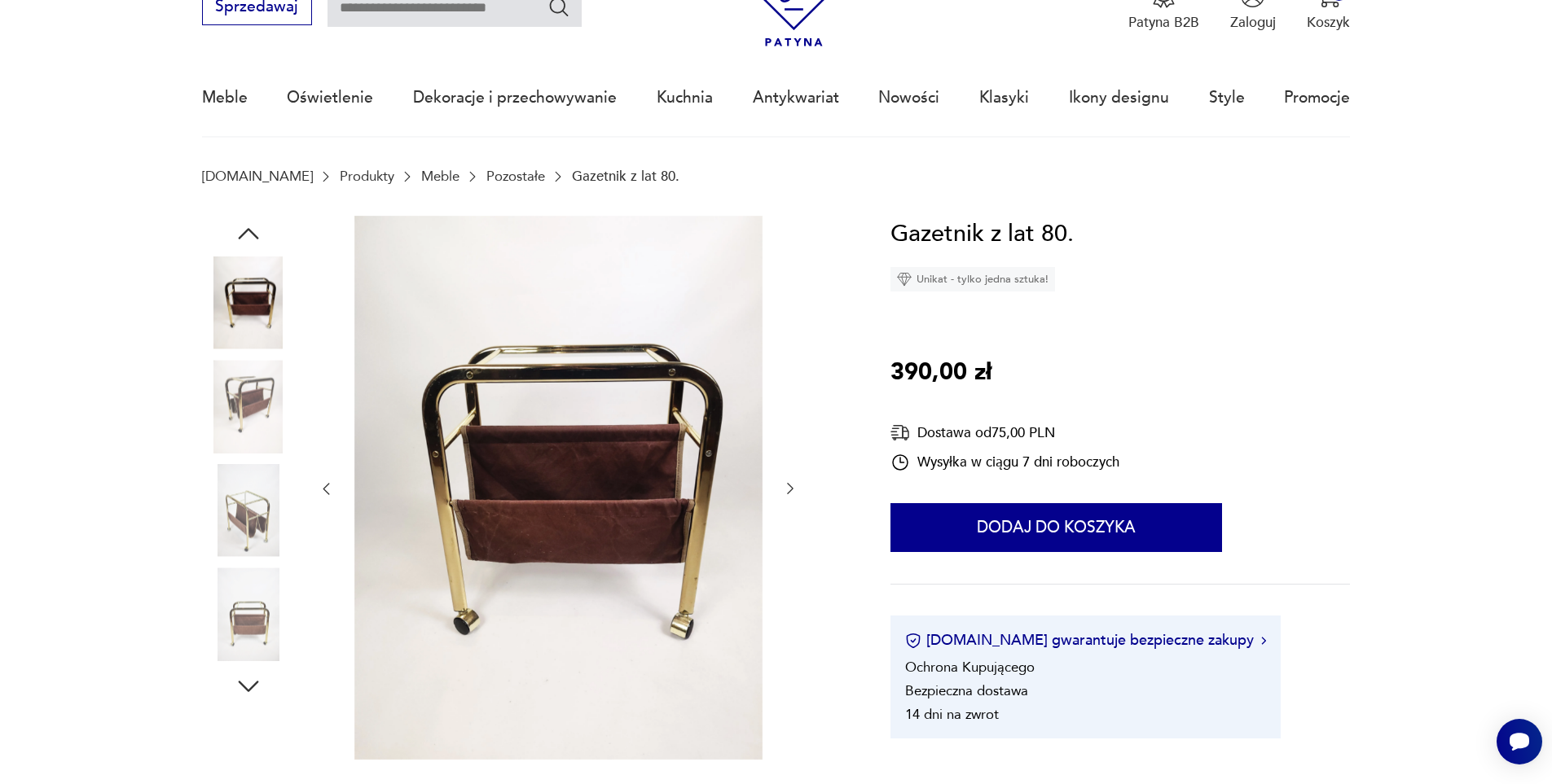
click at [236, 394] on img at bounding box center [249, 406] width 93 height 93
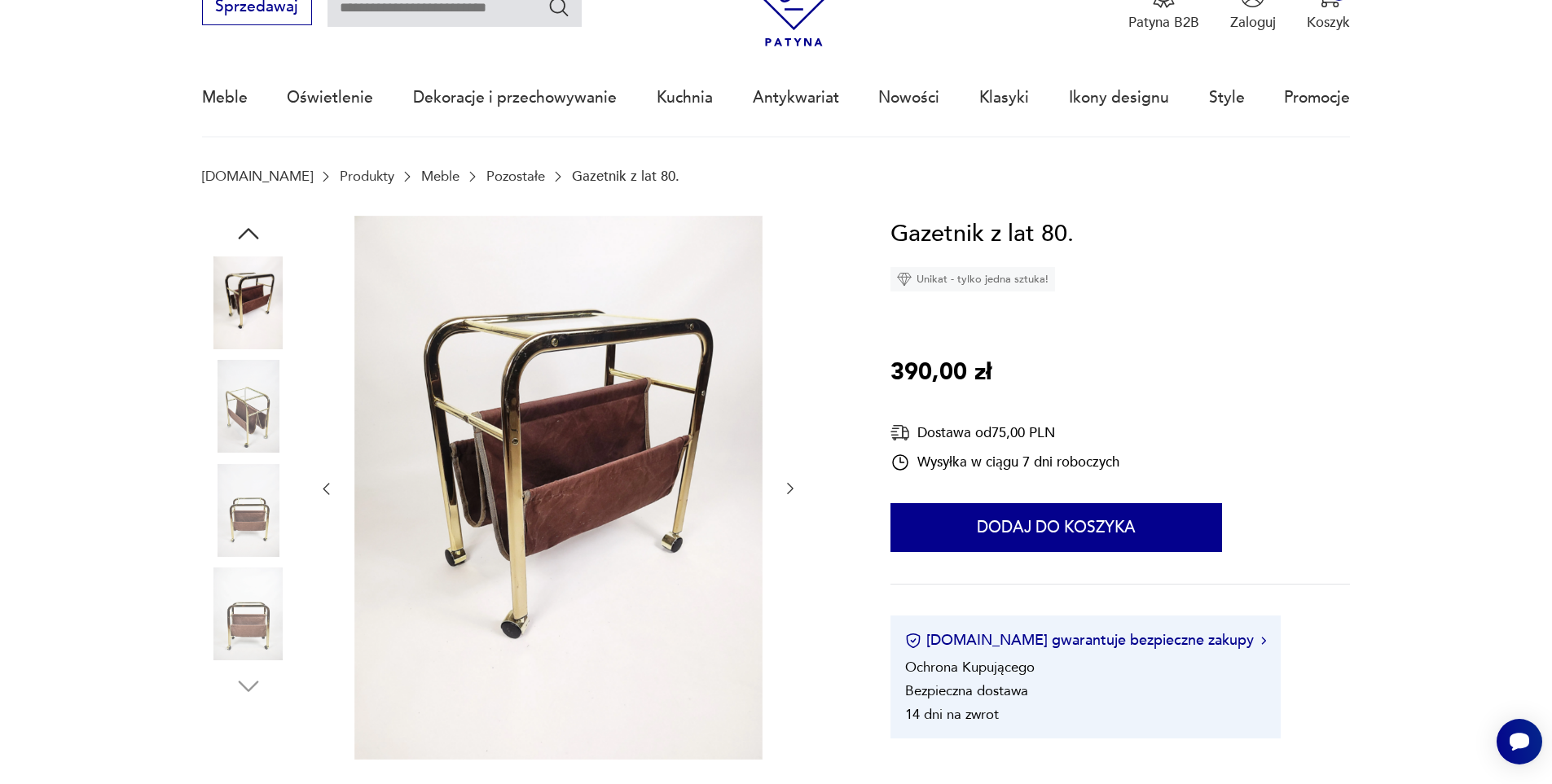
click at [236, 394] on img at bounding box center [249, 406] width 93 height 93
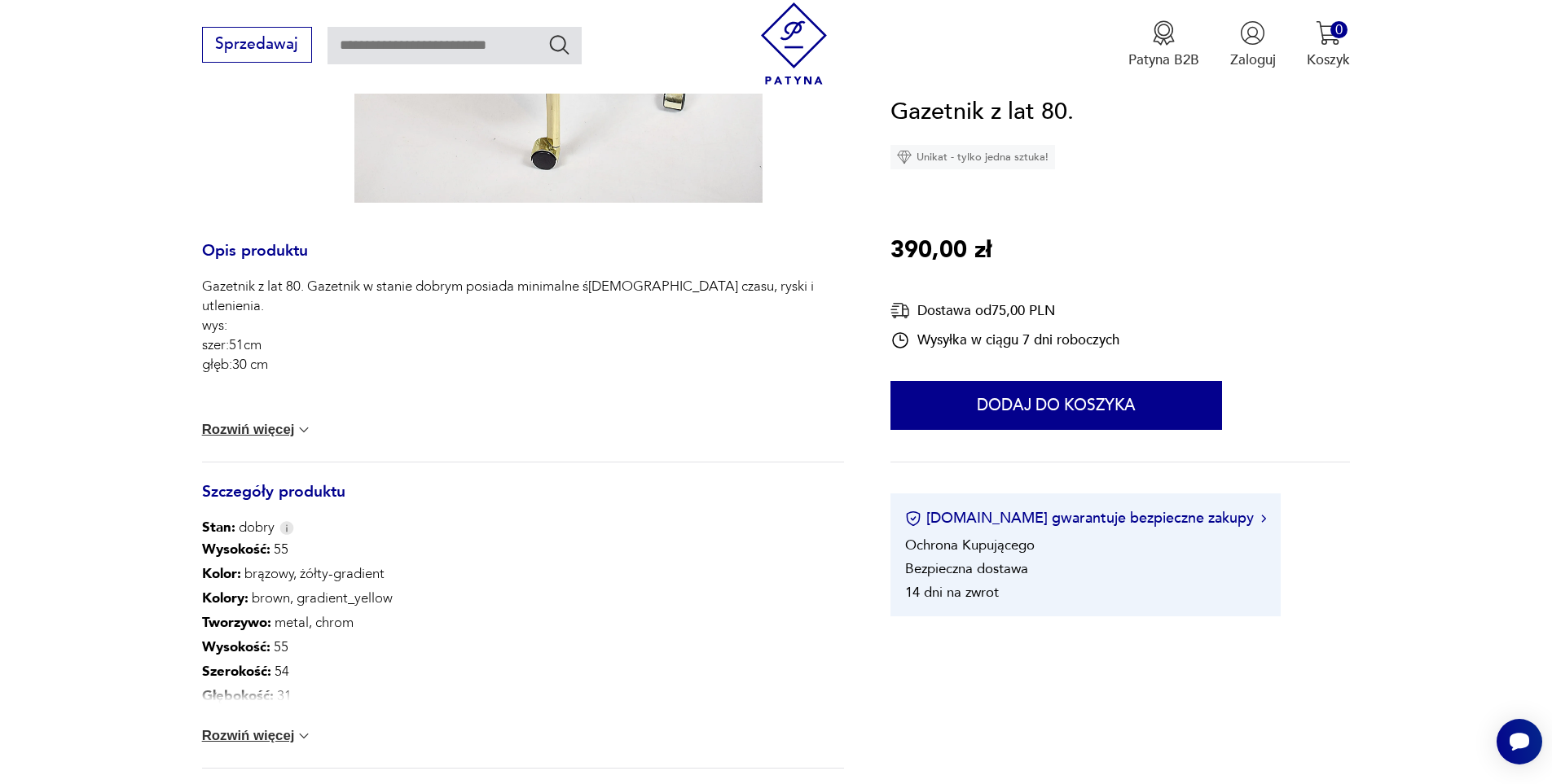
scroll to position [733, 0]
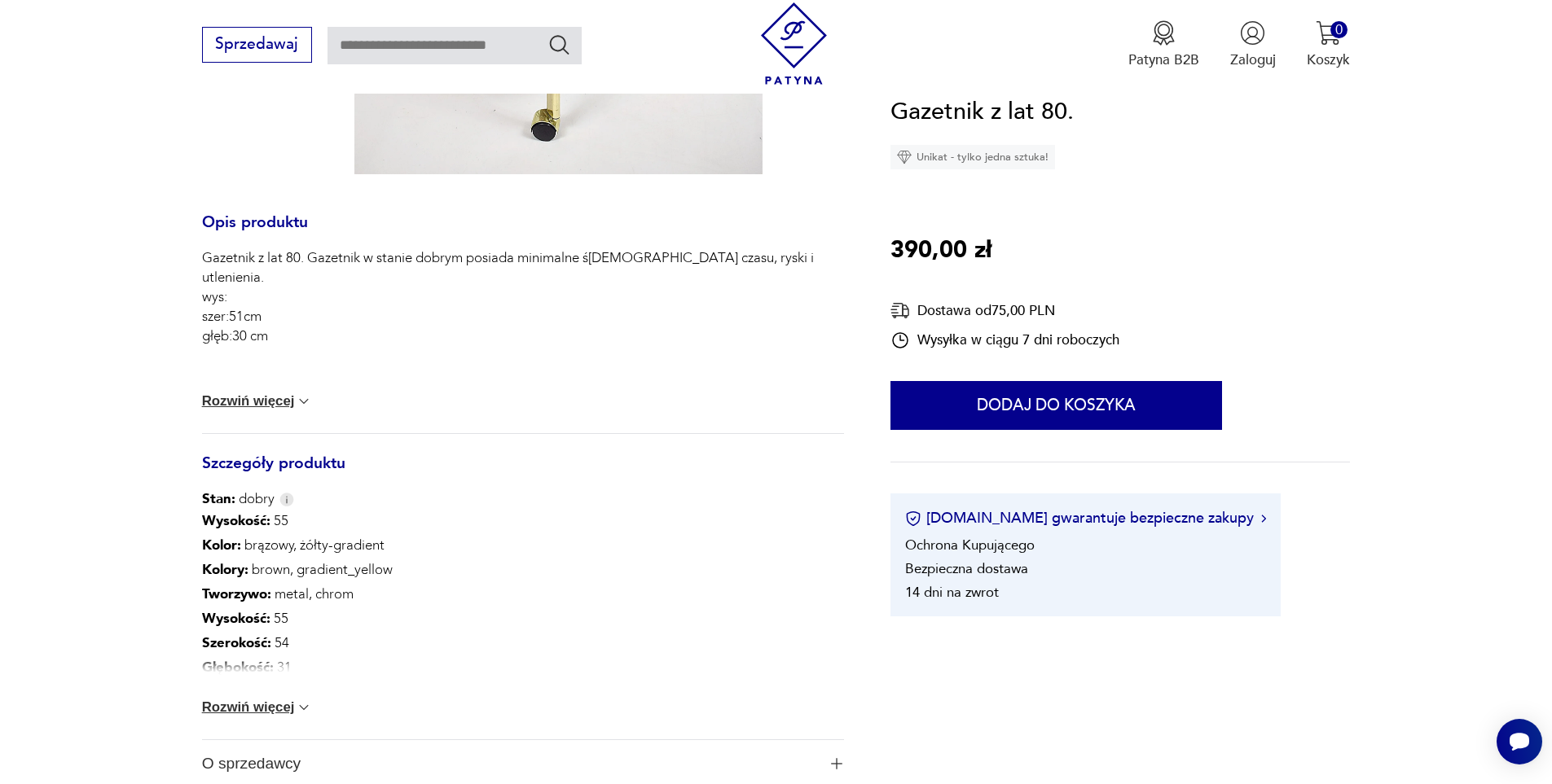
click at [262, 708] on button "Rozwiń więcej" at bounding box center [258, 707] width 111 height 17
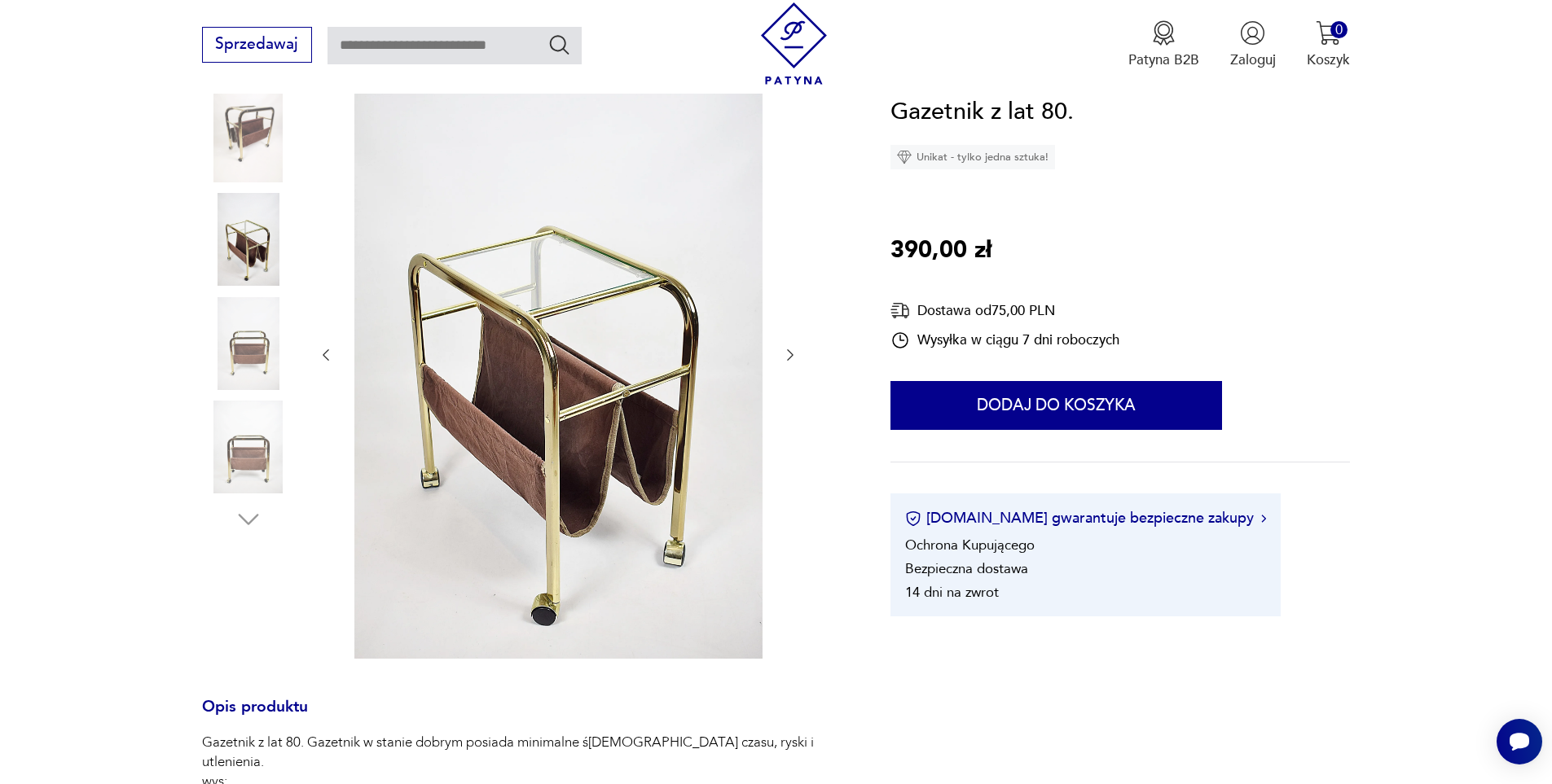
scroll to position [245, 0]
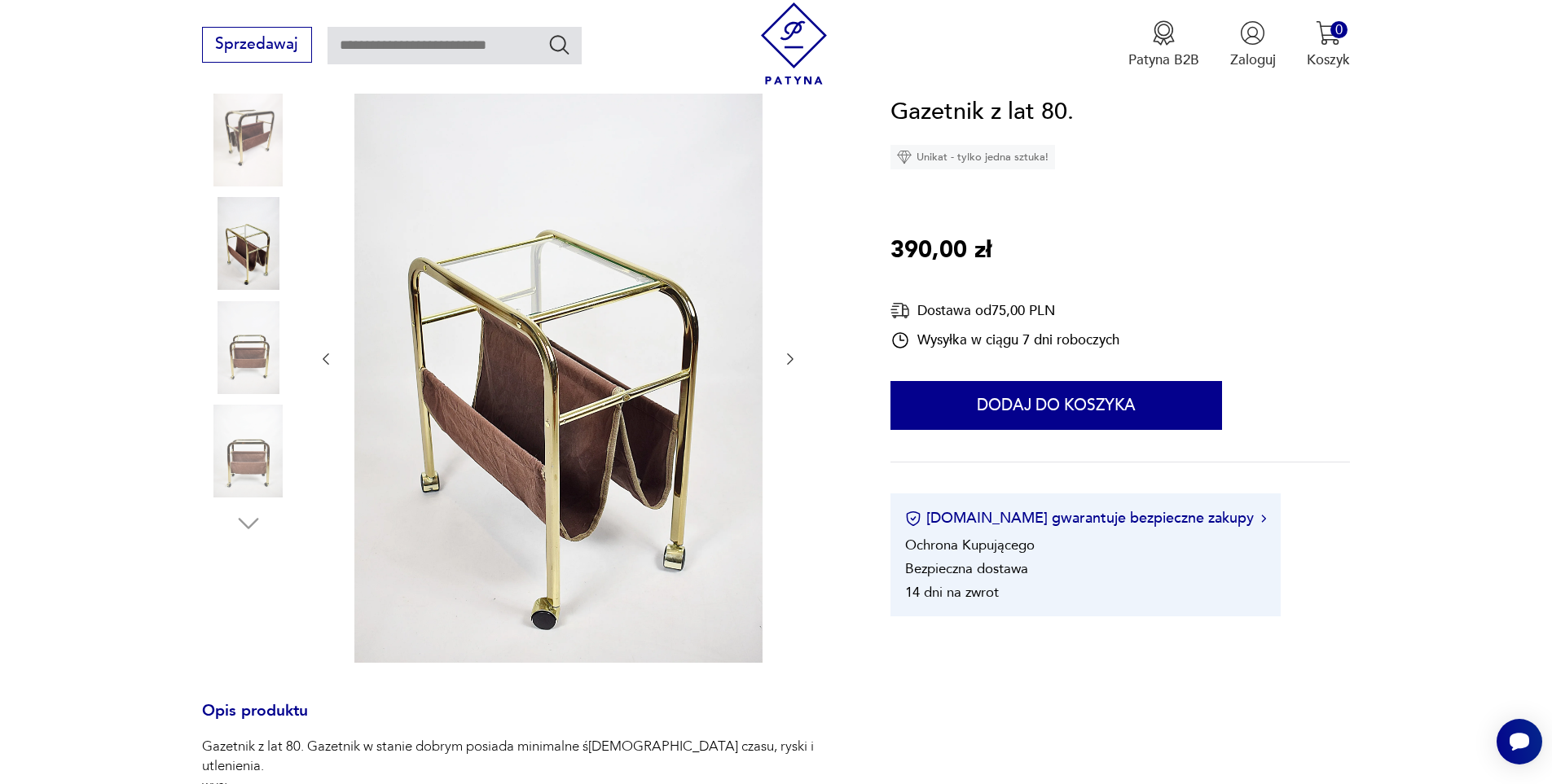
click at [242, 345] on img at bounding box center [249, 347] width 93 height 93
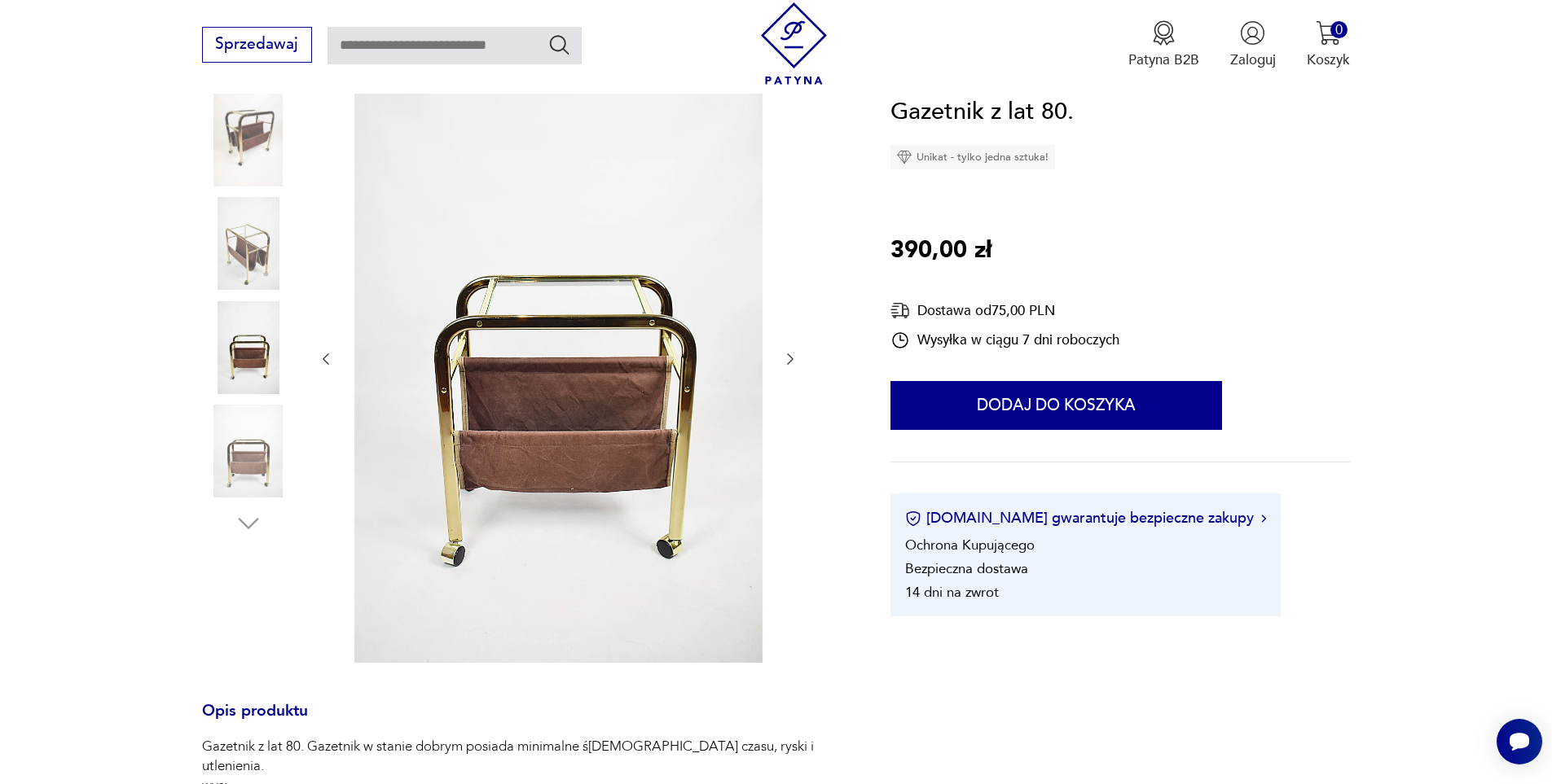
click at [236, 418] on img at bounding box center [249, 451] width 93 height 93
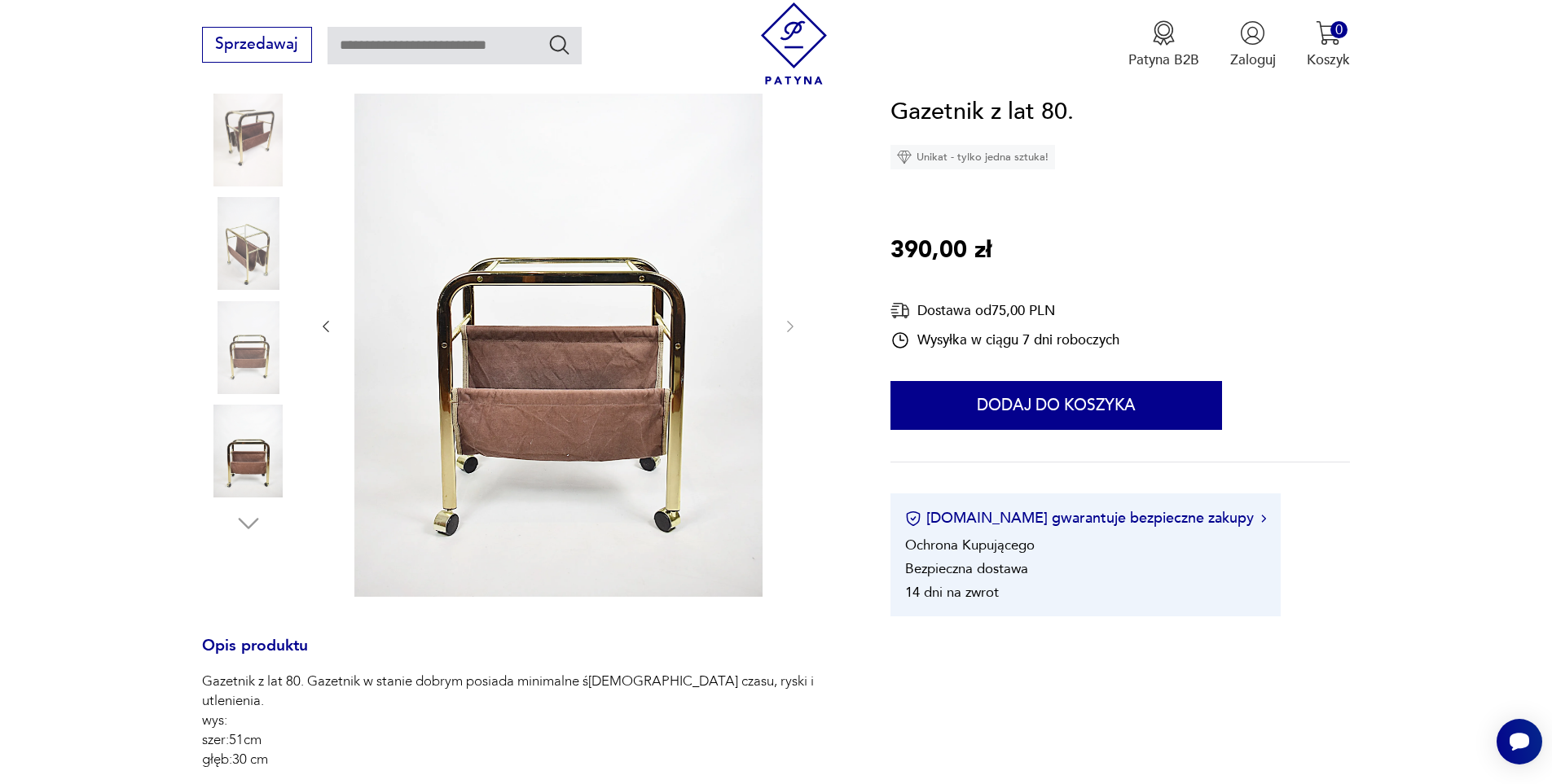
click at [236, 418] on img at bounding box center [249, 451] width 93 height 93
click at [243, 467] on img at bounding box center [249, 451] width 93 height 93
click at [244, 378] on img at bounding box center [249, 347] width 93 height 93
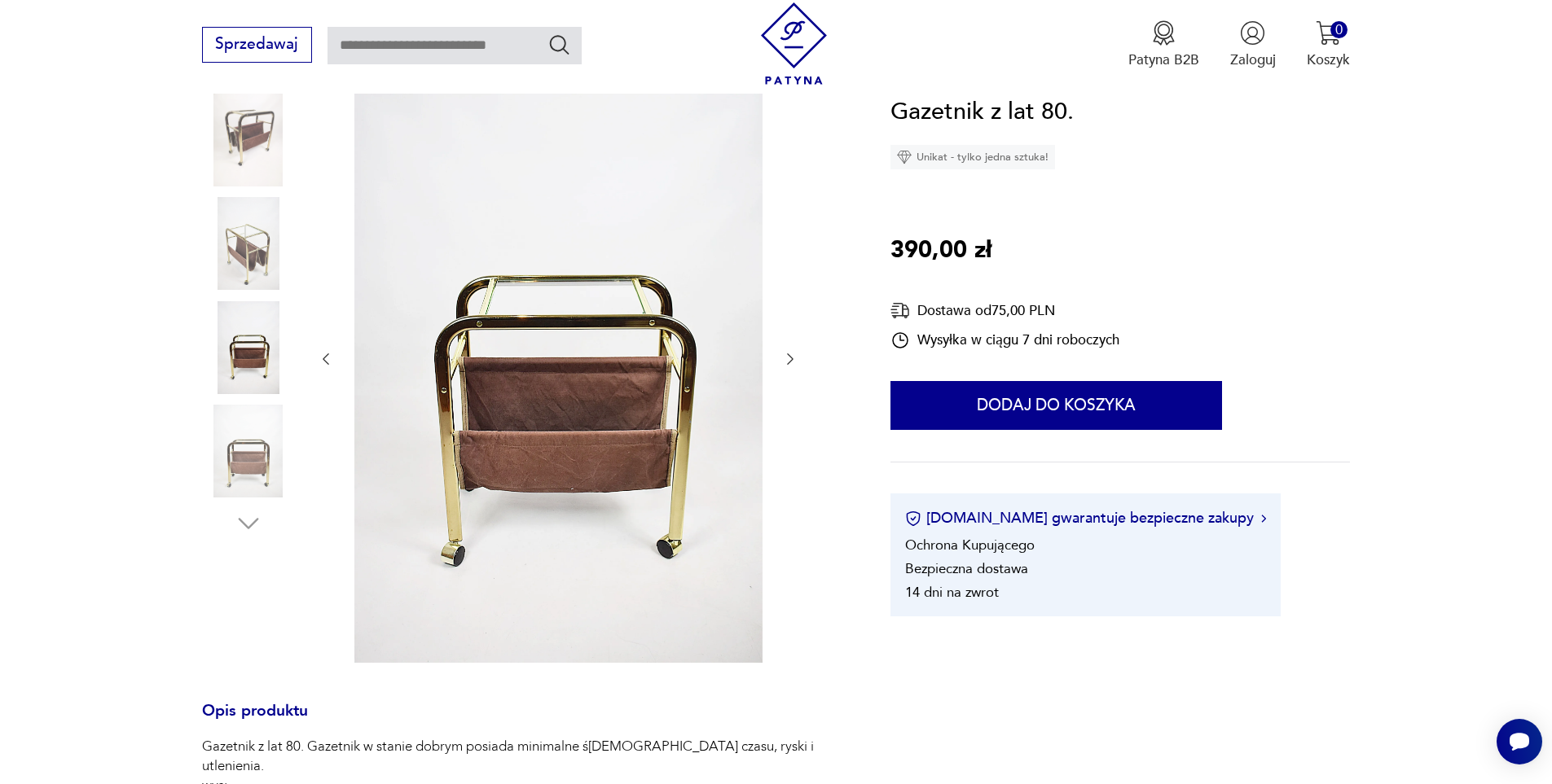
click at [249, 271] on img at bounding box center [249, 244] width 93 height 93
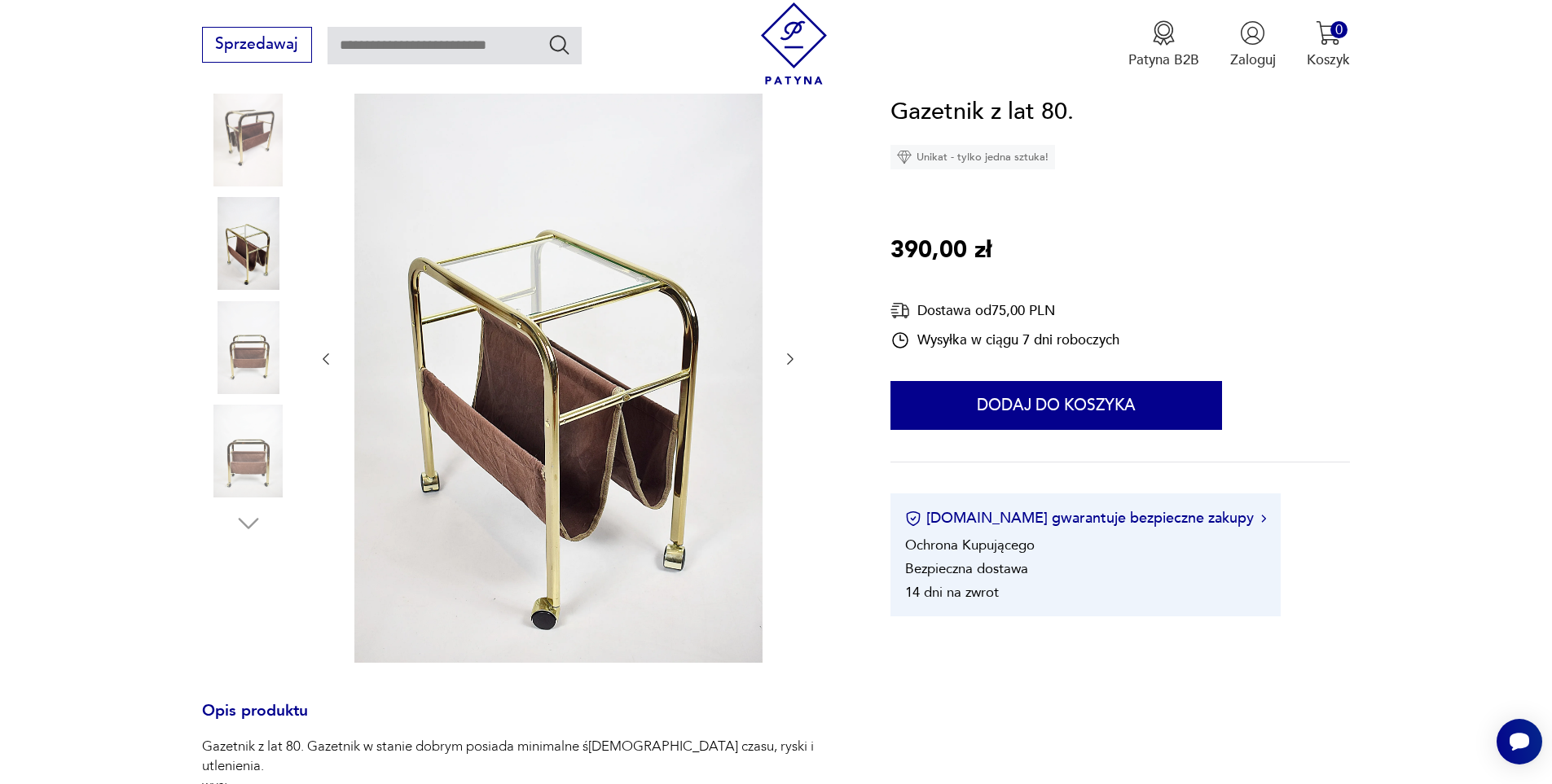
click at [241, 166] on img at bounding box center [249, 140] width 93 height 93
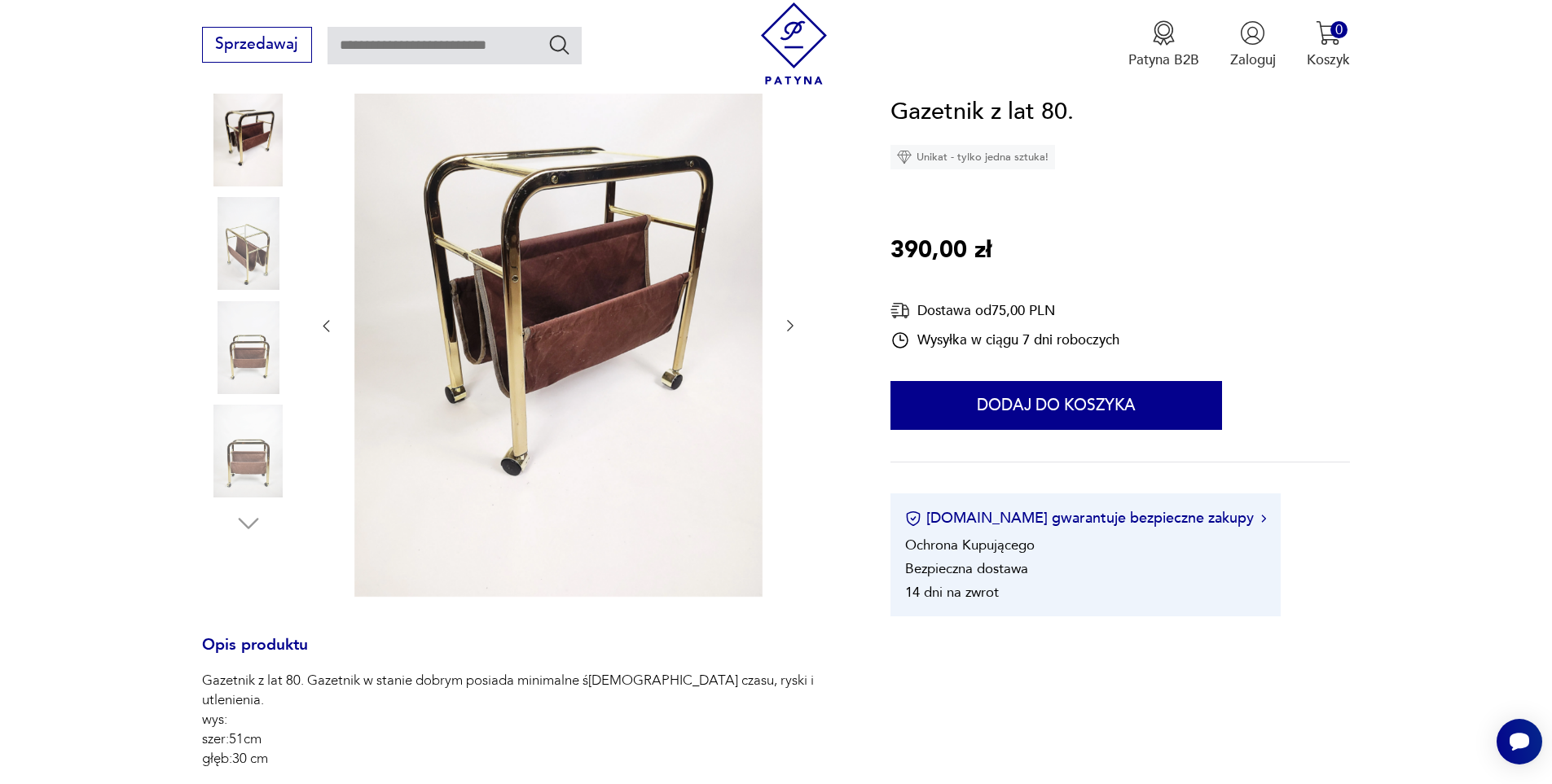
click at [231, 214] on img at bounding box center [249, 244] width 93 height 93
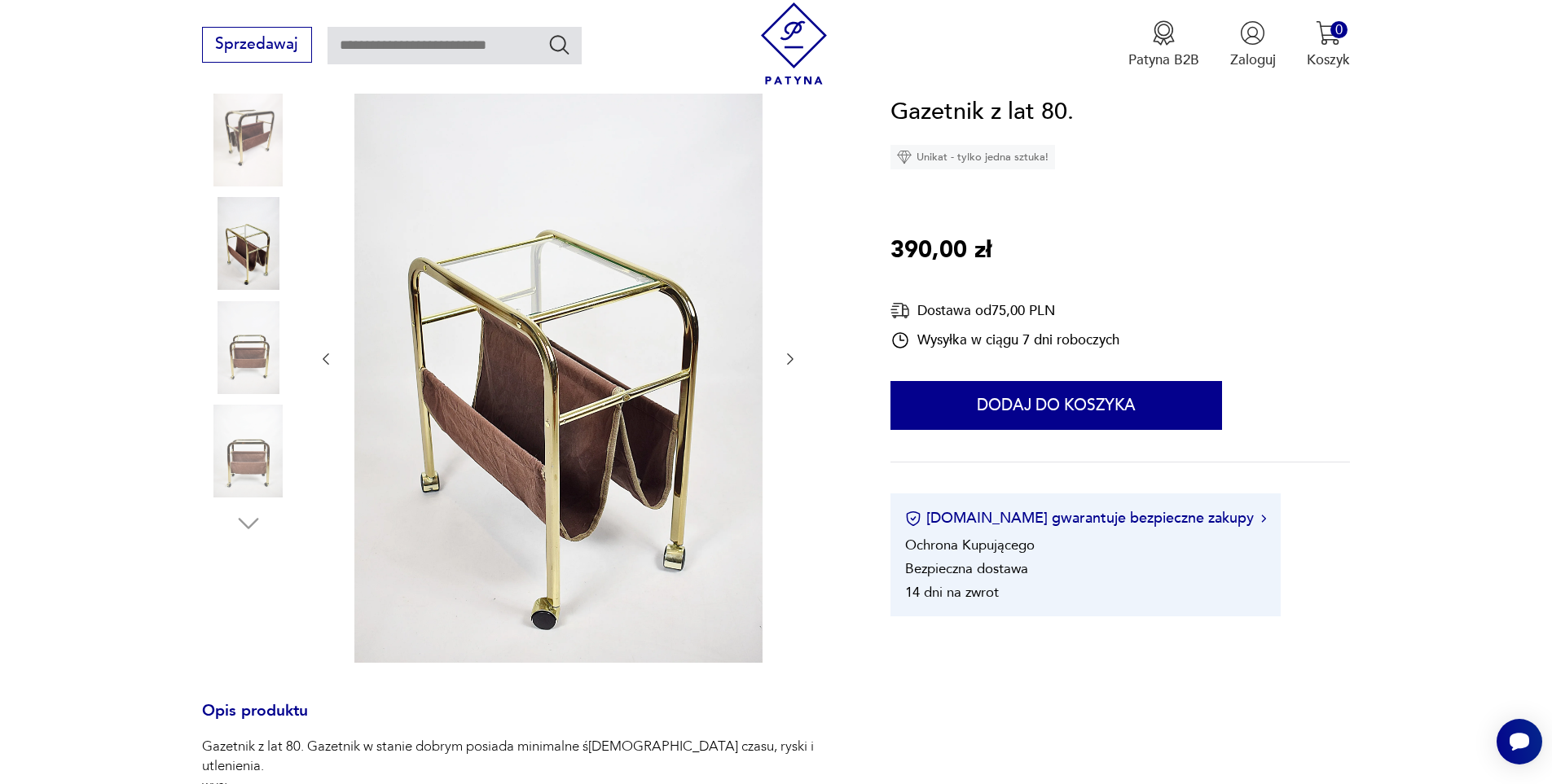
click at [236, 303] on img at bounding box center [249, 347] width 93 height 93
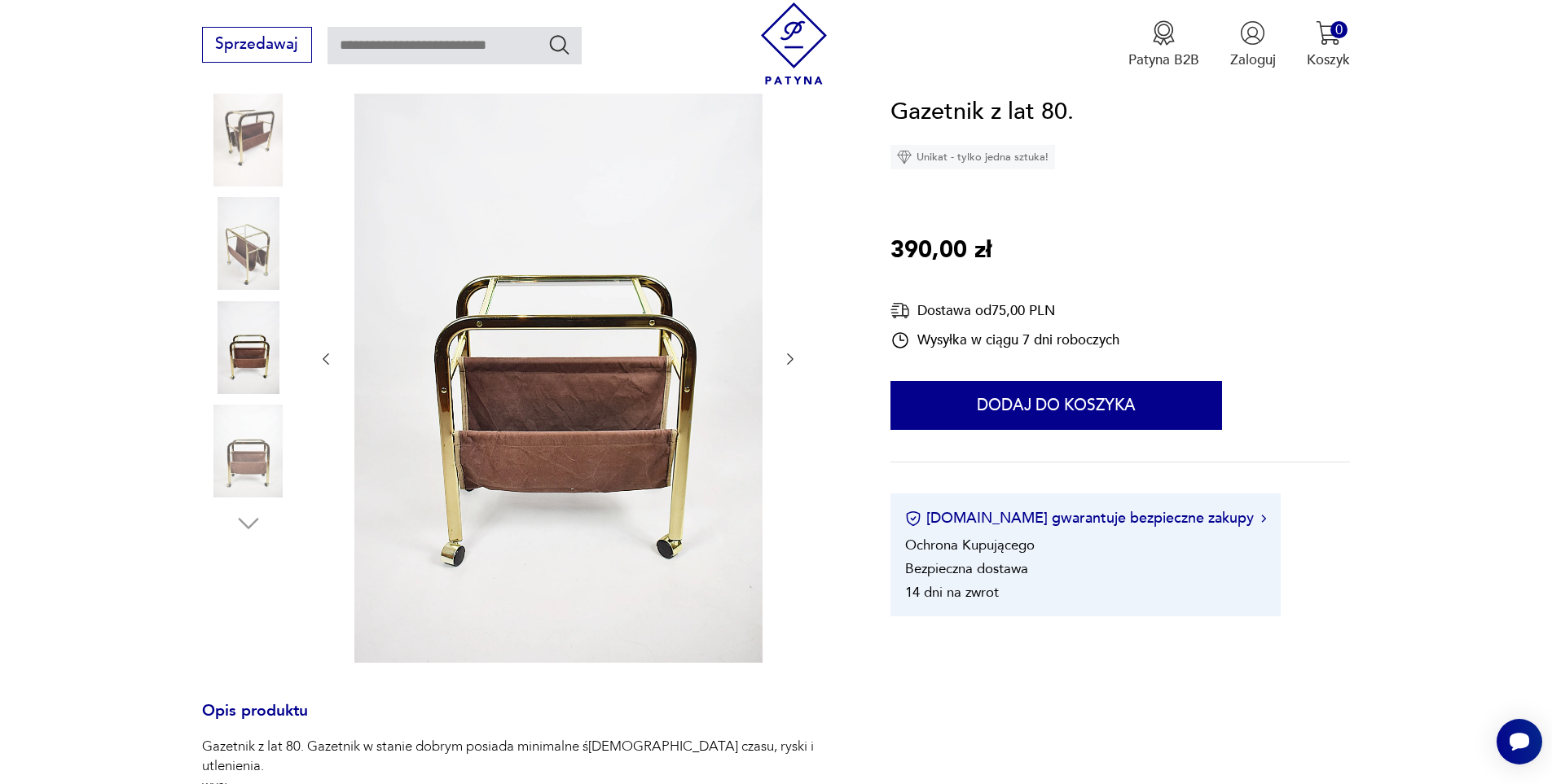
click at [245, 422] on img at bounding box center [249, 451] width 93 height 93
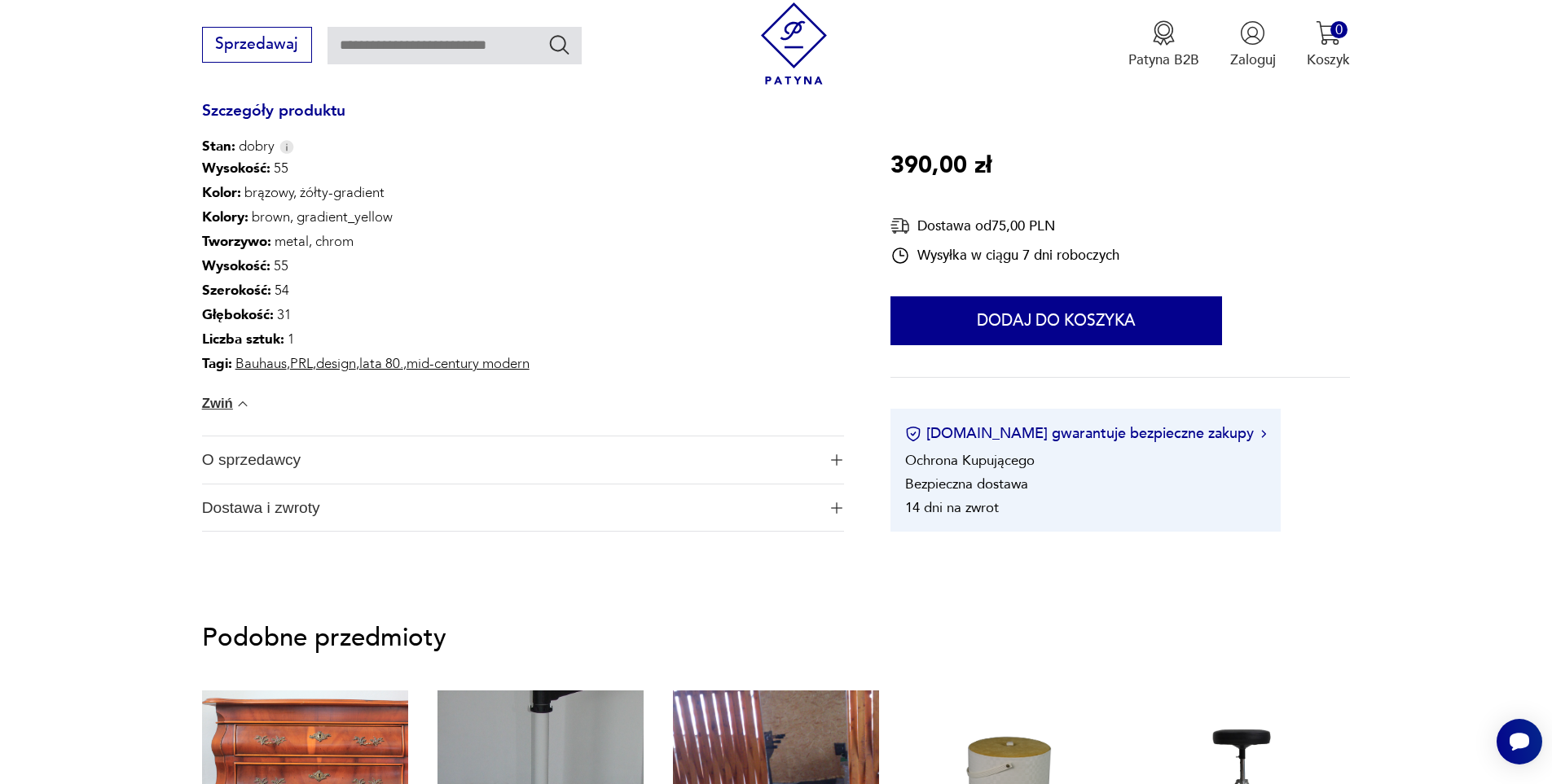
scroll to position [1140, 0]
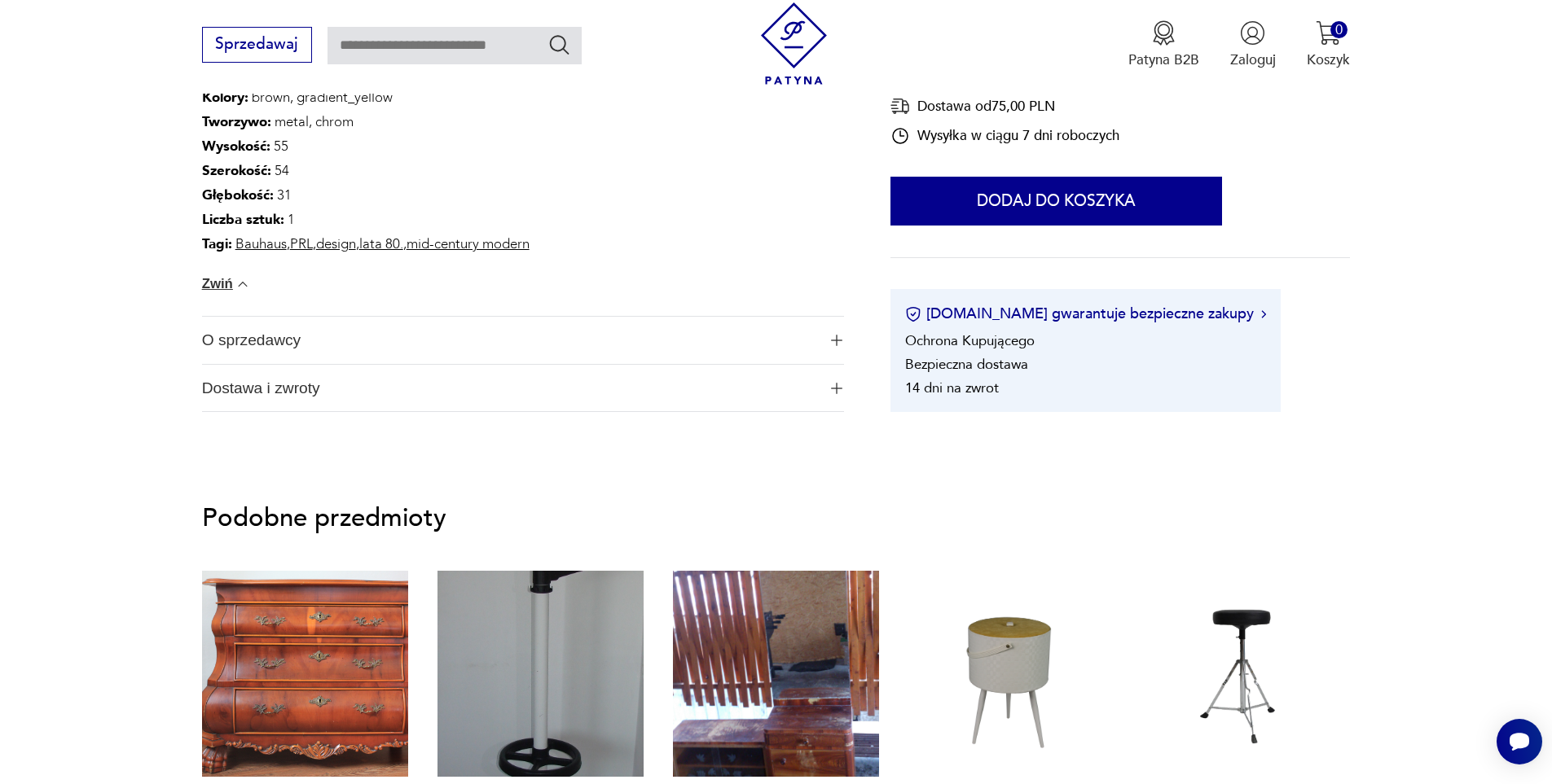
click at [272, 329] on span "O sprzedawcy" at bounding box center [509, 340] width 615 height 47
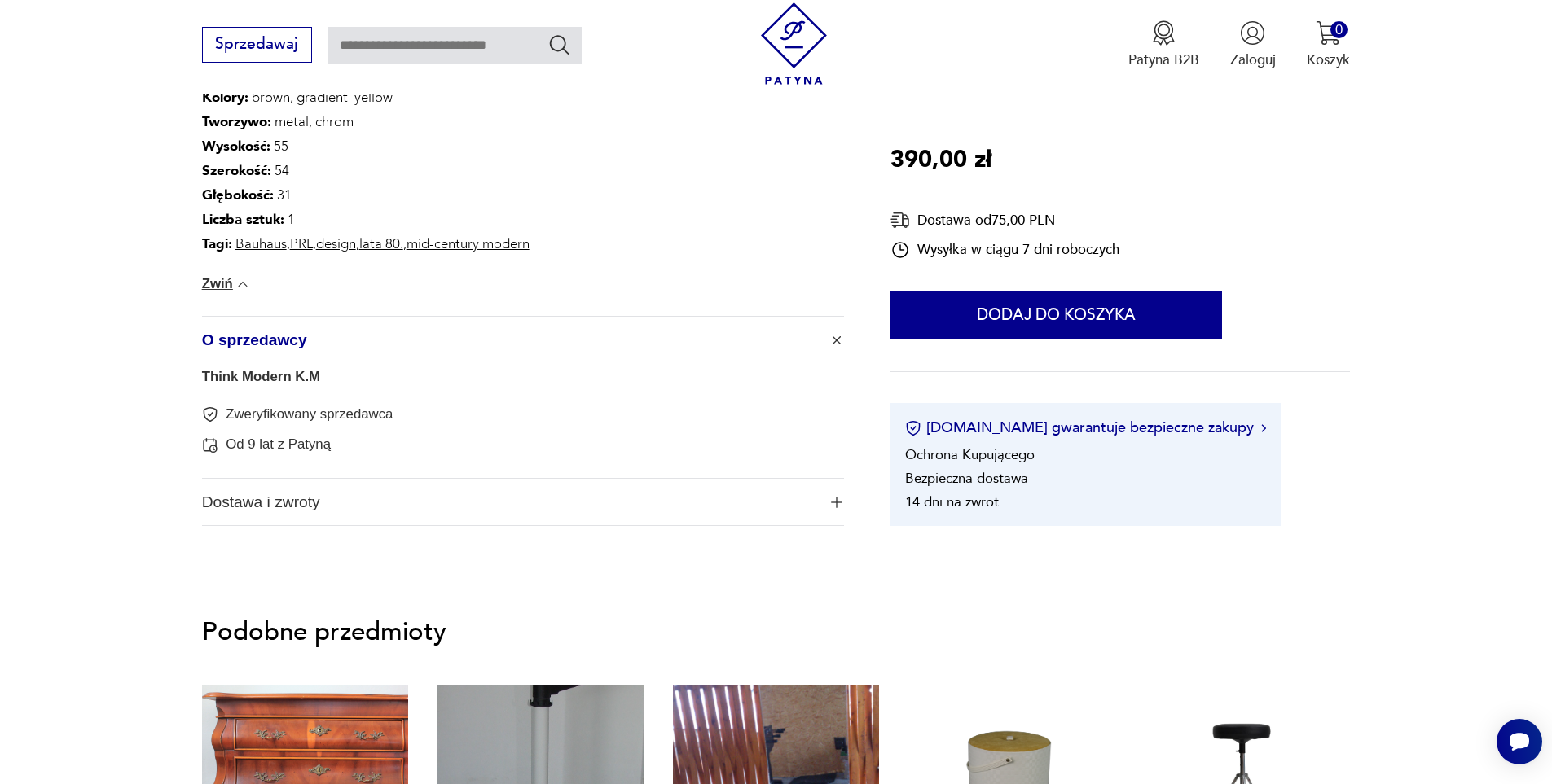
click at [251, 511] on span "Dostawa i zwroty" at bounding box center [509, 502] width 615 height 47
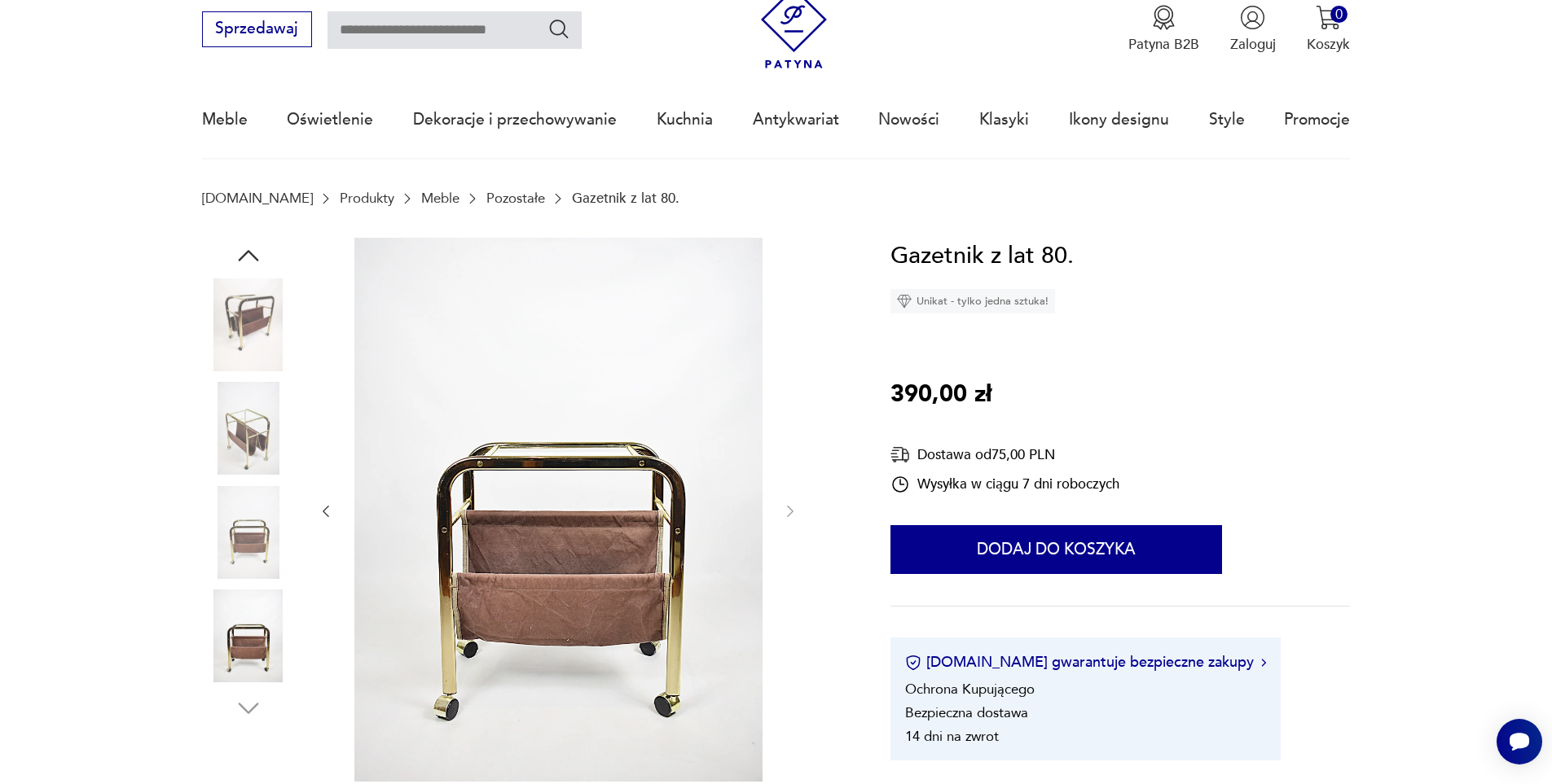
scroll to position [0, 0]
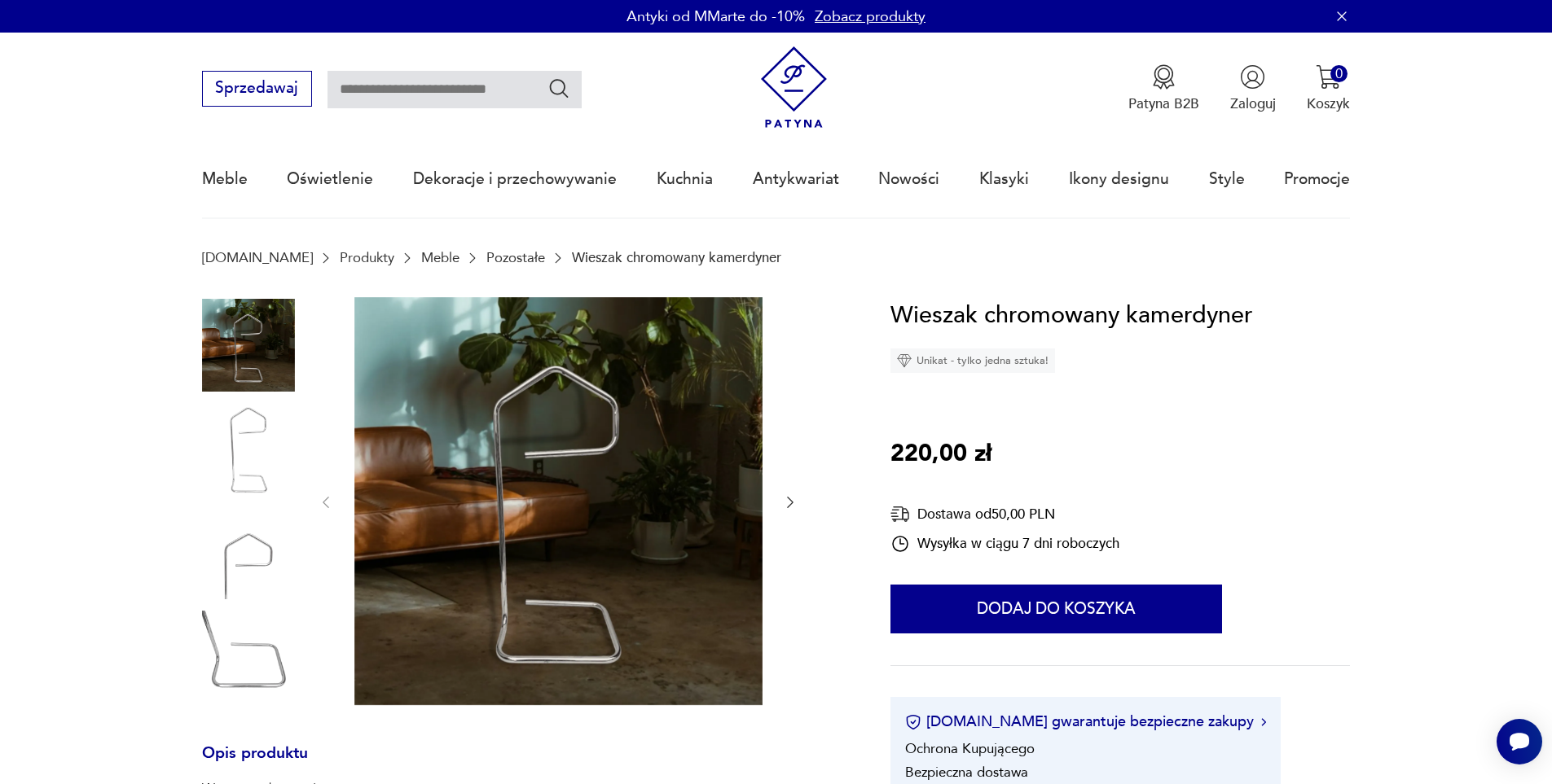
click at [223, 657] on img at bounding box center [249, 657] width 93 height 93
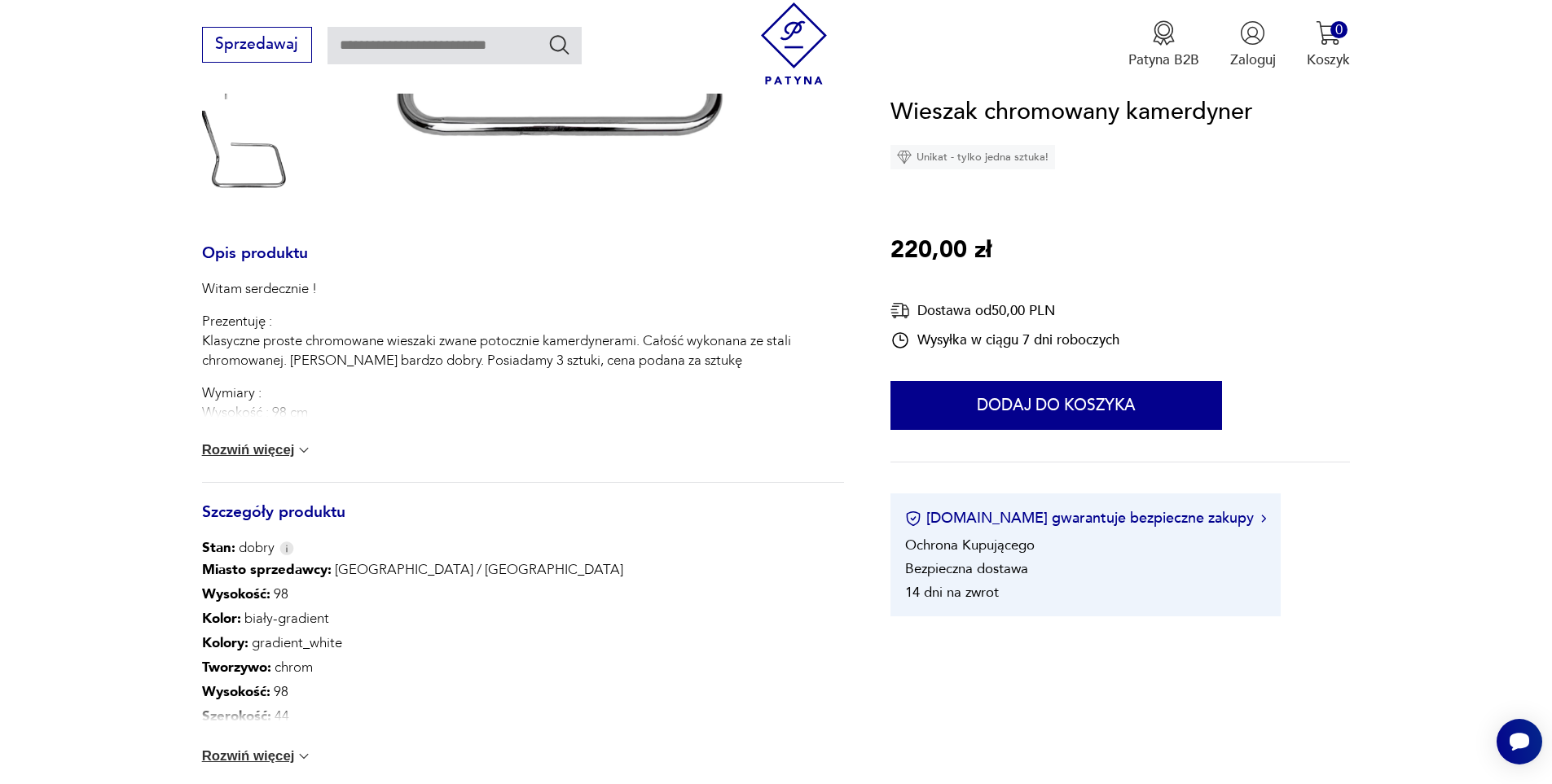
scroll to position [651, 0]
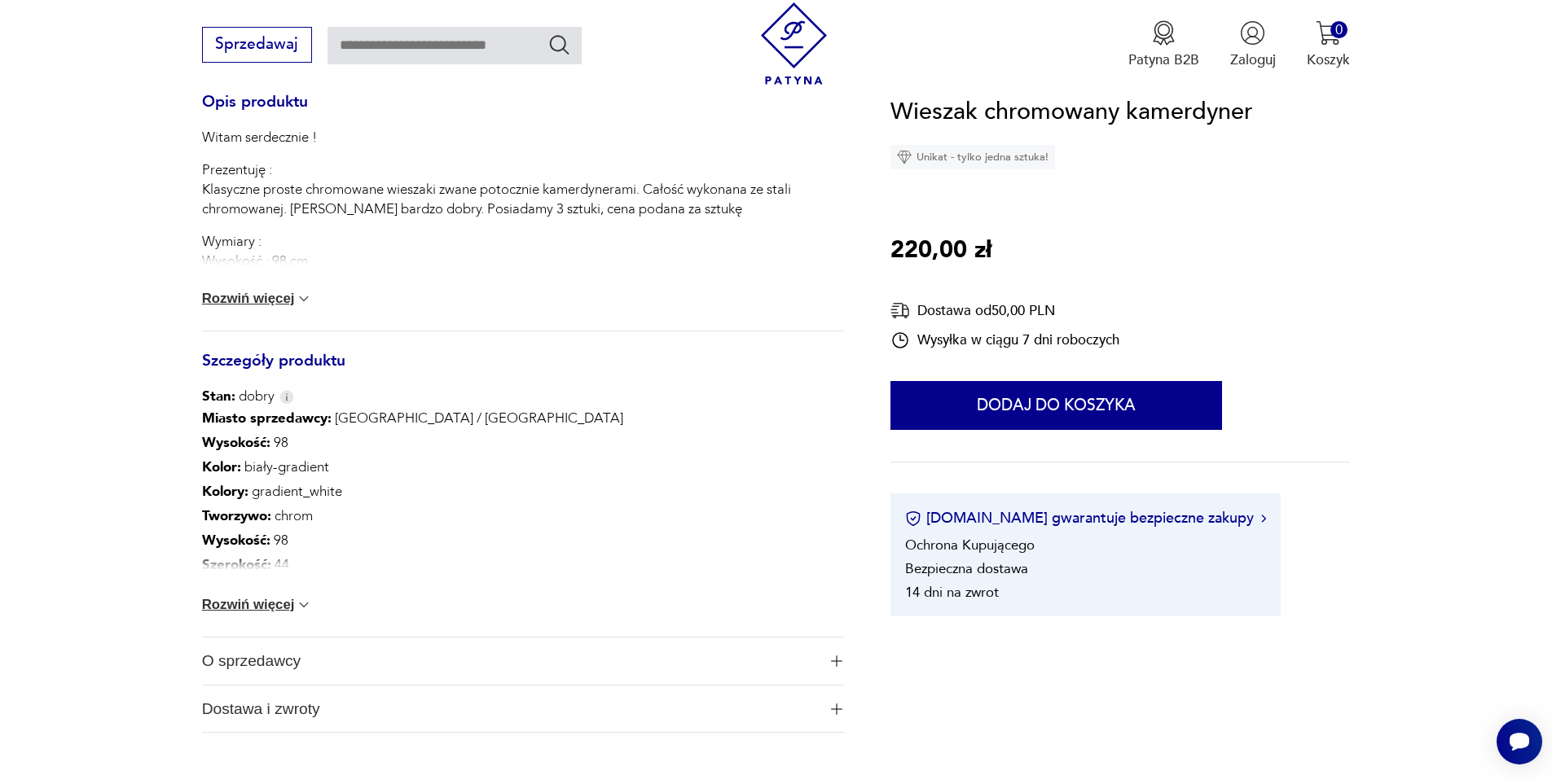
click at [258, 601] on button "Rozwiń więcej" at bounding box center [258, 605] width 111 height 17
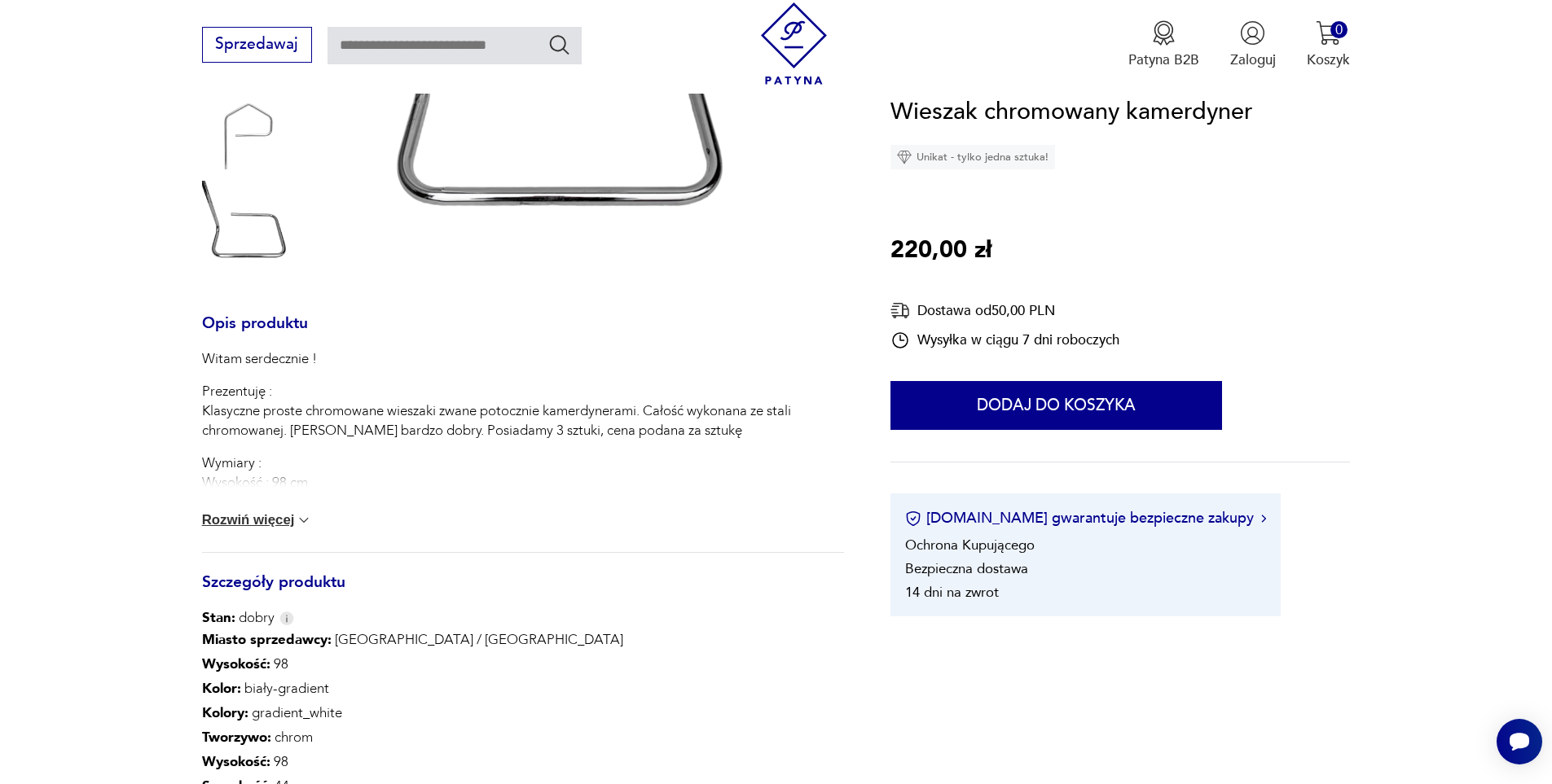
scroll to position [245, 0]
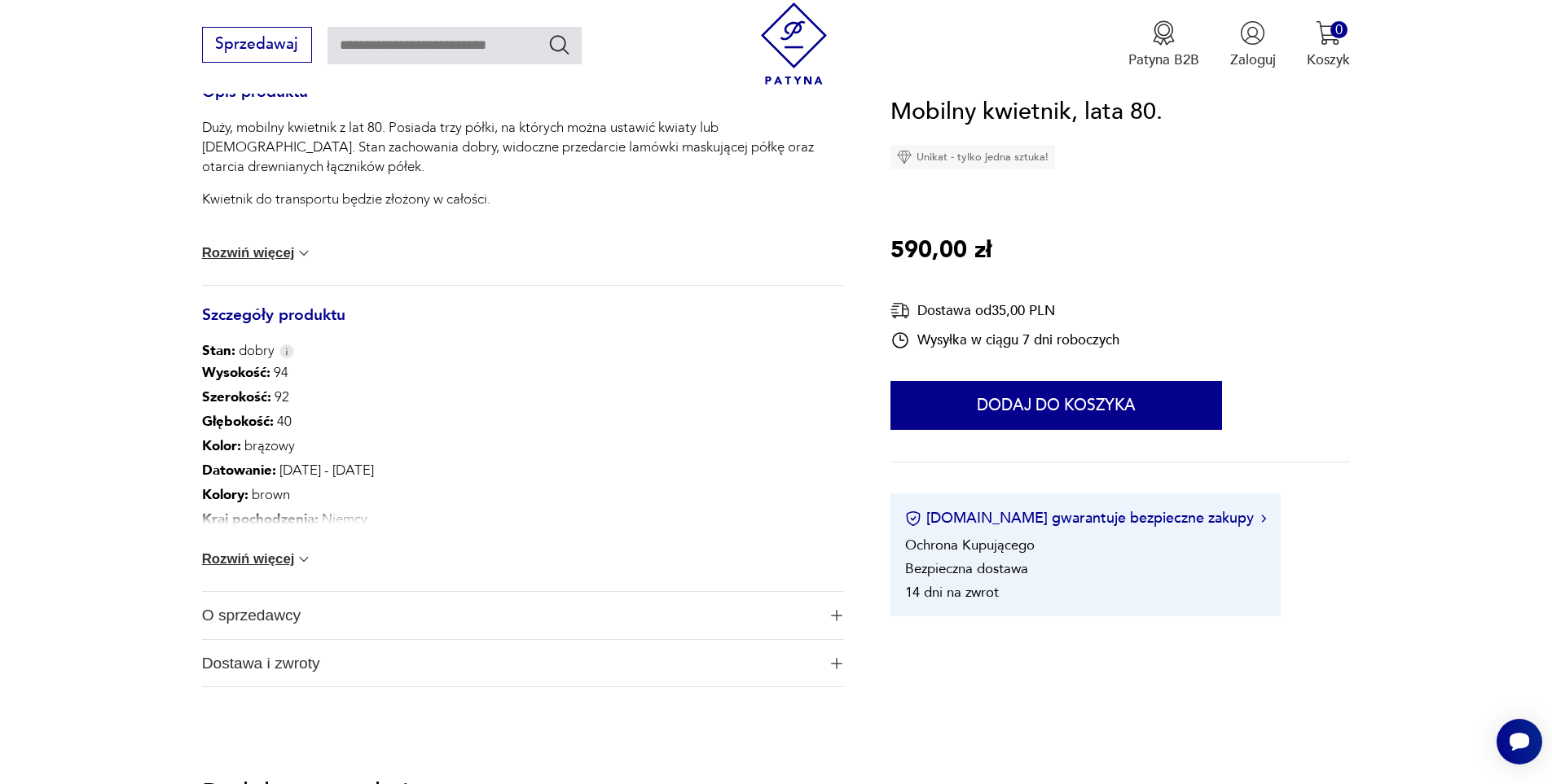
scroll to position [325, 0]
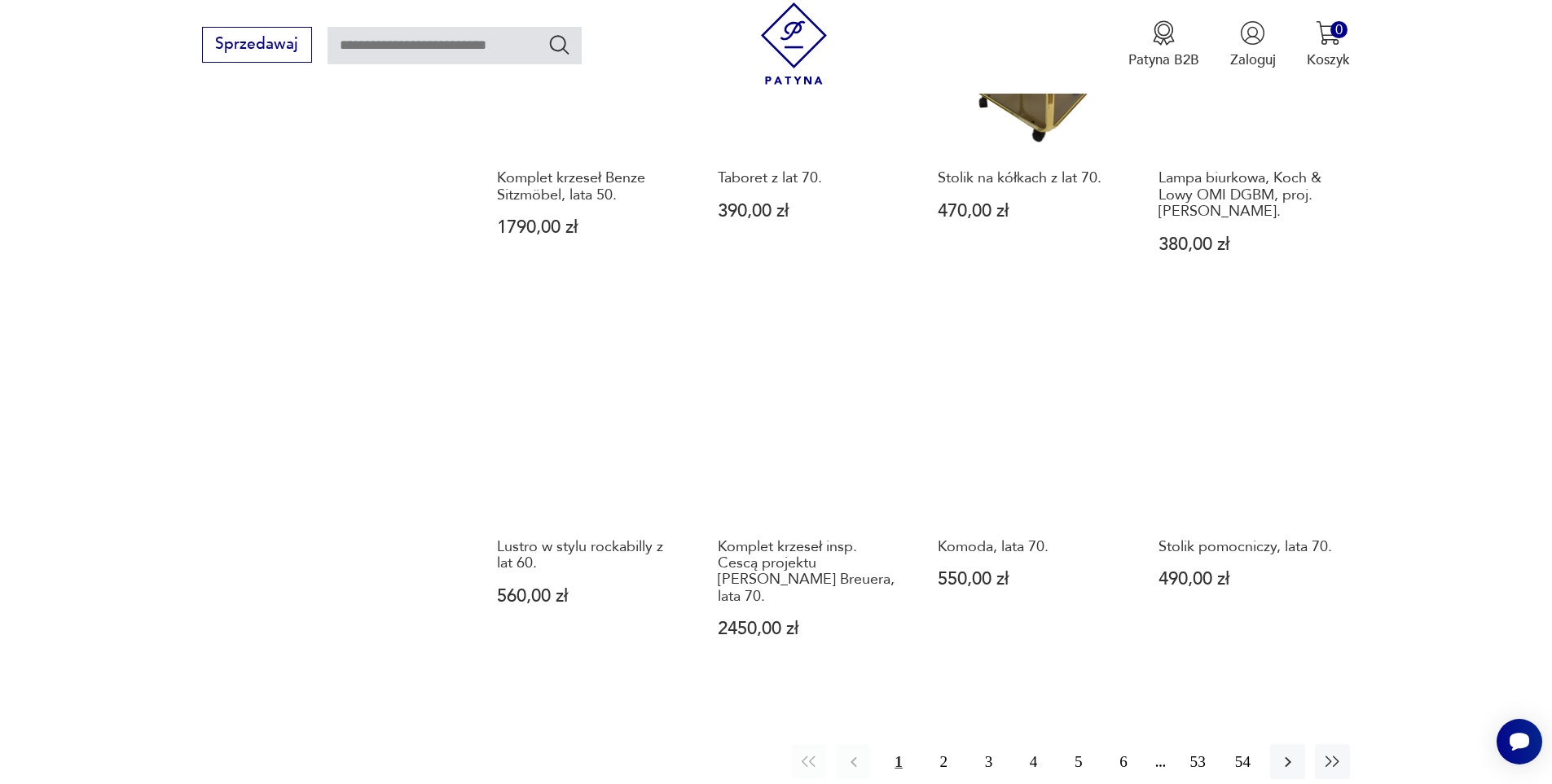
scroll to position [1575, 0]
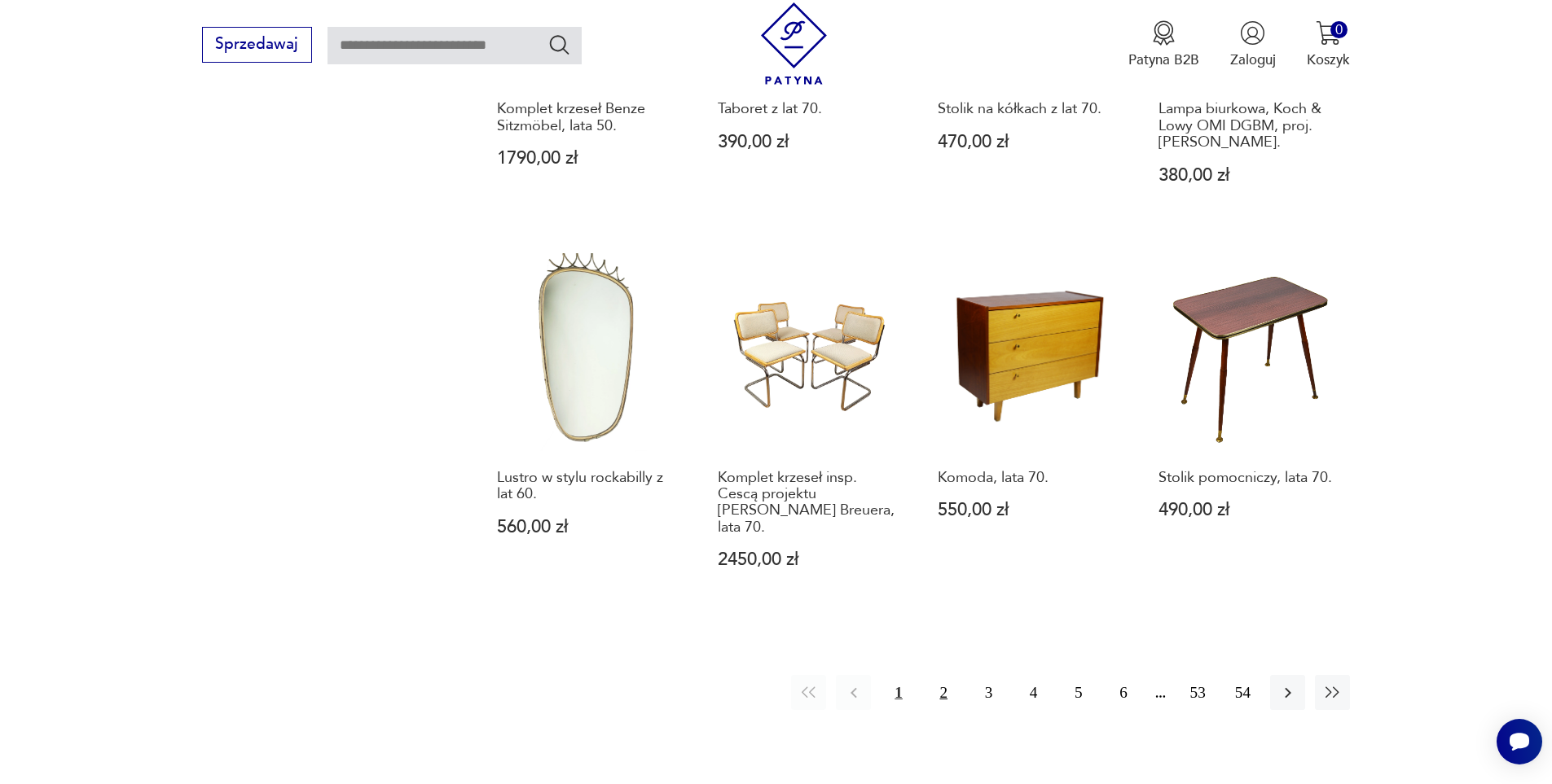
click at [948, 683] on button "2" at bounding box center [943, 691] width 35 height 35
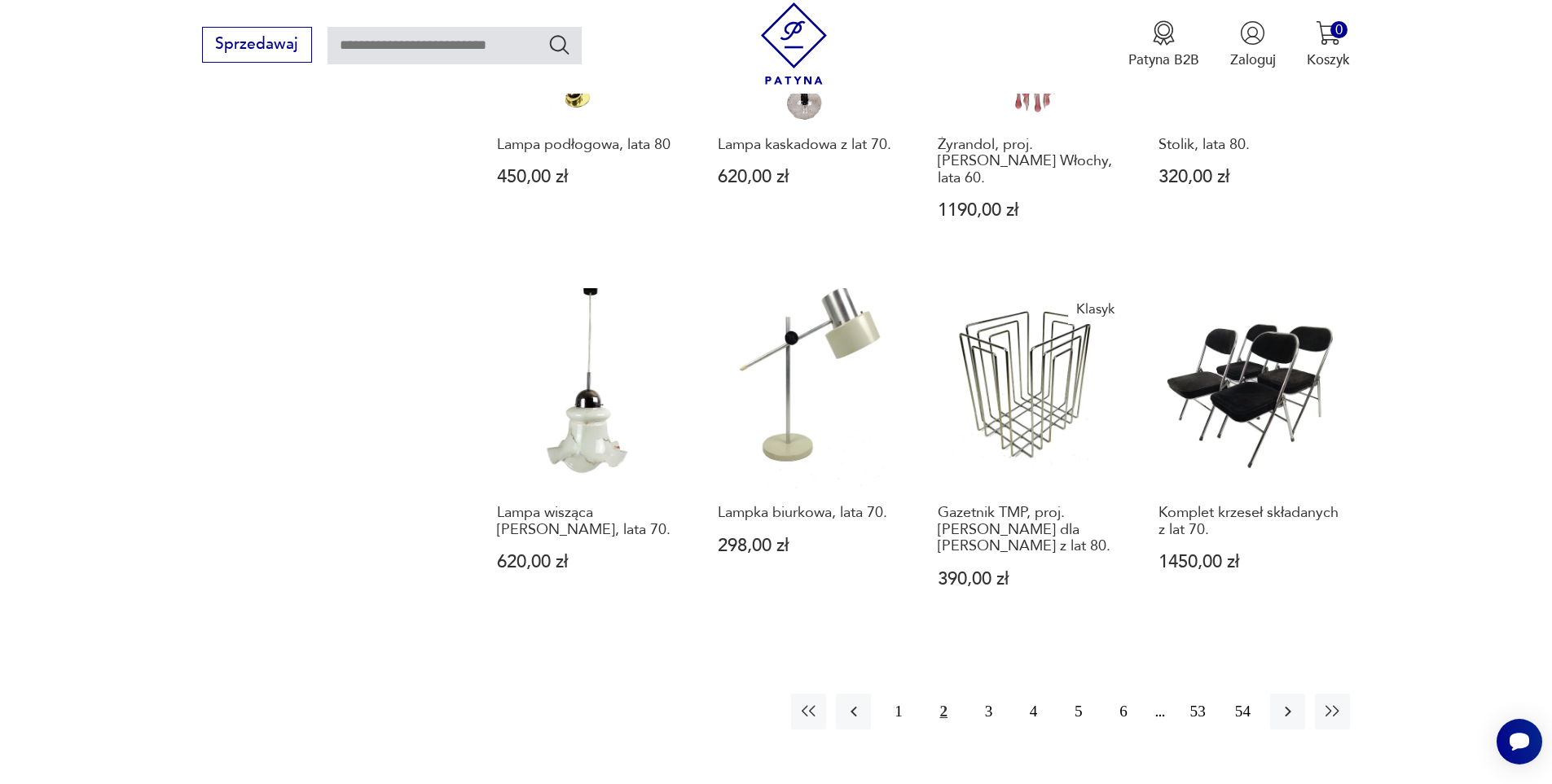
scroll to position [1575, 0]
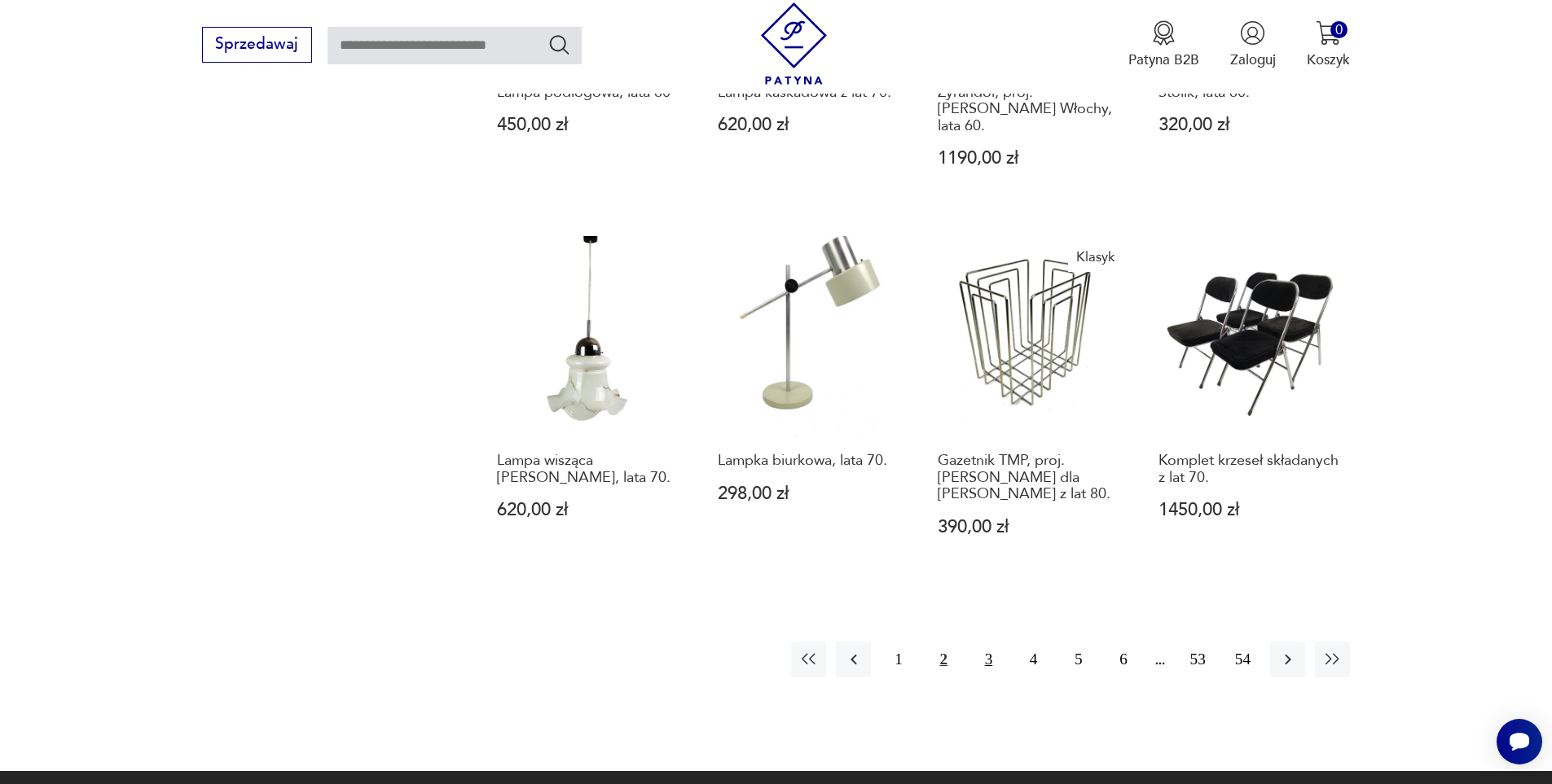
click at [988, 642] on button "3" at bounding box center [988, 659] width 35 height 35
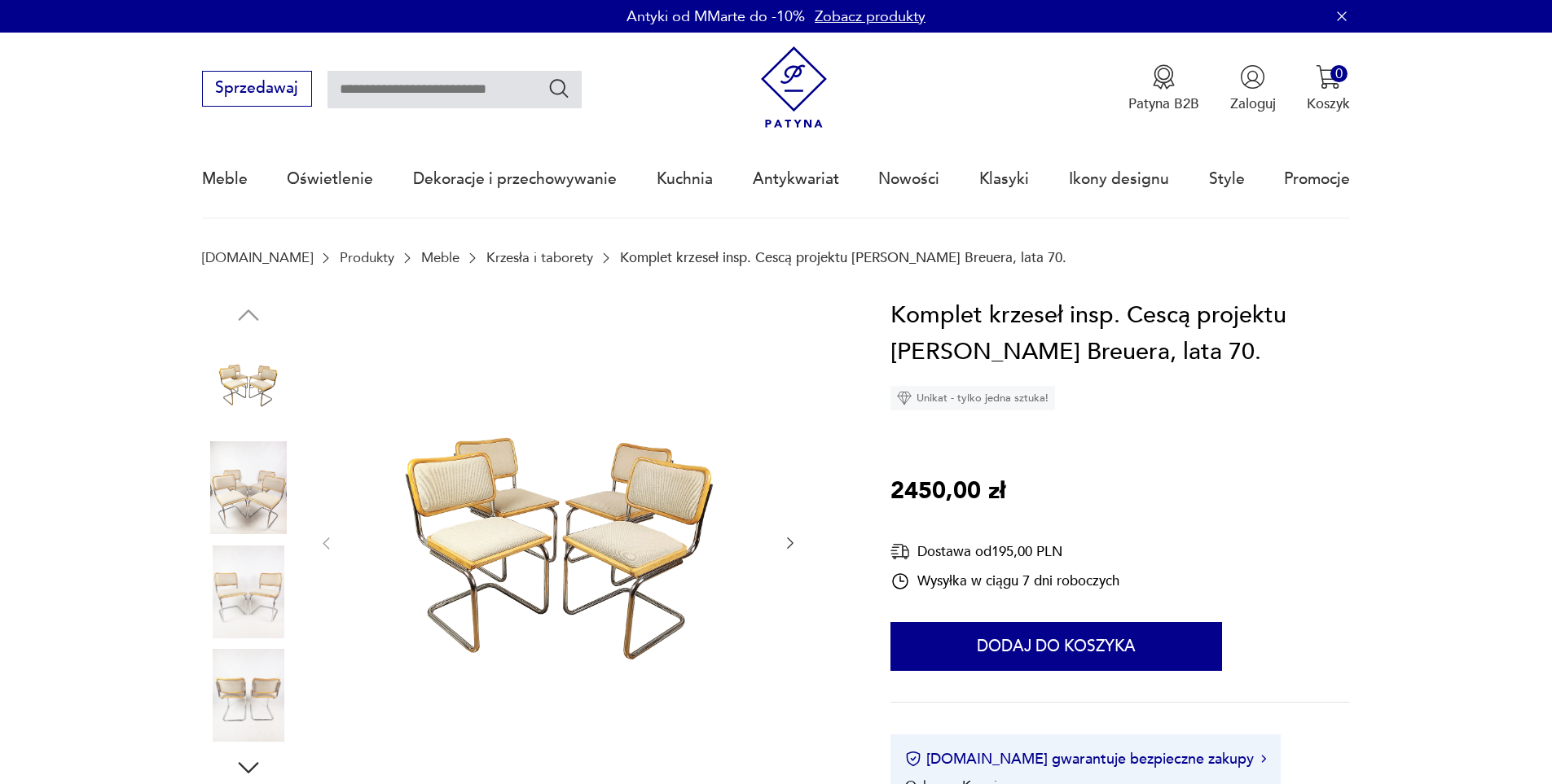
click at [247, 501] on img at bounding box center [249, 487] width 93 height 93
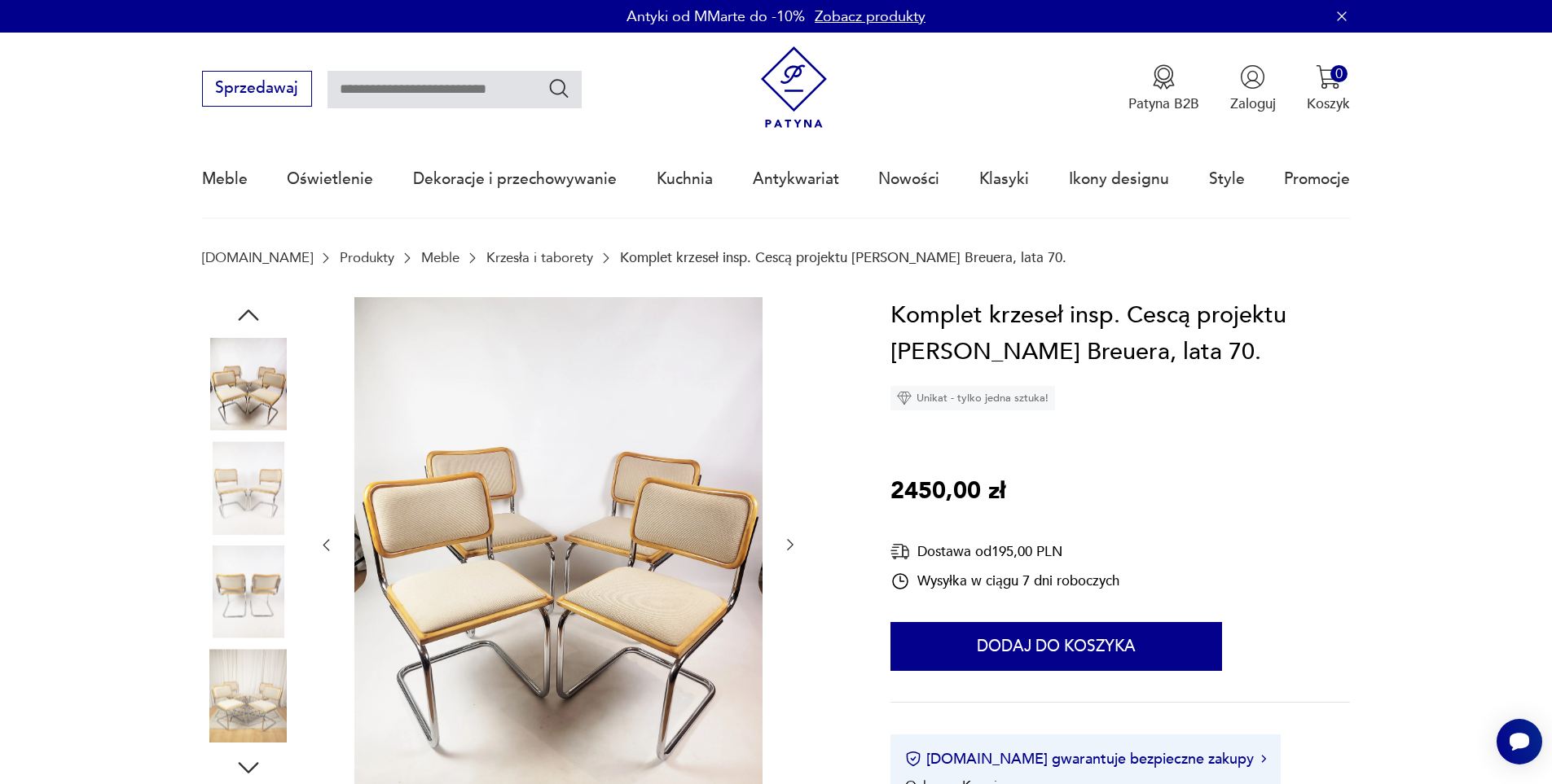
click at [247, 501] on img at bounding box center [249, 487] width 93 height 93
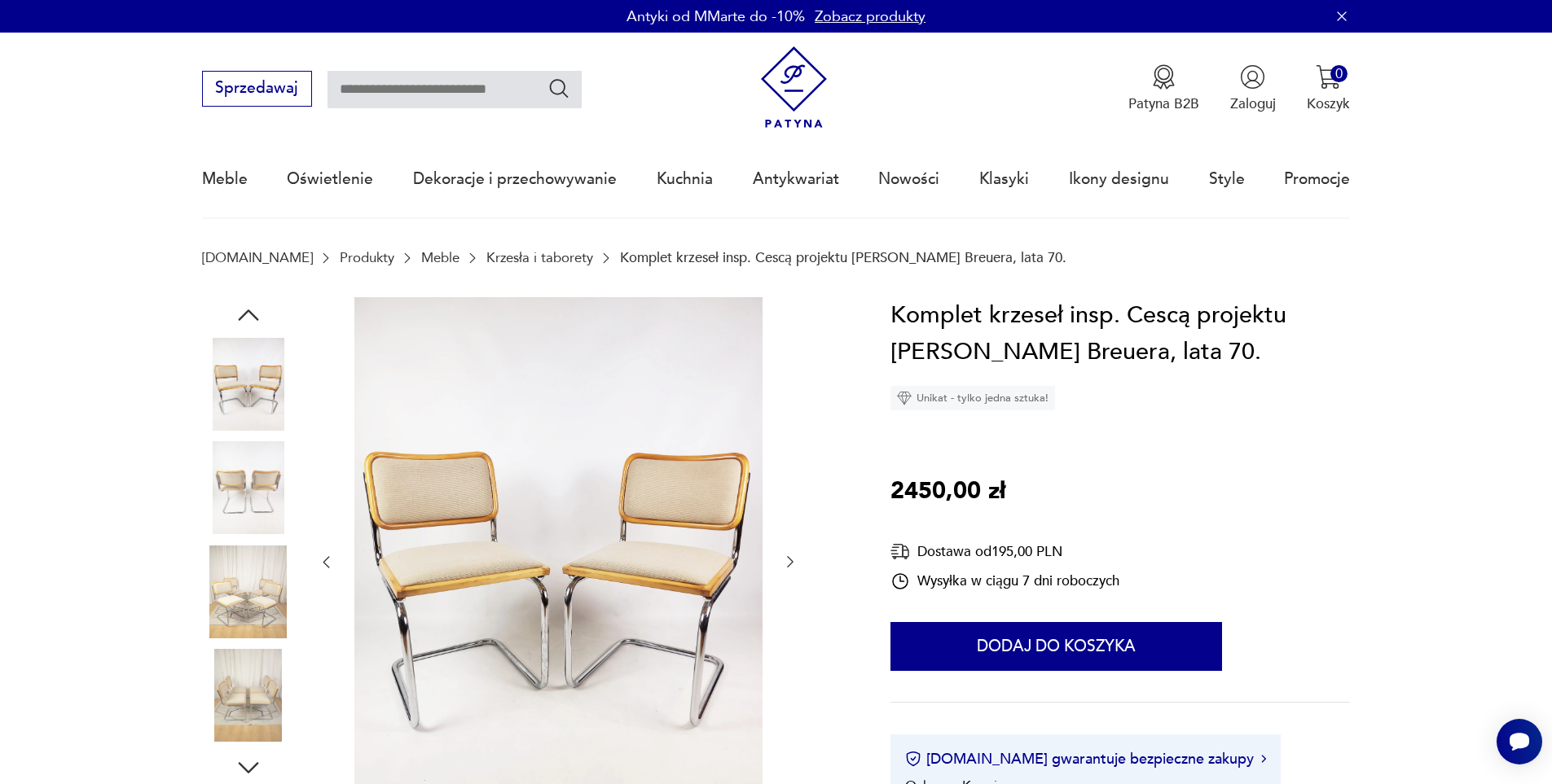
click at [247, 501] on img at bounding box center [249, 487] width 93 height 93
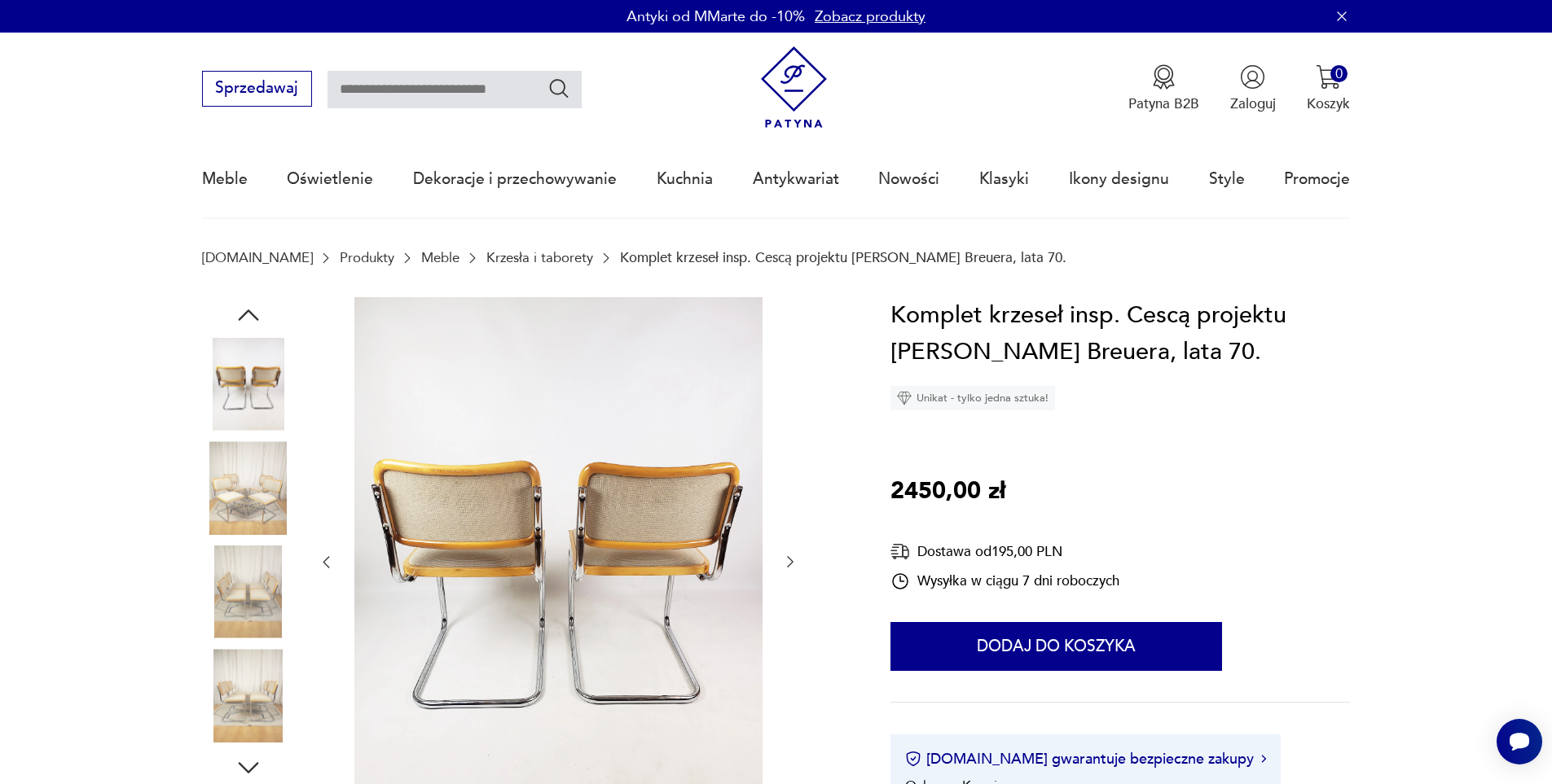
click at [247, 501] on img at bounding box center [249, 487] width 93 height 93
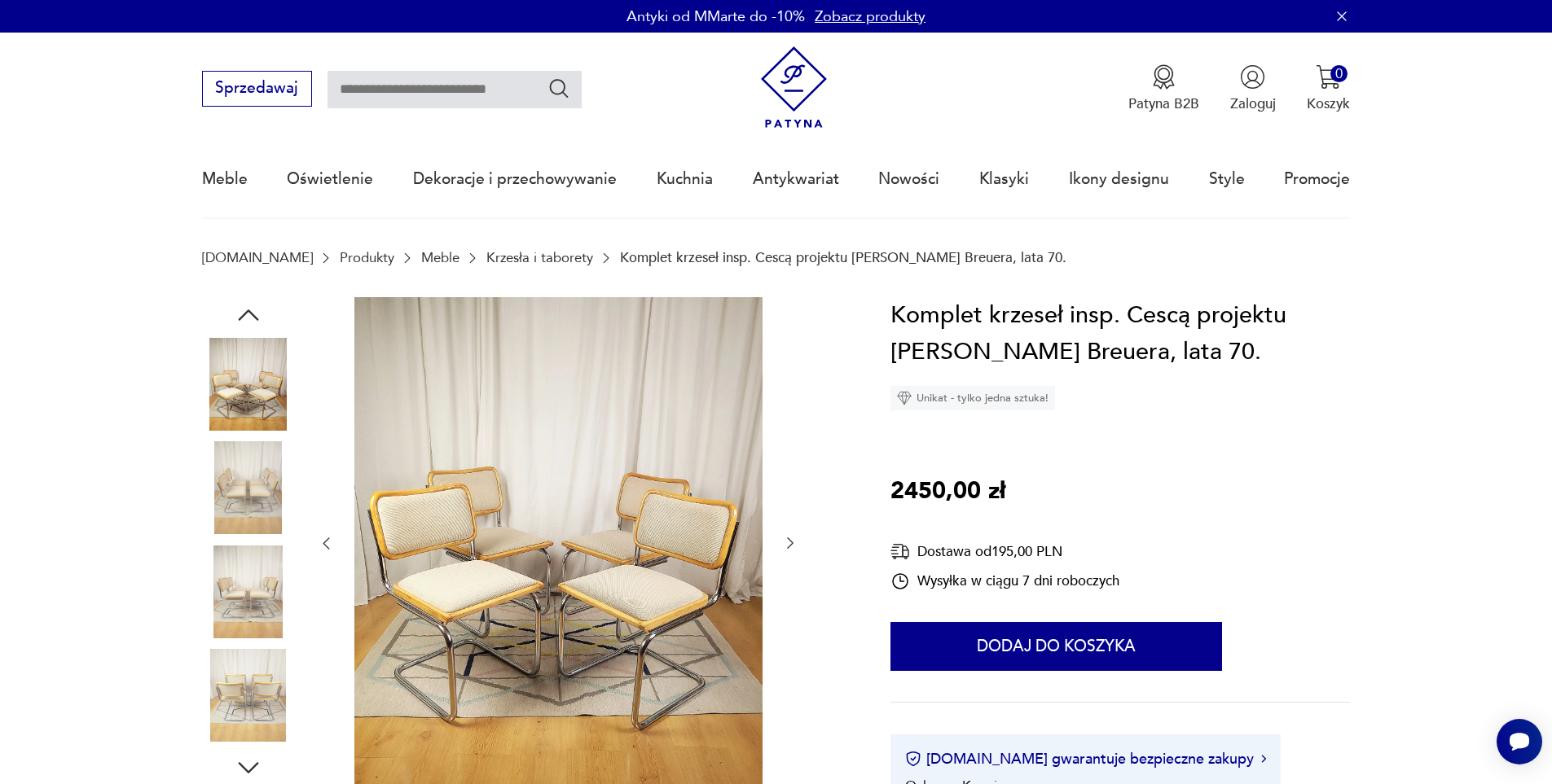
click at [247, 504] on img at bounding box center [249, 487] width 93 height 93
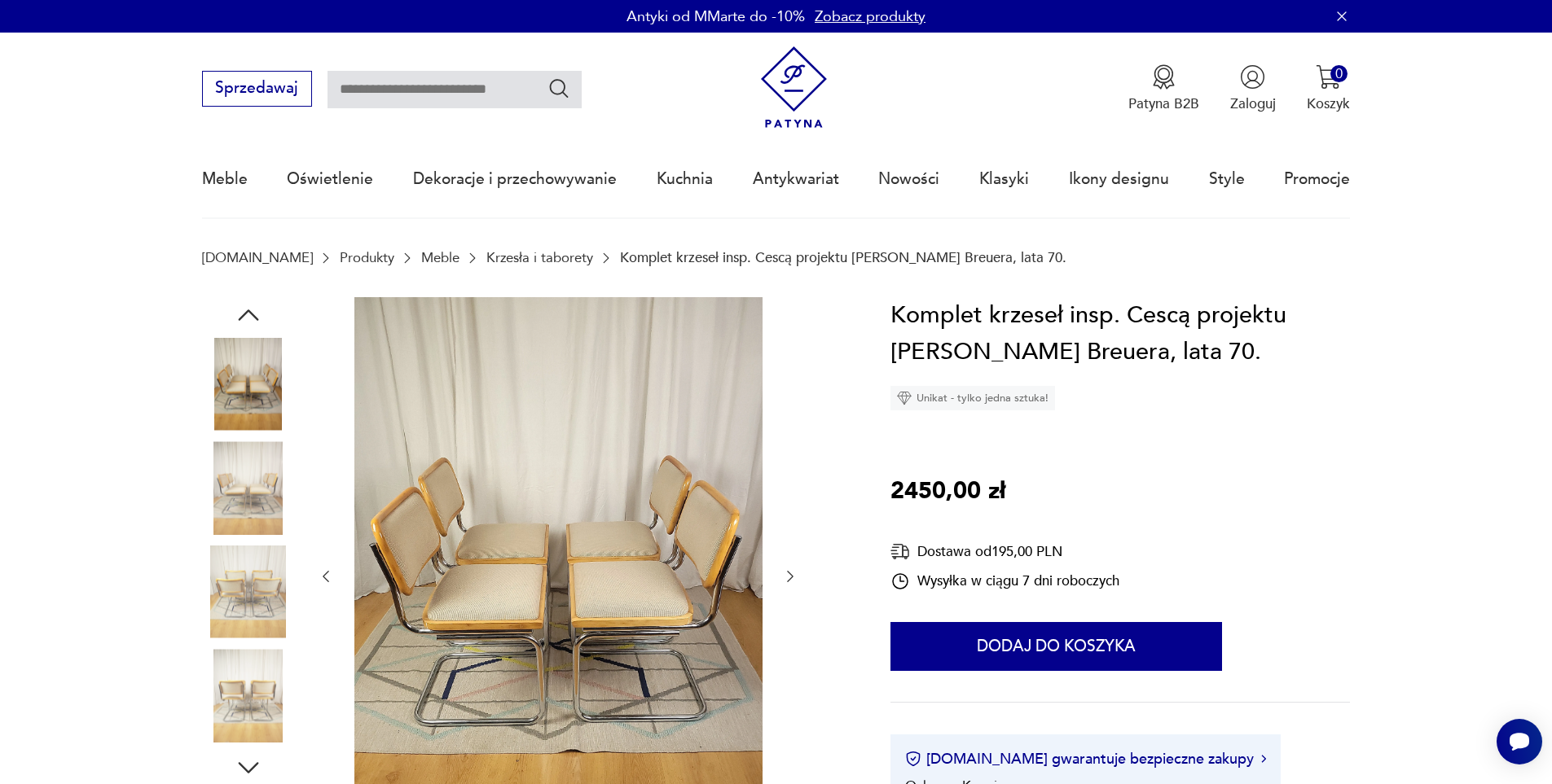
click at [247, 504] on img at bounding box center [249, 487] width 93 height 93
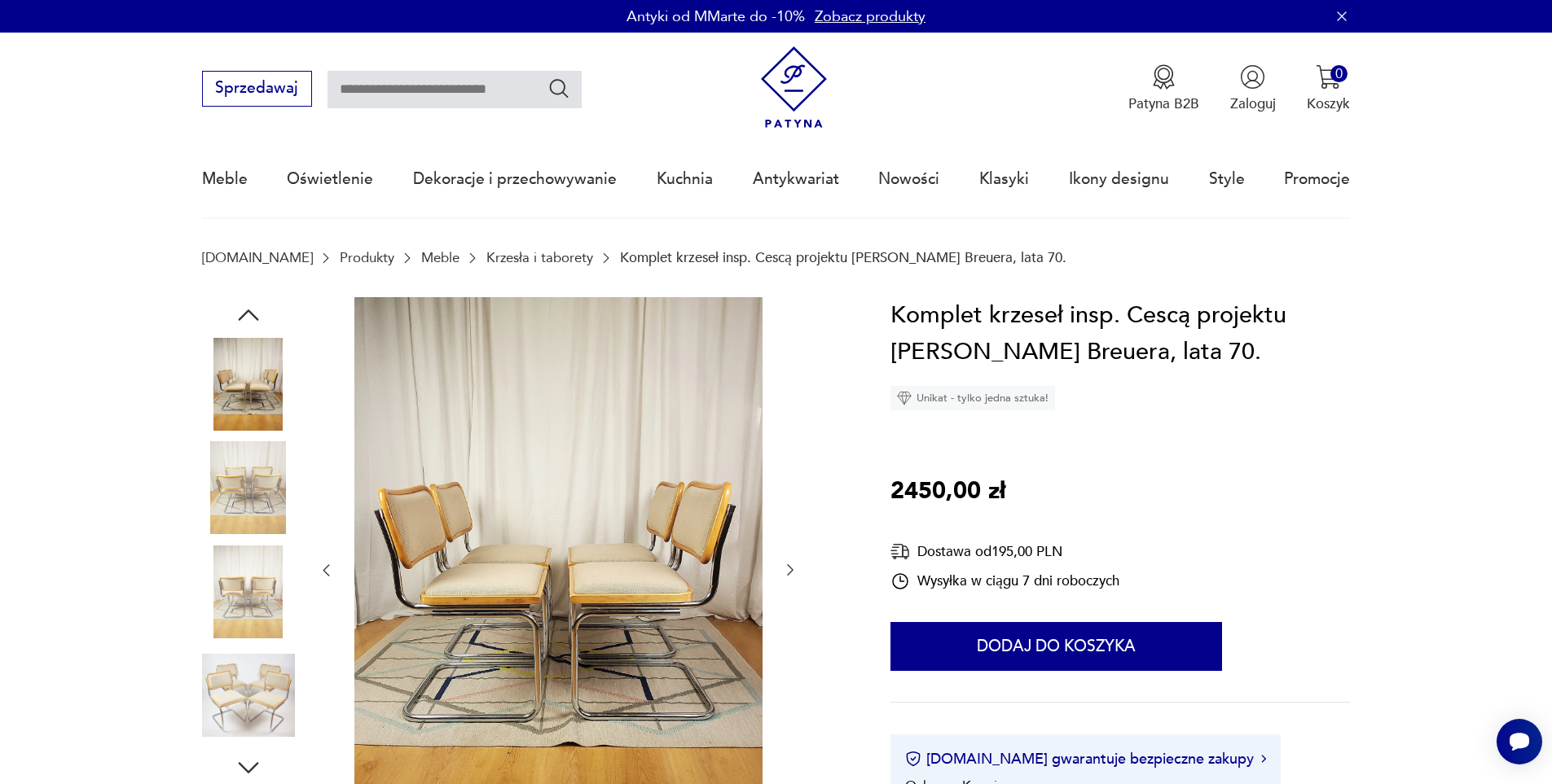
click at [247, 504] on img at bounding box center [249, 487] width 93 height 93
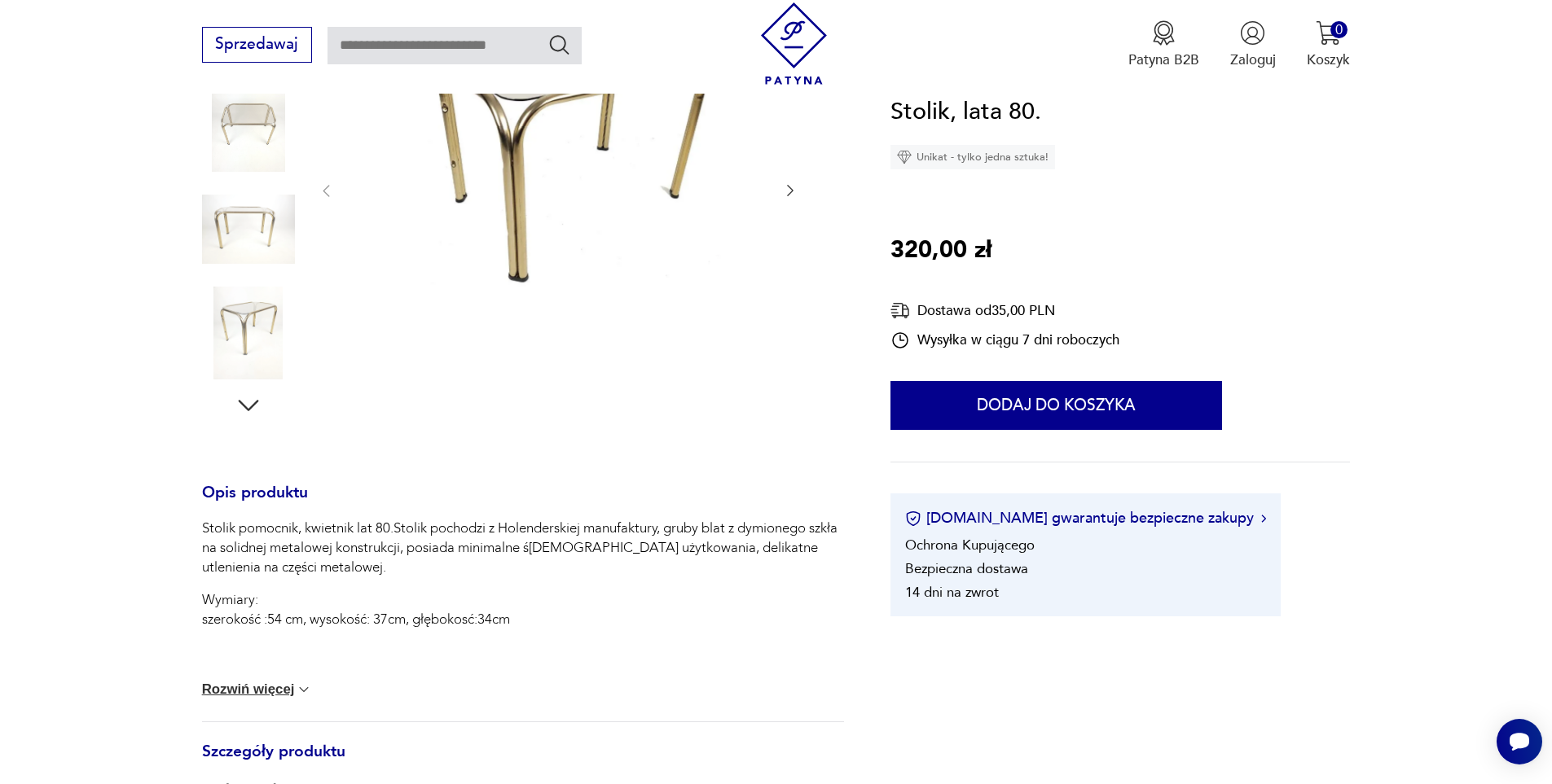
scroll to position [82, 0]
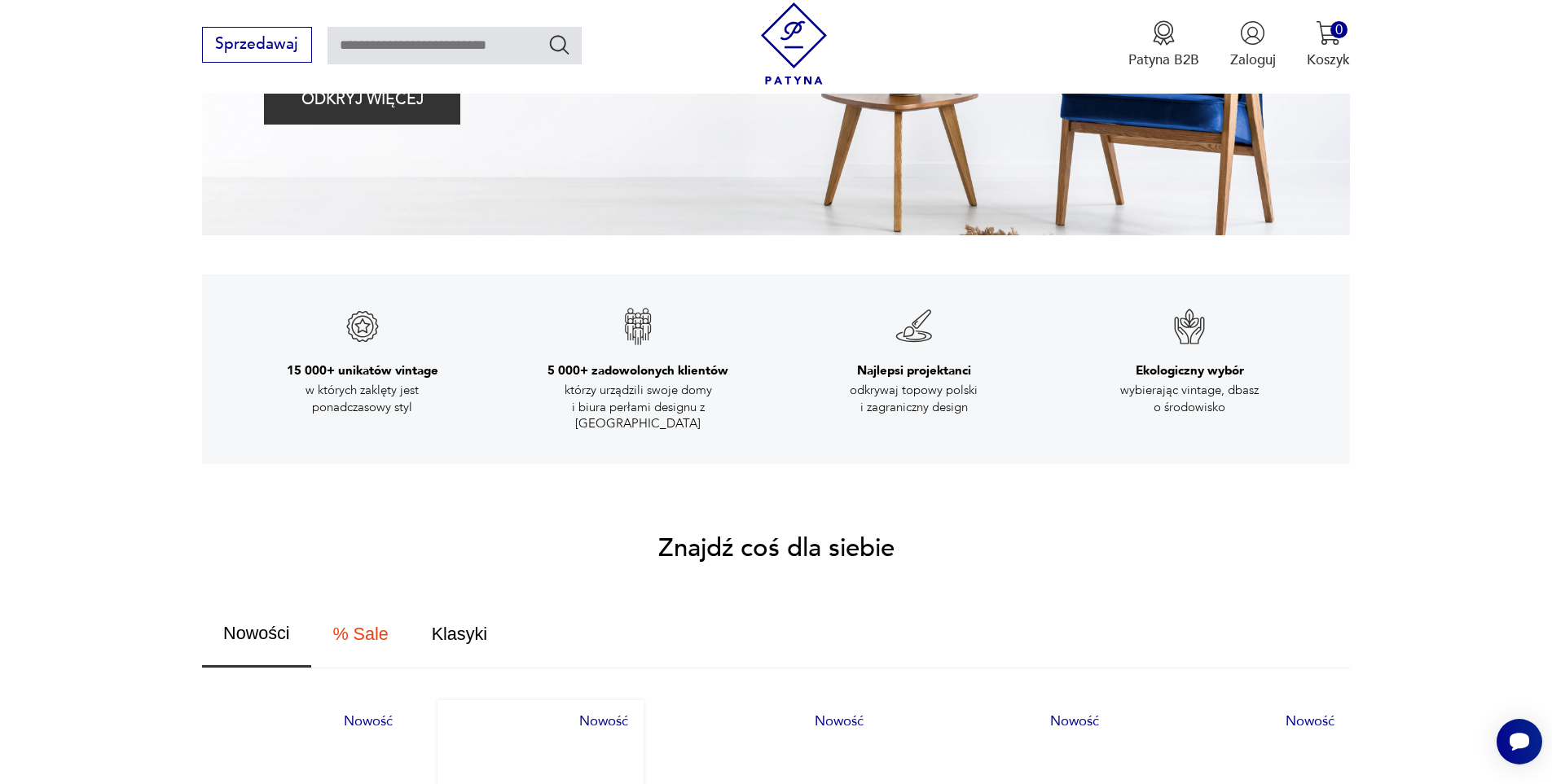
scroll to position [977, 0]
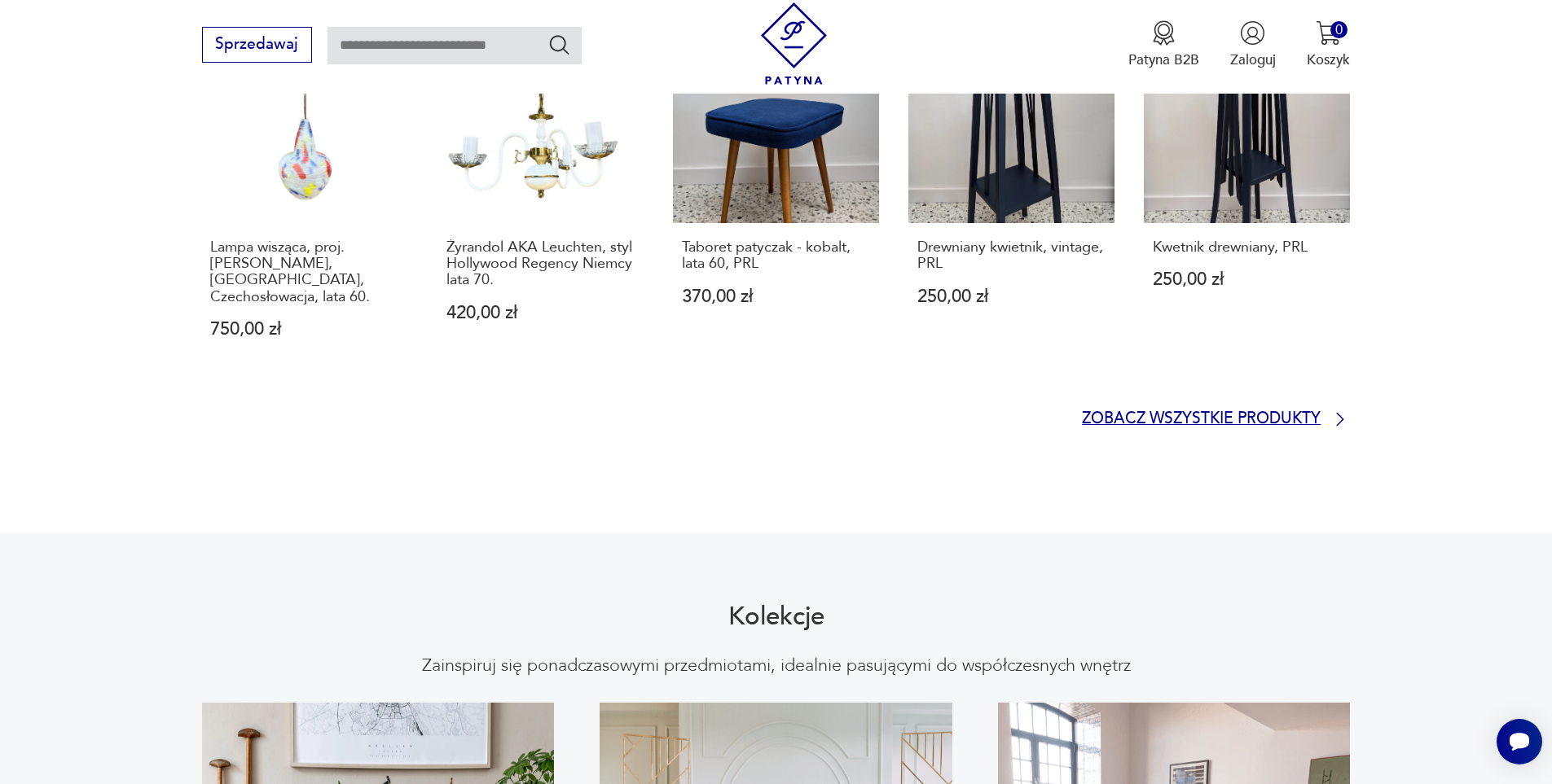
click at [1188, 413] on p "Zobacz wszystkie produkty" at bounding box center [1201, 419] width 239 height 13
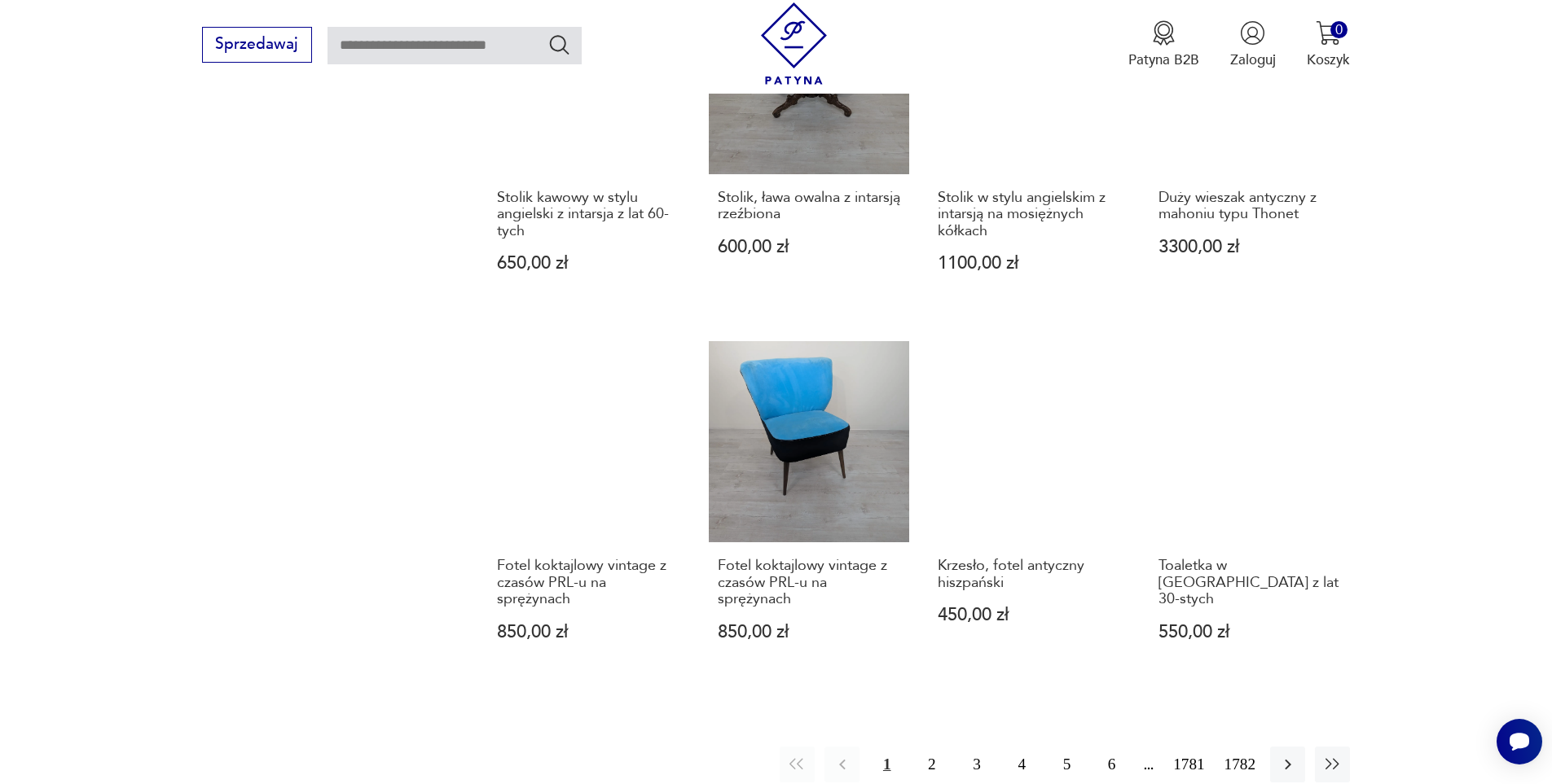
scroll to position [1414, 0]
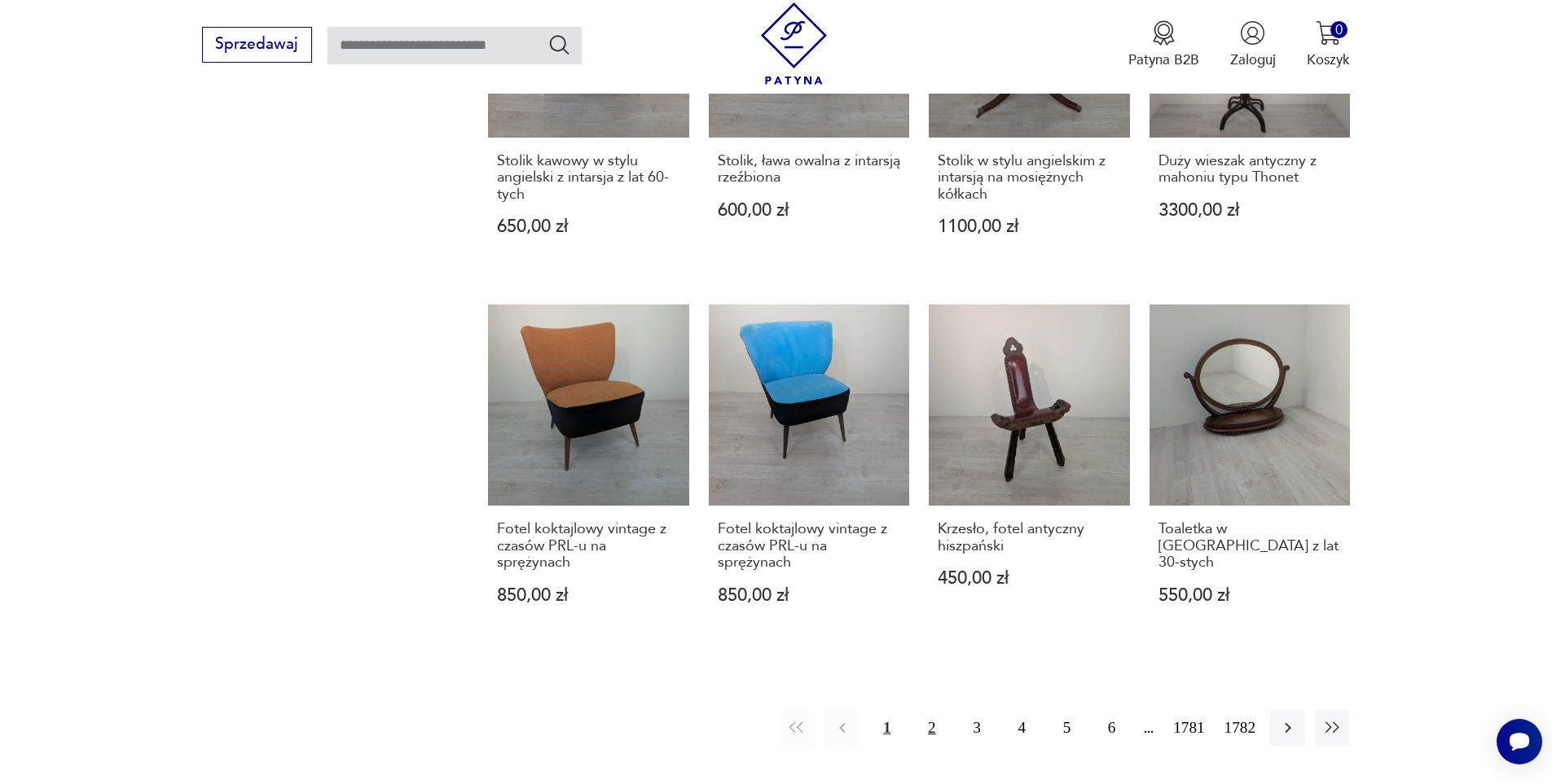
click at [933, 710] on button "2" at bounding box center [930, 727] width 35 height 35
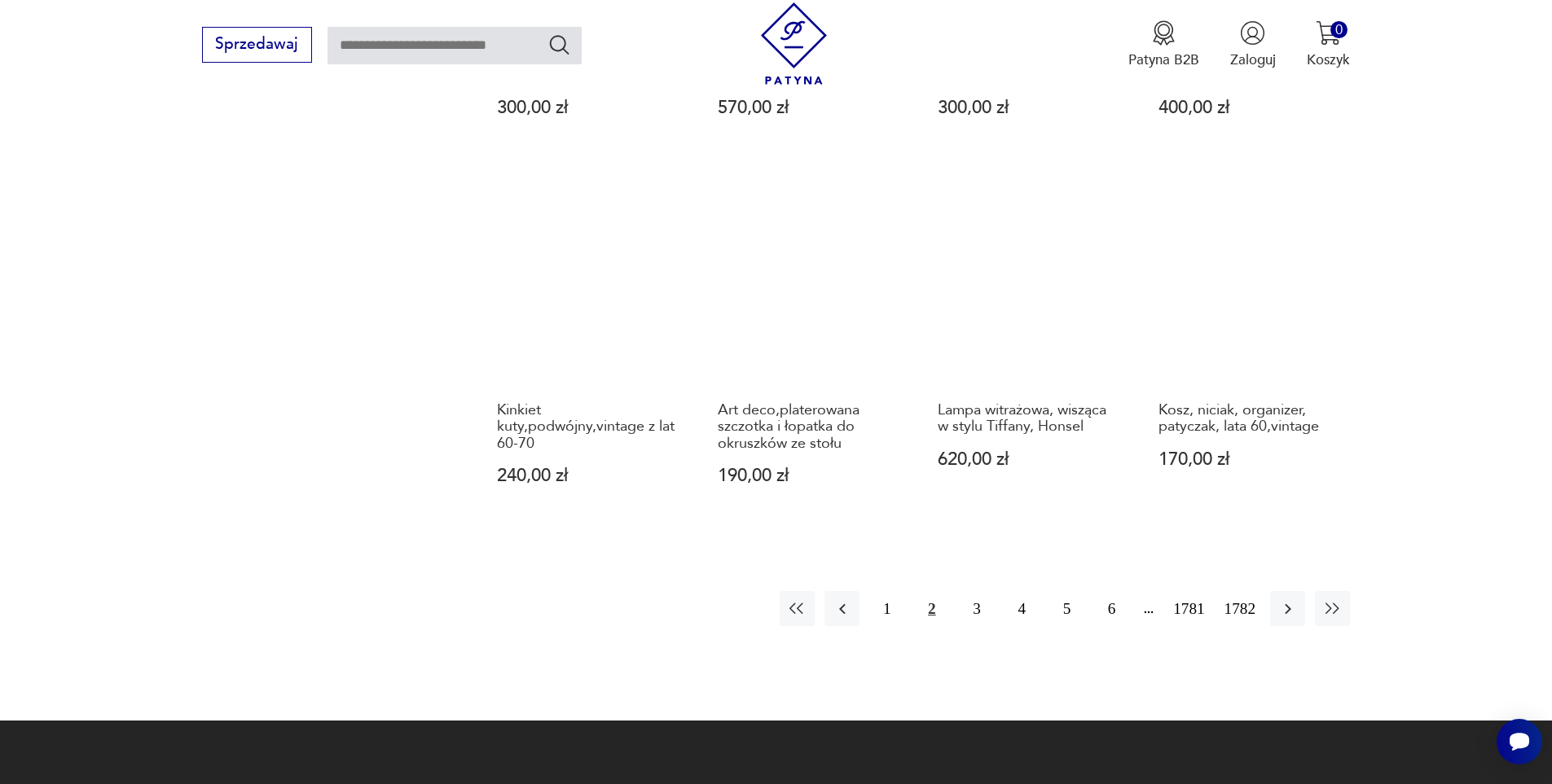
scroll to position [1579, 0]
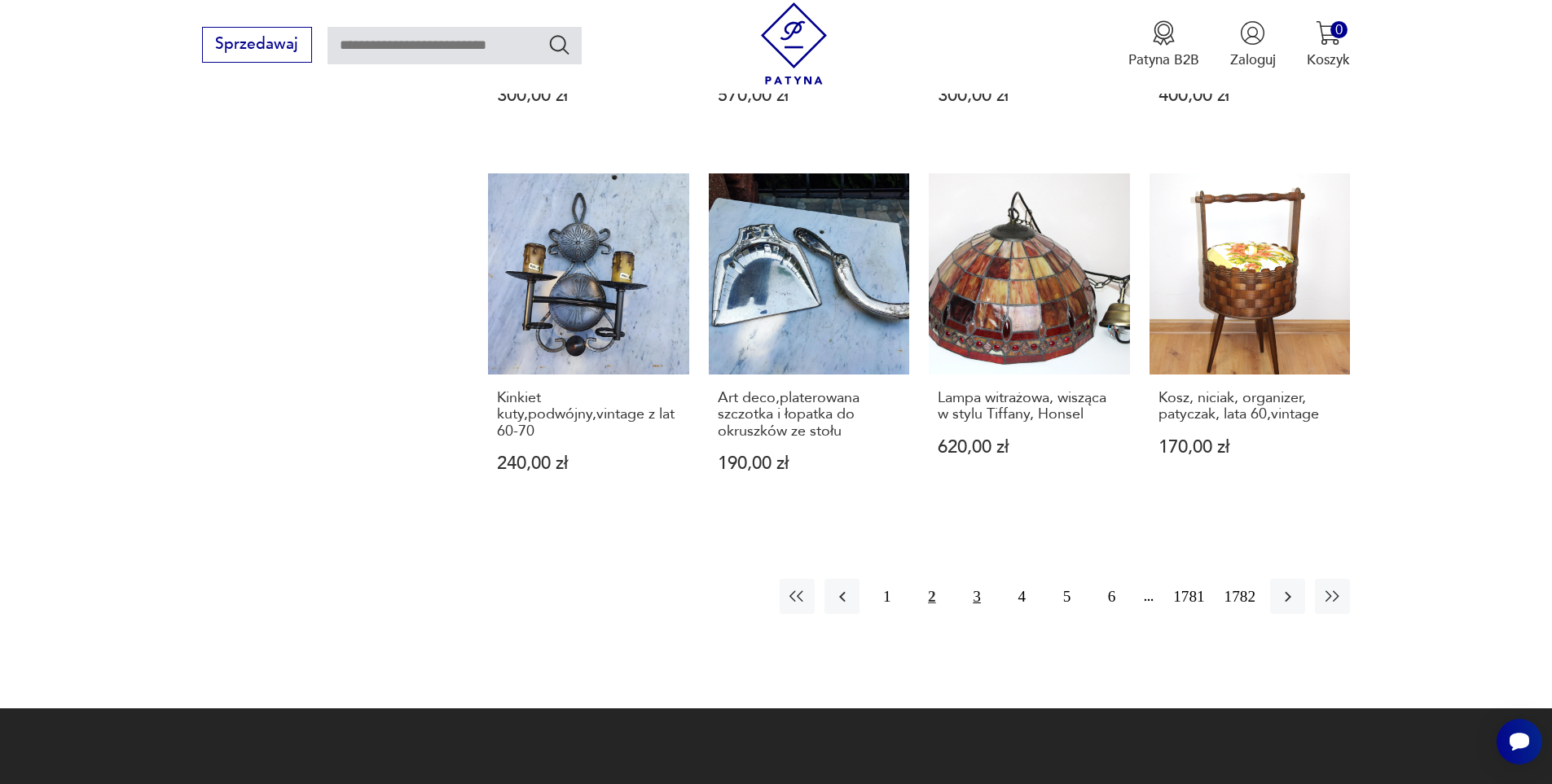
click at [983, 584] on button "3" at bounding box center [976, 596] width 35 height 35
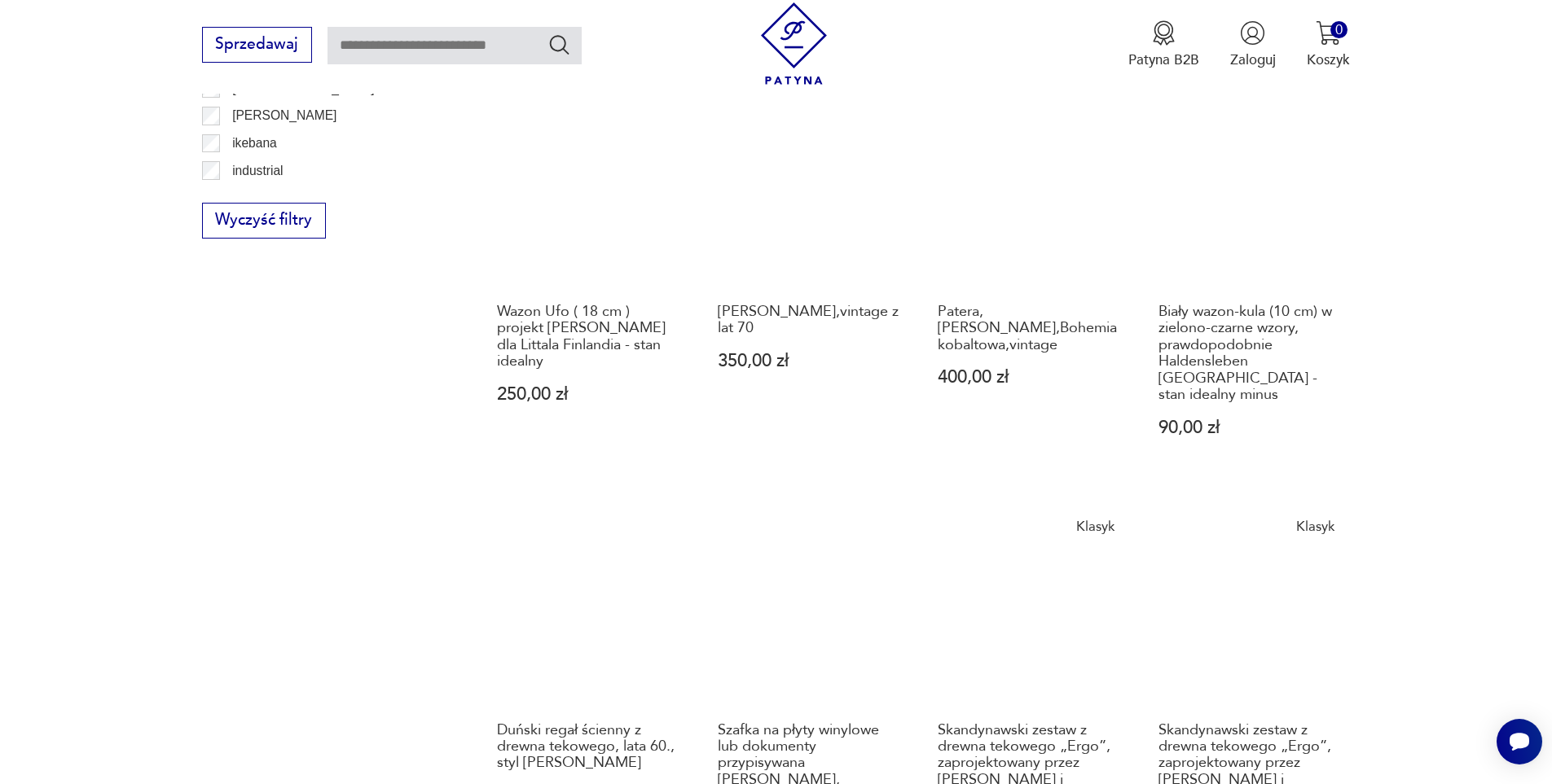
scroll to position [1497, 0]
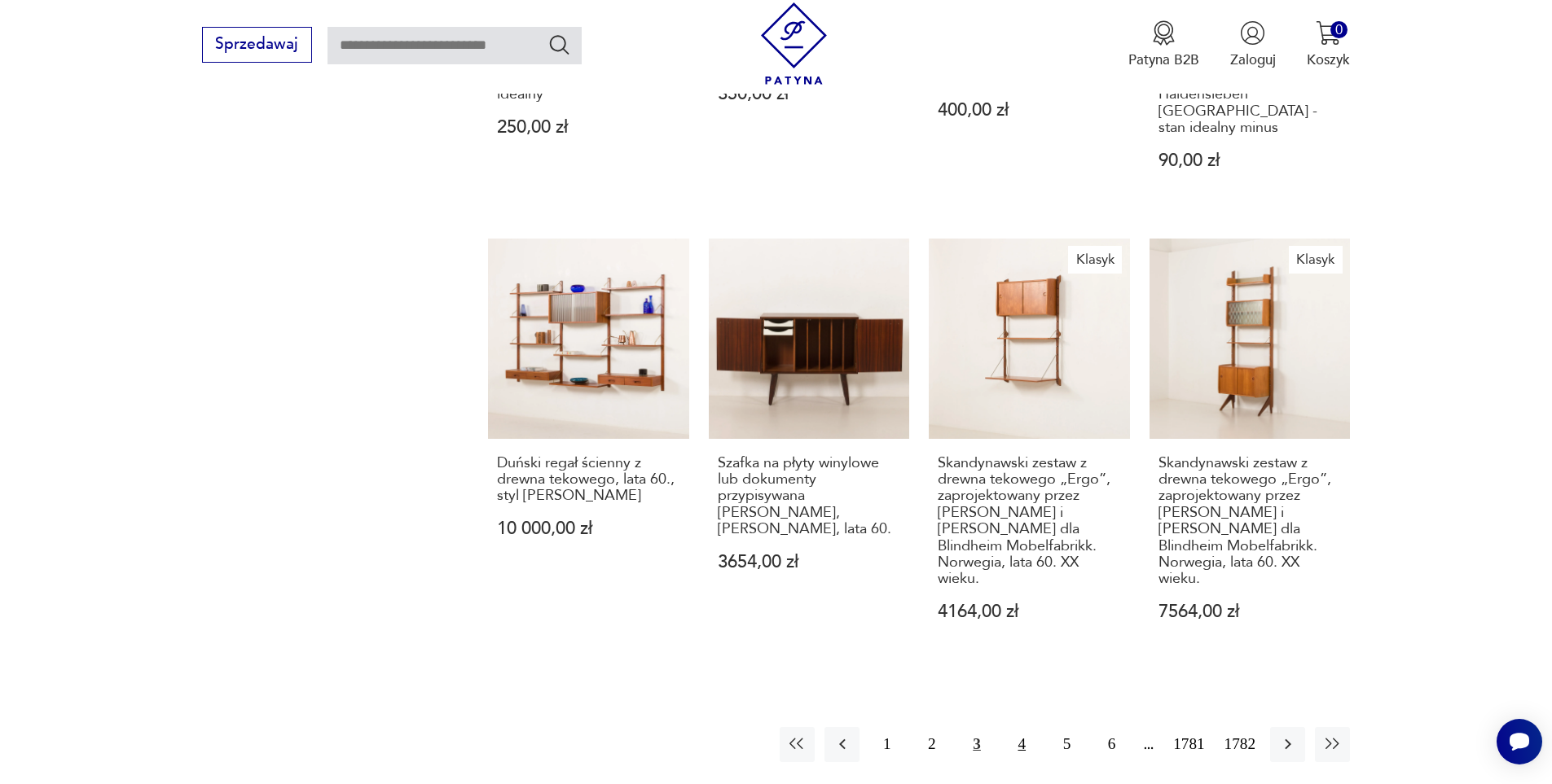
click at [1019, 727] on button "4" at bounding box center [1021, 744] width 35 height 35
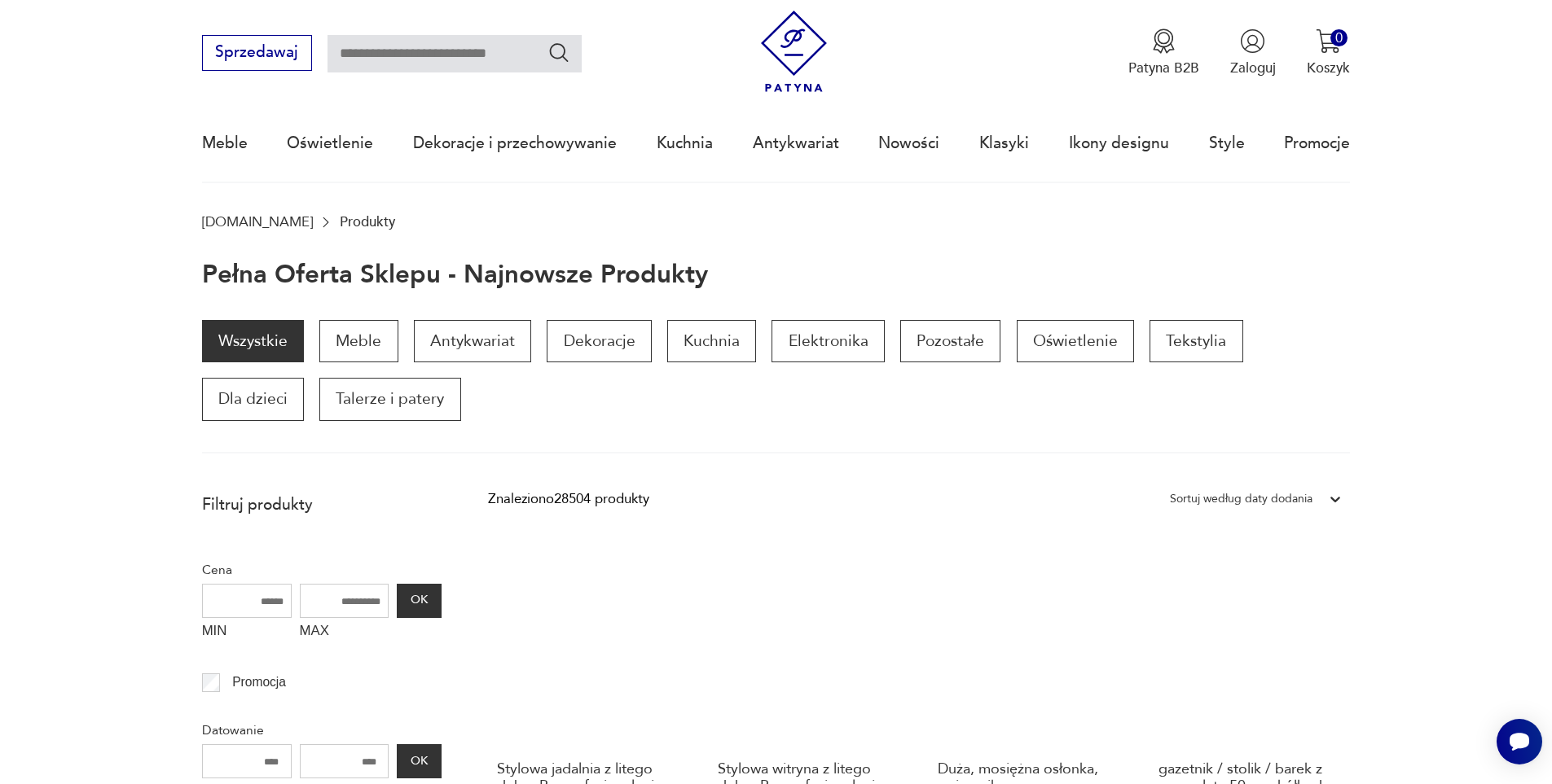
scroll to position [32, 0]
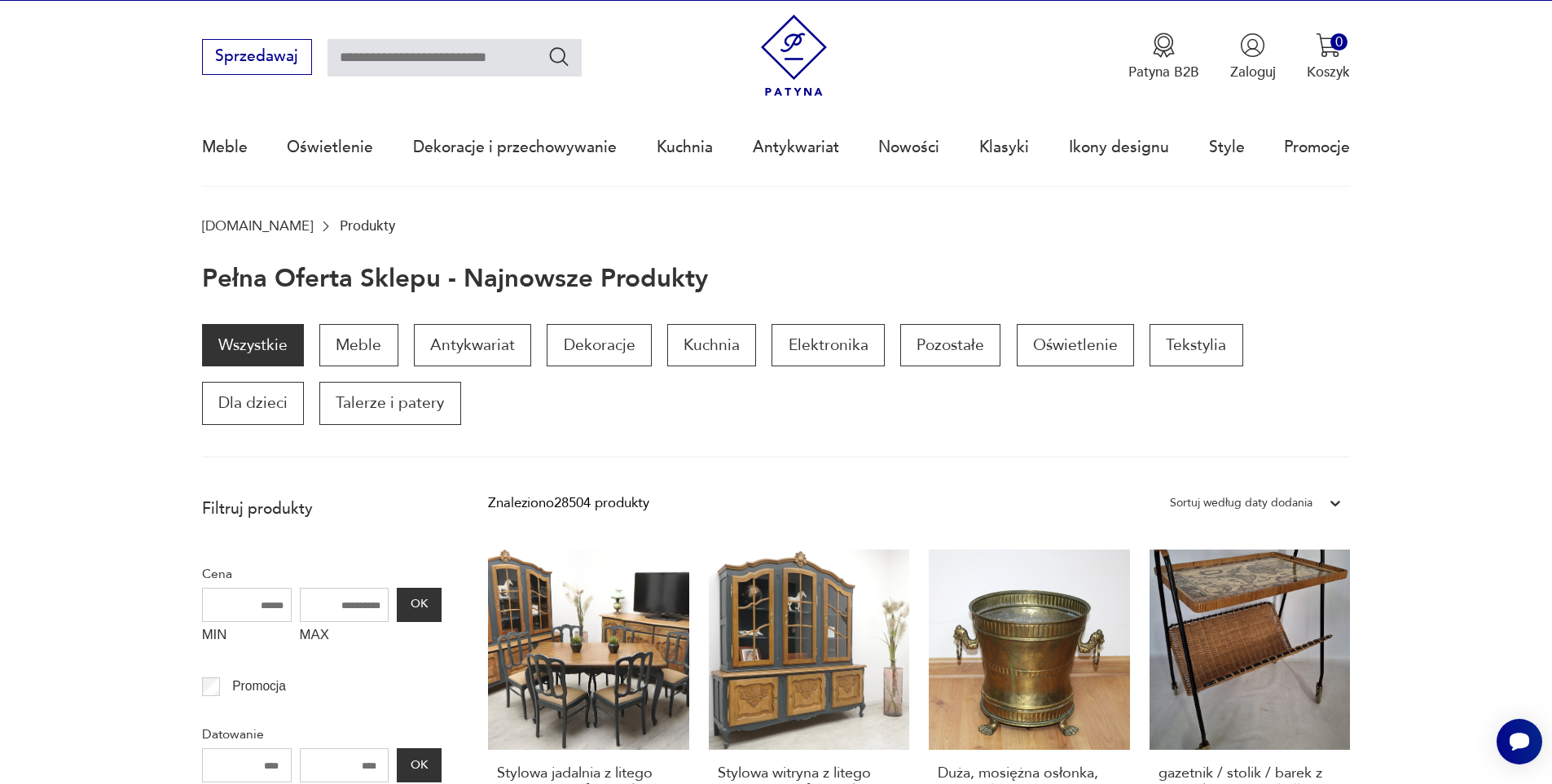
click at [232, 223] on link "[DOMAIN_NAME]" at bounding box center [258, 226] width 111 height 16
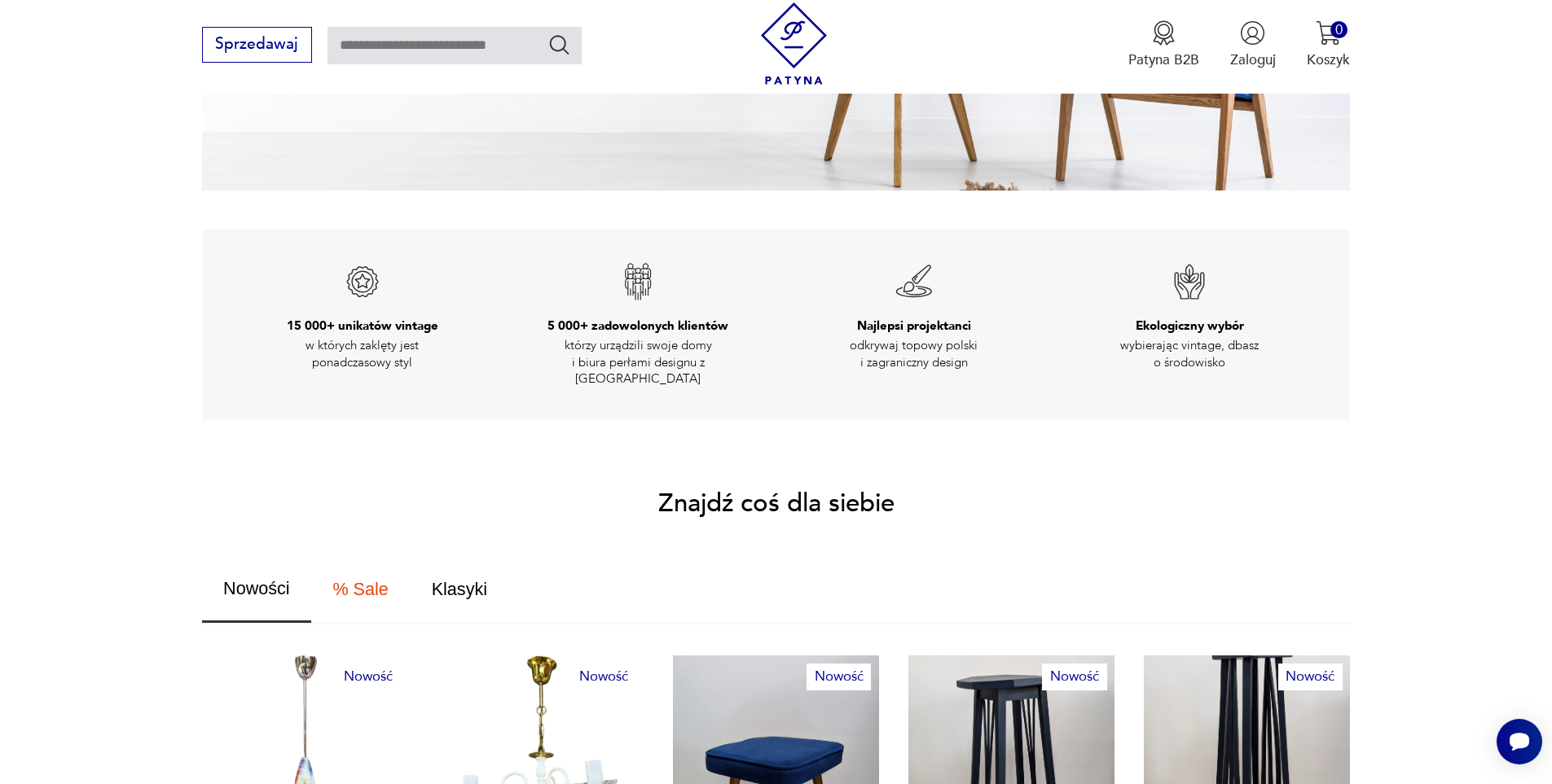
scroll to position [792, 0]
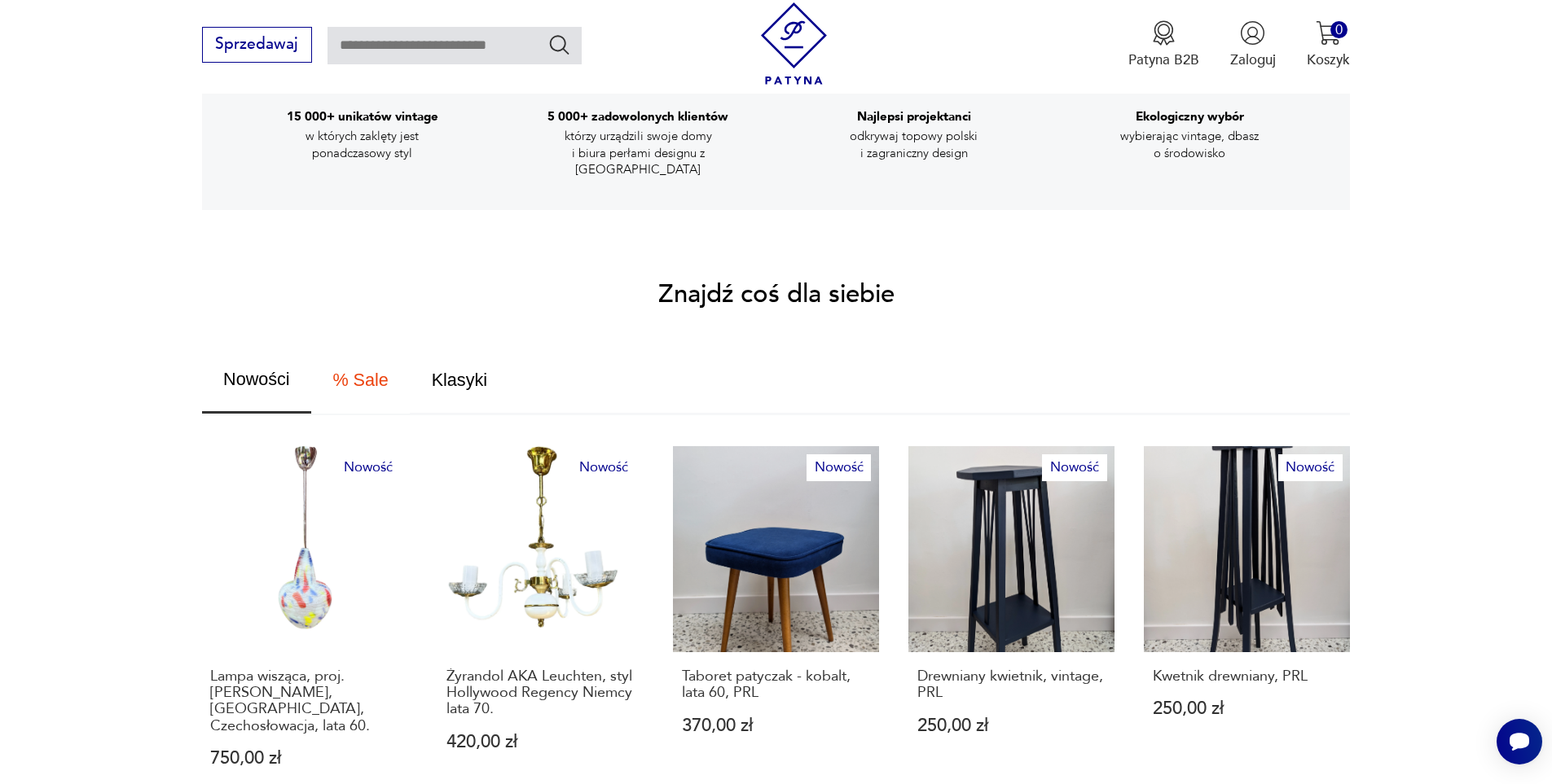
click at [381, 371] on span "% Sale" at bounding box center [360, 380] width 55 height 18
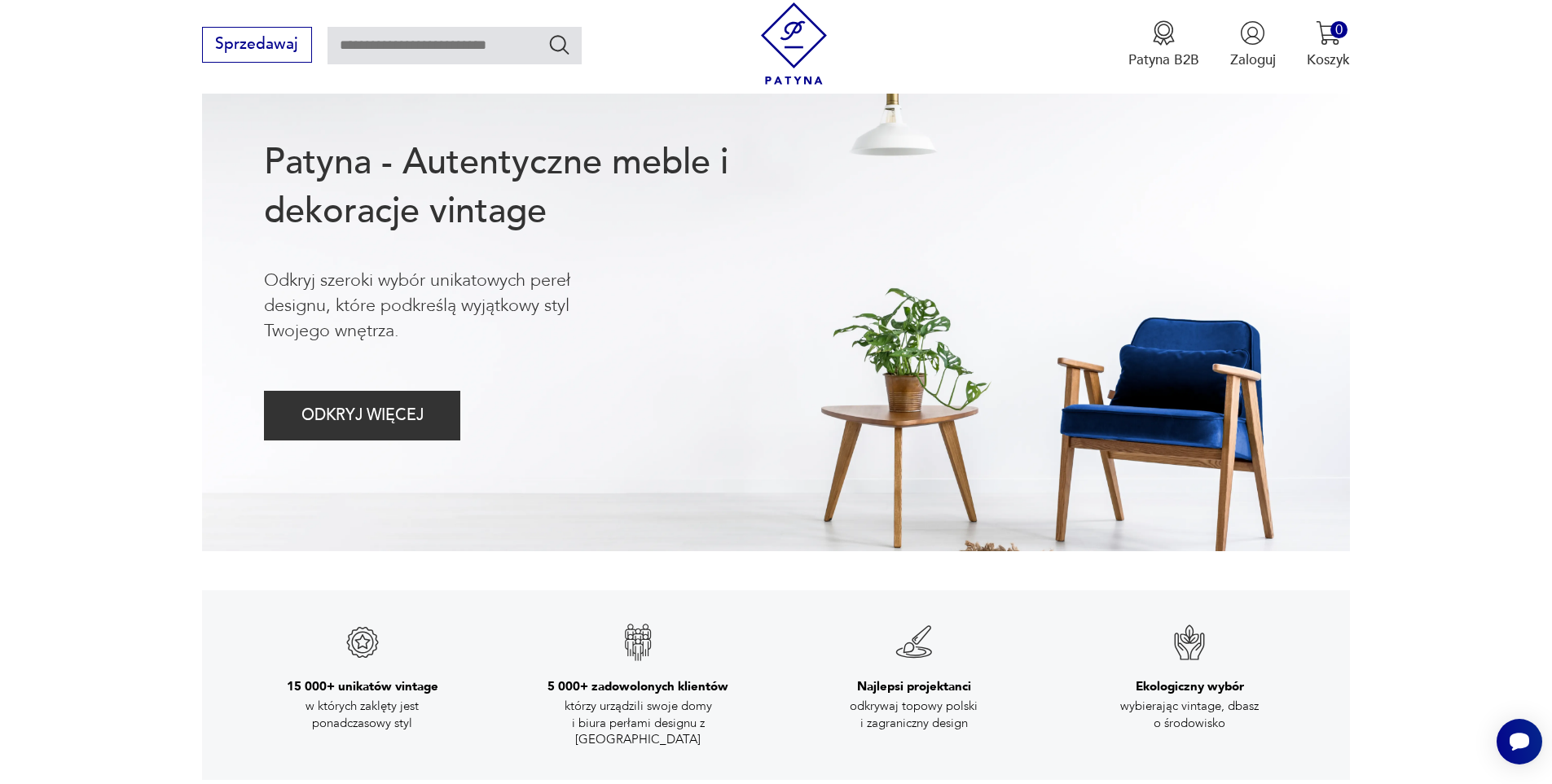
scroll to position [0, 0]
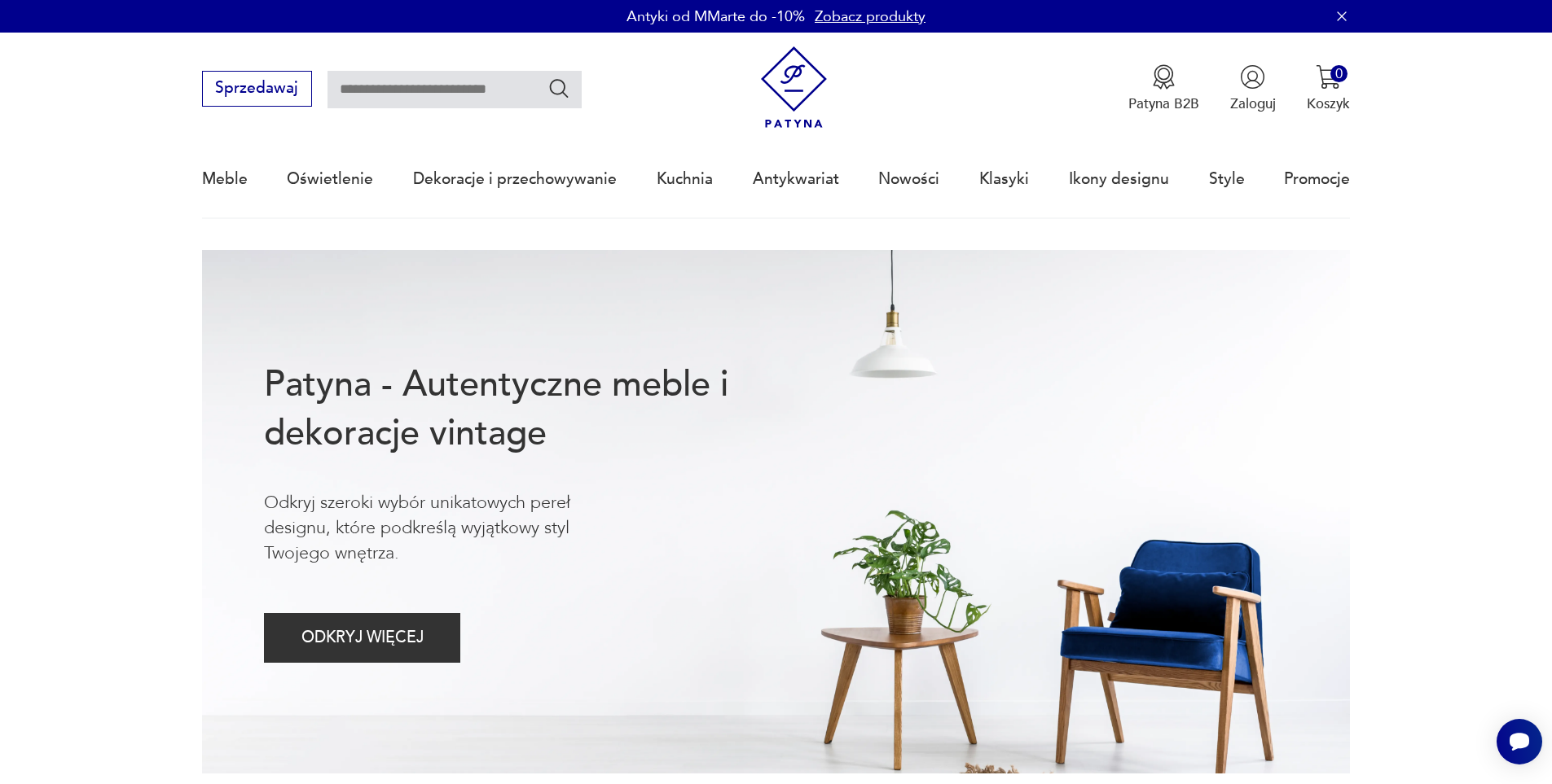
click at [805, 83] on img at bounding box center [793, 87] width 82 height 82
click at [792, 85] on img at bounding box center [793, 87] width 82 height 82
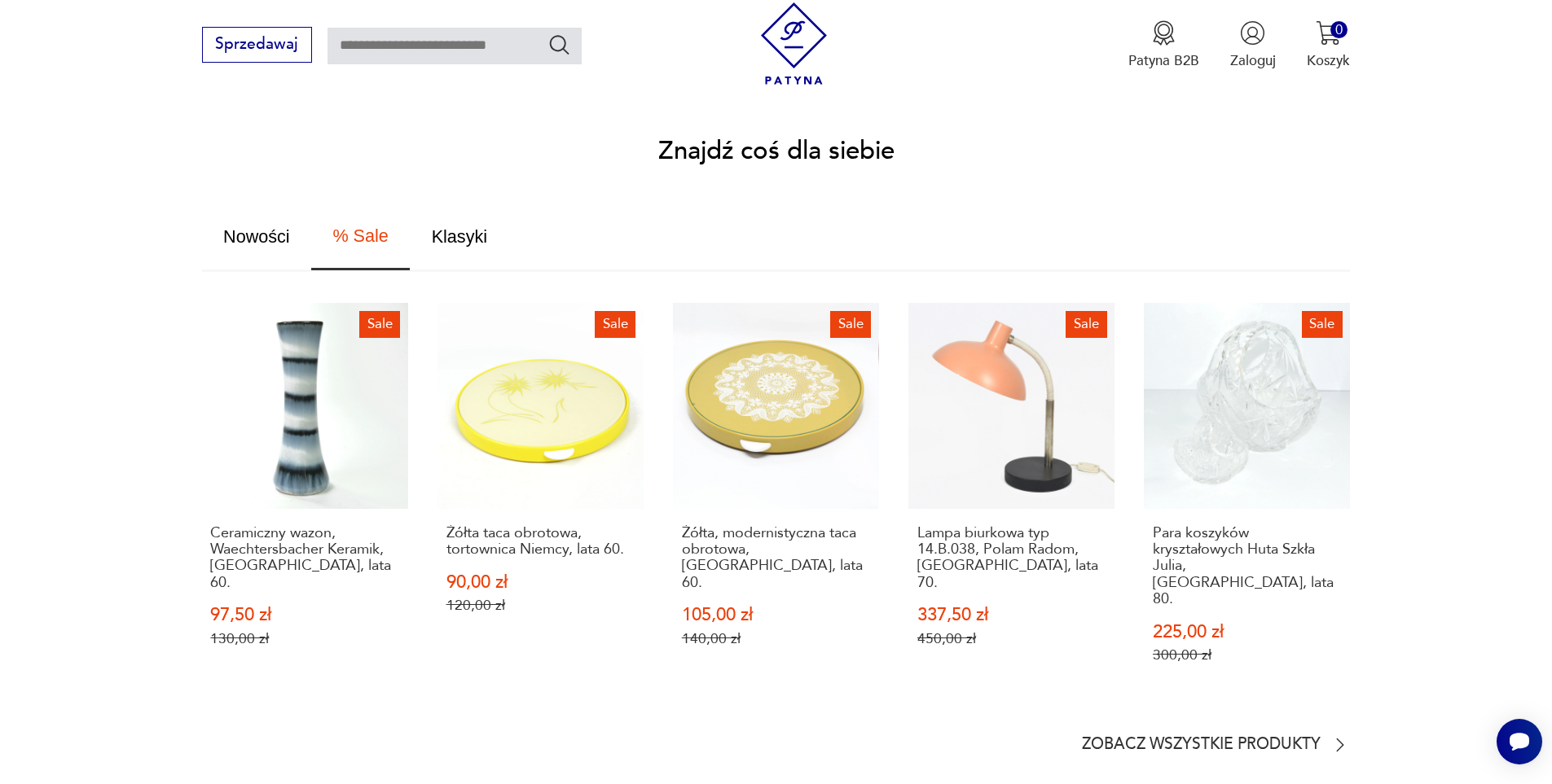
scroll to position [977, 0]
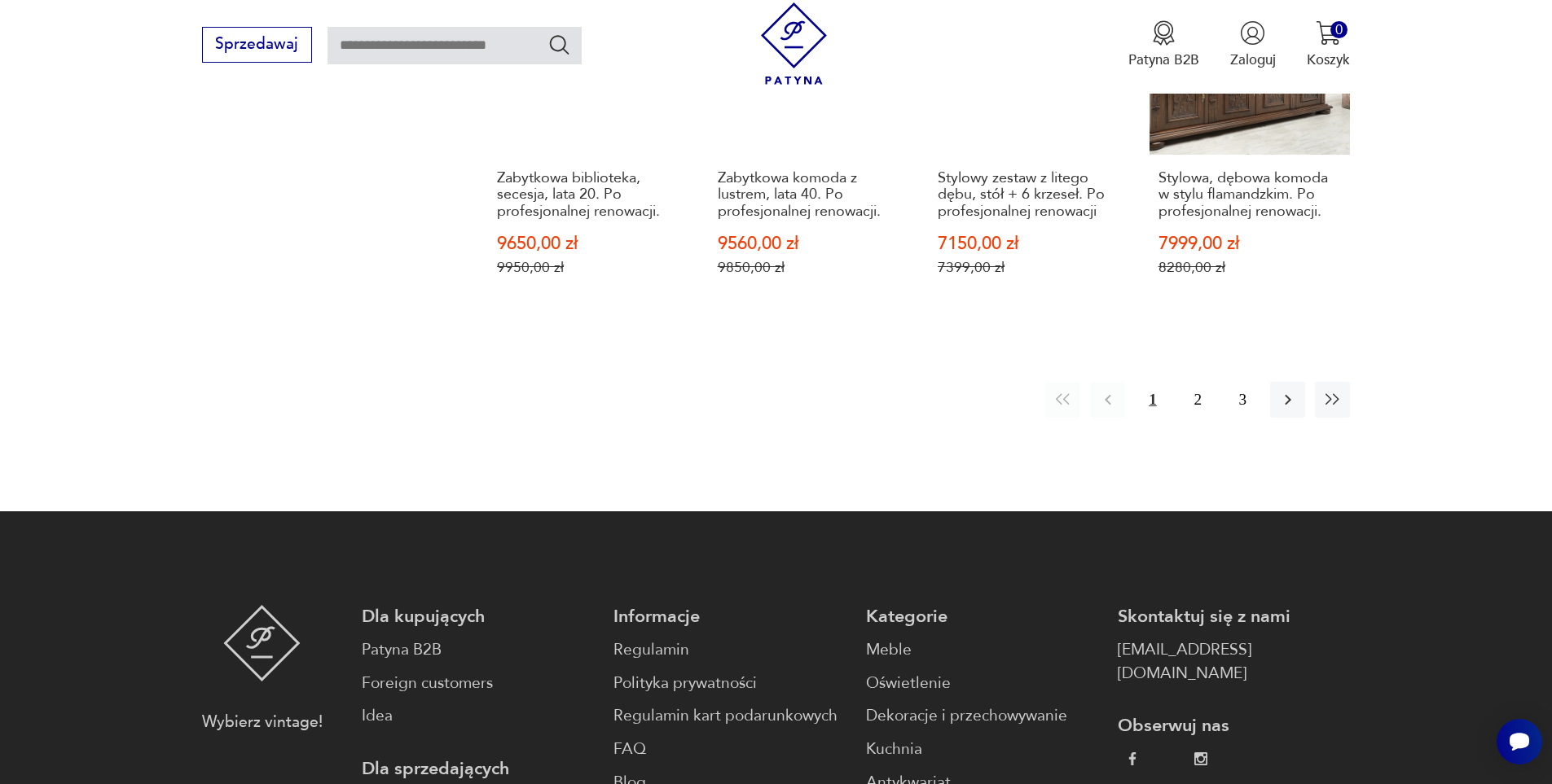
scroll to position [2035, 0]
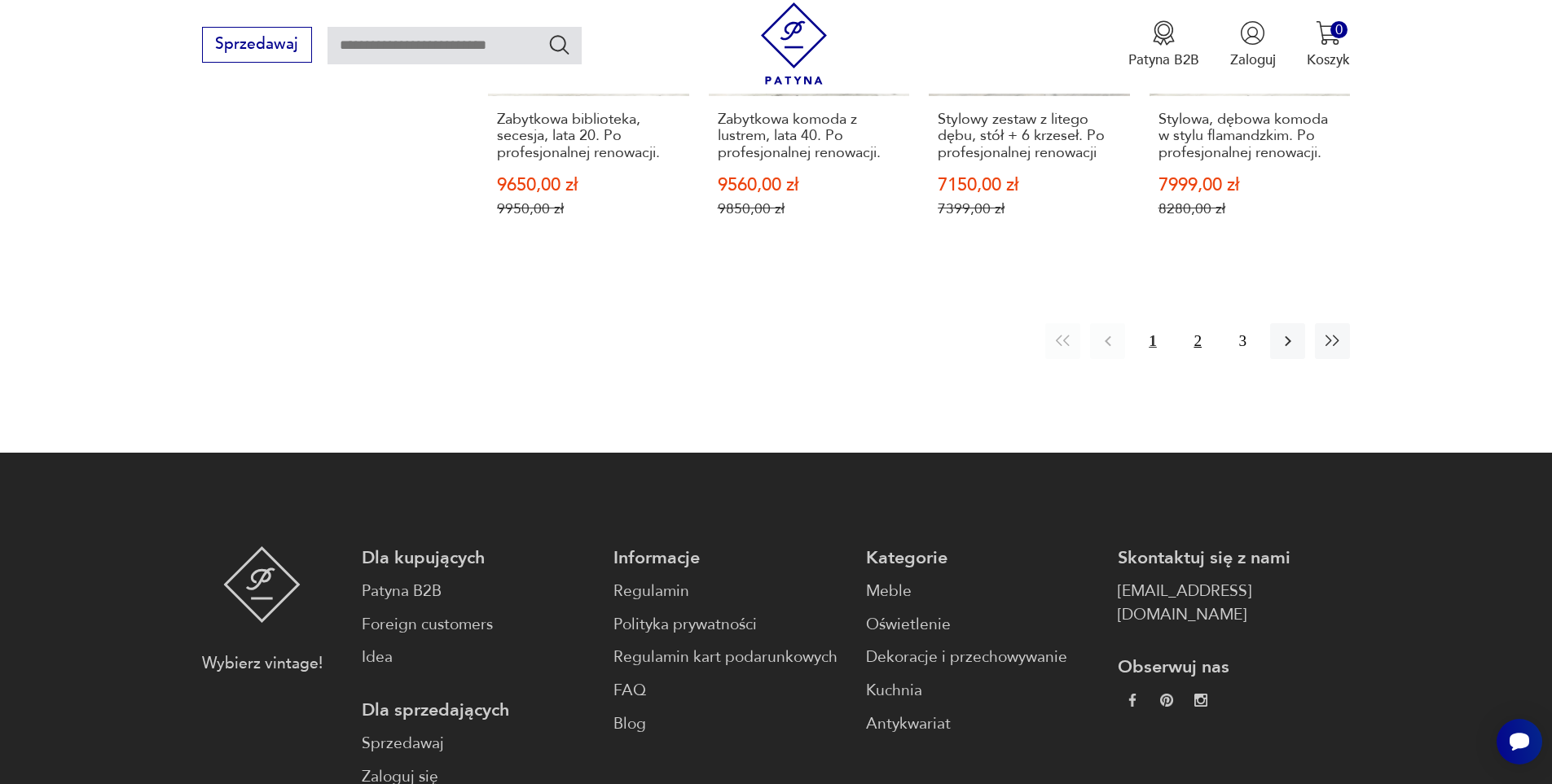
click at [1196, 323] on button "2" at bounding box center [1197, 340] width 35 height 35
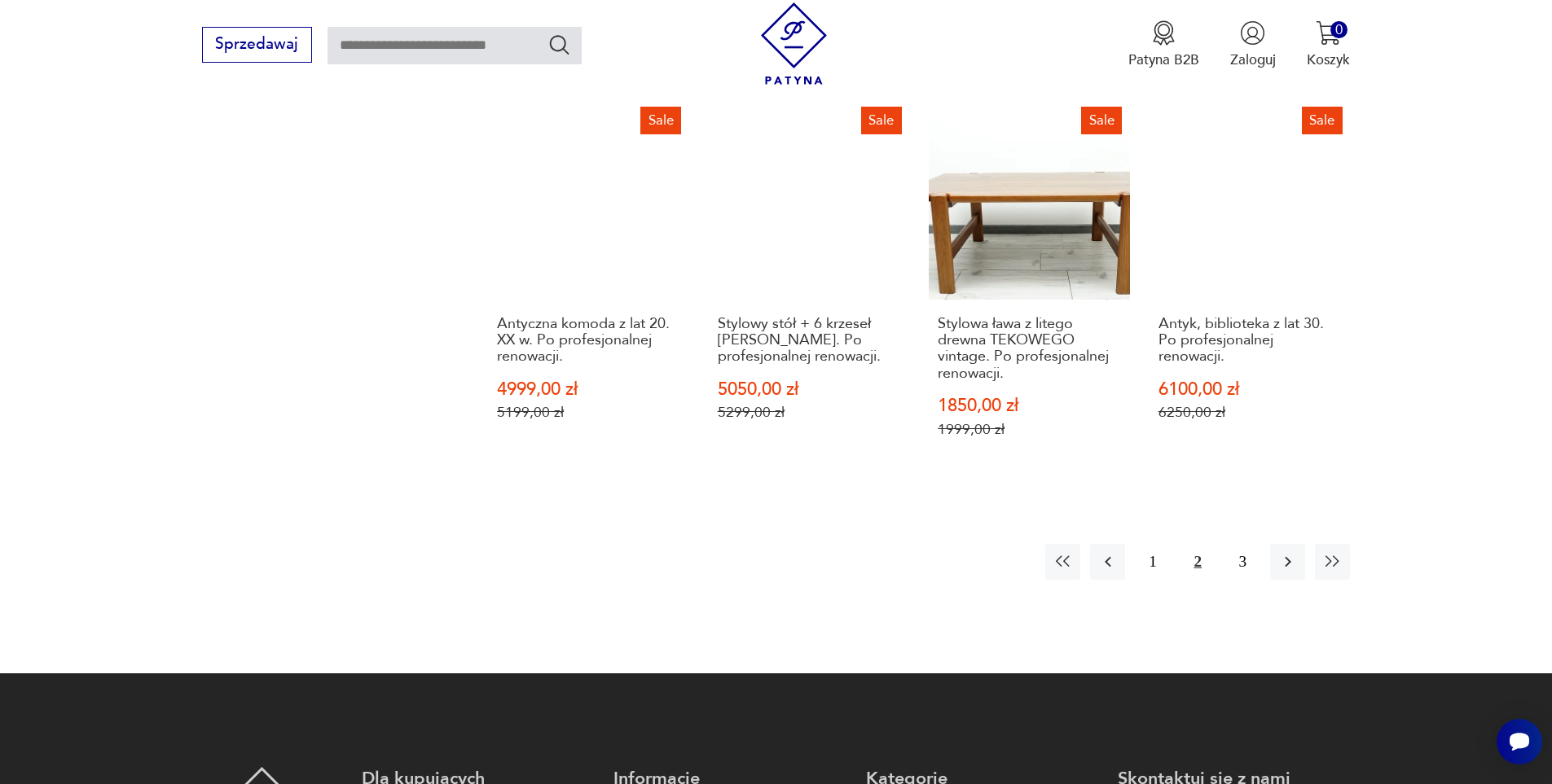
scroll to position [1819, 0]
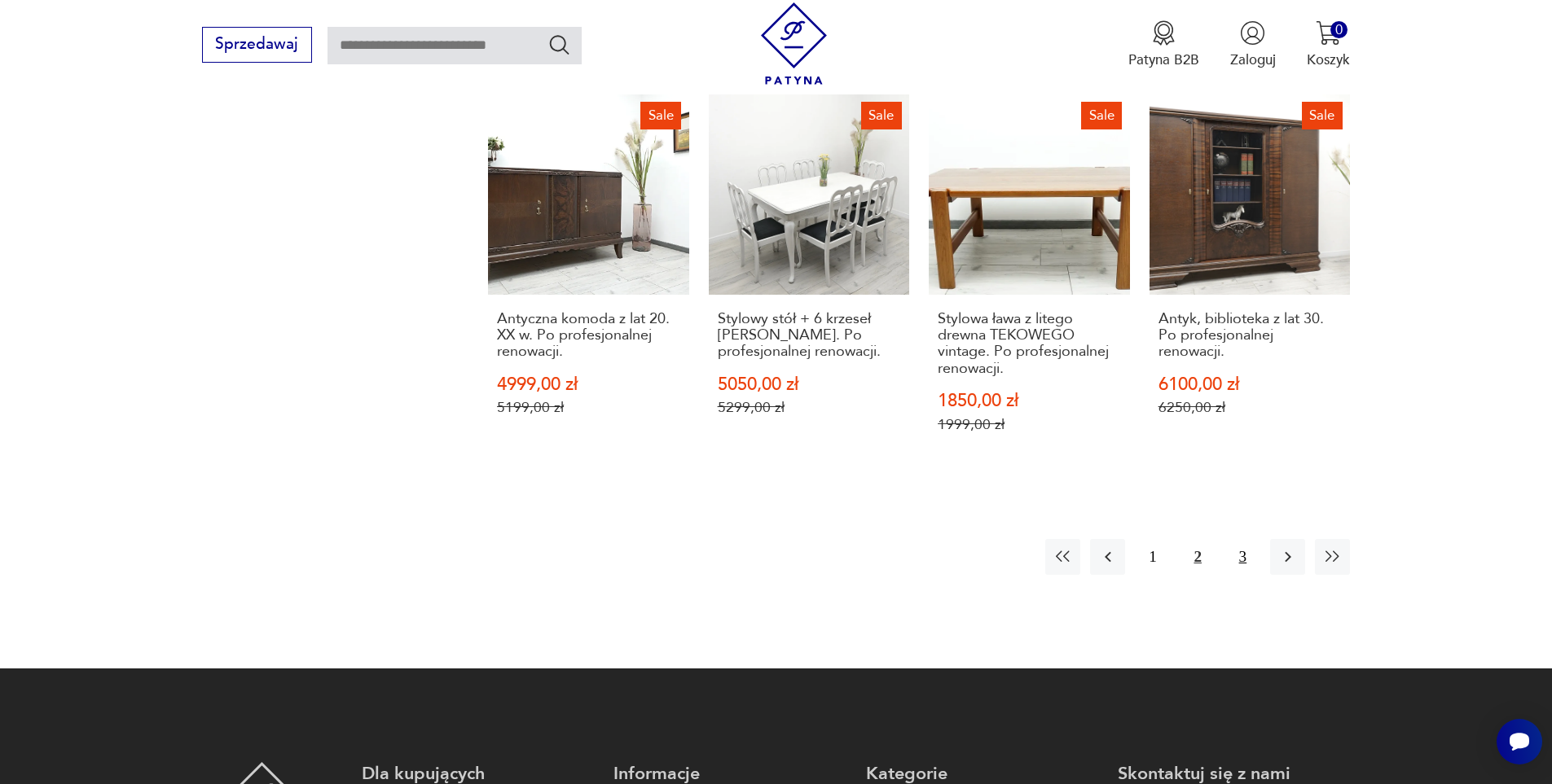
click at [1248, 554] on button "3" at bounding box center [1242, 556] width 35 height 35
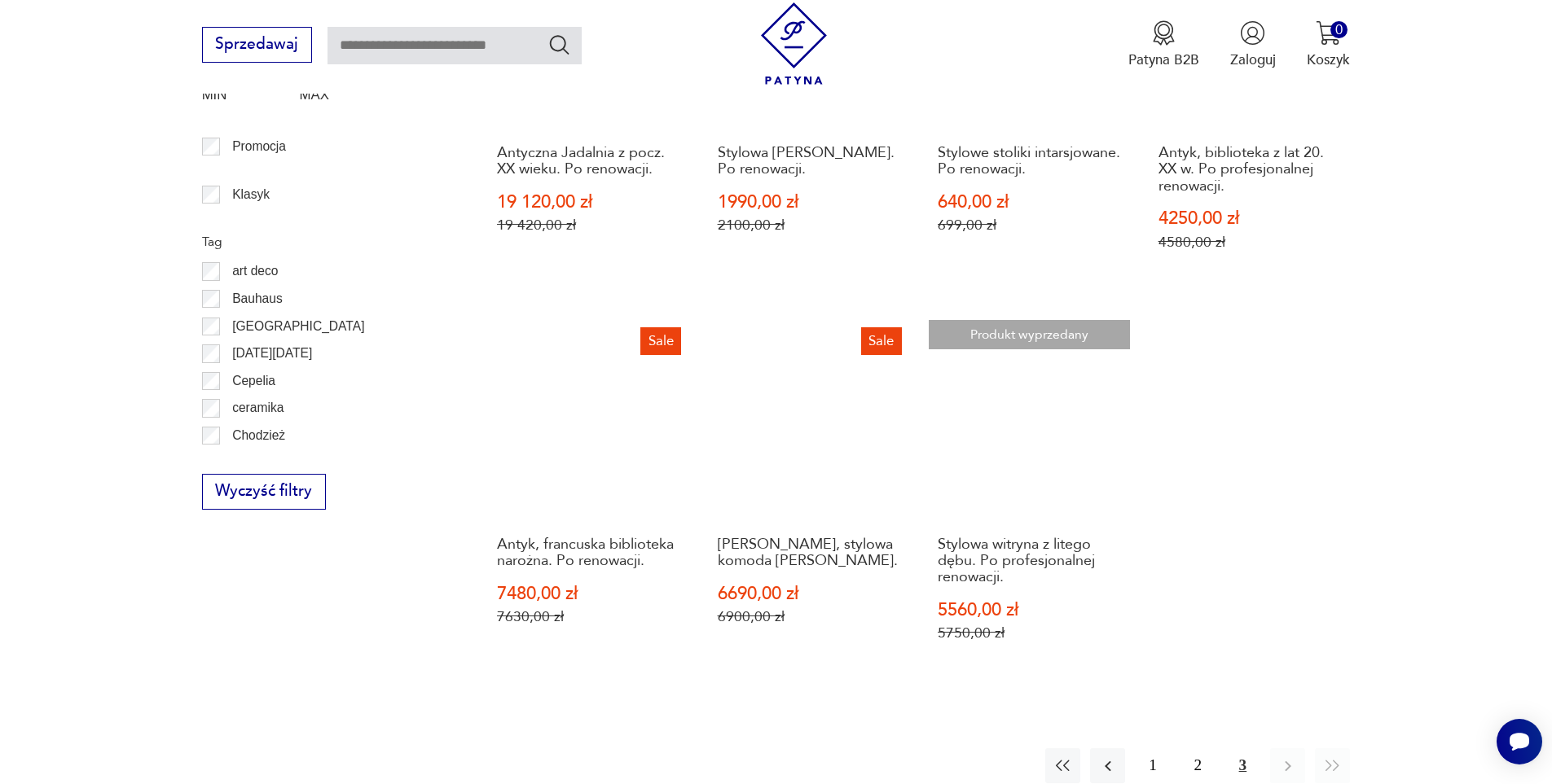
scroll to position [842, 0]
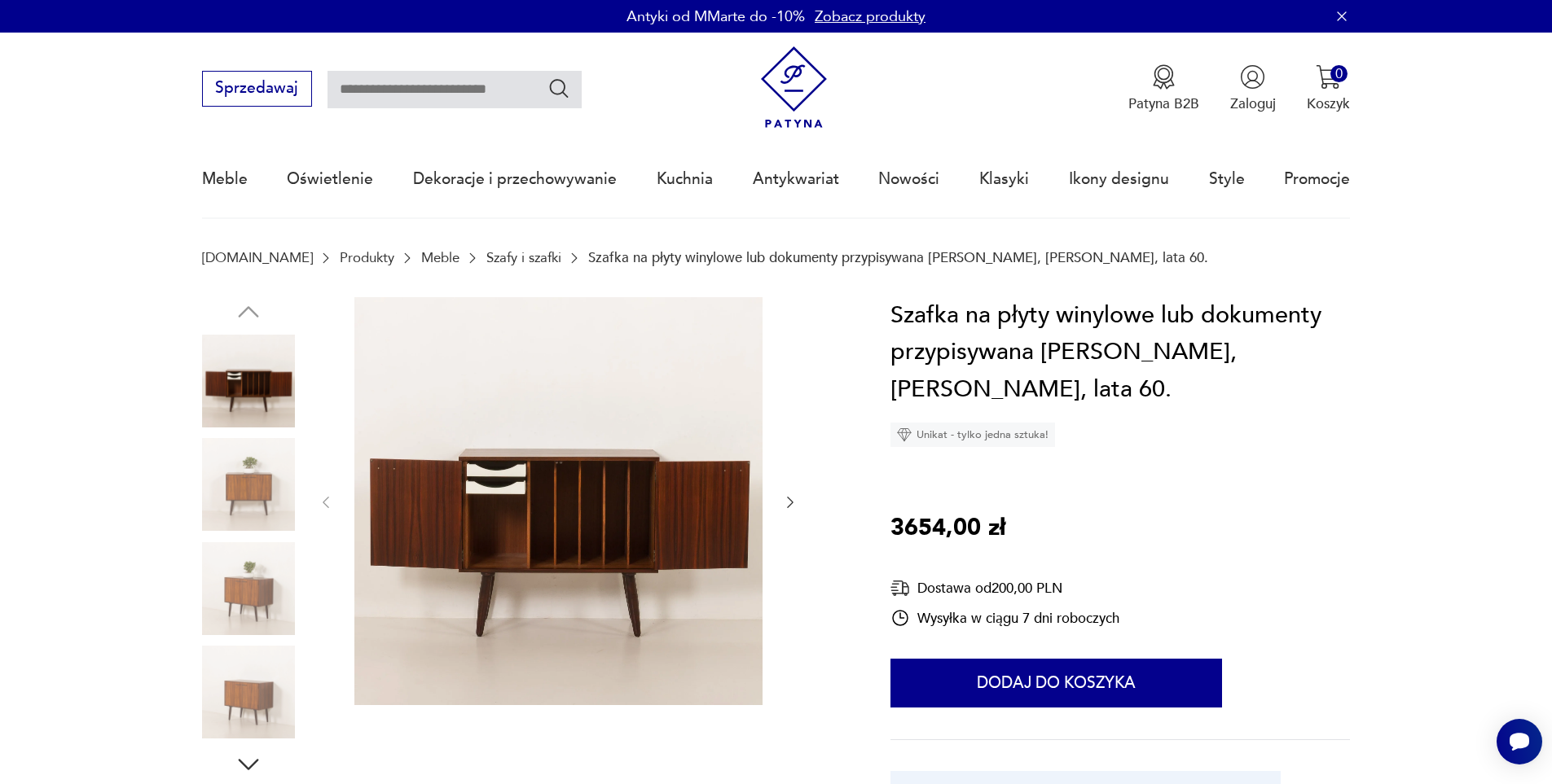
click at [282, 588] on img at bounding box center [249, 589] width 93 height 93
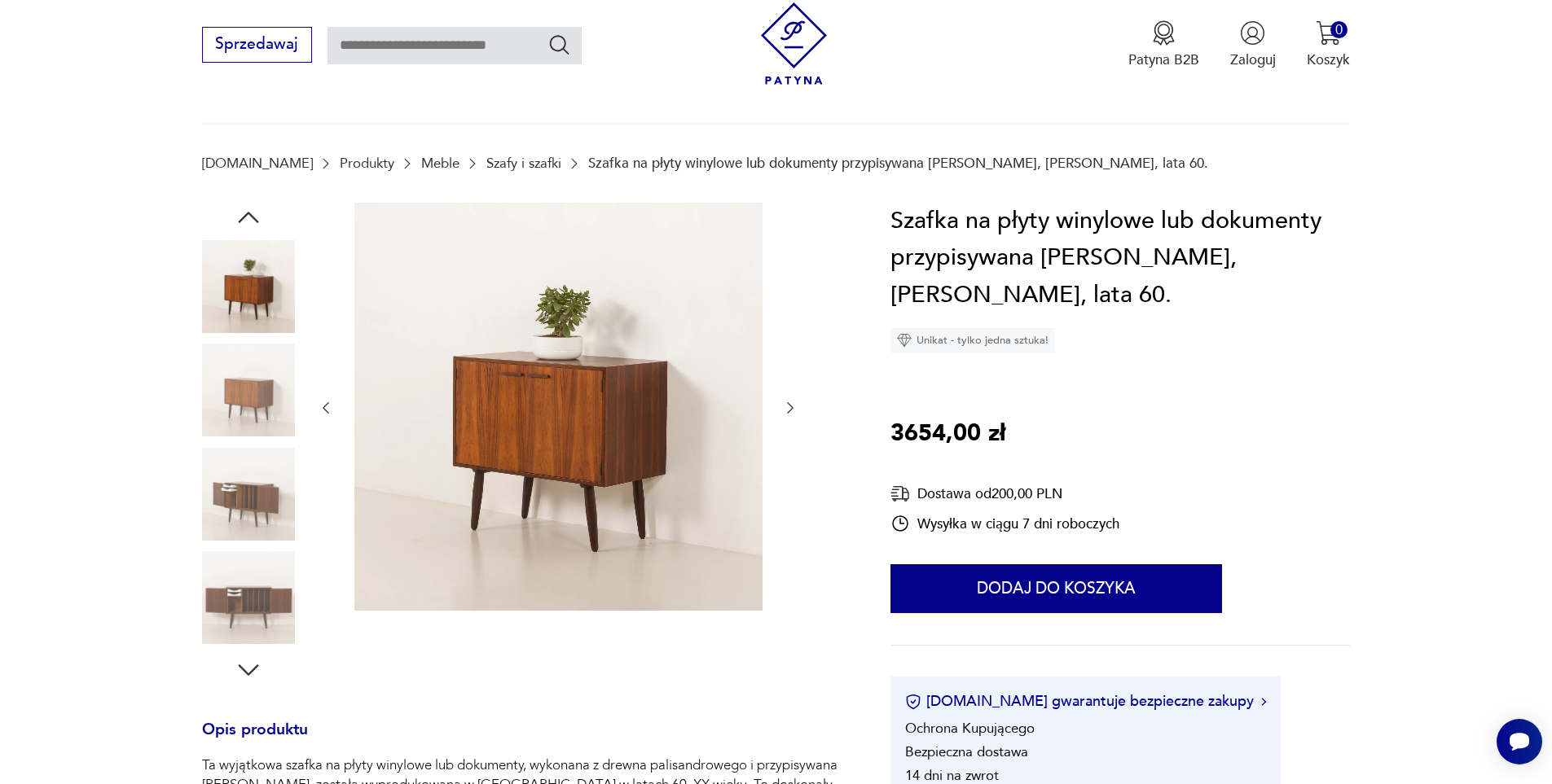
scroll to position [570, 0]
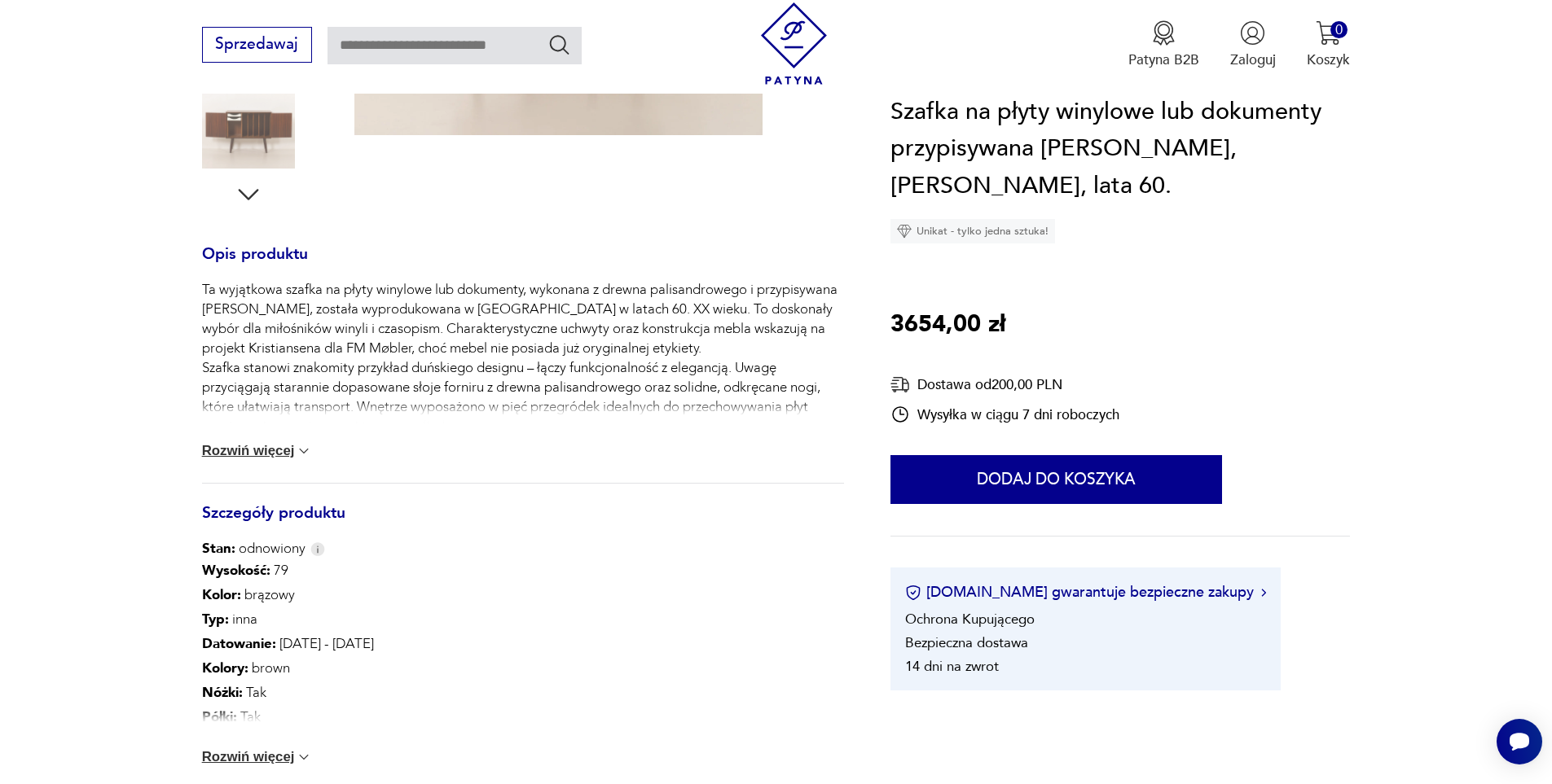
click at [256, 749] on button "Rozwiń więcej" at bounding box center [258, 757] width 111 height 17
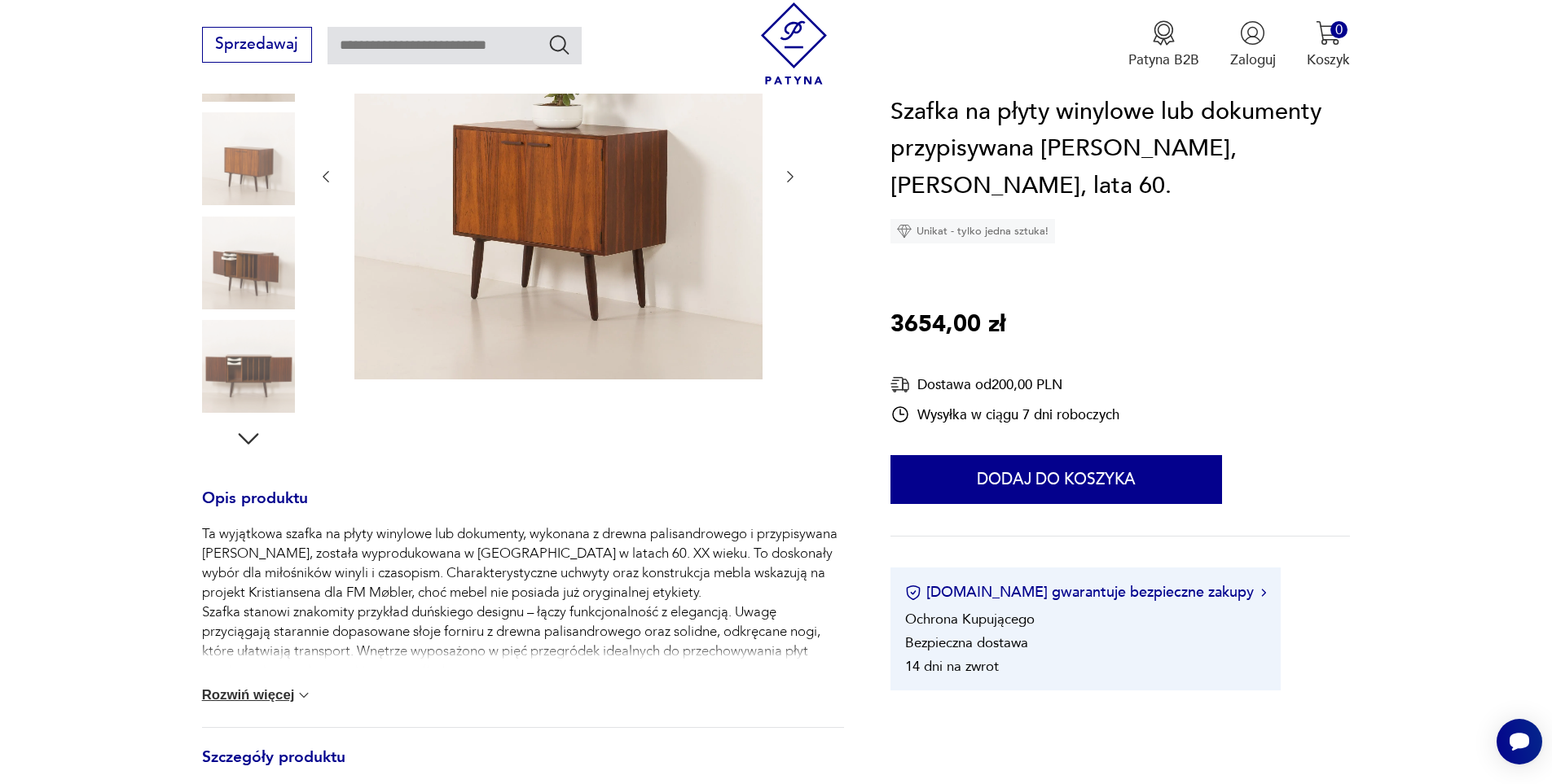
scroll to position [245, 0]
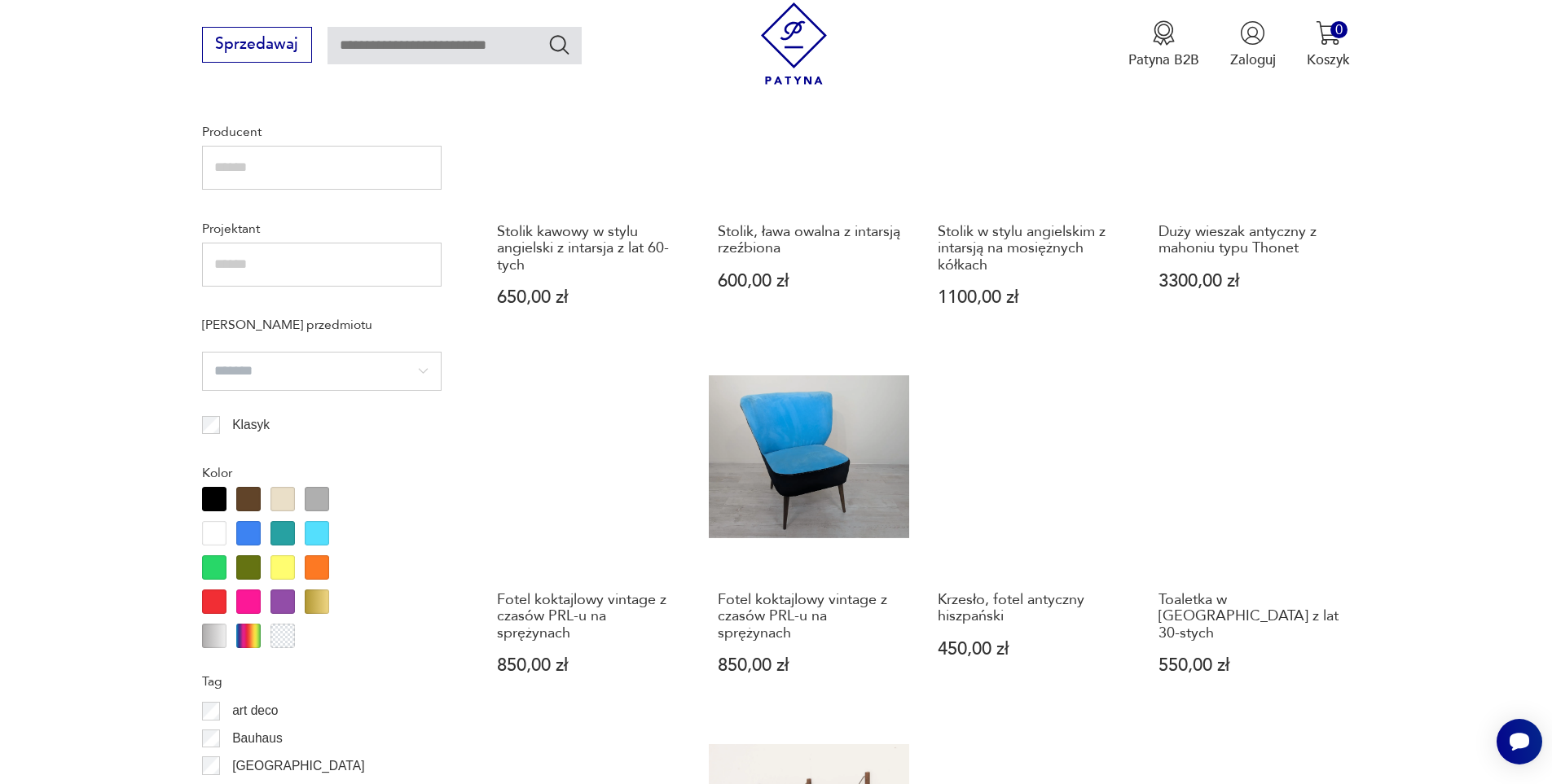
scroll to position [1356, 0]
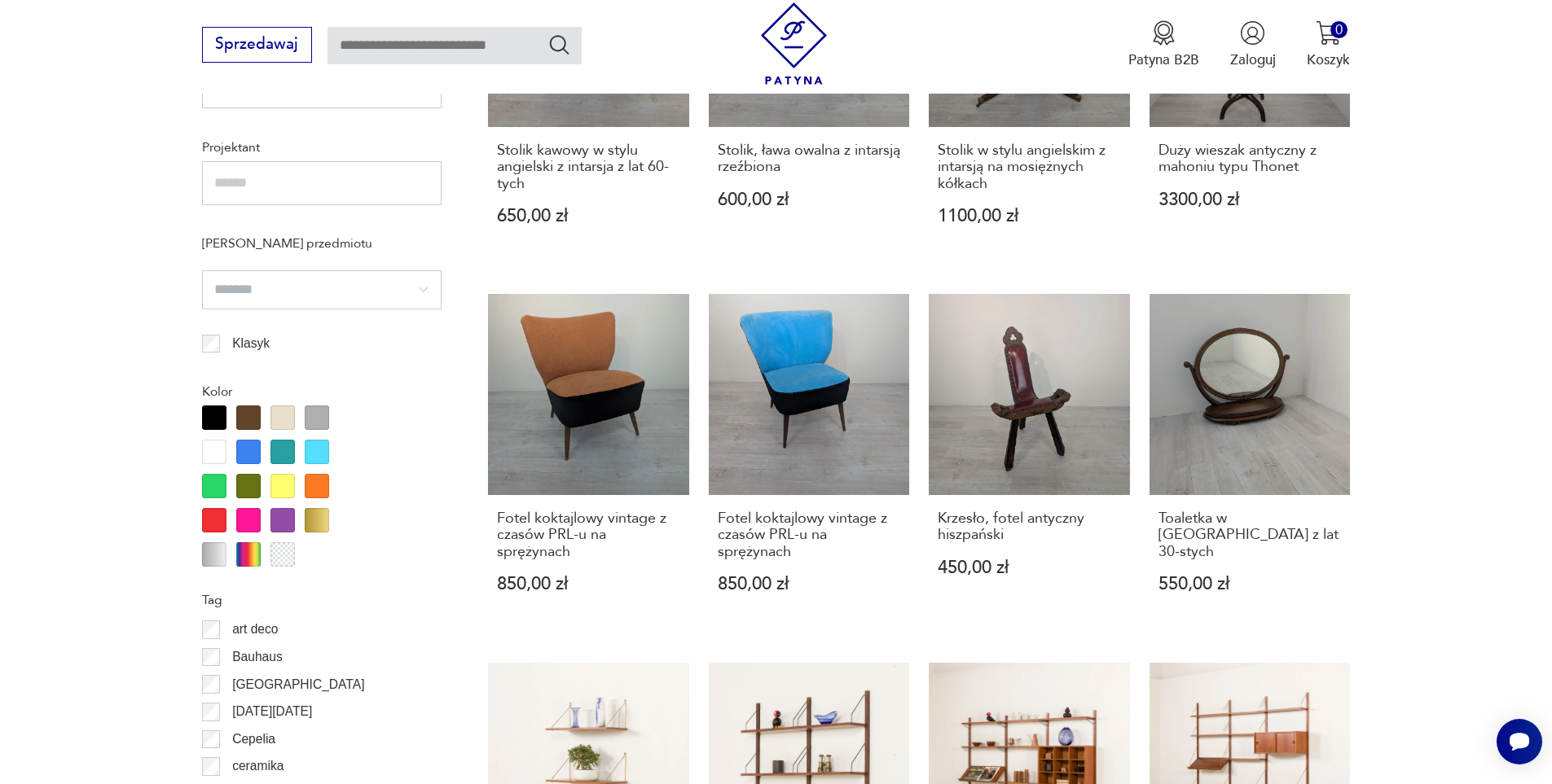
click at [212, 562] on div at bounding box center [214, 554] width 25 height 25
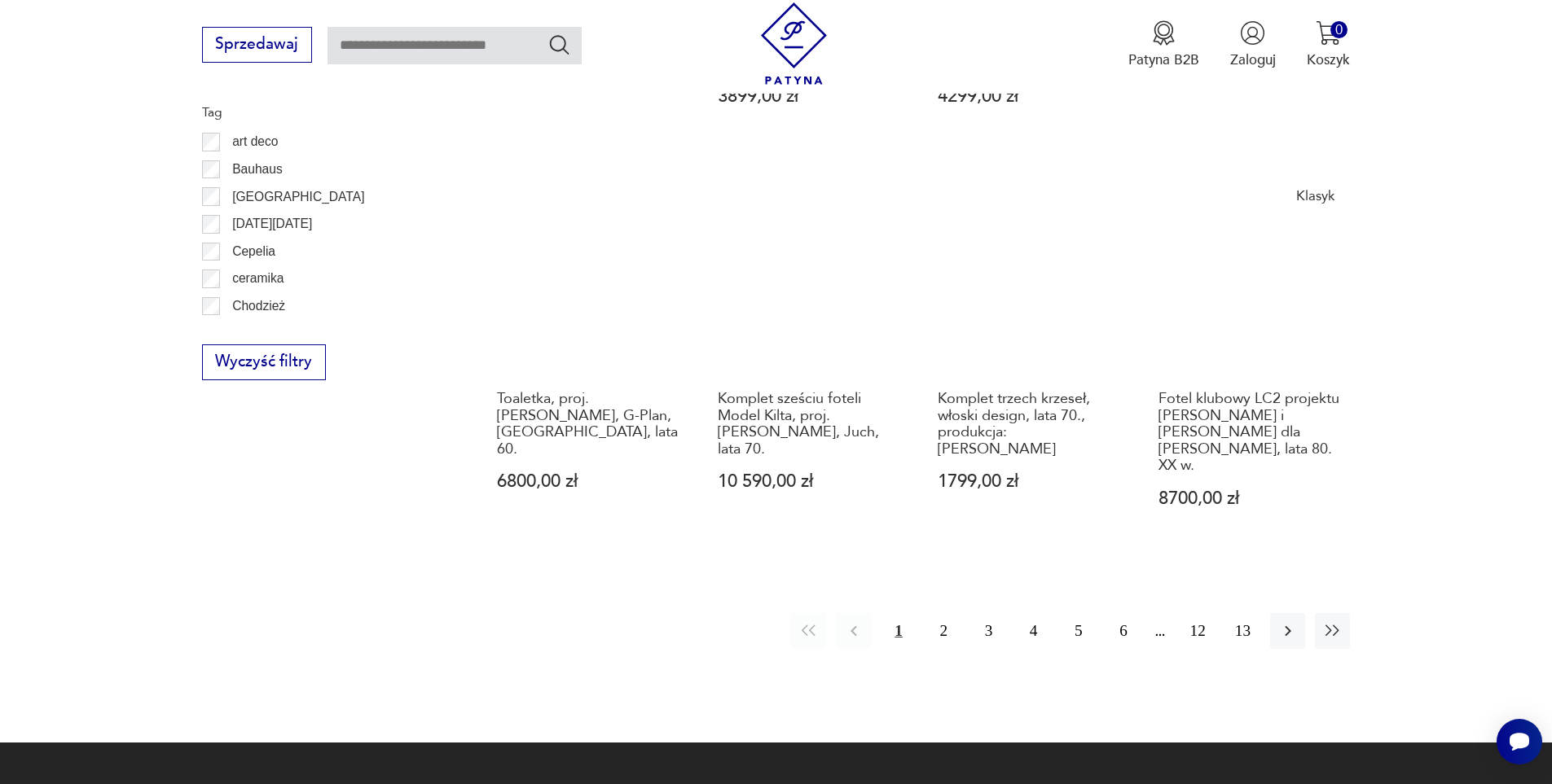
scroll to position [1845, 0]
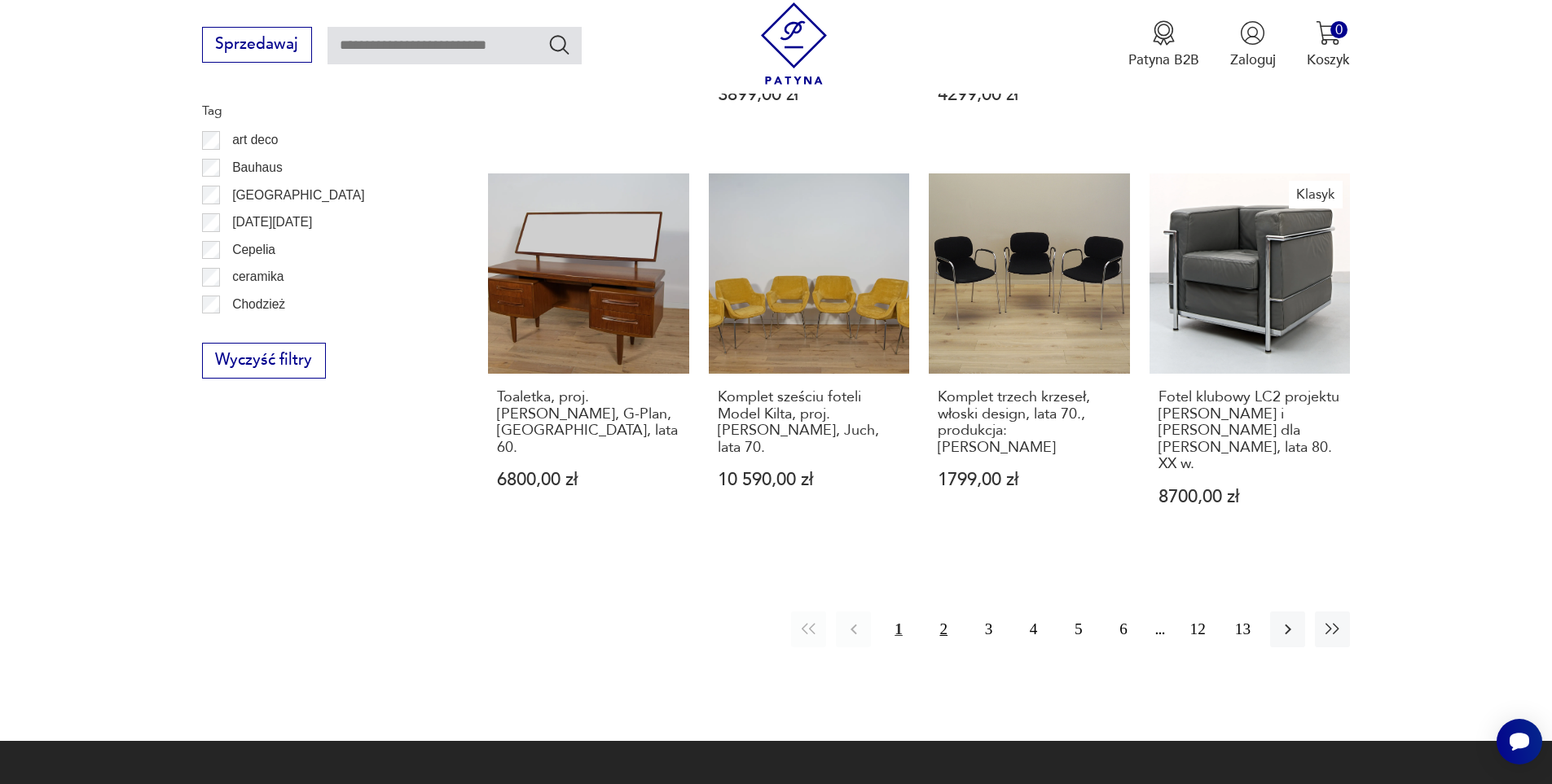
click at [948, 611] on button "2" at bounding box center [943, 628] width 35 height 35
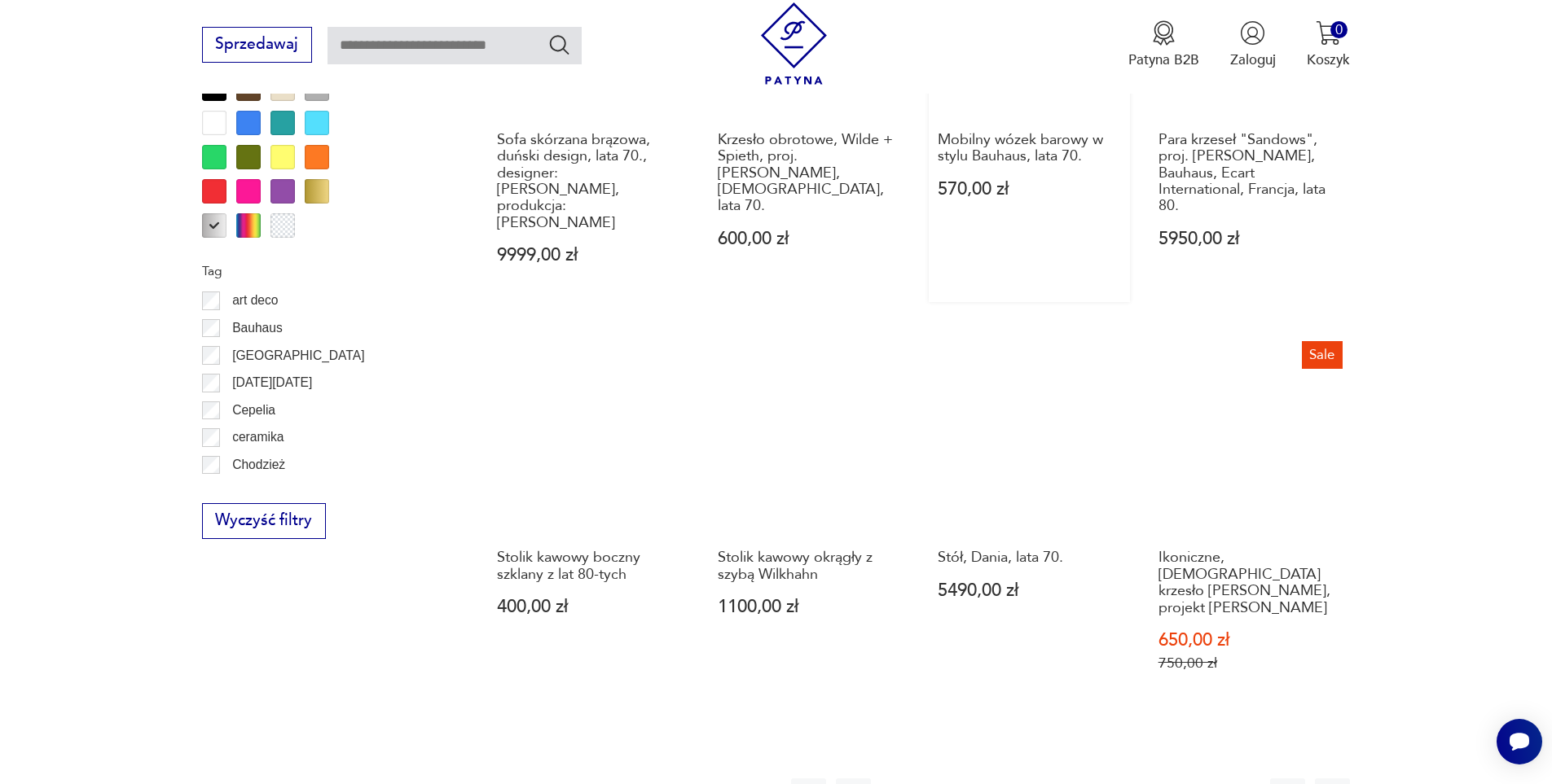
scroll to position [1763, 0]
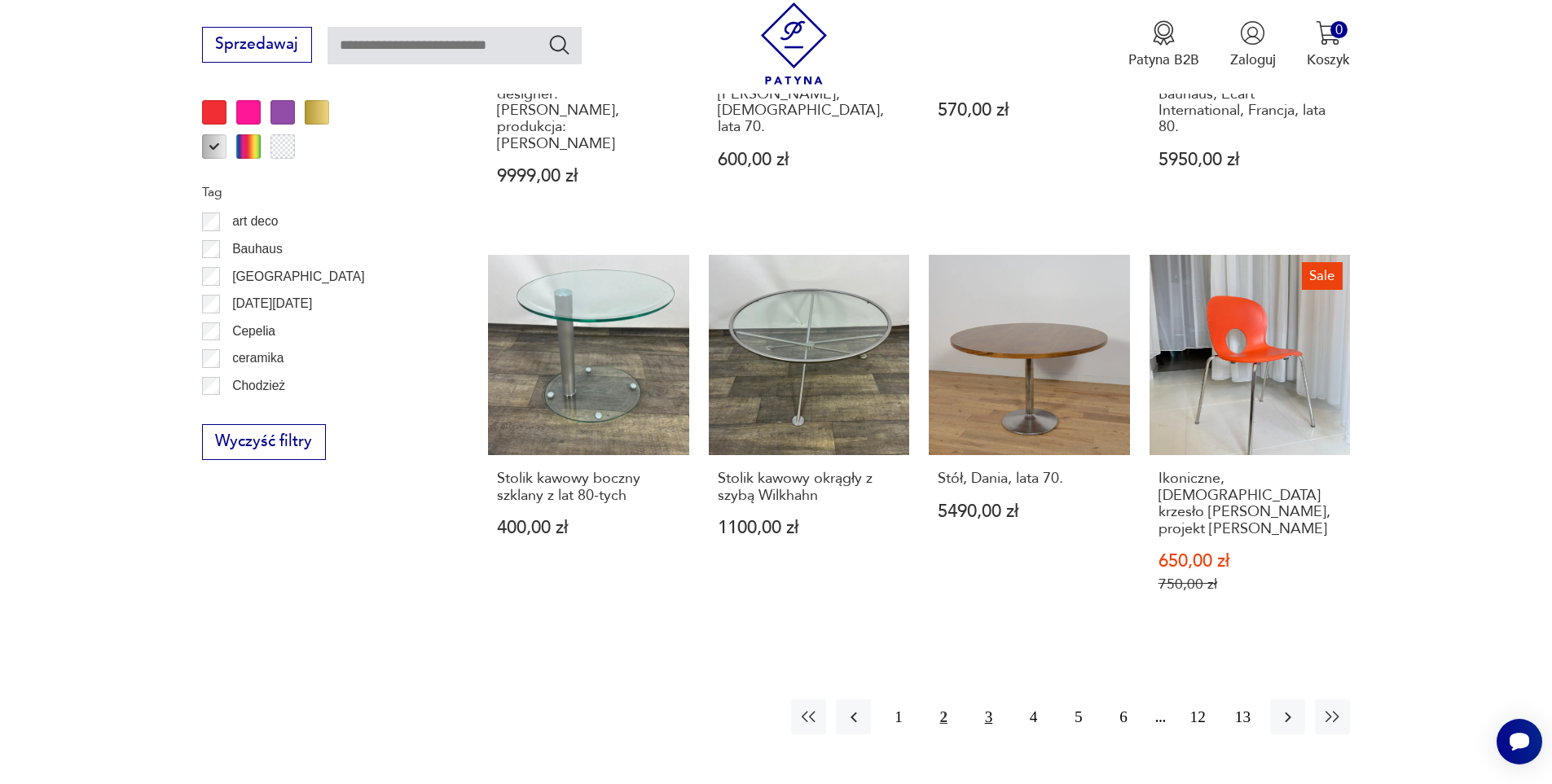
click at [992, 699] on button "3" at bounding box center [988, 716] width 35 height 35
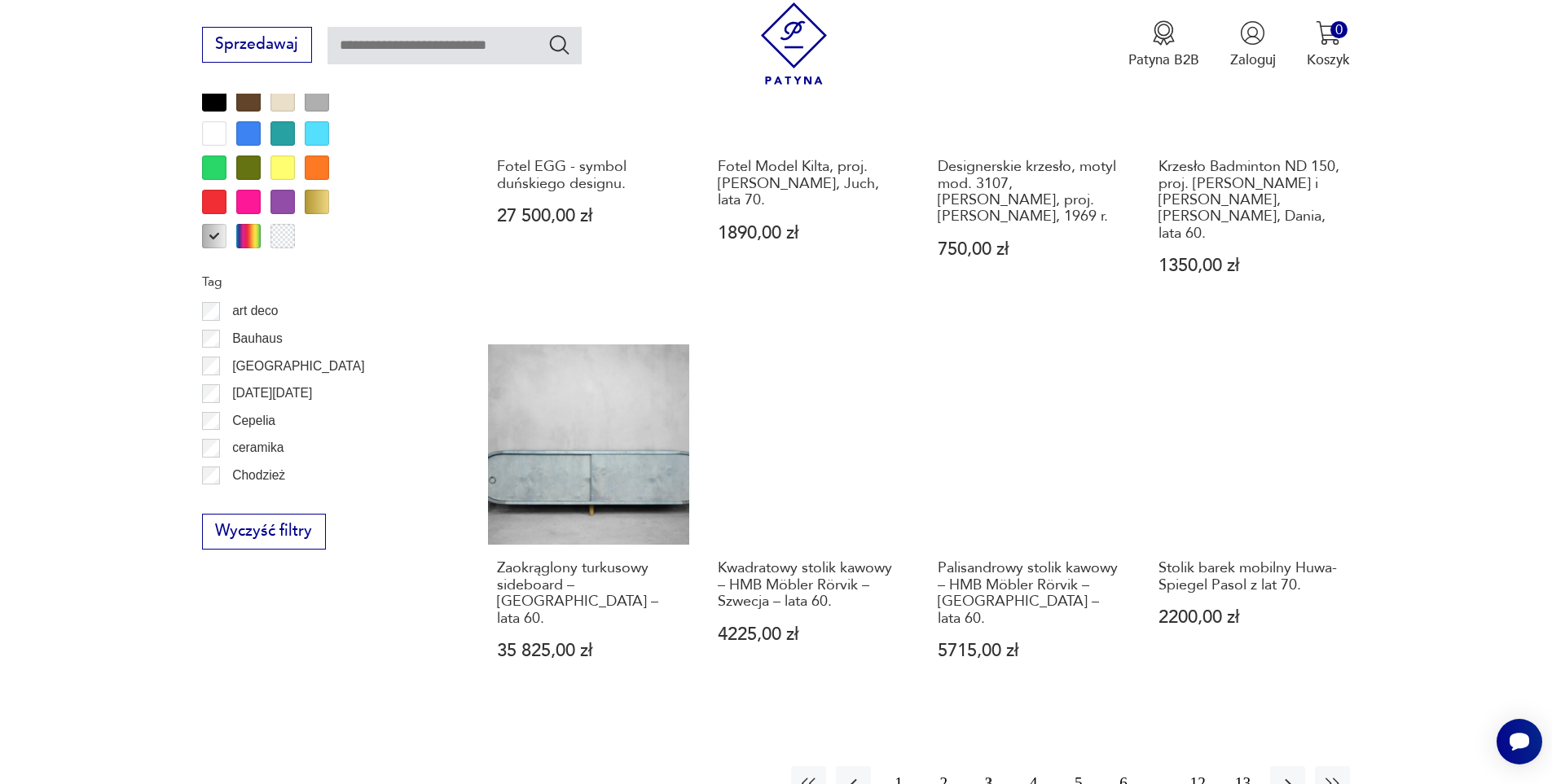
scroll to position [1763, 0]
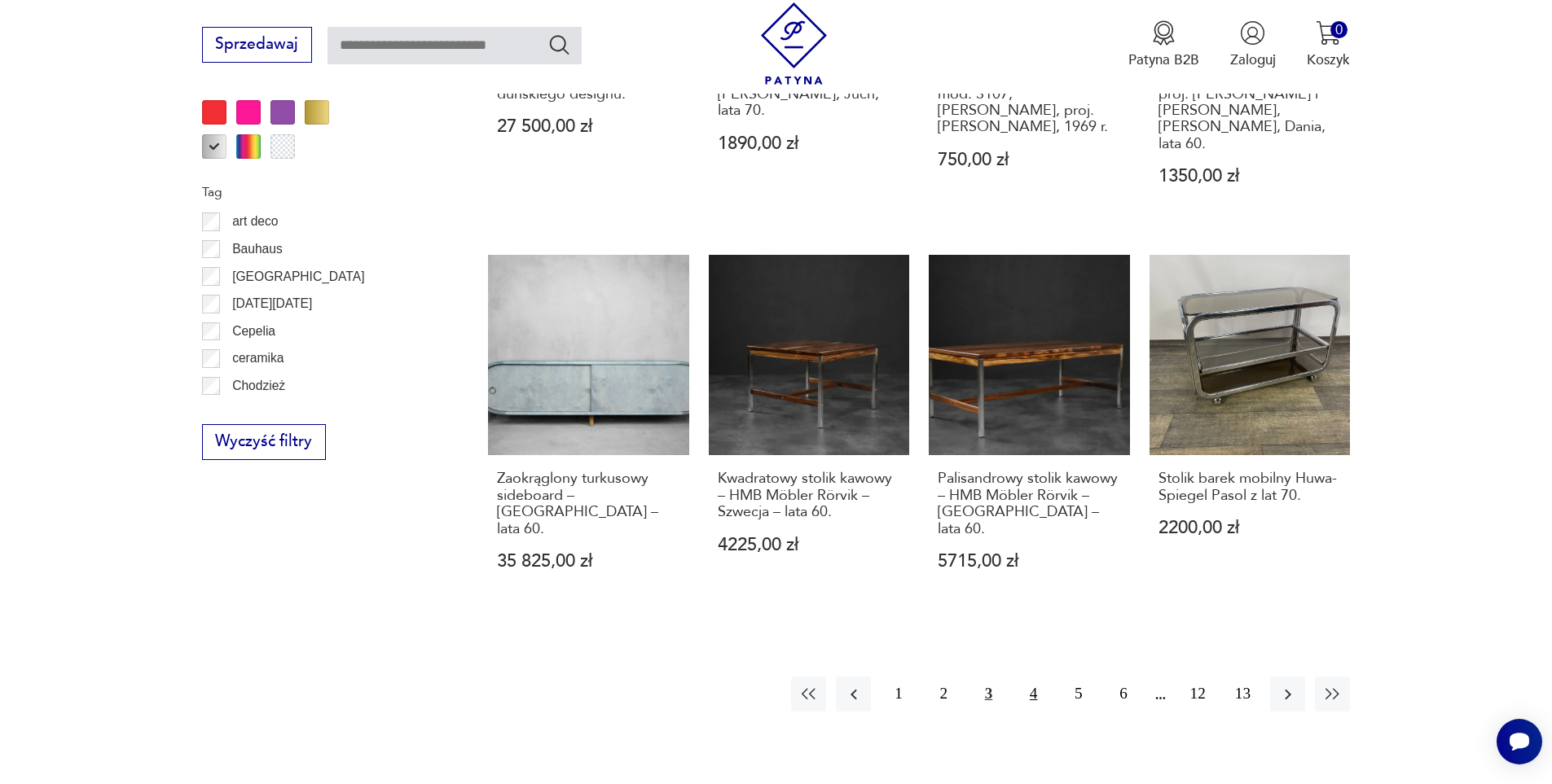
click at [1039, 677] on button "4" at bounding box center [1032, 693] width 35 height 35
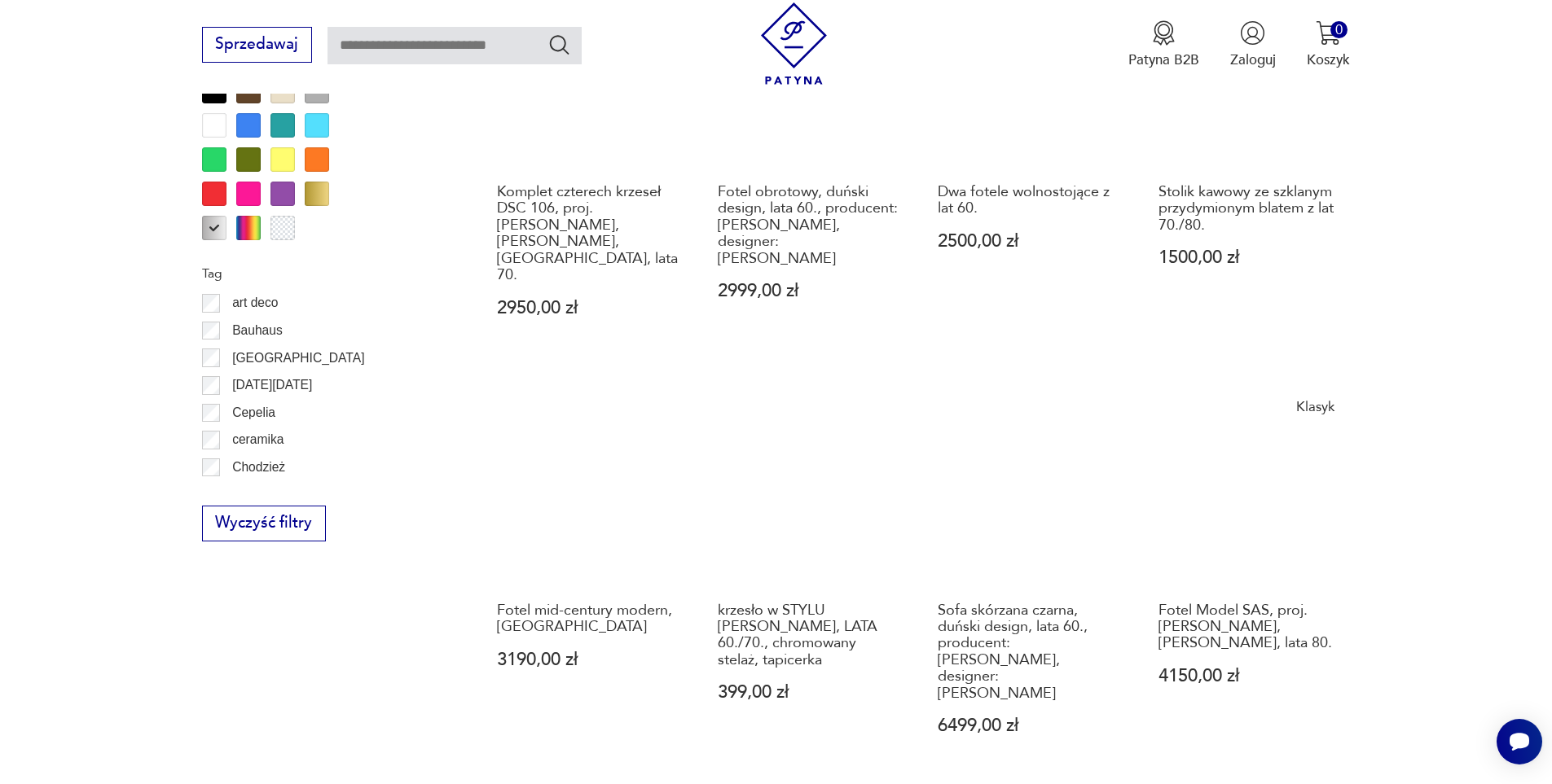
scroll to position [1926, 0]
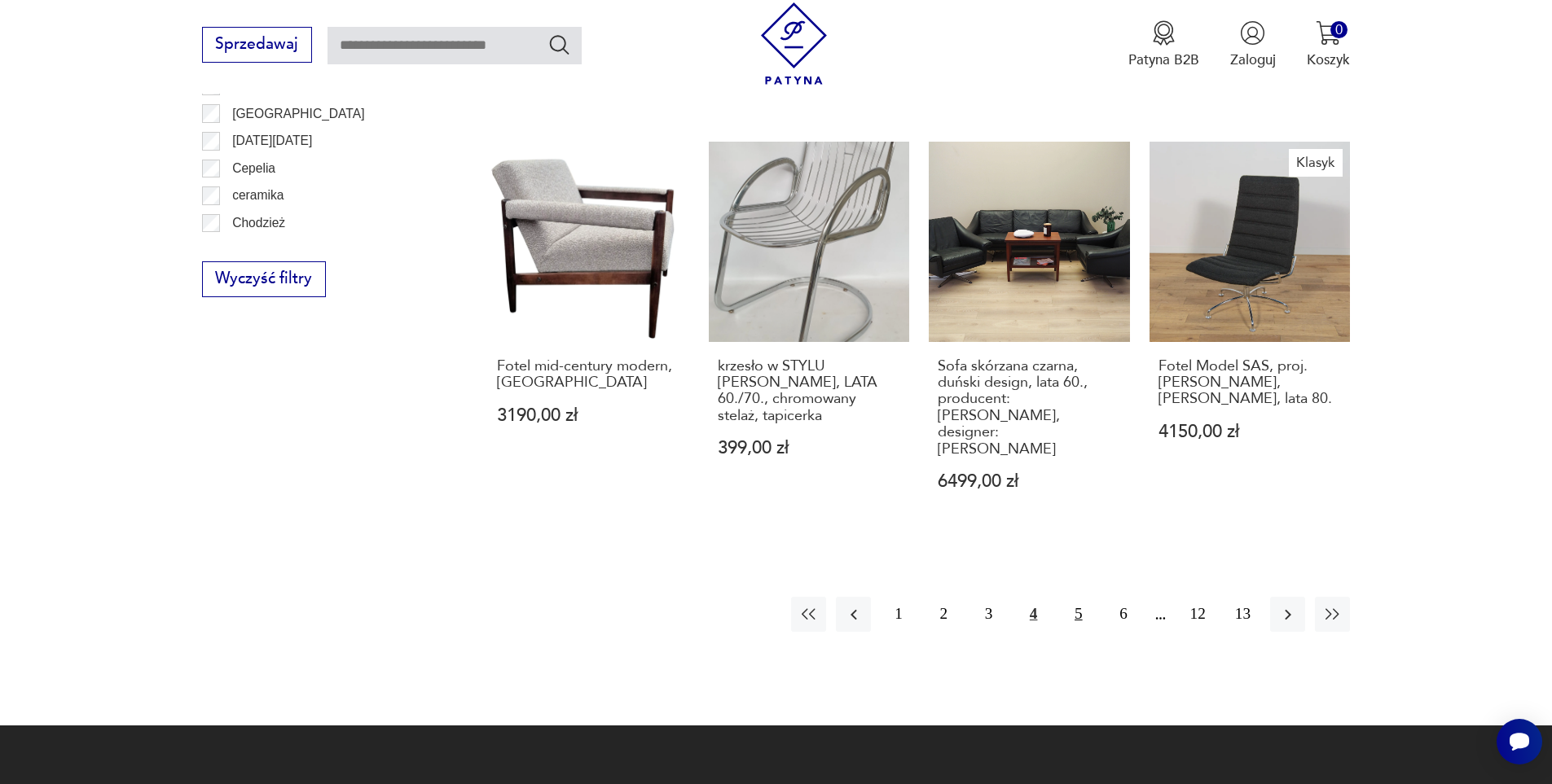
click at [1074, 597] on button "5" at bounding box center [1077, 613] width 35 height 35
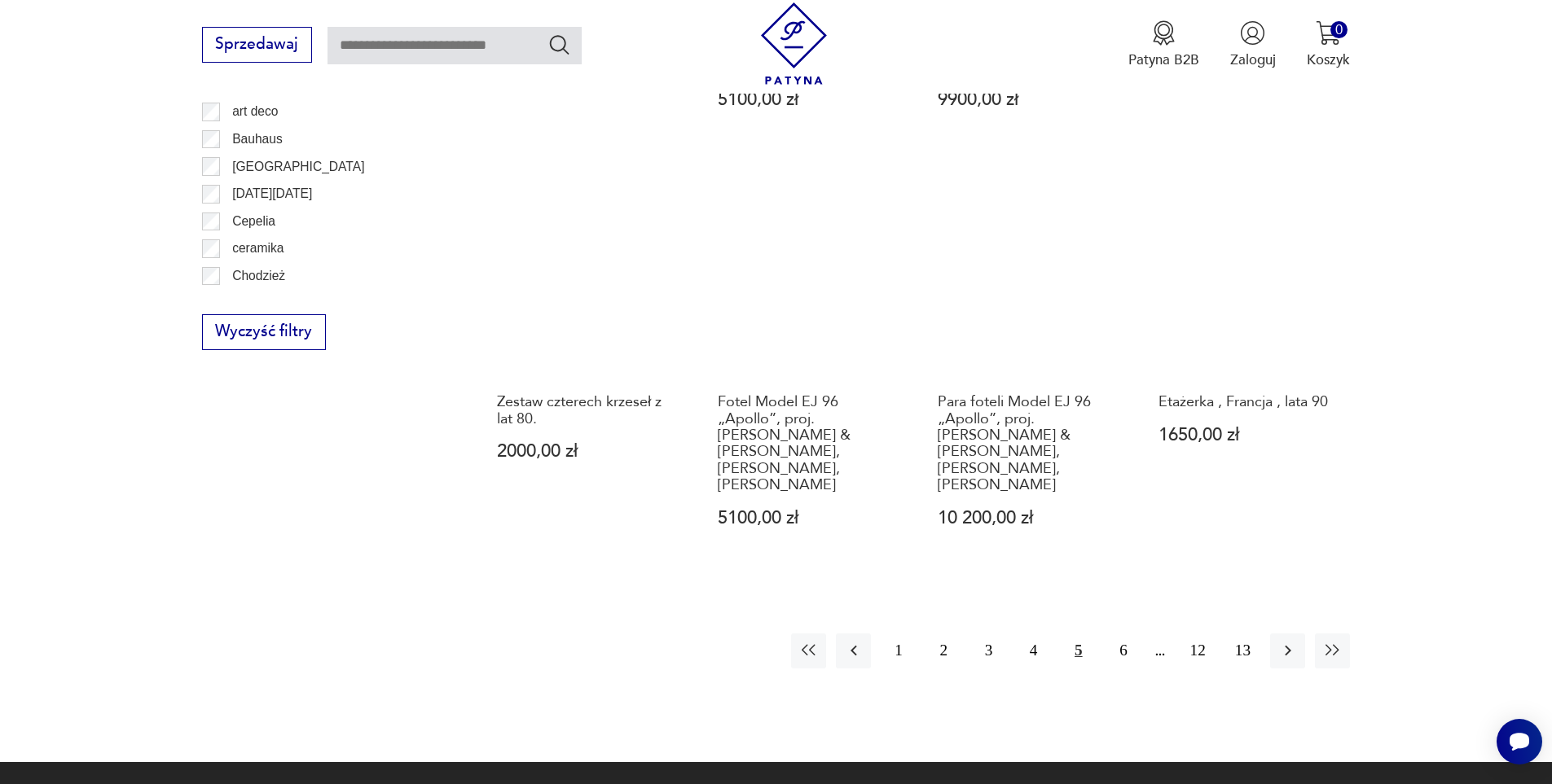
scroll to position [1845, 0]
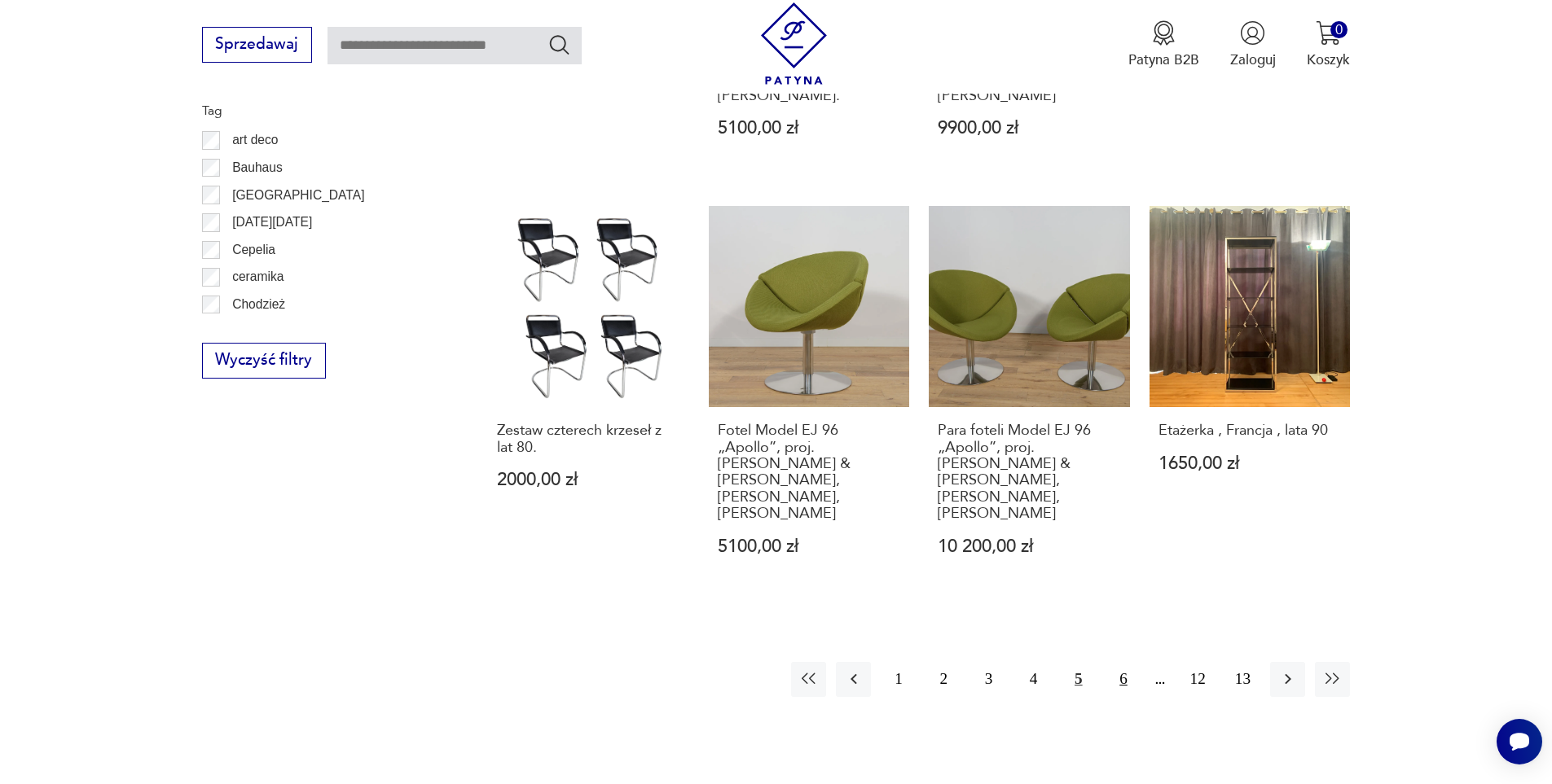
click at [1120, 662] on button "6" at bounding box center [1122, 678] width 35 height 35
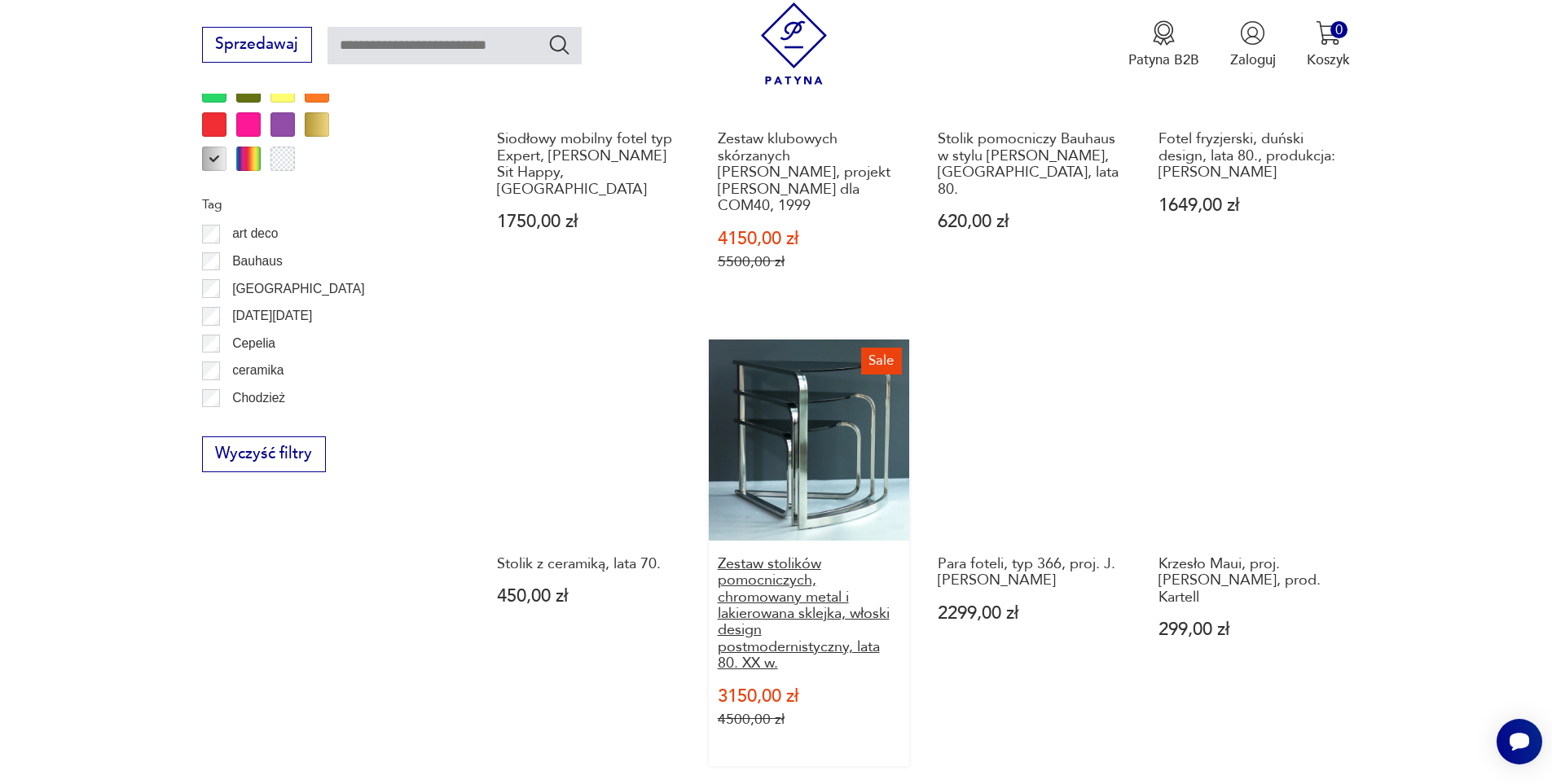
scroll to position [1845, 0]
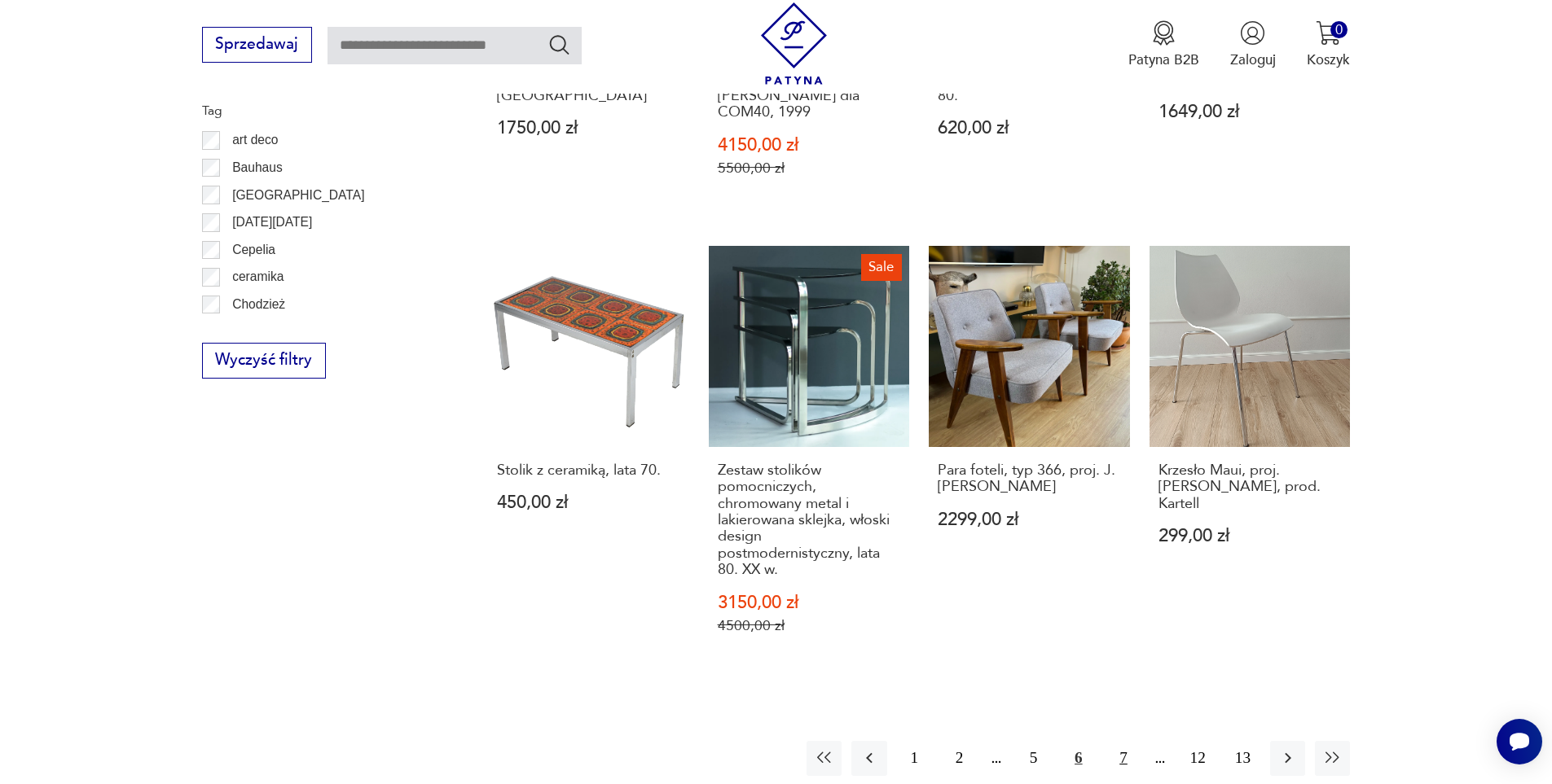
click at [1124, 741] on button "7" at bounding box center [1122, 757] width 35 height 35
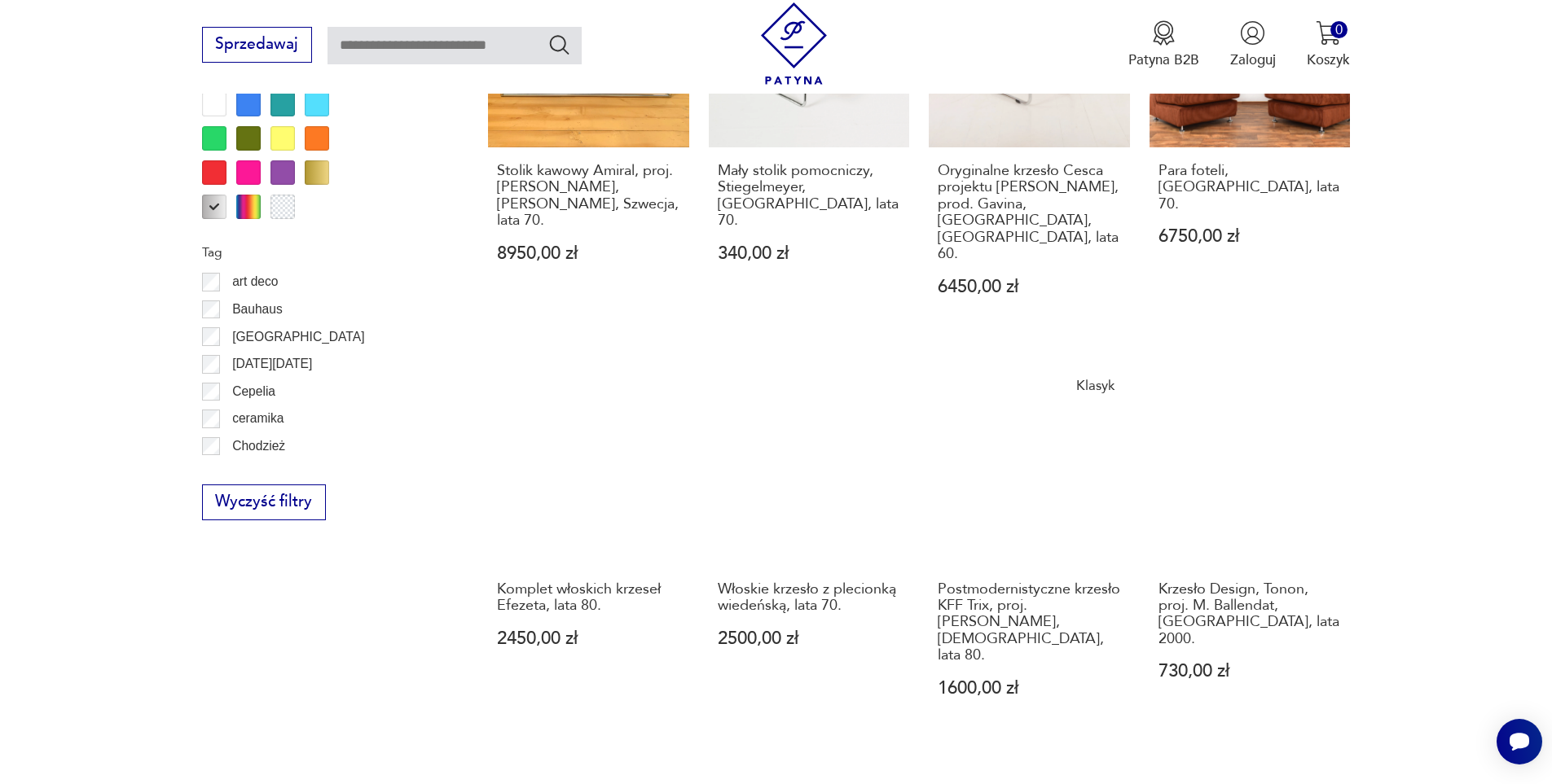
scroll to position [1763, 0]
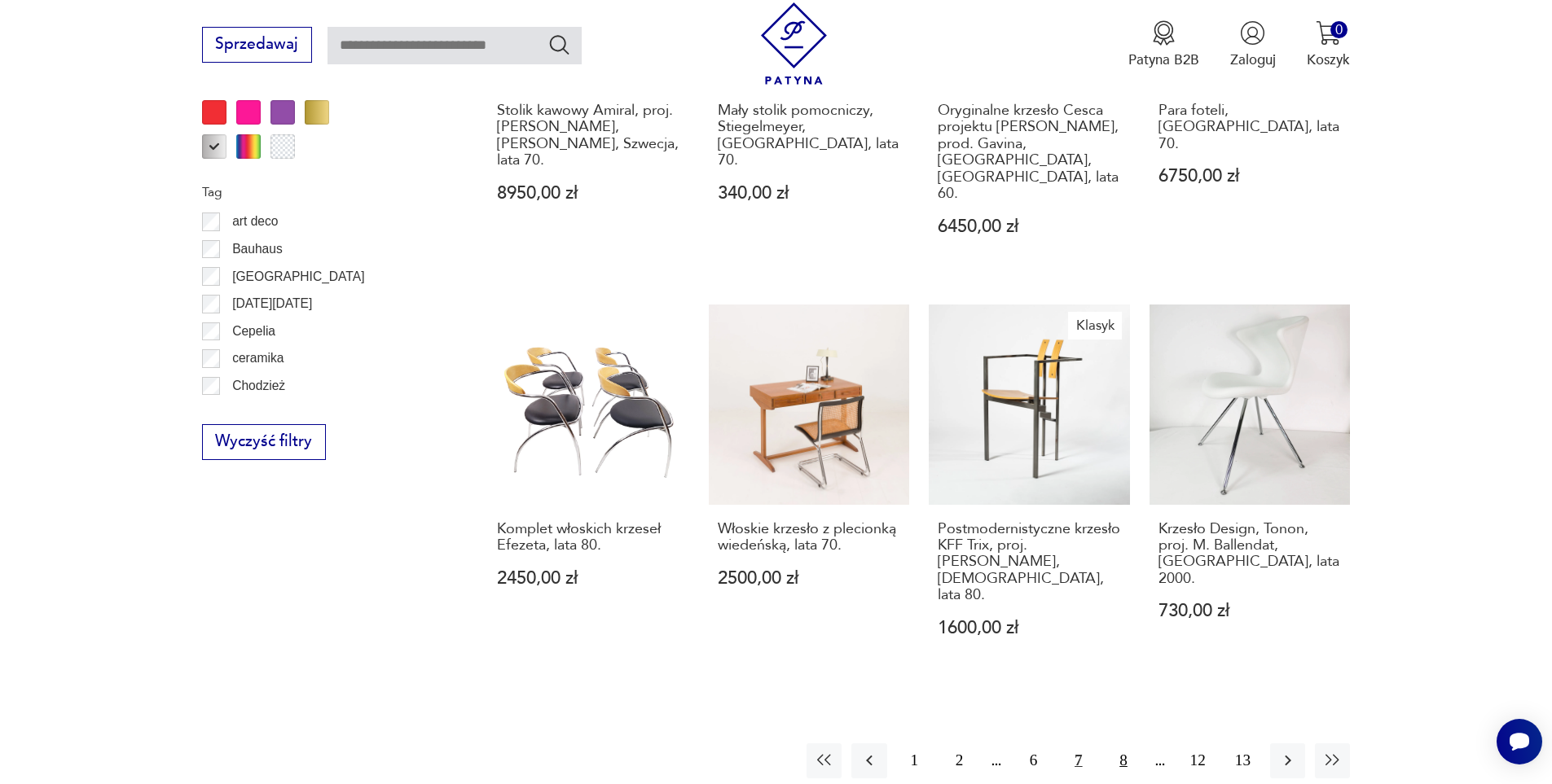
click at [1118, 744] on button "8" at bounding box center [1122, 760] width 35 height 35
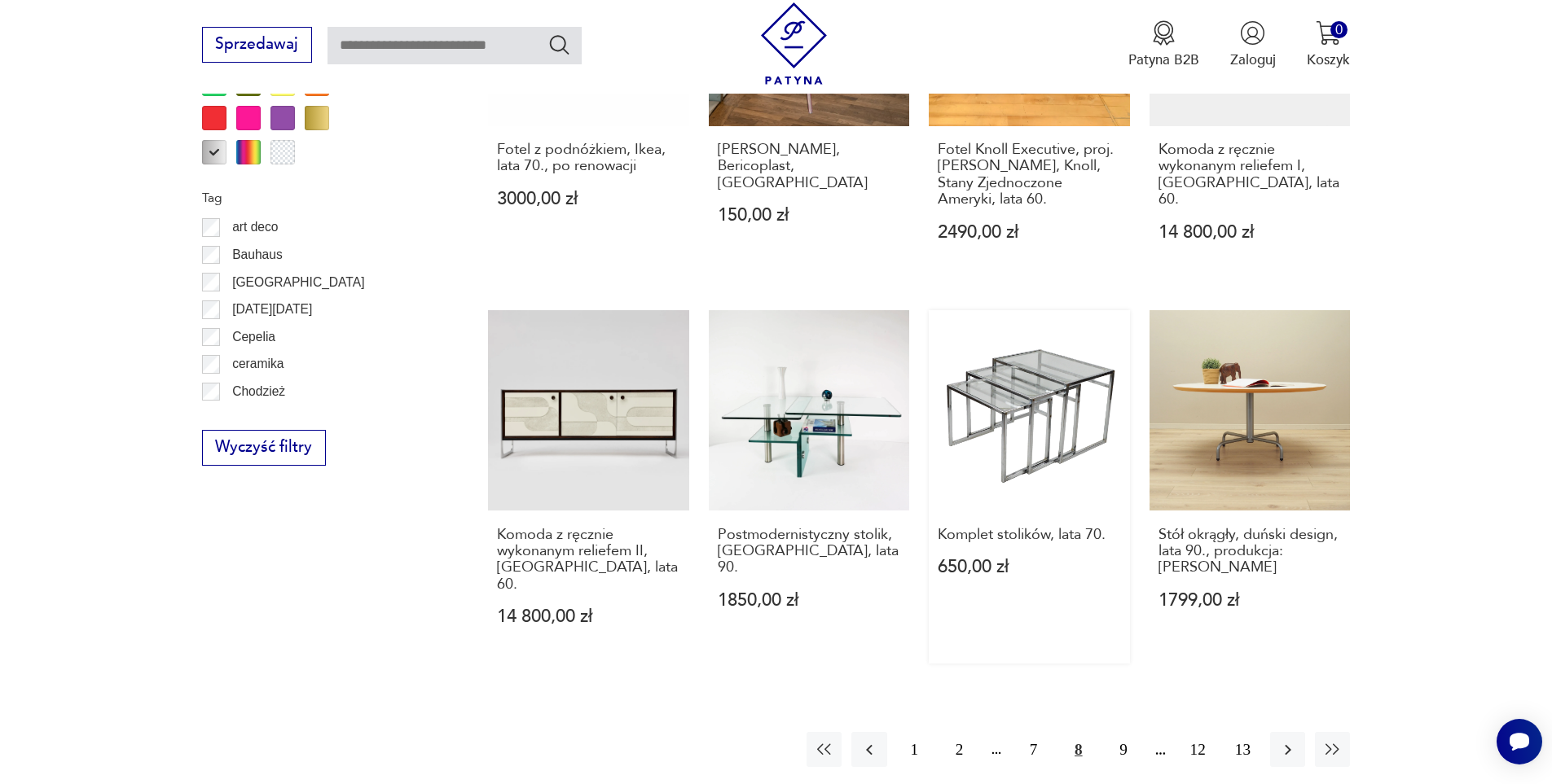
scroll to position [1845, 0]
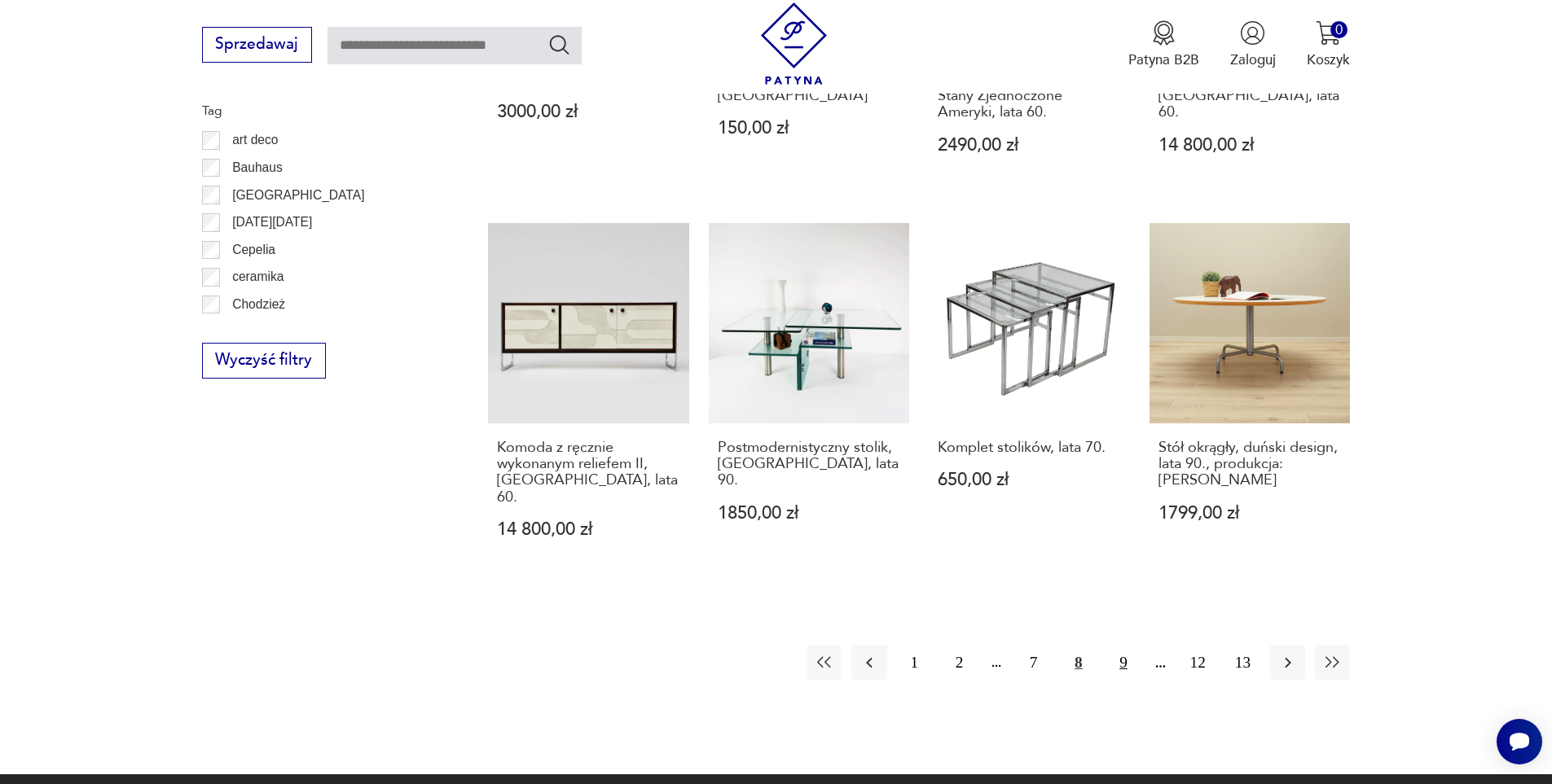
click at [1121, 645] on button "9" at bounding box center [1122, 662] width 35 height 35
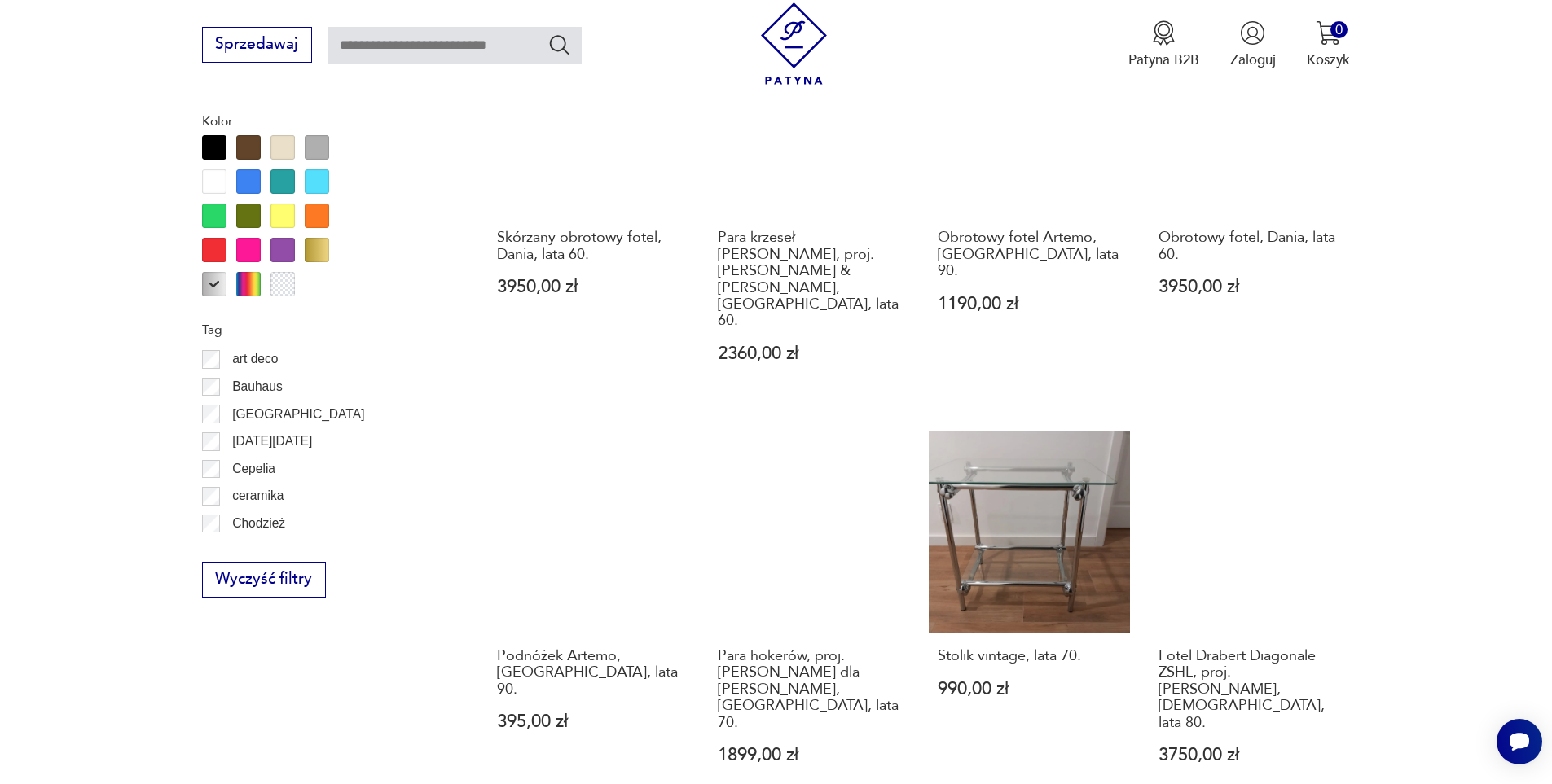
scroll to position [1682, 0]
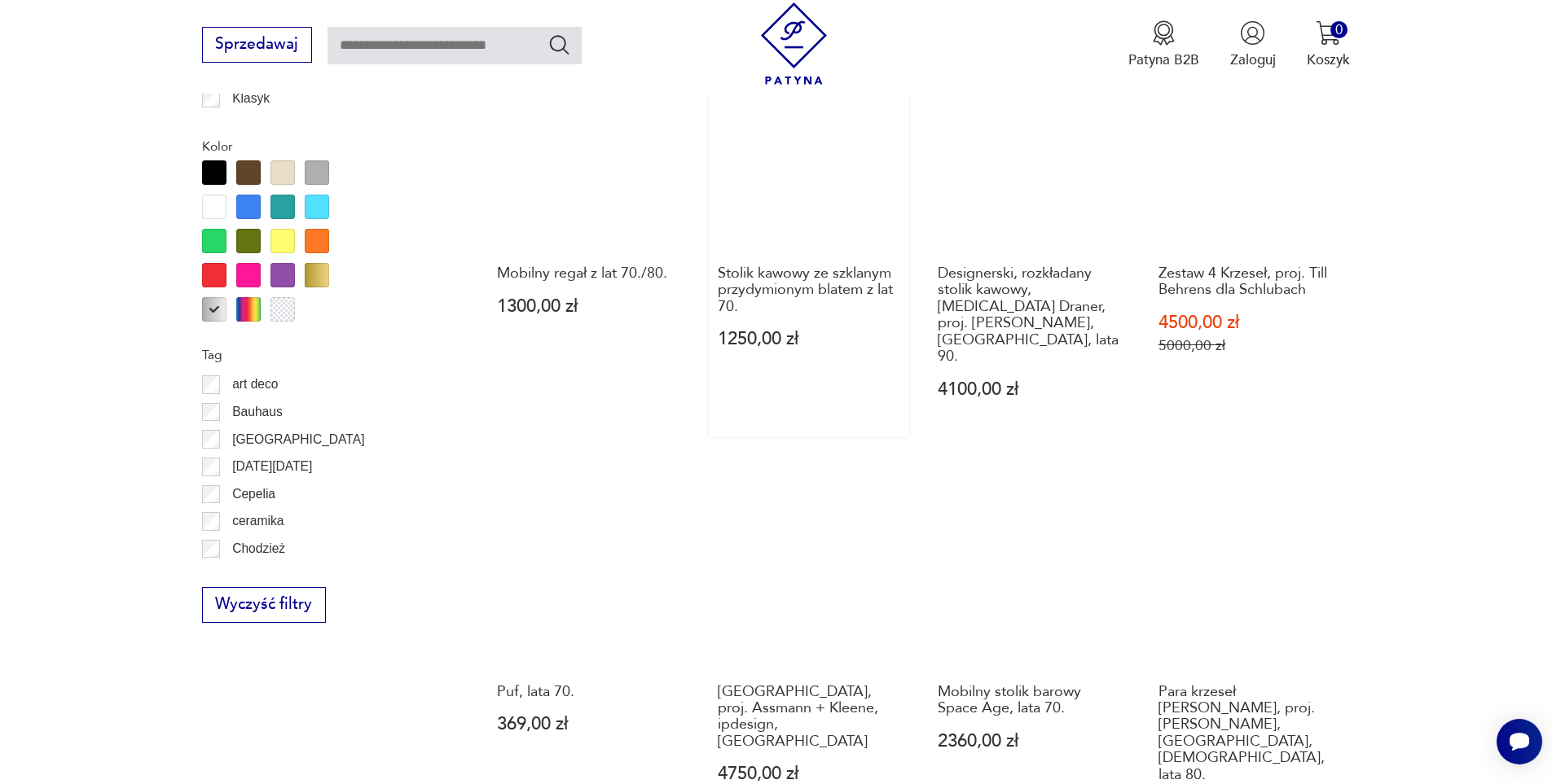
scroll to position [1926, 0]
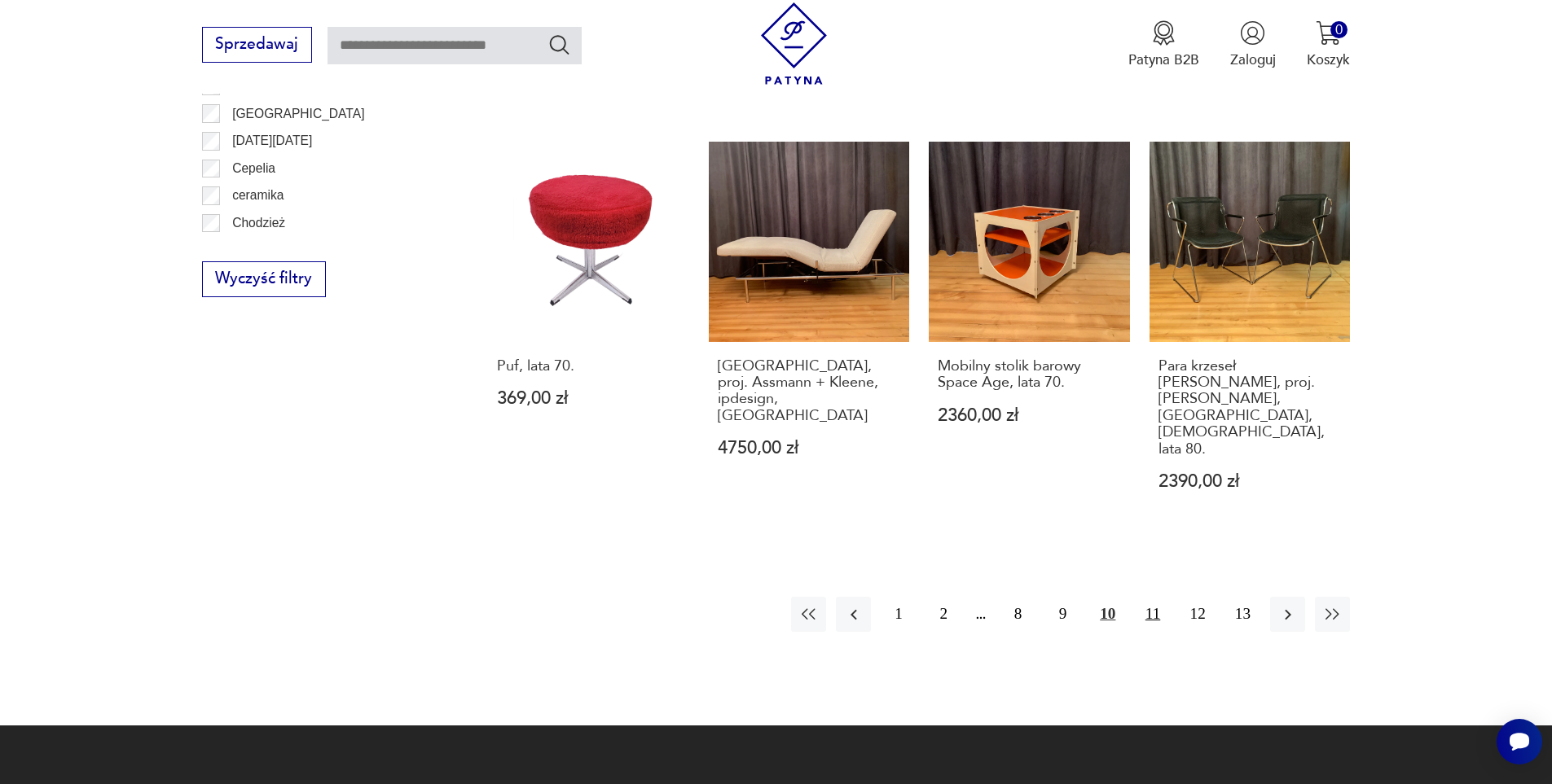
click at [1150, 597] on button "11" at bounding box center [1151, 613] width 35 height 35
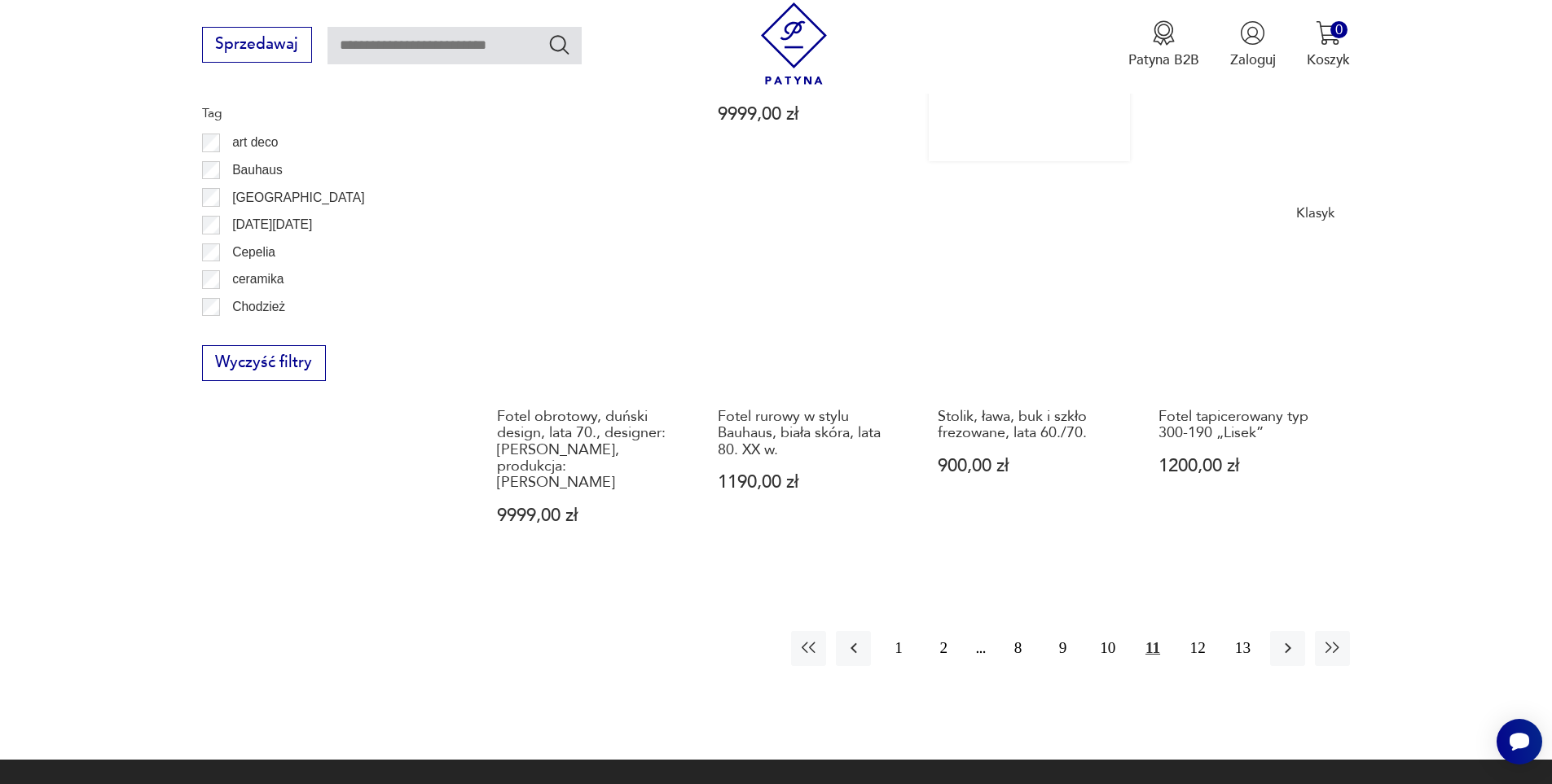
scroll to position [1845, 0]
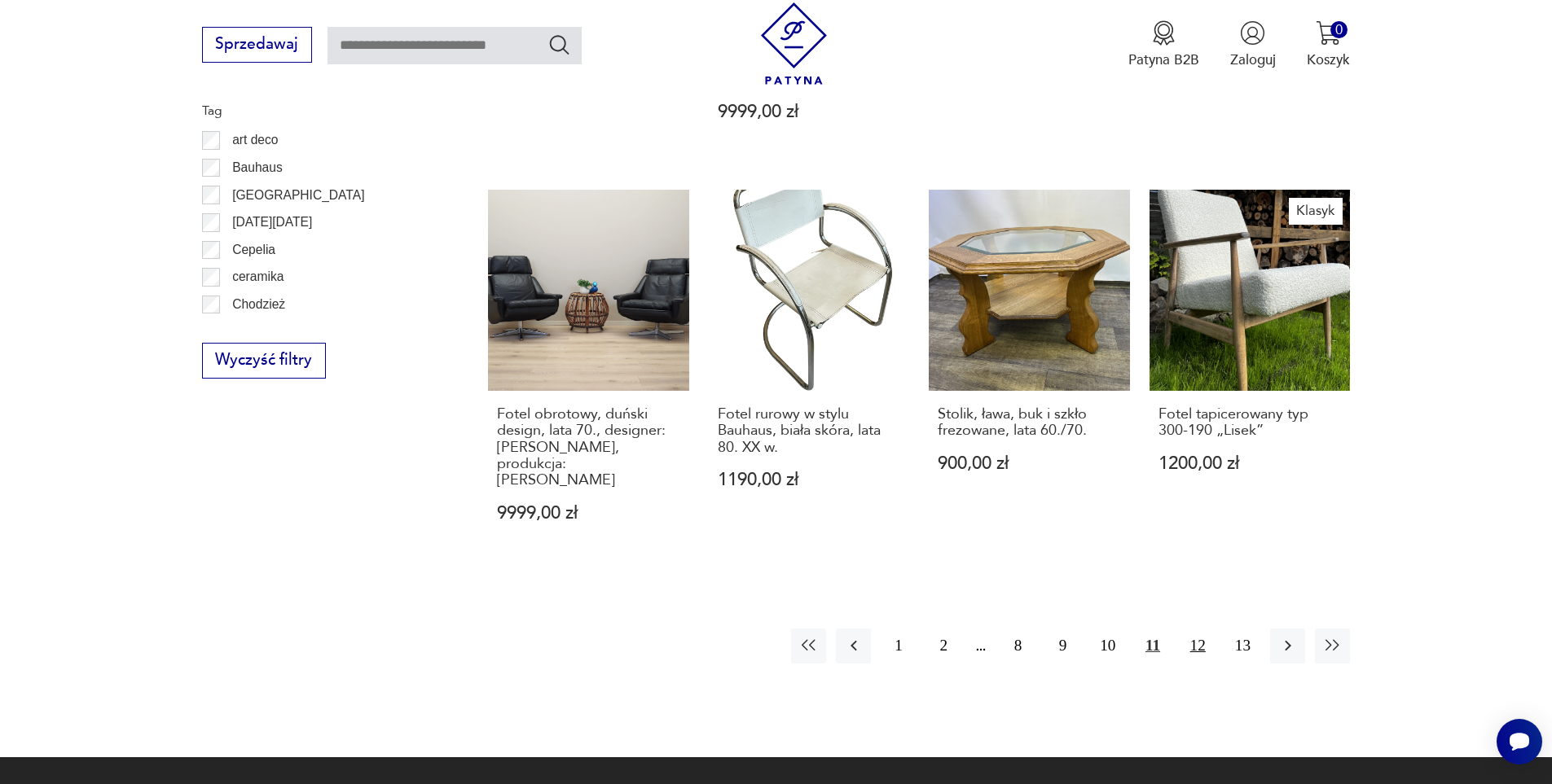
click at [1203, 628] on button "12" at bounding box center [1197, 645] width 35 height 35
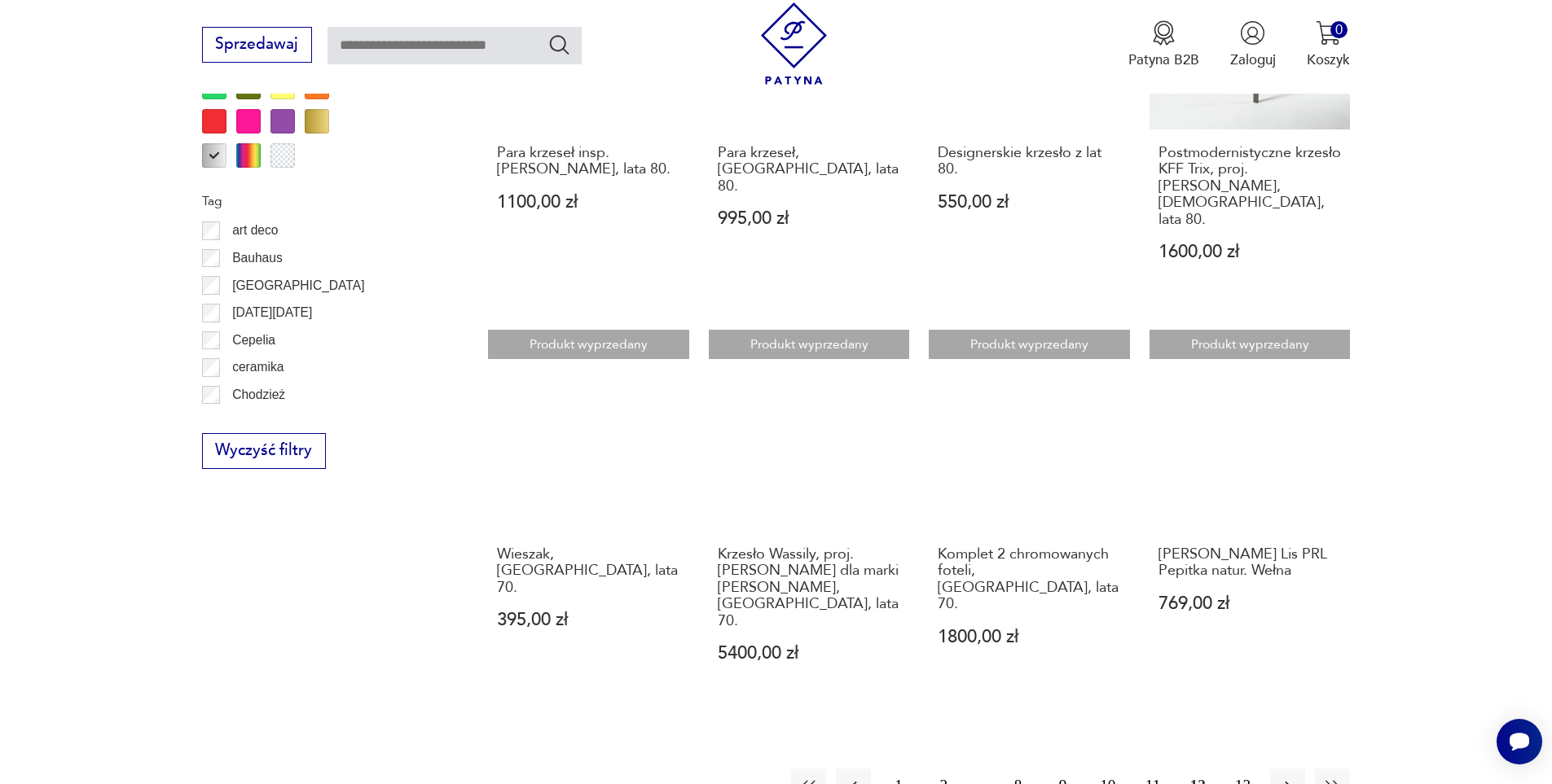
scroll to position [1763, 0]
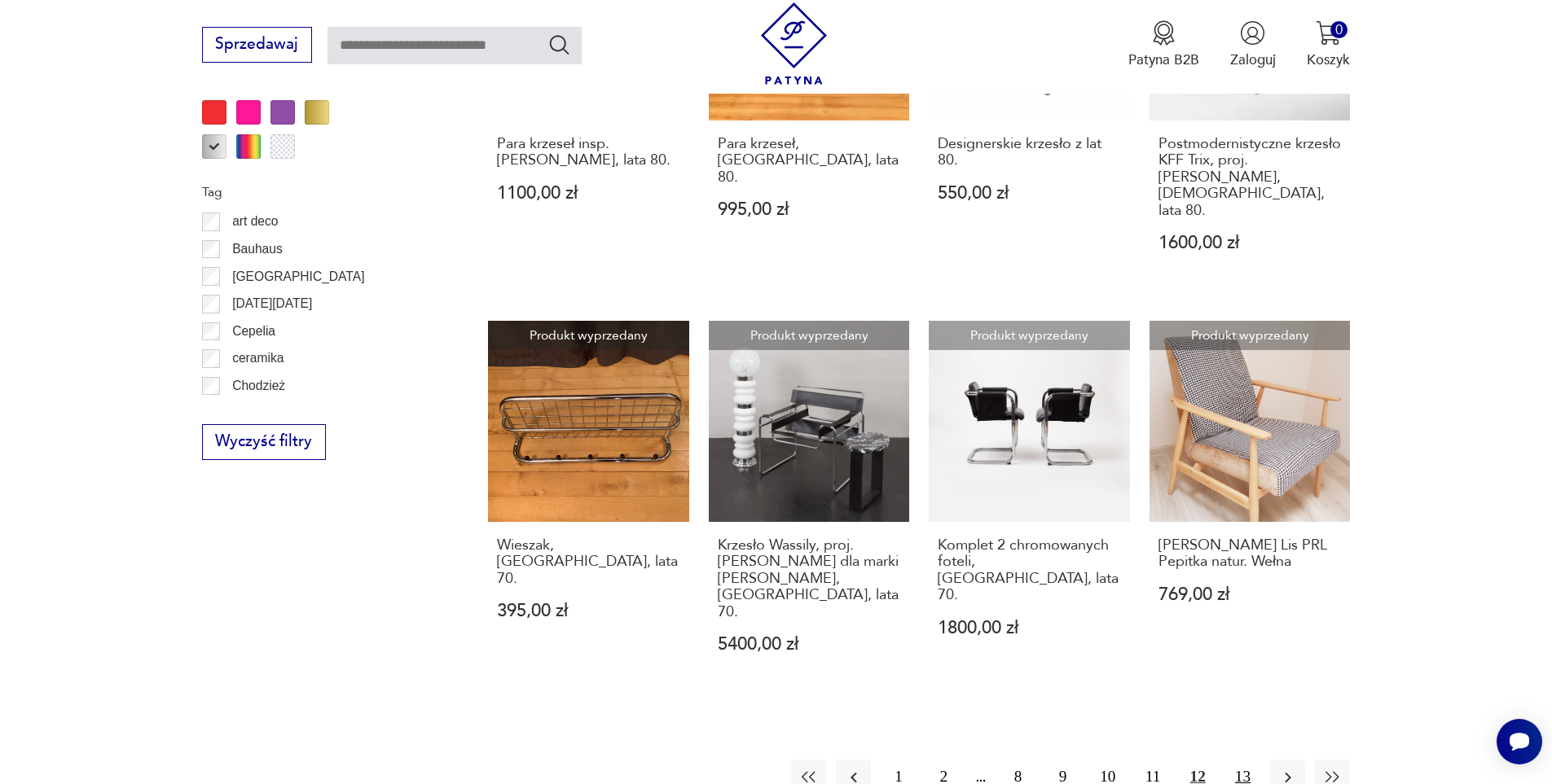
click at [1242, 759] on button "13" at bounding box center [1242, 776] width 35 height 35
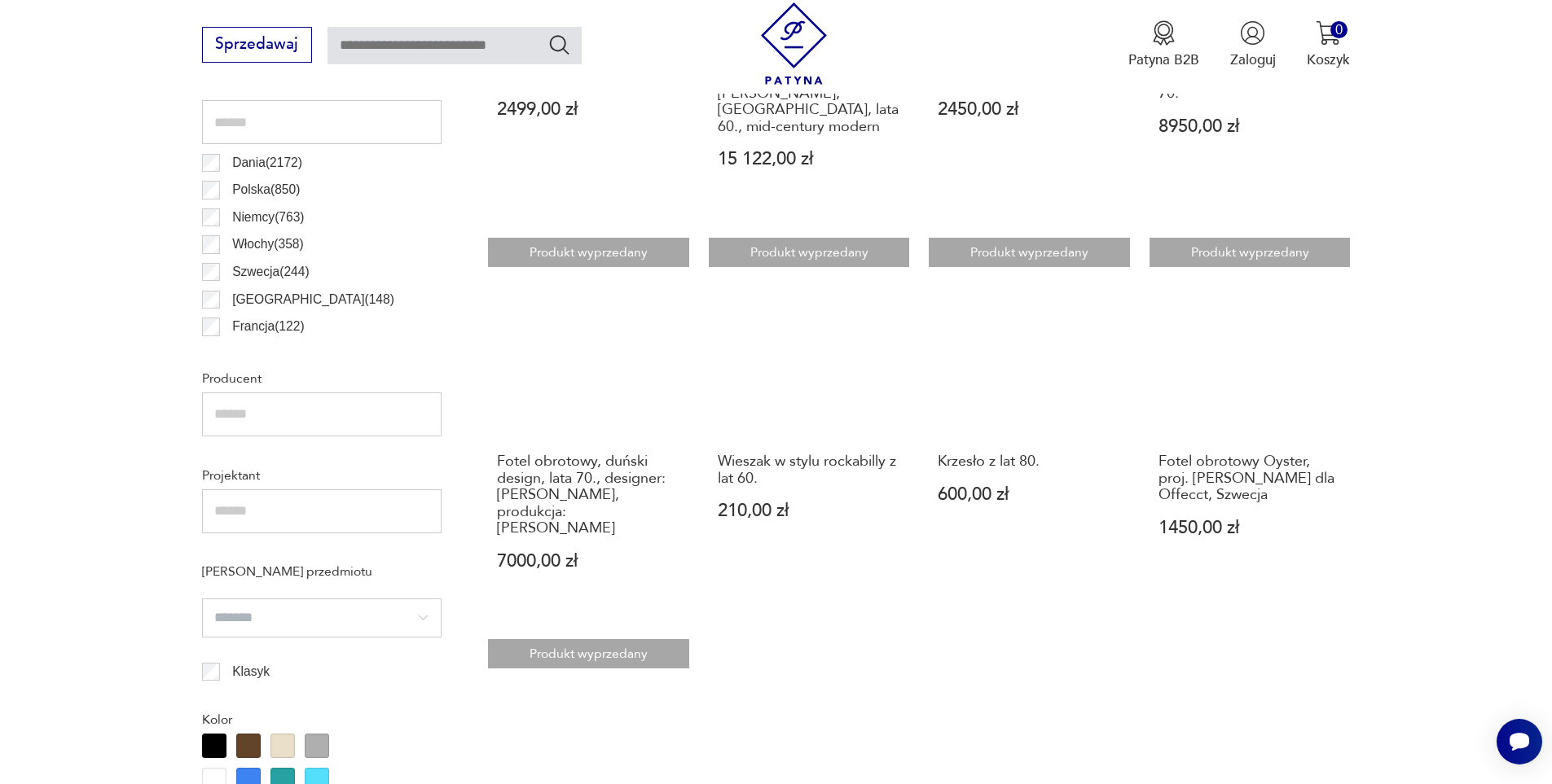
scroll to position [1031, 0]
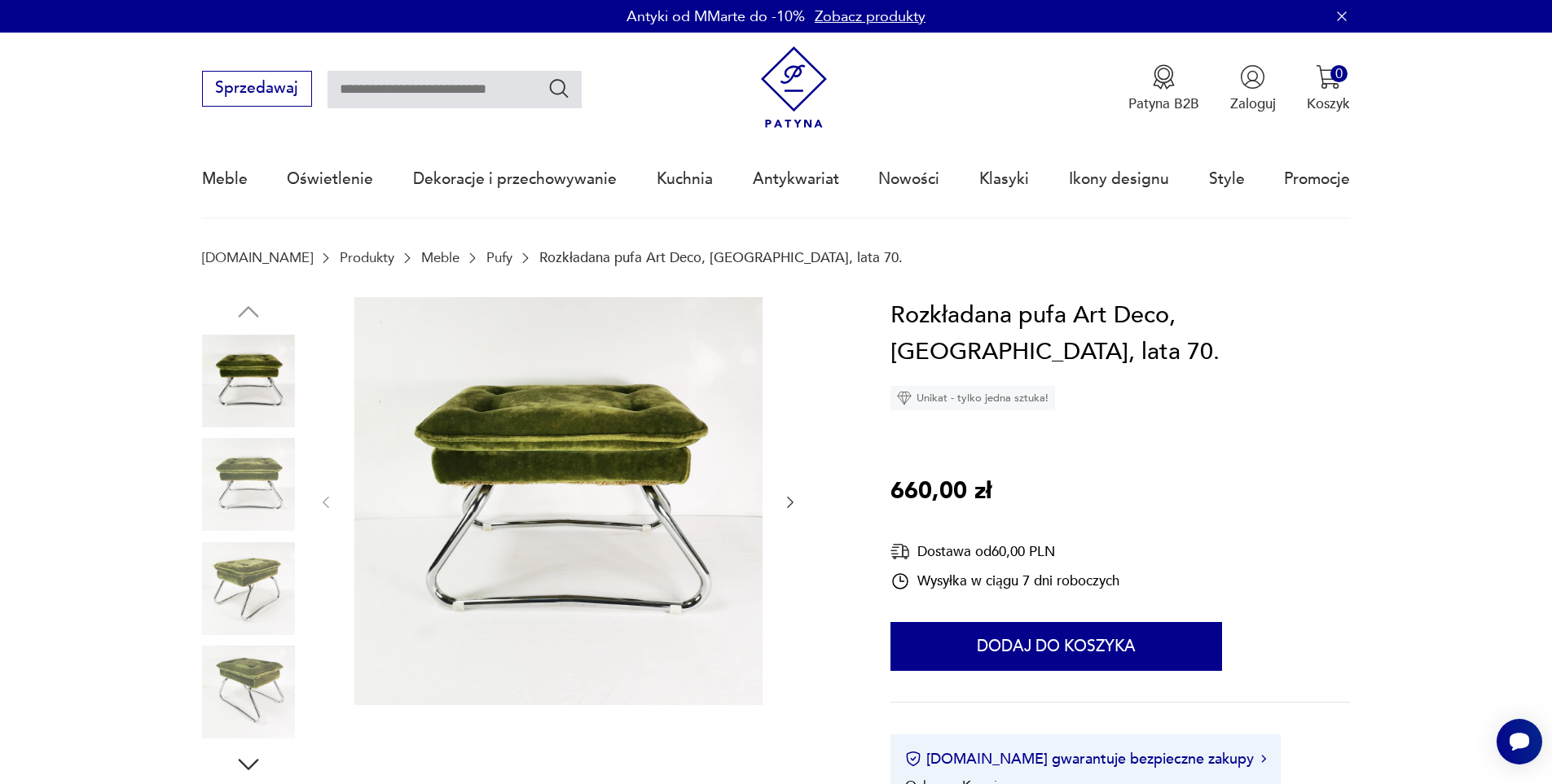
click at [245, 475] on img at bounding box center [249, 484] width 93 height 93
click at [246, 578] on img at bounding box center [249, 589] width 93 height 93
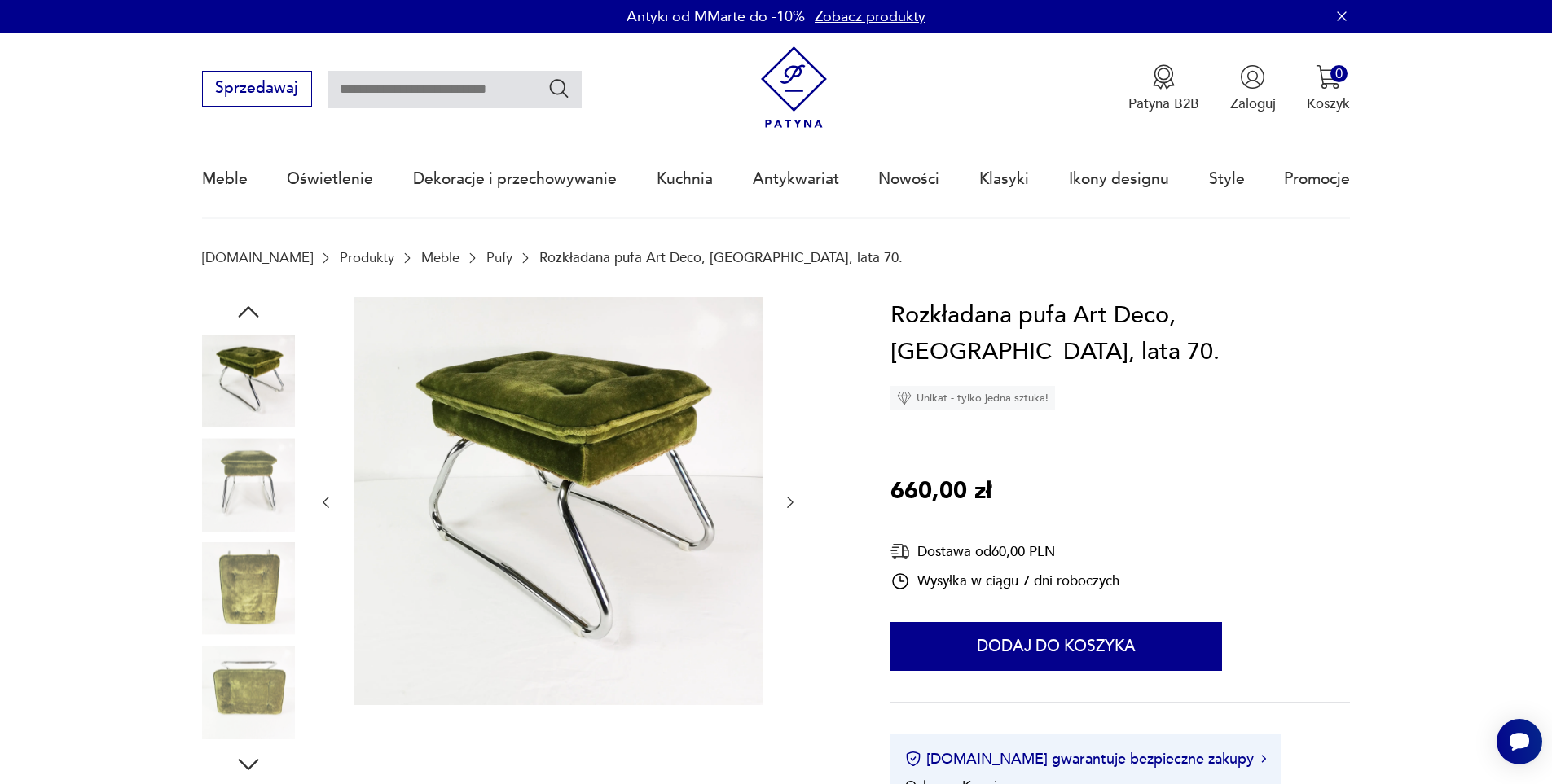
click at [246, 578] on img at bounding box center [249, 589] width 93 height 93
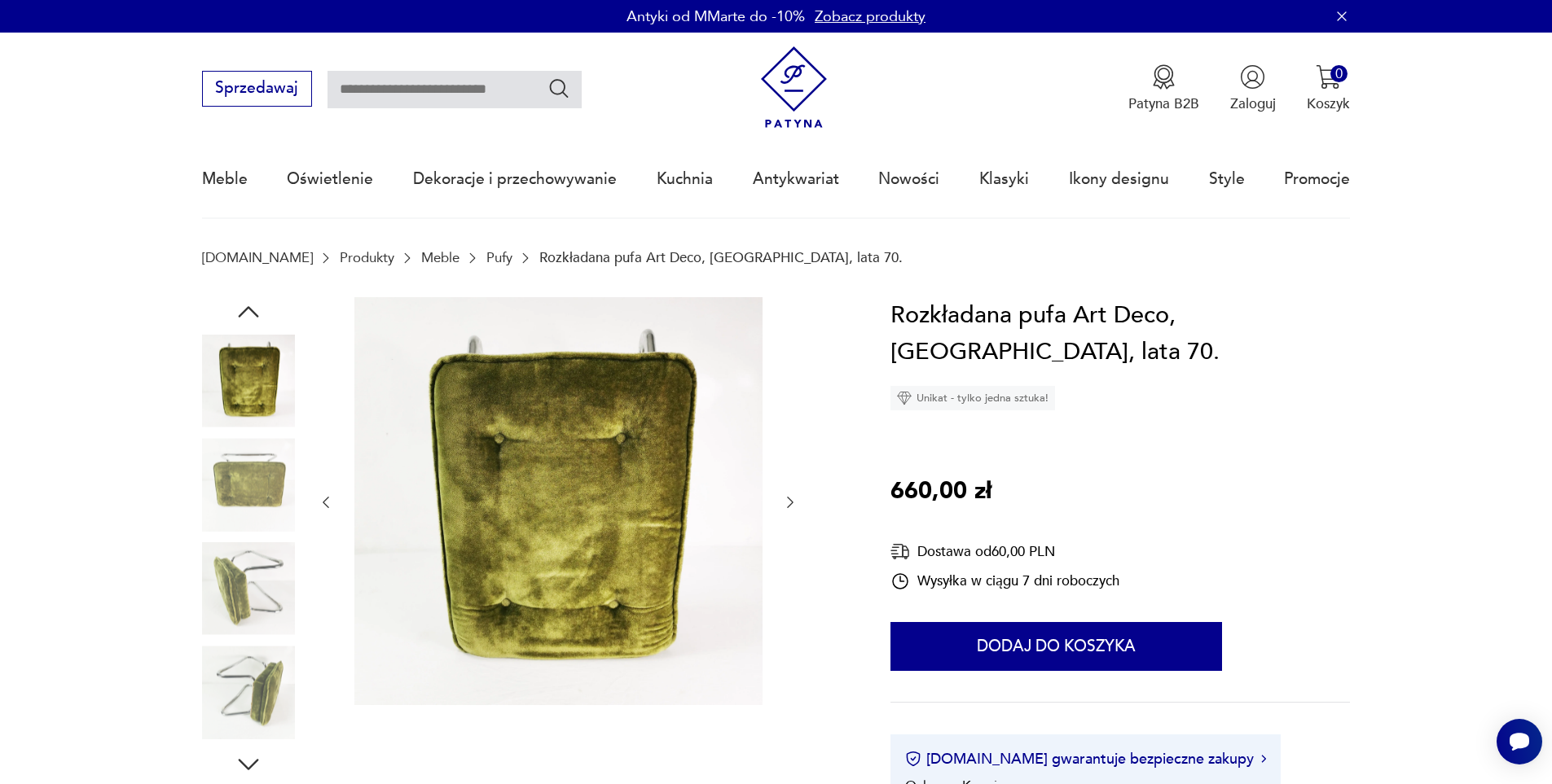
click at [246, 578] on img at bounding box center [249, 589] width 93 height 93
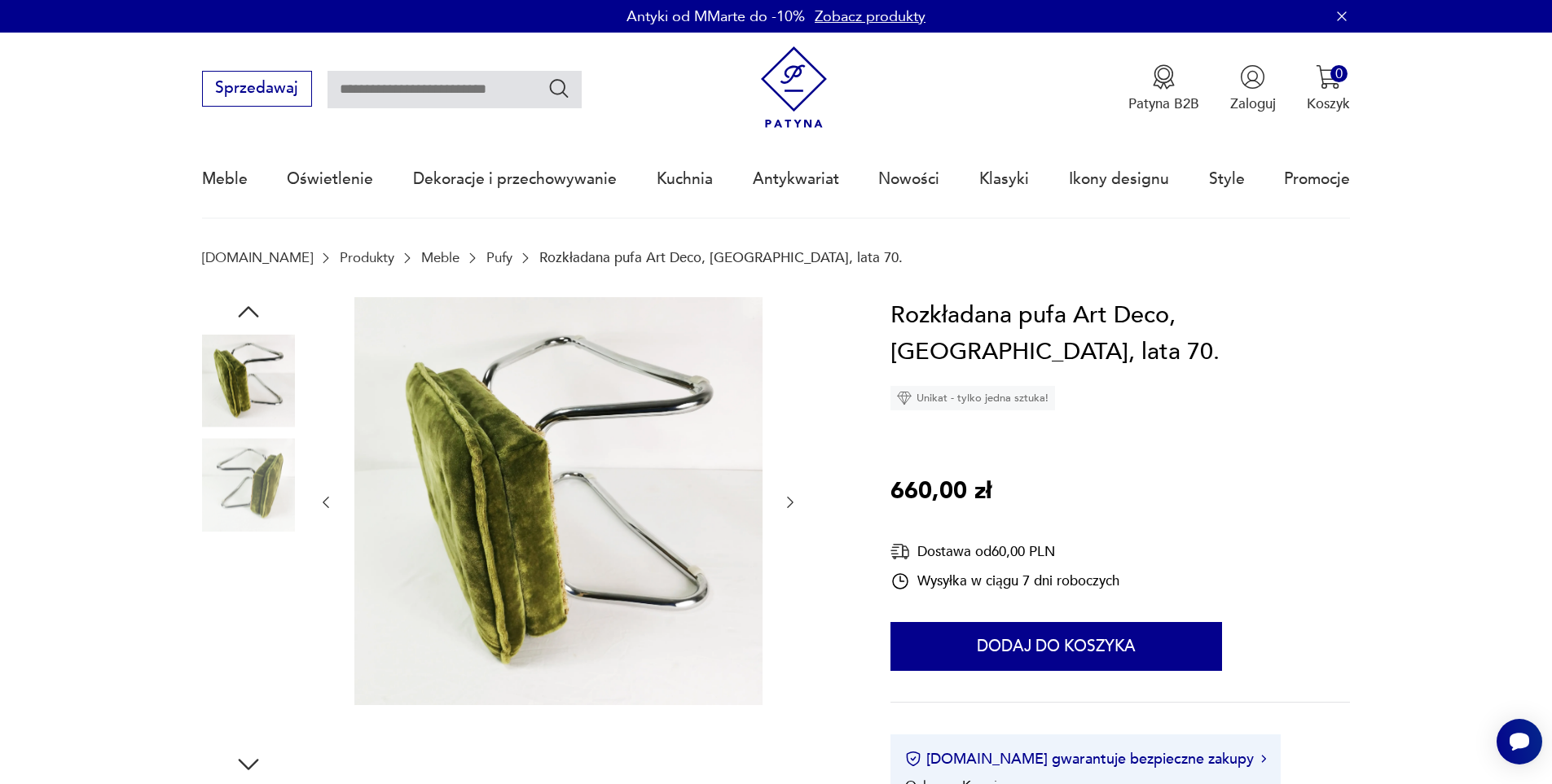
click at [246, 578] on img at bounding box center [249, 589] width 93 height 93
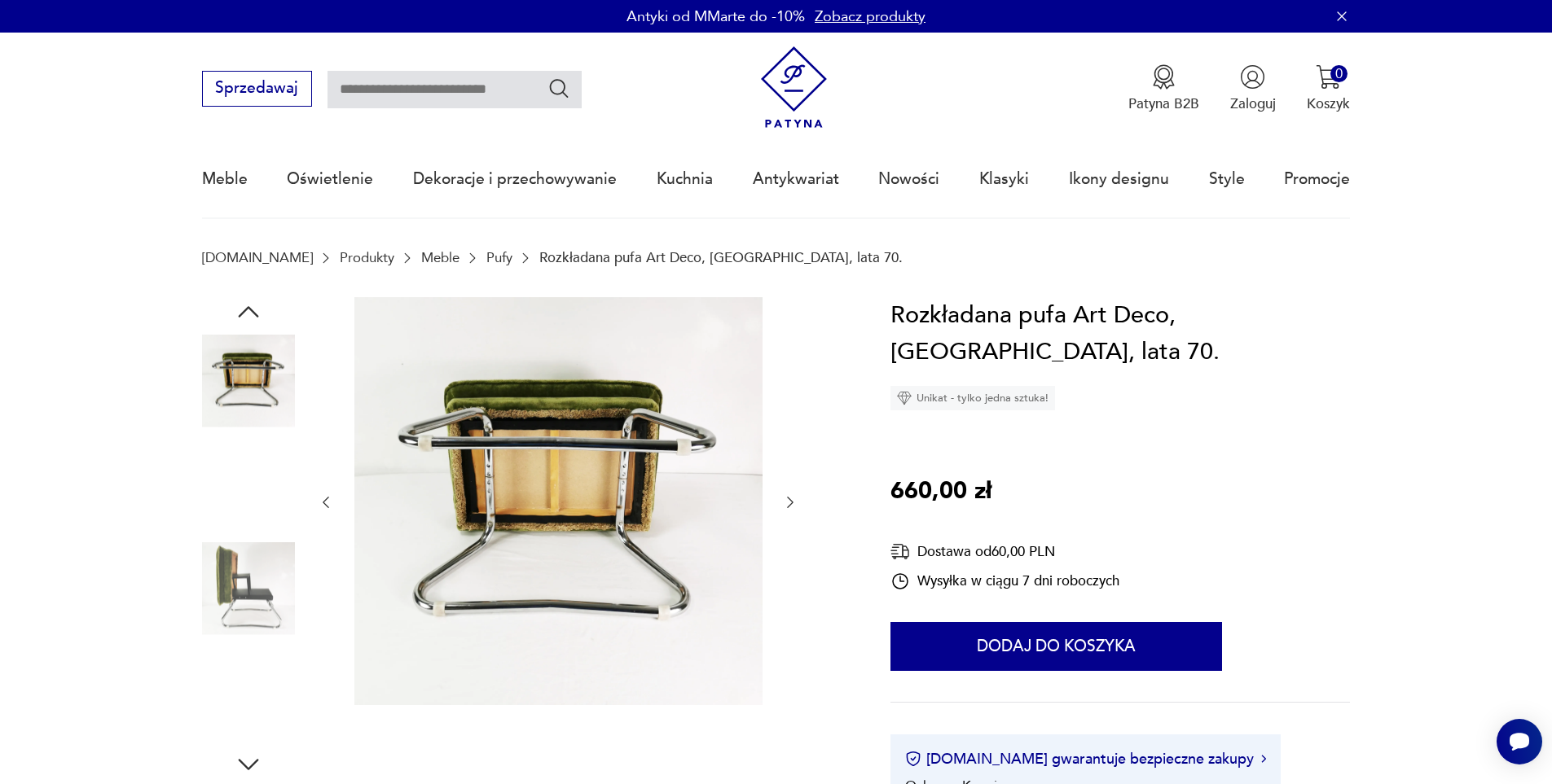
click at [246, 578] on img at bounding box center [249, 589] width 93 height 93
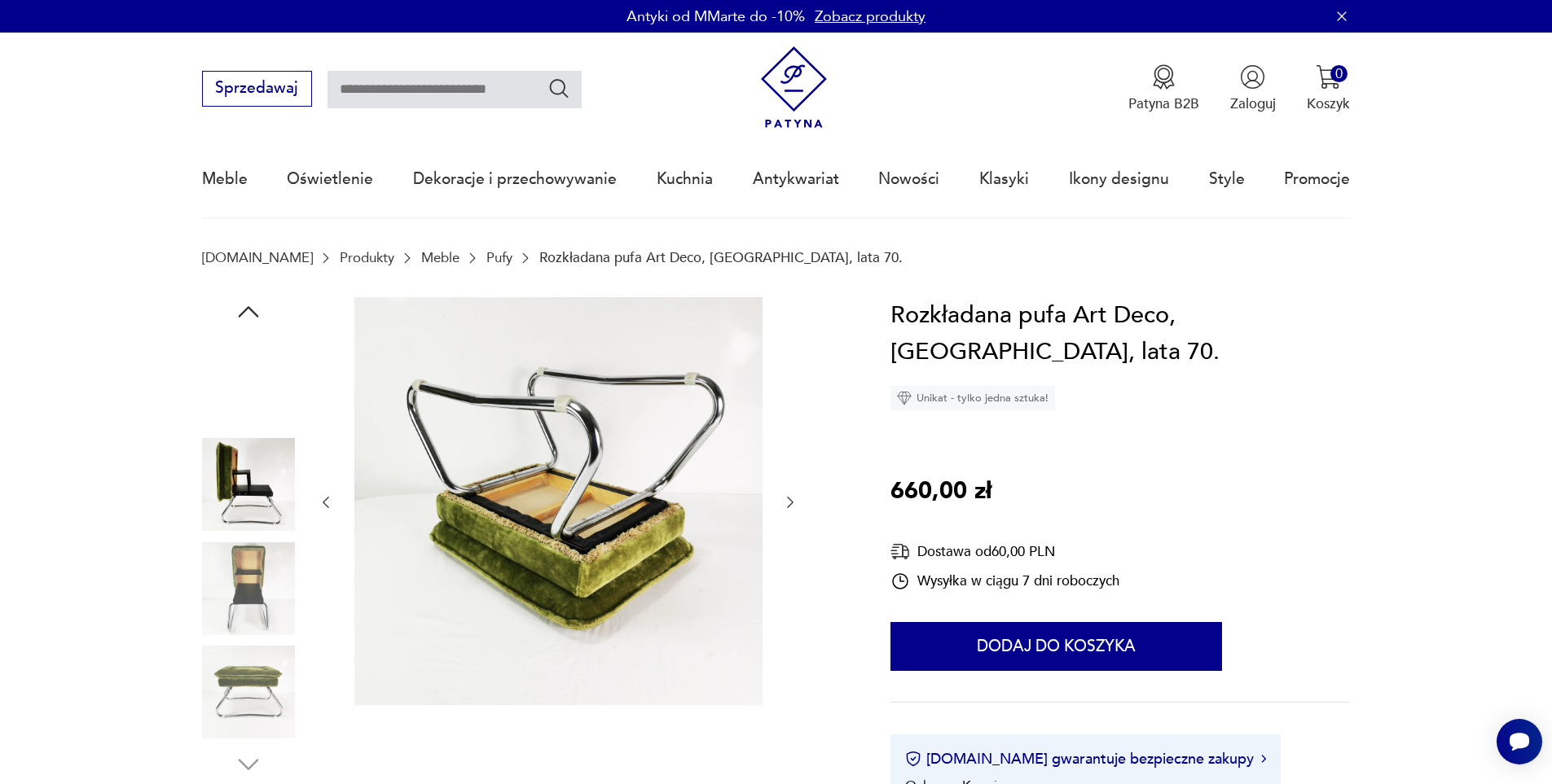
click at [246, 578] on img at bounding box center [249, 589] width 93 height 93
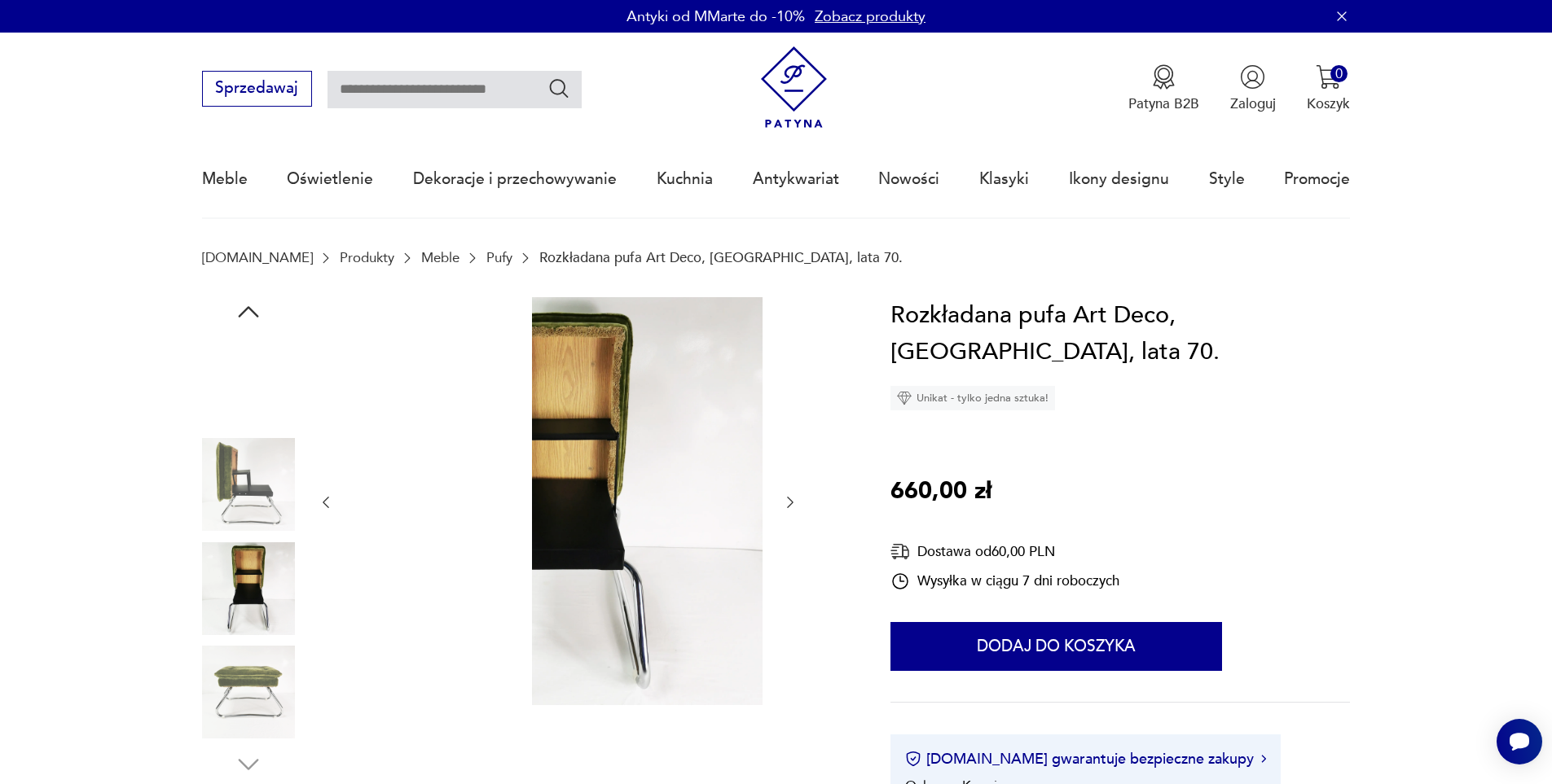
click at [246, 578] on img at bounding box center [249, 589] width 93 height 93
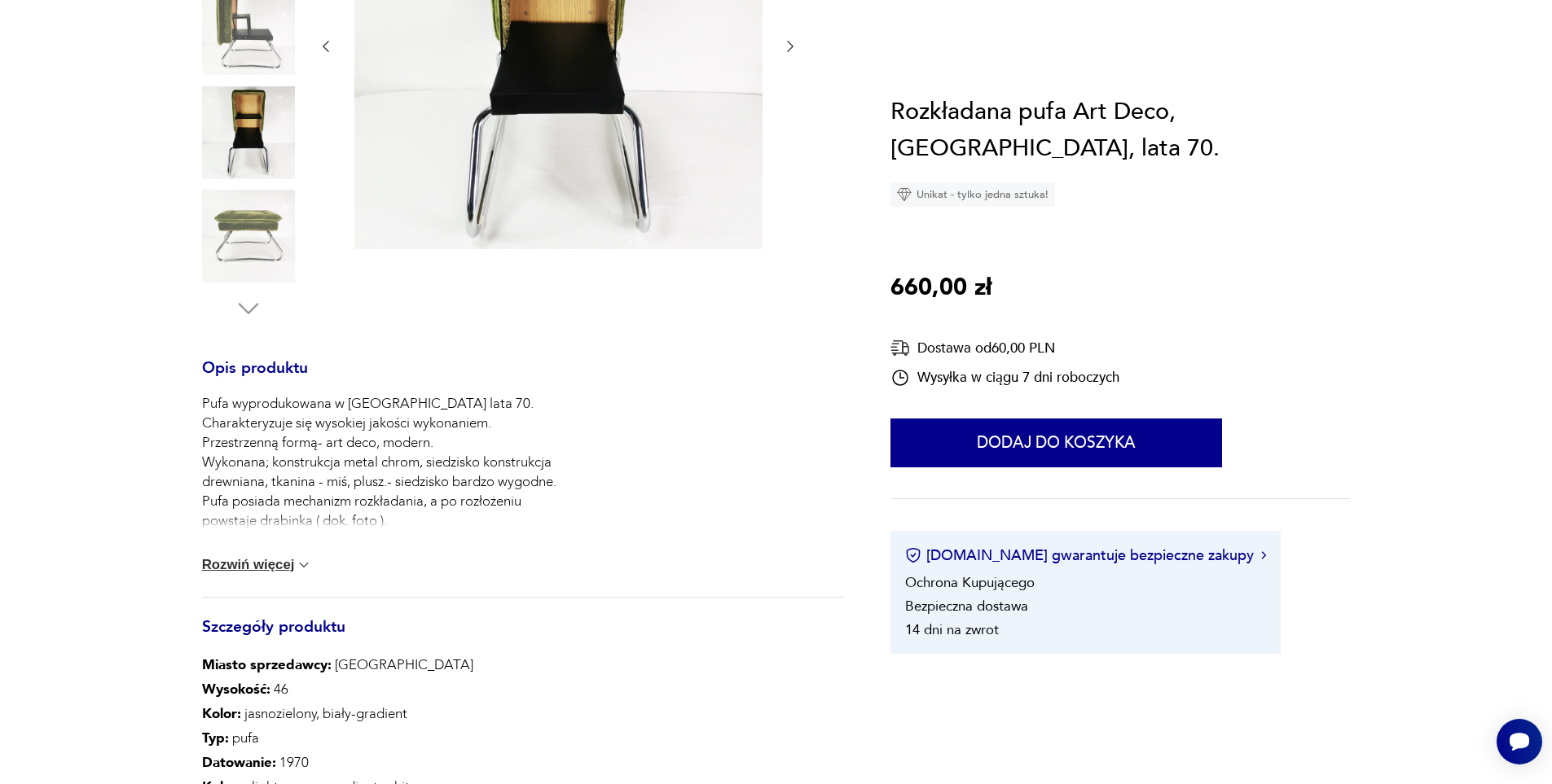
scroll to position [488, 0]
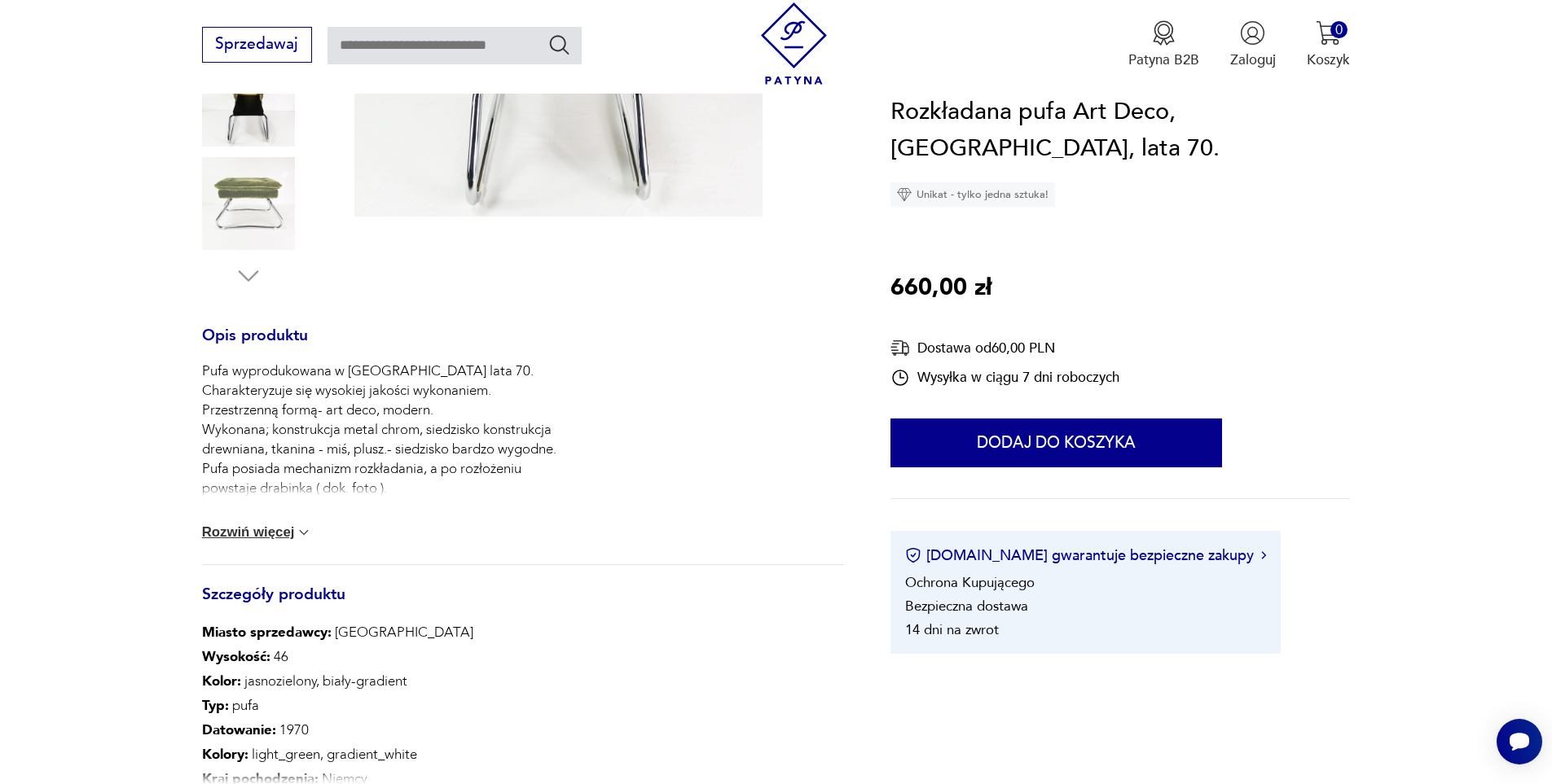
click at [251, 535] on button "Rozwiń więcej" at bounding box center [258, 533] width 111 height 17
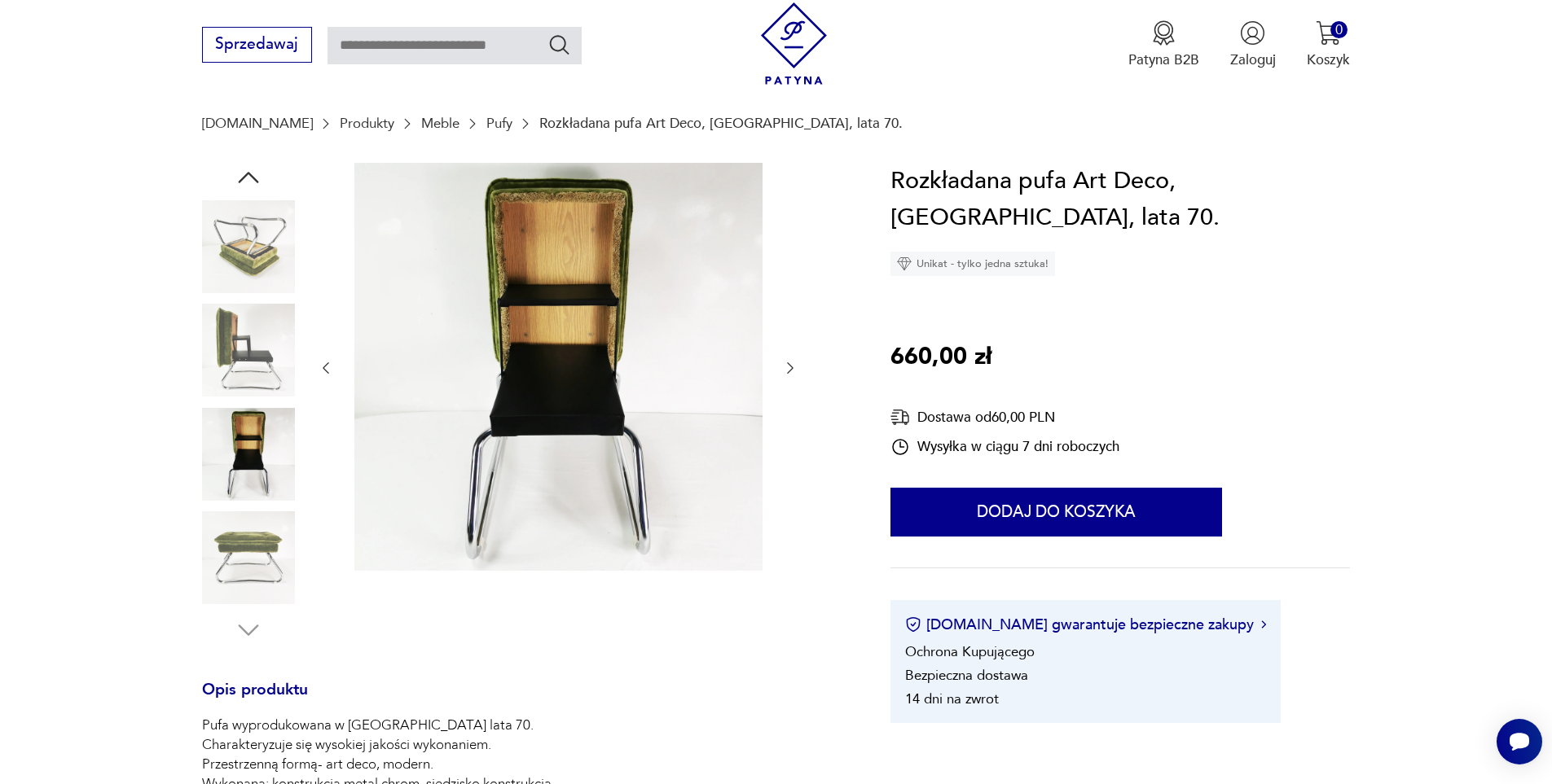
scroll to position [163, 0]
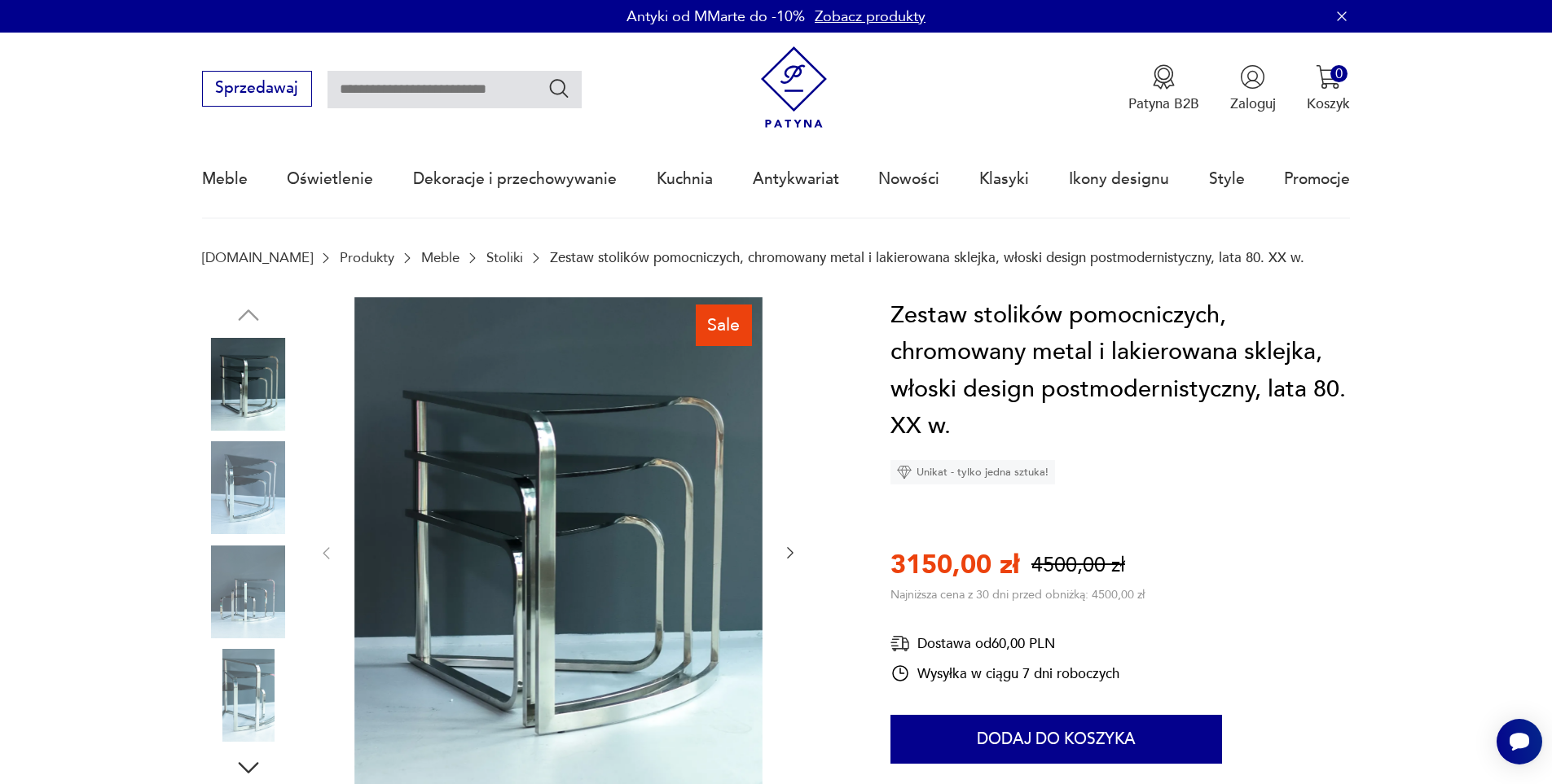
click at [254, 469] on img at bounding box center [249, 487] width 93 height 93
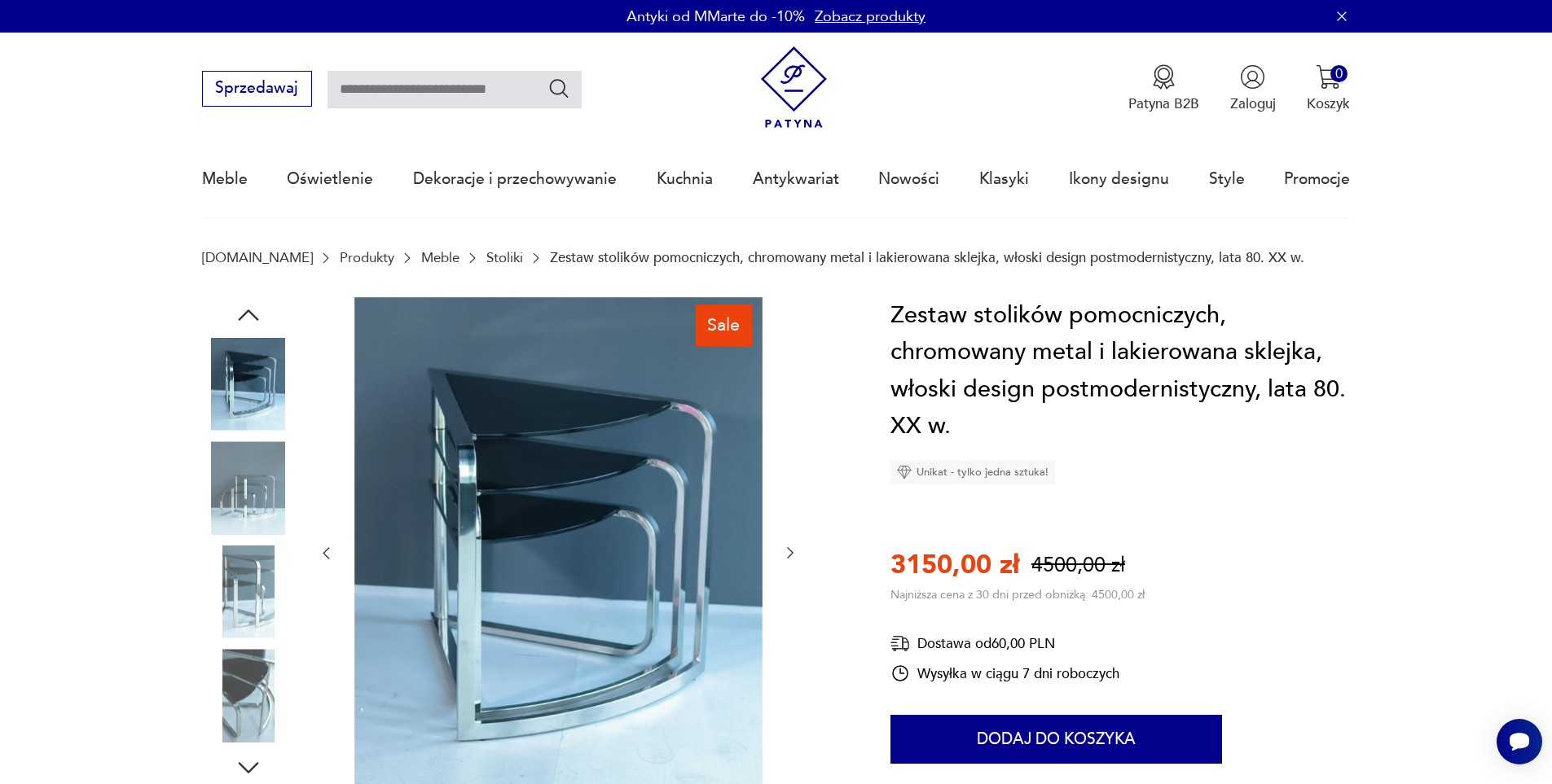
click at [254, 469] on img at bounding box center [249, 487] width 93 height 93
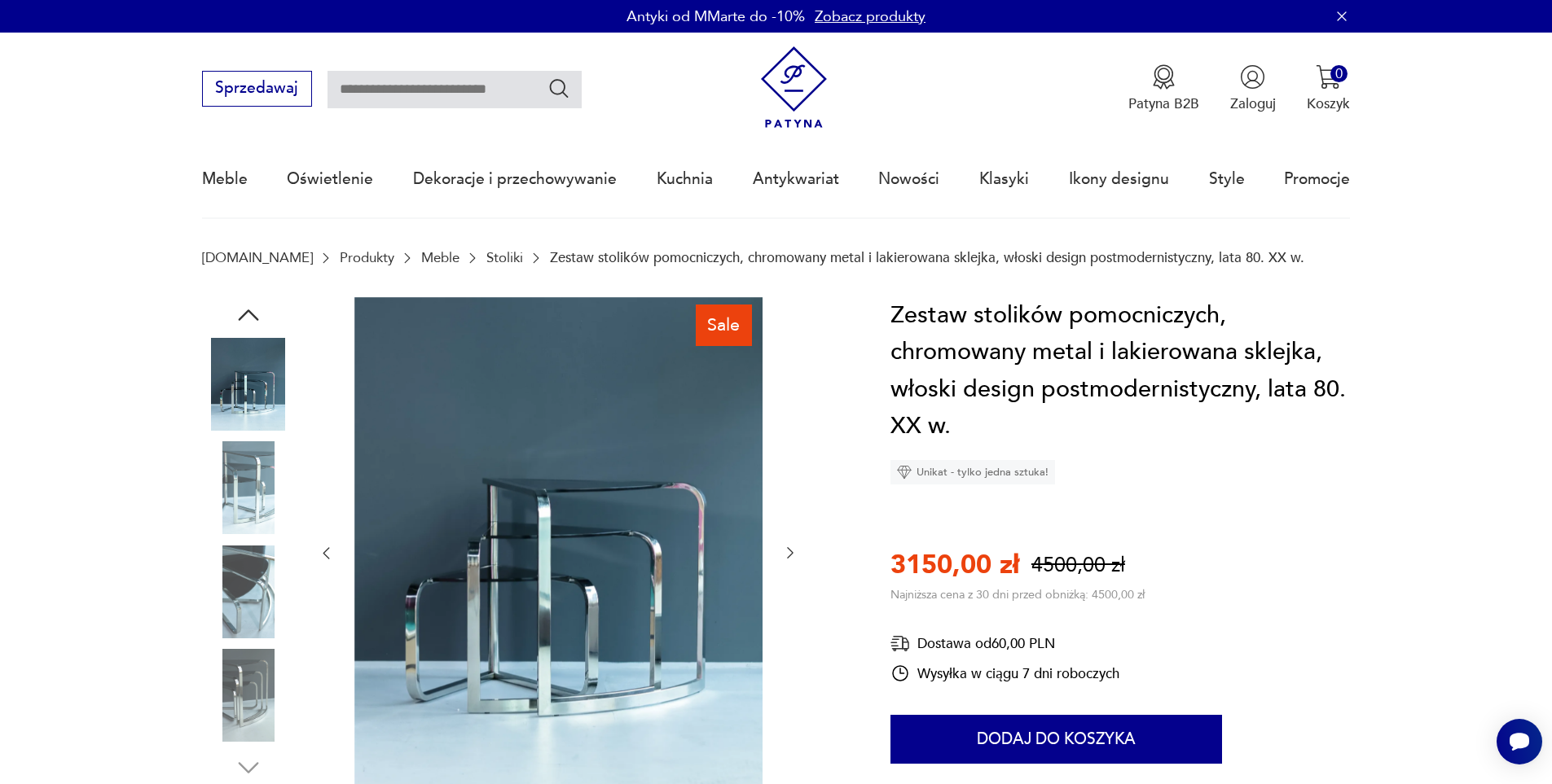
click at [254, 469] on img at bounding box center [249, 487] width 93 height 93
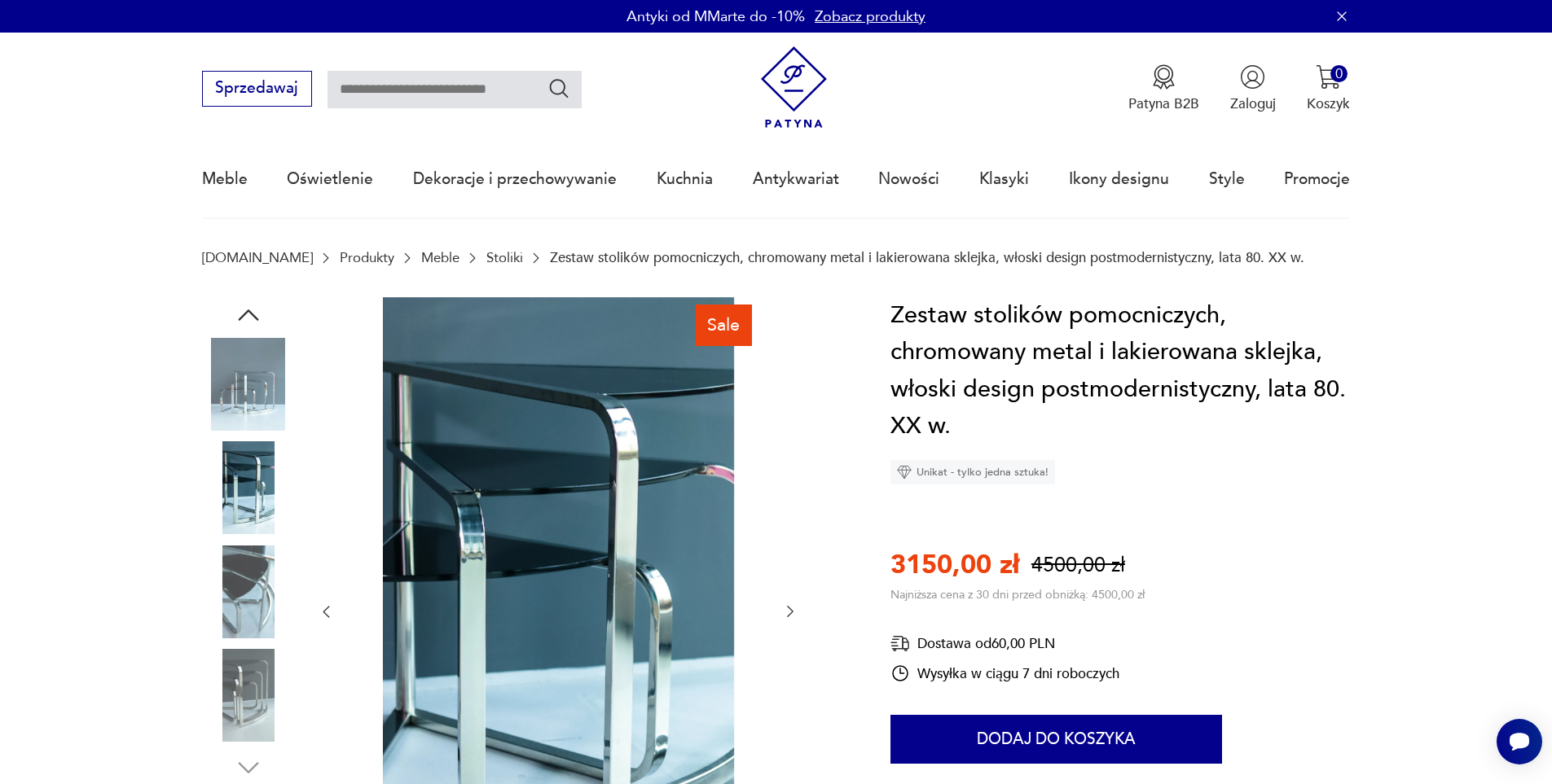
click at [254, 469] on img at bounding box center [249, 487] width 93 height 93
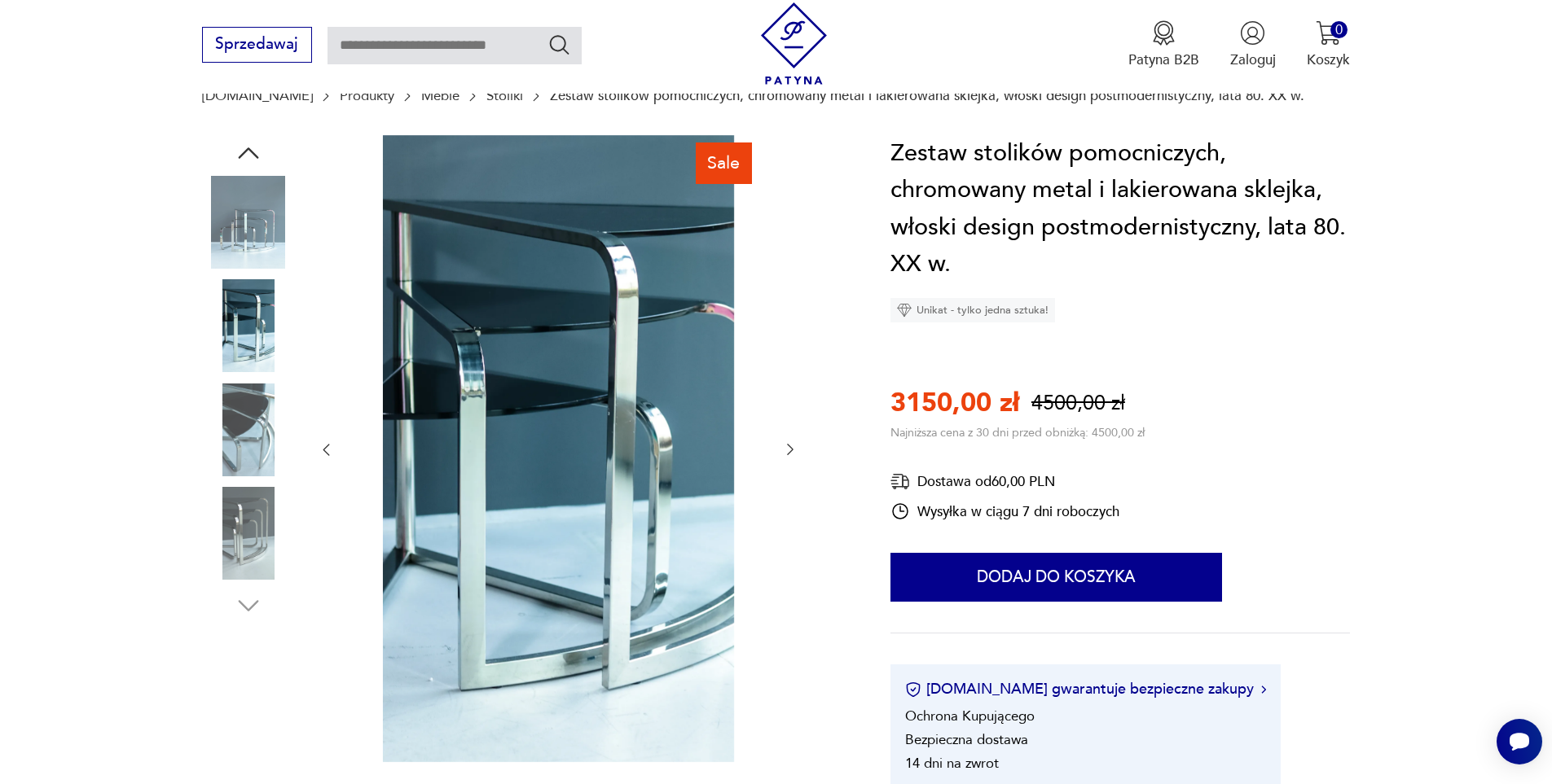
scroll to position [163, 0]
click at [246, 534] on img at bounding box center [249, 533] width 93 height 93
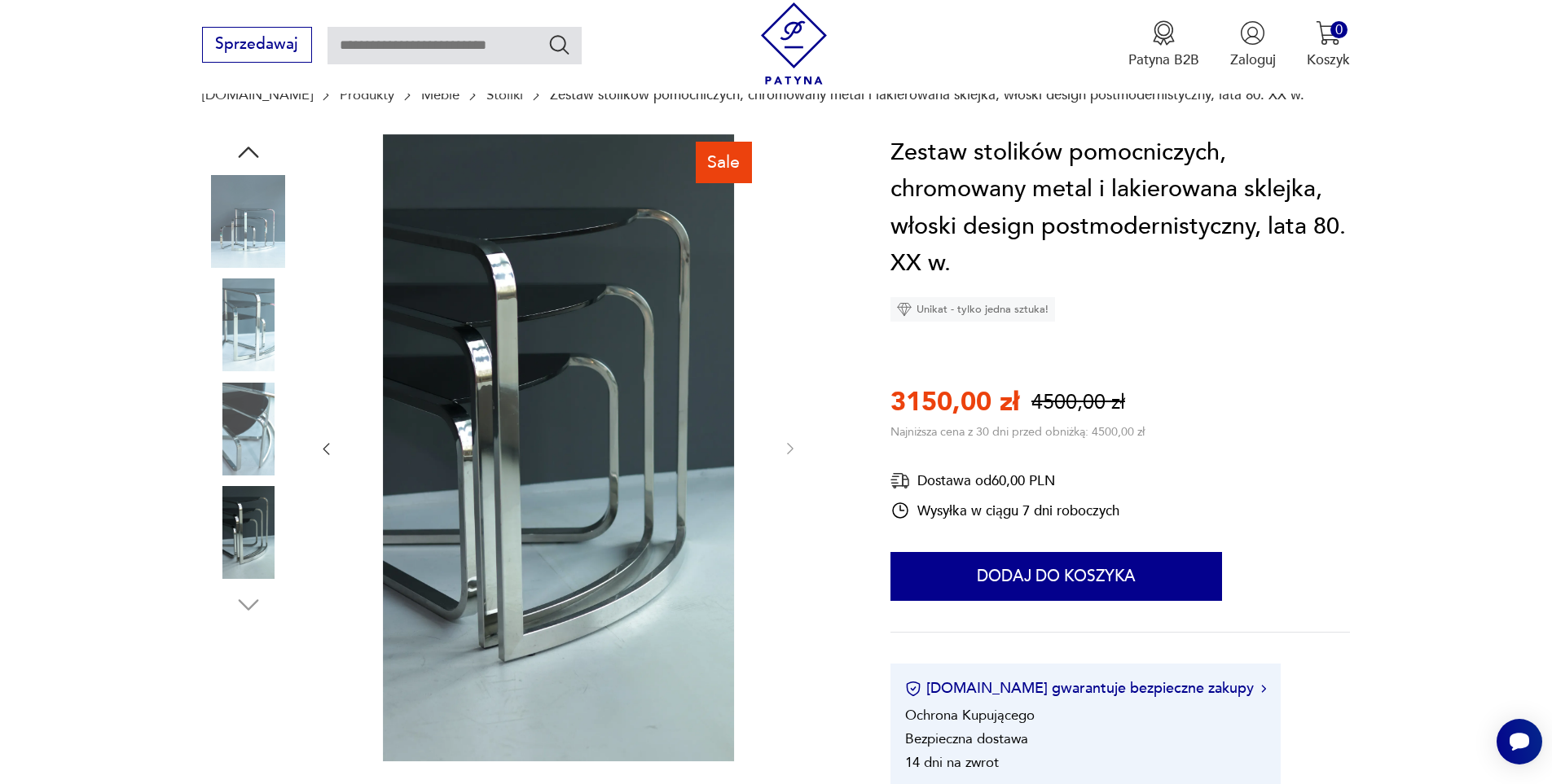
click at [256, 521] on img at bounding box center [249, 533] width 93 height 93
click at [254, 444] on img at bounding box center [249, 429] width 93 height 93
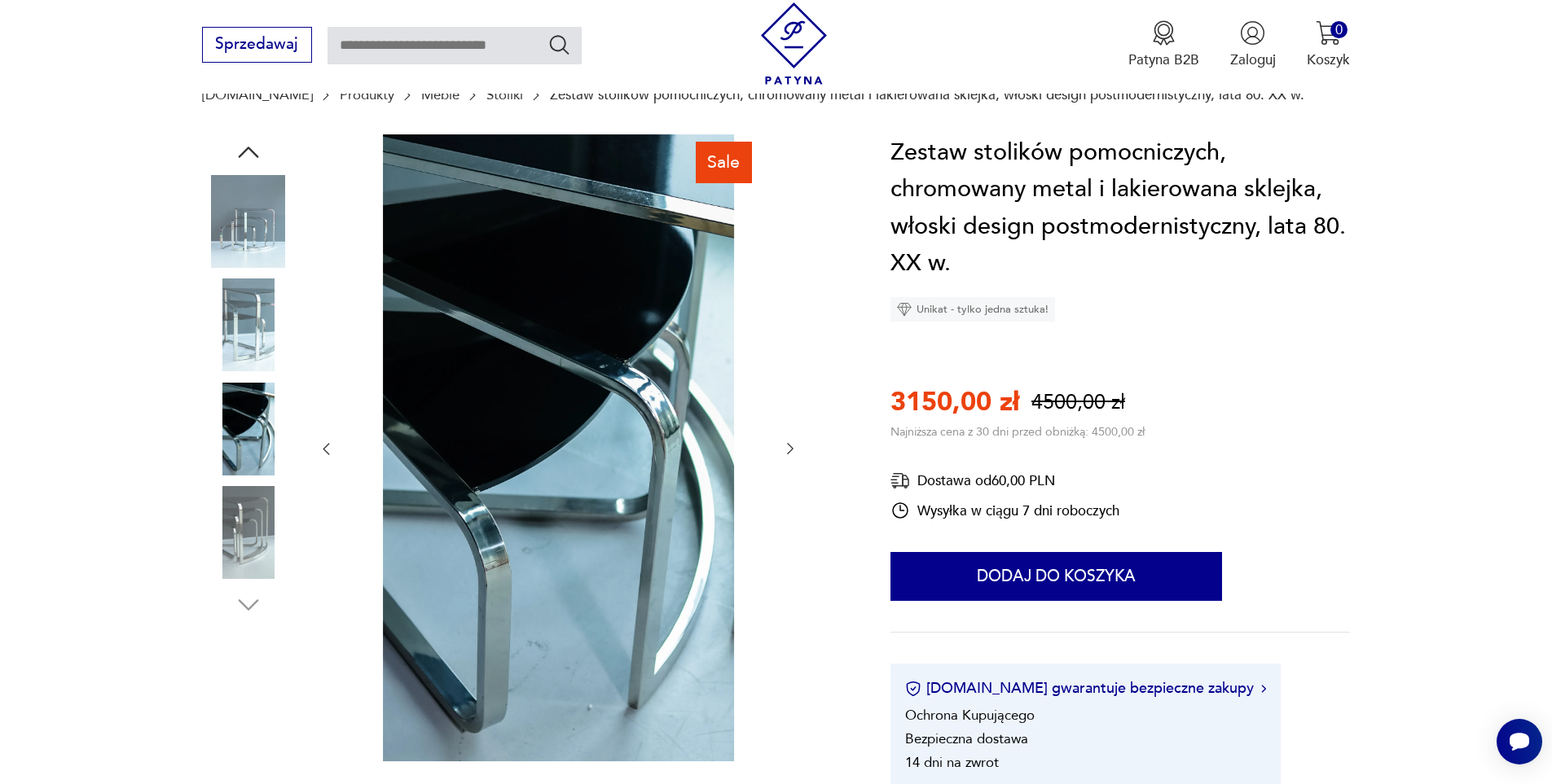
click at [257, 346] on img at bounding box center [249, 324] width 93 height 93
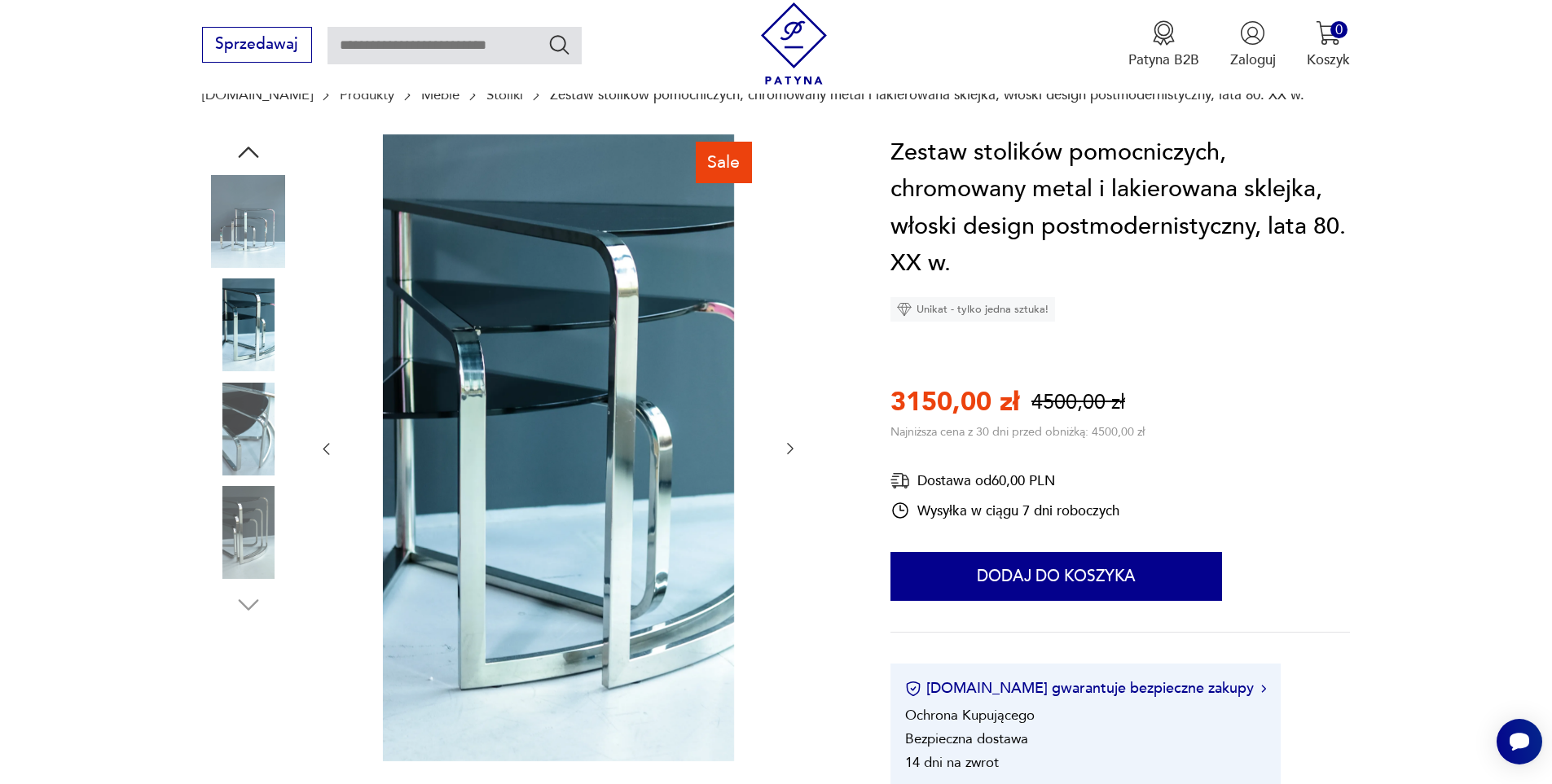
click at [261, 231] on img at bounding box center [249, 221] width 93 height 93
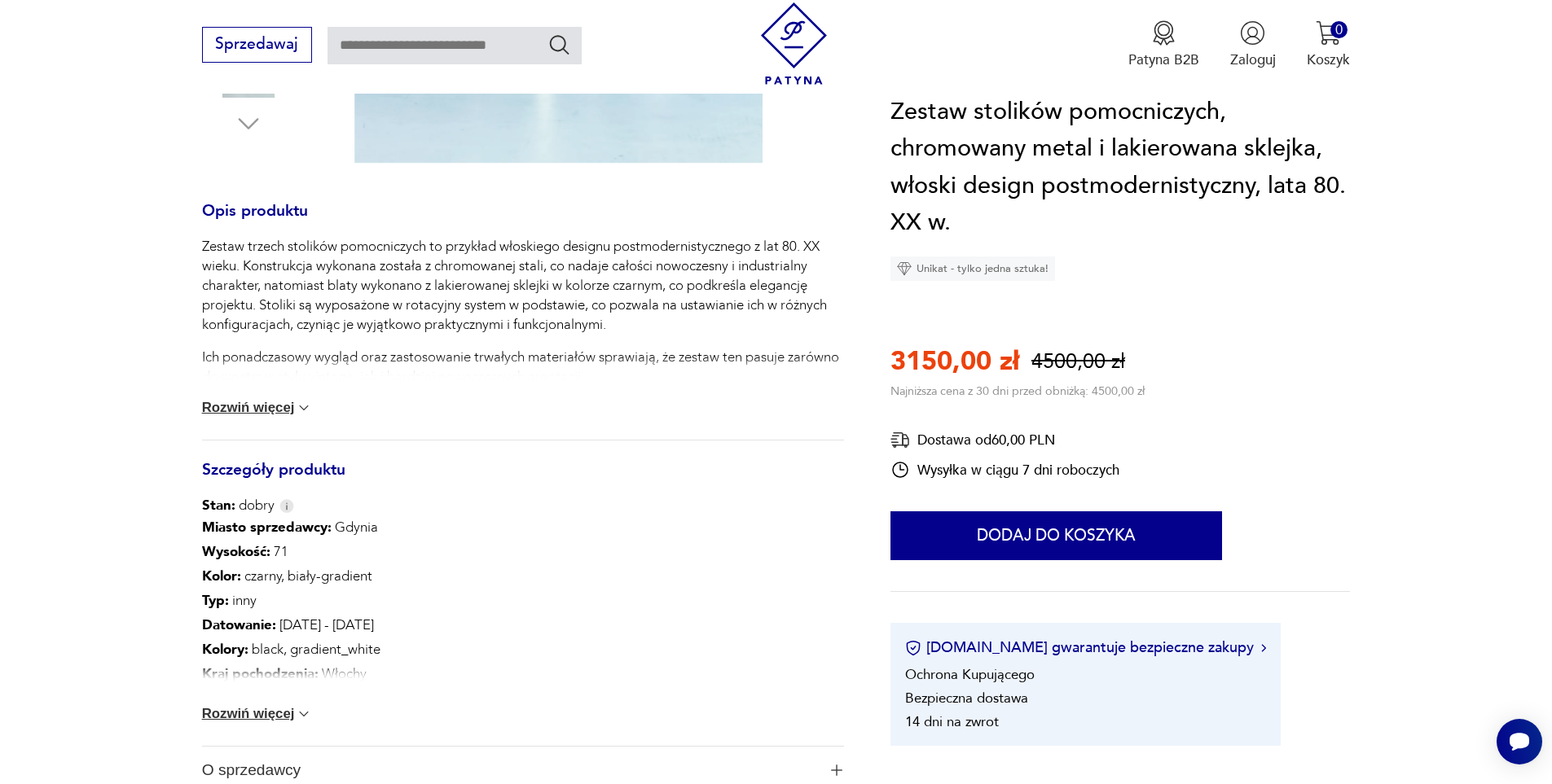
scroll to position [733, 0]
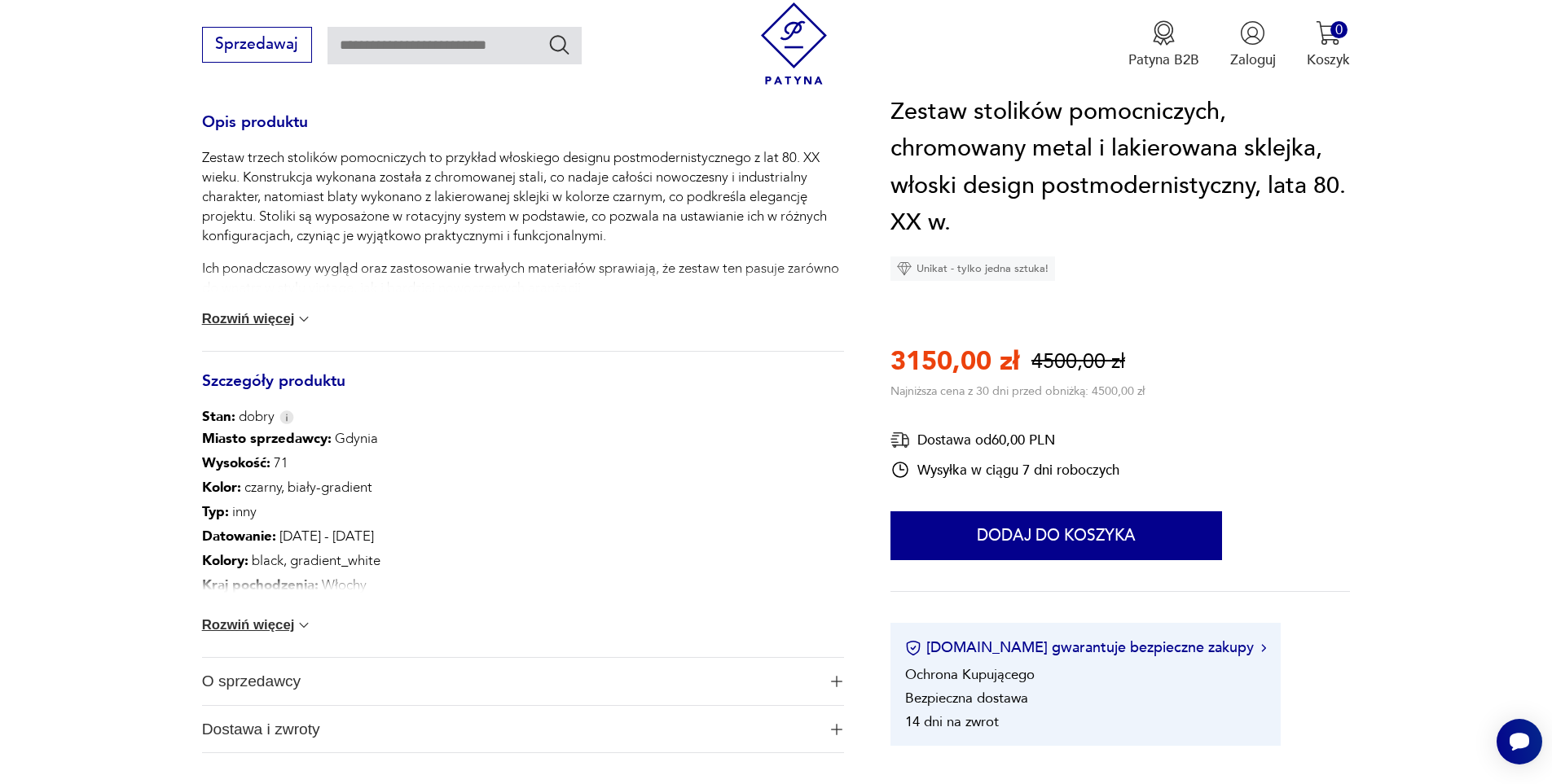
click at [267, 628] on button "Rozwiń więcej" at bounding box center [258, 625] width 111 height 17
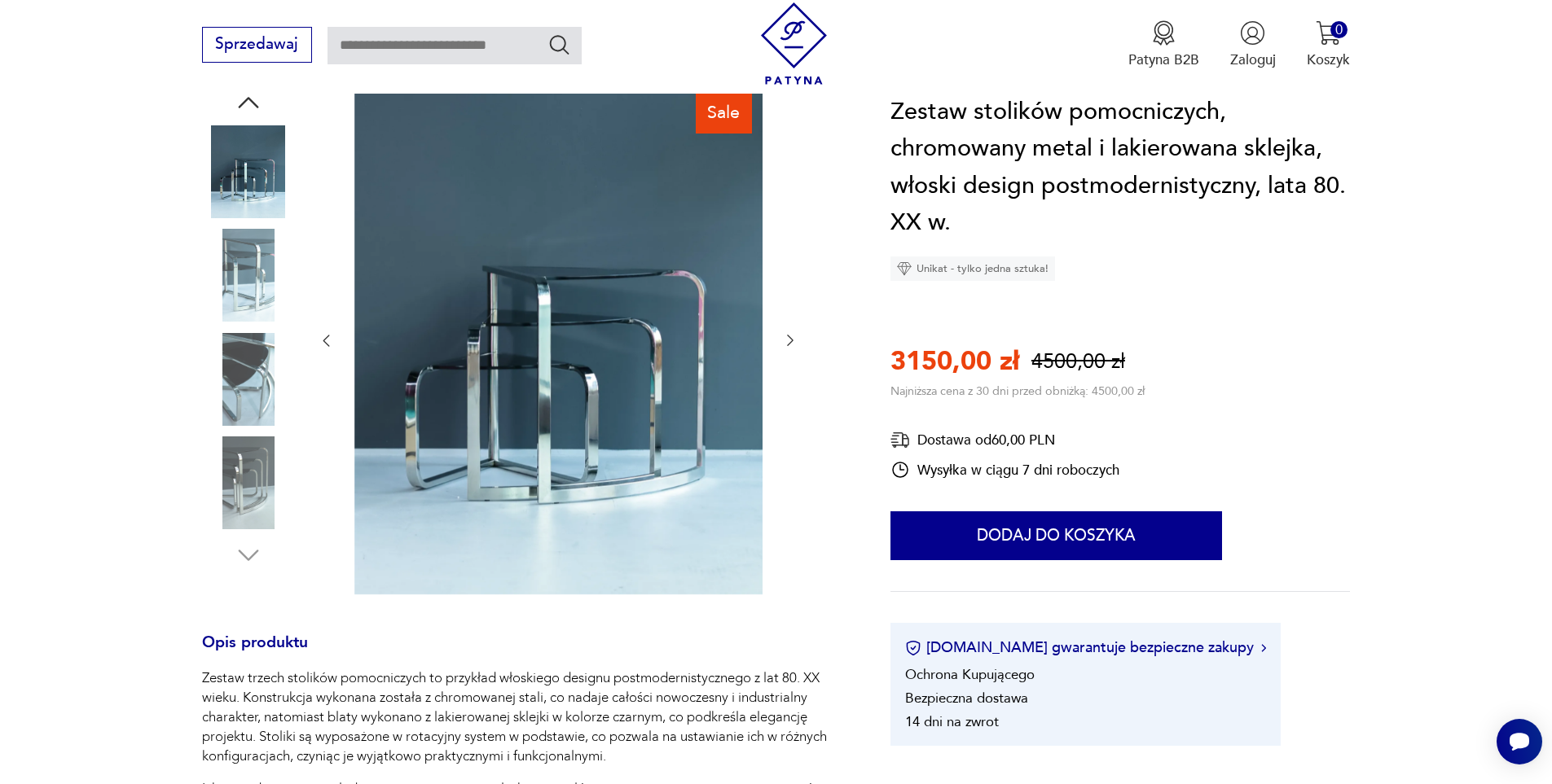
scroll to position [0, 0]
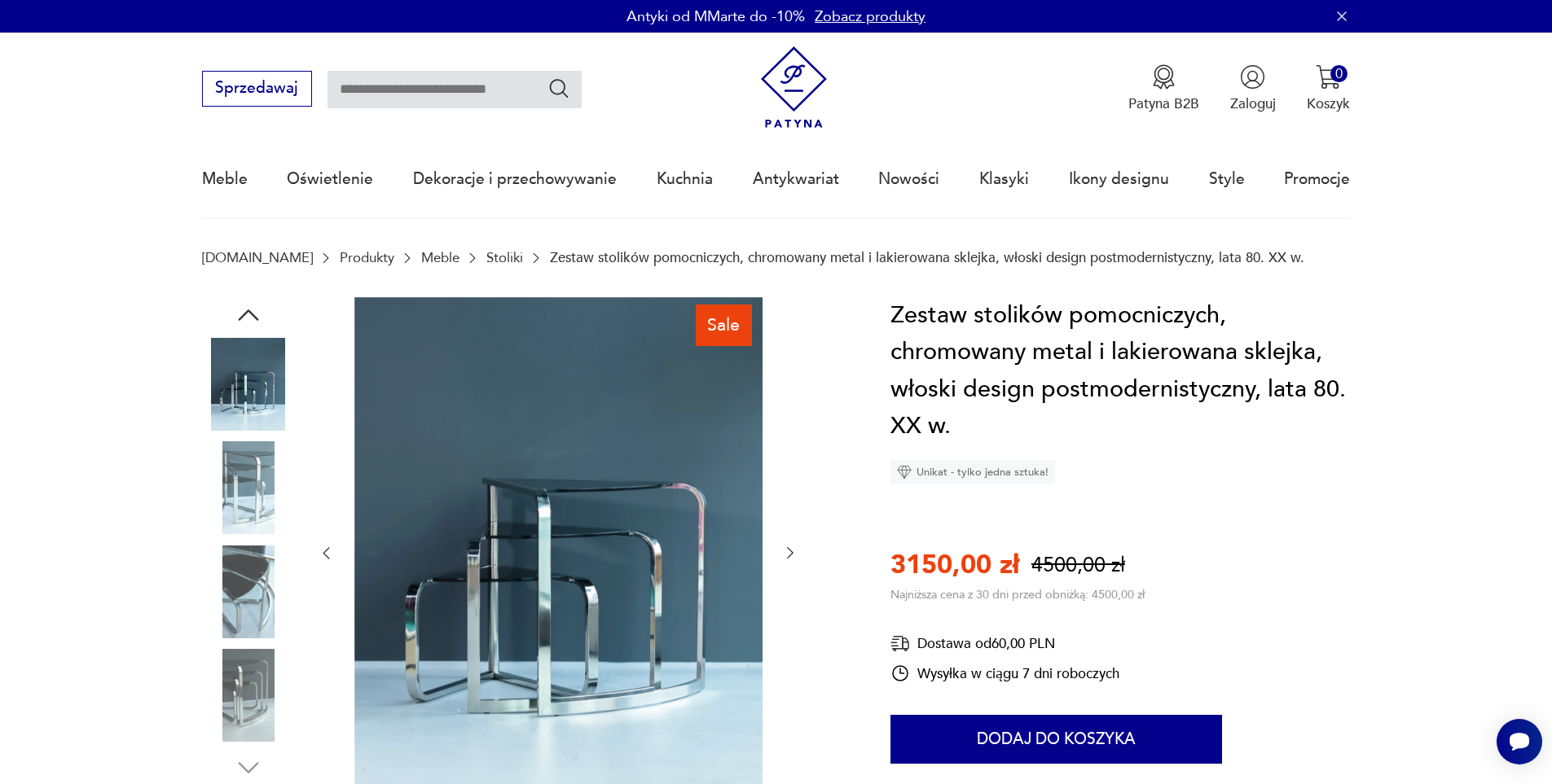
click at [255, 473] on img at bounding box center [249, 487] width 93 height 93
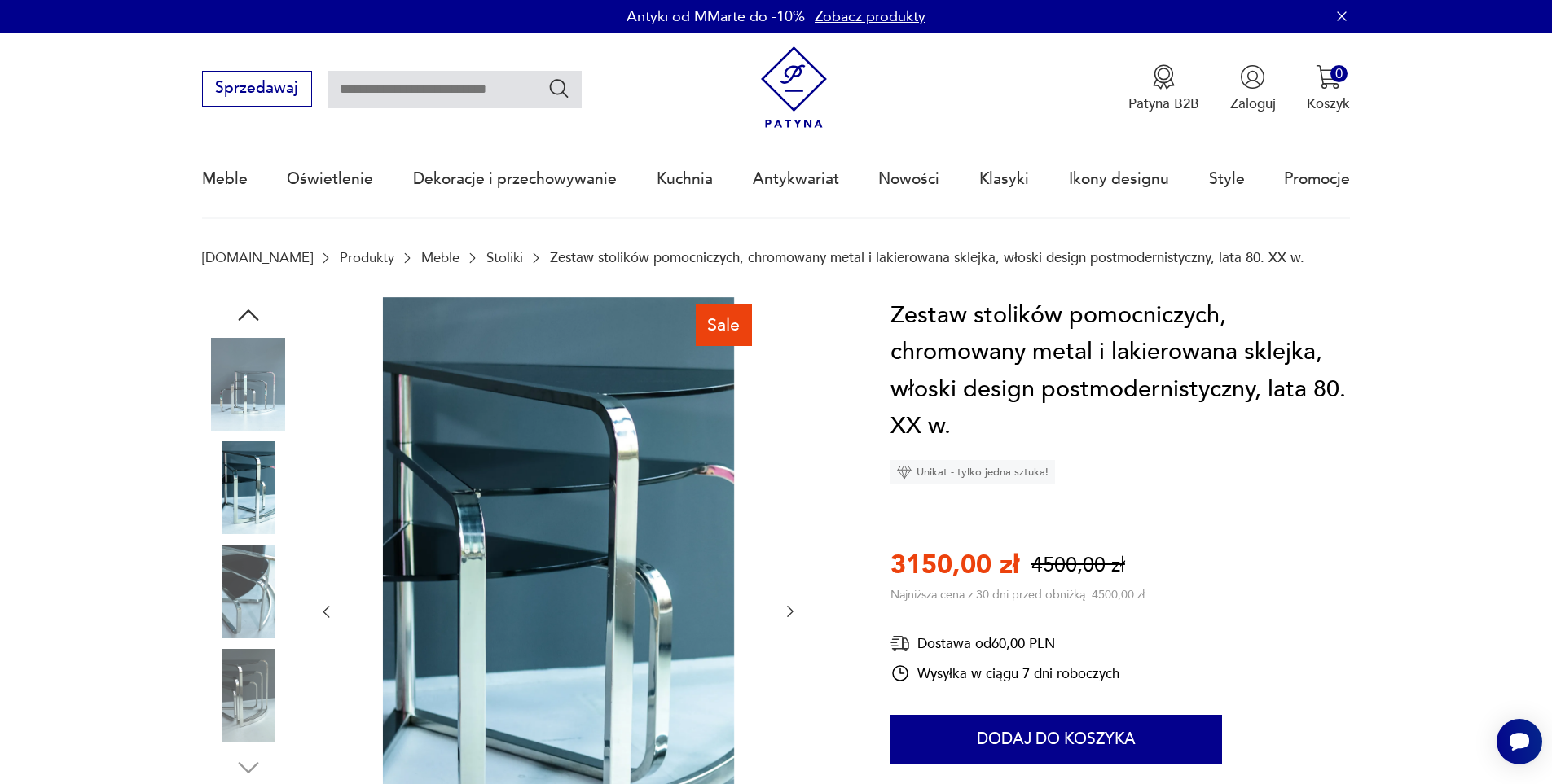
click at [253, 392] on img at bounding box center [249, 385] width 93 height 93
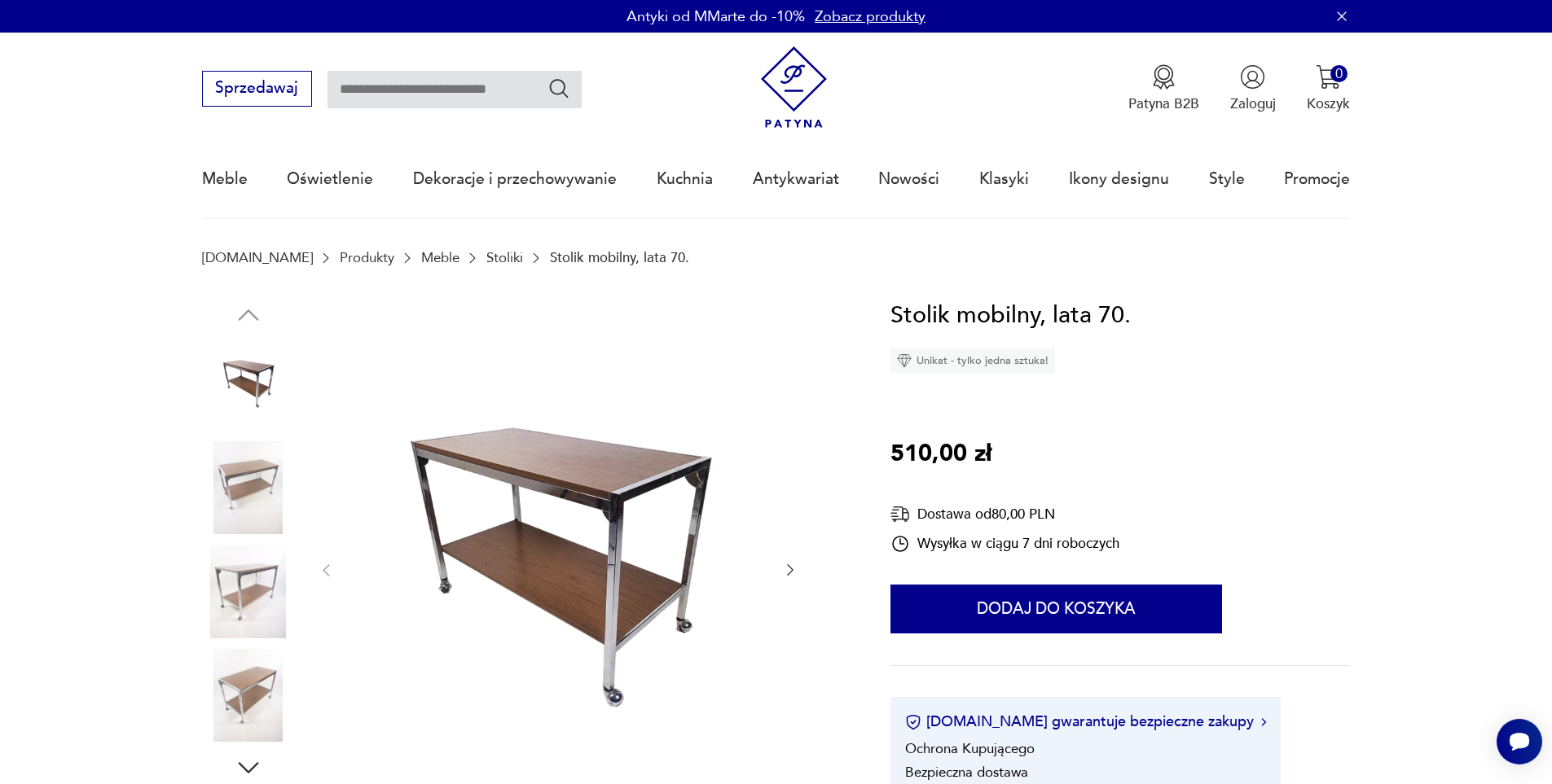
click at [246, 497] on img at bounding box center [249, 487] width 93 height 93
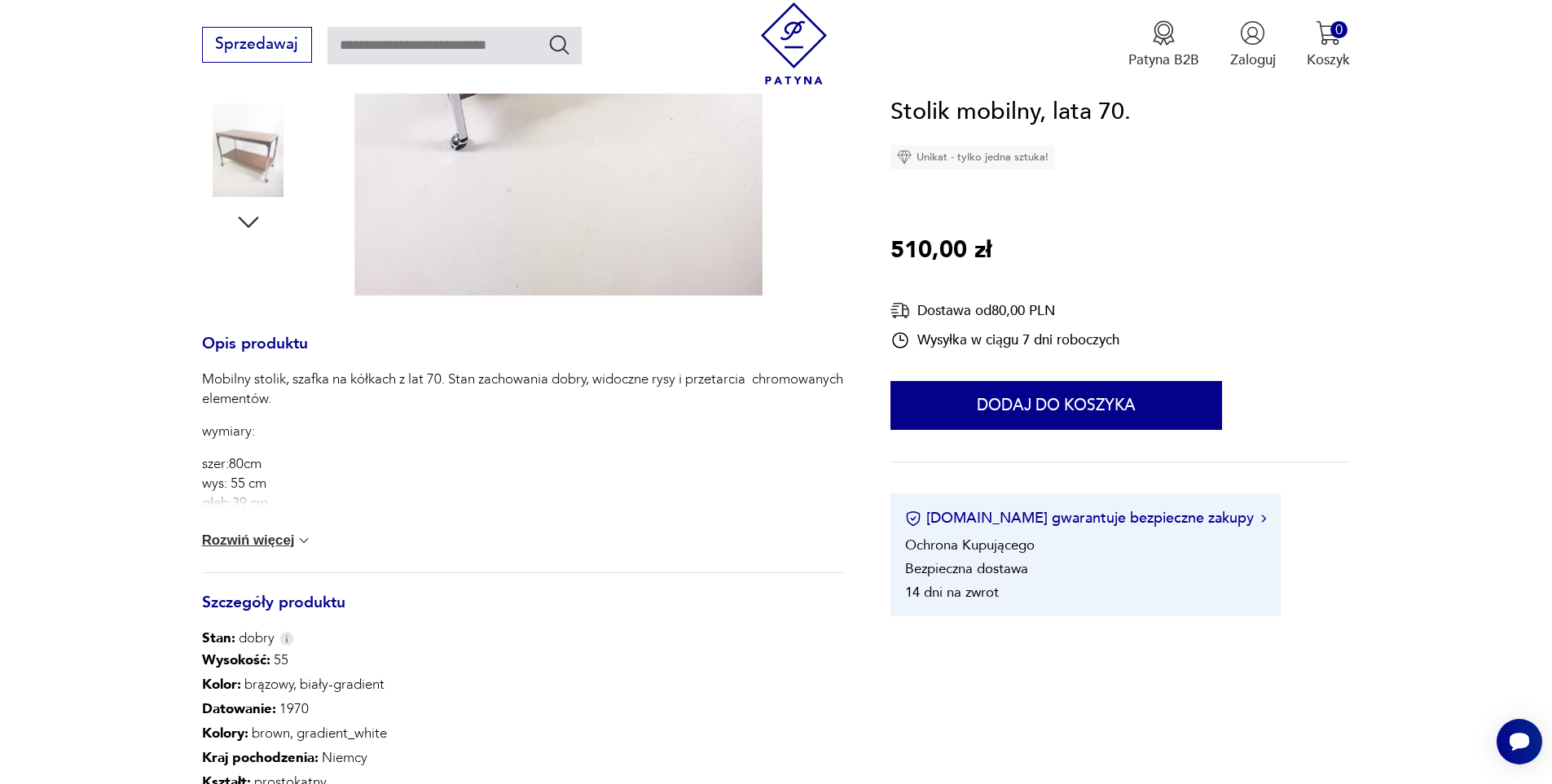
scroll to position [570, 0]
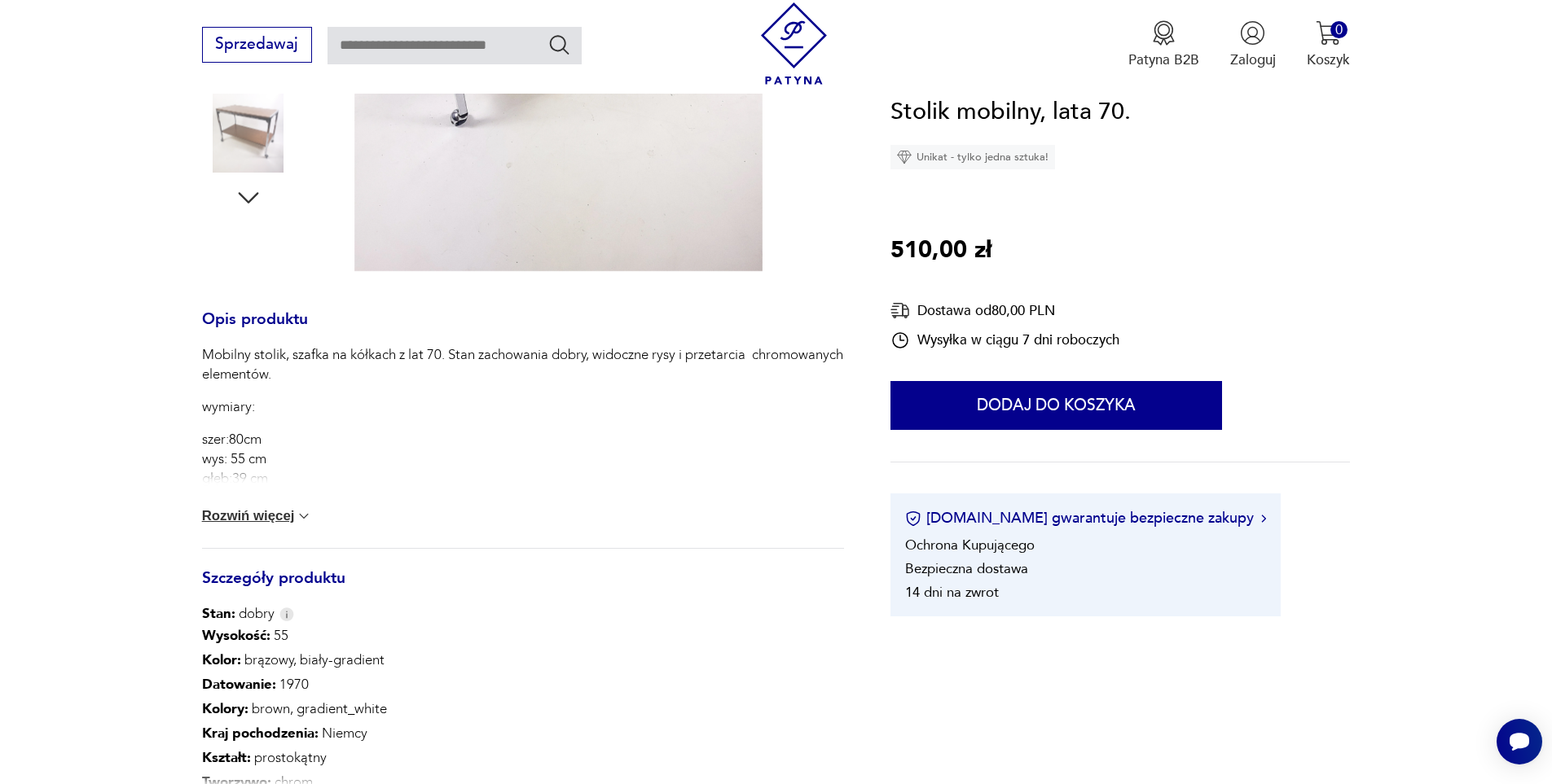
click at [258, 496] on div "Mobilny stolik, szafka na kółkach z lat 70. Stan zachowania dobry, widoczne rys…" at bounding box center [523, 447] width 642 height 203
click at [255, 511] on button "Rozwiń więcej" at bounding box center [258, 516] width 111 height 17
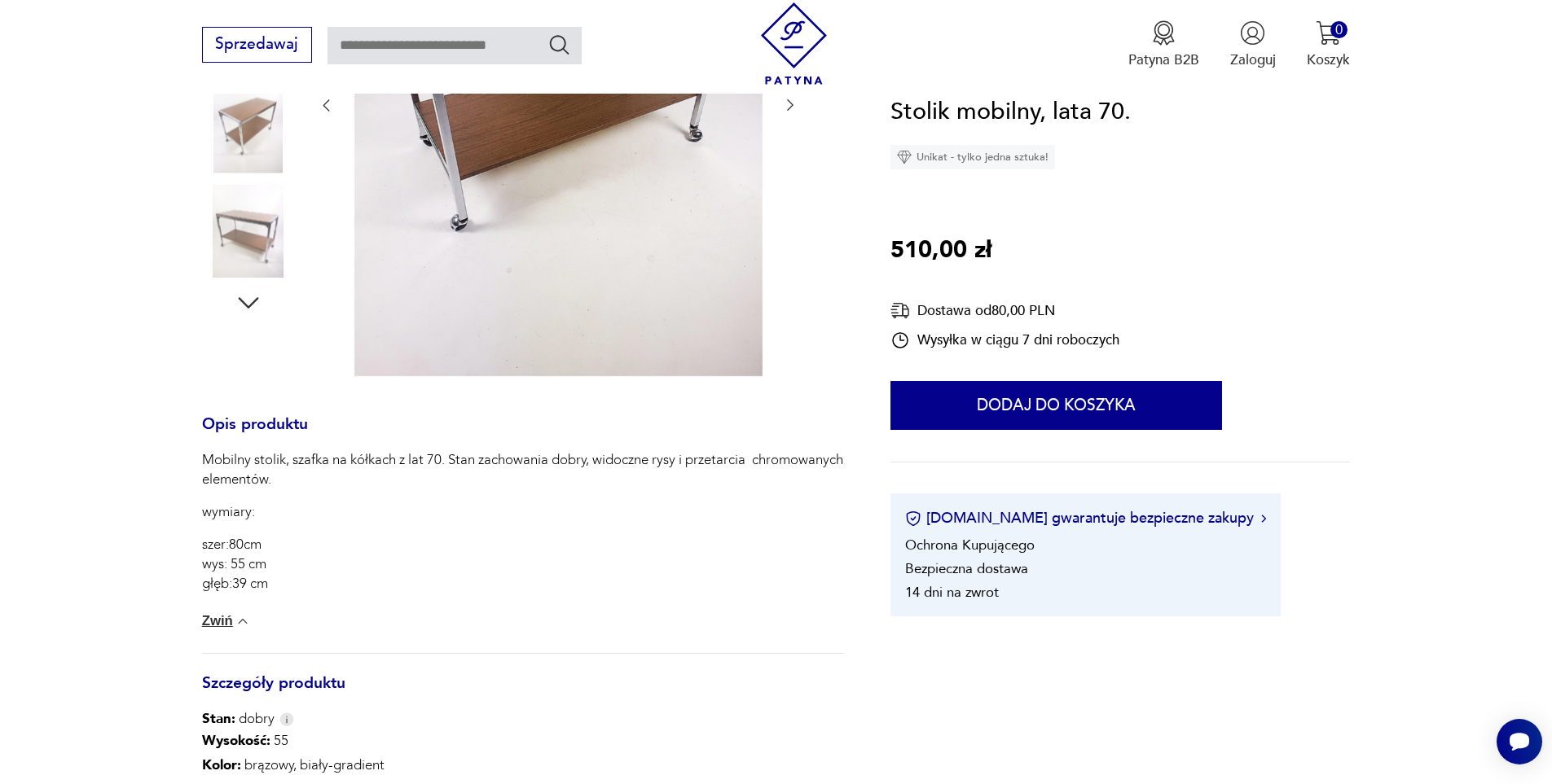
scroll to position [245, 0]
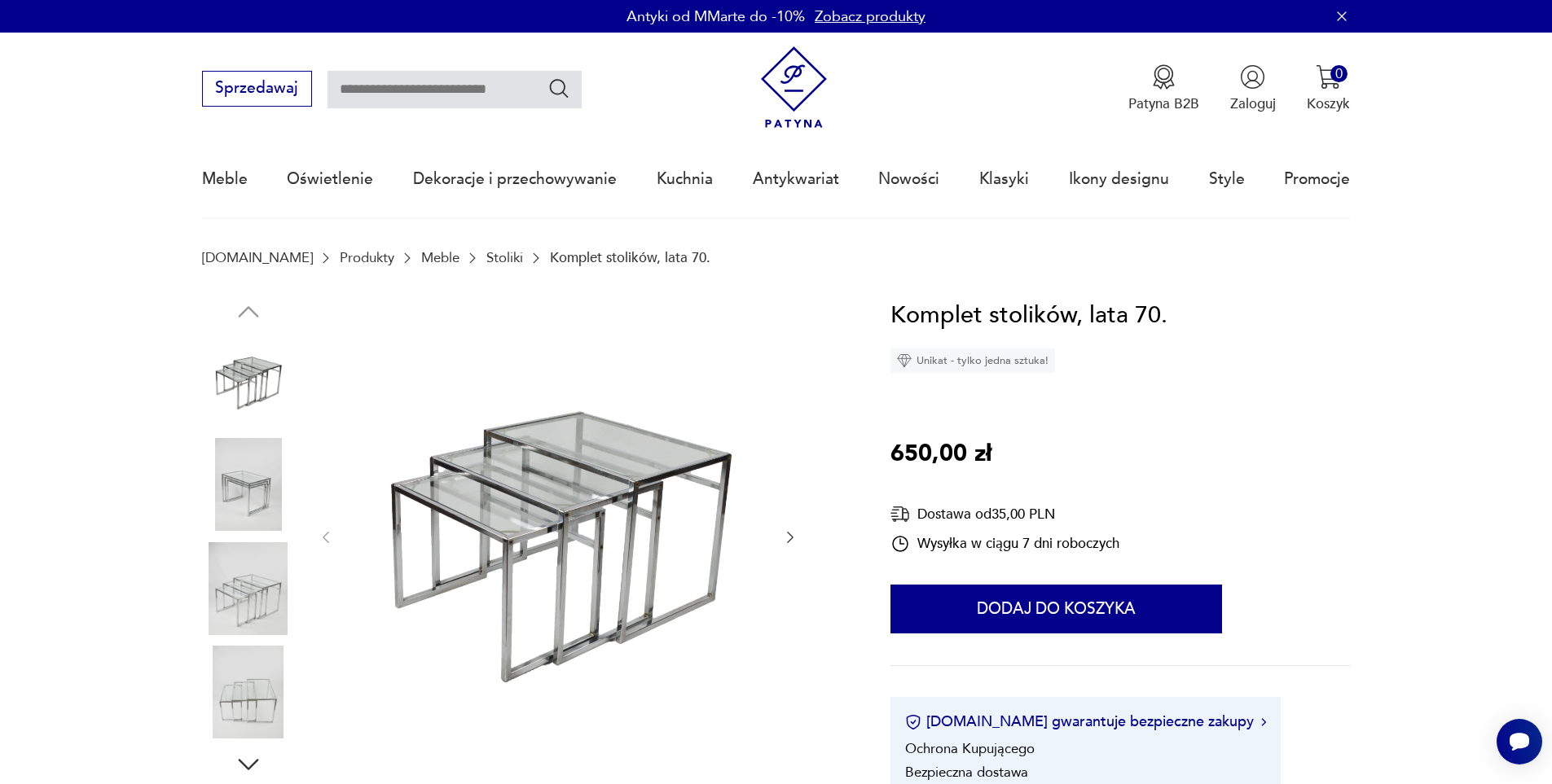
click at [236, 491] on img at bounding box center [249, 484] width 93 height 93
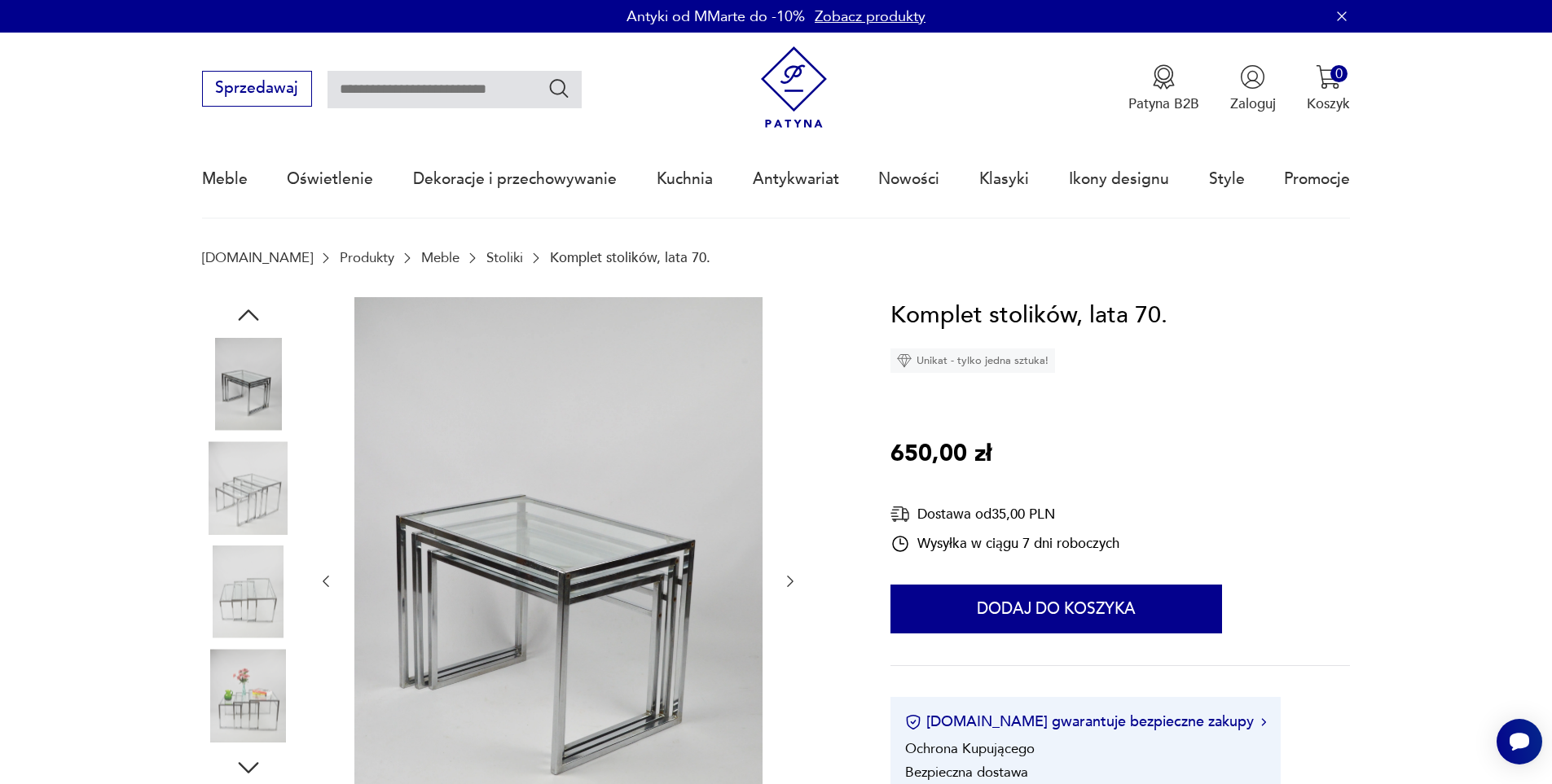
click at [236, 491] on img at bounding box center [249, 487] width 93 height 93
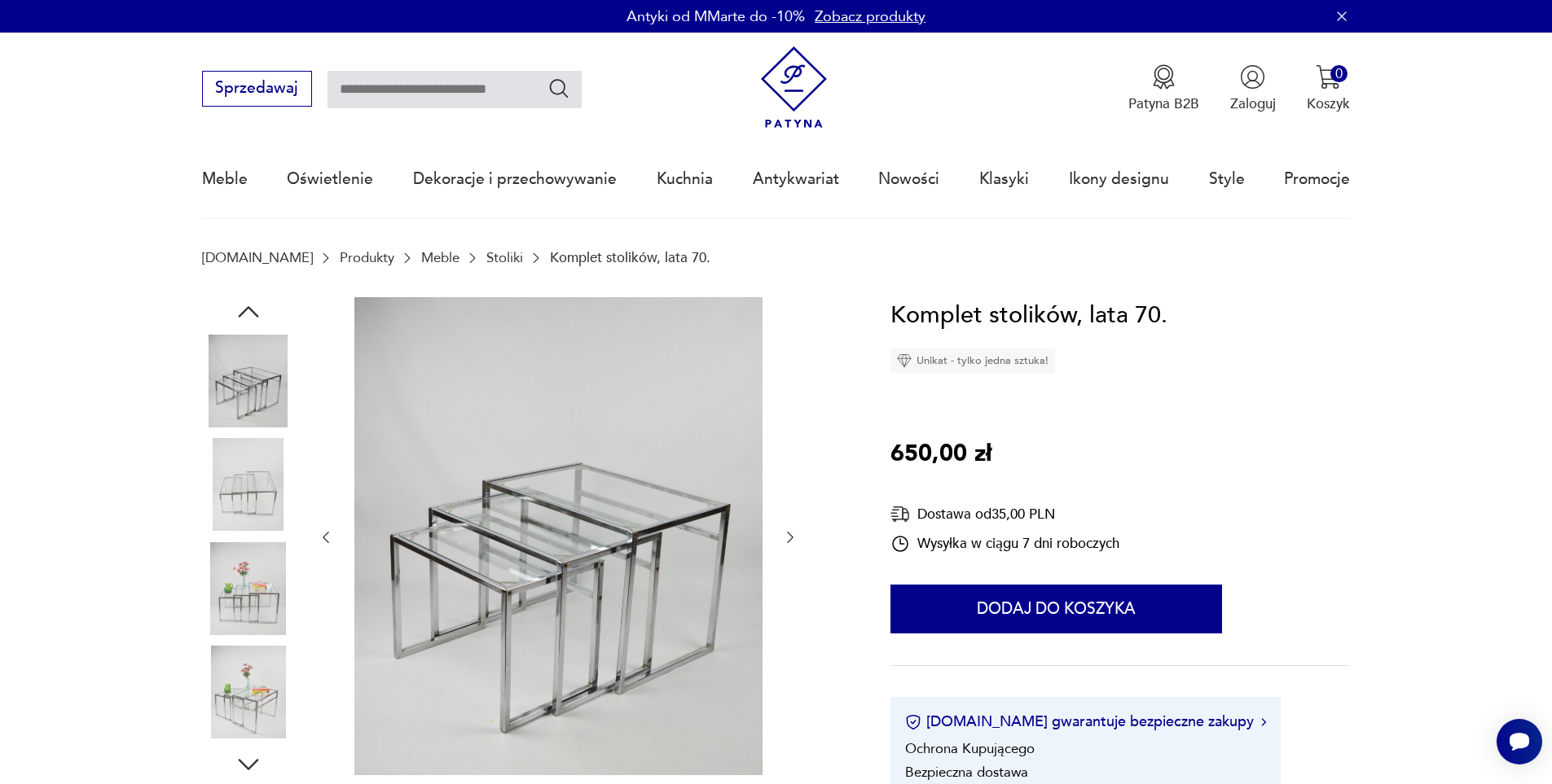
click at [236, 491] on img at bounding box center [249, 484] width 93 height 93
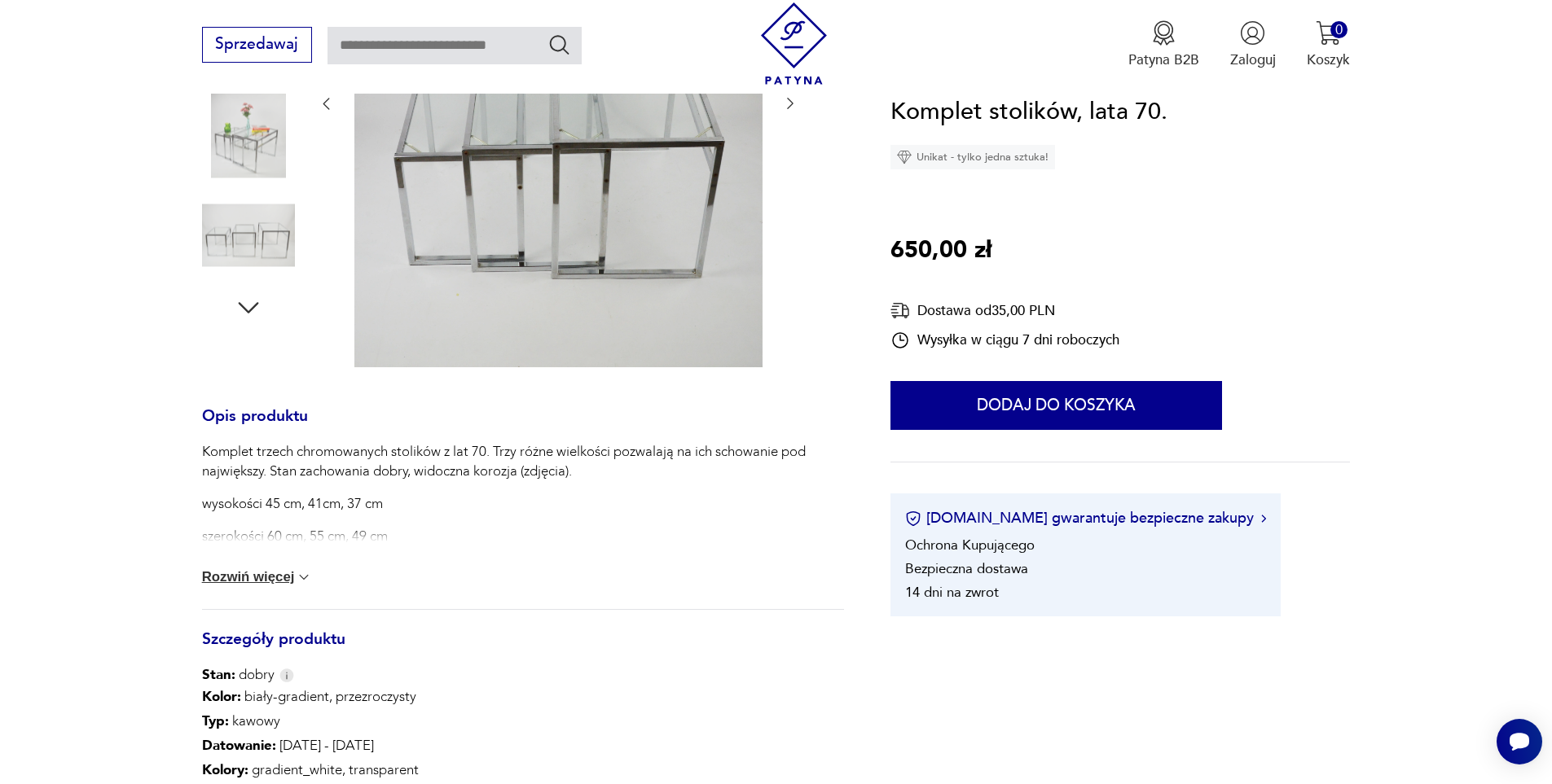
scroll to position [488, 0]
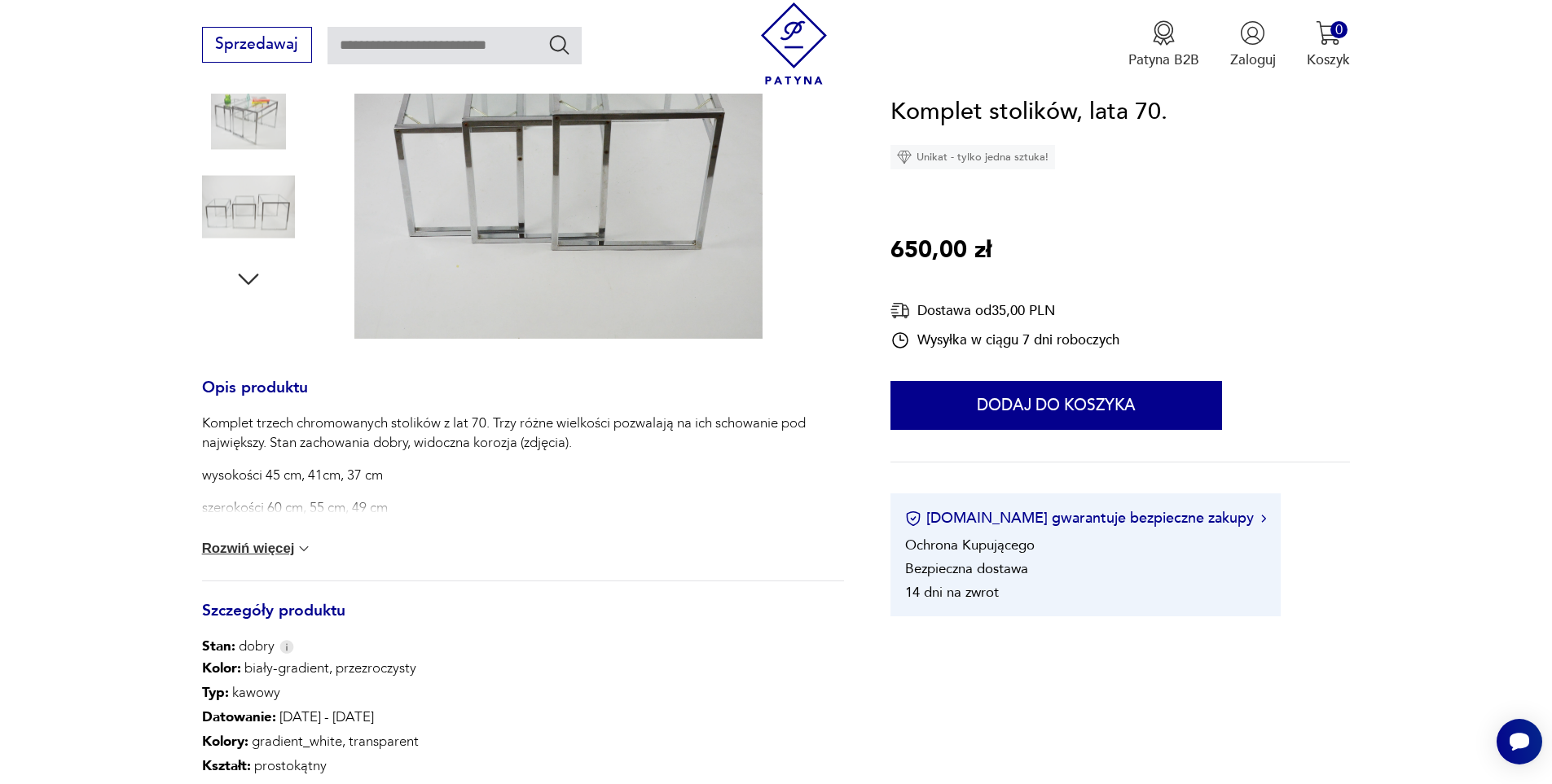
click at [262, 530] on div "Komplet trzech chromowanych stolików z lat 70. Trzy różne wielkości pozwalają n…" at bounding box center [523, 496] width 642 height 167
click at [266, 552] on button "Rozwiń więcej" at bounding box center [258, 548] width 111 height 17
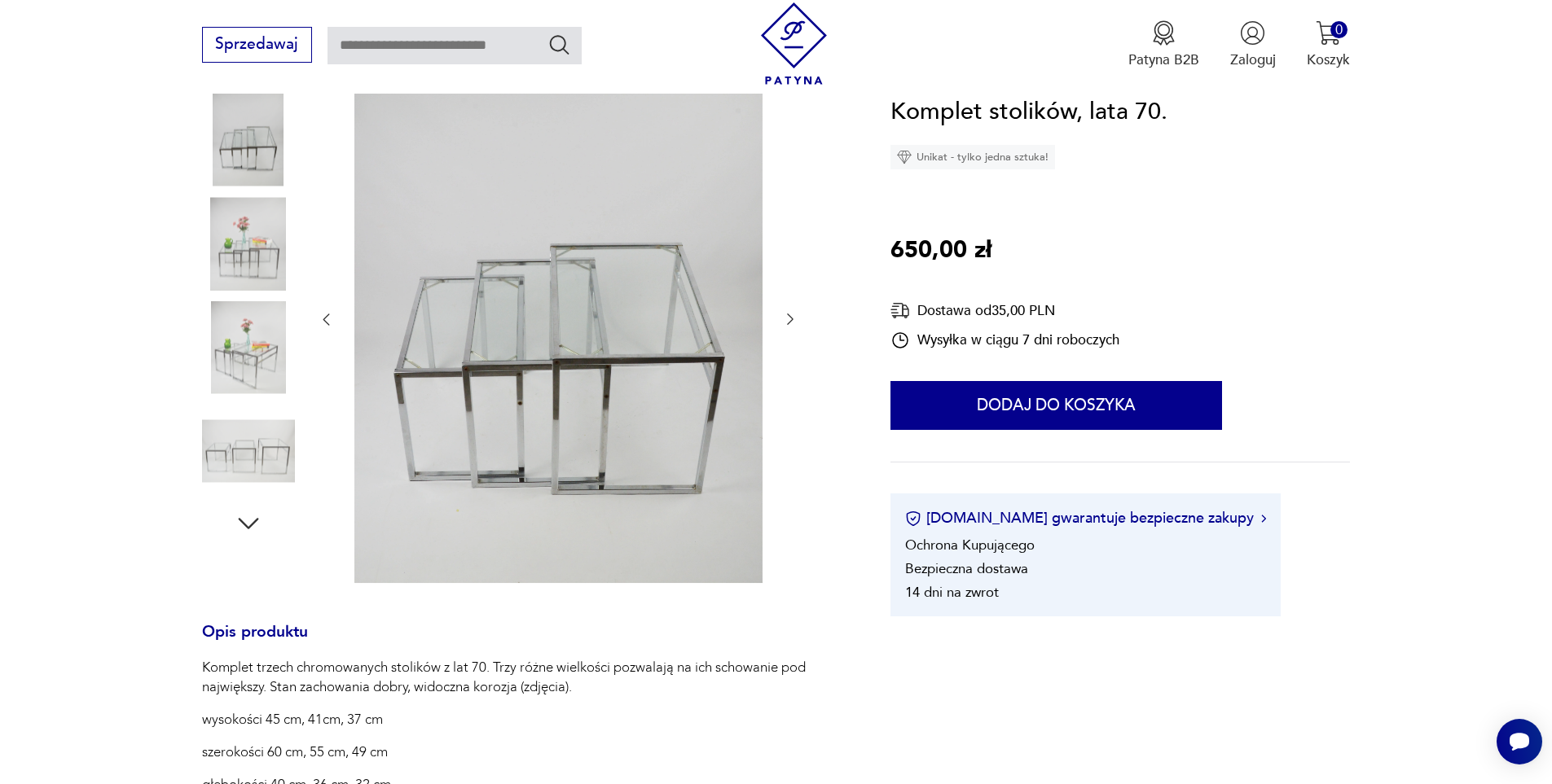
scroll to position [0, 0]
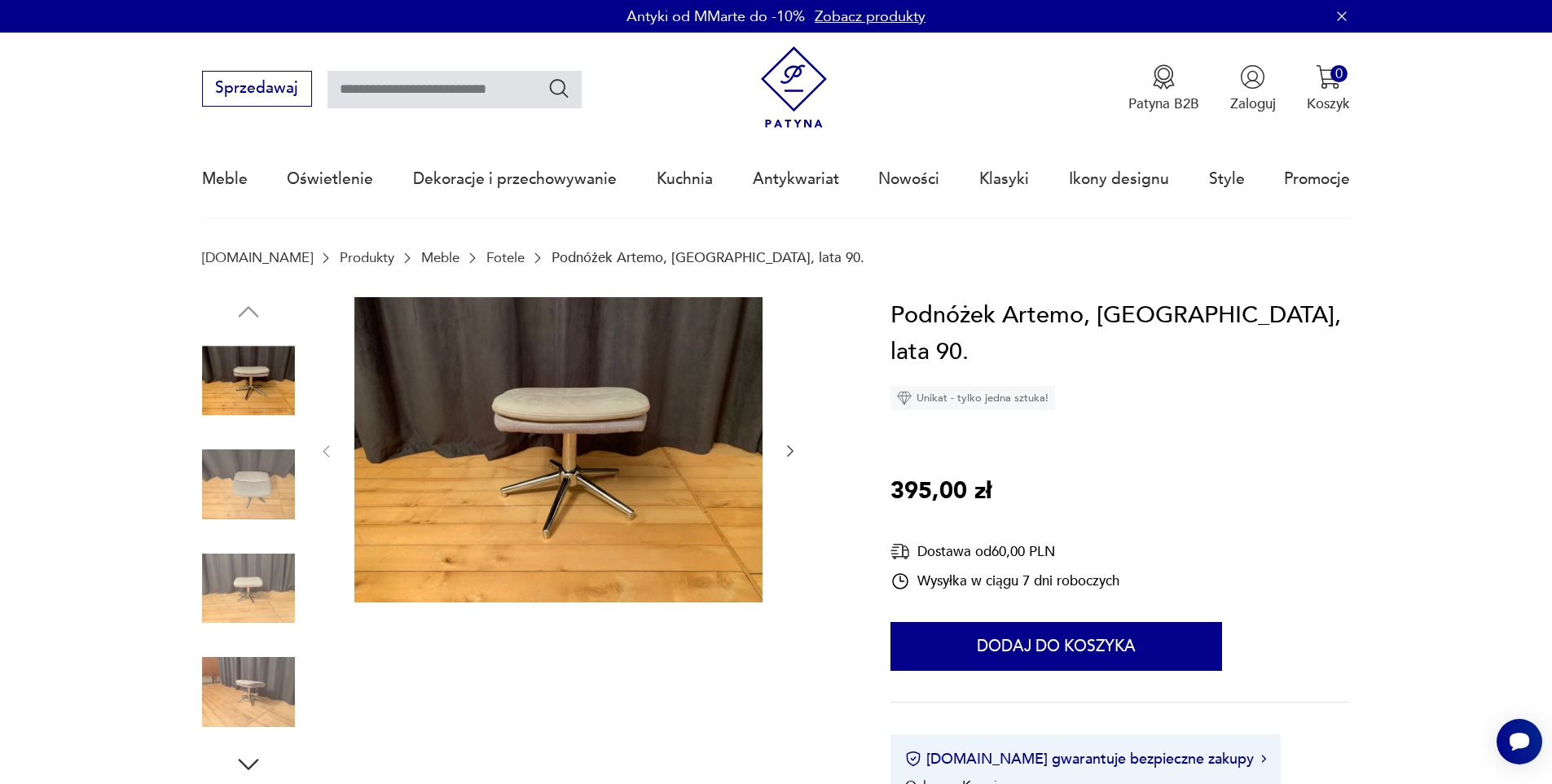
click at [253, 484] on img at bounding box center [249, 484] width 93 height 93
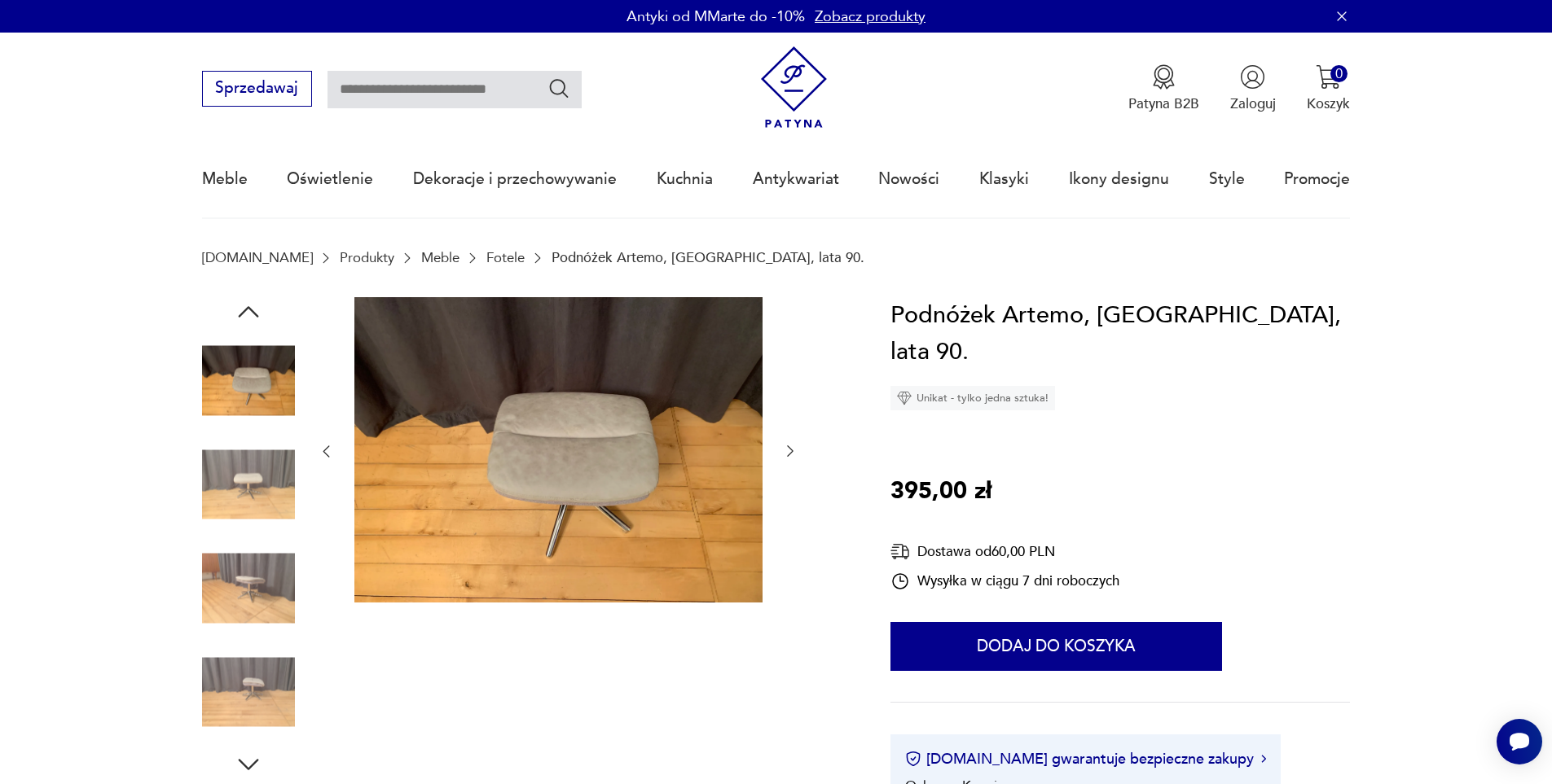
click at [253, 484] on img at bounding box center [249, 484] width 93 height 93
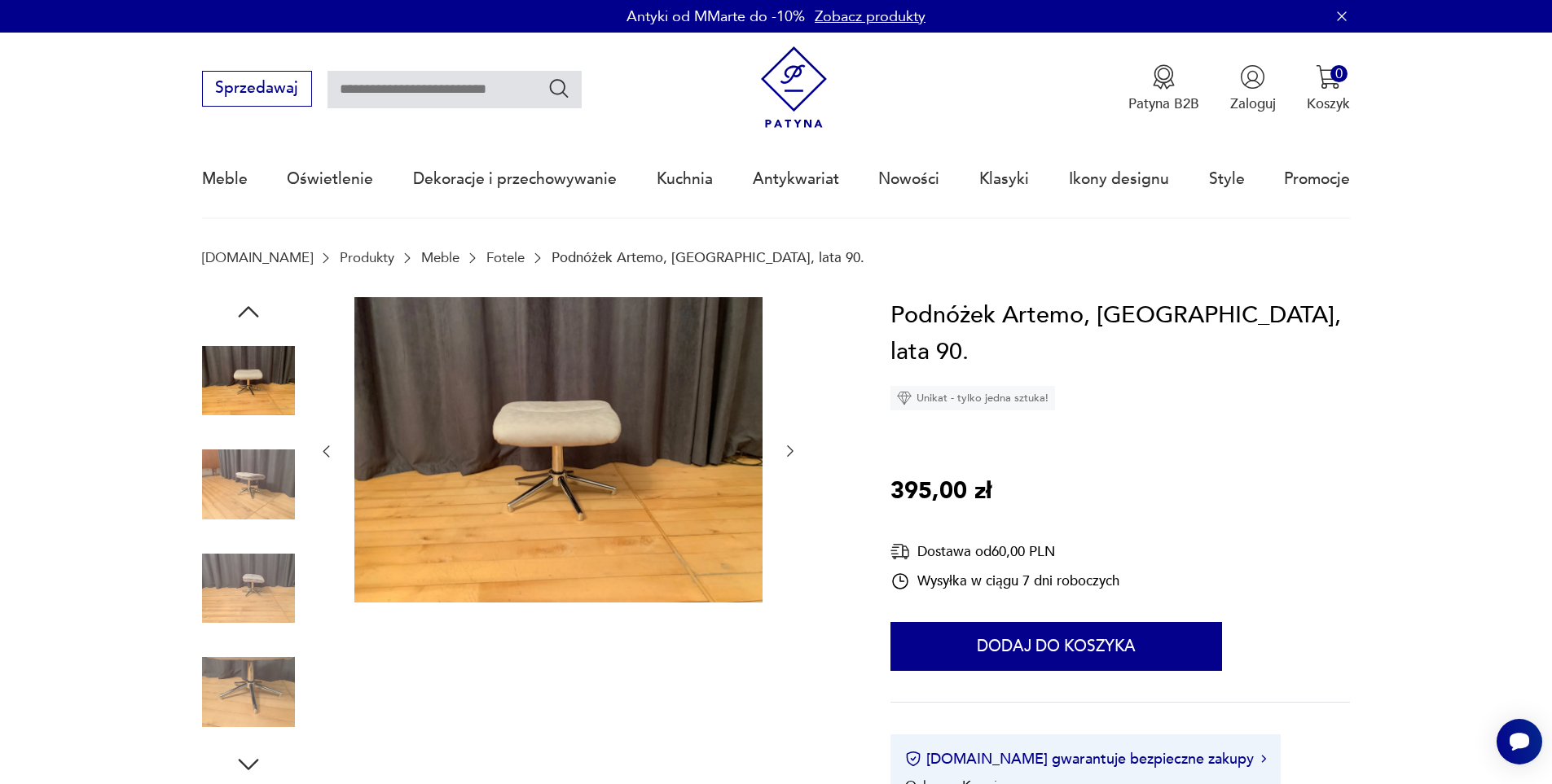
click at [253, 484] on img at bounding box center [249, 484] width 93 height 93
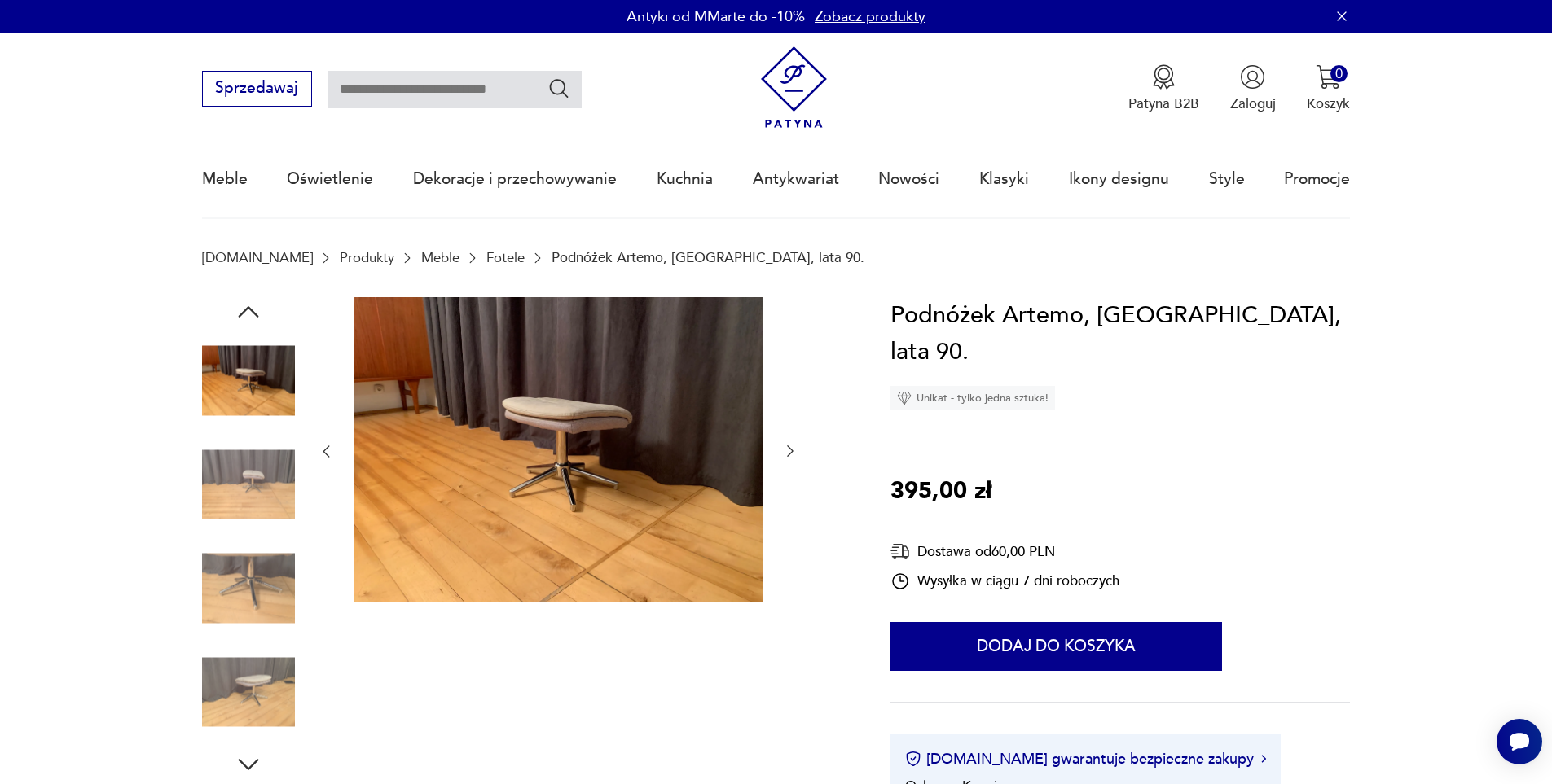
click at [253, 484] on img at bounding box center [249, 484] width 93 height 93
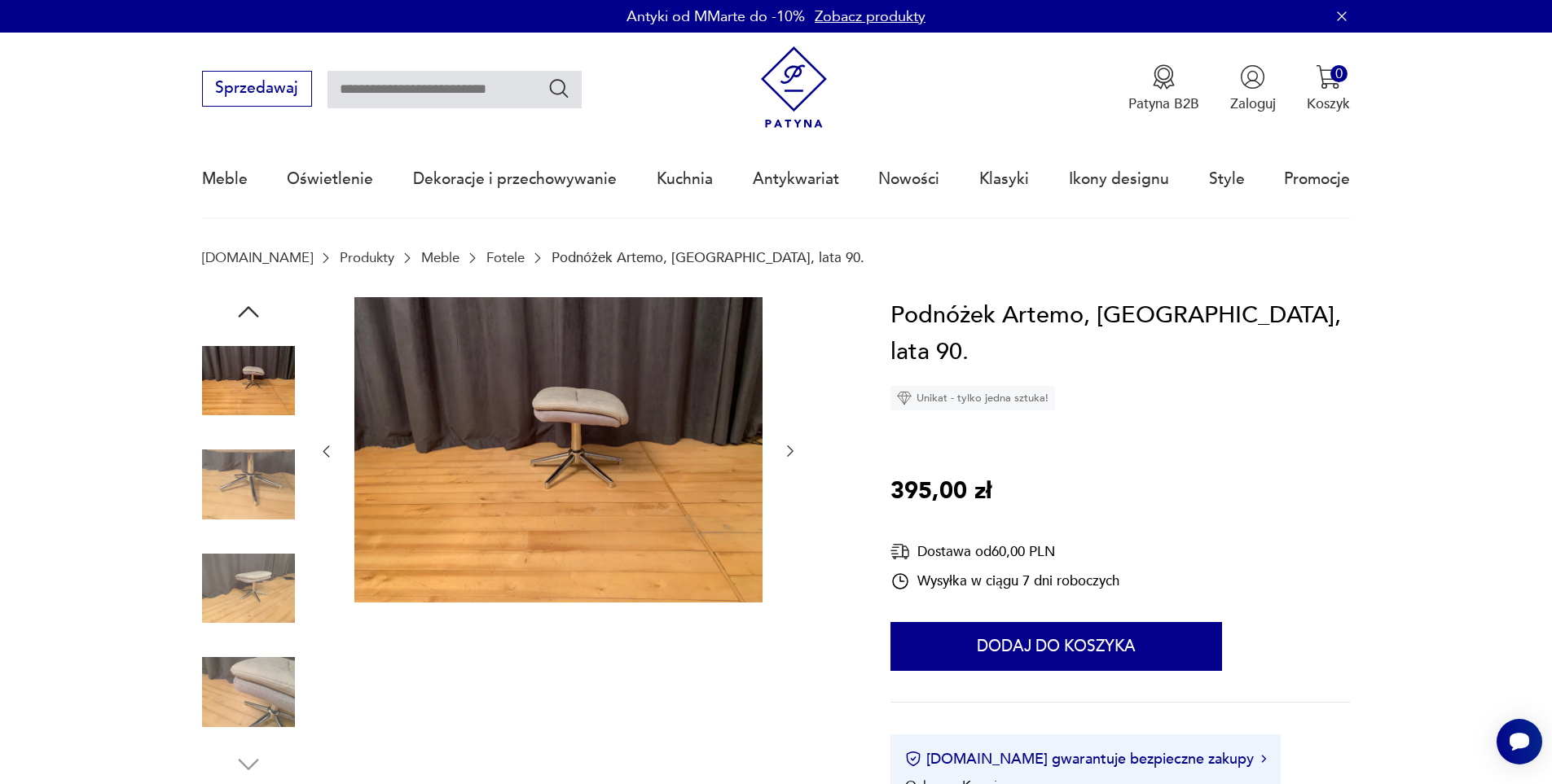
click at [253, 484] on img at bounding box center [249, 484] width 93 height 93
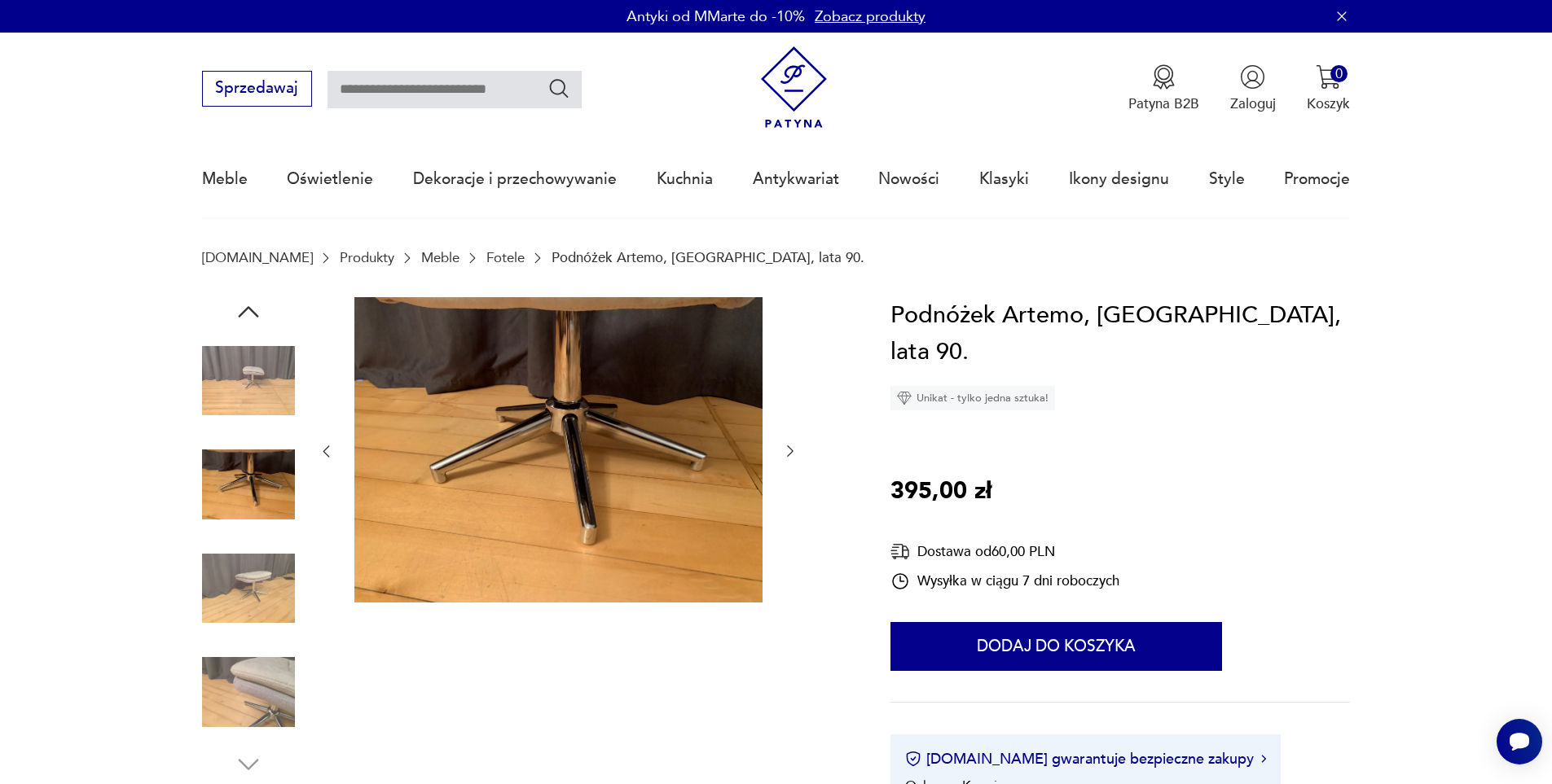
click at [253, 484] on img at bounding box center [249, 484] width 93 height 93
click at [291, 554] on img at bounding box center [249, 589] width 93 height 93
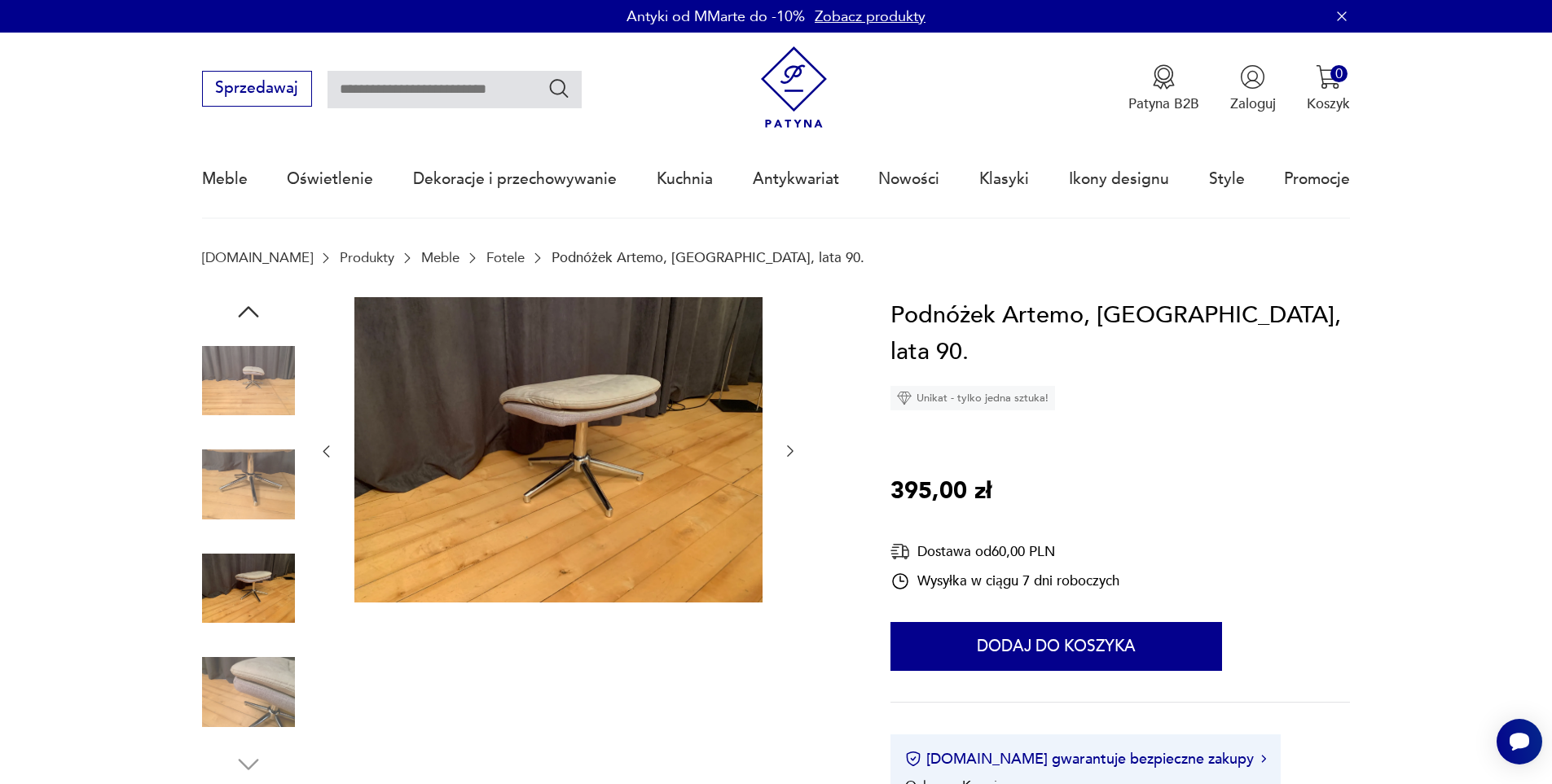
click at [245, 683] on img at bounding box center [249, 692] width 93 height 93
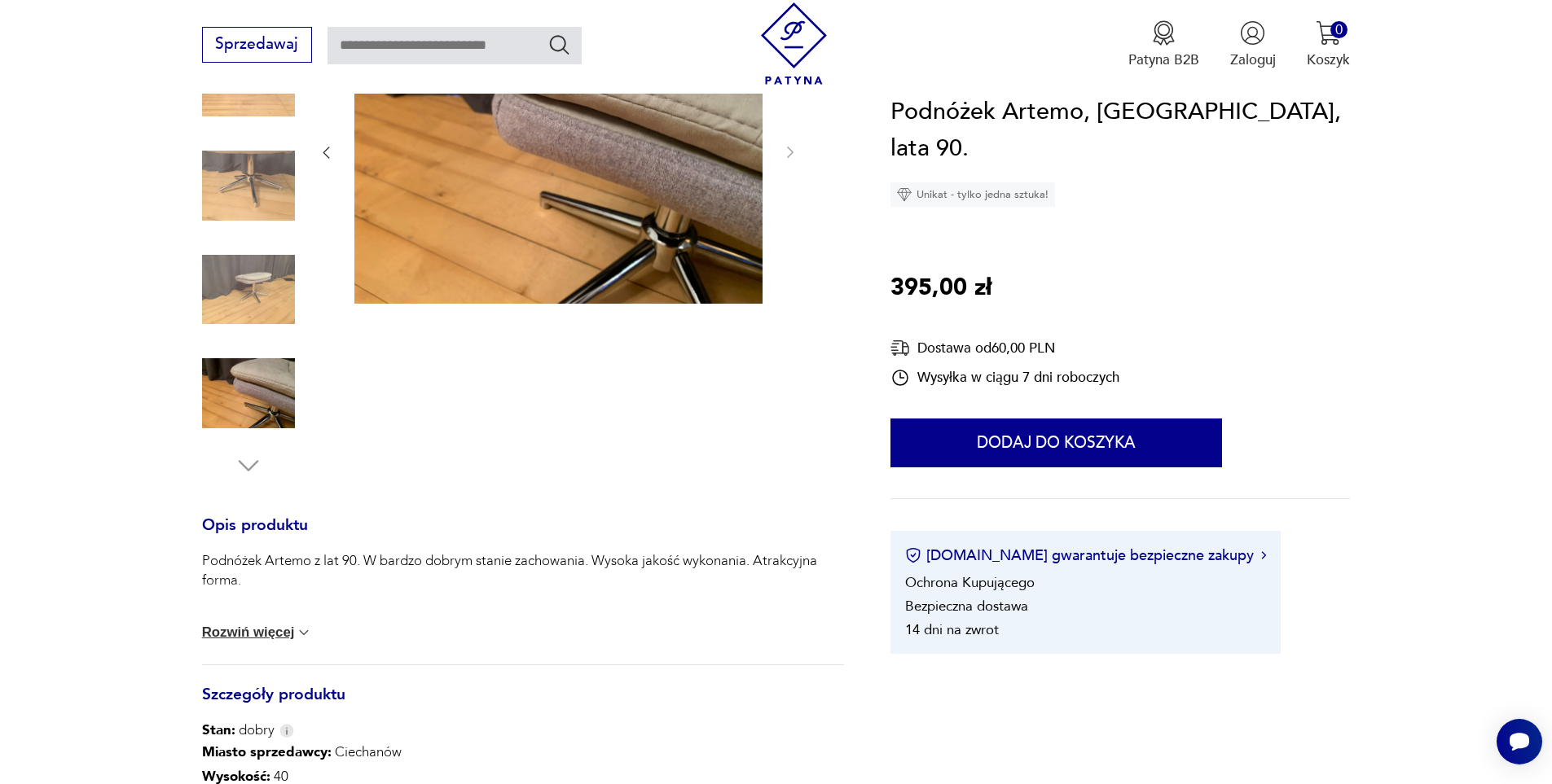
scroll to position [82, 0]
